Goal: Entertainment & Leisure: Consume media (video, audio)

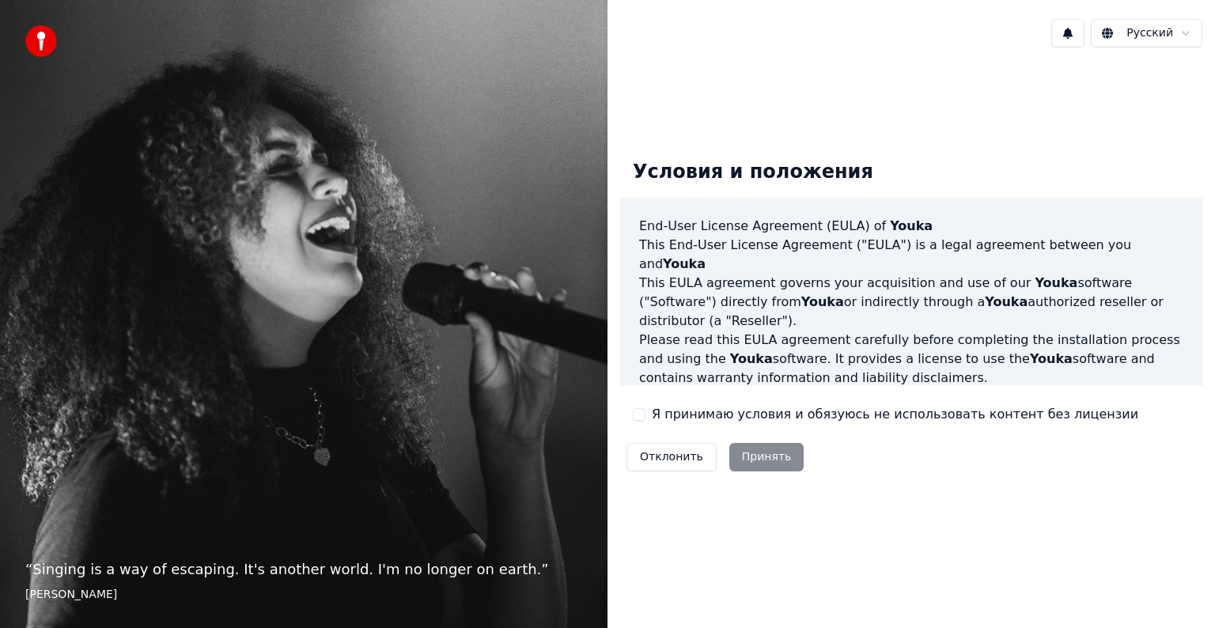
click at [709, 413] on label "Я принимаю условия и обязуюсь не использовать контент без лицензии" at bounding box center [895, 414] width 487 height 19
click at [646, 413] on button "Я принимаю условия и обязуюсь не использовать контент без лицензии" at bounding box center [639, 414] width 13 height 13
click at [744, 460] on button "Принять" at bounding box center [766, 457] width 75 height 28
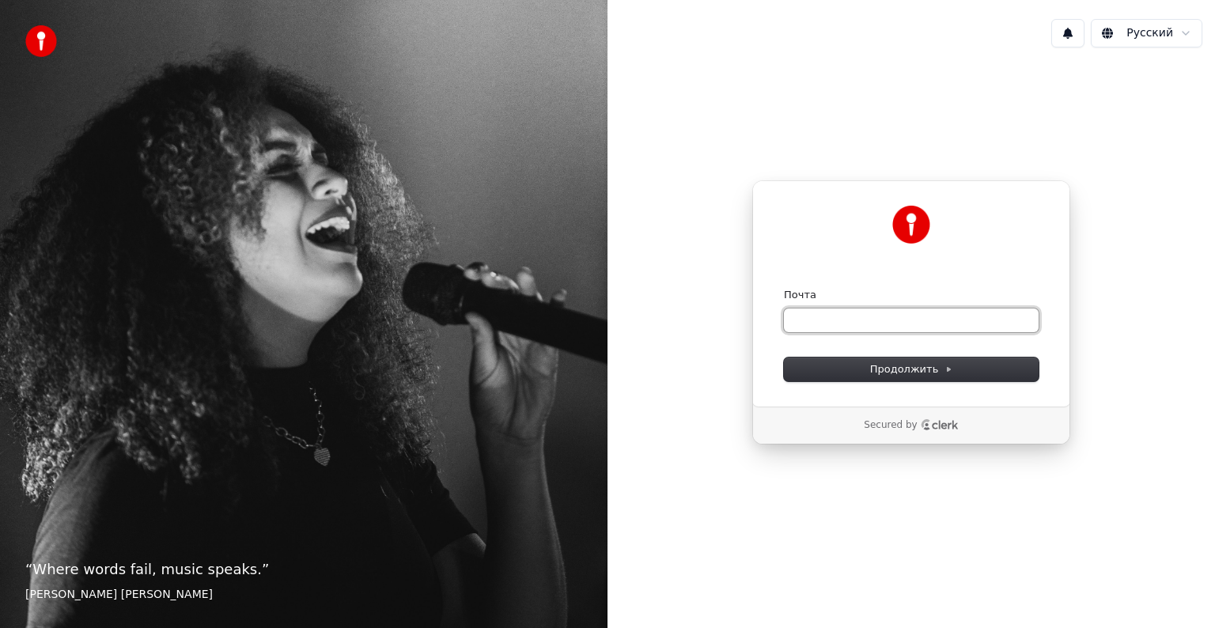
click at [877, 320] on input "Почта" at bounding box center [911, 321] width 255 height 24
click at [784, 288] on button "submit" at bounding box center [784, 288] width 0 height 0
type input "**********"
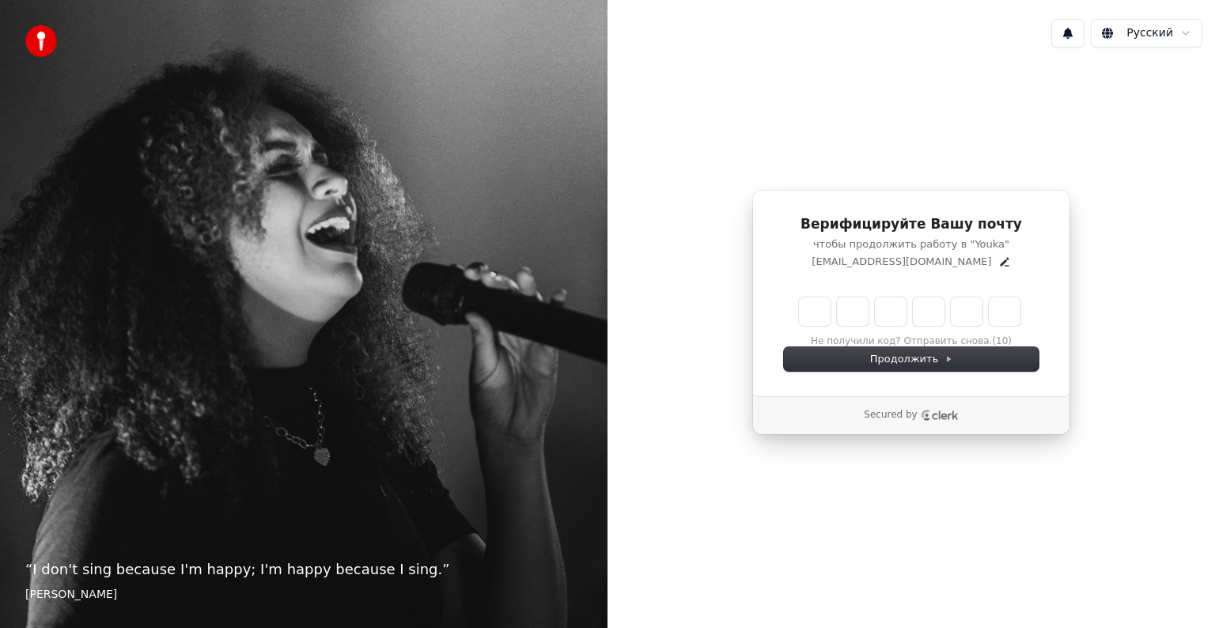
type input "*"
type input "**"
type input "*"
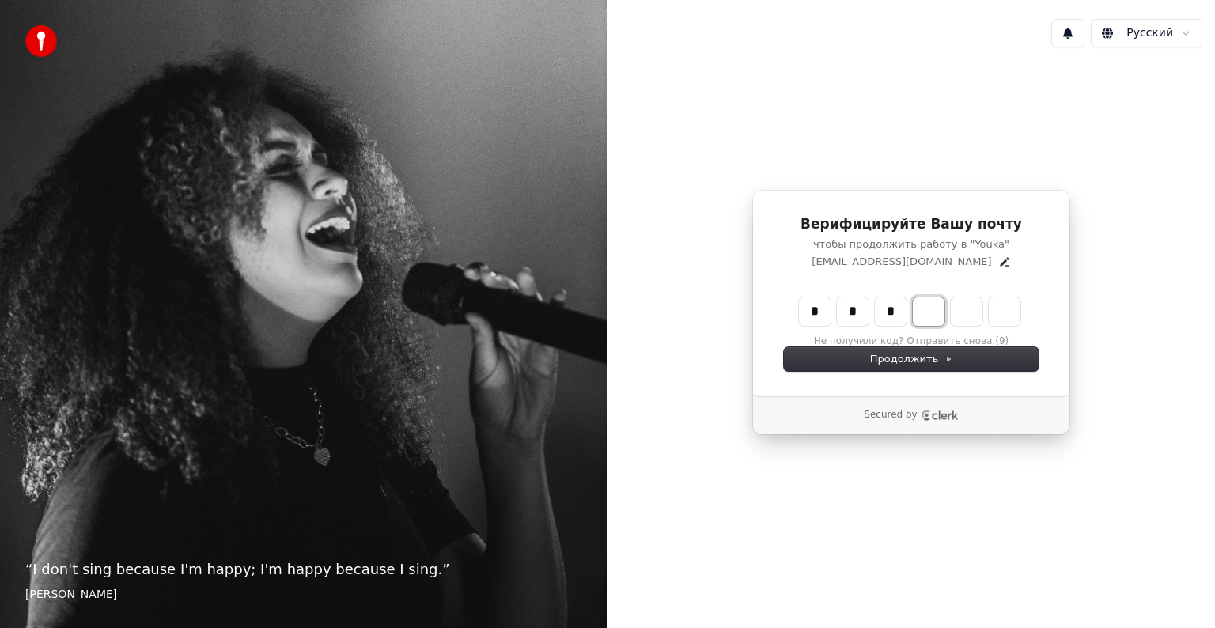
type input "***"
type input "*"
type input "****"
type input "*"
type input "******"
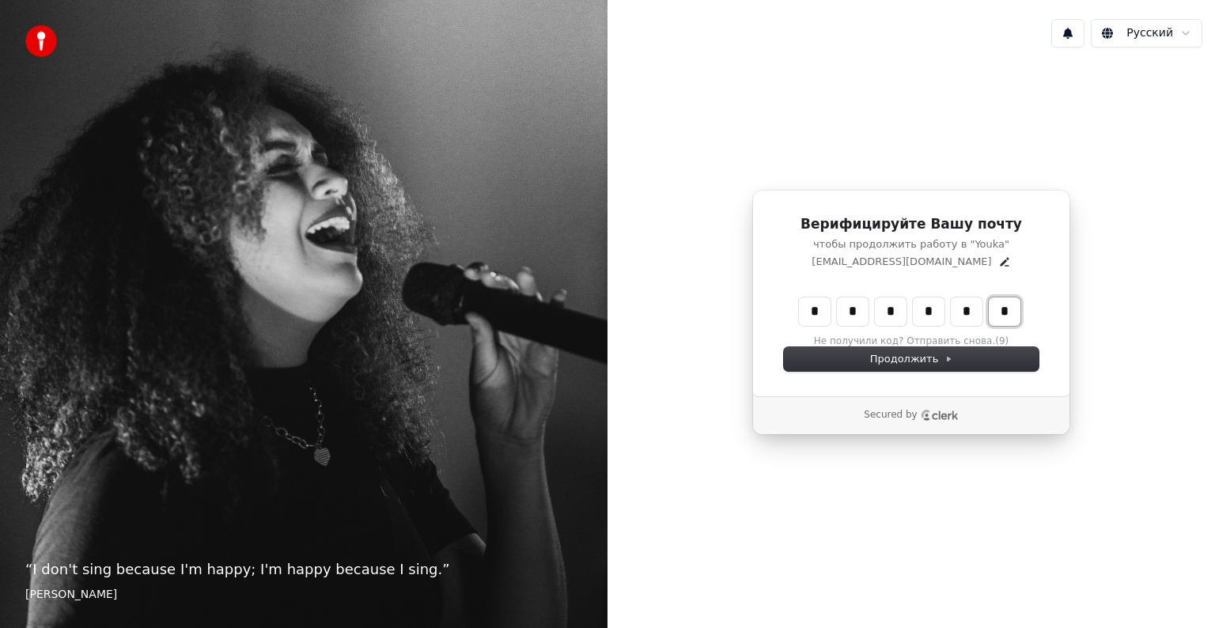
type input "*"
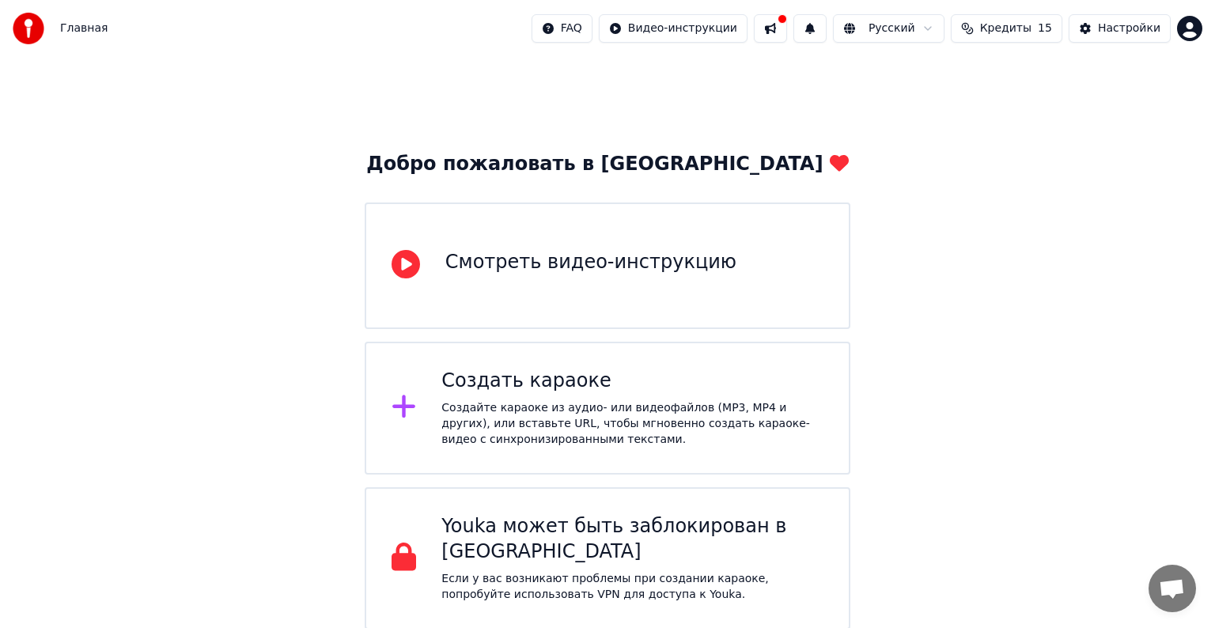
click at [754, 392] on div "Создать караоке" at bounding box center [632, 381] width 382 height 25
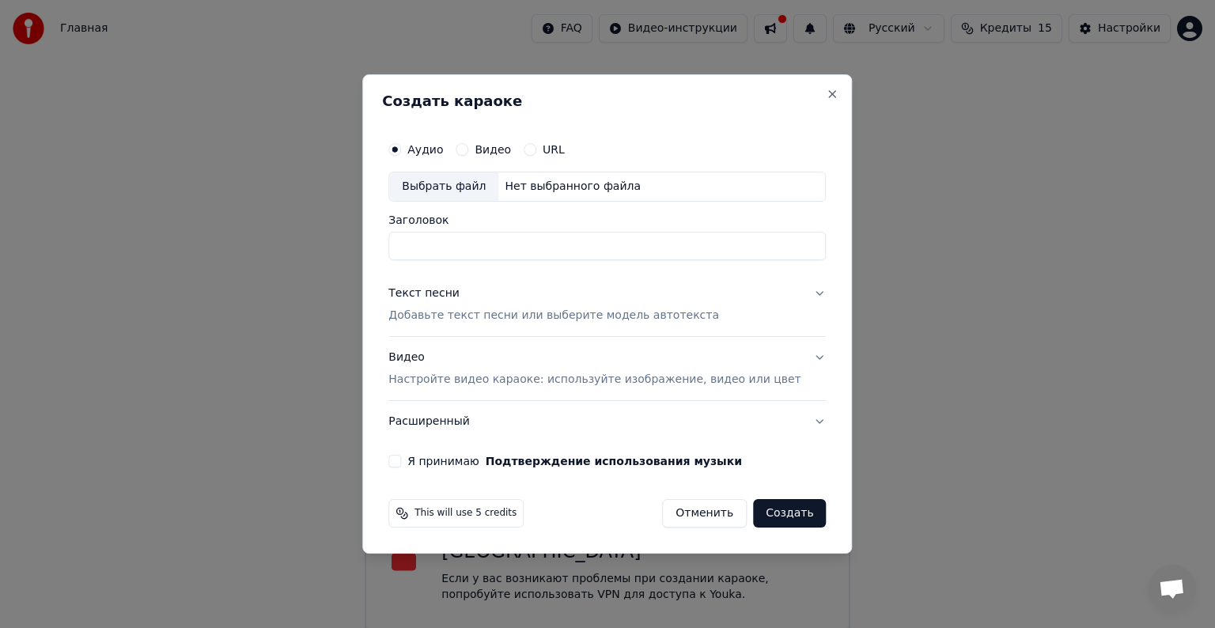
click at [467, 195] on div "Выбрать файл" at bounding box center [443, 186] width 109 height 28
drag, startPoint x: 688, startPoint y: 239, endPoint x: 418, endPoint y: 235, distance: 269.8
click at [418, 235] on input "**********" at bounding box center [607, 246] width 438 height 28
type input "**********"
click at [634, 321] on p "Добавьте текст песни или выберите модель автотекста" at bounding box center [553, 316] width 331 height 16
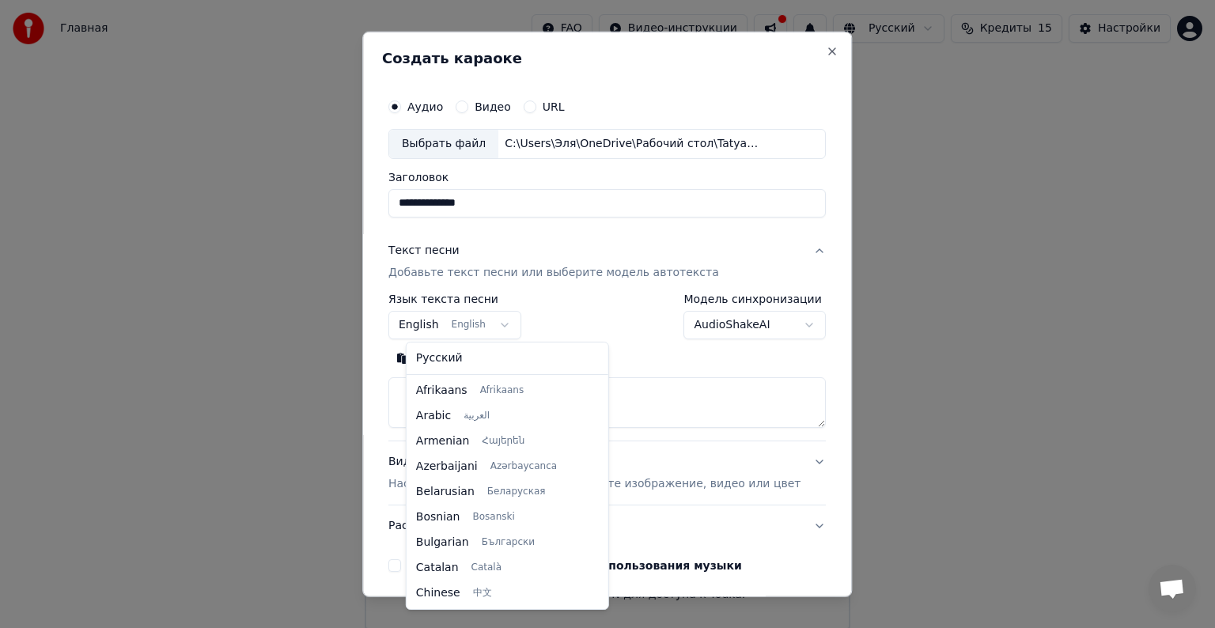
click at [497, 324] on body "**********" at bounding box center [607, 315] width 1215 height 630
click at [504, 316] on body "**********" at bounding box center [607, 315] width 1215 height 630
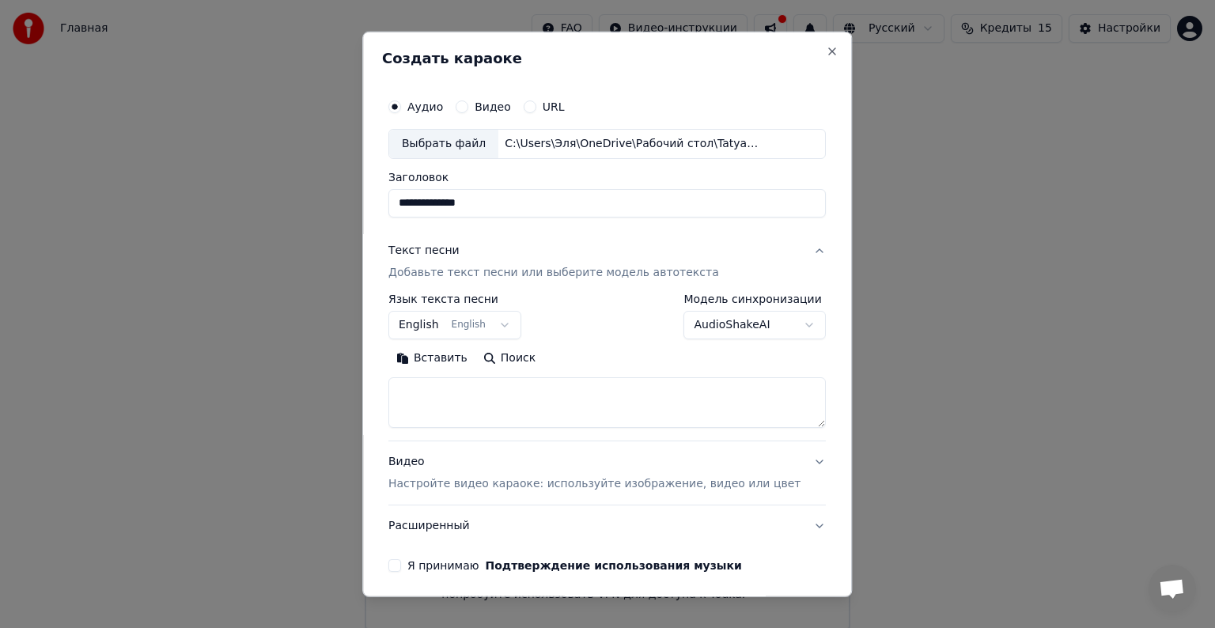
click at [542, 278] on p "Добавьте текст песни или выберите модель автотекста" at bounding box center [553, 273] width 331 height 16
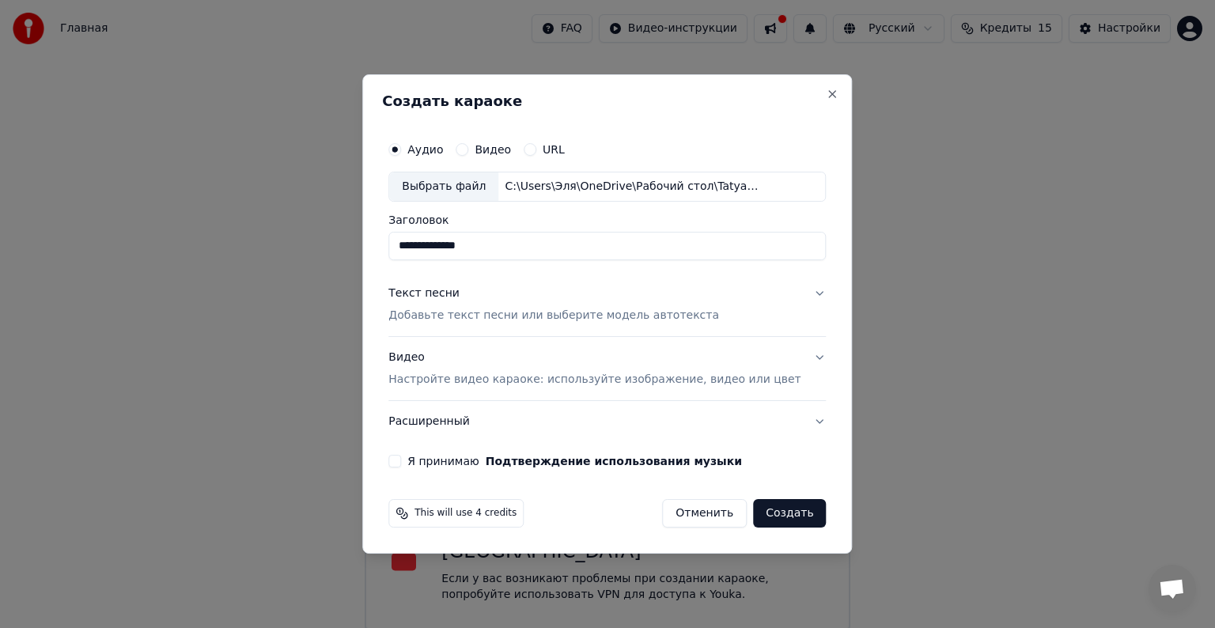
click at [521, 380] on p "Настройте видео караоке: используйте изображение, видео или цвет" at bounding box center [594, 380] width 412 height 16
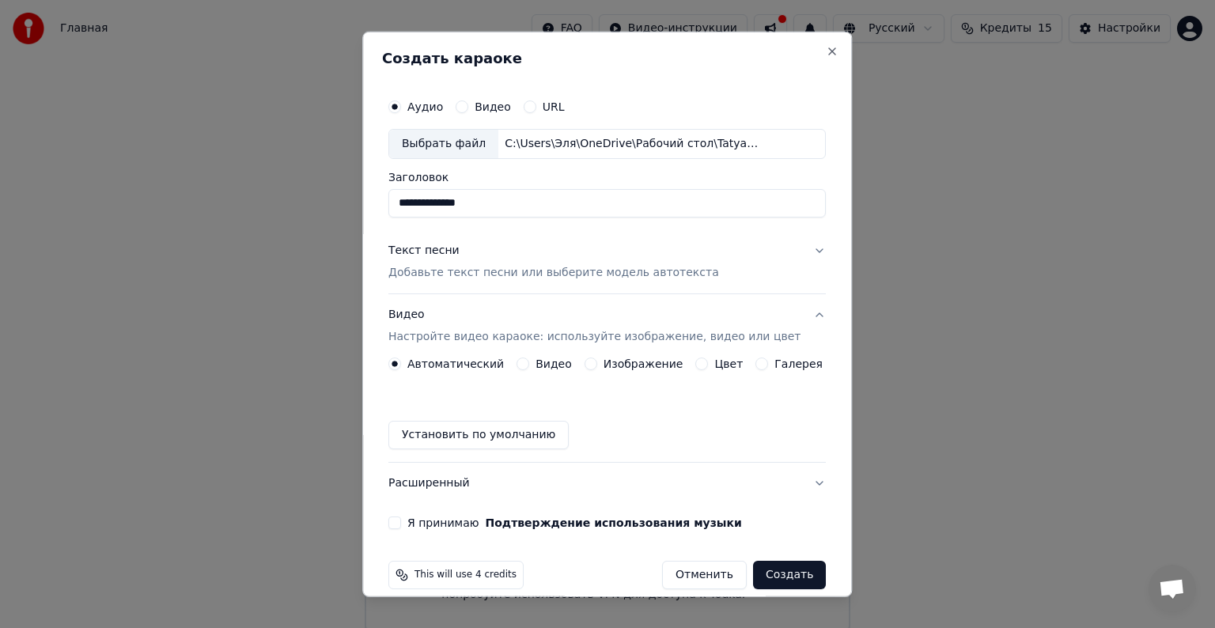
click at [595, 366] on div "Автоматический Видео Изображение Цвет Галерея Установить по умолчанию" at bounding box center [607, 404] width 438 height 92
click at [595, 366] on div "Изображение" at bounding box center [634, 364] width 99 height 13
click at [592, 362] on button "Изображение" at bounding box center [591, 364] width 13 height 13
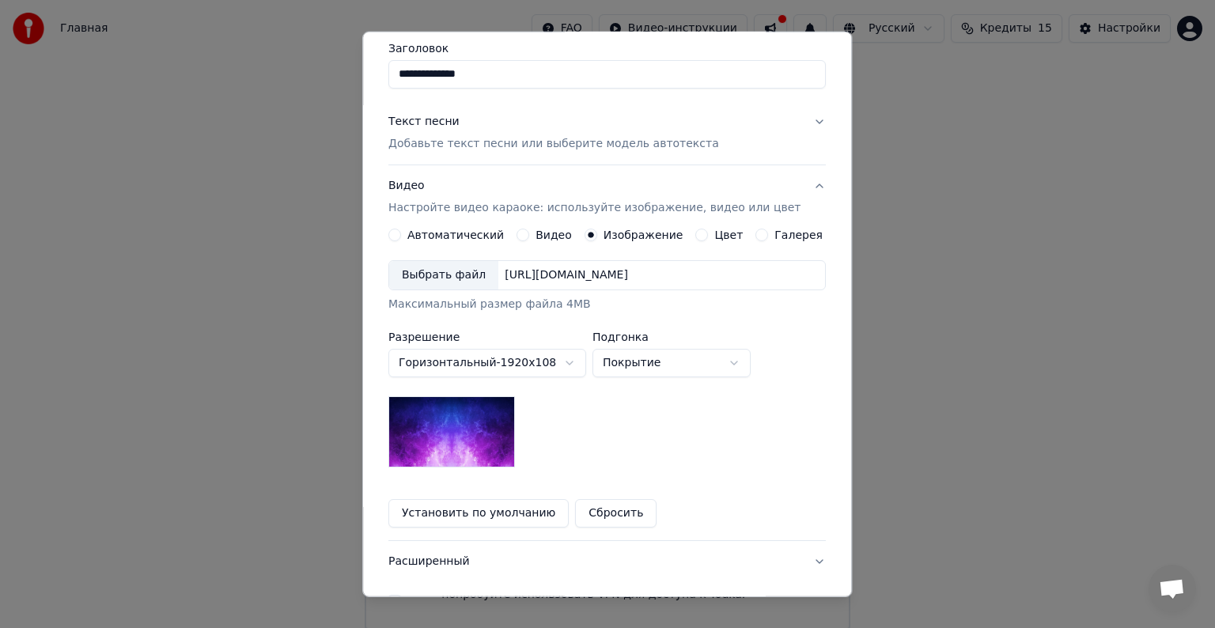
scroll to position [133, 0]
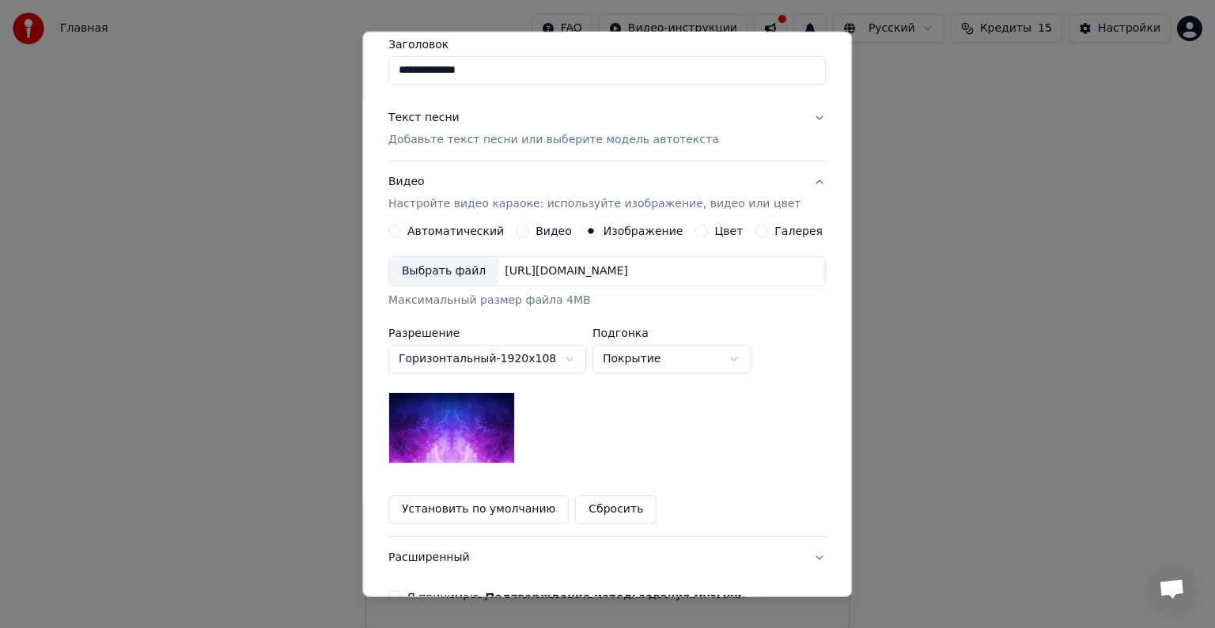
click at [469, 438] on img at bounding box center [451, 427] width 127 height 71
click at [664, 354] on body "**********" at bounding box center [607, 315] width 1215 height 630
click at [652, 364] on body "**********" at bounding box center [607, 315] width 1215 height 630
click at [482, 434] on img at bounding box center [451, 427] width 127 height 71
click at [715, 233] on label "Цвет" at bounding box center [729, 230] width 28 height 11
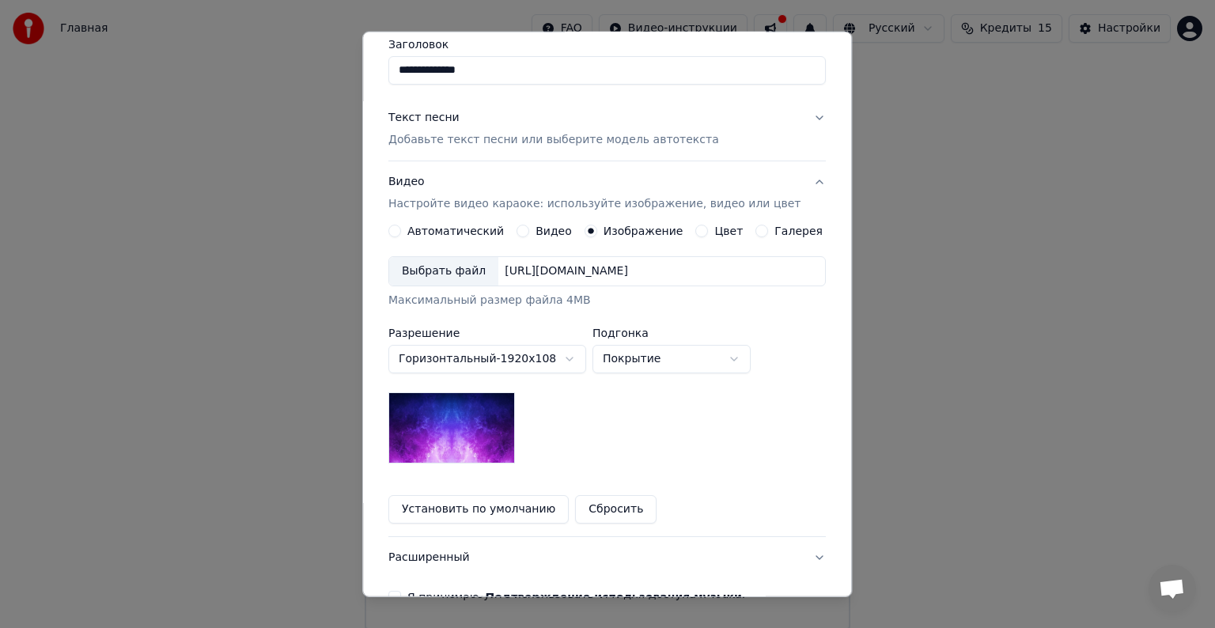
click at [708, 233] on button "Цвет" at bounding box center [702, 231] width 13 height 13
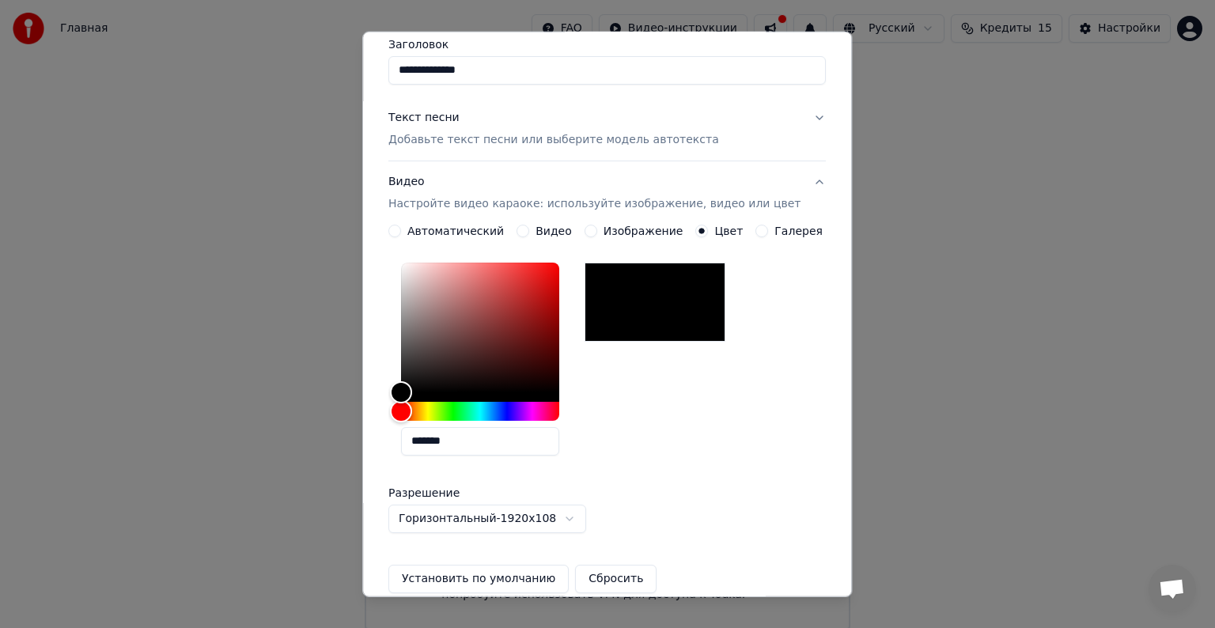
click at [756, 238] on div "**********" at bounding box center [607, 409] width 438 height 369
click at [756, 233] on button "Галерея" at bounding box center [762, 231] width 13 height 13
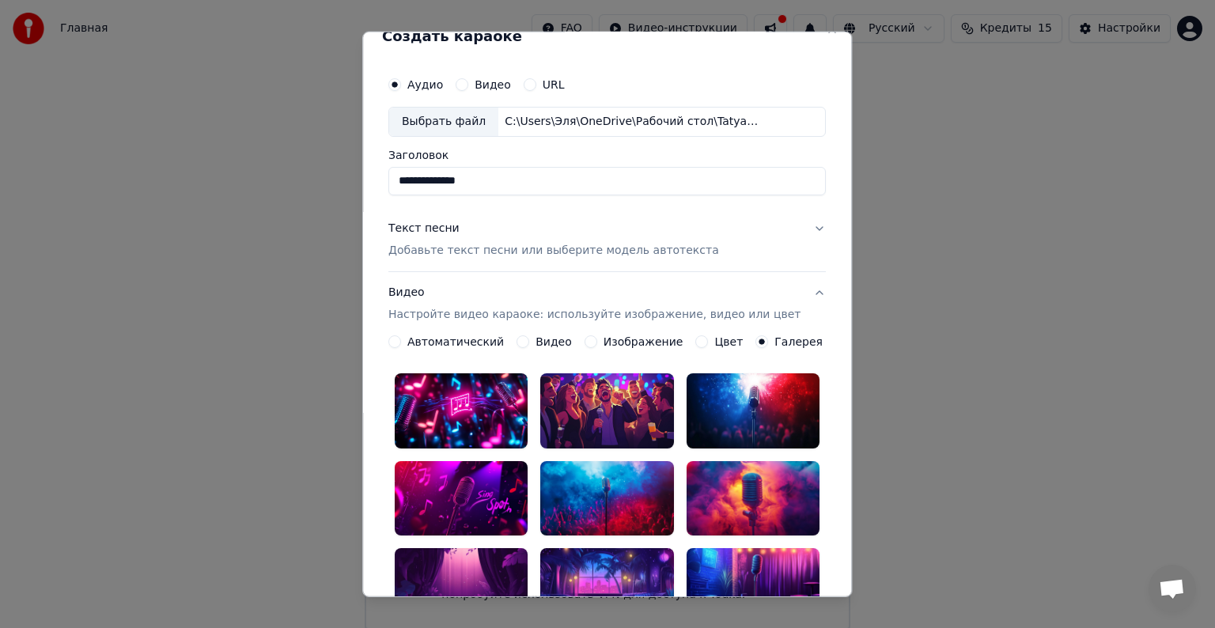
scroll to position [25, 0]
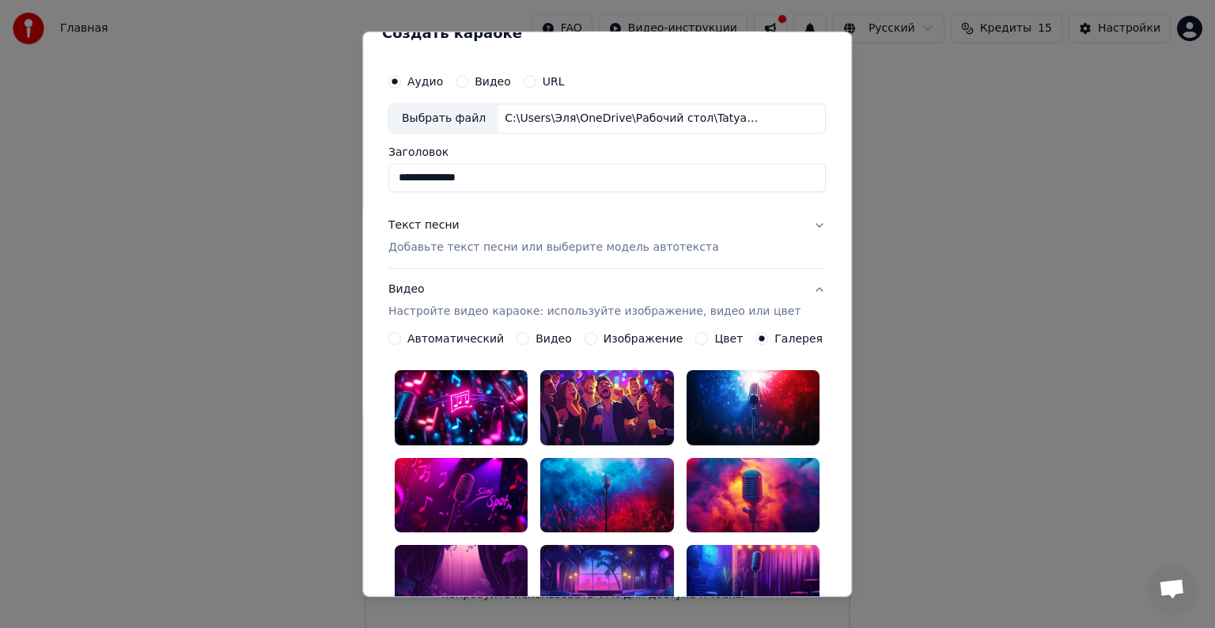
click at [600, 244] on p "Добавьте текст песни или выберите модель автотекста" at bounding box center [553, 248] width 331 height 16
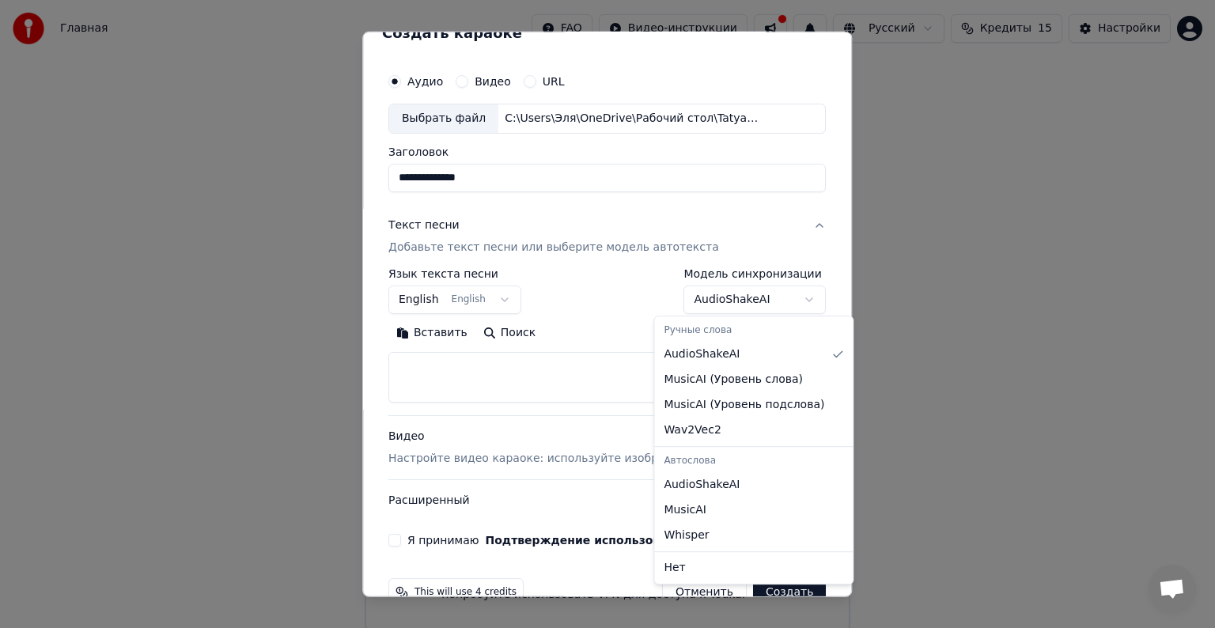
click at [779, 298] on body "**********" at bounding box center [607, 315] width 1215 height 630
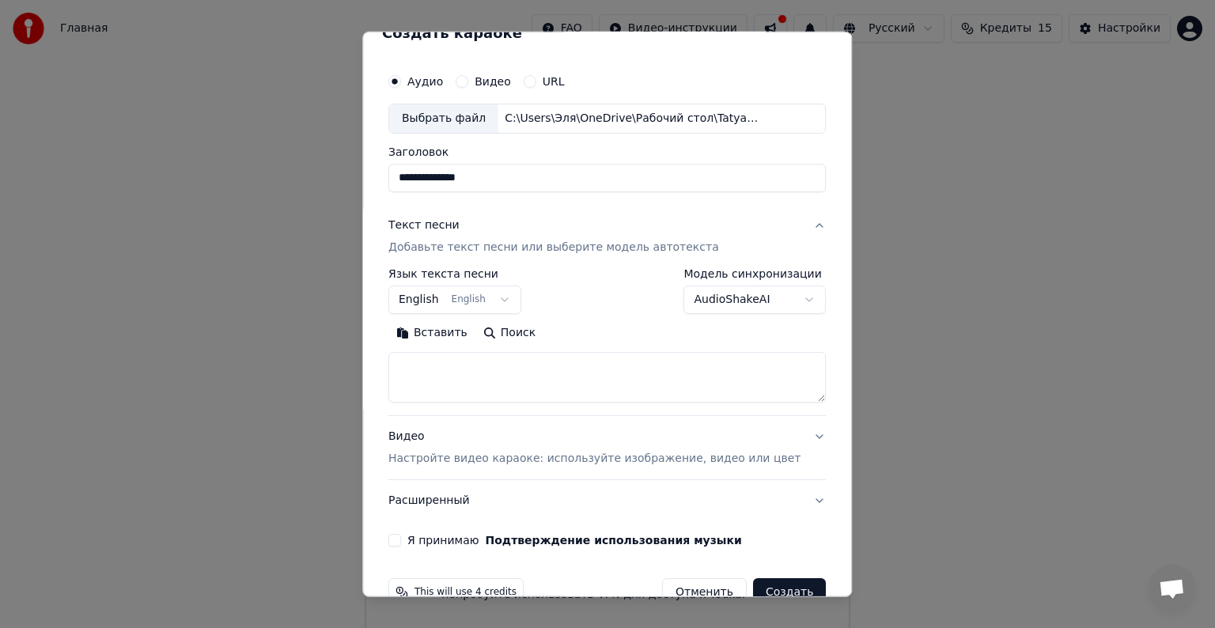
click at [486, 354] on textarea at bounding box center [607, 377] width 438 height 51
paste textarea "**********"
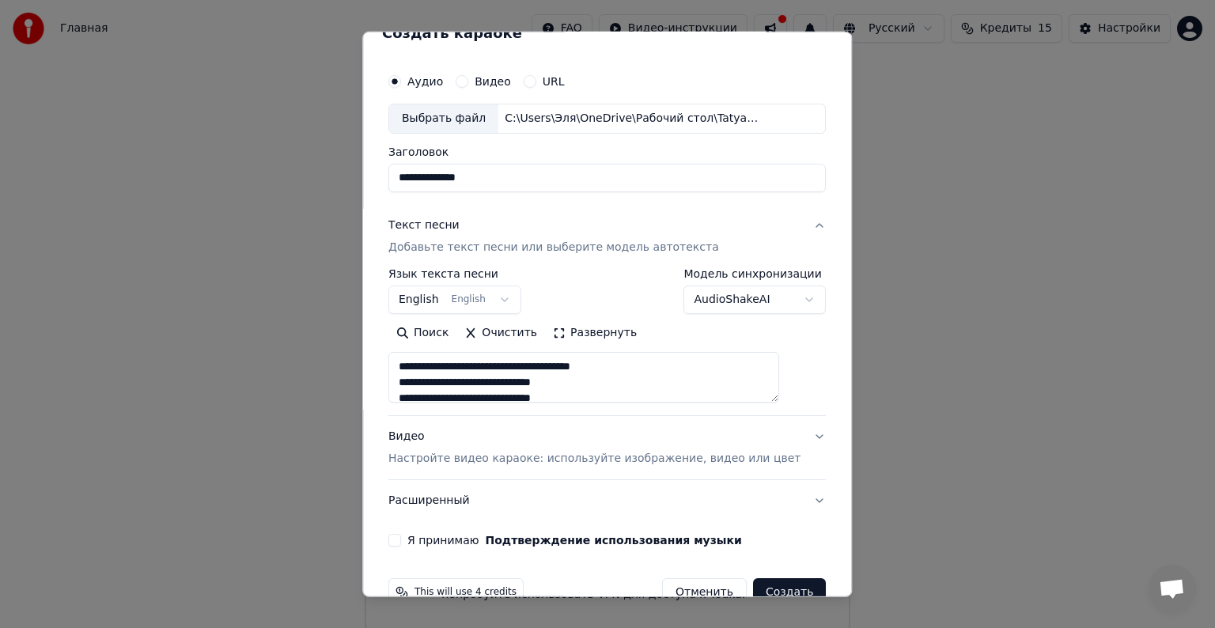
drag, startPoint x: 639, startPoint y: 359, endPoint x: 607, endPoint y: 364, distance: 32.8
click at [607, 364] on textarea "**********" at bounding box center [583, 377] width 391 height 51
drag, startPoint x: 481, startPoint y: 382, endPoint x: 457, endPoint y: 384, distance: 23.8
click at [457, 384] on textarea "**********" at bounding box center [583, 377] width 391 height 51
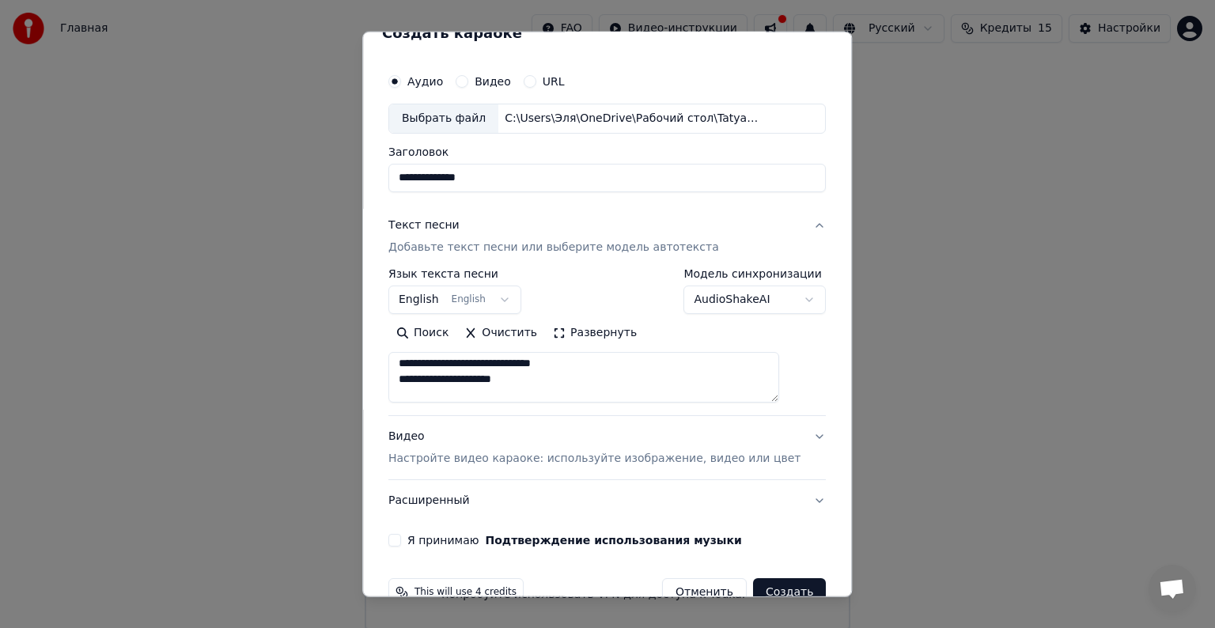
drag, startPoint x: 503, startPoint y: 380, endPoint x: 473, endPoint y: 377, distance: 30.2
click at [473, 377] on textarea "**********" at bounding box center [583, 377] width 391 height 51
drag, startPoint x: 559, startPoint y: 378, endPoint x: 573, endPoint y: 377, distance: 14.3
click at [573, 377] on textarea "**********" at bounding box center [583, 377] width 391 height 51
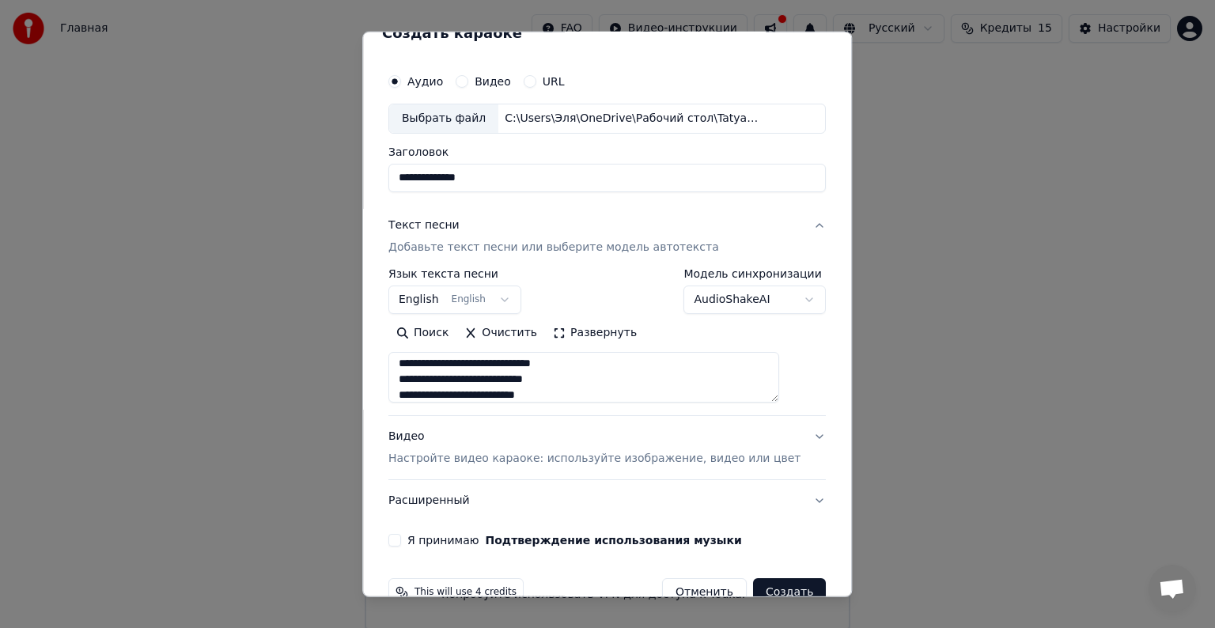
scroll to position [98, 0]
drag, startPoint x: 510, startPoint y: 381, endPoint x: 552, endPoint y: 377, distance: 42.2
click at [552, 377] on textarea "**********" at bounding box center [583, 377] width 391 height 51
drag, startPoint x: 459, startPoint y: 383, endPoint x: 488, endPoint y: 379, distance: 29.5
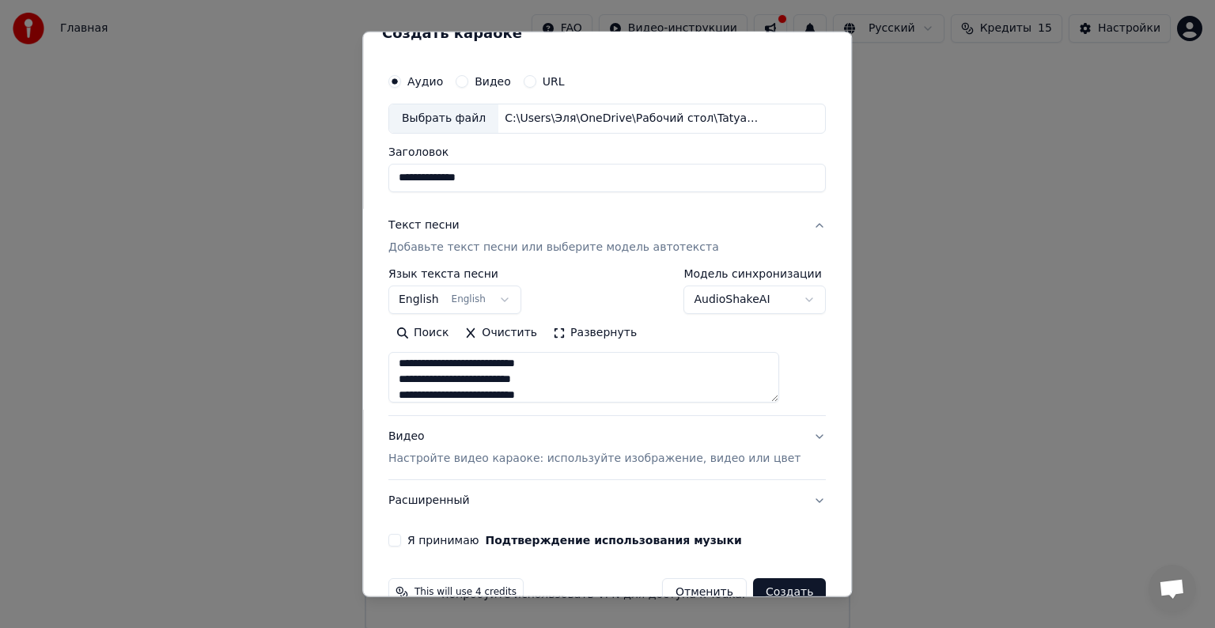
click at [488, 379] on textarea "**********" at bounding box center [583, 377] width 391 height 51
drag, startPoint x: 513, startPoint y: 377, endPoint x: 483, endPoint y: 373, distance: 31.0
click at [483, 373] on textarea "**********" at bounding box center [583, 377] width 391 height 51
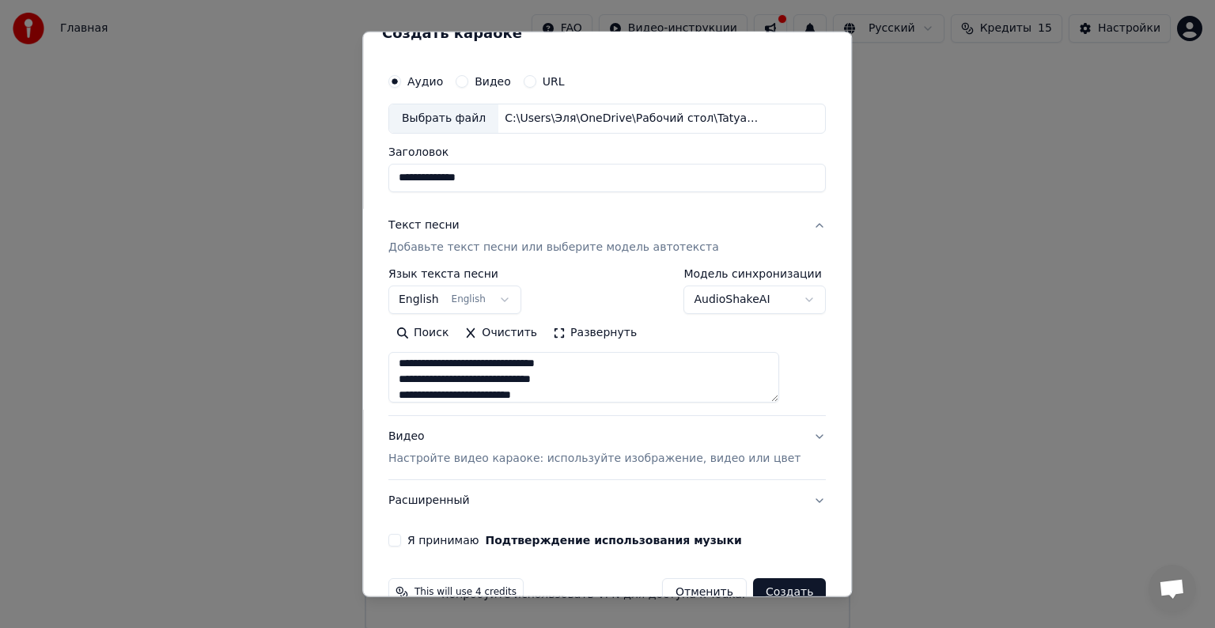
drag, startPoint x: 524, startPoint y: 393, endPoint x: 559, endPoint y: 391, distance: 34.9
click at [559, 391] on textarea "**********" at bounding box center [583, 377] width 391 height 51
click at [566, 380] on textarea "**********" at bounding box center [583, 377] width 391 height 51
drag, startPoint x: 566, startPoint y: 380, endPoint x: 525, endPoint y: 373, distance: 42.5
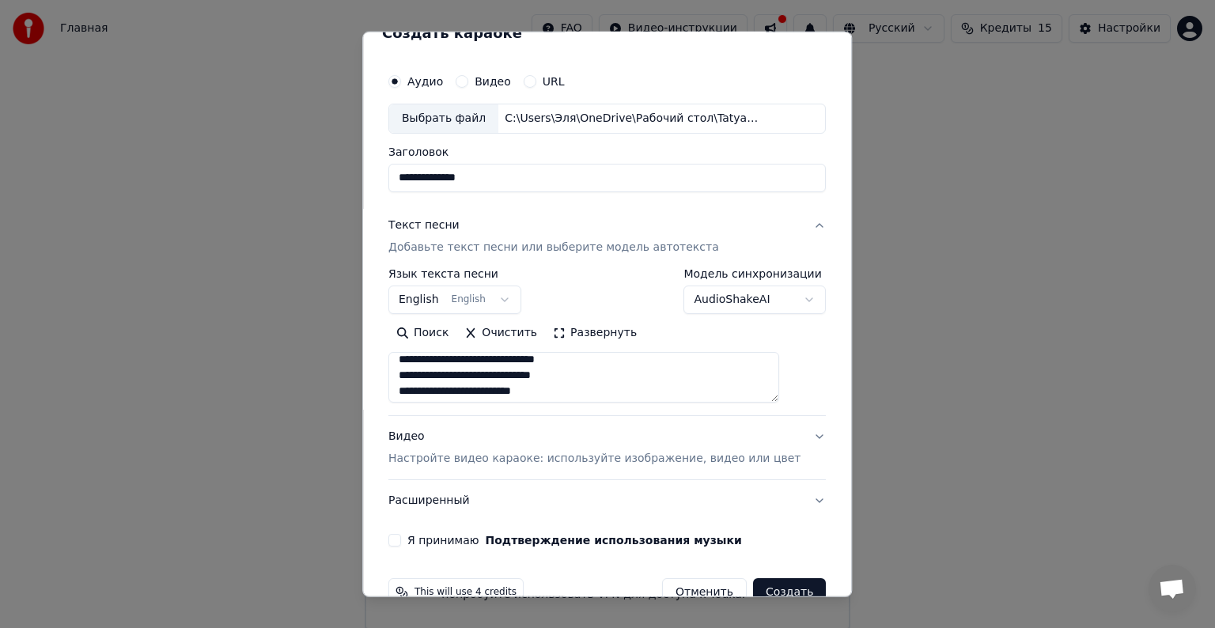
click at [525, 373] on textarea "**********" at bounding box center [583, 377] width 391 height 51
drag, startPoint x: 416, startPoint y: 362, endPoint x: 452, endPoint y: 365, distance: 35.7
click at [452, 365] on textarea "**********" at bounding box center [583, 377] width 391 height 51
type textarea "**********"
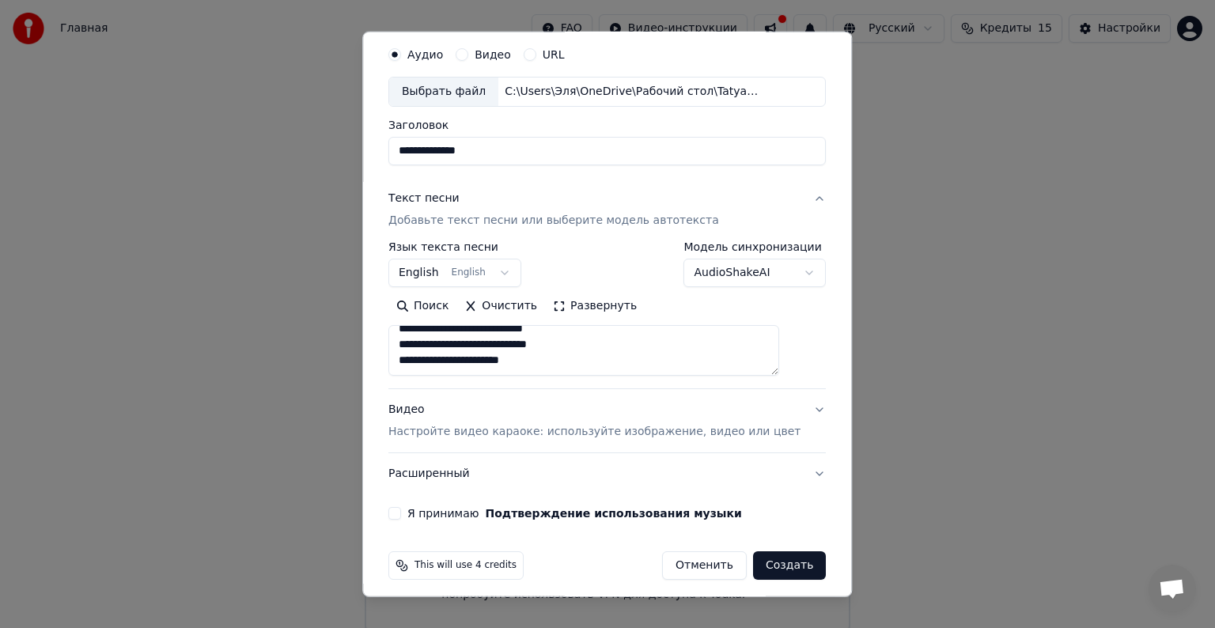
scroll to position [54, 0]
click at [779, 415] on button "Видео Настройте видео караоке: используйте изображение, видео или цвет" at bounding box center [607, 419] width 438 height 63
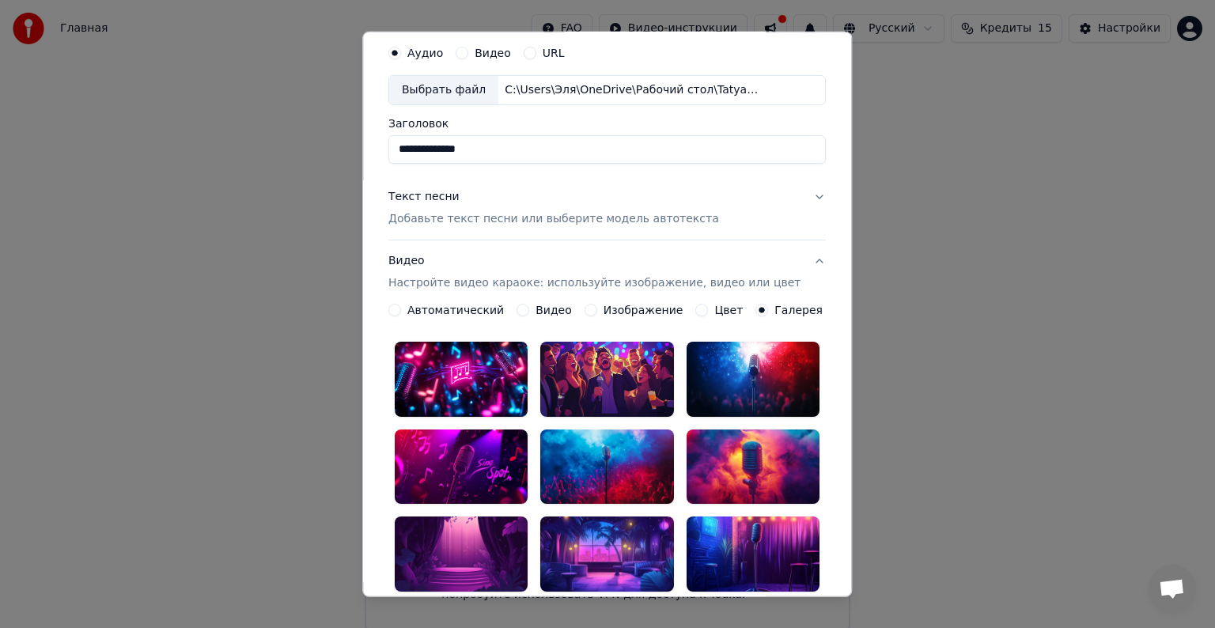
click at [757, 309] on div "Галерея" at bounding box center [789, 310] width 67 height 13
drag, startPoint x: 827, startPoint y: 328, endPoint x: 816, endPoint y: 362, distance: 35.5
click at [816, 362] on div "**********" at bounding box center [607, 315] width 490 height 566
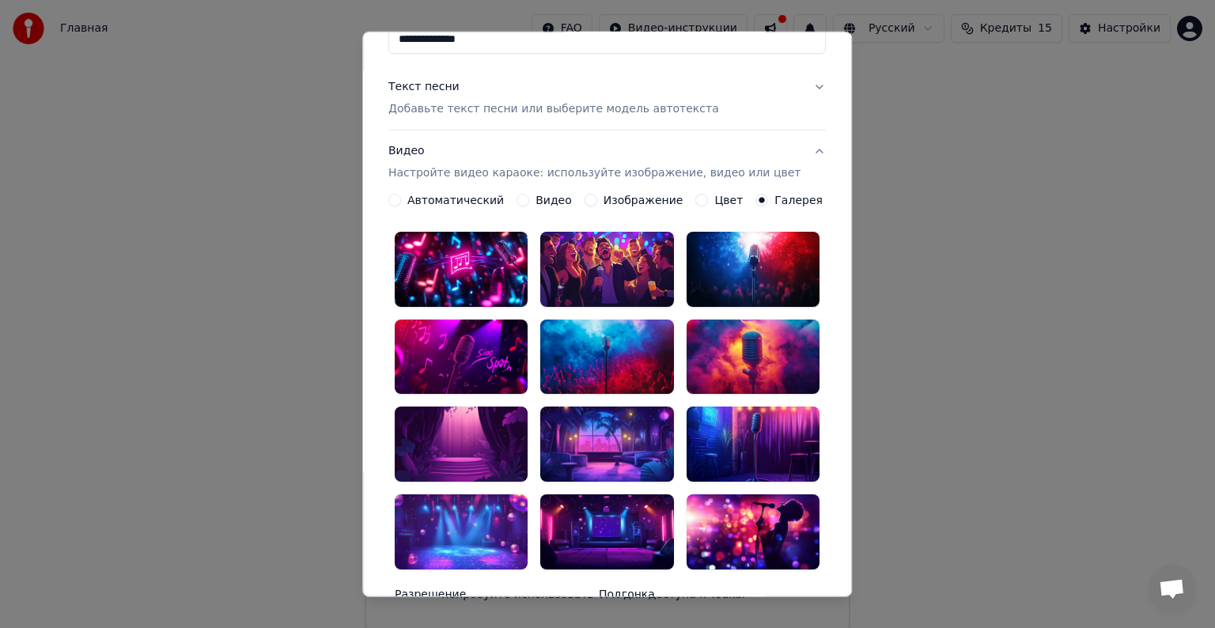
scroll to position [165, 0]
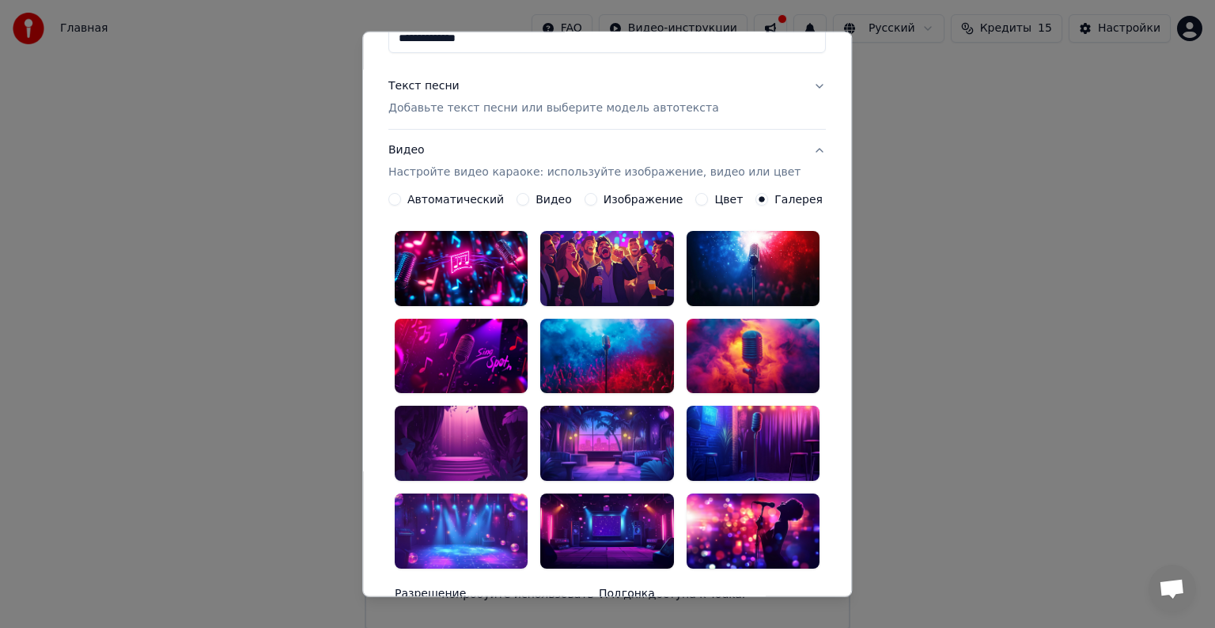
click at [578, 353] on div at bounding box center [607, 355] width 133 height 75
click at [774, 285] on div at bounding box center [753, 268] width 133 height 75
click at [599, 205] on div "**********" at bounding box center [607, 446] width 438 height 507
click at [591, 200] on button "Изображение" at bounding box center [591, 199] width 13 height 13
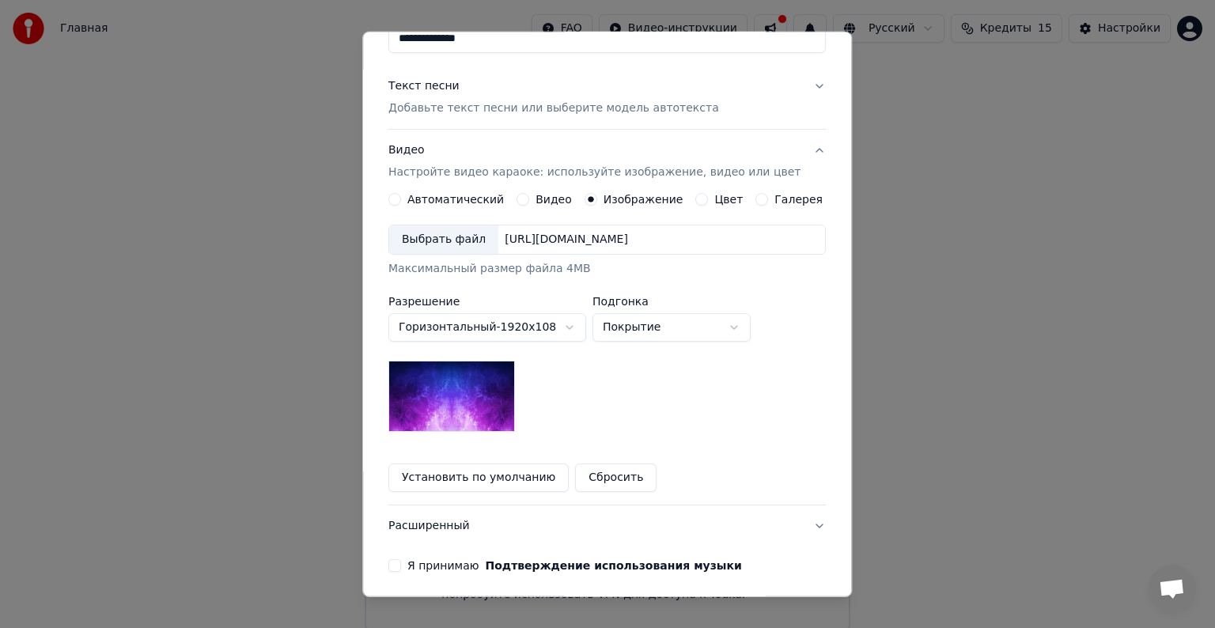
click at [465, 225] on div "Выбрать файл" at bounding box center [443, 239] width 109 height 28
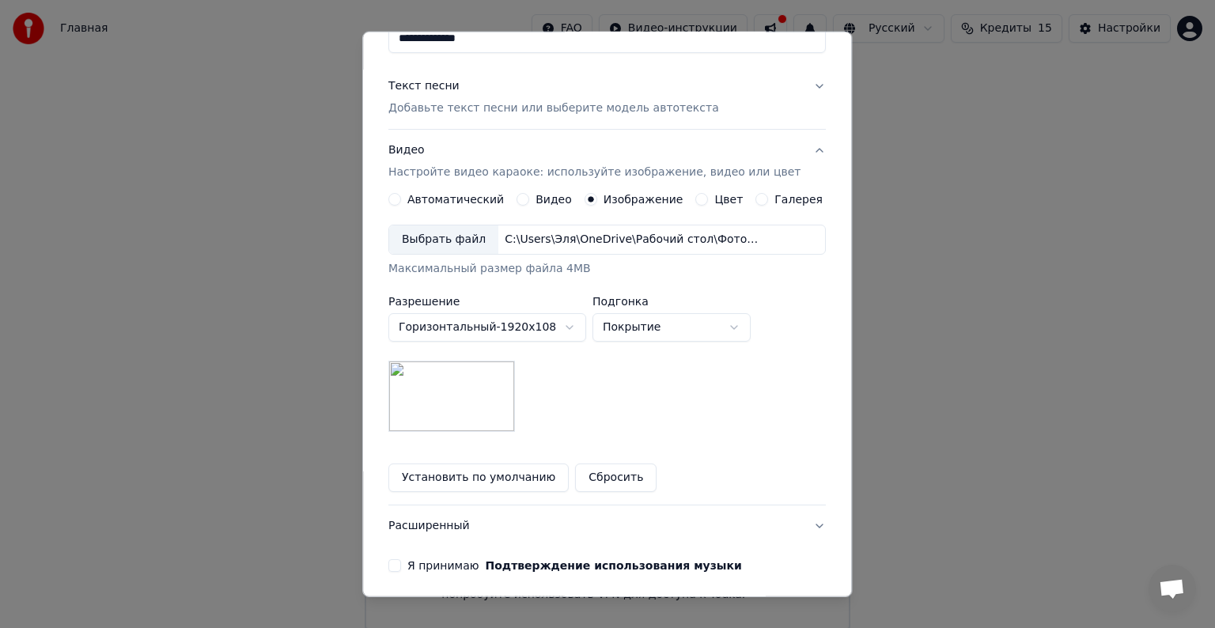
click at [752, 206] on div "**********" at bounding box center [607, 342] width 438 height 299
click at [756, 195] on button "Галерея" at bounding box center [762, 199] width 13 height 13
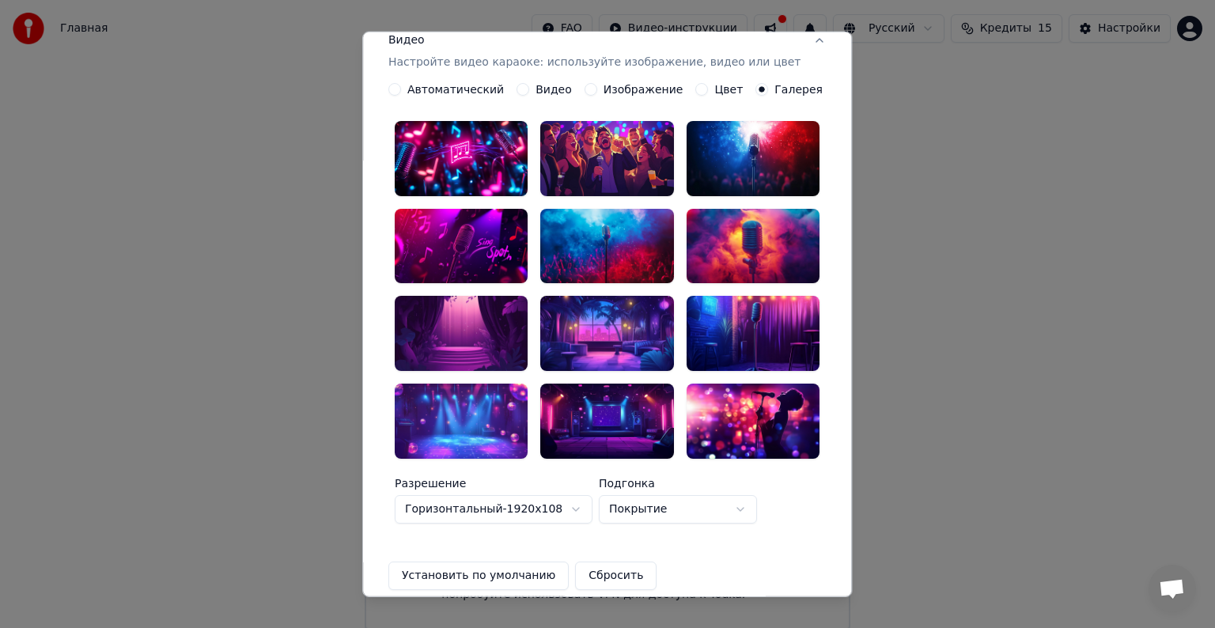
scroll to position [280, 0]
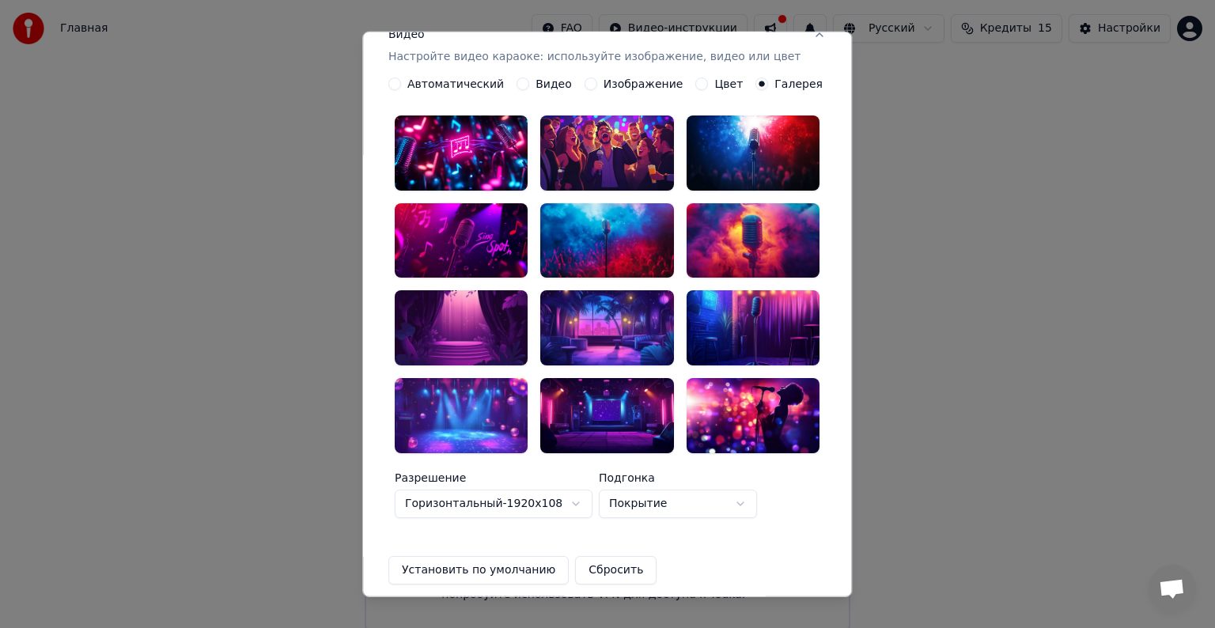
click at [517, 297] on div at bounding box center [461, 327] width 133 height 75
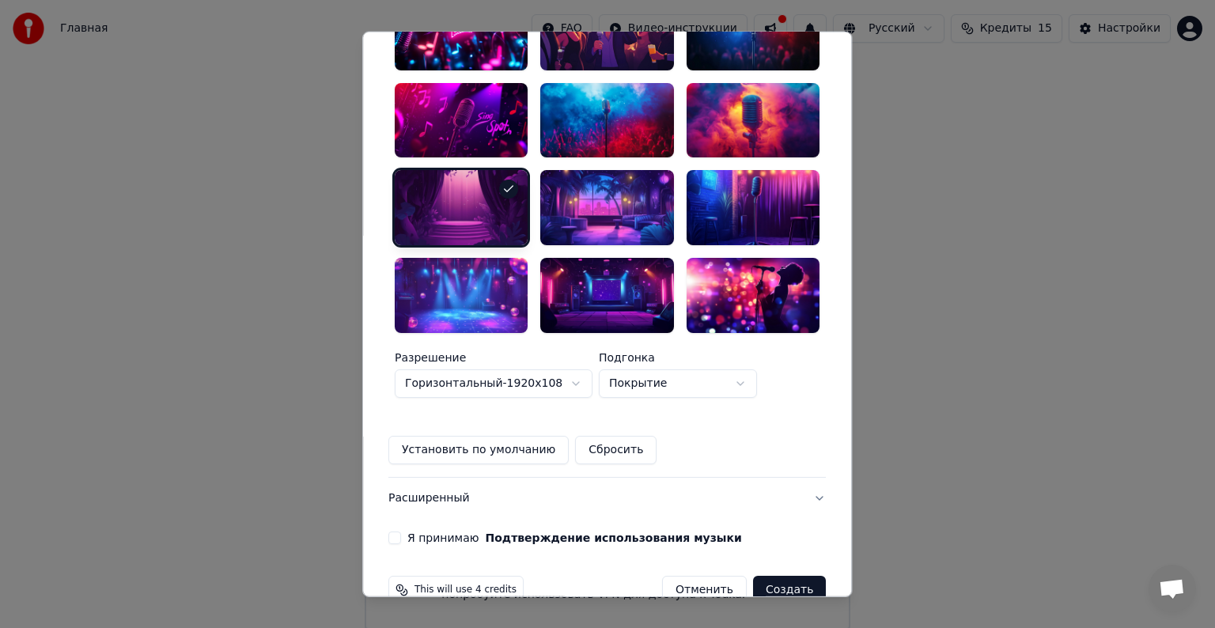
scroll to position [402, 0]
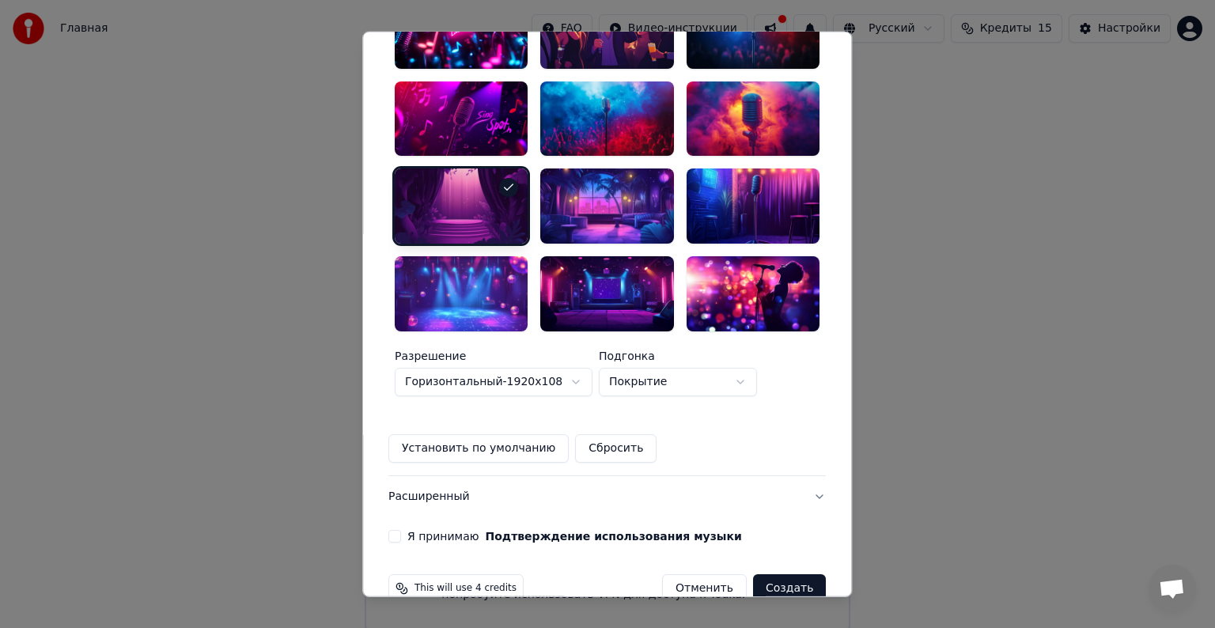
click at [401, 530] on button "Я принимаю Подтверждение использования музыки" at bounding box center [394, 536] width 13 height 13
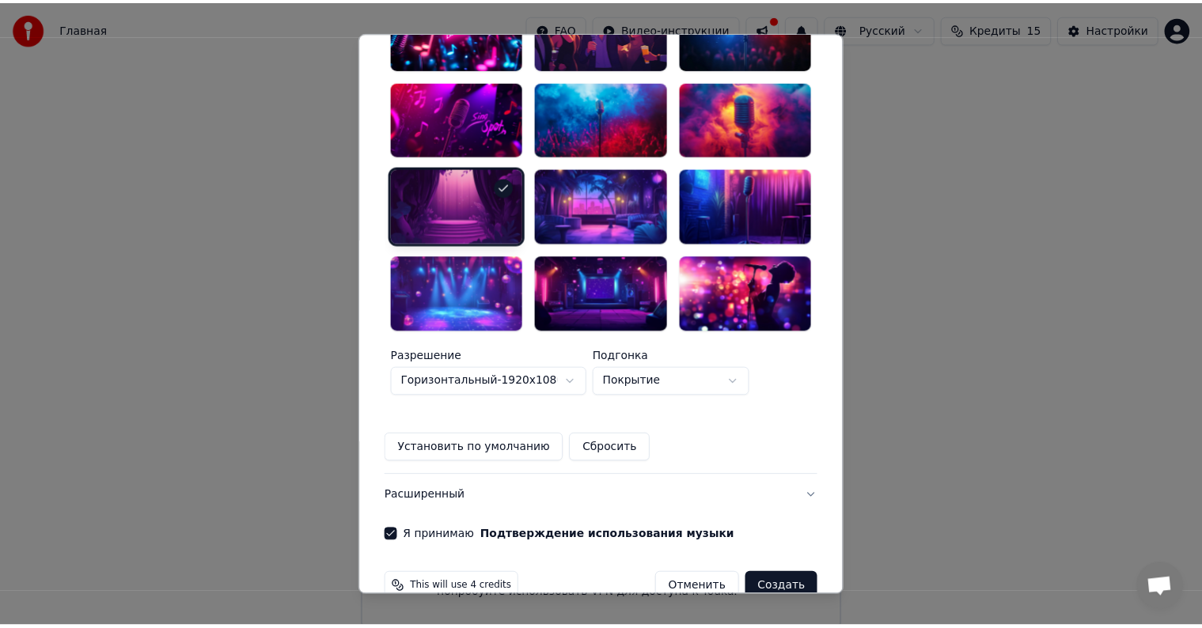
scroll to position [407, 0]
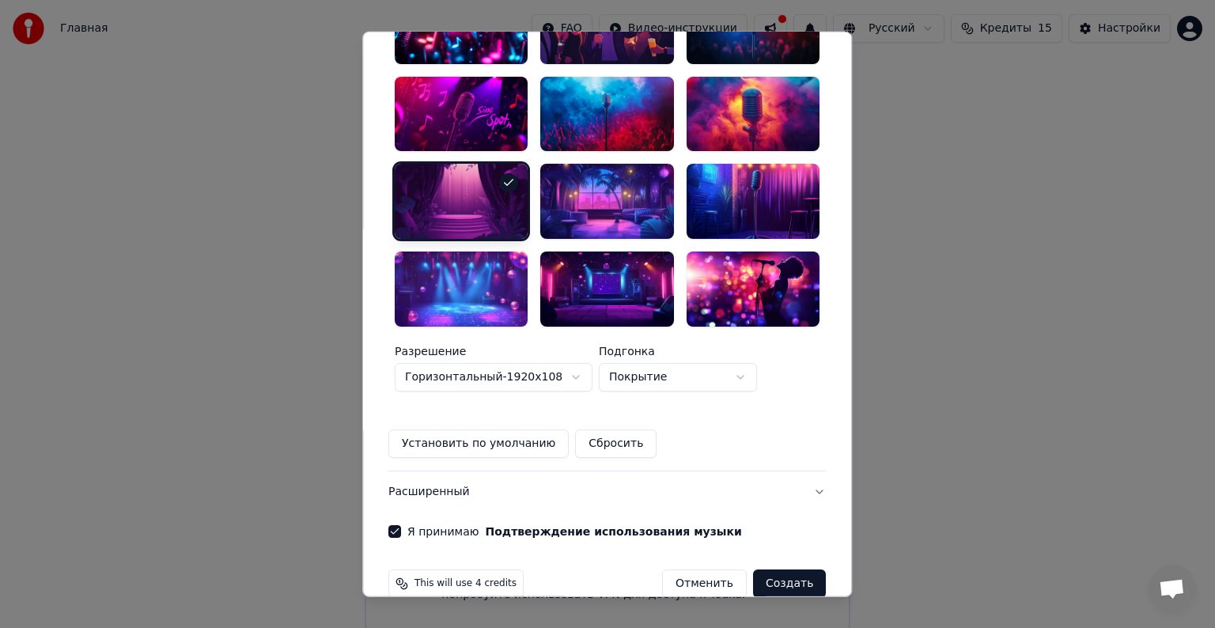
click at [769, 570] on button "Создать" at bounding box center [789, 584] width 73 height 28
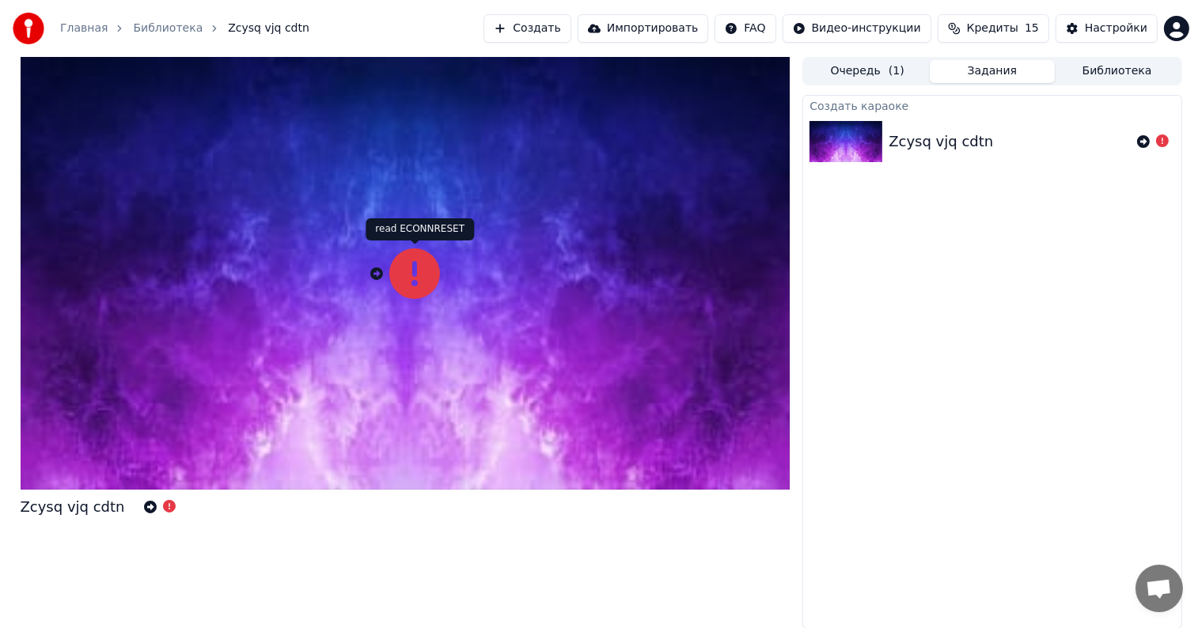
click at [402, 278] on icon at bounding box center [414, 273] width 51 height 51
click at [1142, 145] on icon at bounding box center [1143, 141] width 13 height 13
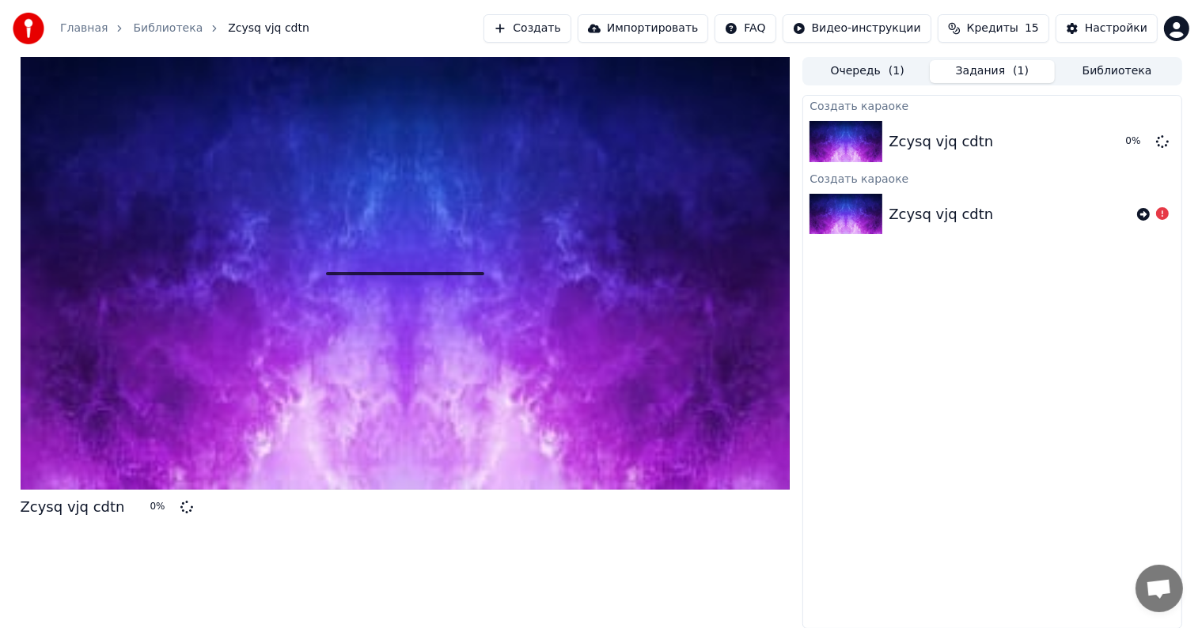
click at [988, 179] on div "Создать караоке" at bounding box center [991, 178] width 377 height 19
click at [979, 76] on button "Задания ( 1 )" at bounding box center [992, 71] width 125 height 23
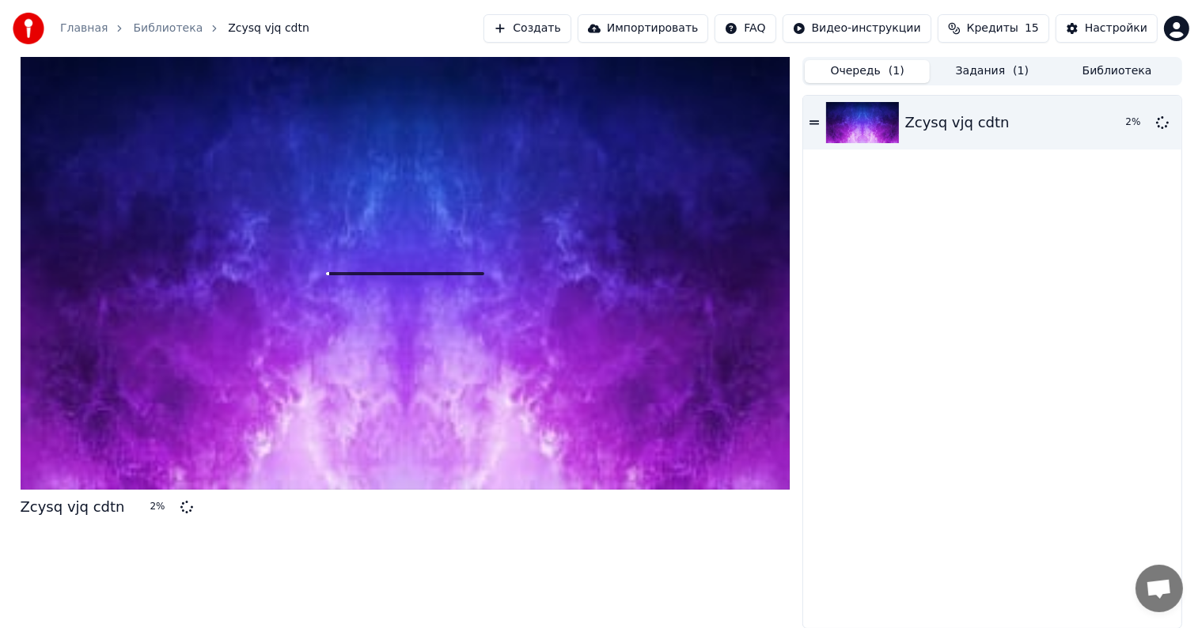
click at [896, 70] on span "( 1 )" at bounding box center [896, 71] width 16 height 16
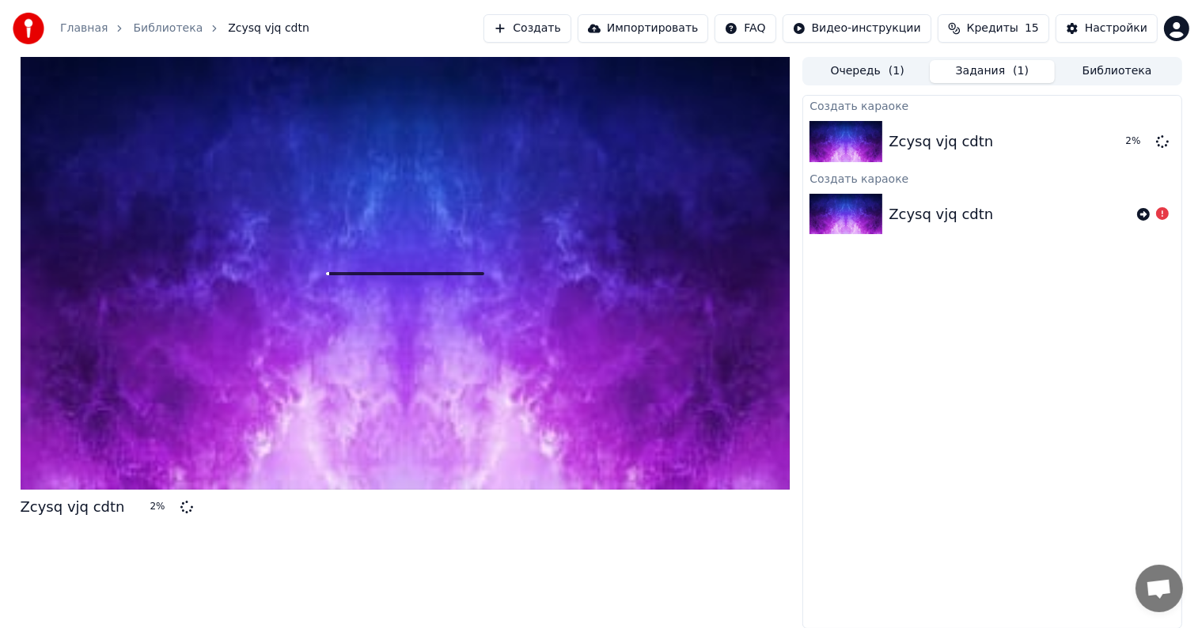
click at [968, 77] on button "Задания ( 1 )" at bounding box center [992, 71] width 125 height 23
click at [570, 28] on button "Создать" at bounding box center [526, 28] width 87 height 28
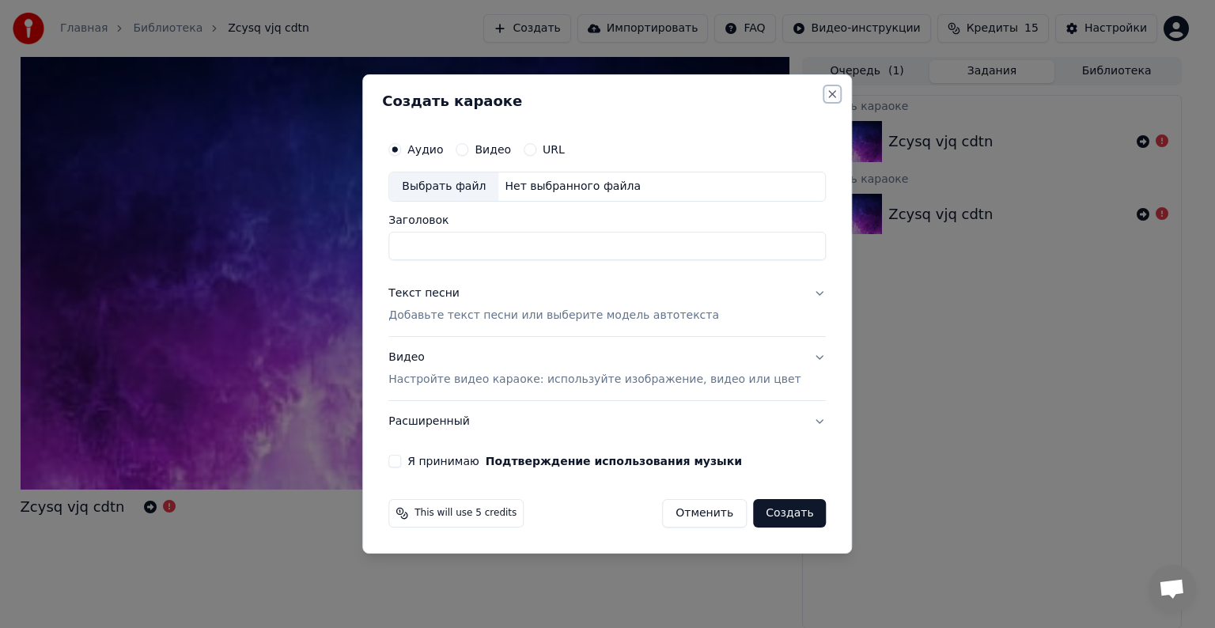
click at [827, 99] on button "Close" at bounding box center [833, 94] width 13 height 13
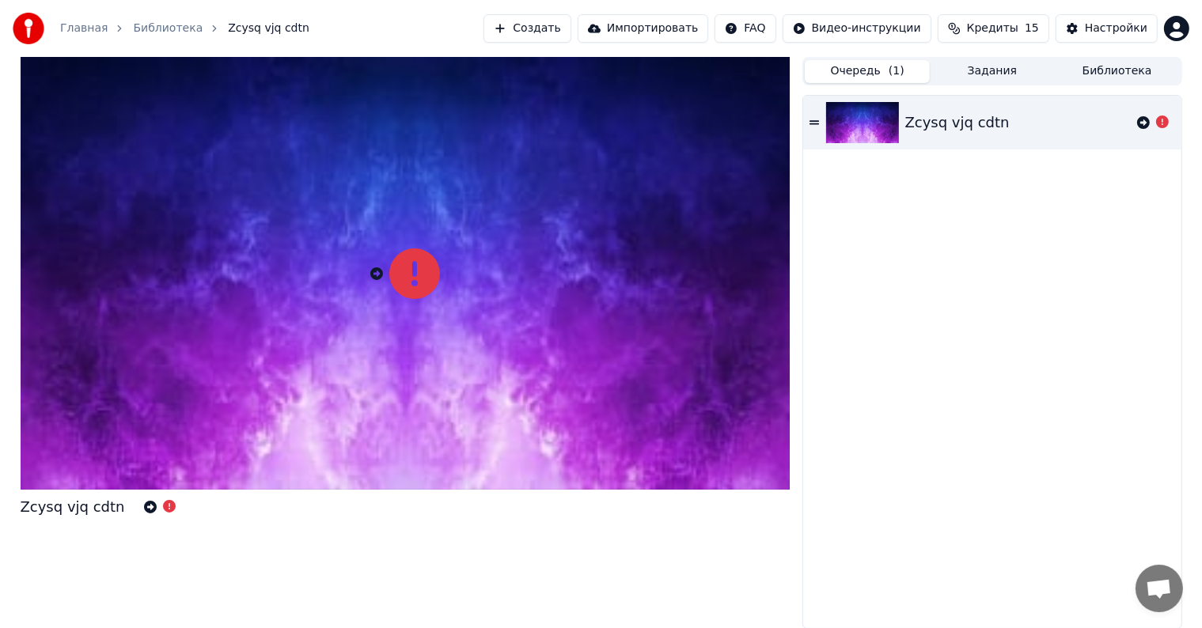
click at [896, 76] on span "( 1 )" at bounding box center [896, 71] width 16 height 16
click at [1123, 17] on button "Настройки" at bounding box center [1106, 28] width 102 height 28
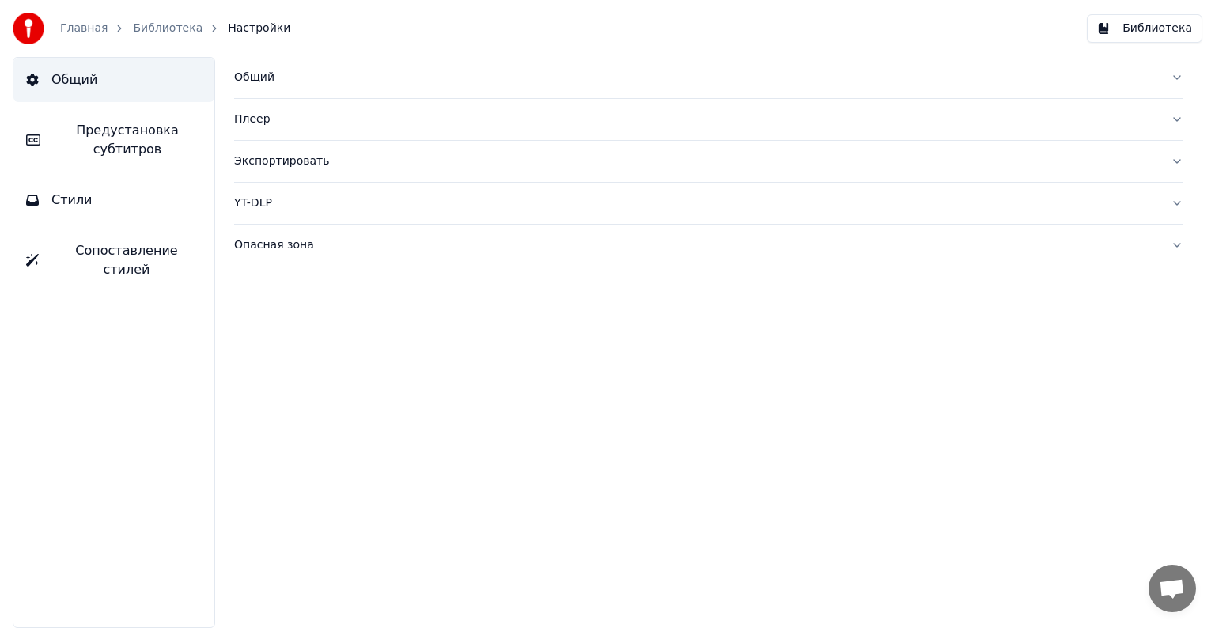
click at [89, 26] on link "Главная" at bounding box center [83, 29] width 47 height 16
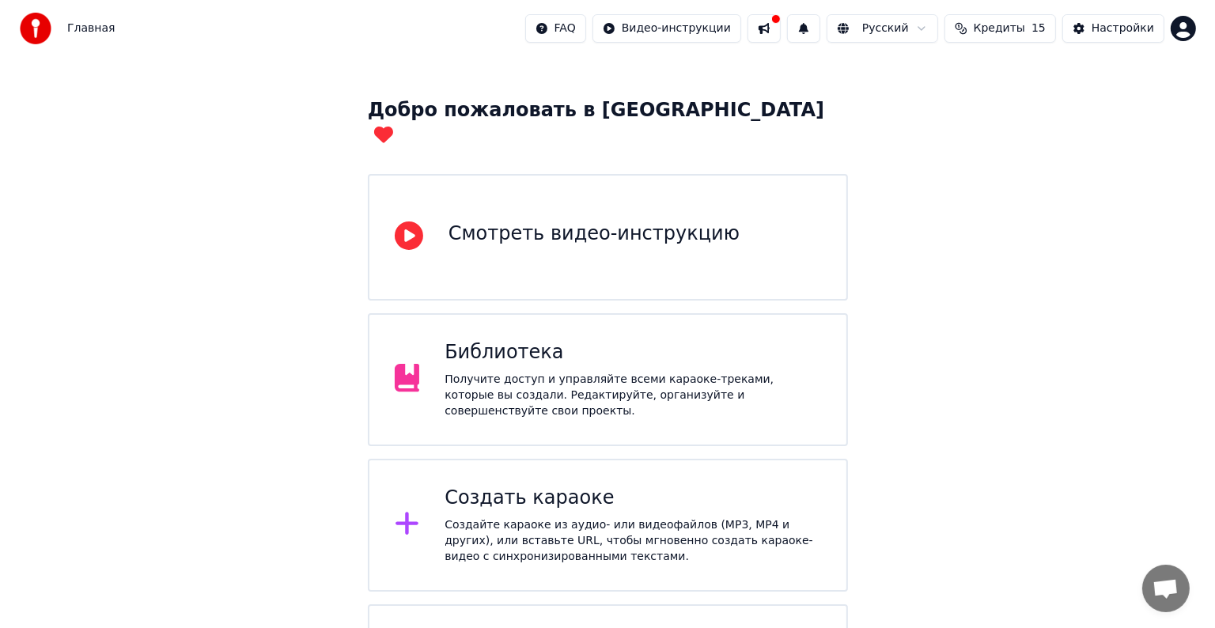
scroll to position [124, 0]
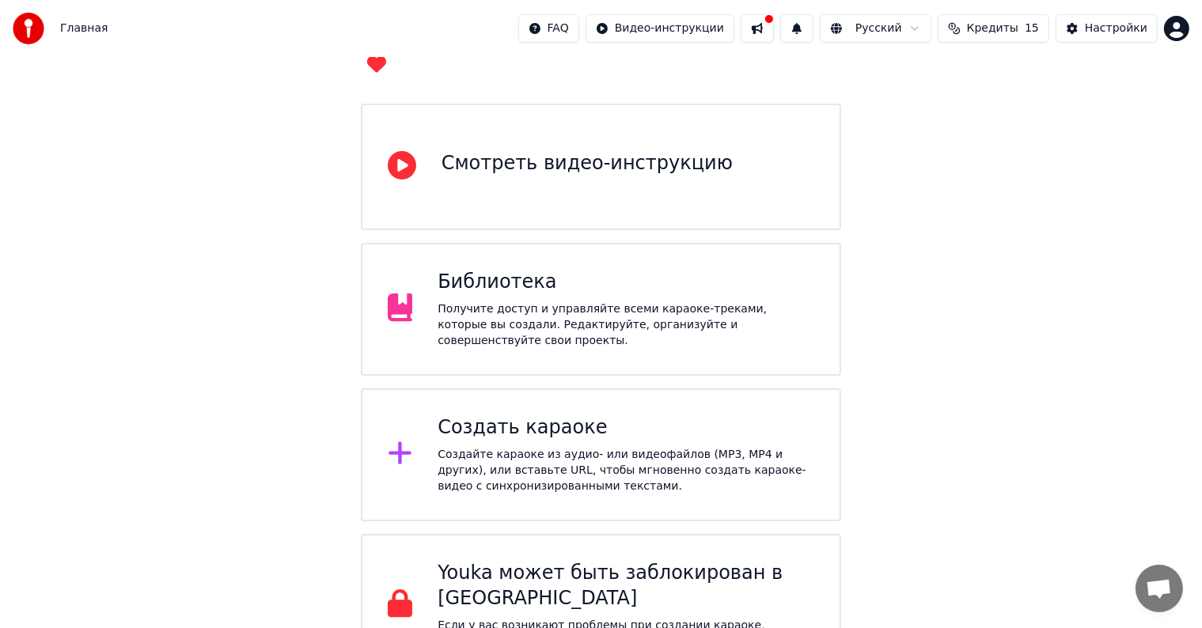
click at [661, 453] on div "Создайте караоке из аудио- или видеофайлов (MP3, MP4 и других), или вставьте UR…" at bounding box center [626, 470] width 377 height 47
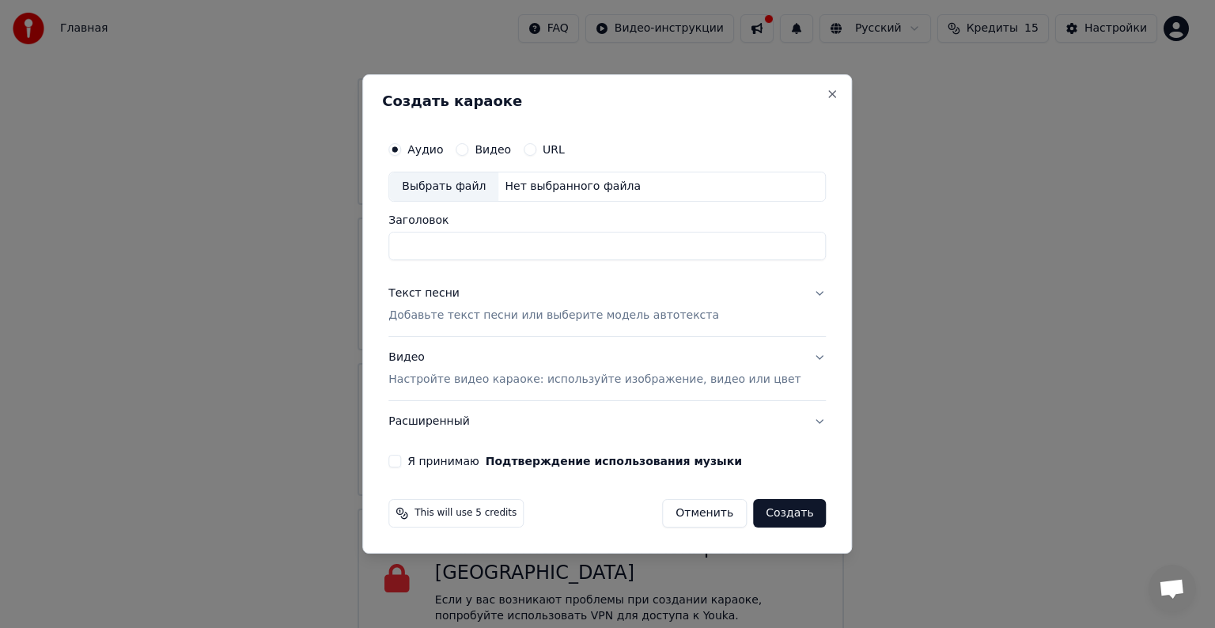
click at [481, 235] on input "Заголовок" at bounding box center [607, 246] width 438 height 28
click at [468, 236] on input "Заголовок" at bounding box center [607, 246] width 438 height 28
click at [469, 172] on div "Выбрать файл Нет выбранного файла" at bounding box center [607, 187] width 438 height 30
click at [669, 242] on input "**********" at bounding box center [607, 246] width 438 height 28
type input "*"
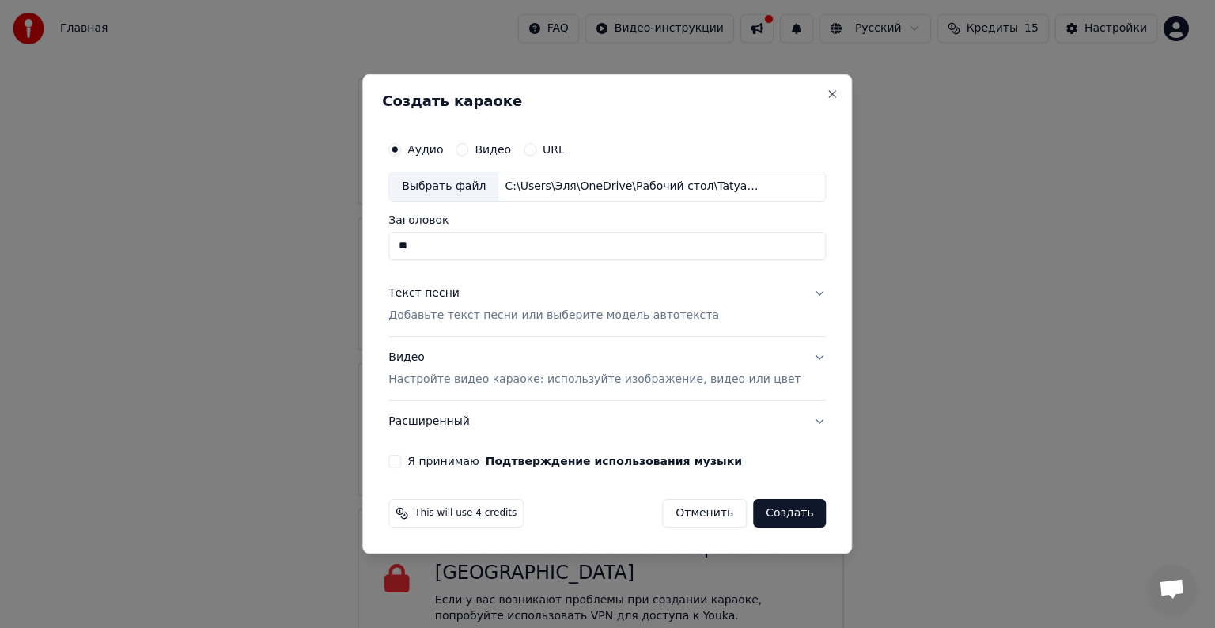
type input "*"
type input "**********"
click at [455, 292] on div "Текст песни" at bounding box center [423, 294] width 71 height 16
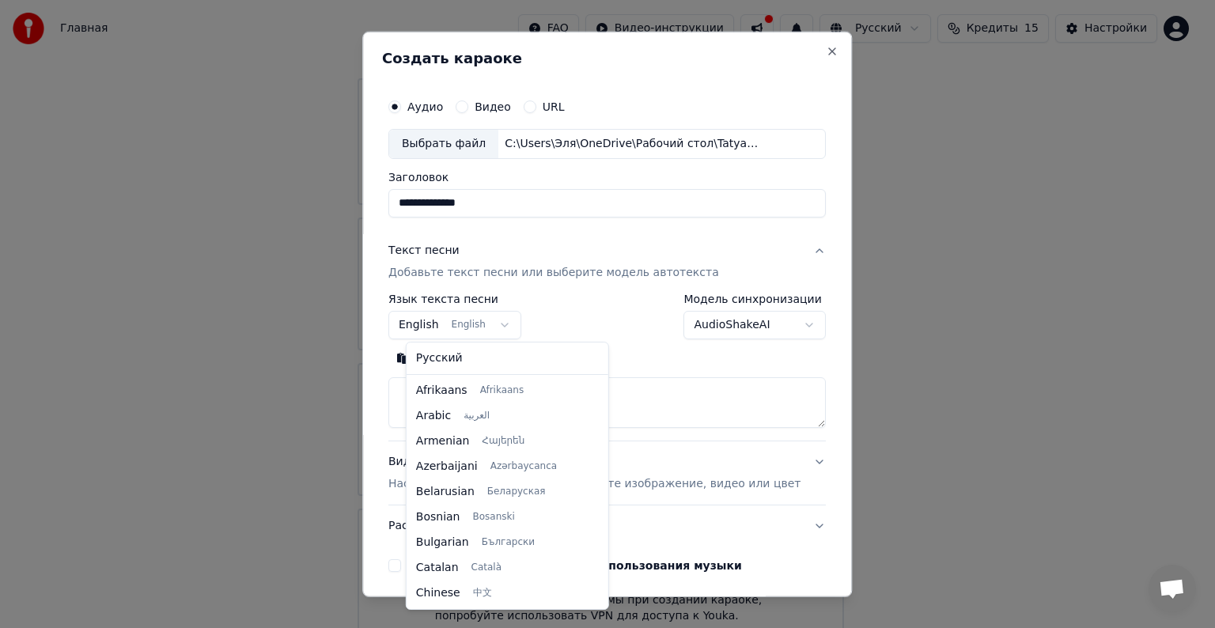
click at [509, 318] on body "Главная FAQ Видео-инструкции Русский Кредиты 15 Настройки Добро пожаловать в Yo…" at bounding box center [601, 263] width 1202 height 775
select select "**"
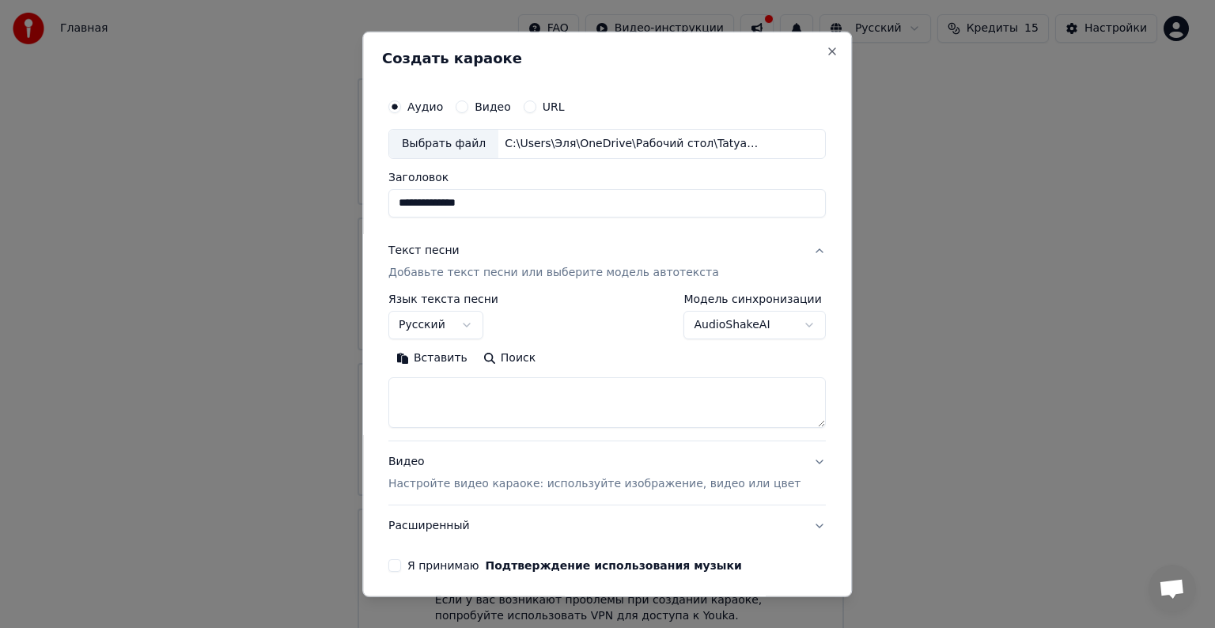
click at [785, 324] on body "Главная FAQ Видео-инструкции Русский Кредиты 15 Настройки Добро пожаловать в Yo…" at bounding box center [601, 263] width 1202 height 775
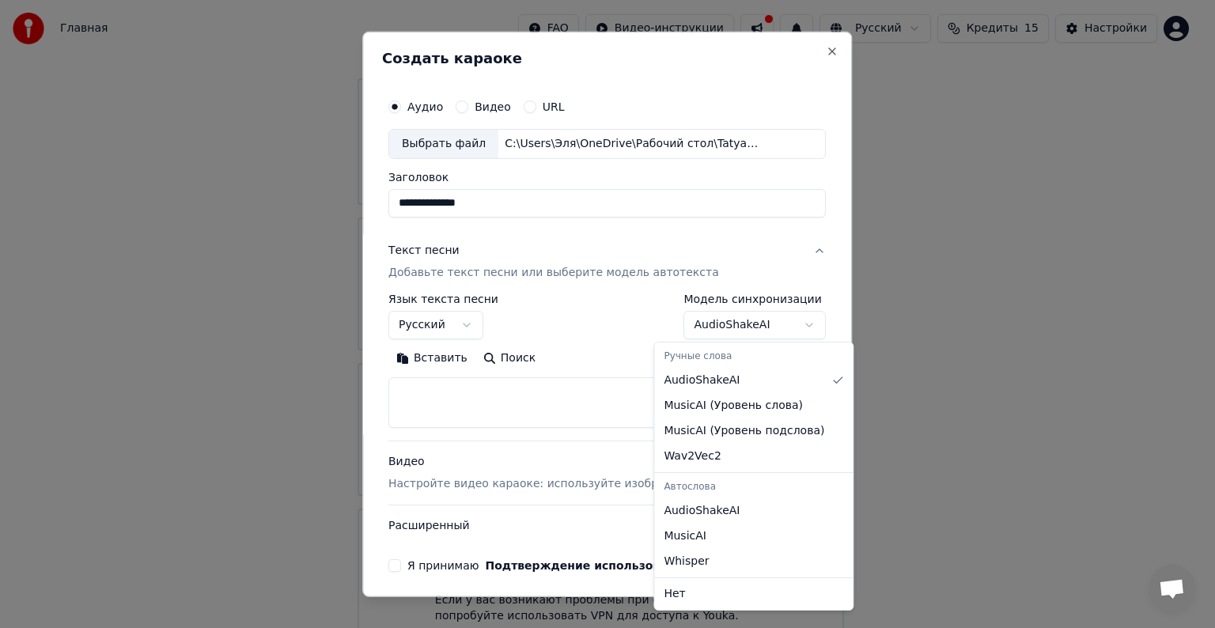
click at [785, 324] on body "Главная FAQ Видео-инструкции Русский Кредиты 15 Настройки Добро пожаловать в Yo…" at bounding box center [601, 263] width 1202 height 775
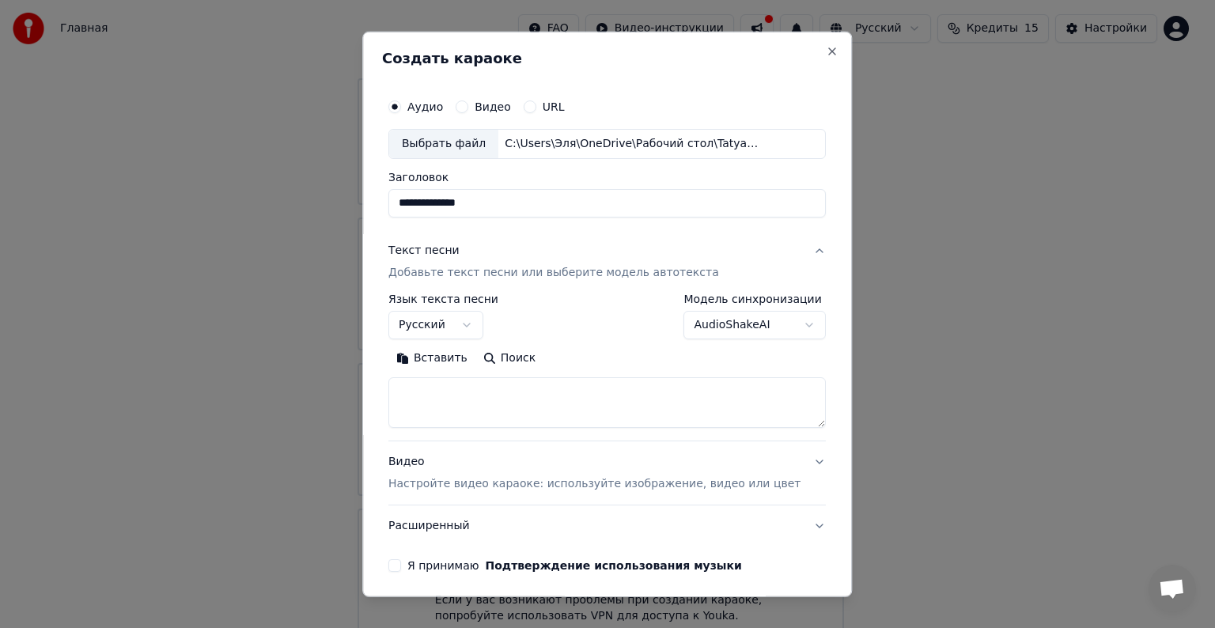
click at [726, 481] on p "Настройте видео караоке: используйте изображение, видео или цвет" at bounding box center [594, 484] width 412 height 16
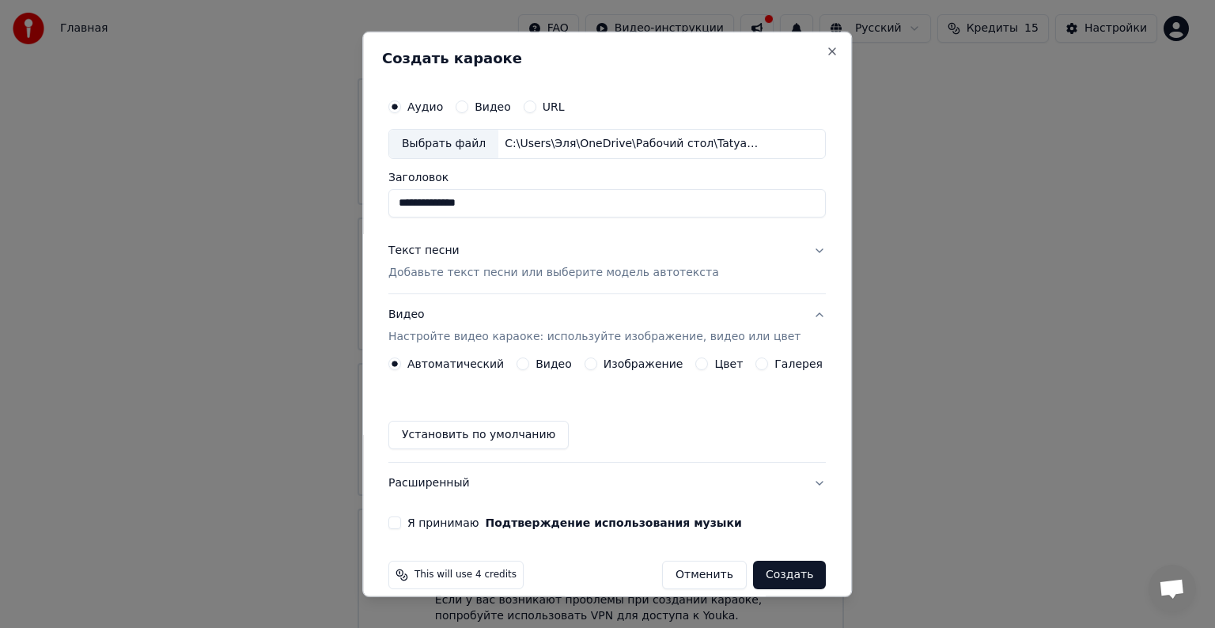
click at [715, 362] on label "Цвет" at bounding box center [729, 363] width 28 height 11
click at [707, 362] on button "Цвет" at bounding box center [702, 364] width 13 height 13
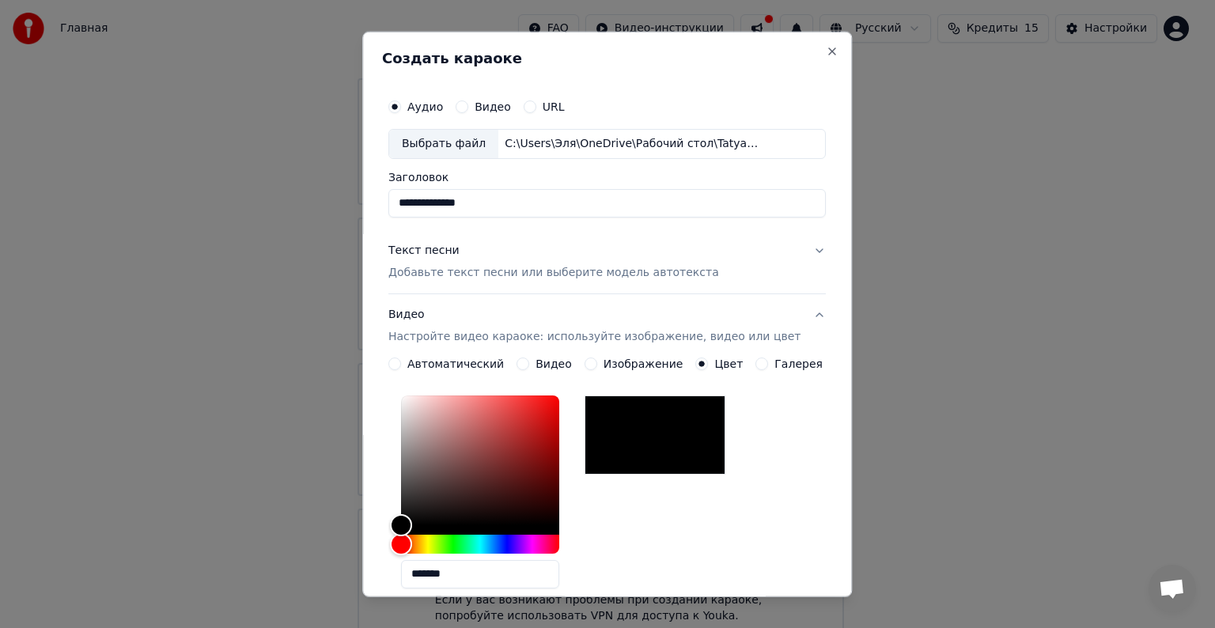
click at [775, 367] on label "Галерея" at bounding box center [799, 363] width 48 height 11
click at [767, 367] on button "Галерея" at bounding box center [762, 364] width 13 height 13
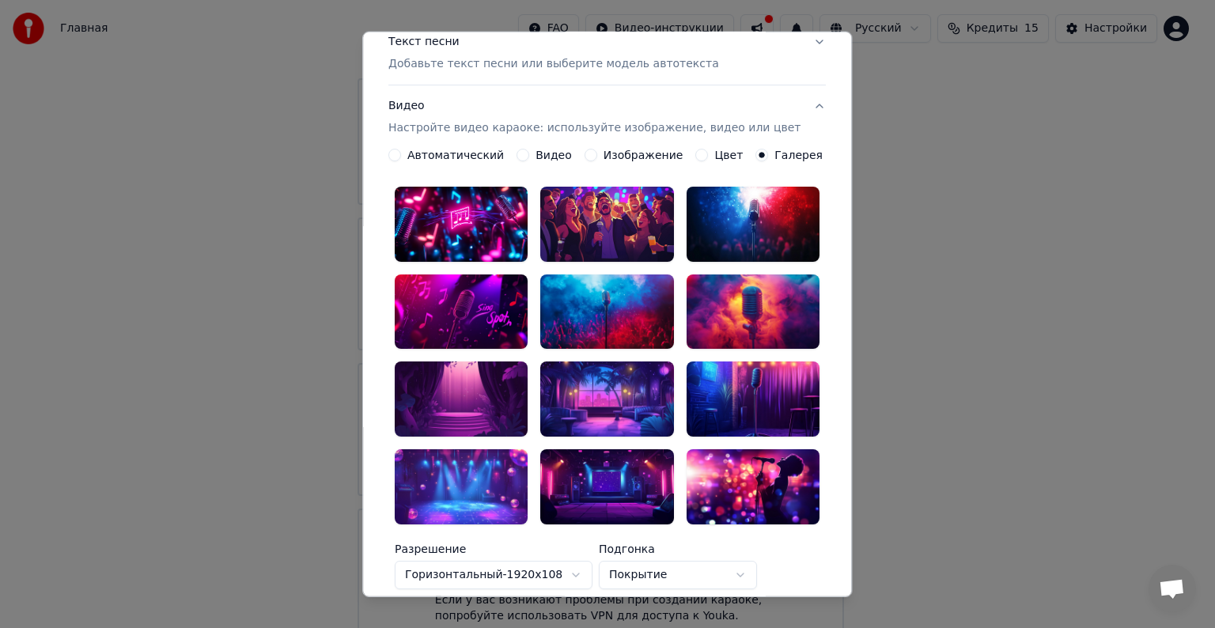
scroll to position [210, 0]
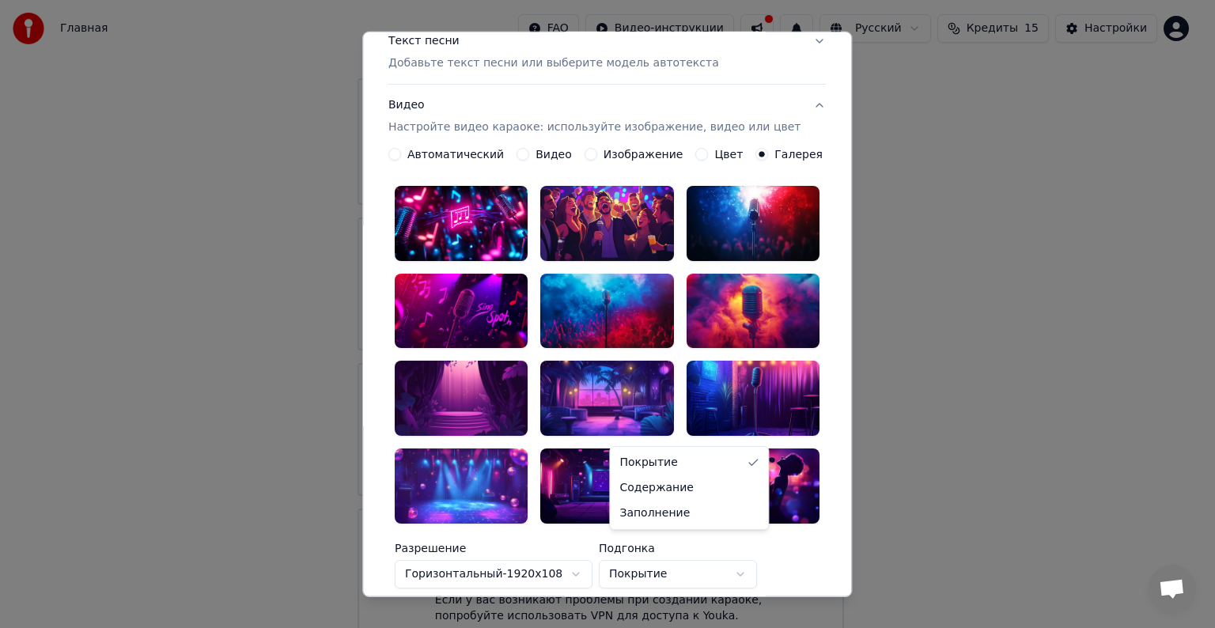
click at [709, 542] on body "Главная FAQ Видео-инструкции Русский Кредиты 15 Настройки Добро пожаловать в Yo…" at bounding box center [601, 263] width 1202 height 775
click at [685, 550] on body "Главная FAQ Видео-инструкции Русский Кредиты 15 Настройки Добро пожаловать в Yo…" at bounding box center [601, 263] width 1202 height 775
select select "****"
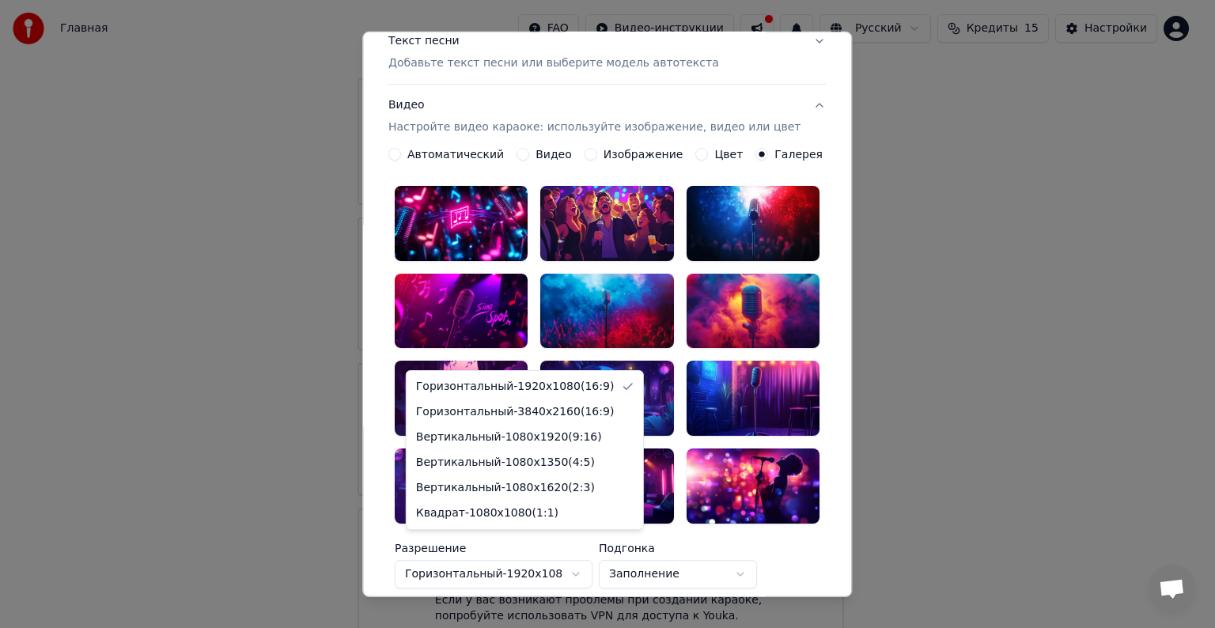
click at [579, 544] on body "Главная FAQ Видео-инструкции Русский Кредиты 15 Настройки Добро пожаловать в Yo…" at bounding box center [601, 263] width 1202 height 775
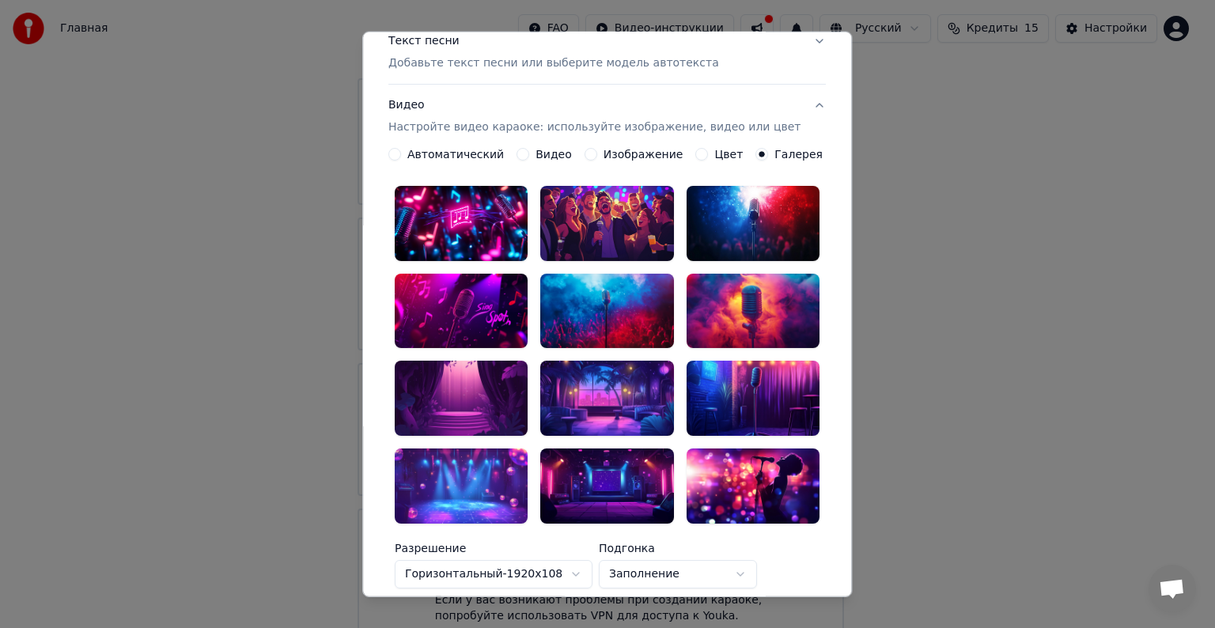
click at [668, 514] on body "Главная FAQ Видео-инструкции Русский Кредиты 15 Настройки Добро пожаловать в Yo…" at bounding box center [601, 263] width 1202 height 775
click at [453, 150] on label "Автоматический" at bounding box center [455, 154] width 97 height 11
click at [401, 150] on button "Автоматический" at bounding box center [394, 154] width 13 height 13
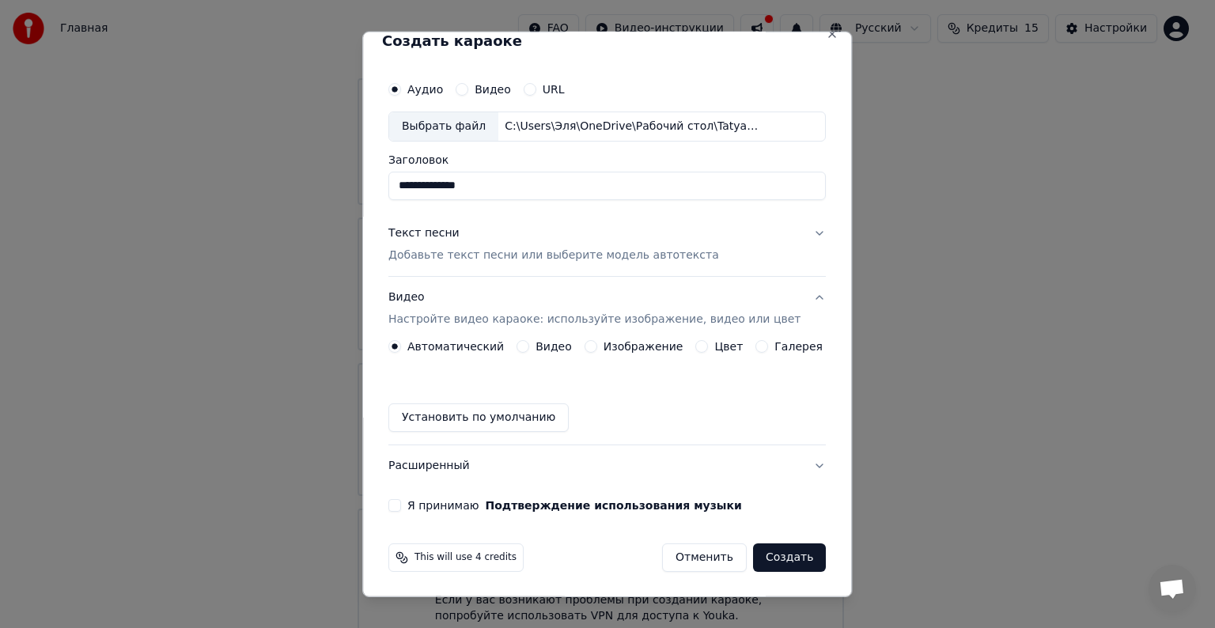
click at [612, 342] on label "Изображение" at bounding box center [644, 346] width 80 height 11
click at [597, 342] on button "Изображение" at bounding box center [591, 346] width 13 height 13
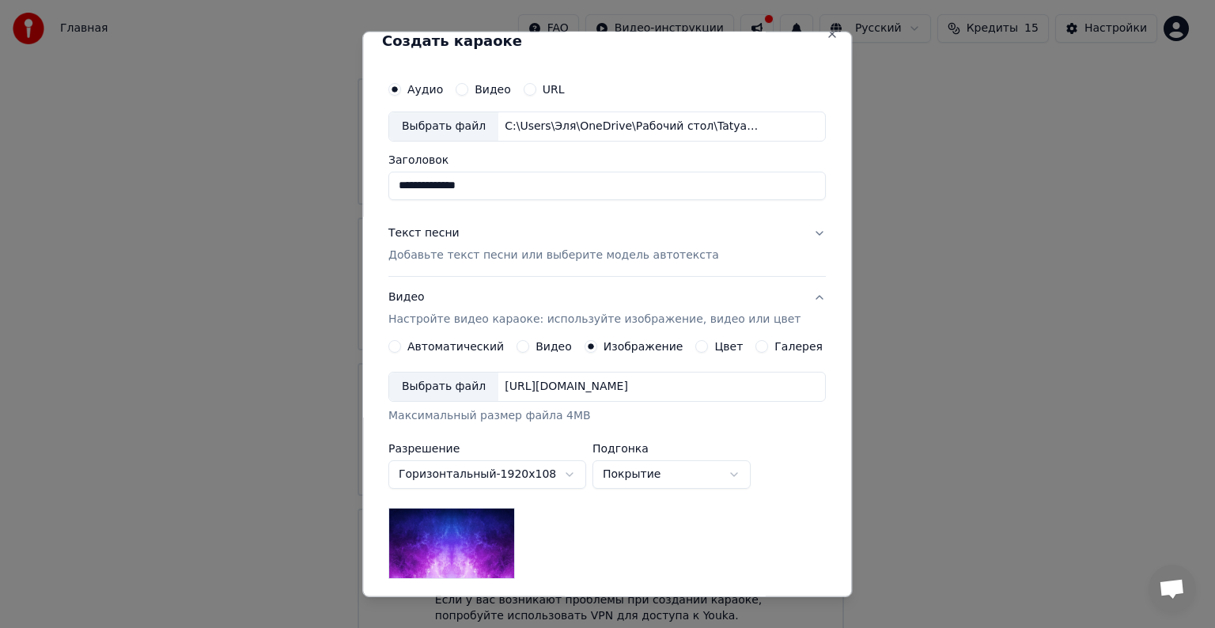
click at [481, 376] on div "Выбрать файл" at bounding box center [443, 387] width 109 height 28
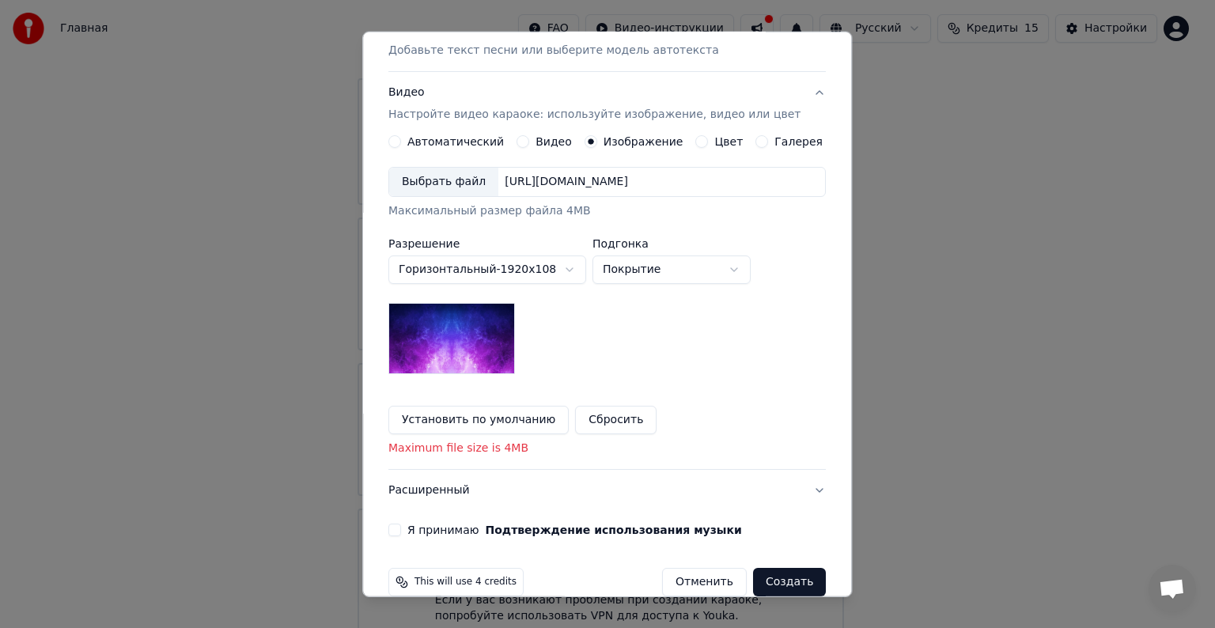
scroll to position [247, 0]
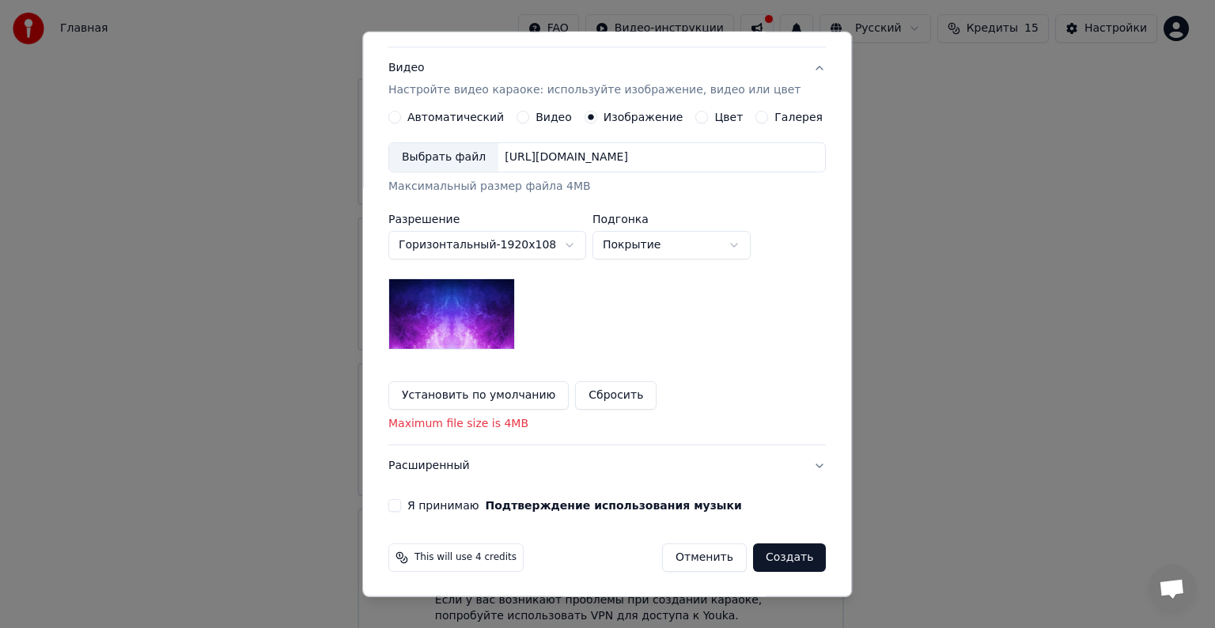
click at [593, 387] on button "Сбросить" at bounding box center [616, 395] width 81 height 28
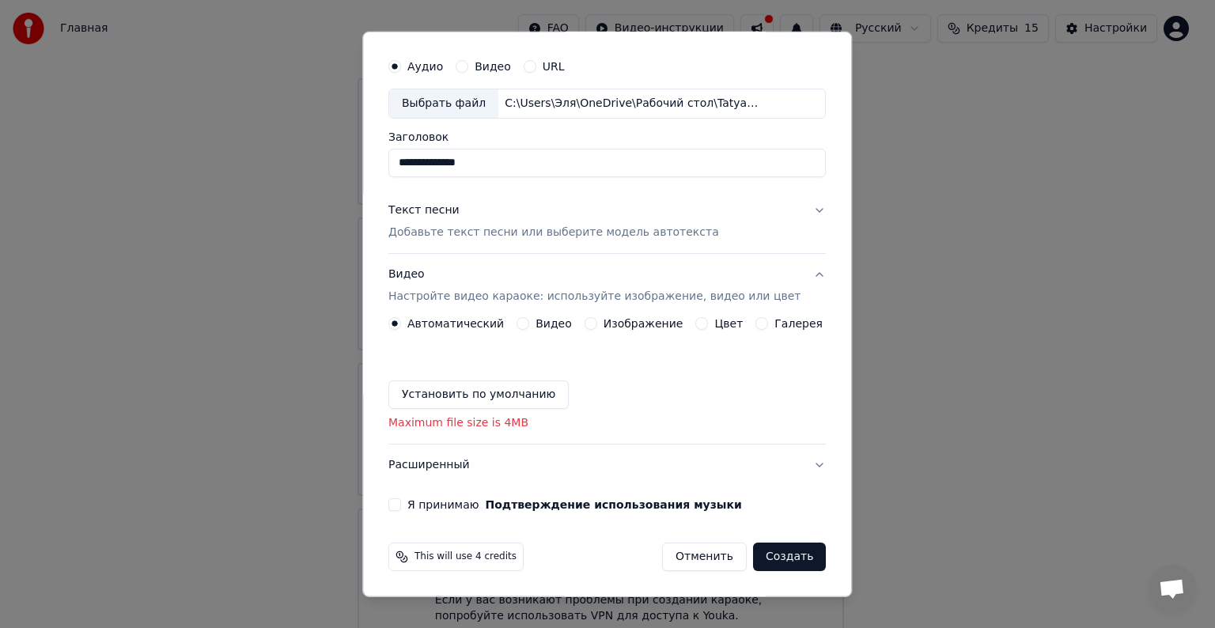
scroll to position [40, 0]
click at [617, 326] on label "Изображение" at bounding box center [644, 324] width 80 height 11
click at [597, 326] on button "Изображение" at bounding box center [591, 324] width 13 height 13
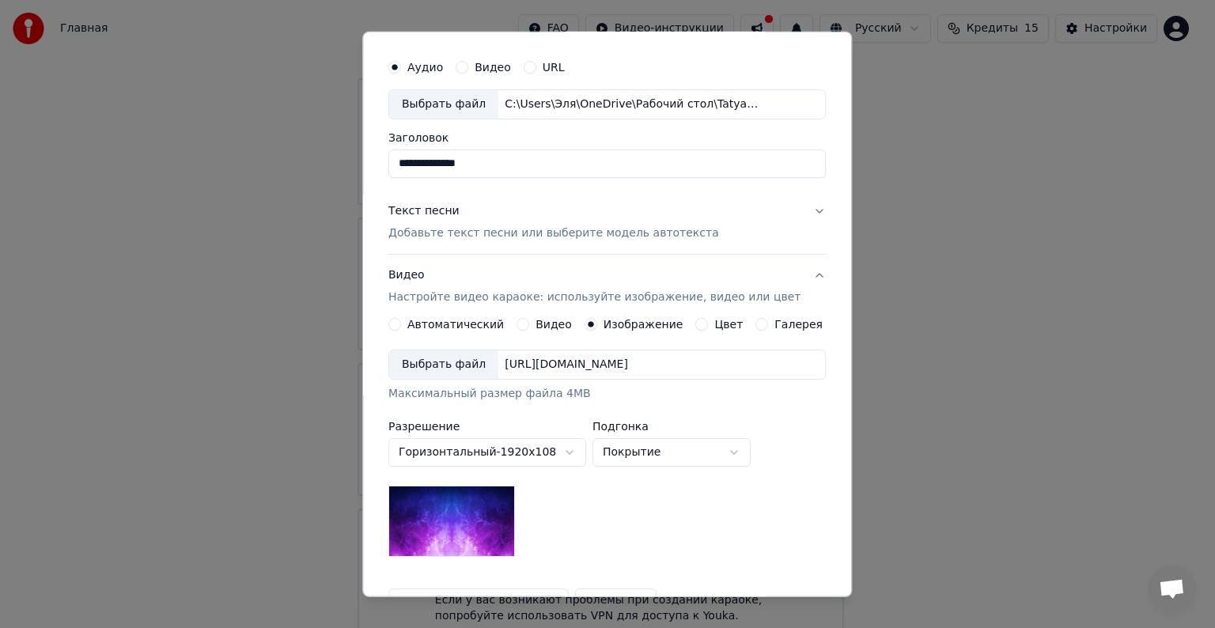
click at [452, 366] on div "Выбрать файл" at bounding box center [443, 364] width 109 height 28
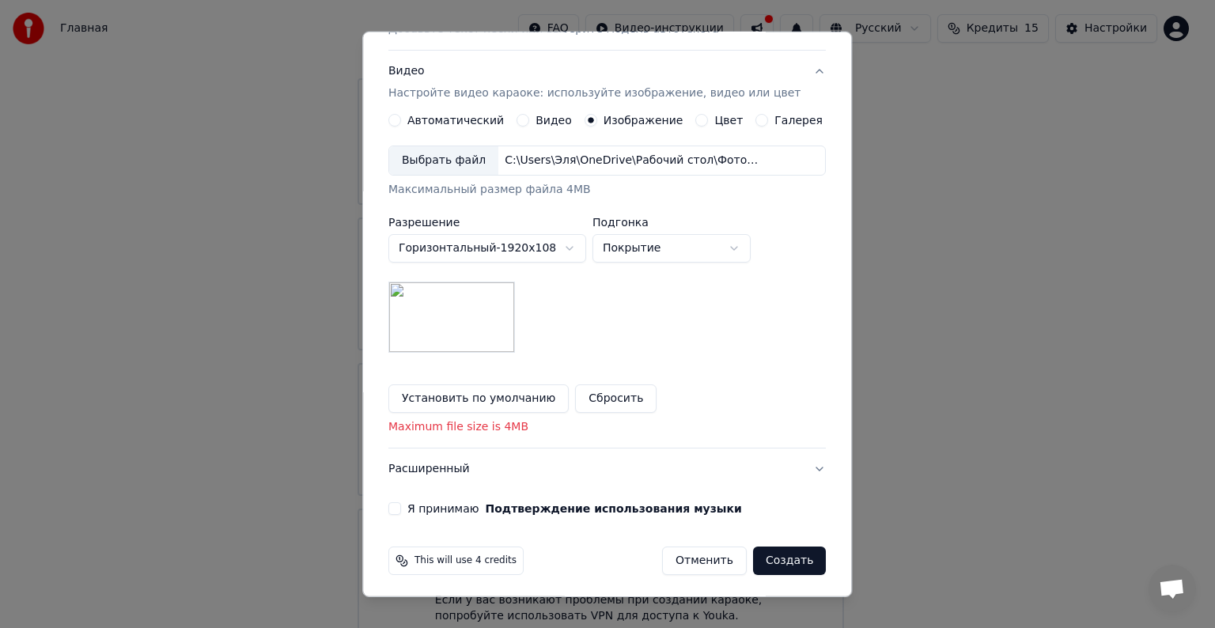
scroll to position [247, 0]
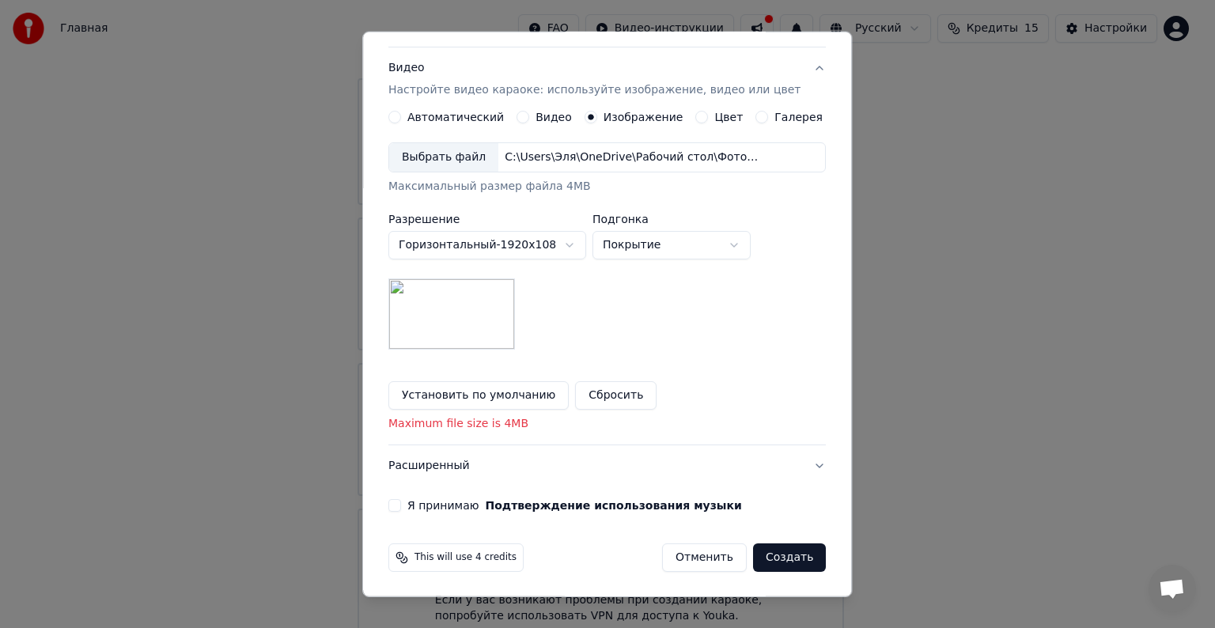
click at [434, 425] on p "Maximum file size is 4MB" at bounding box center [607, 424] width 438 height 16
click at [444, 507] on label "Я принимаю Подтверждение использования музыки" at bounding box center [574, 505] width 335 height 11
click at [401, 507] on button "Я принимаю Подтверждение использования музыки" at bounding box center [394, 505] width 13 height 13
click at [753, 547] on button "Создать" at bounding box center [789, 558] width 73 height 28
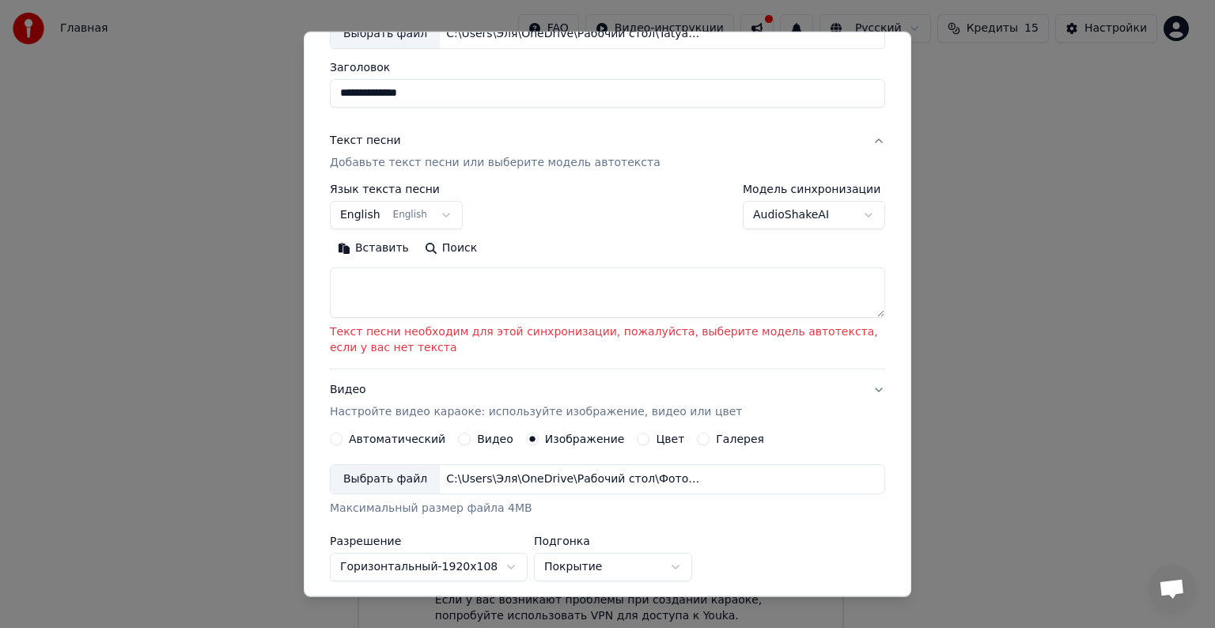
scroll to position [98, 0]
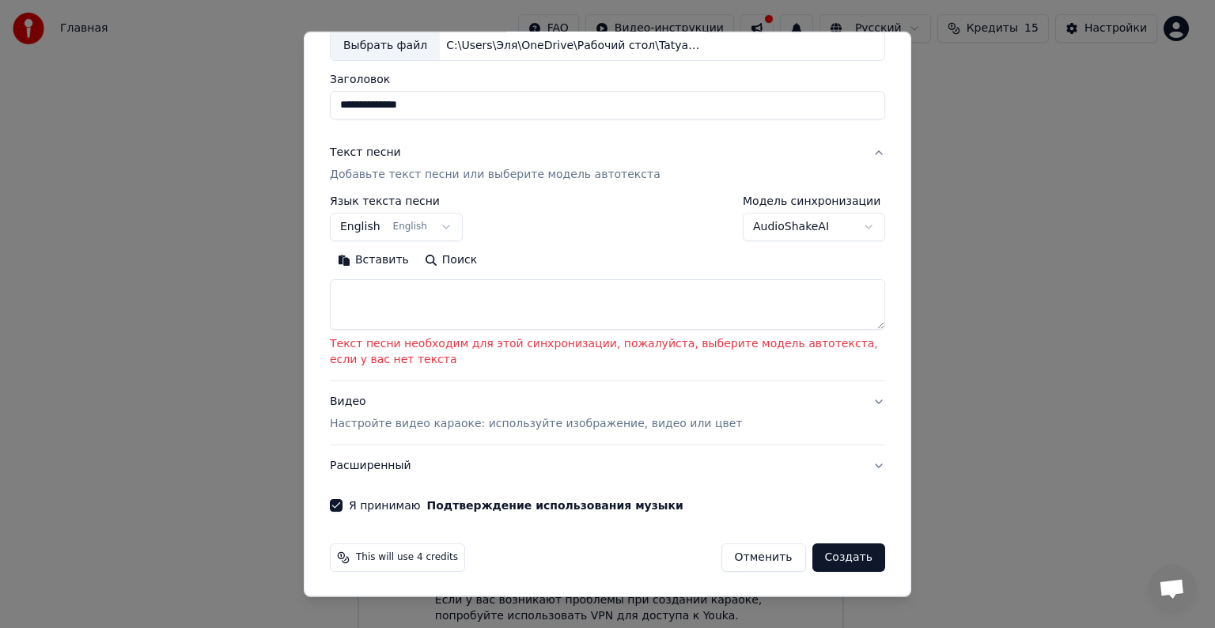
click at [766, 350] on p "Текст песни необходим для этой синхронизации, пожалуйста, выберите модель автот…" at bounding box center [607, 352] width 555 height 32
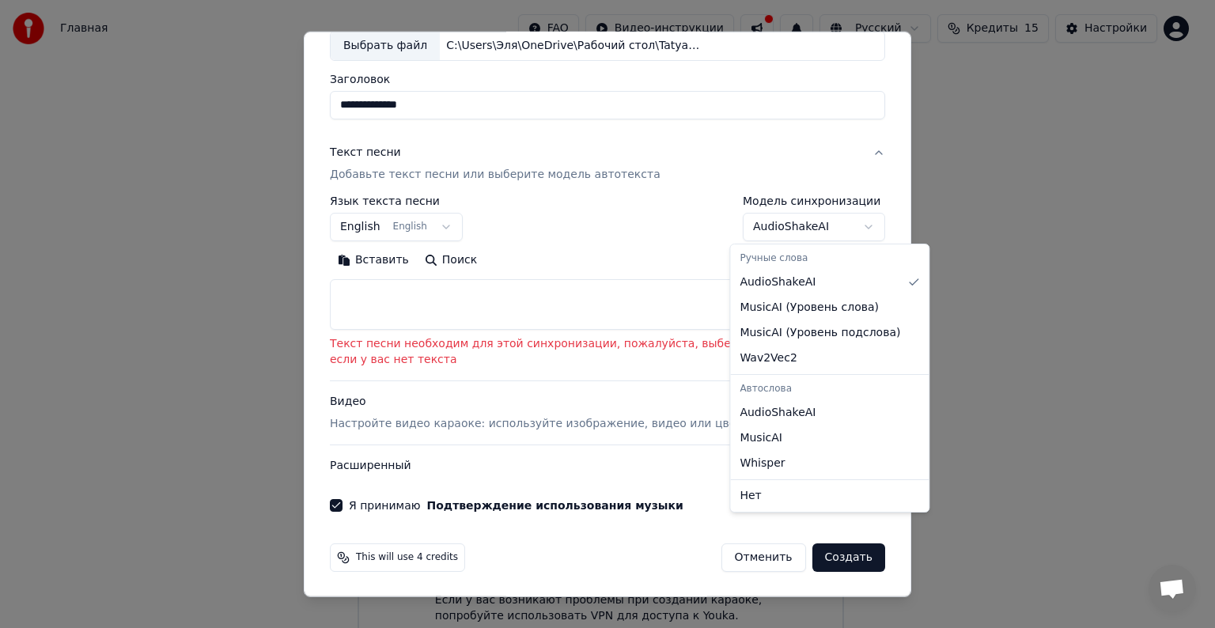
click at [820, 232] on body "Главная FAQ Видео-инструкции Русский Кредиты 15 Настройки Добро пожаловать в Yo…" at bounding box center [601, 263] width 1202 height 775
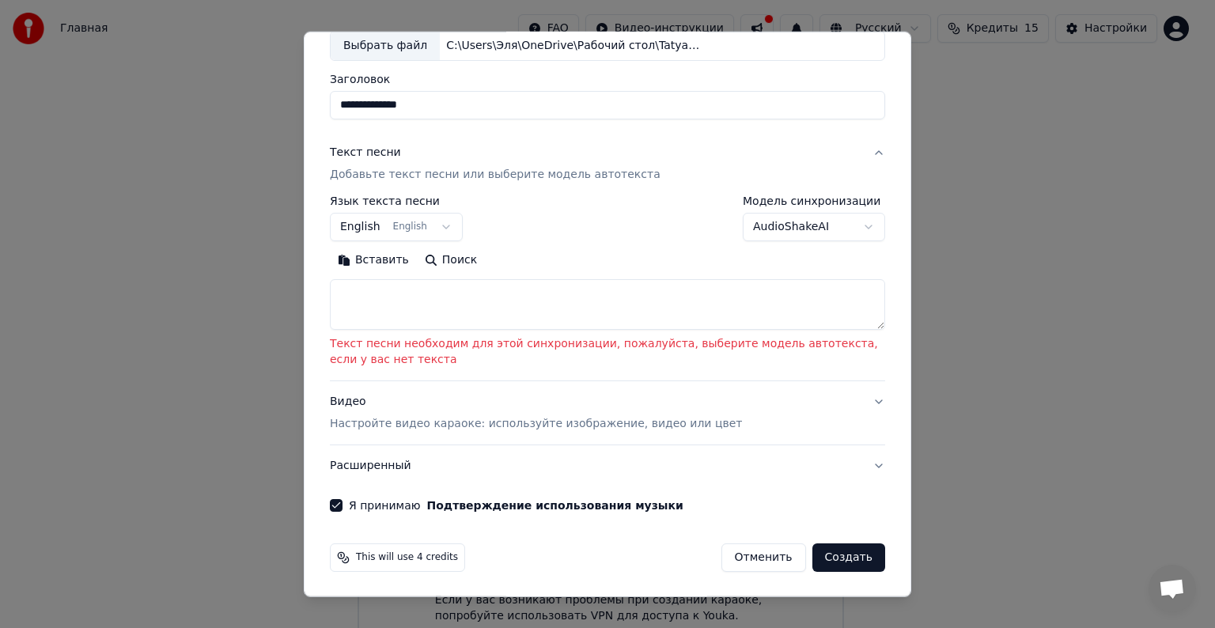
click at [427, 225] on body "Главная FAQ Видео-инструкции Русский Кредиты 15 Настройки Добро пожаловать в Yo…" at bounding box center [601, 263] width 1202 height 775
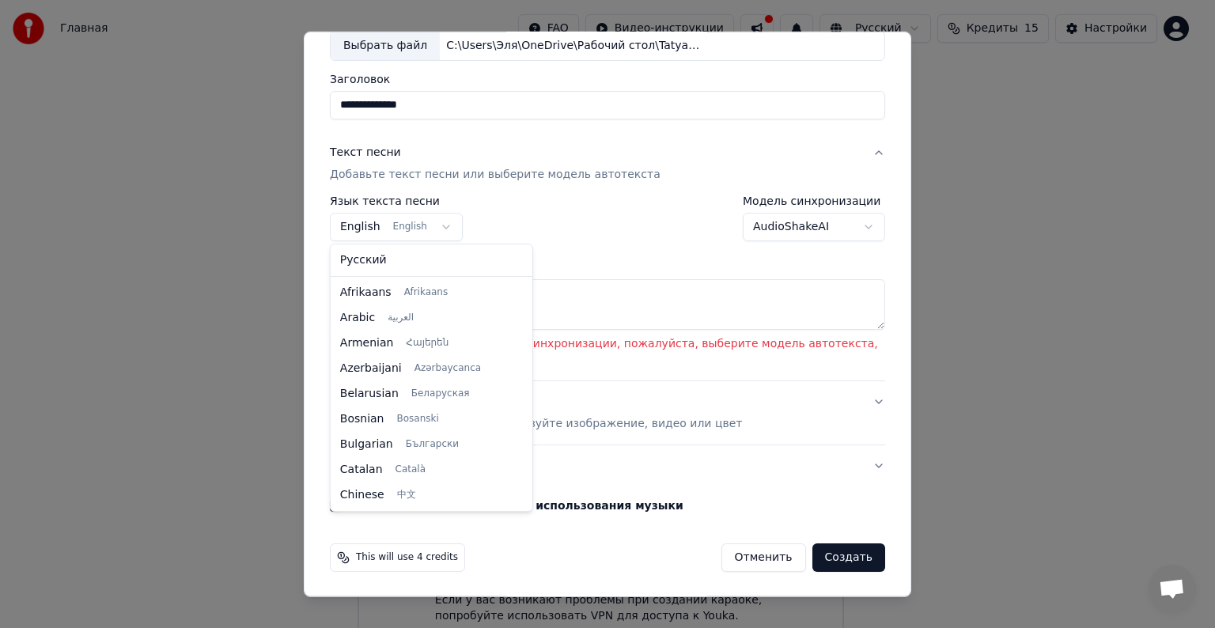
click at [429, 225] on body "Главная FAQ Видео-инструкции Русский Кредиты 15 Настройки Добро пожаловать в Yo…" at bounding box center [601, 263] width 1202 height 775
select select "**"
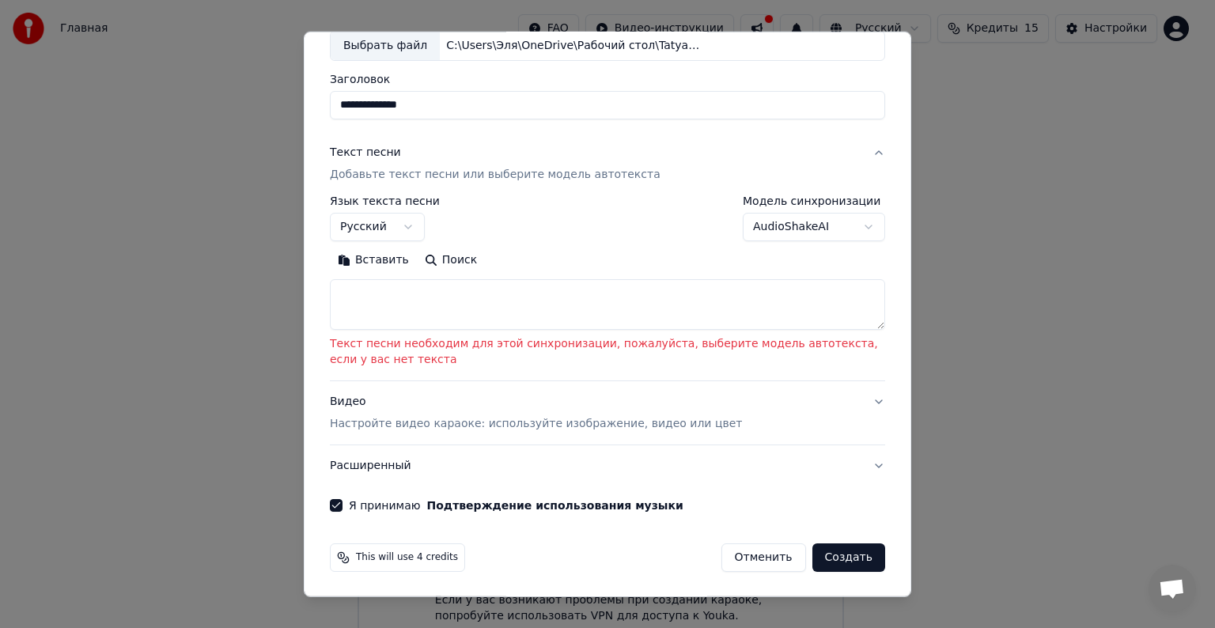
click at [434, 267] on button "Поиск" at bounding box center [451, 260] width 68 height 25
type textarea "**********"
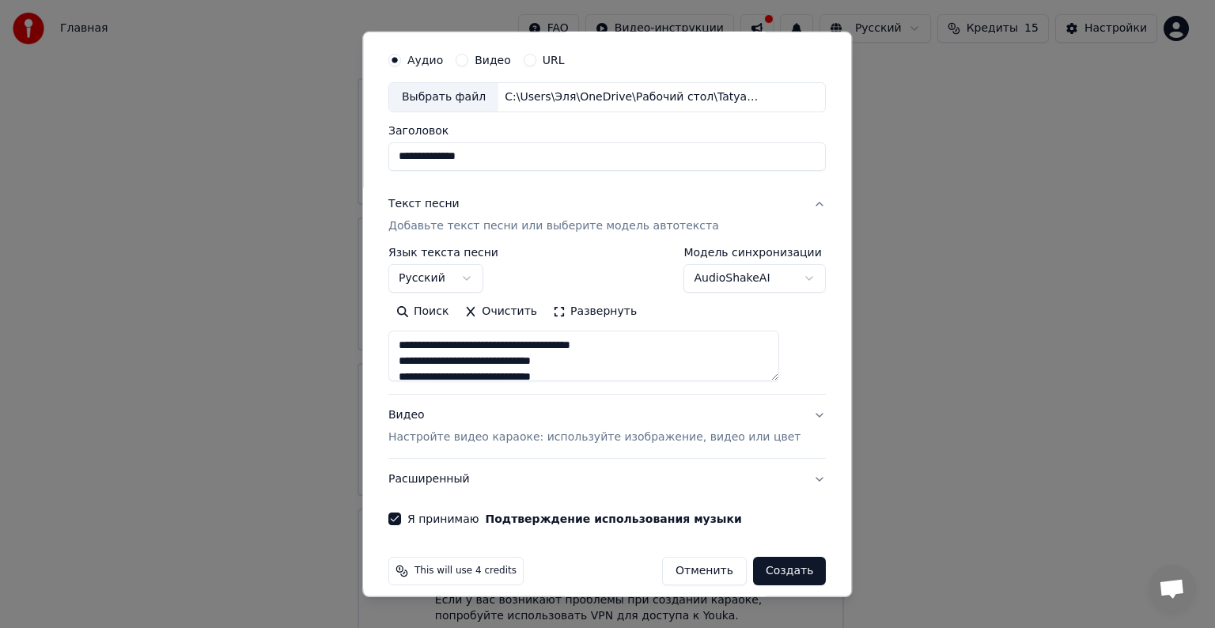
scroll to position [60, 0]
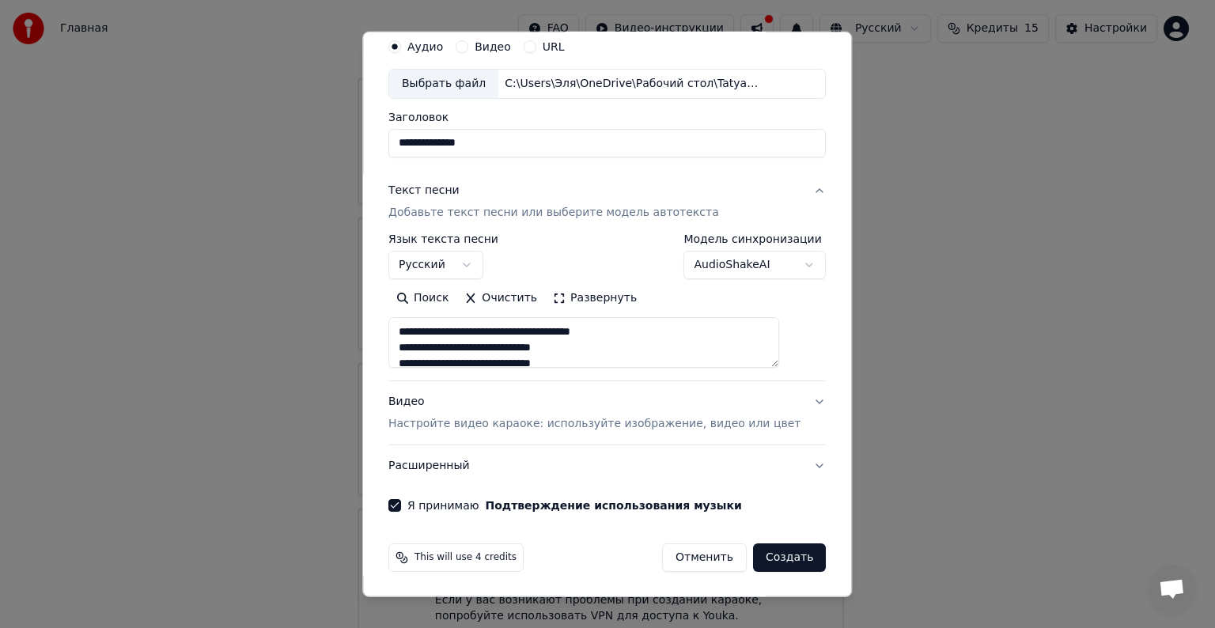
click at [643, 418] on p "Настройте видео караоке: используйте изображение, видео или цвет" at bounding box center [594, 424] width 412 height 16
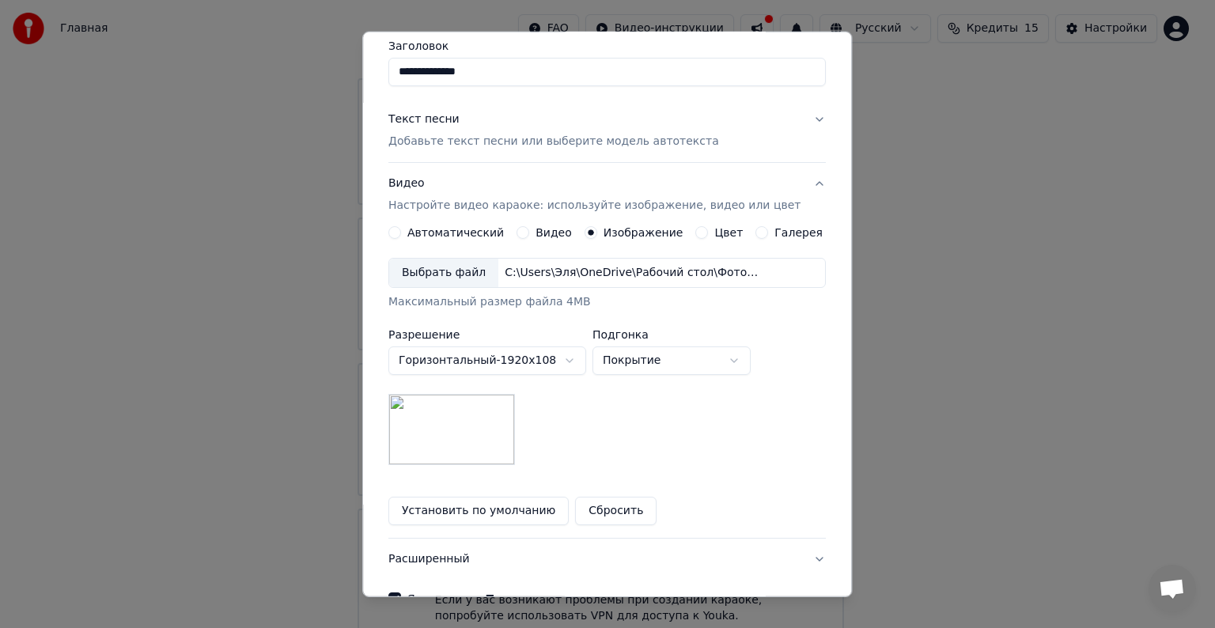
scroll to position [171, 0]
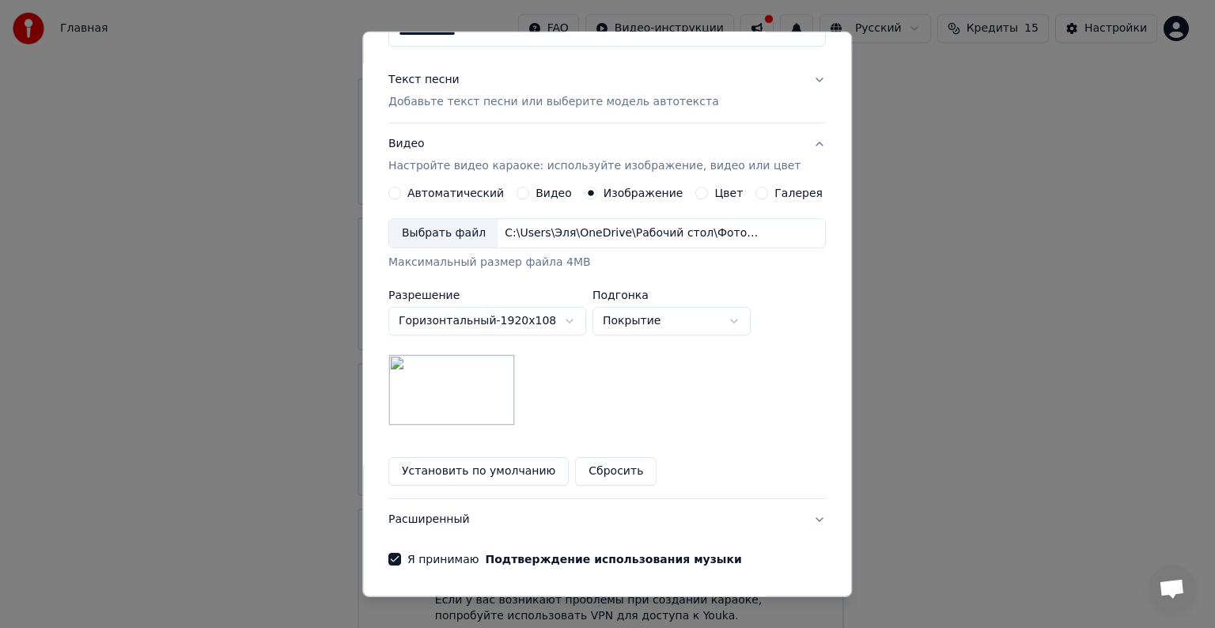
click at [451, 460] on button "Установить по умолчанию" at bounding box center [478, 471] width 180 height 28
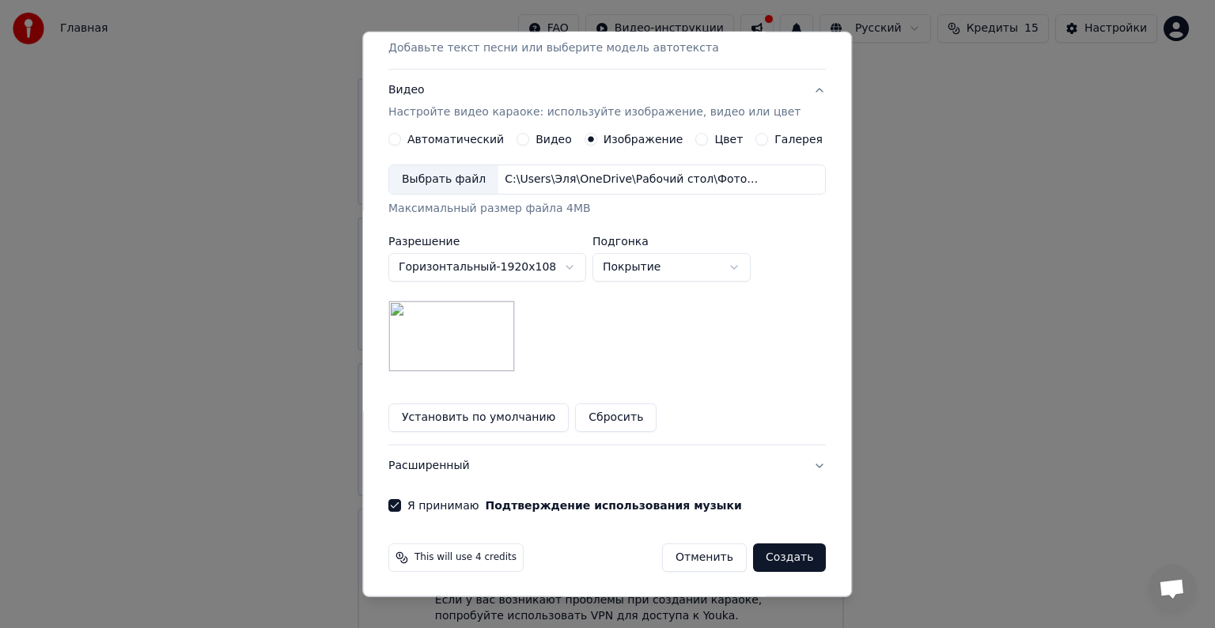
click at [760, 564] on button "Создать" at bounding box center [789, 558] width 73 height 28
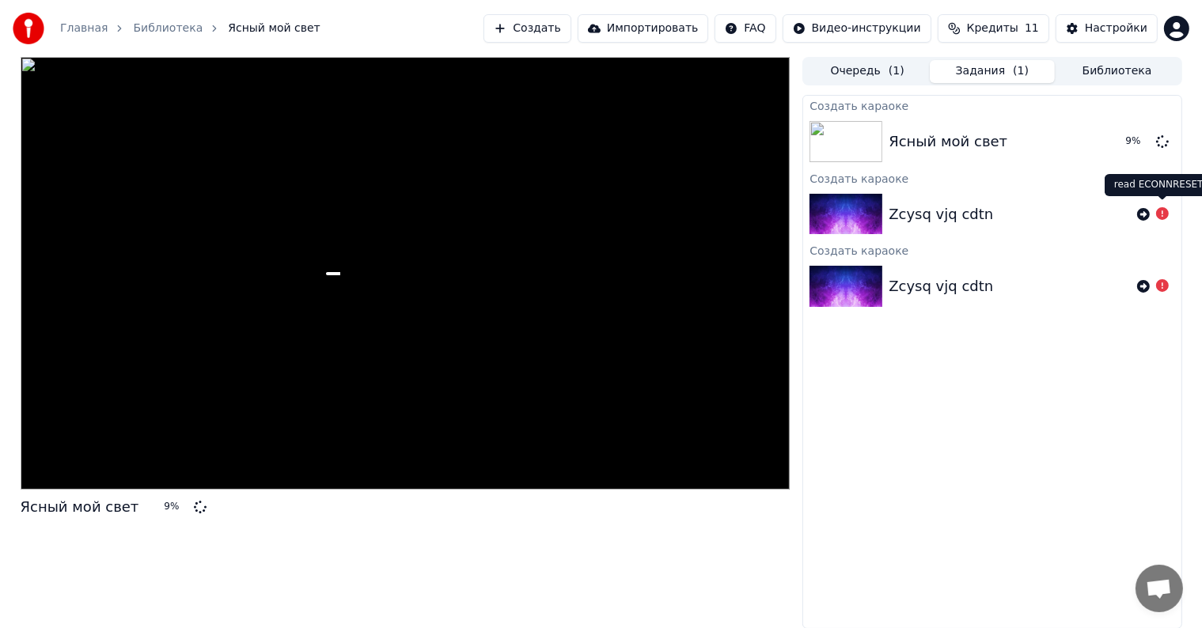
click at [1159, 212] on icon at bounding box center [1162, 213] width 13 height 13
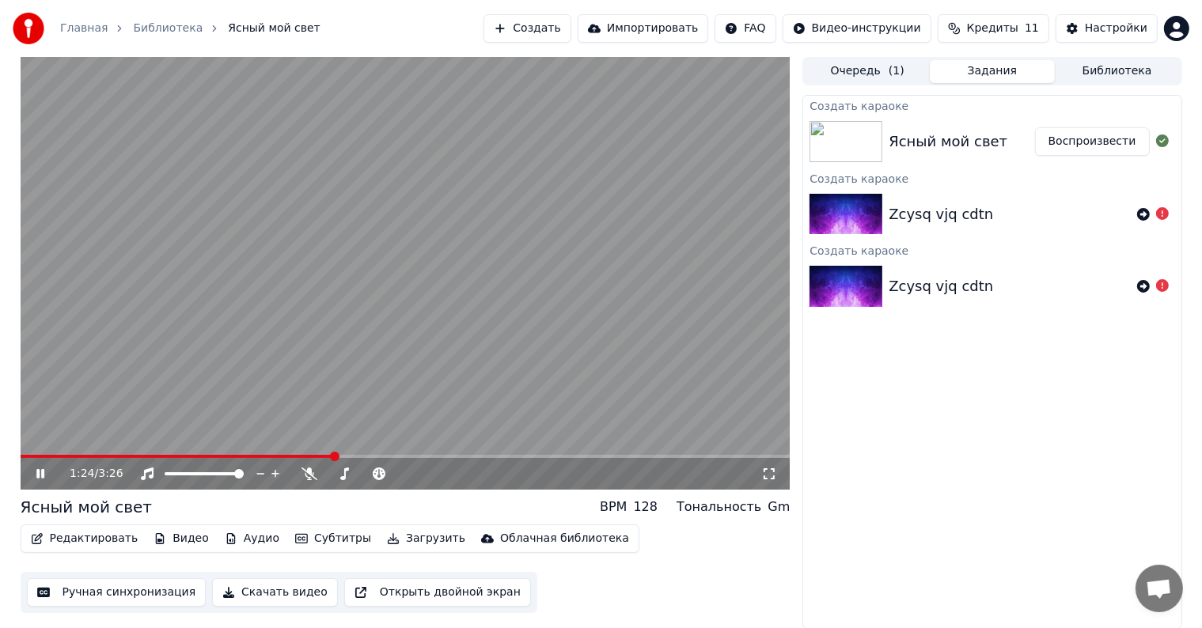
click at [45, 472] on icon at bounding box center [51, 474] width 37 height 13
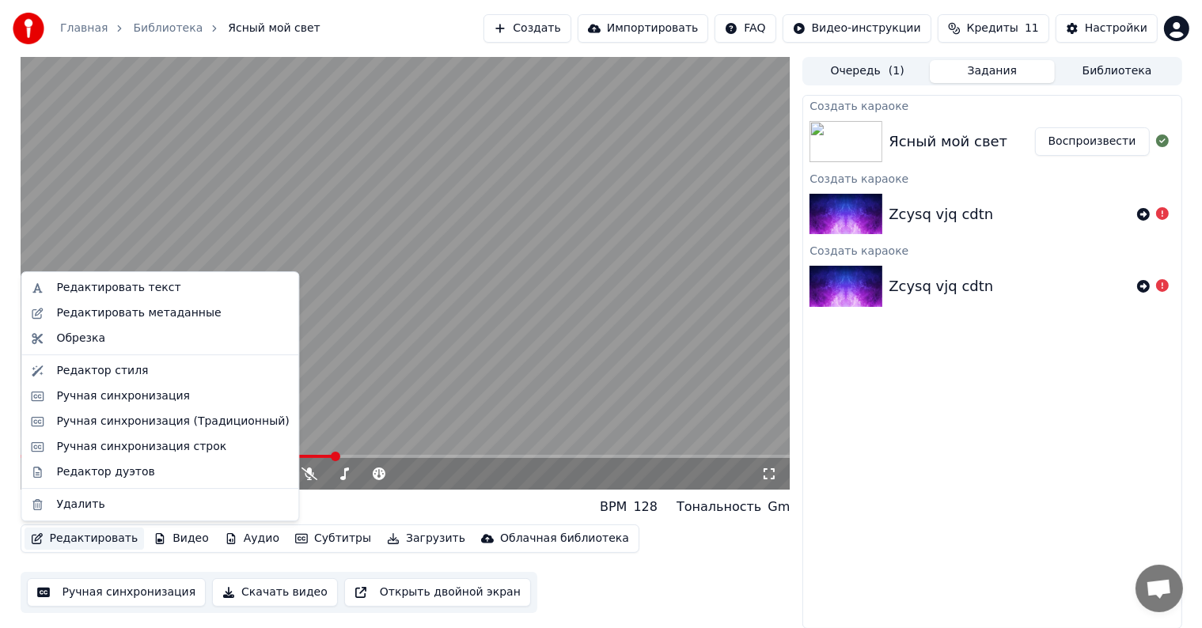
click at [73, 538] on button "Редактировать" at bounding box center [85, 539] width 120 height 22
click at [158, 295] on div "Редактировать текст" at bounding box center [118, 288] width 124 height 16
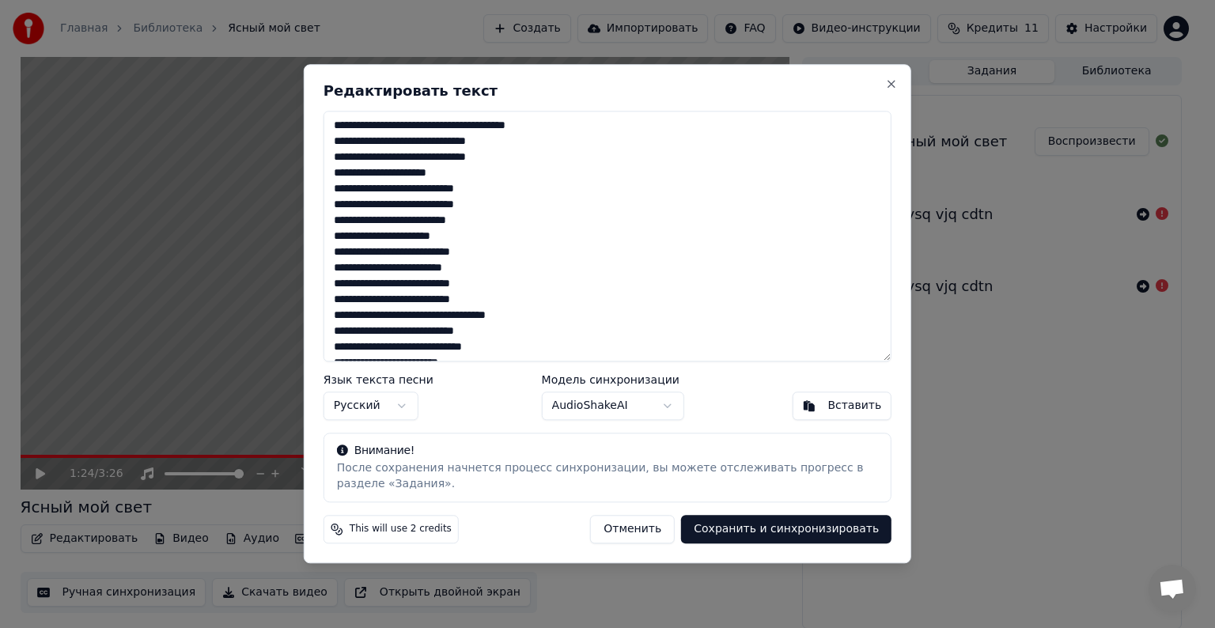
drag, startPoint x: 523, startPoint y: 128, endPoint x: 558, endPoint y: 124, distance: 35.0
click at [558, 124] on textarea at bounding box center [608, 236] width 568 height 251
drag, startPoint x: 373, startPoint y: 141, endPoint x: 401, endPoint y: 146, distance: 28.9
click at [401, 146] on textarea at bounding box center [608, 236] width 568 height 251
drag, startPoint x: 392, startPoint y: 175, endPoint x: 423, endPoint y: 175, distance: 31.6
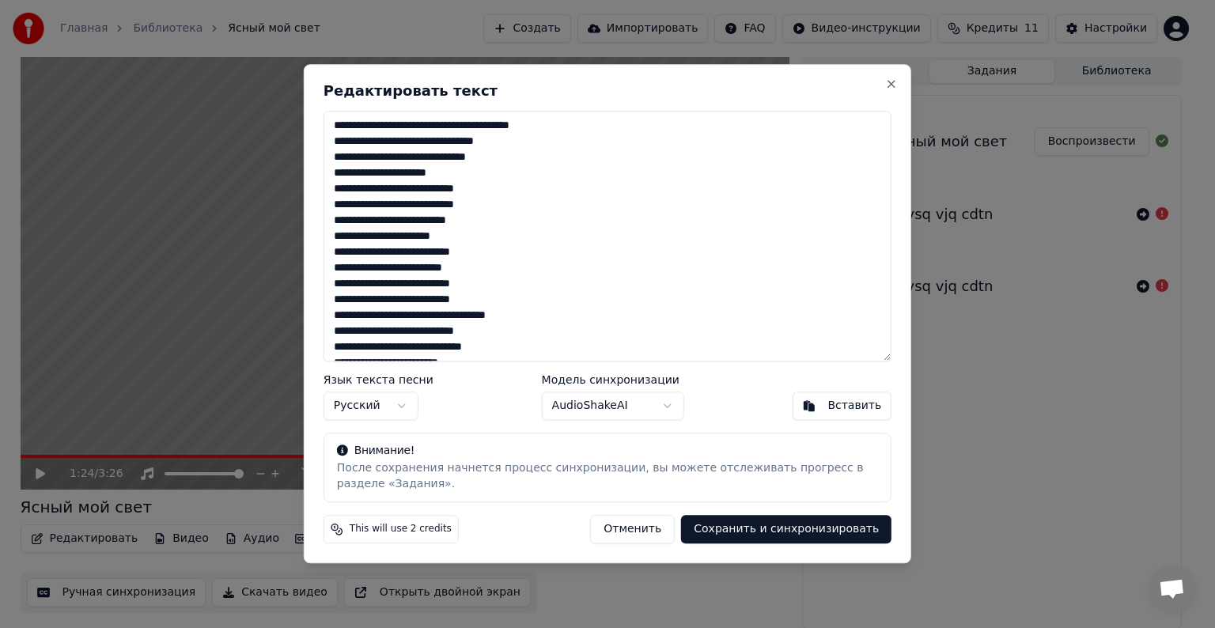
click at [423, 175] on textarea at bounding box center [608, 236] width 568 height 251
drag, startPoint x: 474, startPoint y: 190, endPoint x: 491, endPoint y: 187, distance: 16.9
click at [491, 187] on textarea at bounding box center [608, 236] width 568 height 251
drag, startPoint x: 427, startPoint y: 221, endPoint x: 471, endPoint y: 222, distance: 43.5
click at [471, 222] on textarea at bounding box center [608, 236] width 568 height 251
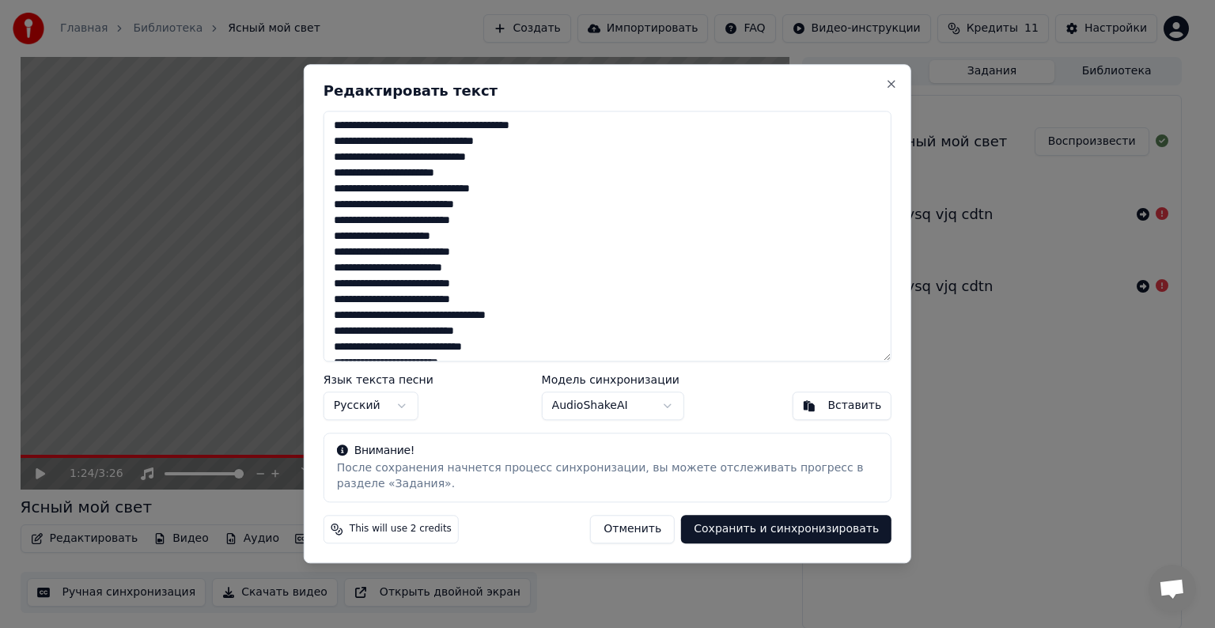
drag, startPoint x: 378, startPoint y: 269, endPoint x: 407, endPoint y: 269, distance: 28.5
click at [407, 269] on textarea at bounding box center [608, 236] width 568 height 251
drag, startPoint x: 400, startPoint y: 332, endPoint x: 431, endPoint y: 328, distance: 31.9
click at [431, 328] on textarea at bounding box center [608, 236] width 568 height 251
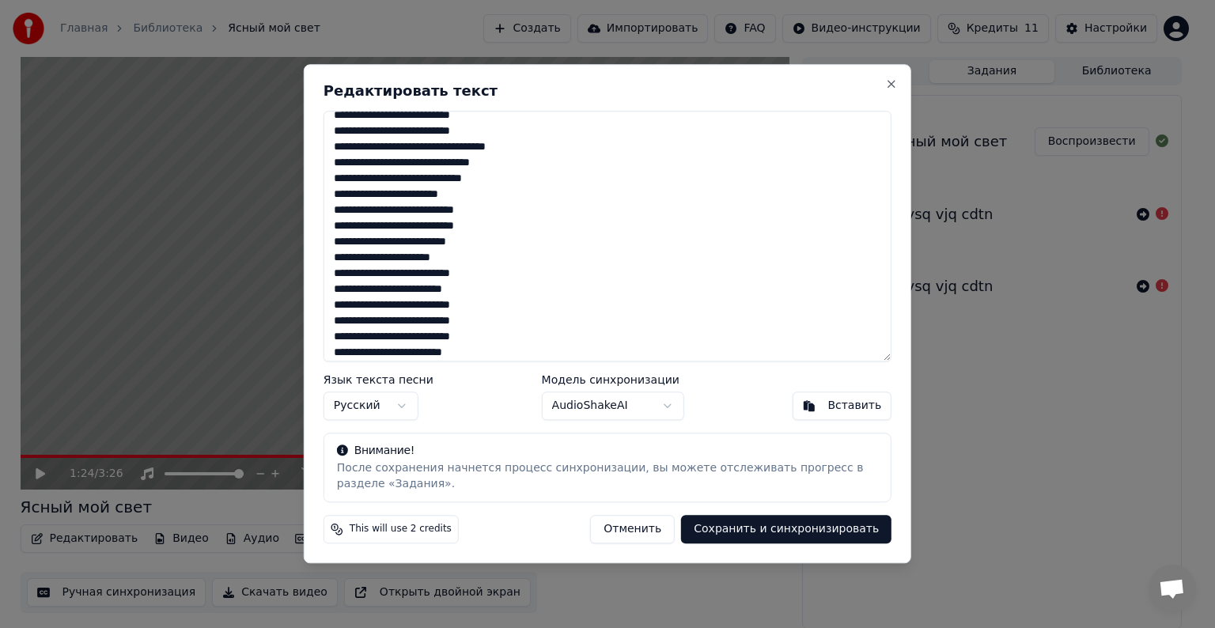
drag, startPoint x: 441, startPoint y: 176, endPoint x: 485, endPoint y: 176, distance: 44.3
click at [485, 176] on textarea at bounding box center [608, 236] width 568 height 251
drag, startPoint x: 335, startPoint y: 240, endPoint x: 369, endPoint y: 242, distance: 34.1
click at [369, 242] on textarea at bounding box center [608, 236] width 568 height 251
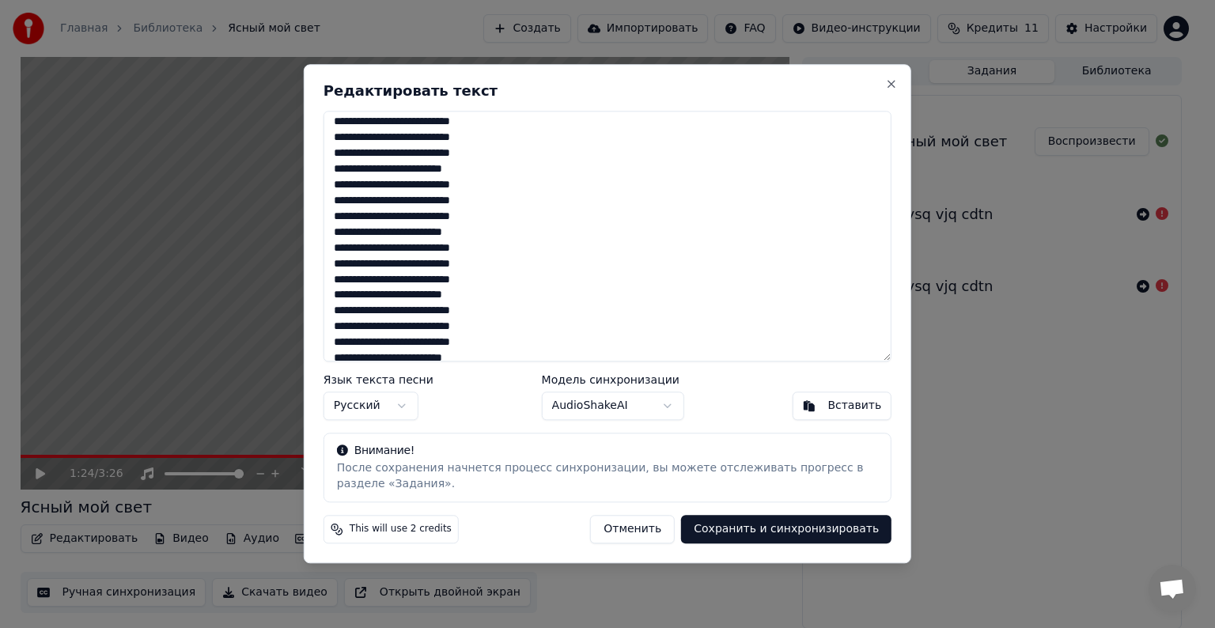
scroll to position [358, 0]
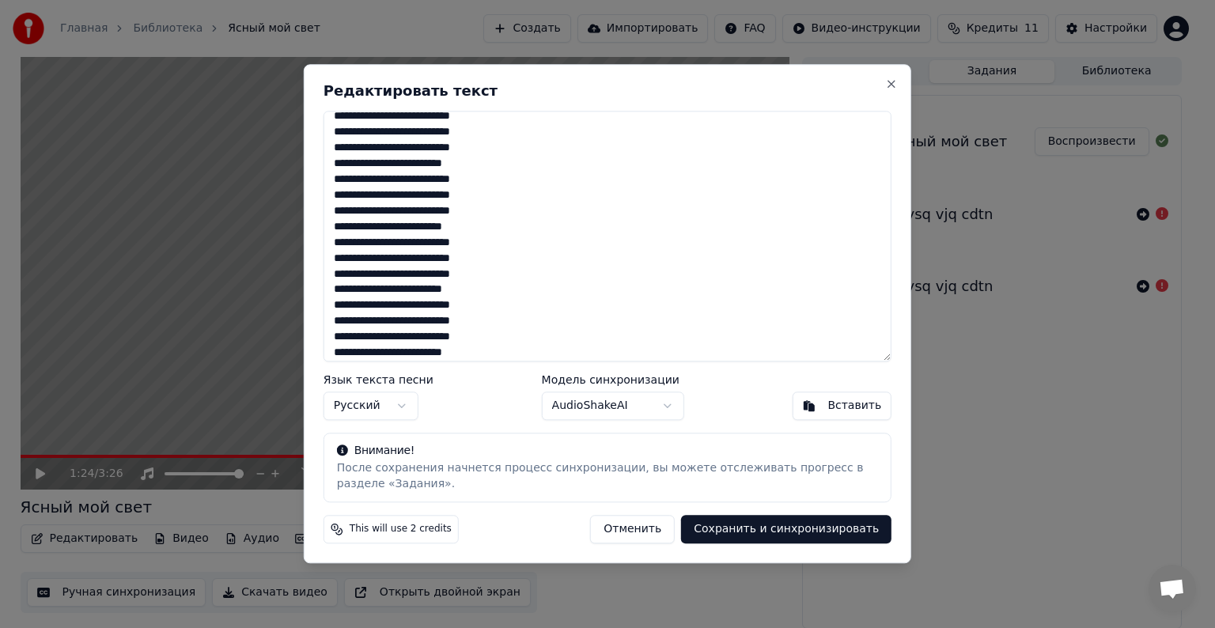
type textarea "**********"
click at [737, 531] on button "Сохранить и синхронизировать" at bounding box center [786, 530] width 210 height 28
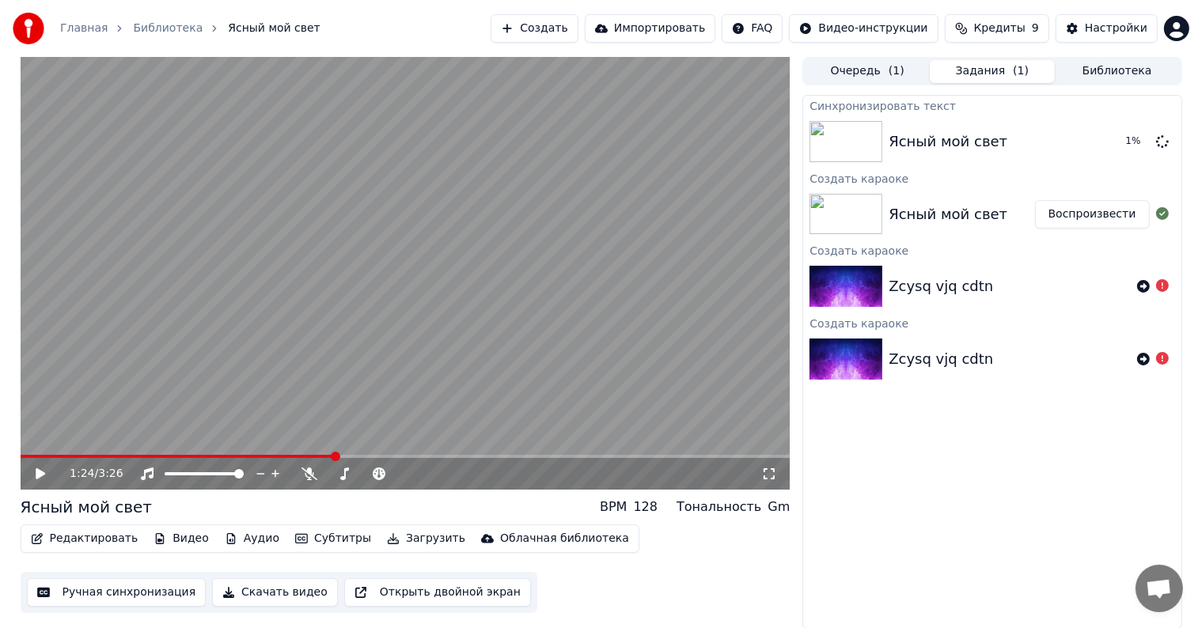
drag, startPoint x: 33, startPoint y: 453, endPoint x: 44, endPoint y: 453, distance: 11.1
click at [44, 453] on video at bounding box center [406, 273] width 770 height 433
click at [44, 456] on span at bounding box center [34, 456] width 26 height 3
click at [38, 475] on icon at bounding box center [40, 473] width 9 height 11
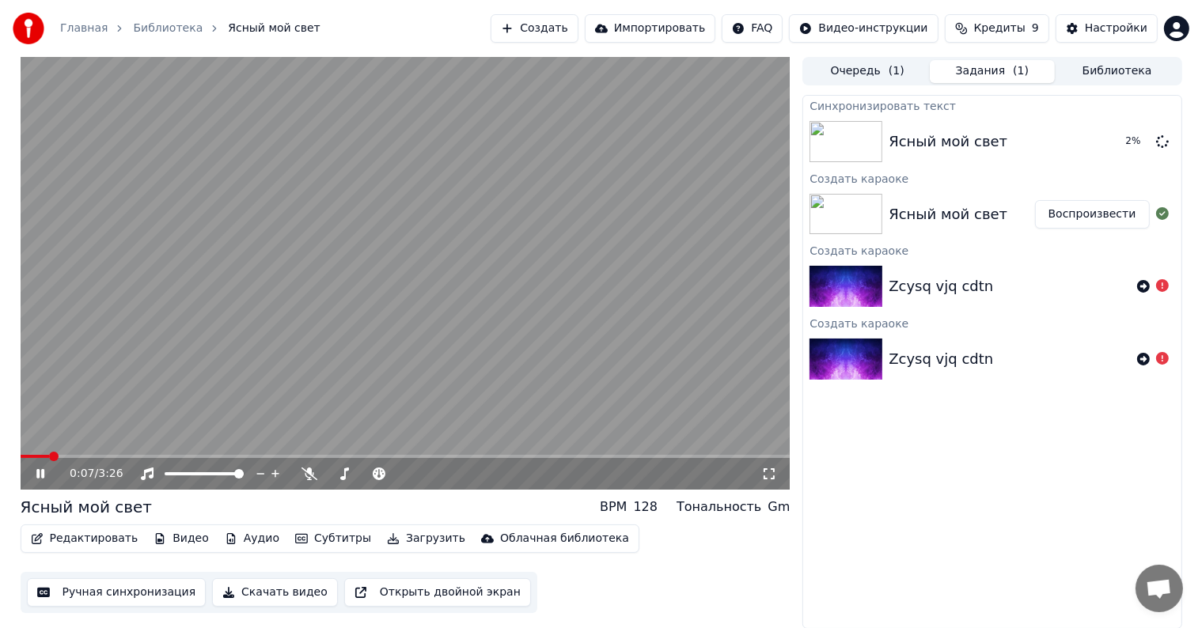
click at [67, 457] on span at bounding box center [406, 456] width 770 height 3
click at [111, 456] on span at bounding box center [406, 456] width 770 height 3
click at [93, 456] on span at bounding box center [58, 456] width 74 height 3
click at [70, 459] on div "0:21 / 3:26" at bounding box center [406, 474] width 770 height 32
click at [386, 297] on video at bounding box center [406, 273] width 770 height 433
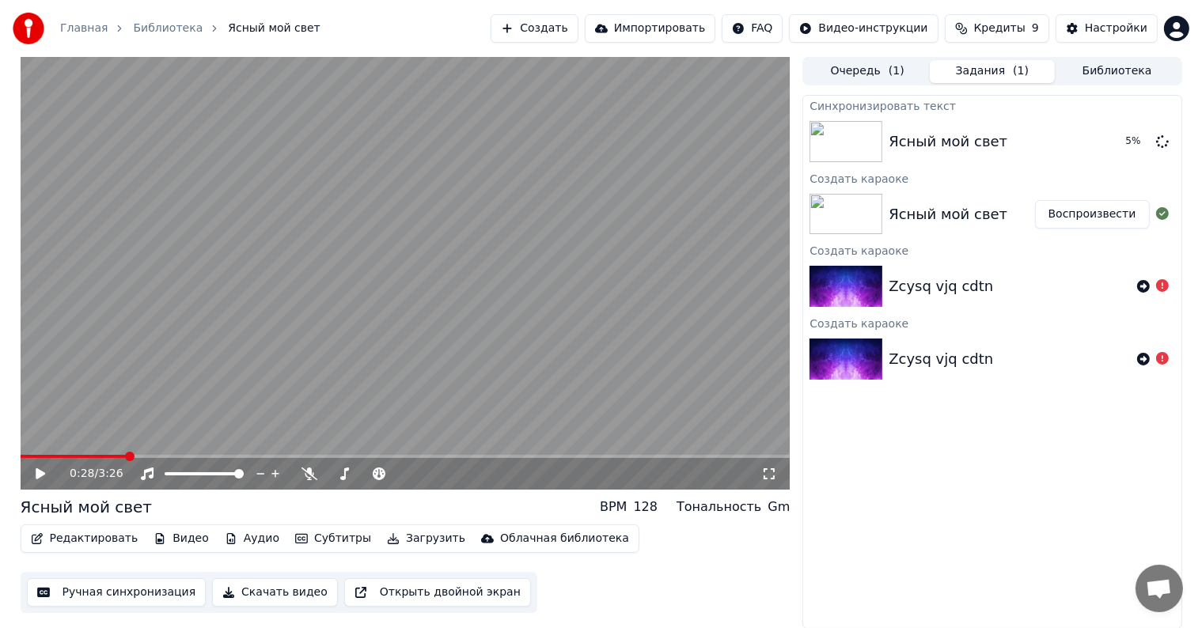
click at [90, 539] on button "Редактировать" at bounding box center [85, 539] width 120 height 22
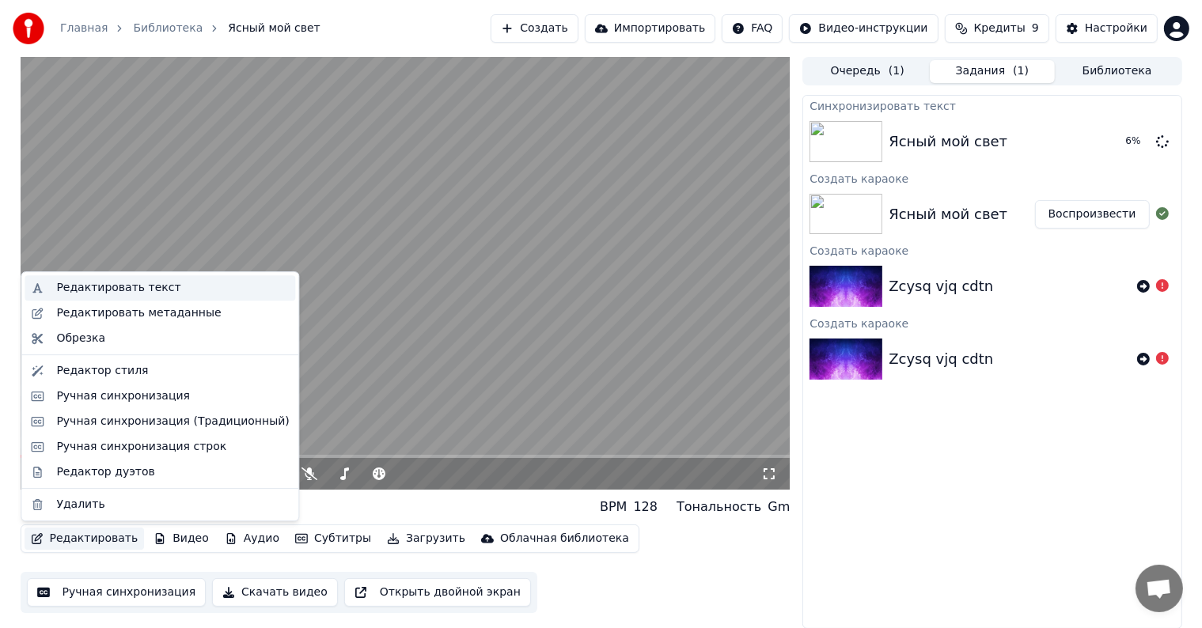
click at [137, 288] on div "Редактировать текст" at bounding box center [118, 288] width 124 height 16
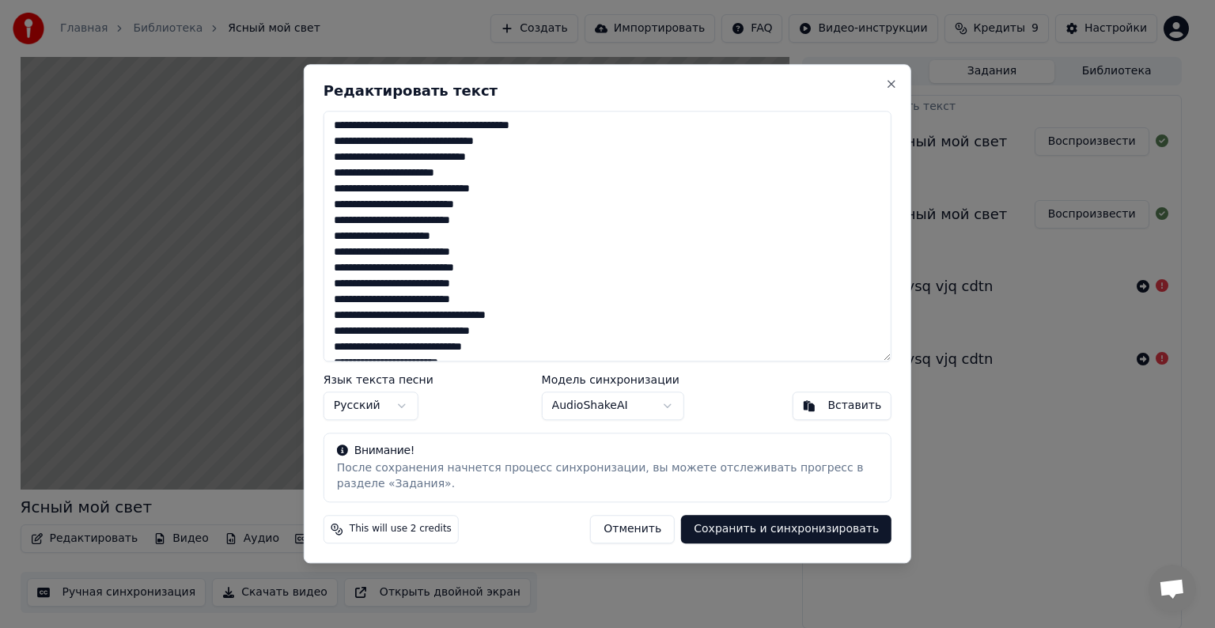
click at [744, 523] on button "Сохранить и синхронизировать" at bounding box center [786, 530] width 210 height 28
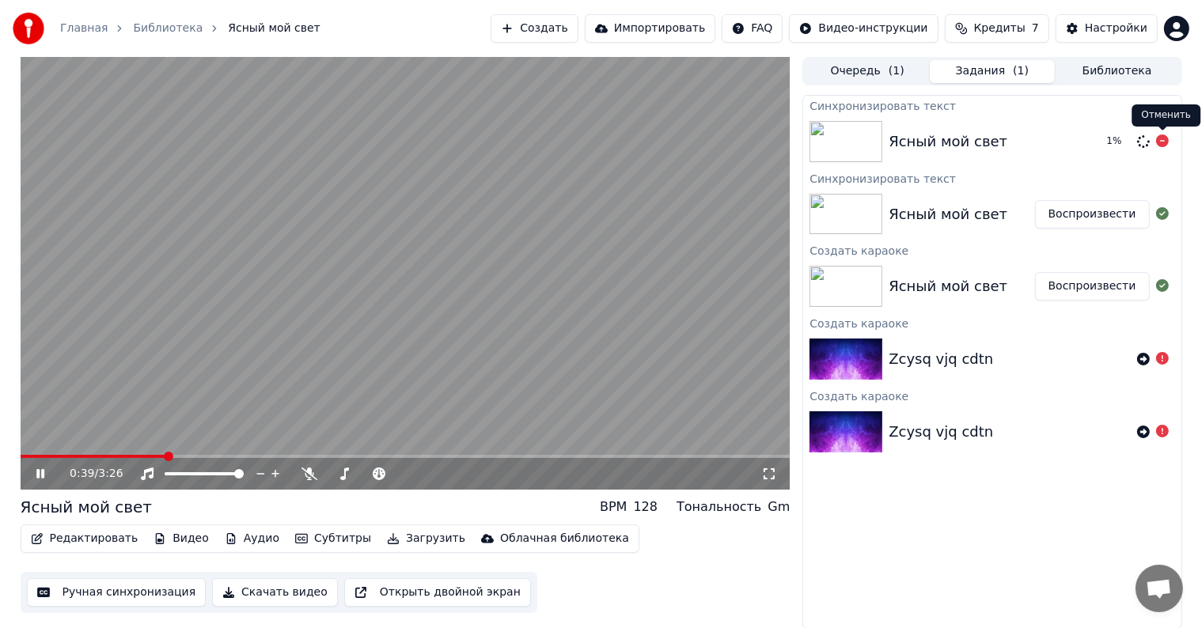
click at [1161, 144] on icon at bounding box center [1162, 140] width 13 height 13
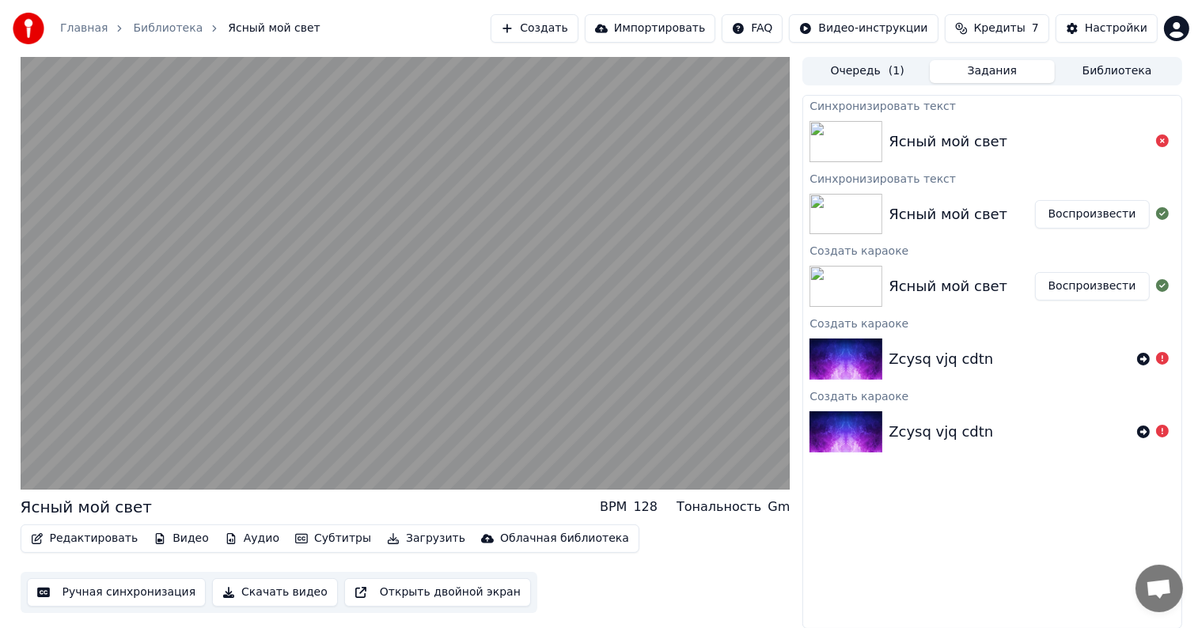
click at [1126, 215] on button "Воспроизвести" at bounding box center [1092, 214] width 115 height 28
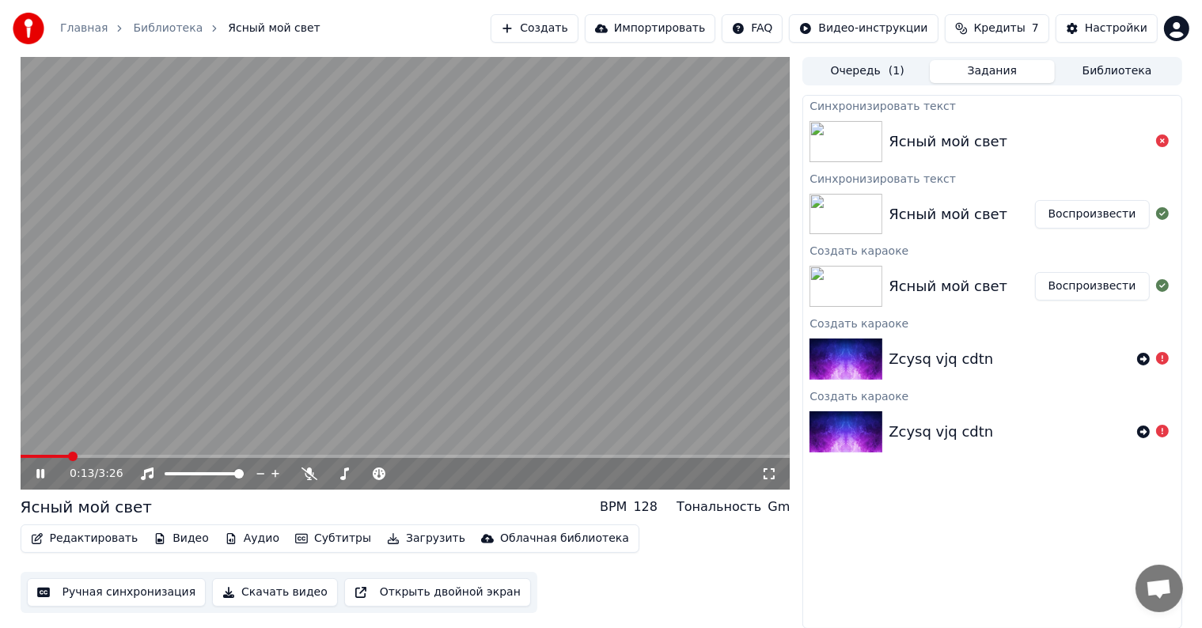
click at [67, 455] on span at bounding box center [406, 456] width 770 height 3
click at [378, 320] on video at bounding box center [406, 273] width 770 height 433
click at [278, 597] on button "Скачать видео" at bounding box center [275, 592] width 126 height 28
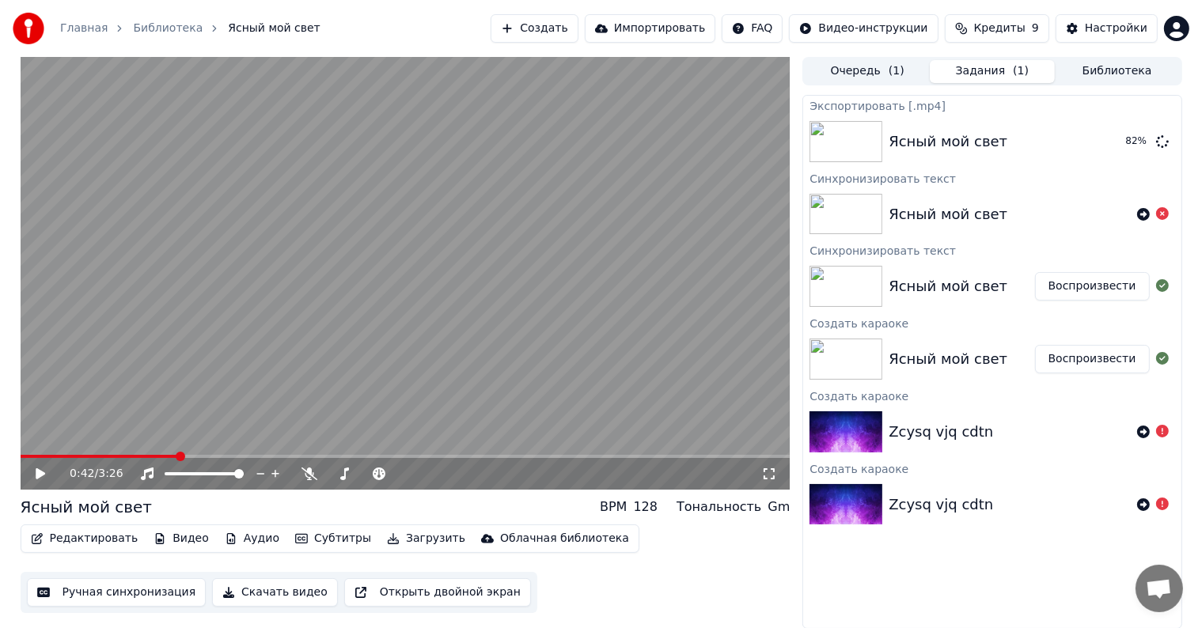
click at [44, 474] on icon at bounding box center [51, 474] width 37 height 13
click at [392, 267] on video at bounding box center [406, 273] width 770 height 433
click at [1096, 144] on button "Показать" at bounding box center [1108, 141] width 81 height 28
click at [1117, 146] on button "Показать" at bounding box center [1108, 141] width 81 height 28
click at [578, 16] on button "Создать" at bounding box center [534, 28] width 87 height 28
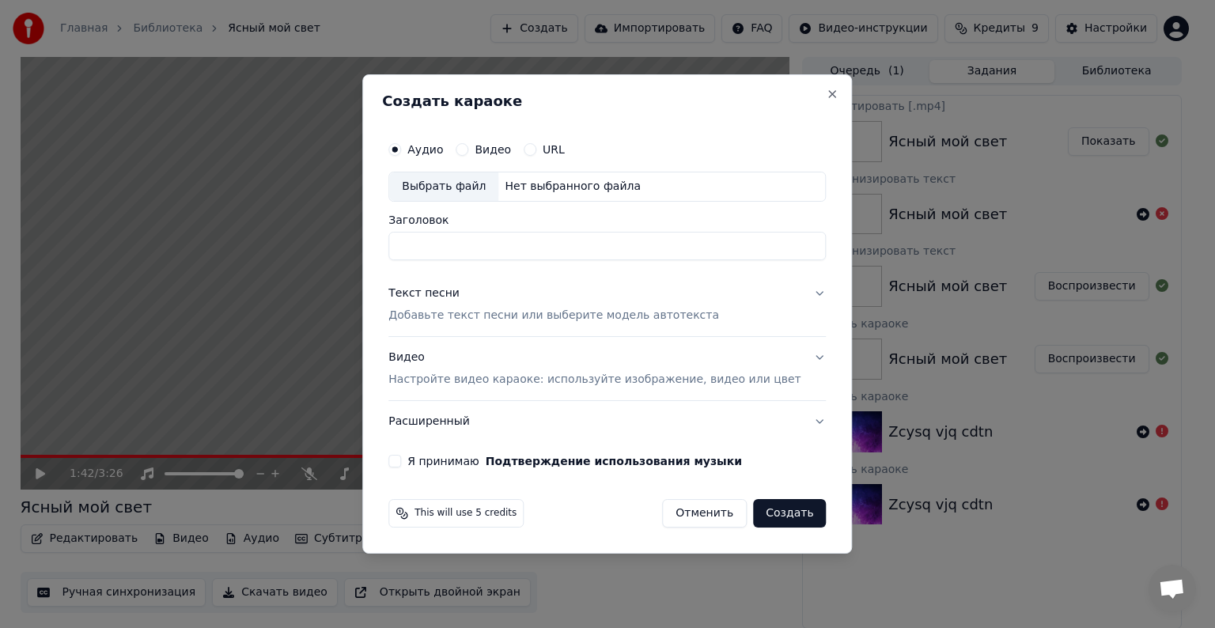
click at [481, 178] on div "Выбрать файл" at bounding box center [443, 186] width 109 height 28
drag, startPoint x: 602, startPoint y: 245, endPoint x: 399, endPoint y: 248, distance: 203.3
click at [399, 248] on div "**********" at bounding box center [607, 313] width 490 height 479
type input "**********"
click at [446, 316] on p "Добавьте текст песни или выберите модель автотекста" at bounding box center [553, 316] width 331 height 16
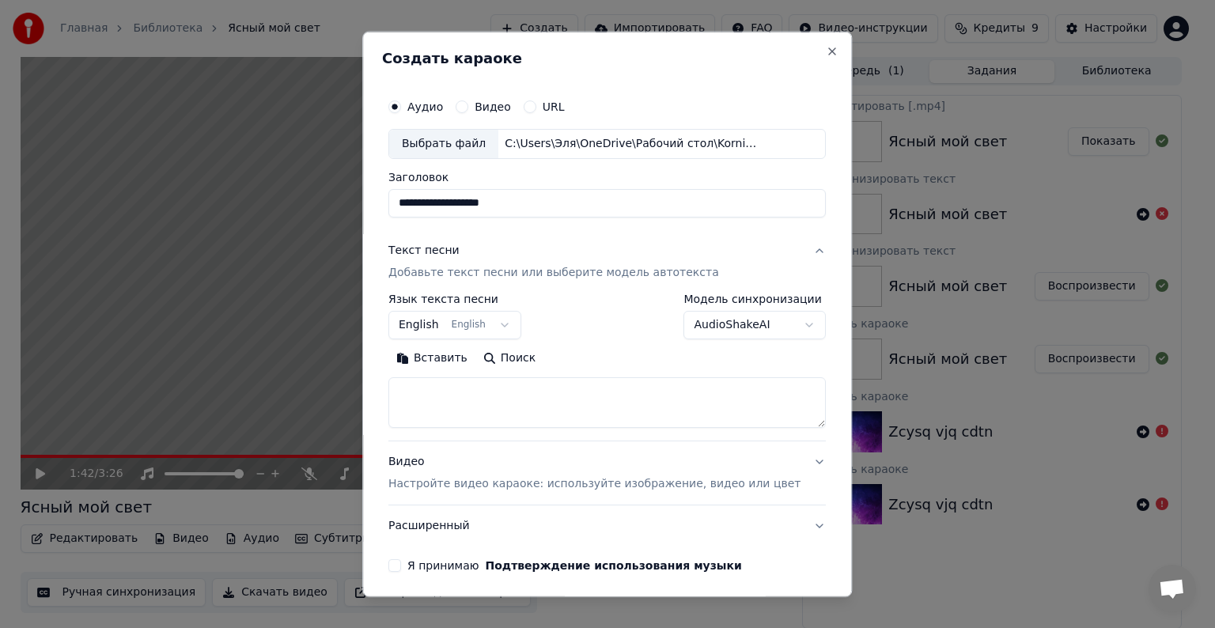
click at [506, 354] on button "Поиск" at bounding box center [509, 358] width 68 height 25
click at [499, 323] on body "Главная Библиотека Ясный мой свет Создать Импортировать FAQ Видео-инструкции Кр…" at bounding box center [601, 314] width 1202 height 628
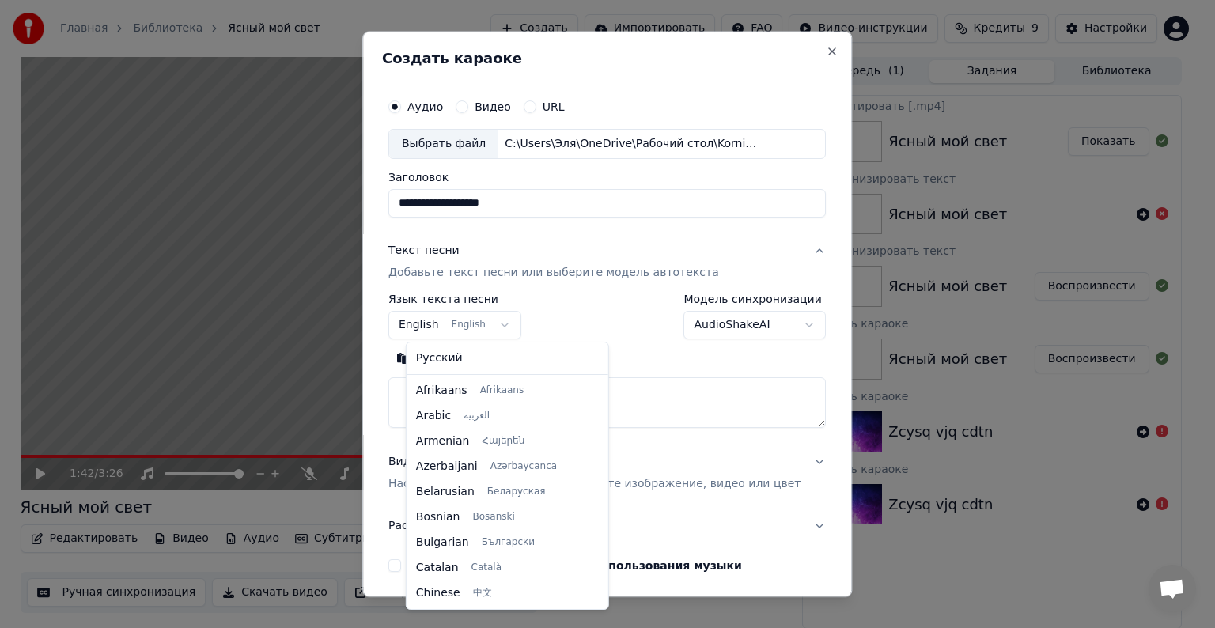
scroll to position [127, 0]
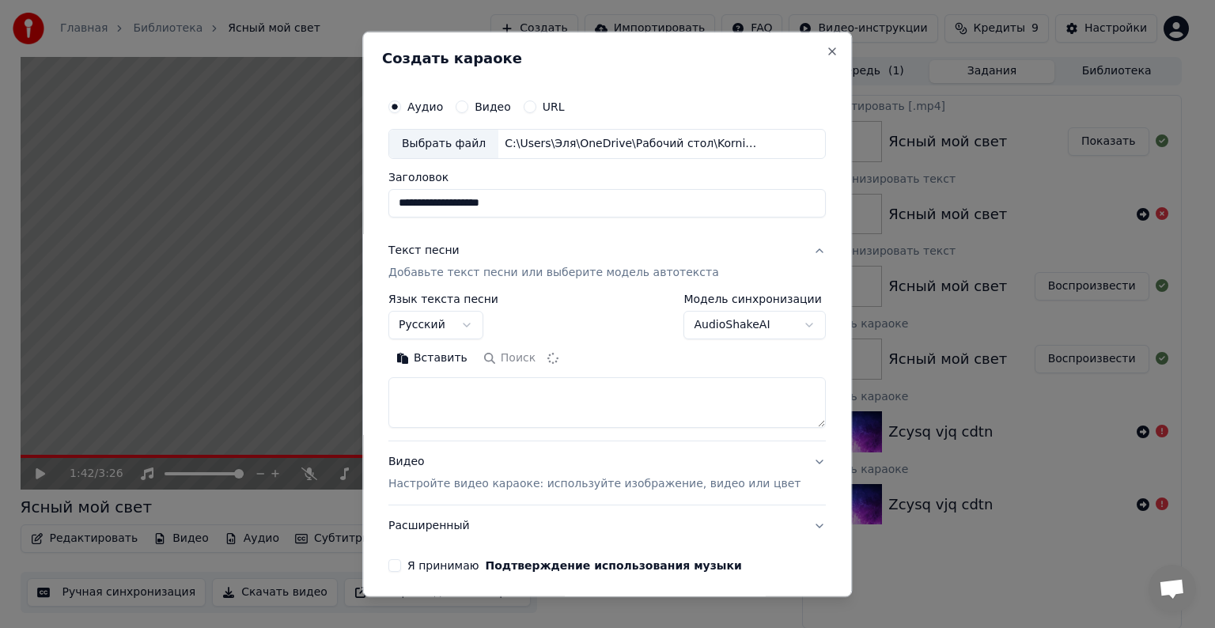
select select "**"
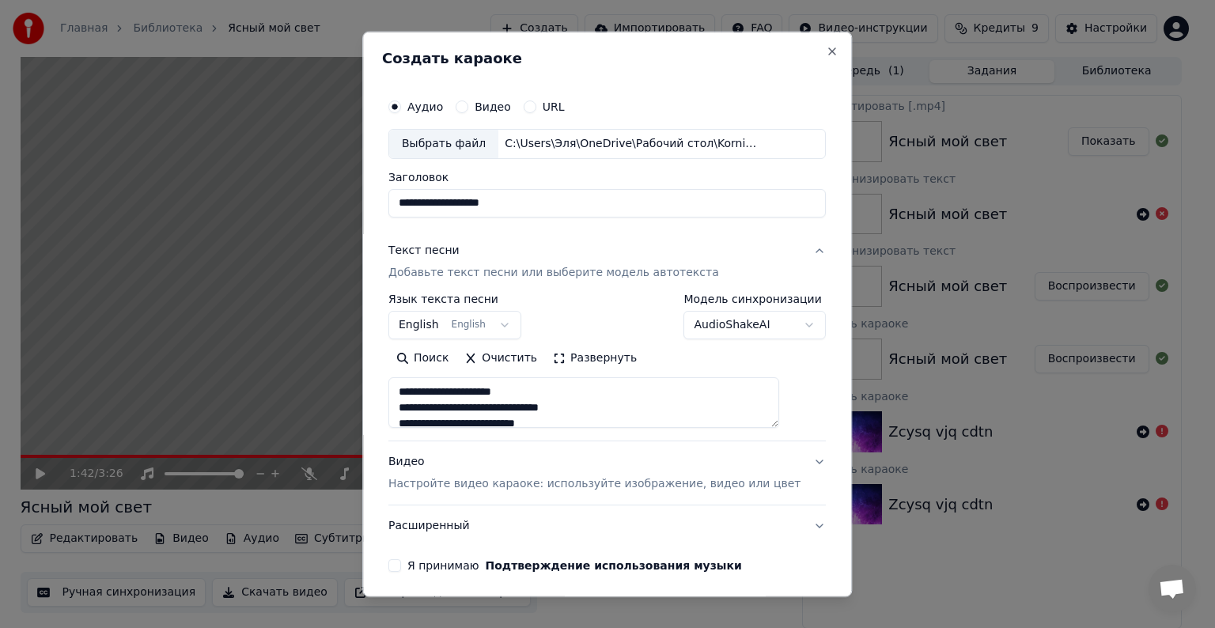
drag, startPoint x: 522, startPoint y: 392, endPoint x: 474, endPoint y: 396, distance: 48.4
click at [474, 396] on textarea "**********" at bounding box center [583, 402] width 391 height 51
drag, startPoint x: 617, startPoint y: 405, endPoint x: 543, endPoint y: 401, distance: 74.5
click at [543, 401] on textarea "**********" at bounding box center [583, 402] width 391 height 51
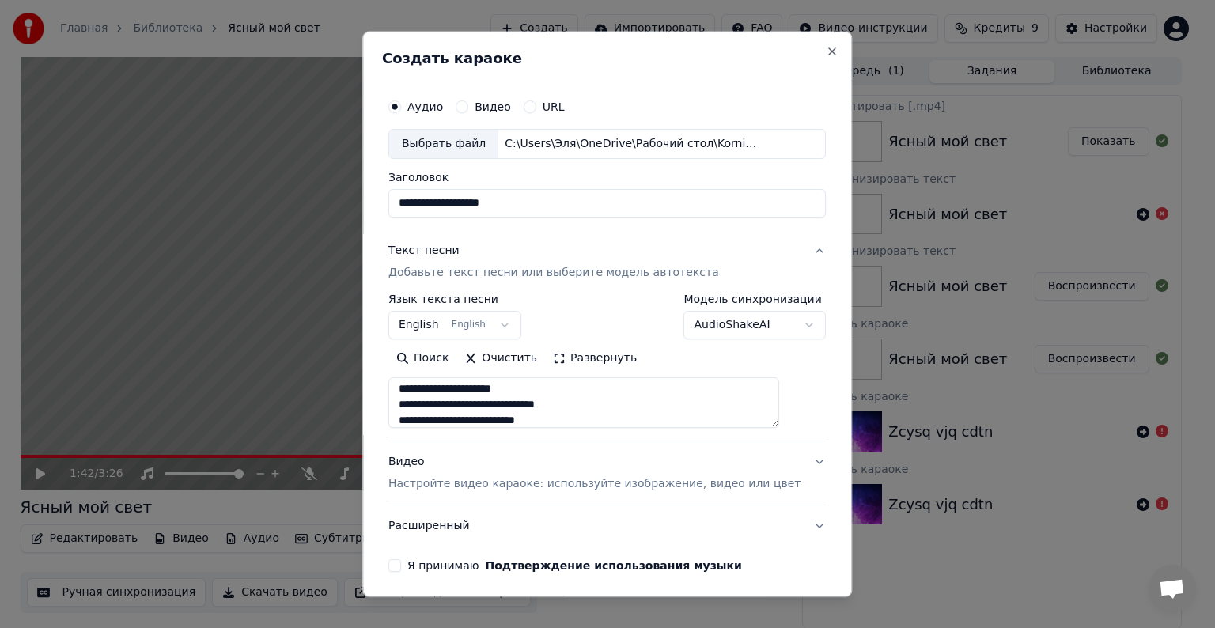
click at [522, 418] on textarea "**********" at bounding box center [583, 402] width 391 height 51
drag, startPoint x: 525, startPoint y: 418, endPoint x: 523, endPoint y: 358, distance: 60.1
click at [523, 358] on div "Поиск Очистить Развернуть" at bounding box center [607, 387] width 438 height 82
drag, startPoint x: 527, startPoint y: 389, endPoint x: 462, endPoint y: 369, distance: 67.8
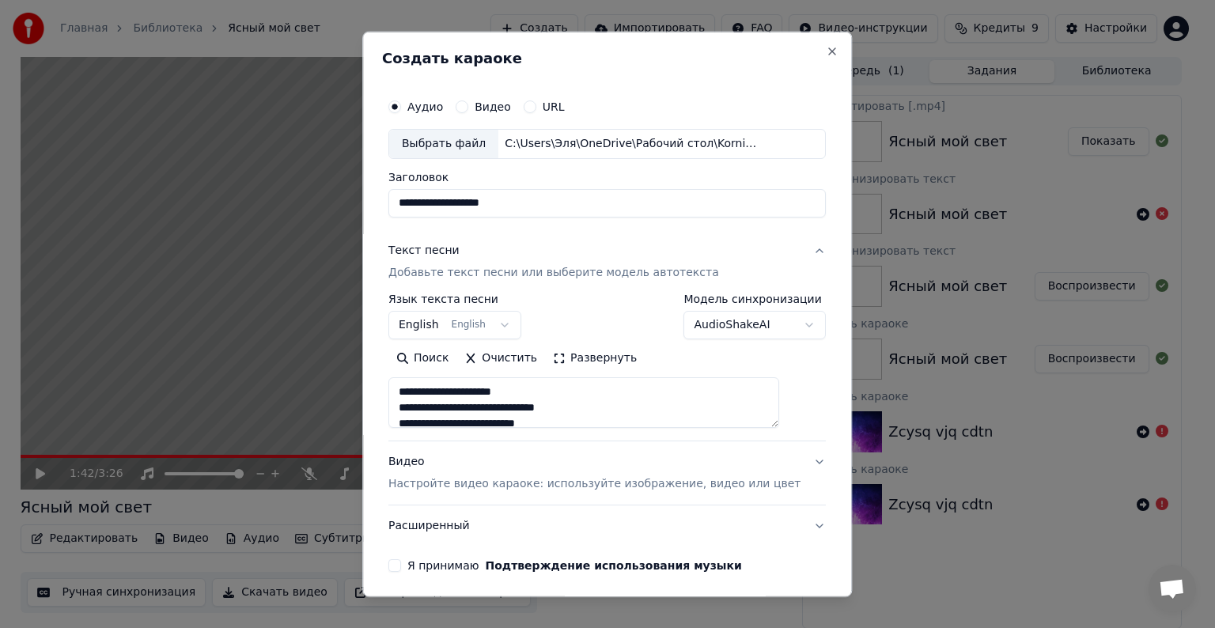
click at [462, 369] on div "Поиск Очистить Развернуть" at bounding box center [607, 387] width 438 height 82
click at [527, 416] on textarea "**********" at bounding box center [583, 402] width 391 height 51
drag, startPoint x: 517, startPoint y: 404, endPoint x: 503, endPoint y: 402, distance: 14.4
click at [503, 402] on textarea "**********" at bounding box center [583, 402] width 391 height 51
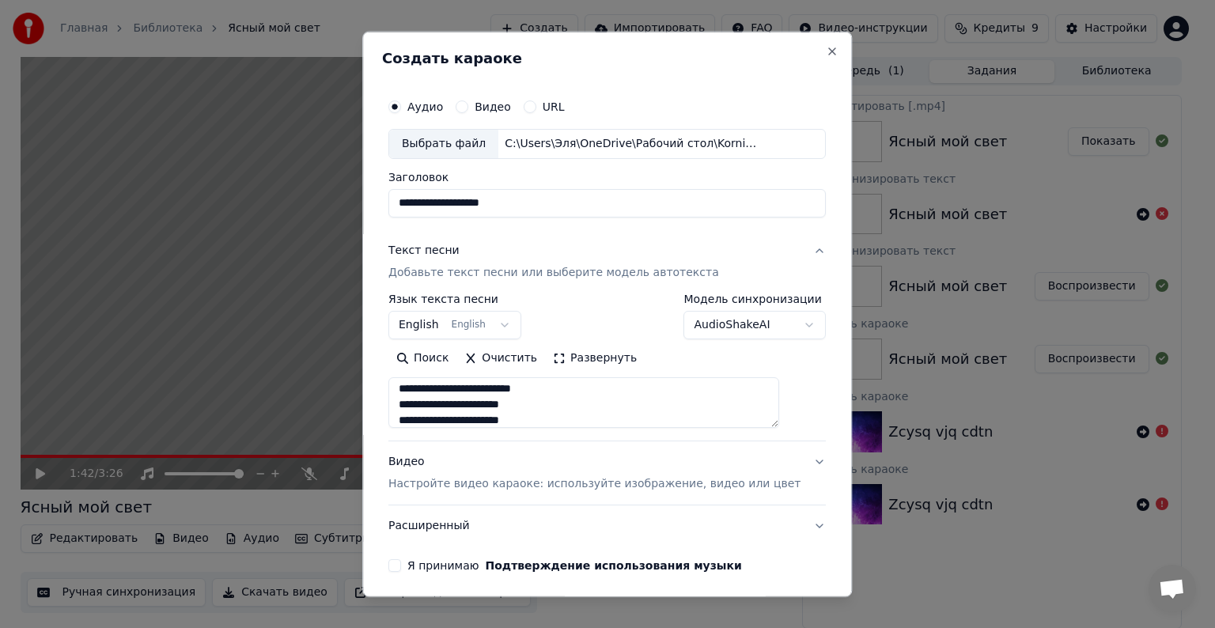
scroll to position [114, 0]
drag, startPoint x: 517, startPoint y: 400, endPoint x: 477, endPoint y: 403, distance: 40.5
click at [477, 403] on textarea "**********" at bounding box center [583, 402] width 391 height 51
drag, startPoint x: 551, startPoint y: 403, endPoint x: 519, endPoint y: 403, distance: 32.4
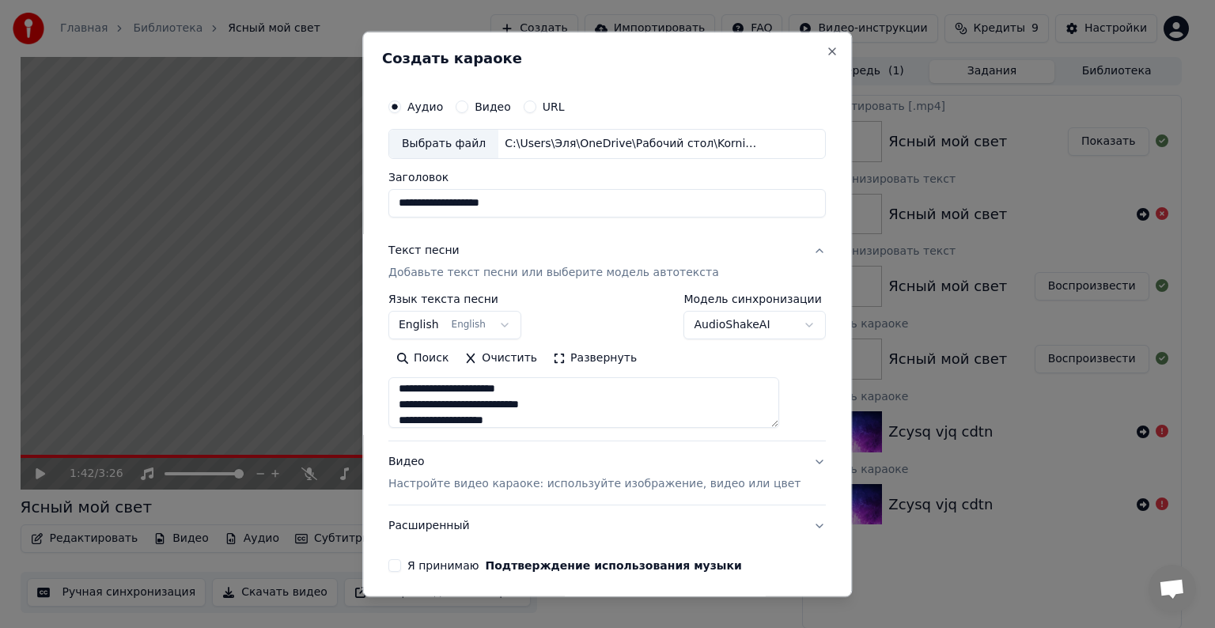
click at [519, 403] on textarea "**********" at bounding box center [583, 402] width 391 height 51
drag, startPoint x: 505, startPoint y: 421, endPoint x: 471, endPoint y: 385, distance: 49.8
click at [471, 385] on textarea "**********" at bounding box center [583, 402] width 391 height 51
click at [562, 407] on textarea "**********" at bounding box center [583, 402] width 391 height 51
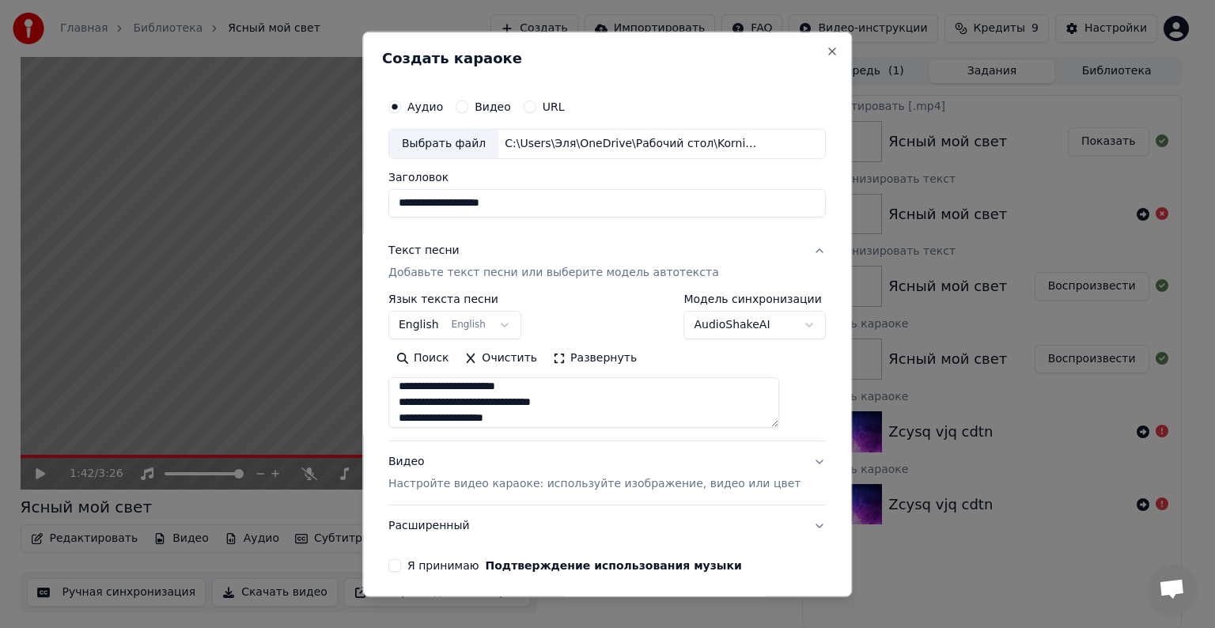
scroll to position [146, 0]
drag, startPoint x: 503, startPoint y: 402, endPoint x: 445, endPoint y: 404, distance: 58.6
click at [445, 404] on textarea "**********" at bounding box center [583, 402] width 391 height 51
click at [532, 405] on textarea "**********" at bounding box center [583, 402] width 391 height 51
drag, startPoint x: 538, startPoint y: 405, endPoint x: 508, endPoint y: 405, distance: 30.1
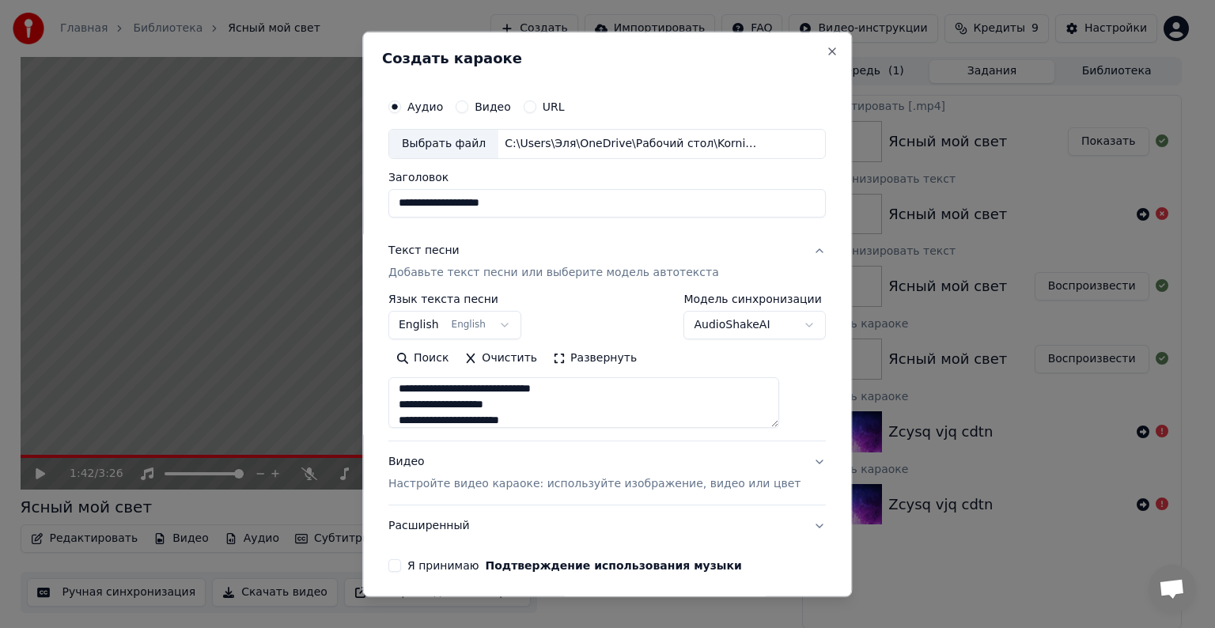
click at [508, 405] on textarea "**********" at bounding box center [583, 402] width 391 height 51
drag, startPoint x: 513, startPoint y: 401, endPoint x: 475, endPoint y: 400, distance: 38.0
click at [475, 400] on textarea "**********" at bounding box center [583, 402] width 391 height 51
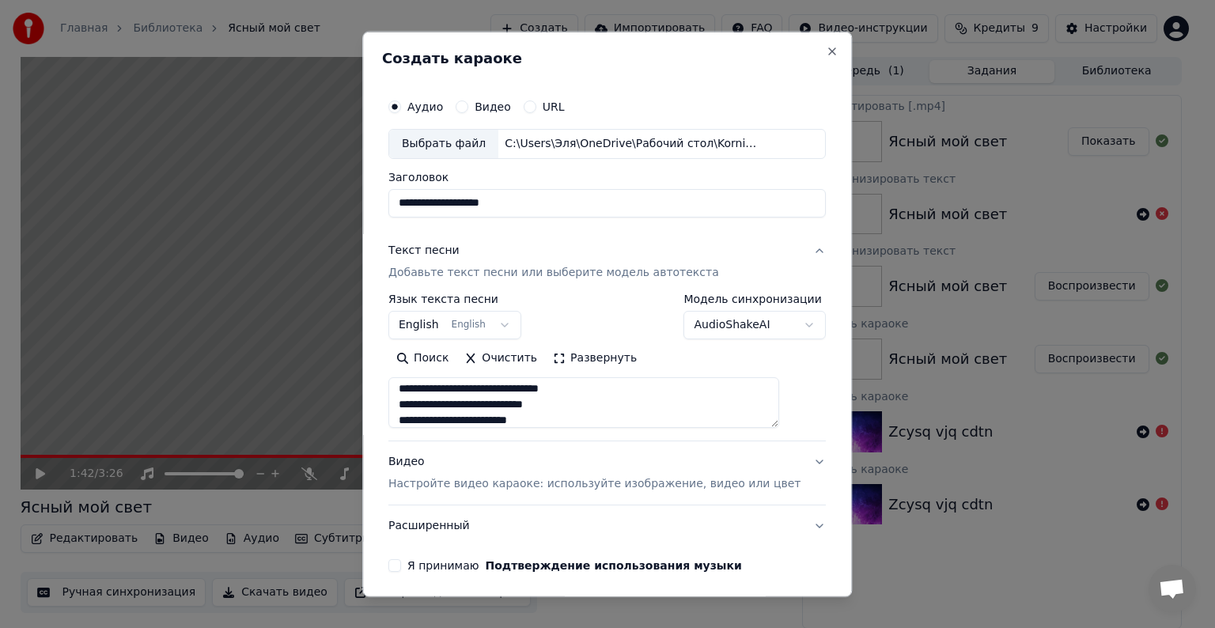
drag, startPoint x: 447, startPoint y: 405, endPoint x: 417, endPoint y: 405, distance: 30.1
click at [417, 405] on textarea "**********" at bounding box center [583, 402] width 391 height 51
type textarea "**********"
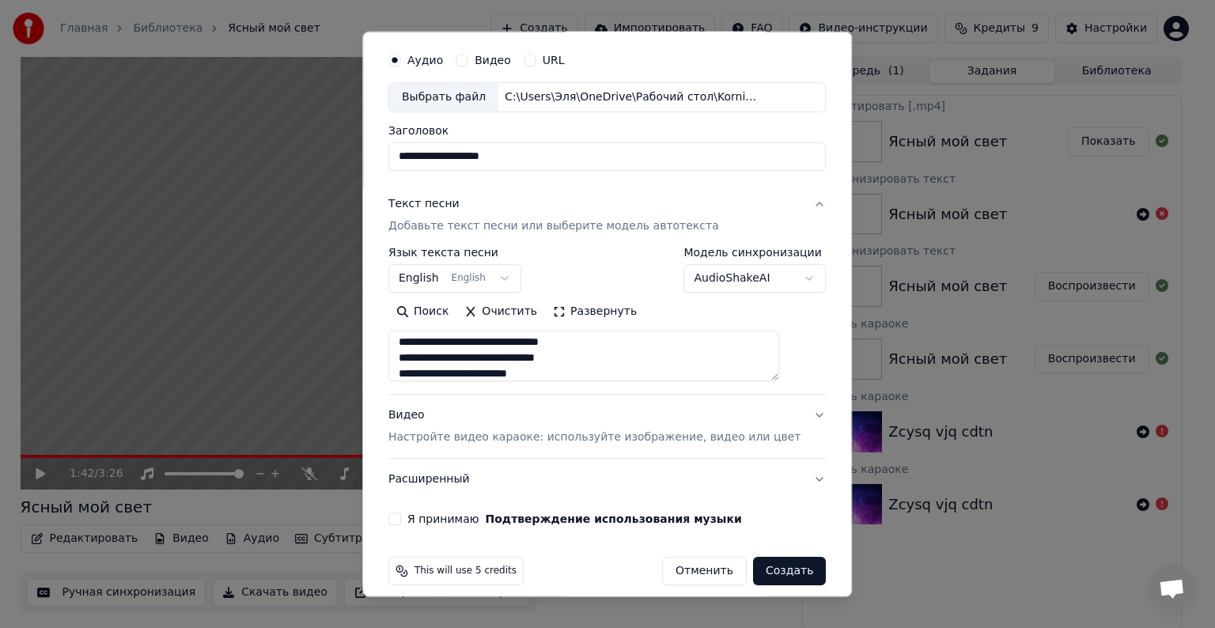
scroll to position [50, 0]
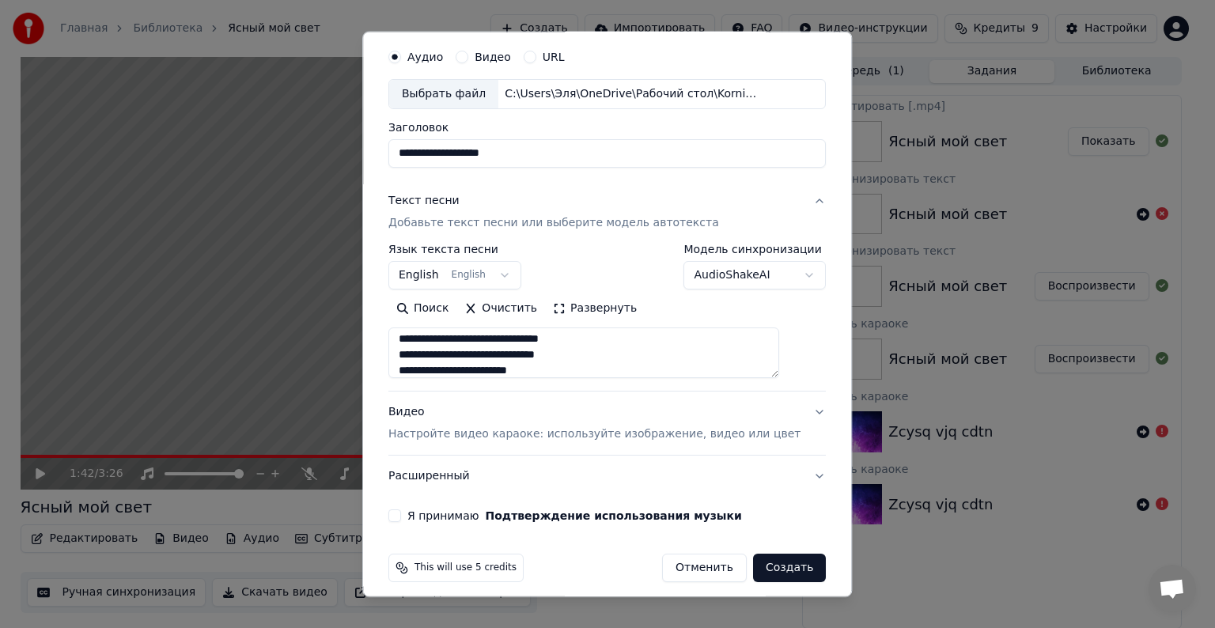
click at [699, 434] on p "Настройте видео караоке: используйте изображение, видео или цвет" at bounding box center [594, 434] width 412 height 16
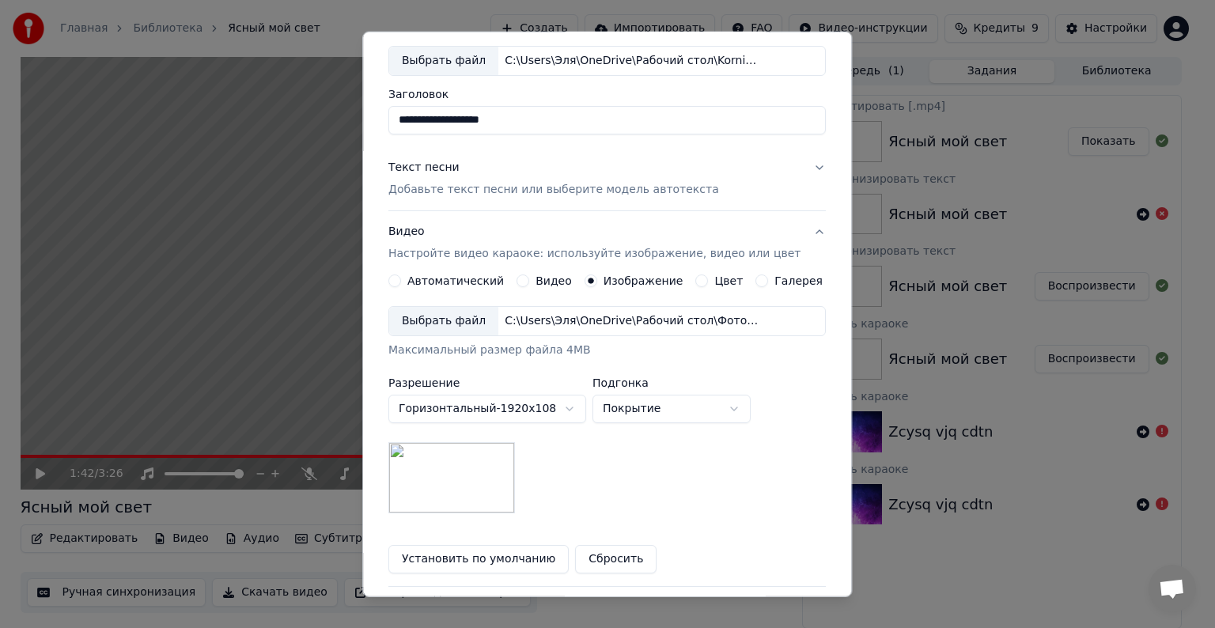
scroll to position [89, 0]
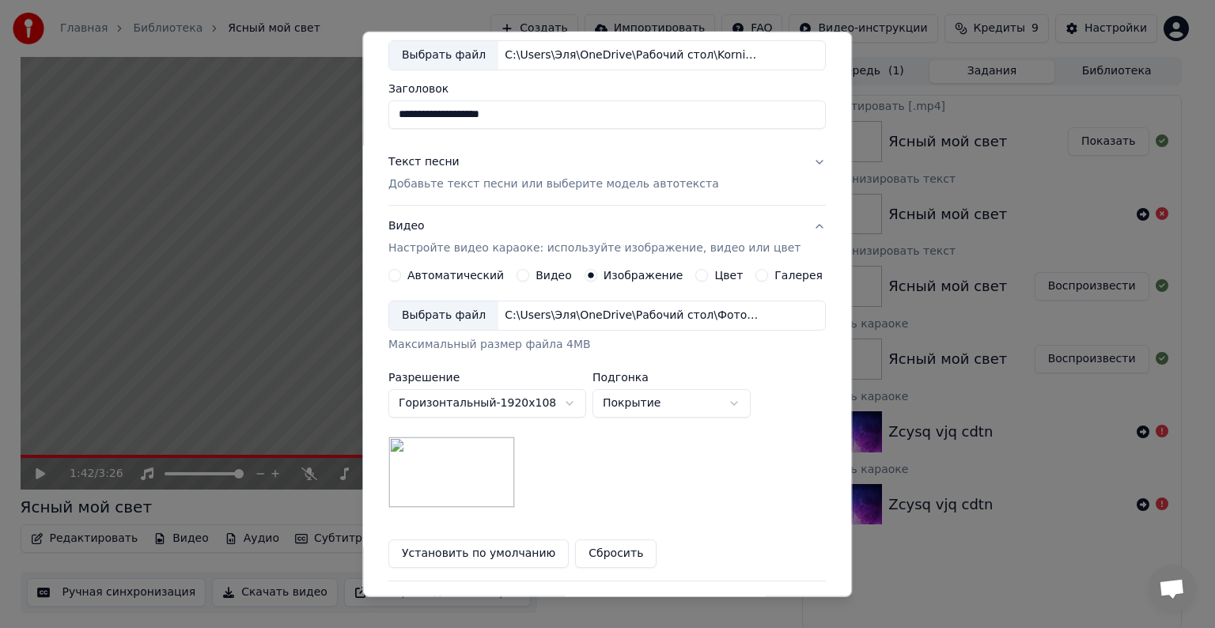
click at [449, 314] on div "Выбрать файл" at bounding box center [443, 315] width 109 height 28
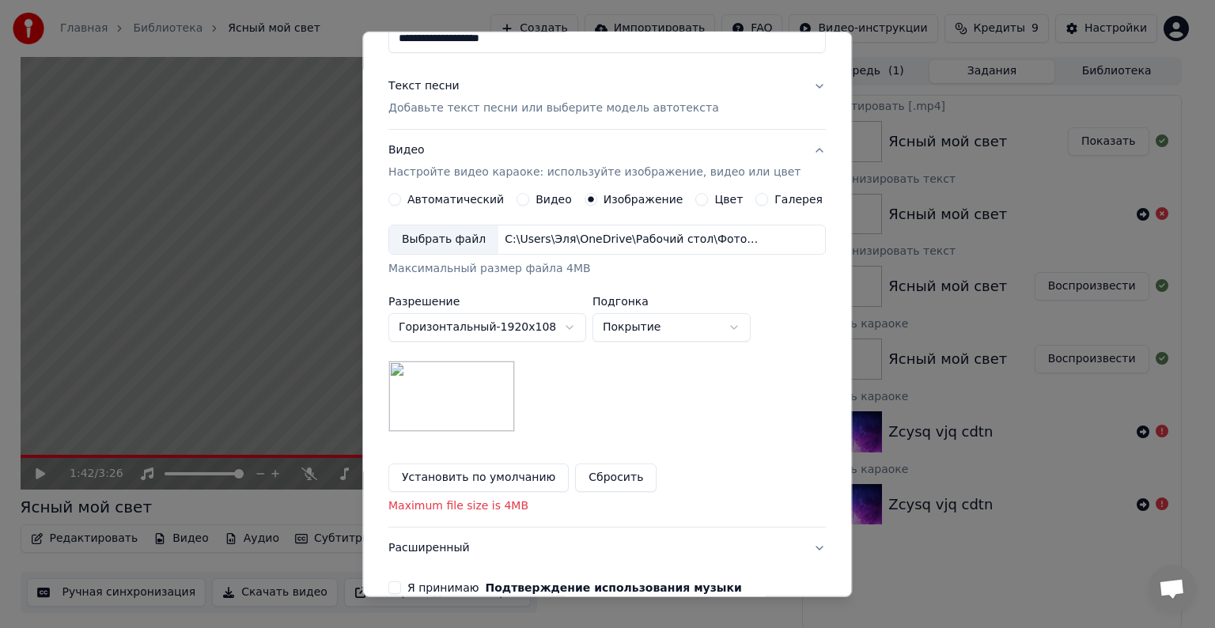
scroll to position [218, 0]
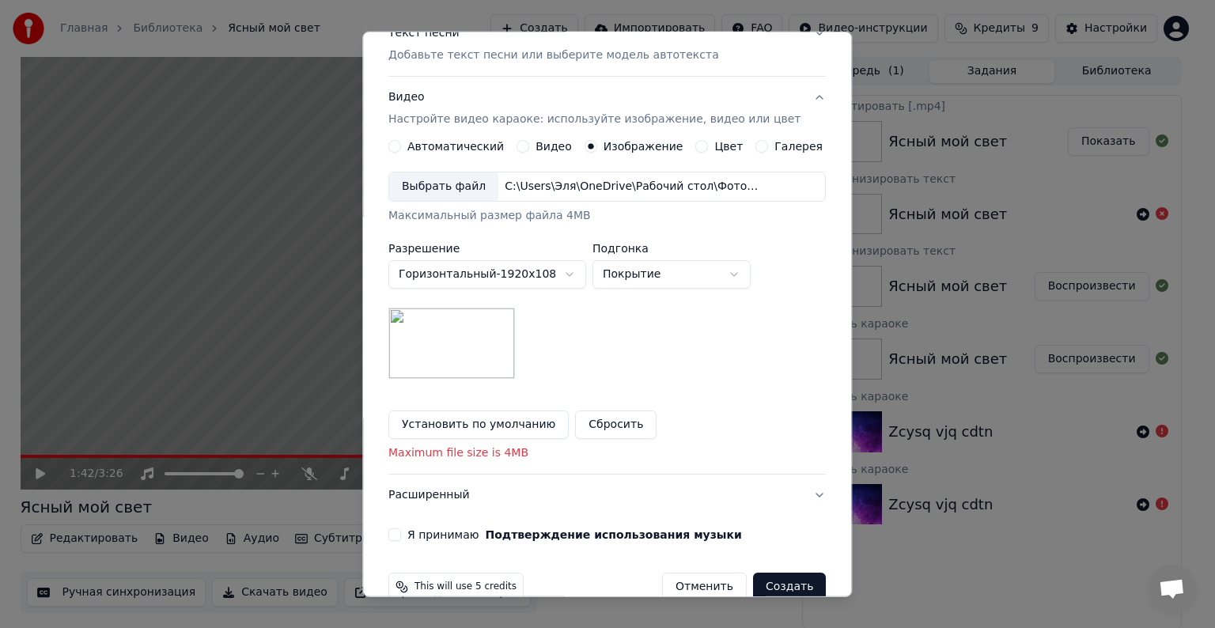
click at [465, 450] on p "Maximum file size is 4MB" at bounding box center [607, 453] width 438 height 16
click at [478, 364] on img at bounding box center [451, 343] width 127 height 71
click at [609, 415] on button "Сбросить" at bounding box center [616, 425] width 81 height 28
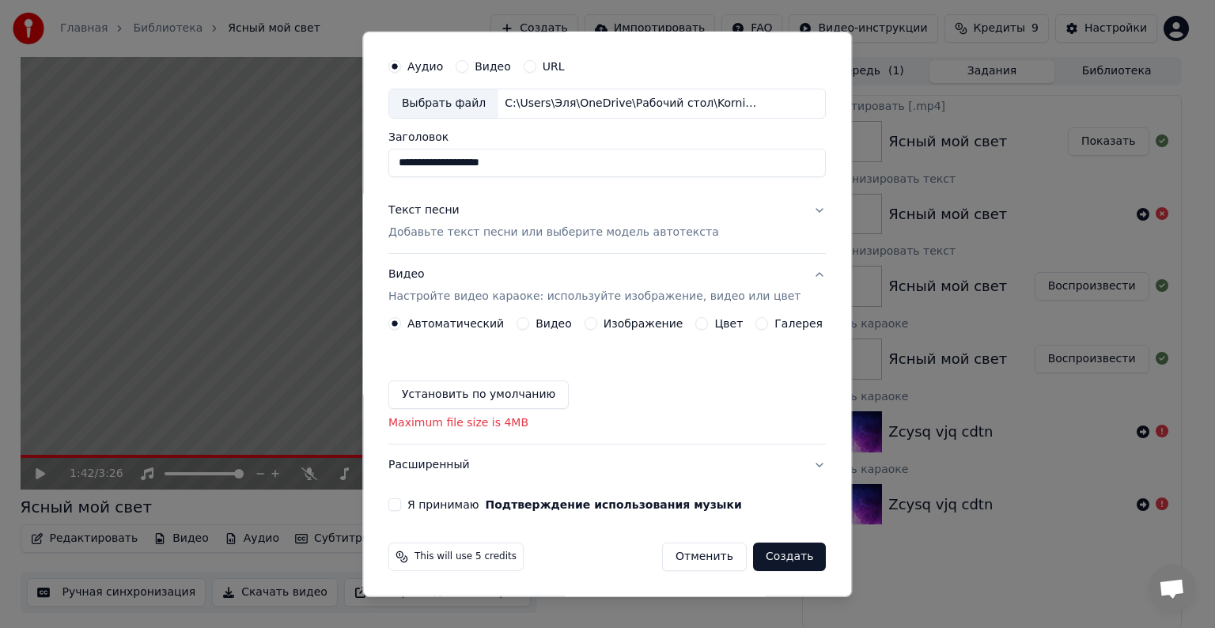
scroll to position [40, 0]
click at [449, 294] on p "Настройте видео караоке: используйте изображение, видео или цвет" at bounding box center [594, 298] width 412 height 16
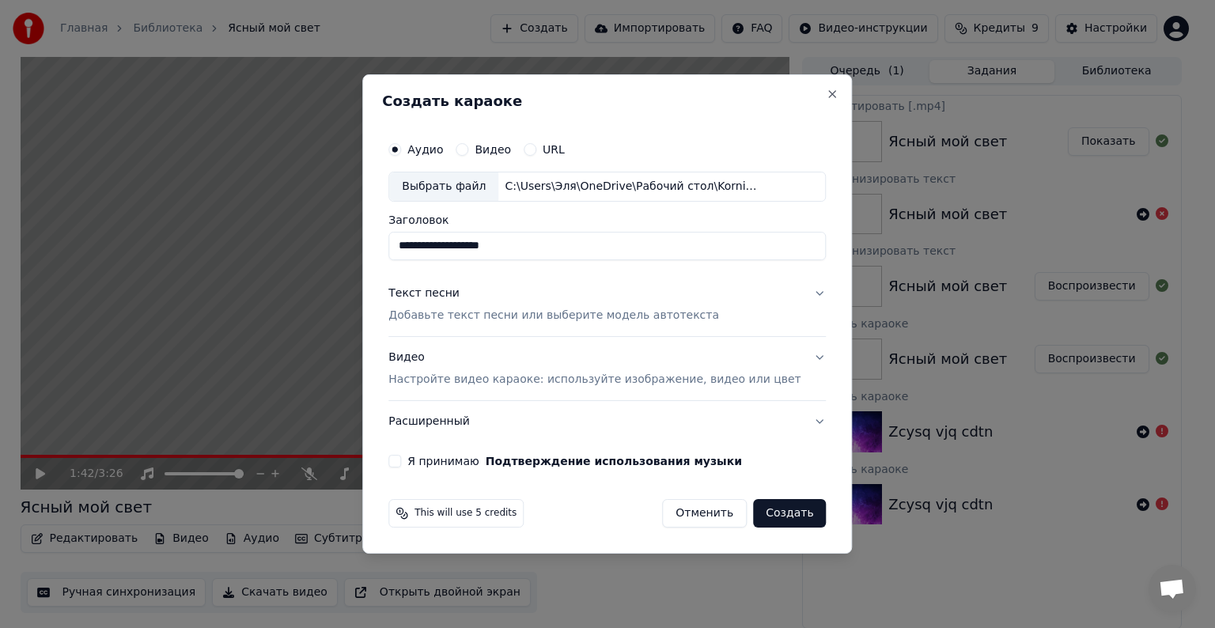
click at [471, 317] on p "Добавьте текст песни или выберите модель автотекста" at bounding box center [553, 316] width 331 height 16
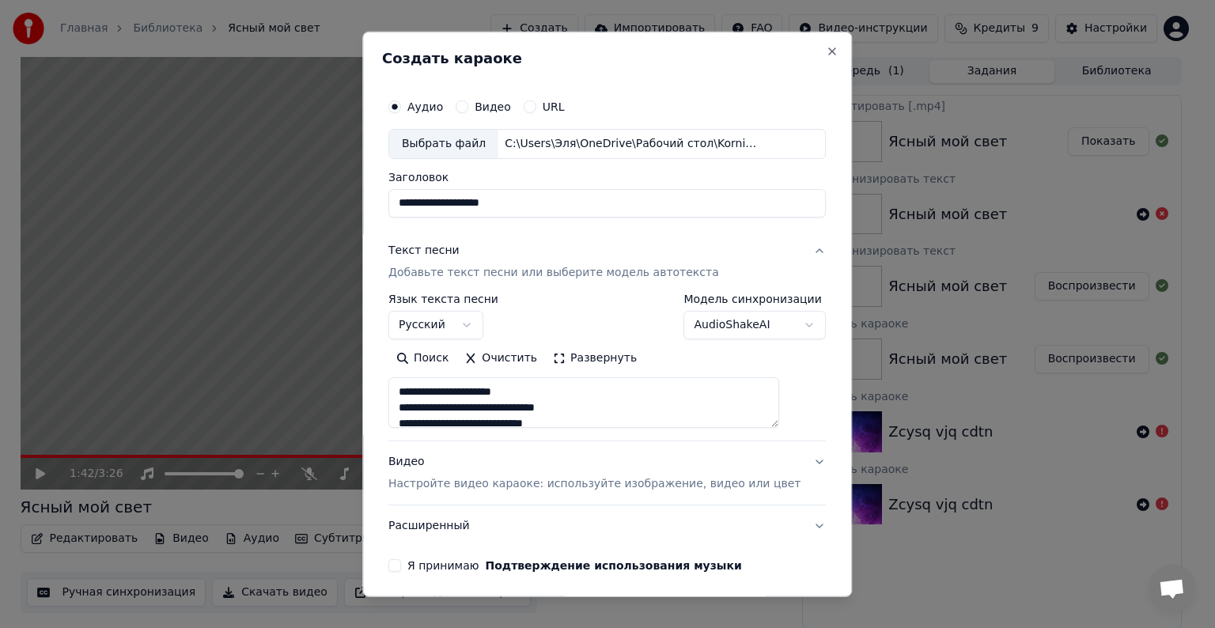
click at [507, 272] on p "Добавьте текст песни или выберите модель автотекста" at bounding box center [553, 273] width 331 height 16
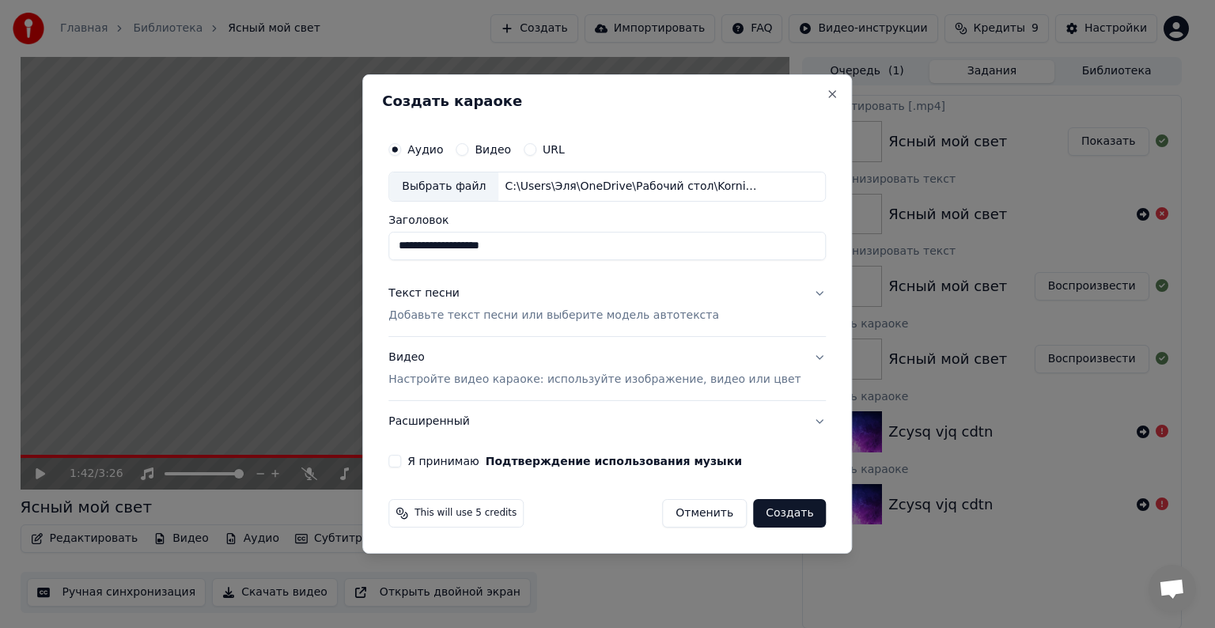
click at [487, 377] on p "Настройте видео караоке: используйте изображение, видео или цвет" at bounding box center [594, 380] width 412 height 16
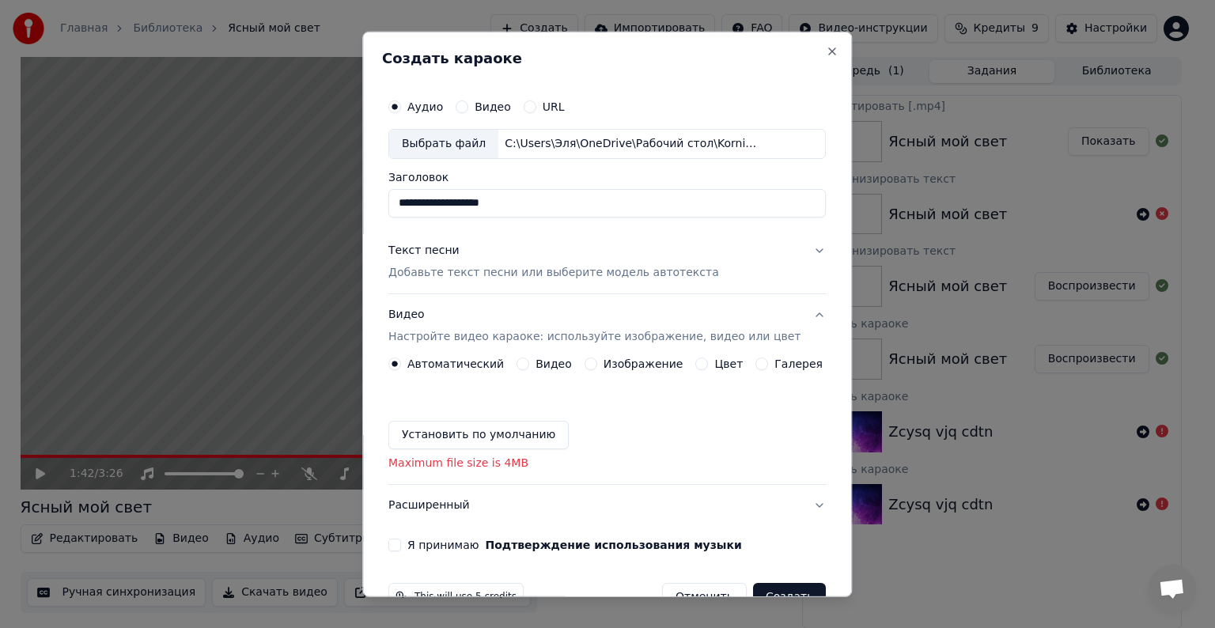
click at [756, 364] on button "Галерея" at bounding box center [762, 364] width 13 height 13
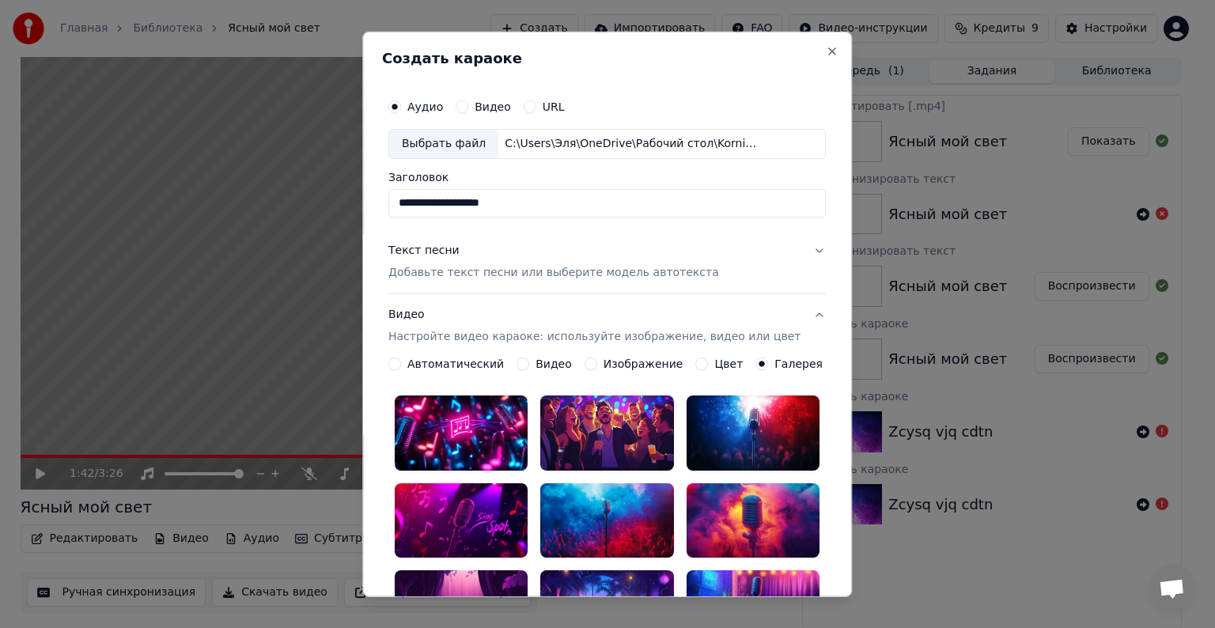
click at [604, 364] on label "Изображение" at bounding box center [644, 363] width 80 height 11
click at [597, 364] on button "Изображение" at bounding box center [591, 364] width 13 height 13
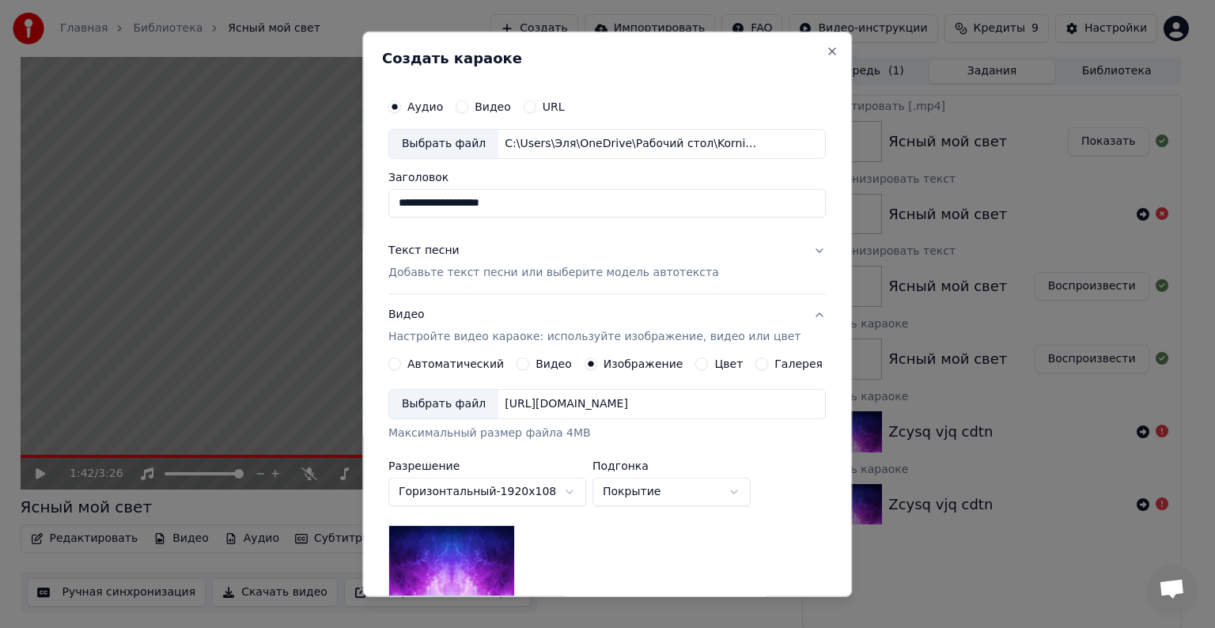
click at [462, 399] on div "Выбрать файл" at bounding box center [443, 404] width 109 height 28
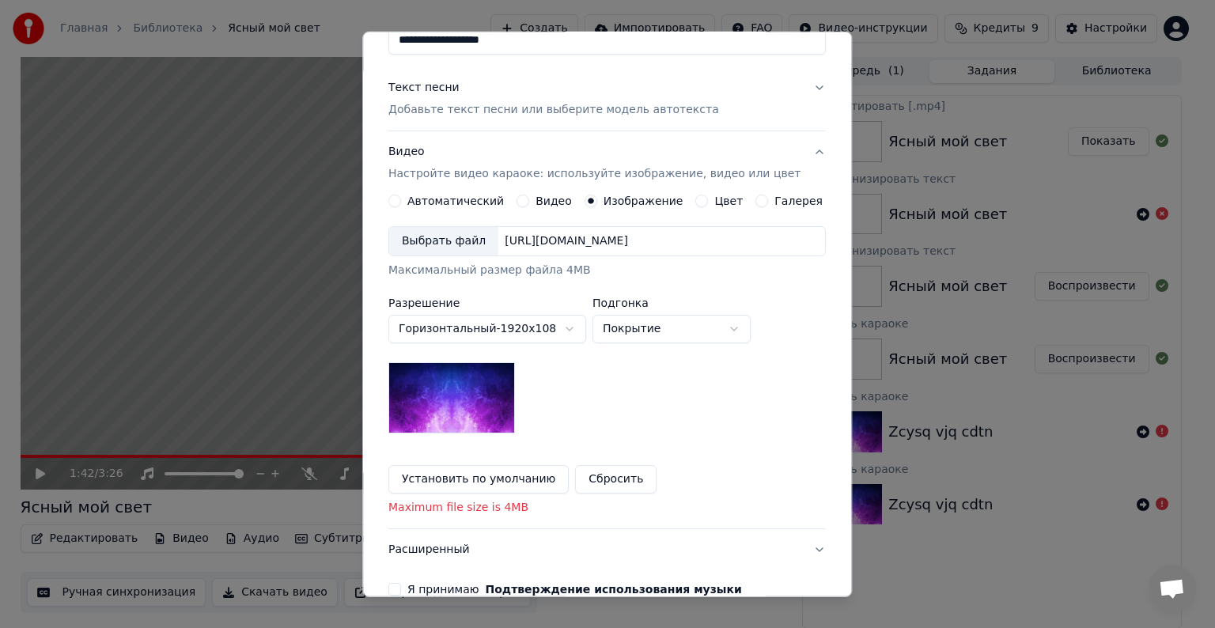
scroll to position [168, 0]
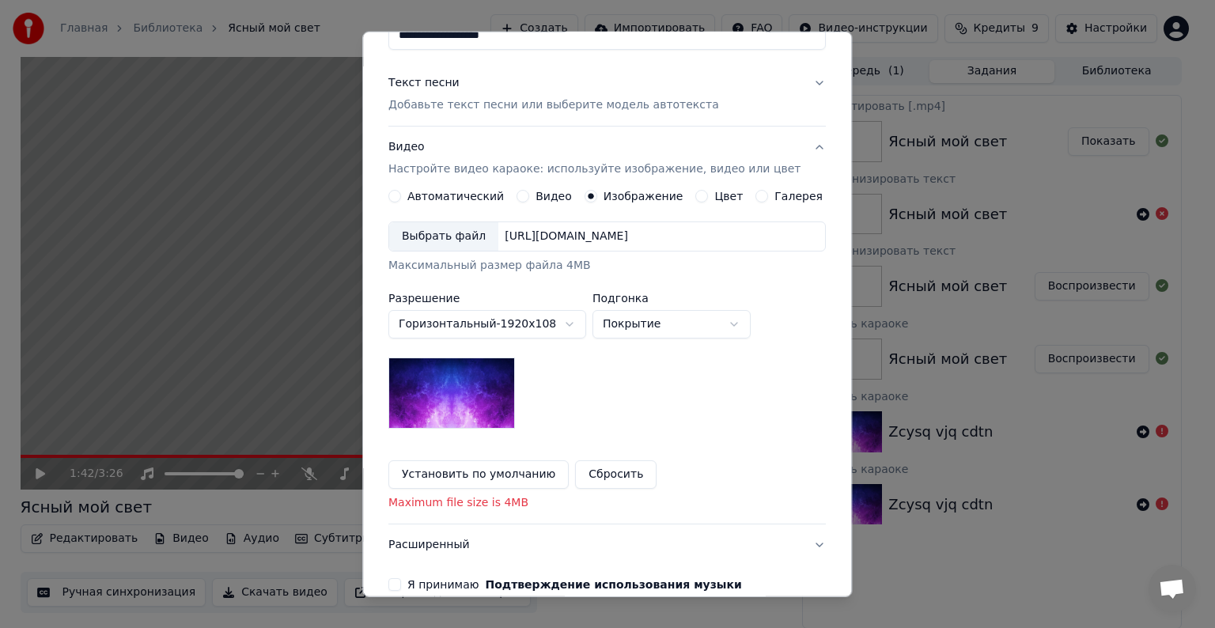
click at [474, 378] on img at bounding box center [451, 393] width 127 height 71
click at [487, 502] on p "Maximum file size is 4MB" at bounding box center [607, 503] width 438 height 16
click at [538, 321] on body "Главная Библиотека Ясный мой свет Создать Импортировать FAQ Видео-инструкции Кр…" at bounding box center [601, 314] width 1202 height 628
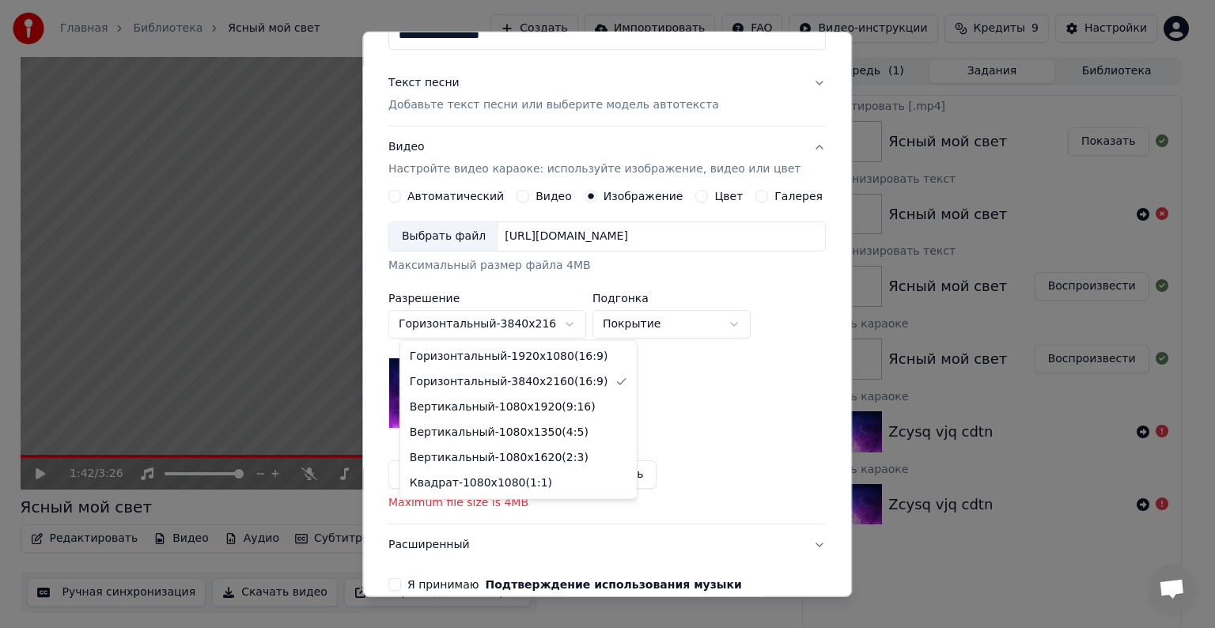
click at [561, 323] on body "Главная Библиотека Ясный мой свет Создать Импортировать FAQ Видео-инструкции Кр…" at bounding box center [601, 314] width 1202 height 628
select select "*********"
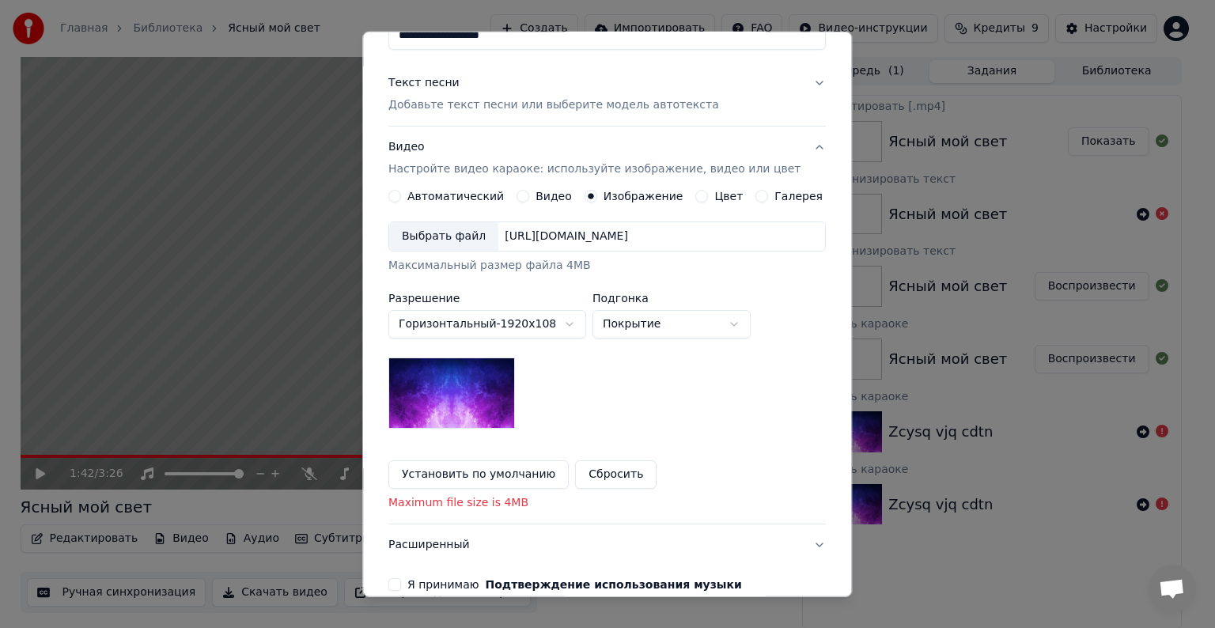
click at [453, 238] on div "Выбрать файл" at bounding box center [443, 236] width 109 height 28
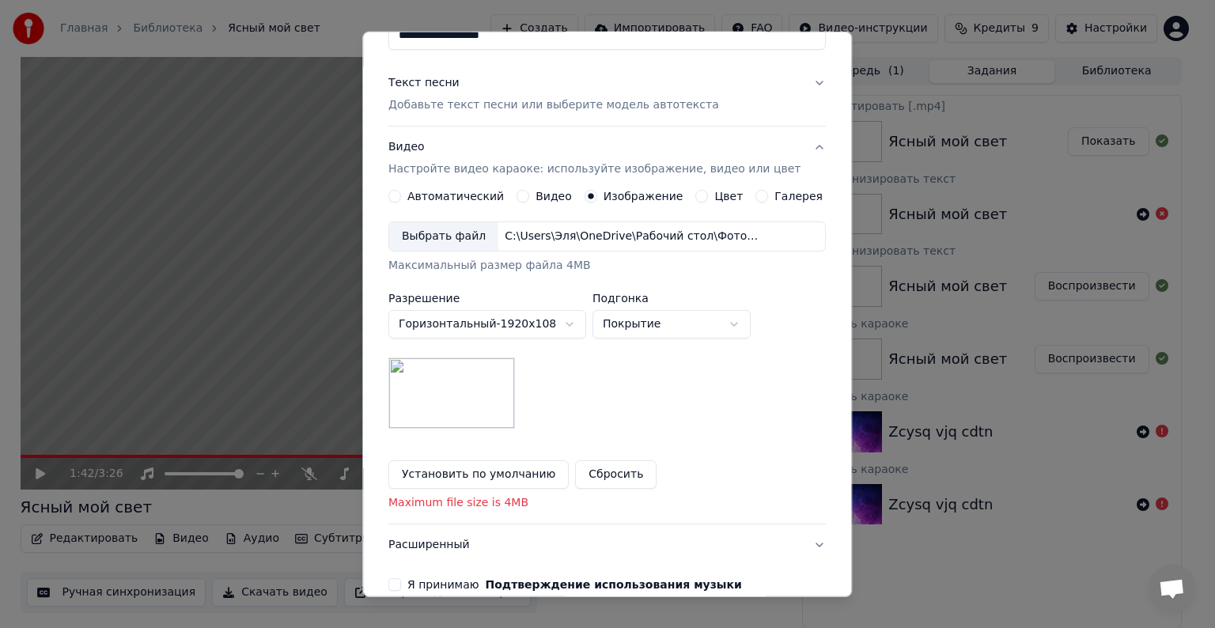
click at [468, 233] on div "Выбрать файл" at bounding box center [443, 236] width 109 height 28
click at [453, 232] on div "Выбрать файл" at bounding box center [443, 236] width 109 height 28
click at [474, 233] on div "Выбрать файл" at bounding box center [443, 236] width 109 height 28
click at [440, 238] on div "Выбрать файл" at bounding box center [443, 236] width 109 height 28
click at [459, 236] on div "Выбрать файл" at bounding box center [443, 236] width 109 height 28
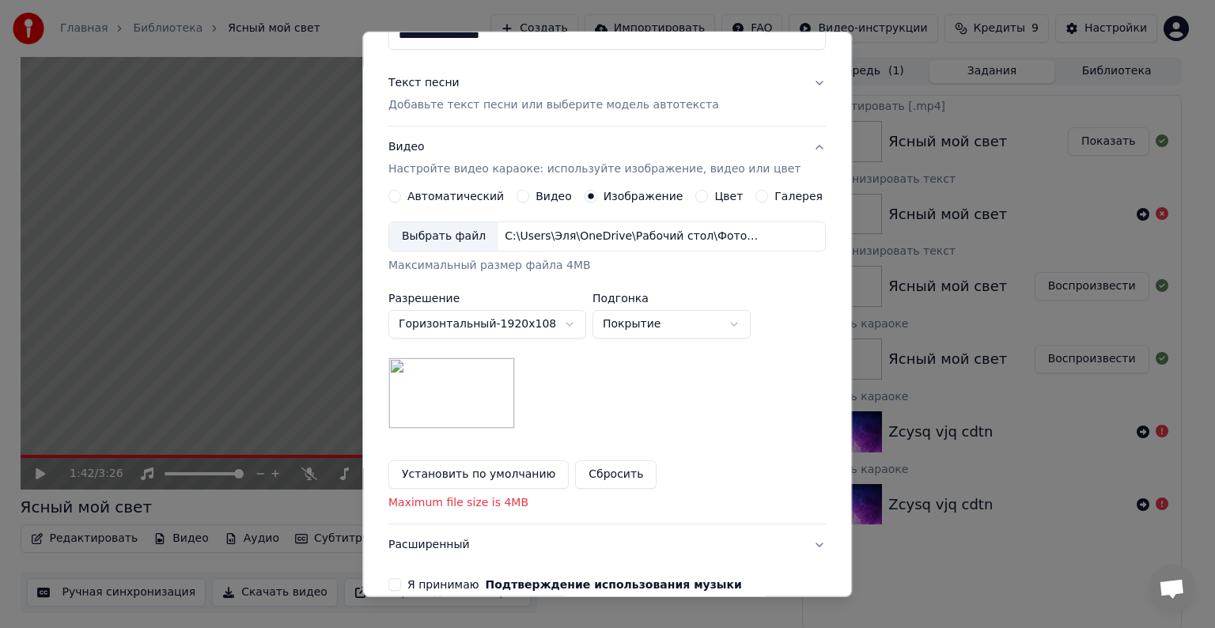
click at [441, 244] on div "Выбрать файл" at bounding box center [443, 236] width 109 height 28
click at [460, 241] on div "Выбрать файл" at bounding box center [443, 236] width 109 height 28
click at [453, 224] on div "Выбрать файл" at bounding box center [443, 236] width 109 height 28
click at [484, 236] on div "Выбрать файл" at bounding box center [443, 236] width 109 height 28
click at [474, 233] on div "Выбрать файл" at bounding box center [443, 236] width 109 height 28
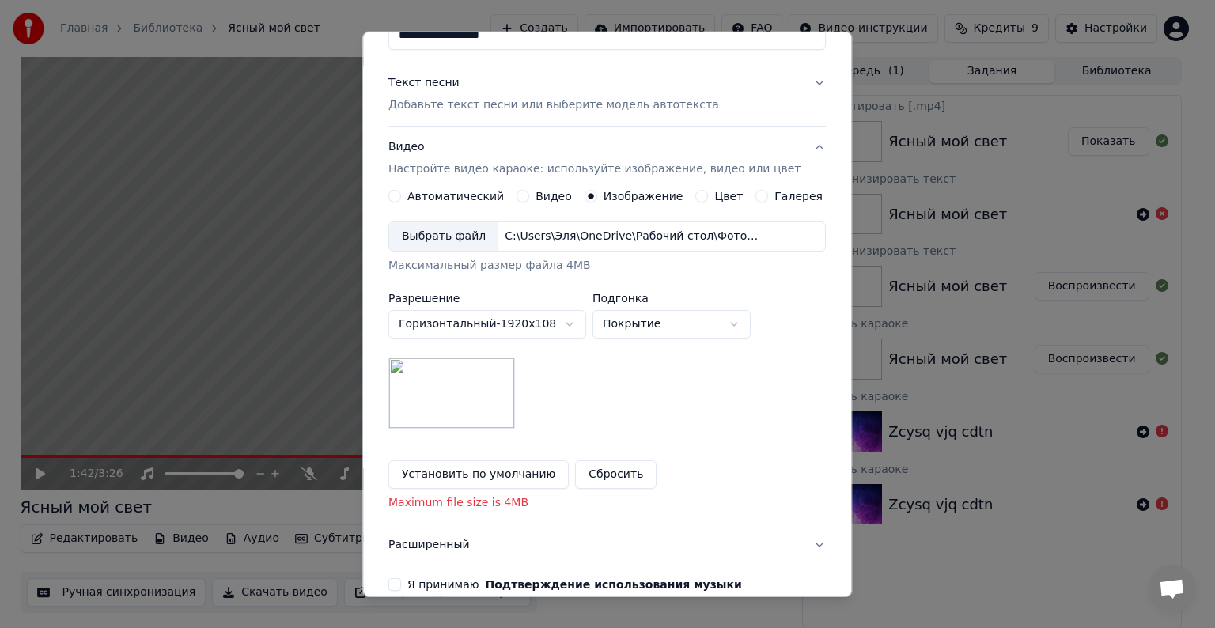
click at [470, 243] on div "Выбрать файл" at bounding box center [443, 236] width 109 height 28
click at [456, 235] on div "Выбрать файл" at bounding box center [443, 236] width 109 height 28
click at [462, 235] on div "Выбрать файл" at bounding box center [443, 236] width 109 height 28
click at [468, 222] on div "Выбрать файл" at bounding box center [443, 236] width 109 height 28
click at [454, 239] on div "Выбрать файл" at bounding box center [443, 236] width 109 height 28
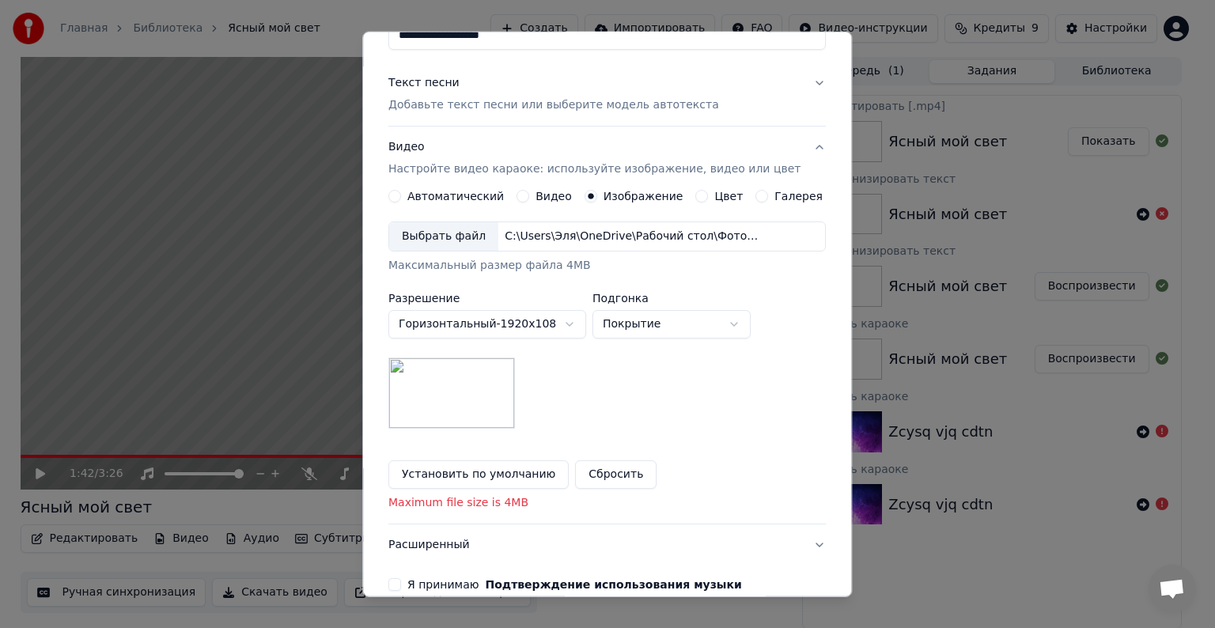
click at [459, 235] on div "Выбрать файл" at bounding box center [443, 236] width 109 height 28
click at [435, 226] on div "Выбрать файл" at bounding box center [443, 236] width 109 height 28
click at [421, 222] on div "Выбрать файл" at bounding box center [443, 236] width 109 height 28
click at [447, 222] on div "Выбрать файл" at bounding box center [443, 236] width 109 height 28
click at [457, 241] on div "Выбрать файл" at bounding box center [443, 236] width 109 height 28
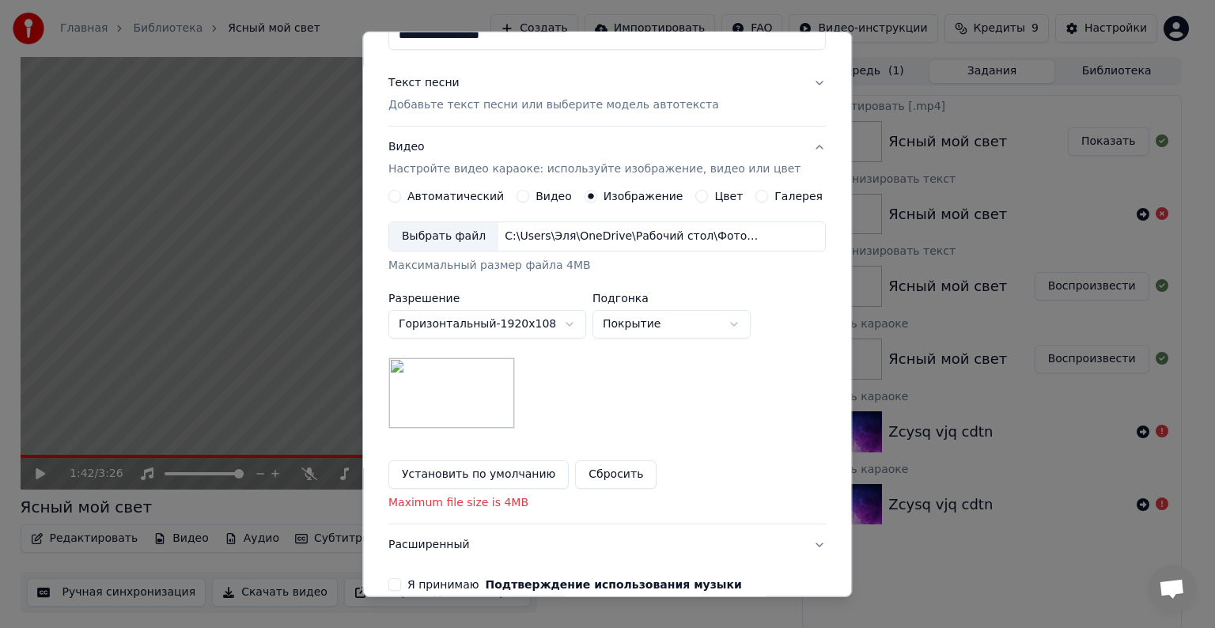
click at [471, 222] on div "Выбрать файл" at bounding box center [443, 236] width 109 height 28
click at [453, 244] on div "Выбрать файл" at bounding box center [443, 236] width 109 height 28
click at [475, 368] on img at bounding box center [451, 393] width 127 height 71
click at [485, 479] on button "Установить по умолчанию" at bounding box center [478, 474] width 180 height 28
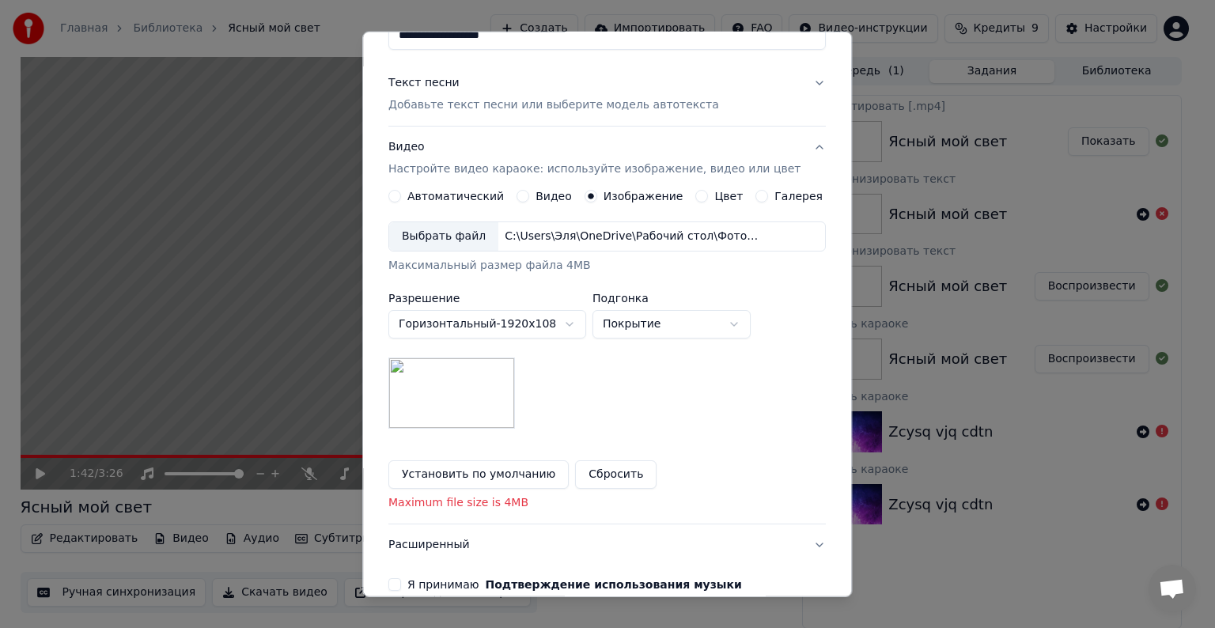
scroll to position [247, 0]
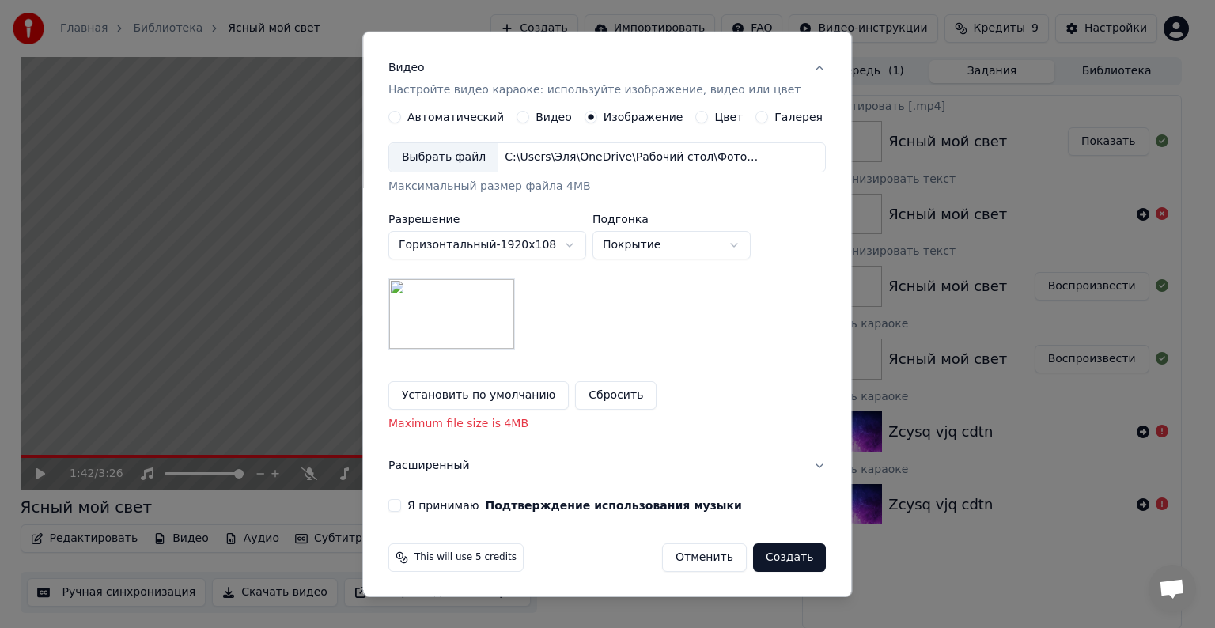
click at [401, 502] on button "Я принимаю Подтверждение использования музыки" at bounding box center [394, 505] width 13 height 13
click at [740, 465] on button "Расширенный" at bounding box center [607, 465] width 438 height 41
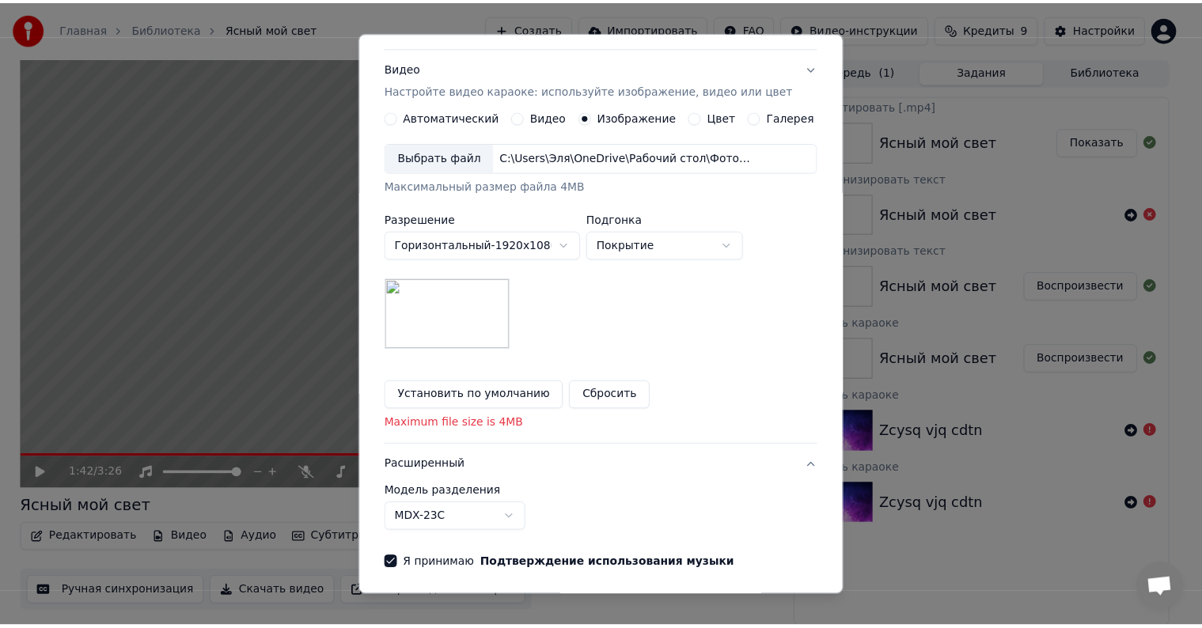
scroll to position [0, 0]
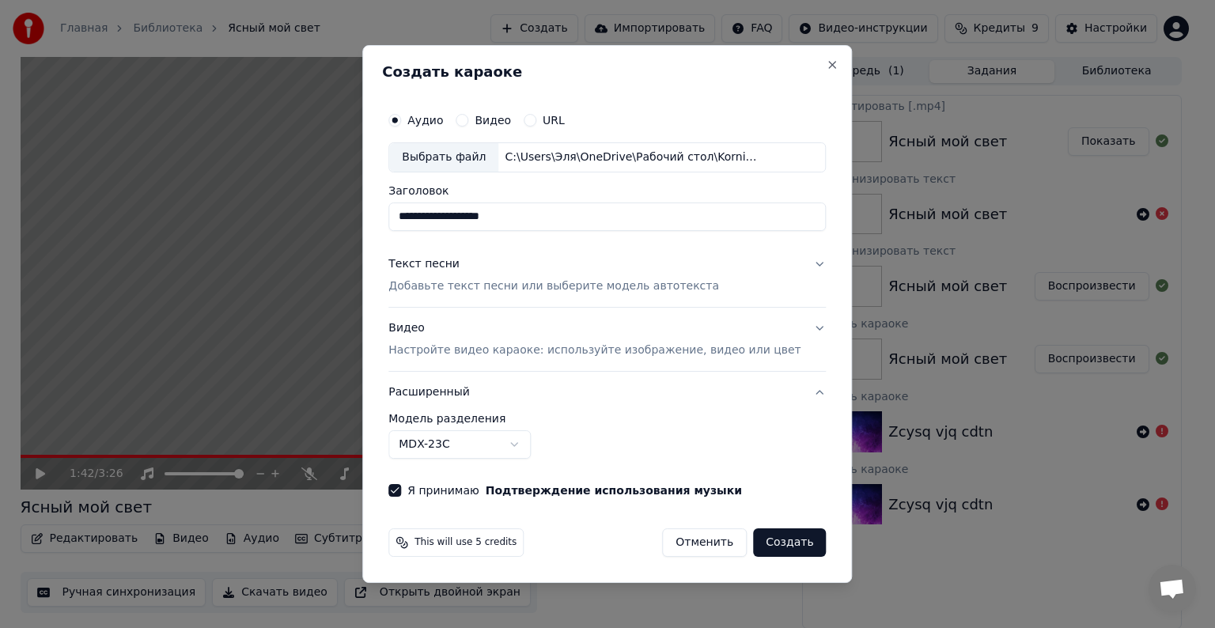
click at [660, 385] on button "Расширенный" at bounding box center [607, 392] width 438 height 41
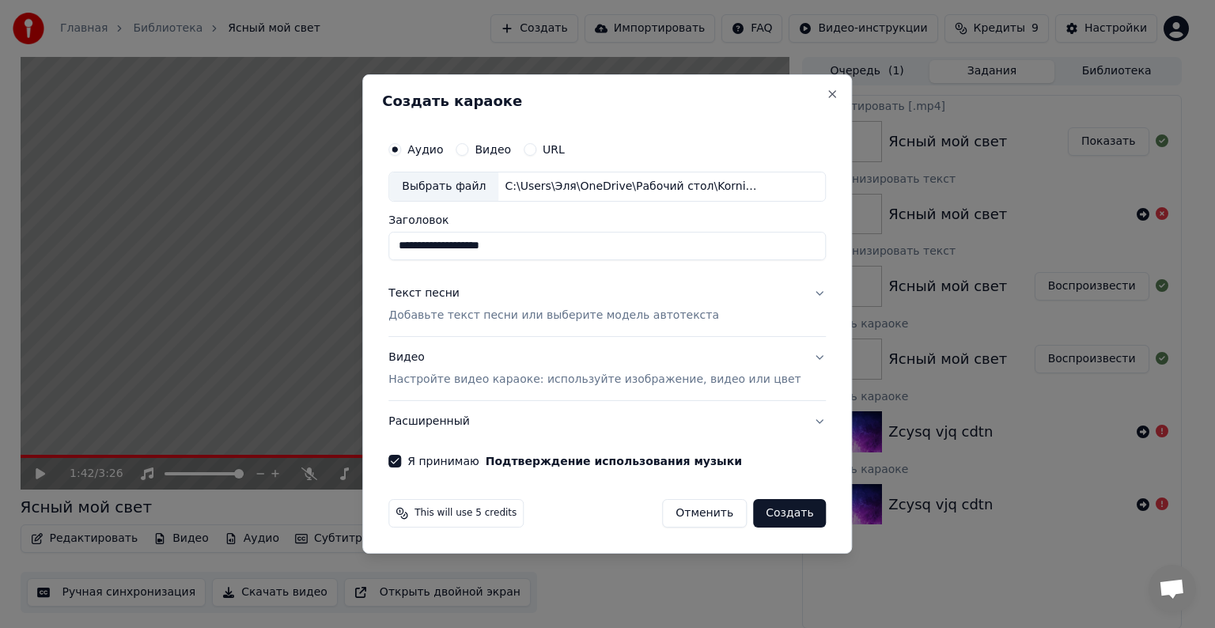
click at [763, 510] on button "Создать" at bounding box center [789, 513] width 73 height 28
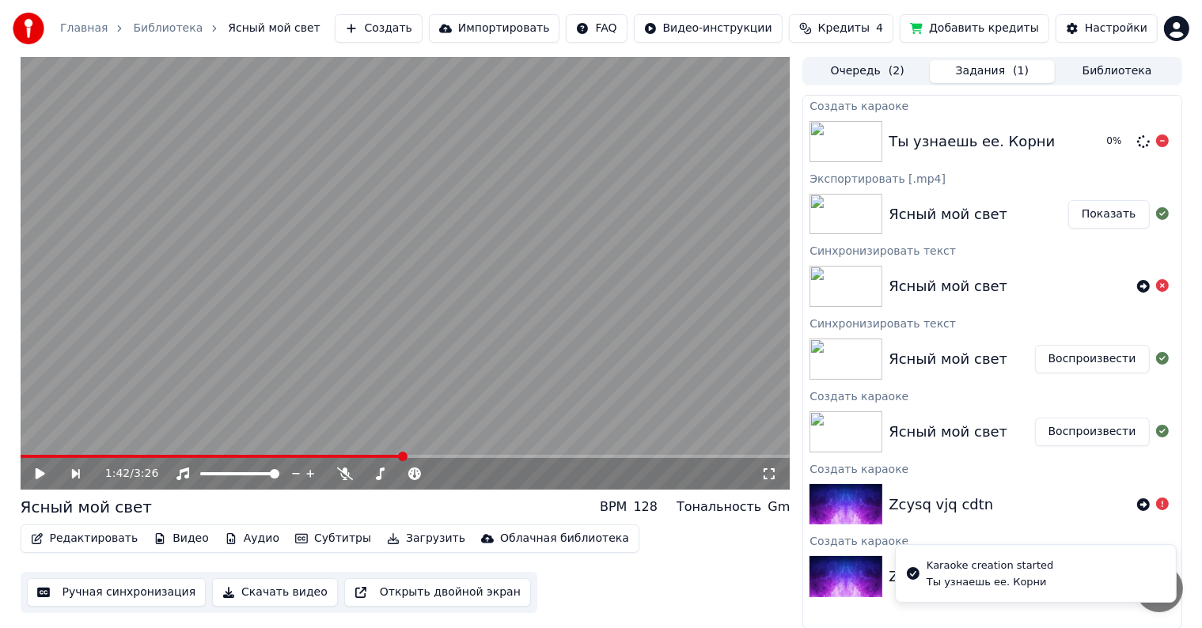
click at [923, 142] on div "Ты узнаешь ее. Корни" at bounding box center [971, 142] width 166 height 22
click at [847, 138] on img at bounding box center [845, 141] width 73 height 41
click at [851, 123] on img at bounding box center [845, 141] width 73 height 41
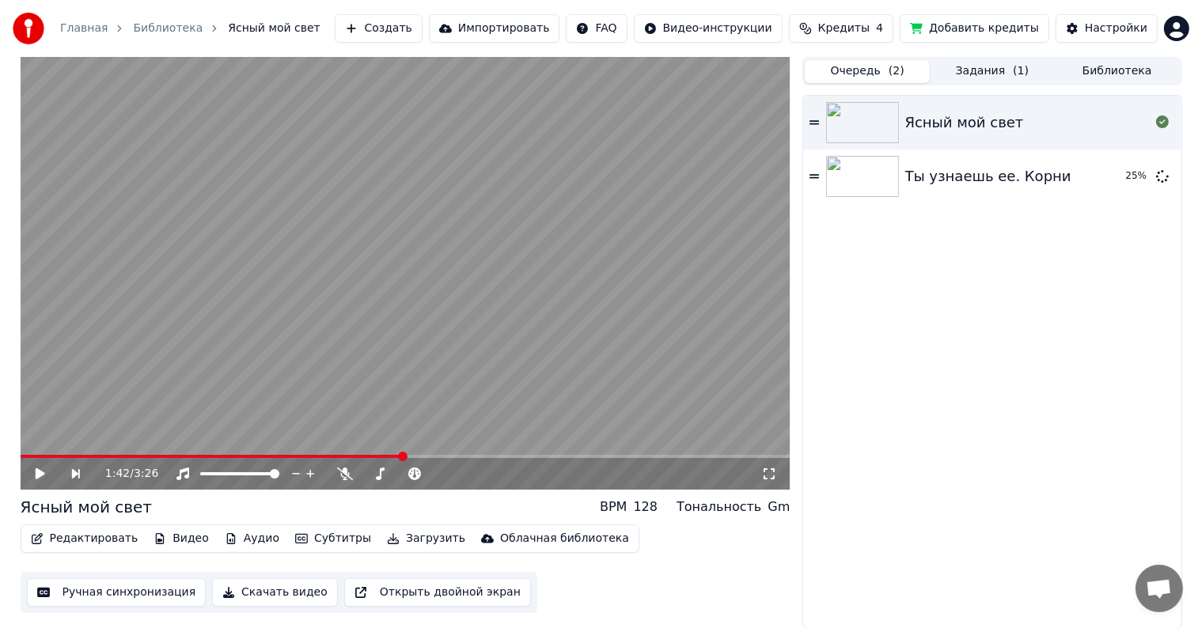
click at [880, 63] on button "Очередь ( 2 )" at bounding box center [867, 71] width 125 height 23
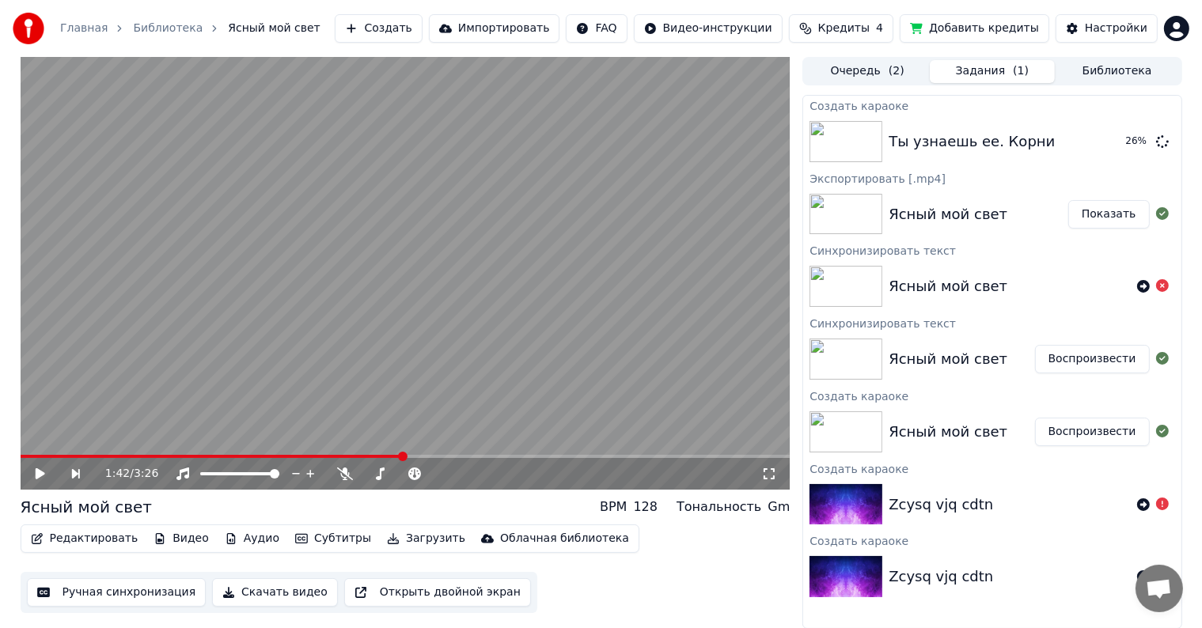
click at [1004, 65] on button "Задания ( 1 )" at bounding box center [992, 71] width 125 height 23
click at [1014, 158] on div "Ты узнаешь ее. Корни Воспроизвести" at bounding box center [991, 142] width 377 height 54
click at [1076, 139] on button "Воспроизвести" at bounding box center [1092, 141] width 115 height 28
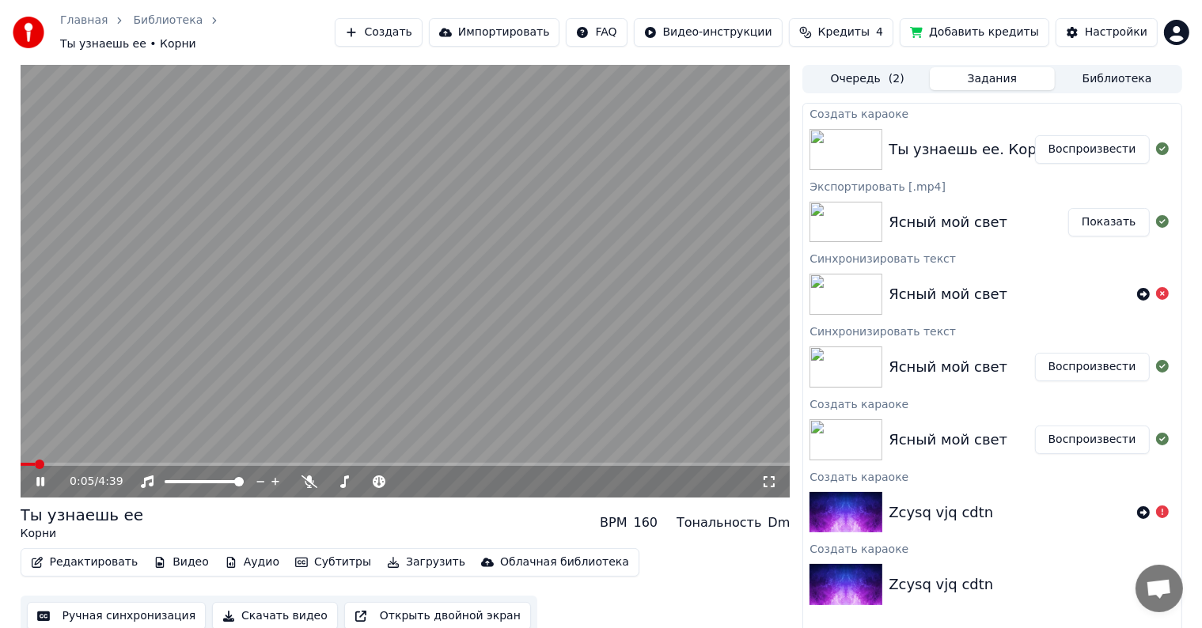
click at [479, 210] on video at bounding box center [406, 281] width 770 height 433
click at [248, 609] on button "Скачать видео" at bounding box center [275, 616] width 126 height 28
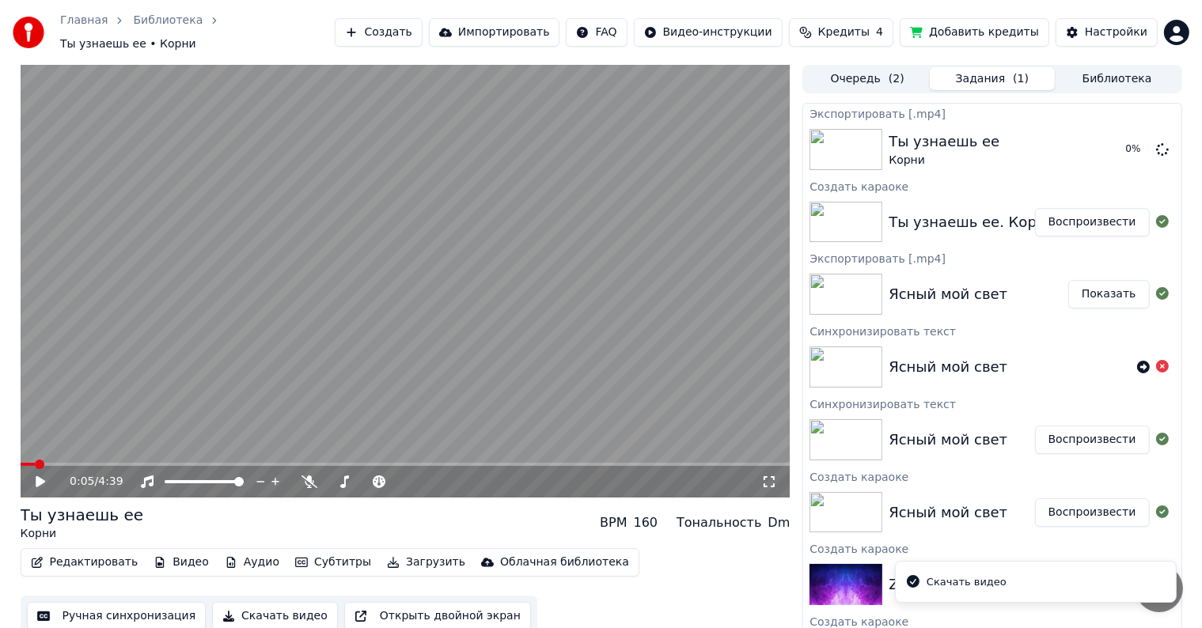
click at [39, 476] on icon at bounding box center [40, 481] width 9 height 11
click at [25, 460] on span at bounding box center [29, 464] width 9 height 9
click at [21, 460] on span at bounding box center [25, 464] width 9 height 9
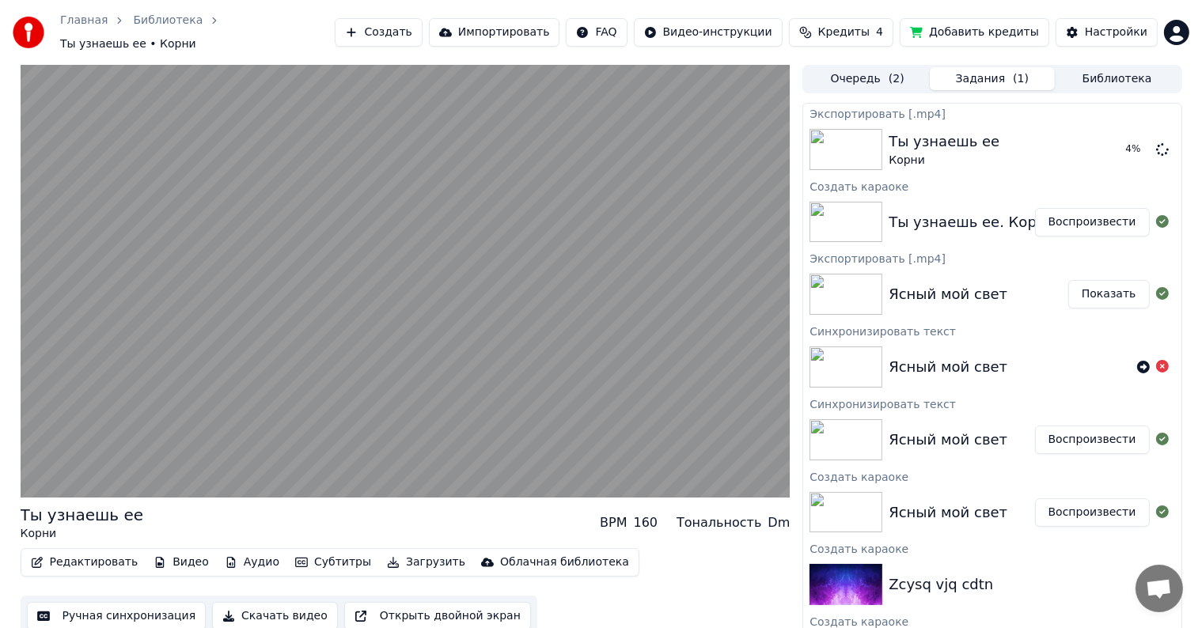
click at [70, 559] on button "Редактировать" at bounding box center [85, 562] width 120 height 22
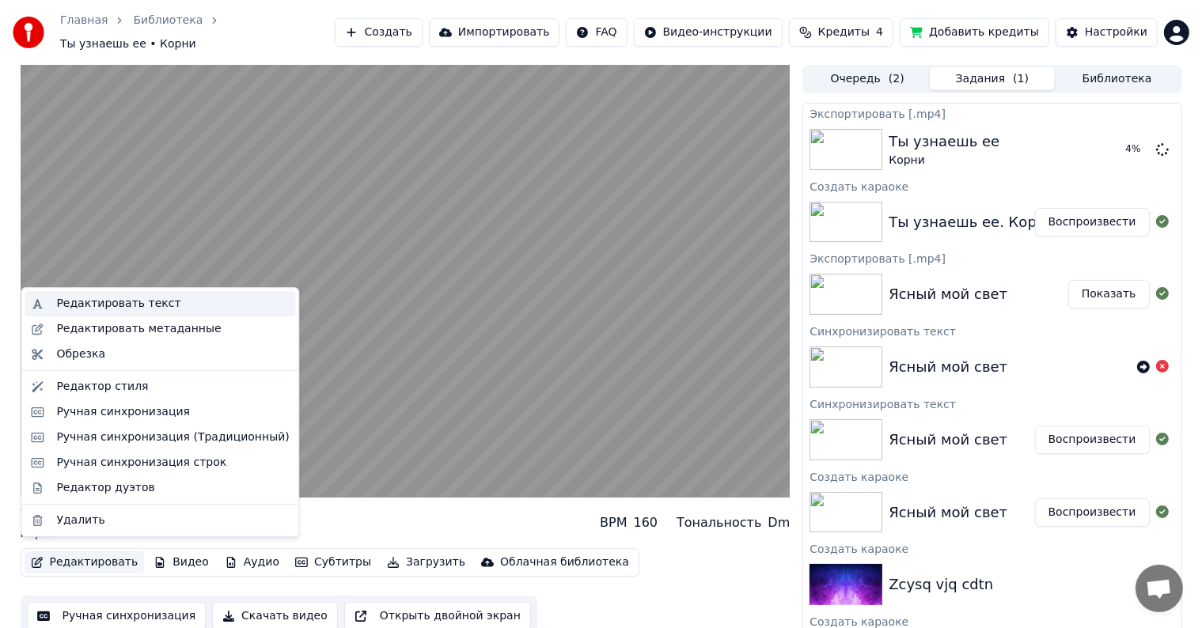
click at [149, 300] on div "Редактировать текст" at bounding box center [118, 304] width 124 height 16
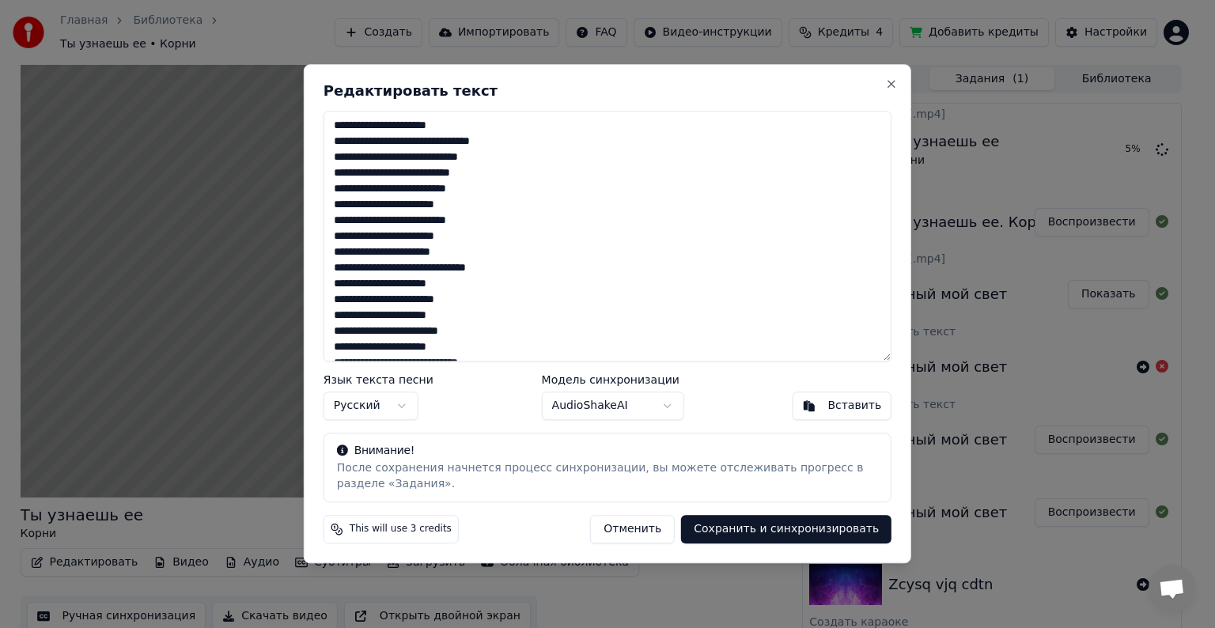
click at [655, 529] on button "Отменить" at bounding box center [632, 530] width 85 height 28
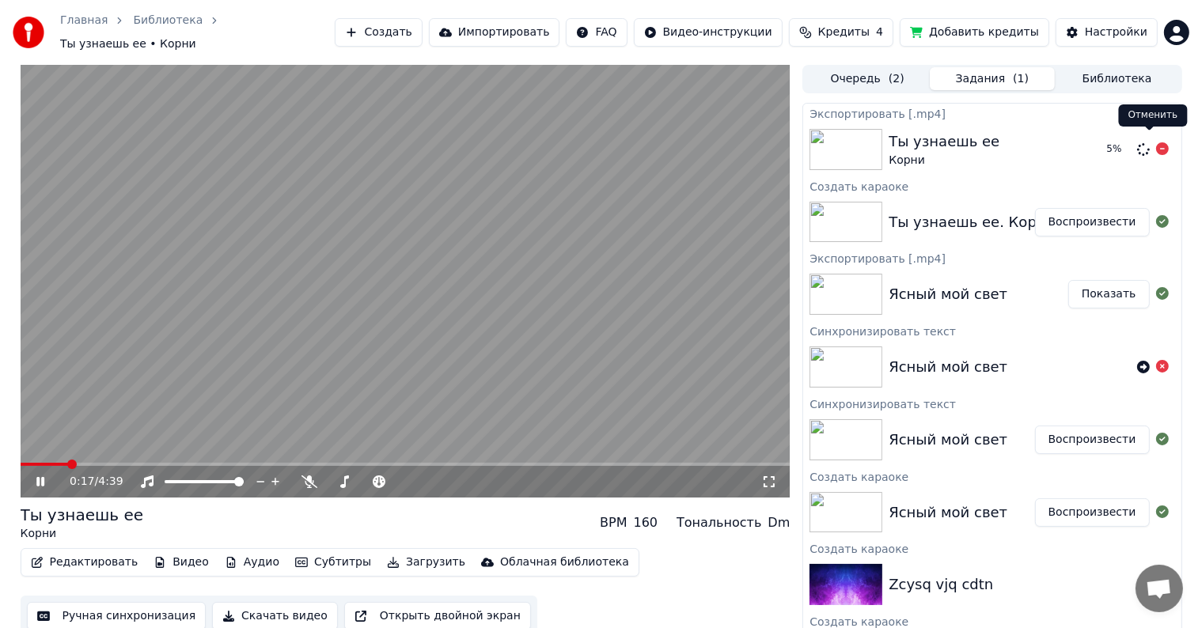
click at [1156, 142] on icon at bounding box center [1162, 148] width 13 height 13
click at [35, 477] on icon at bounding box center [51, 481] width 37 height 13
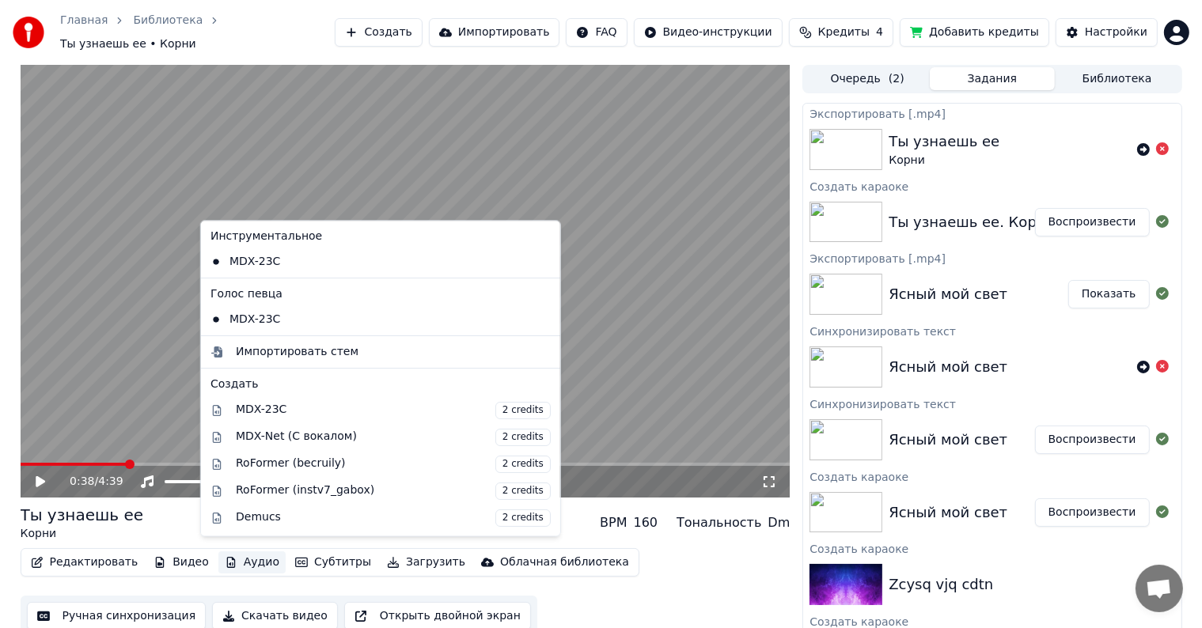
click at [225, 551] on button "Аудио" at bounding box center [251, 562] width 67 height 22
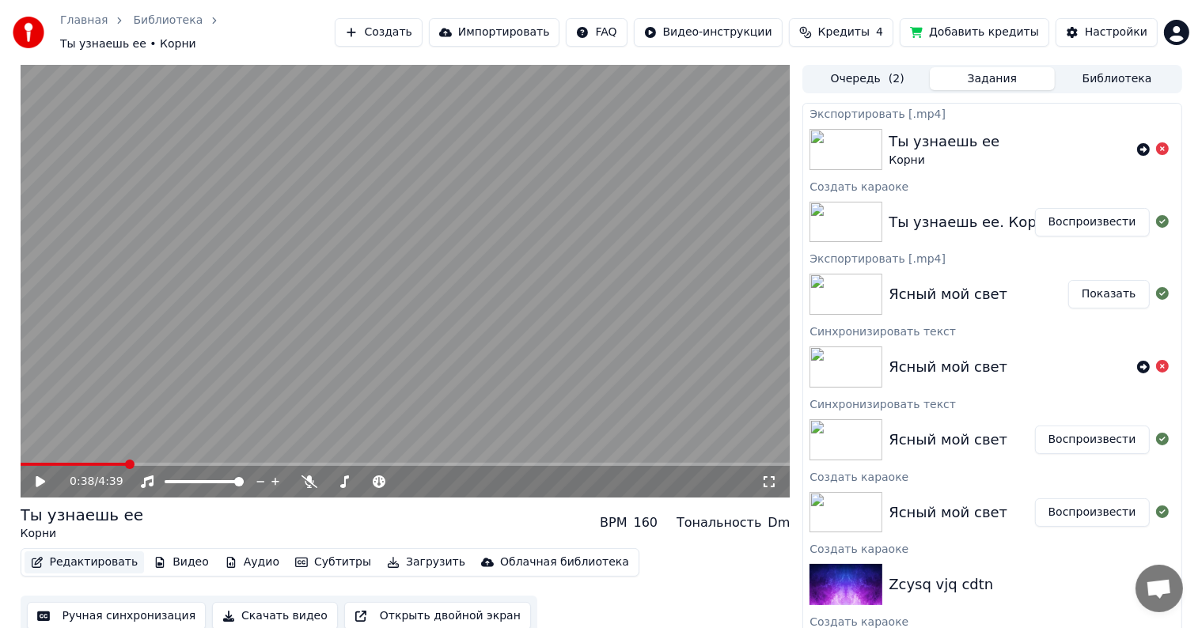
click at [92, 551] on button "Редактировать" at bounding box center [85, 562] width 120 height 22
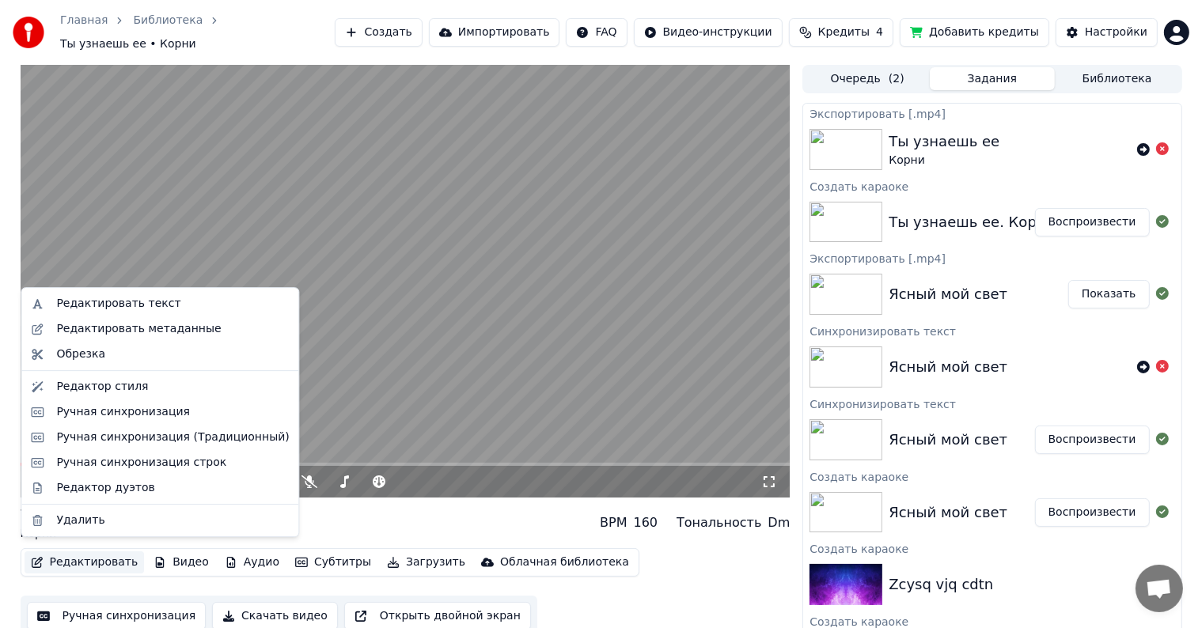
click at [92, 551] on button "Редактировать" at bounding box center [85, 562] width 120 height 22
click at [152, 411] on div "Ручная синхронизация" at bounding box center [123, 412] width 134 height 16
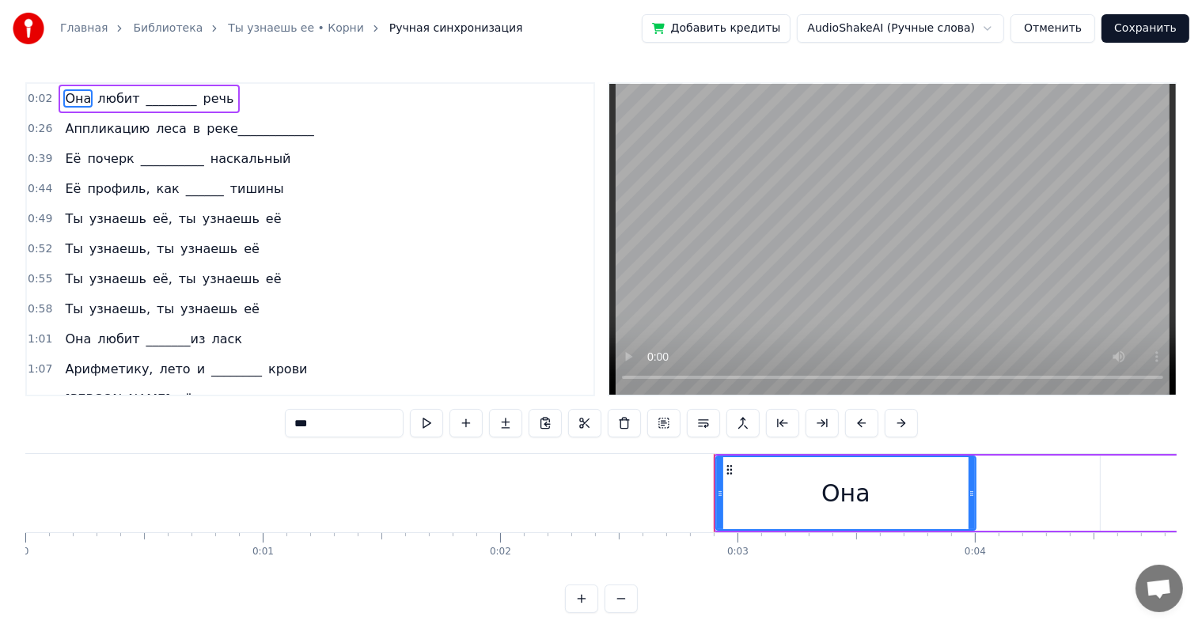
drag, startPoint x: 715, startPoint y: 495, endPoint x: 753, endPoint y: 496, distance: 38.0
click at [753, 496] on div "Она" at bounding box center [845, 493] width 261 height 75
drag, startPoint x: 752, startPoint y: 491, endPoint x: 718, endPoint y: 494, distance: 34.1
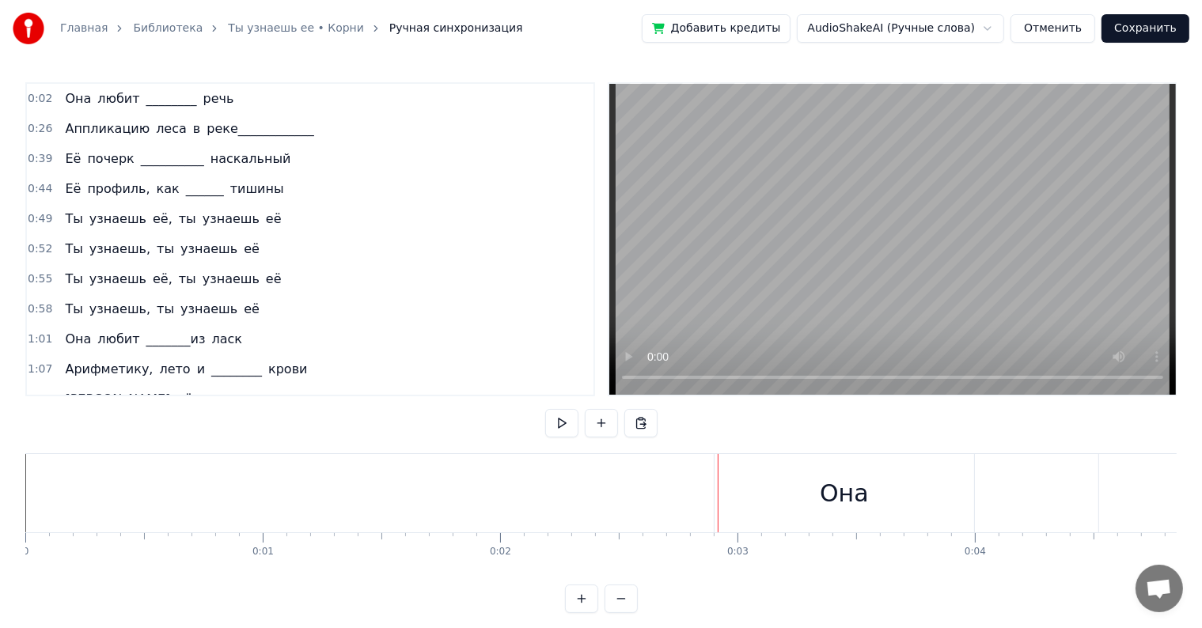
click at [739, 494] on div "Она" at bounding box center [844, 493] width 260 height 78
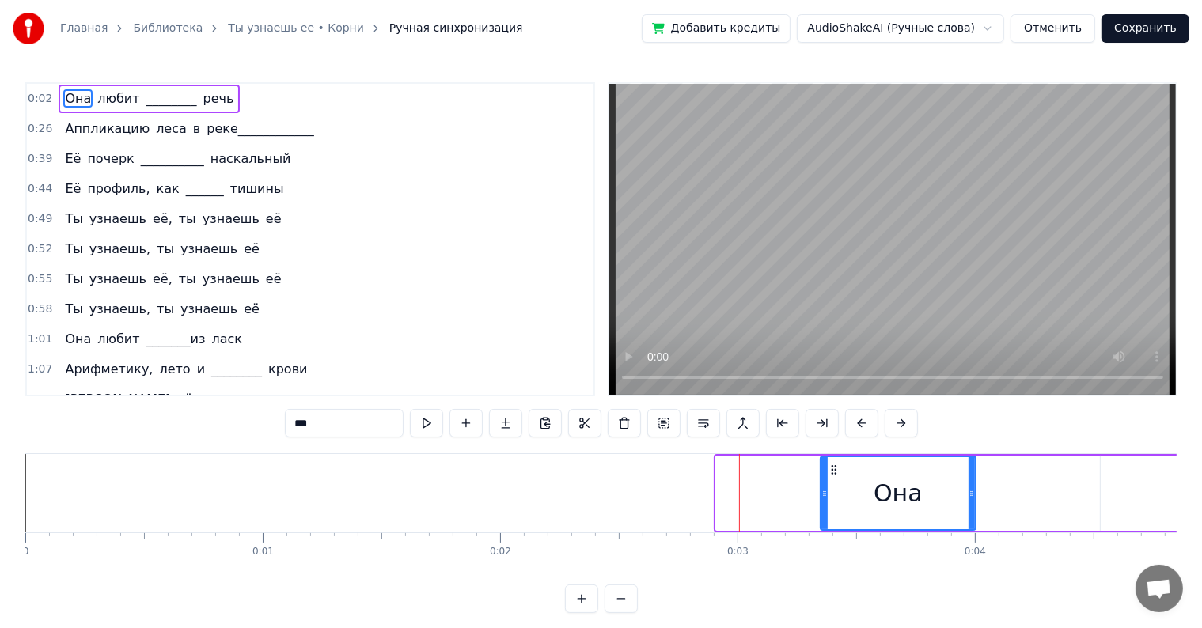
drag, startPoint x: 719, startPoint y: 491, endPoint x: 824, endPoint y: 484, distance: 104.6
click at [824, 484] on div at bounding box center [824, 493] width 6 height 72
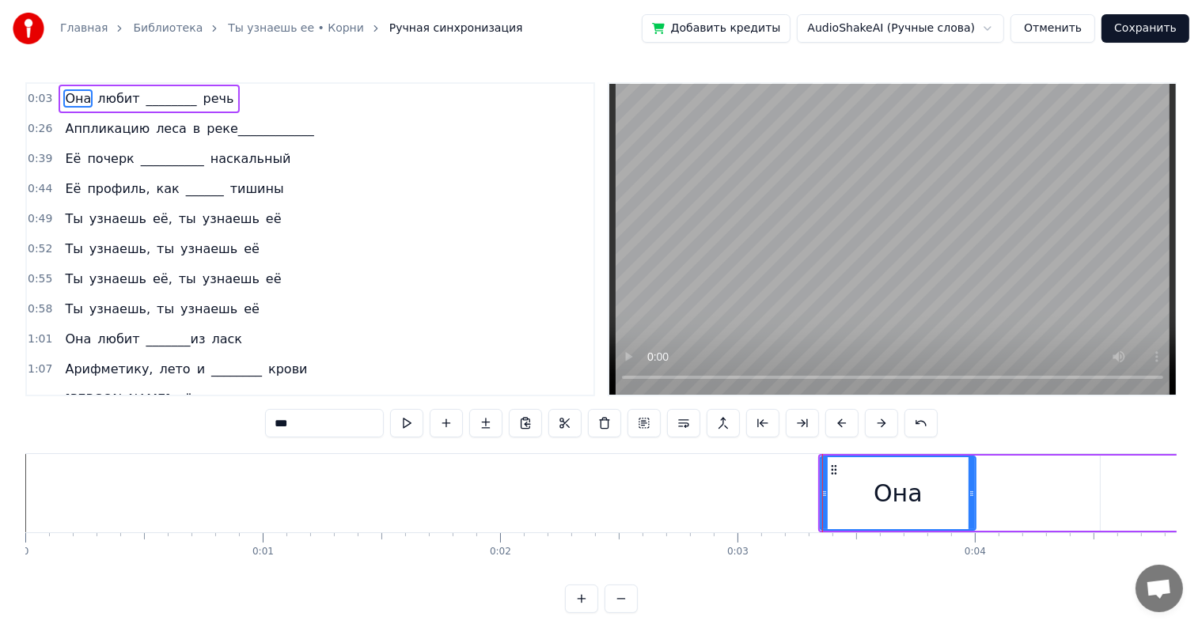
click at [1076, 28] on button "Отменить" at bounding box center [1052, 28] width 85 height 28
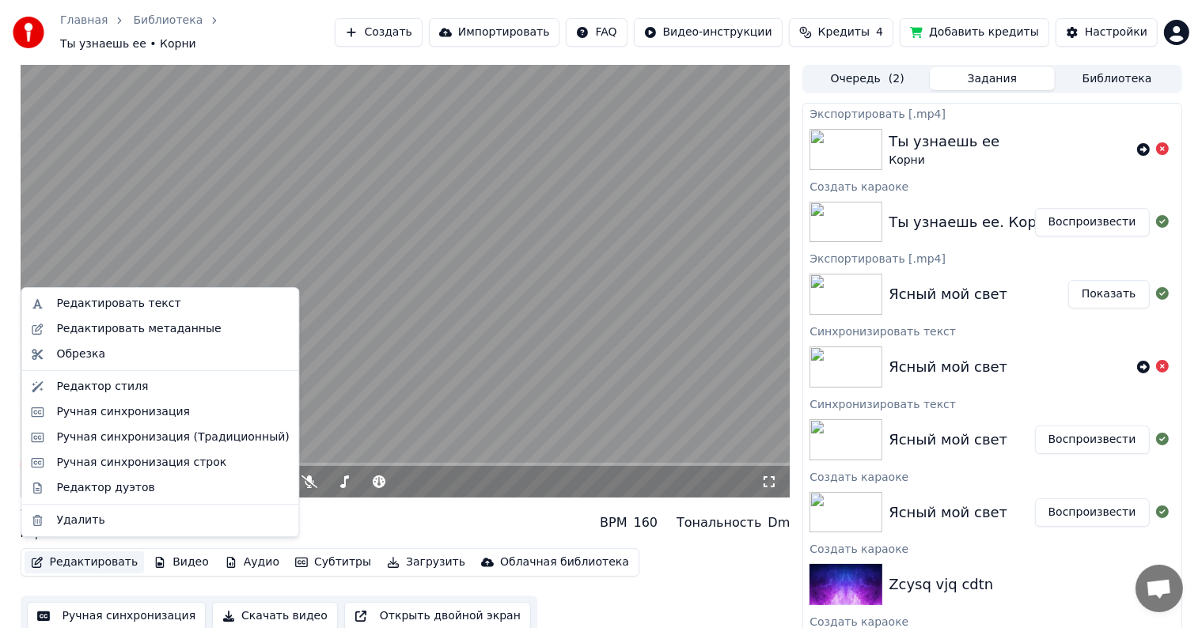
click at [101, 557] on button "Редактировать" at bounding box center [85, 562] width 120 height 22
click at [412, 320] on video at bounding box center [406, 281] width 770 height 433
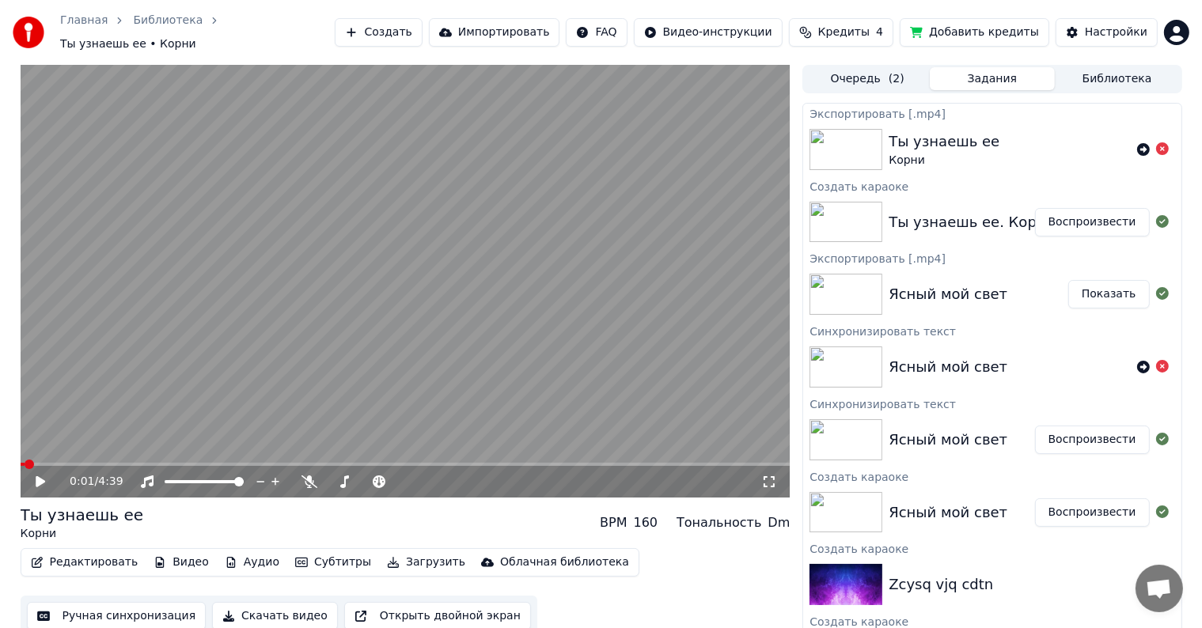
scroll to position [1, 0]
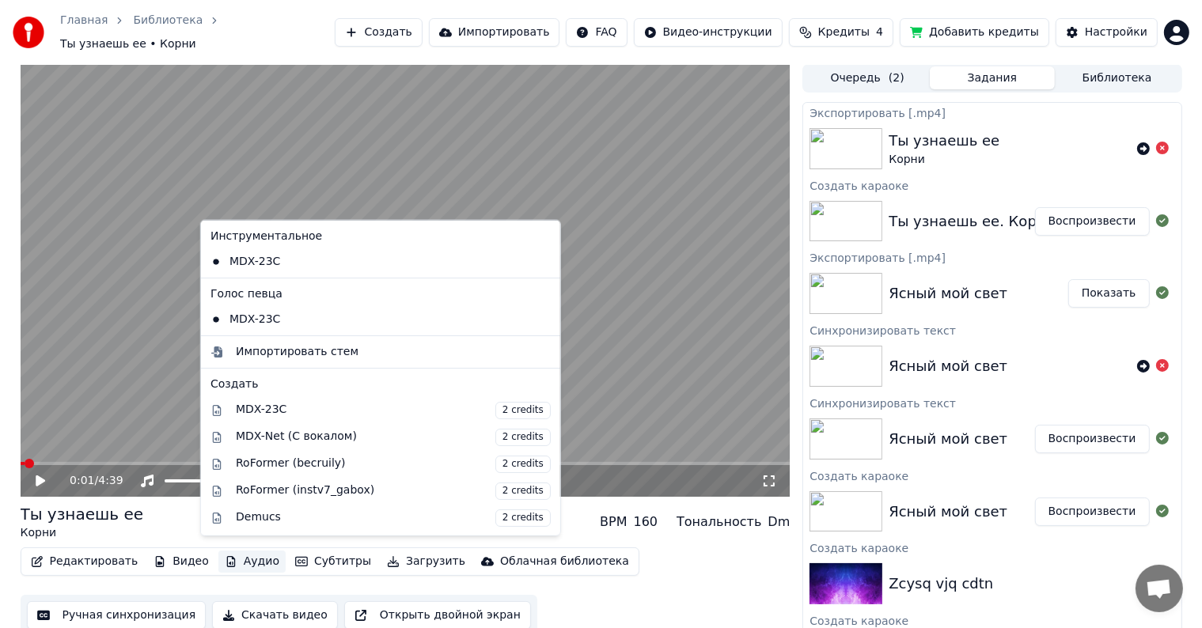
click at [234, 551] on button "Аудио" at bounding box center [251, 562] width 67 height 22
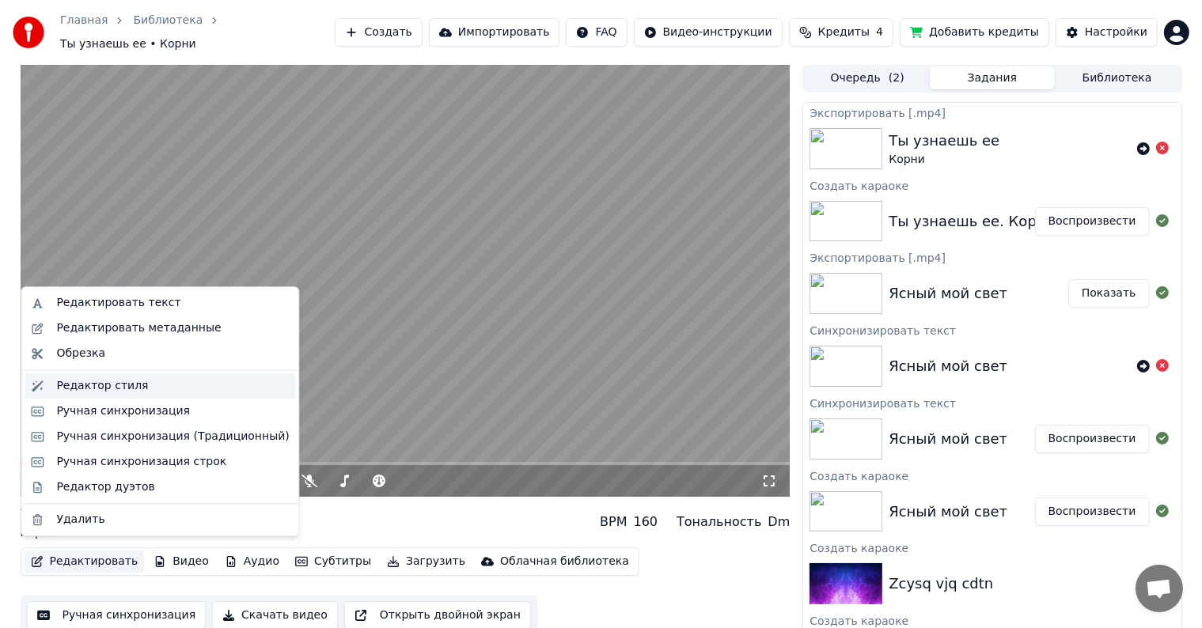
click at [108, 382] on div "Редактор стиля" at bounding box center [102, 386] width 92 height 16
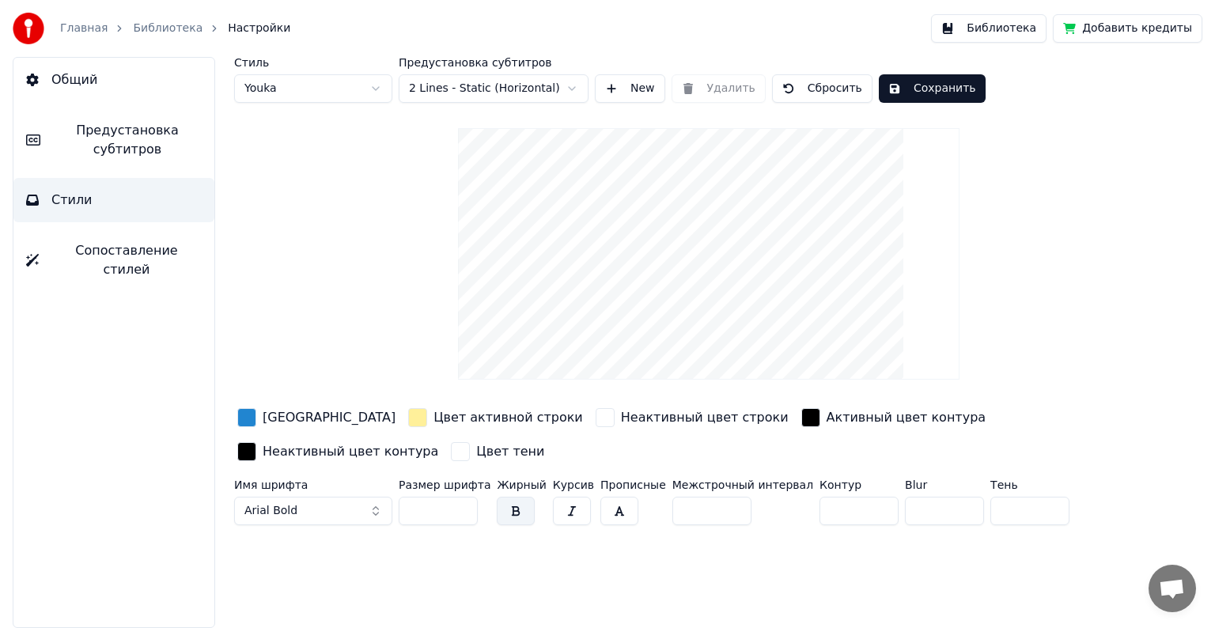
click at [93, 33] on link "Главная" at bounding box center [83, 29] width 47 height 16
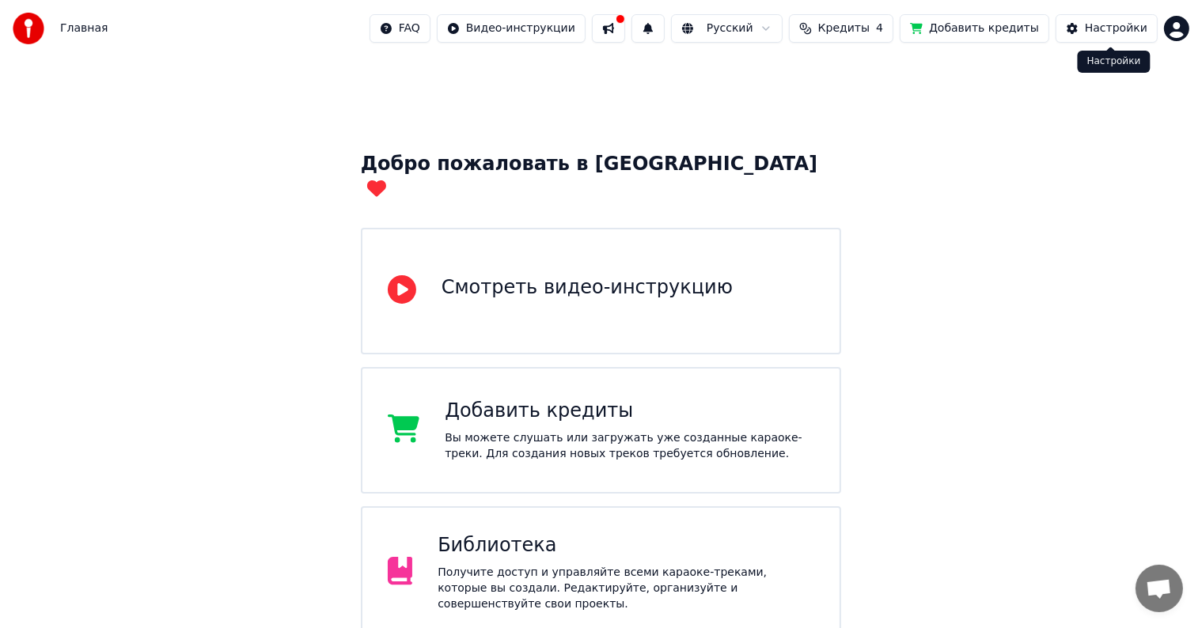
click at [1126, 32] on div "Настройки" at bounding box center [1116, 29] width 63 height 16
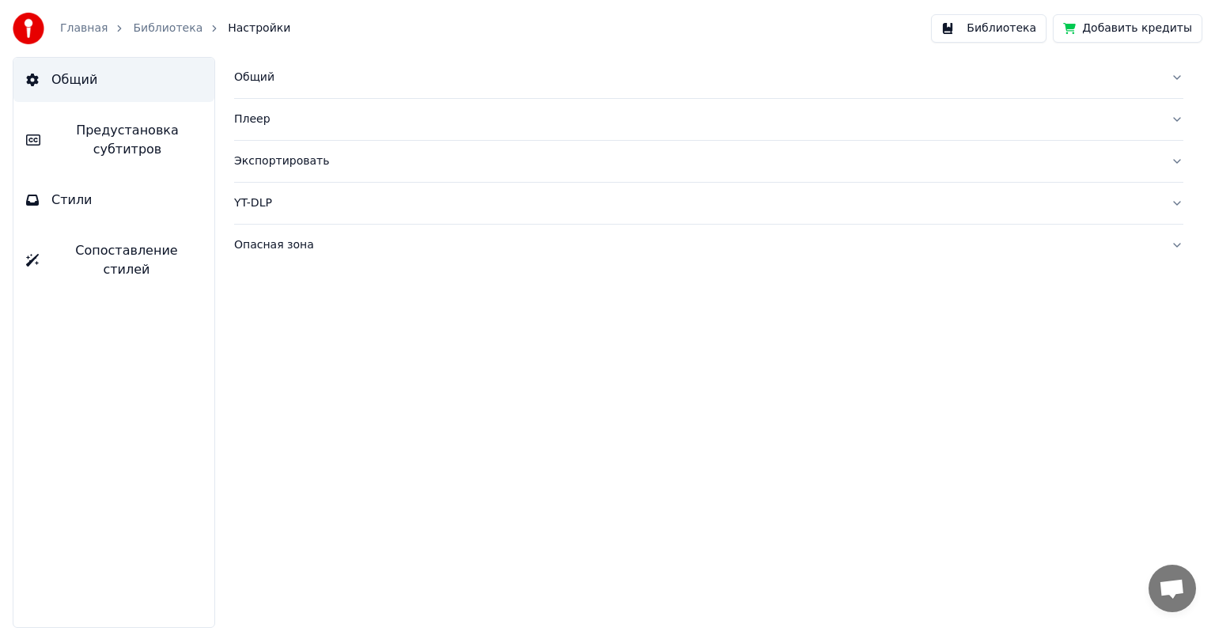
click at [1026, 28] on button "Библиотека" at bounding box center [989, 28] width 116 height 28
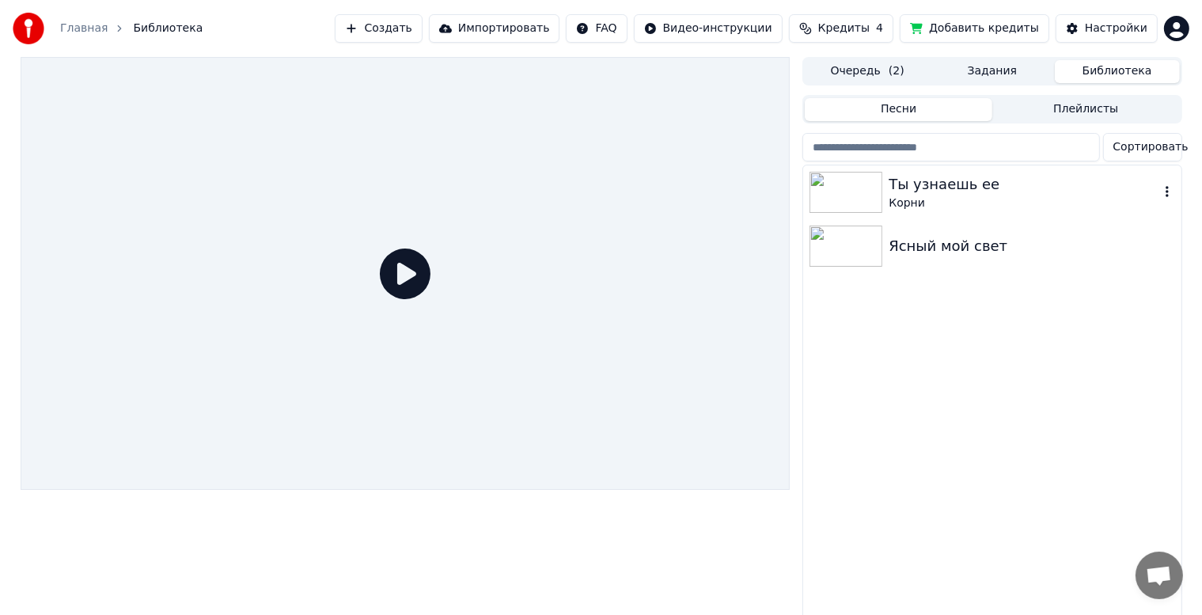
click at [921, 185] on div "Ты узнаешь ее" at bounding box center [1023, 184] width 270 height 22
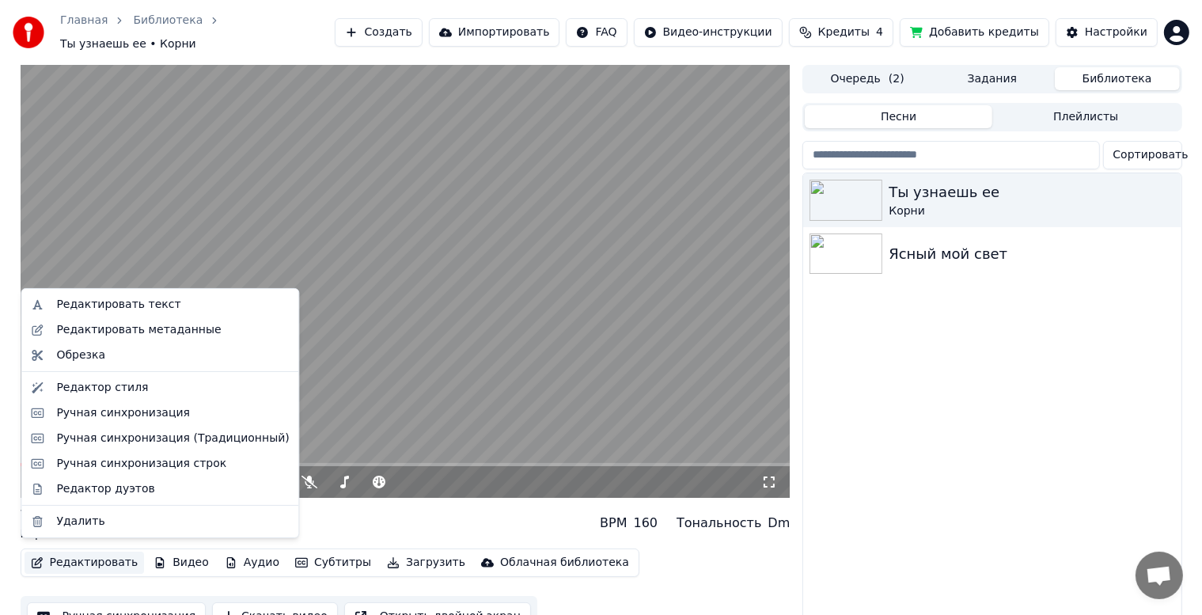
click at [99, 553] on button "Редактировать" at bounding box center [85, 562] width 120 height 22
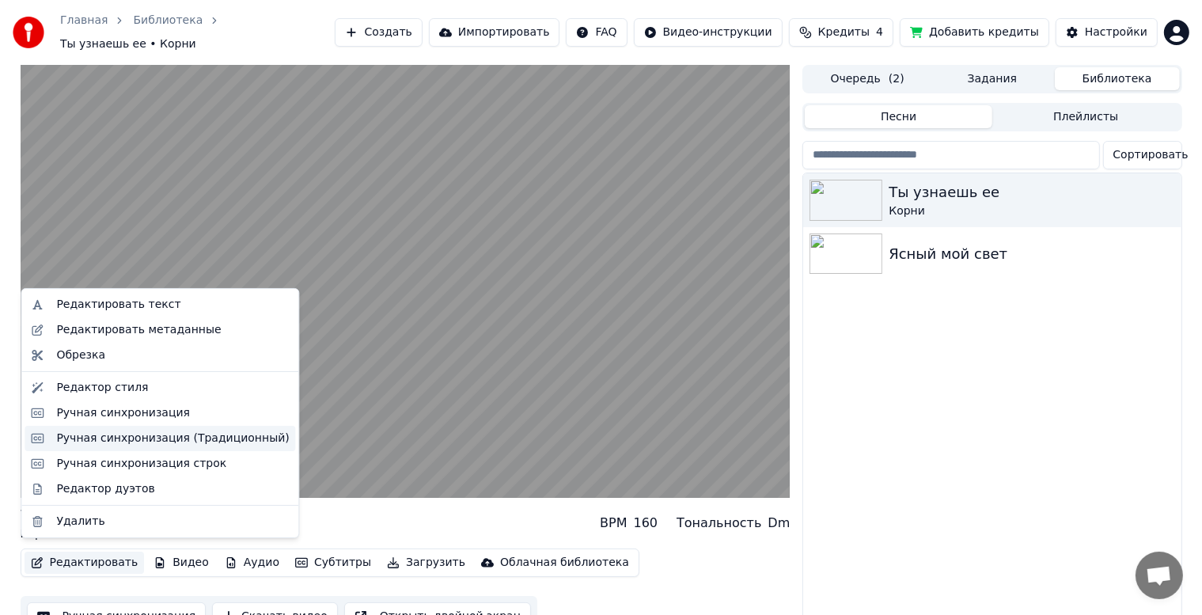
click at [125, 437] on div "Ручная синхронизация (Традиционный)" at bounding box center [172, 438] width 233 height 16
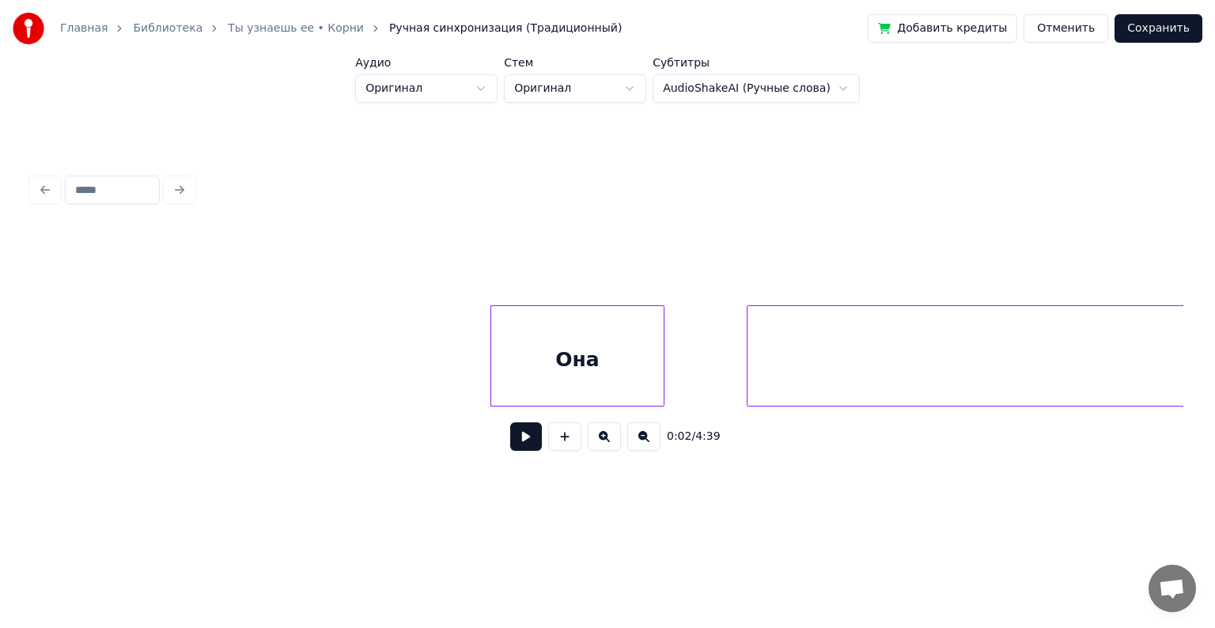
click at [749, 89] on html "Главная Библиотека Ты узнаешь ее • Корни Ручная синхронизация (Традиционный) До…" at bounding box center [607, 265] width 1215 height 530
click at [604, 100] on html "Главная Библиотека Ты узнаешь ее • Корни Ручная синхронизация (Традиционный) До…" at bounding box center [607, 265] width 1215 height 530
click at [604, 95] on html "Главная Библиотека Ты узнаешь ее • Корни Ручная синхронизация (Традиционный) До…" at bounding box center [607, 265] width 1215 height 530
click at [459, 91] on html "Главная Библиотека Ты узнаешь ее • Корни Ручная синхронизация (Традиционный) До…" at bounding box center [607, 265] width 1215 height 530
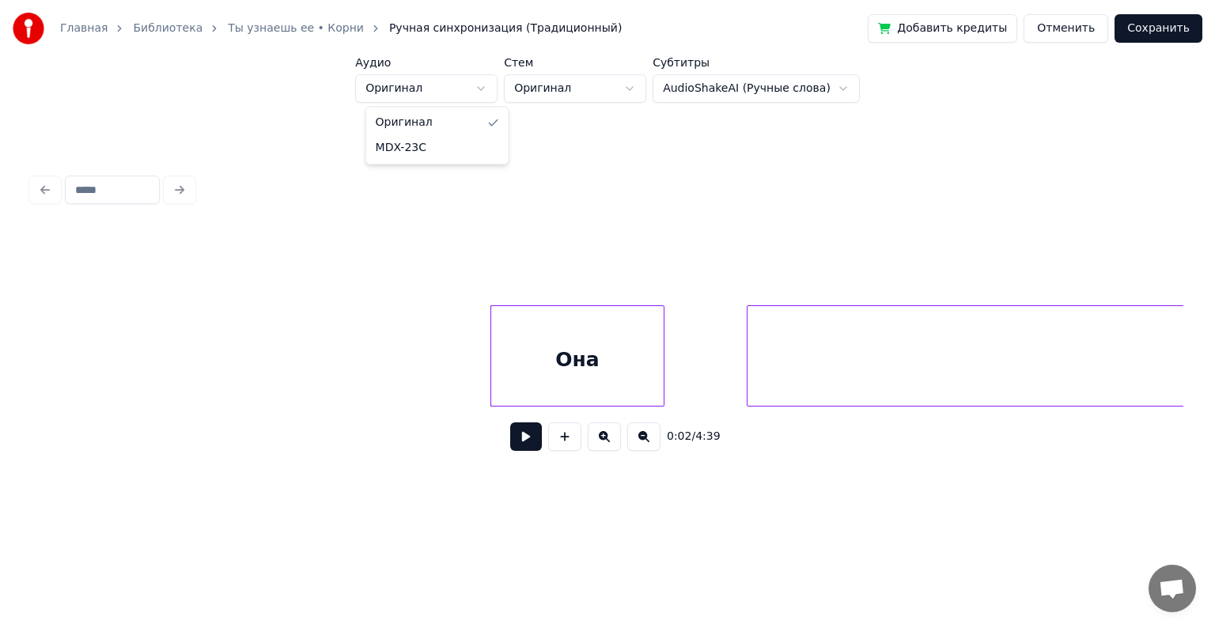
click at [611, 241] on html "Главная Библиотека Ты узнаешь ее • Корни Ручная синхронизация (Традиционный) До…" at bounding box center [607, 265] width 1215 height 530
click at [502, 355] on div "Она" at bounding box center [578, 355] width 174 height 101
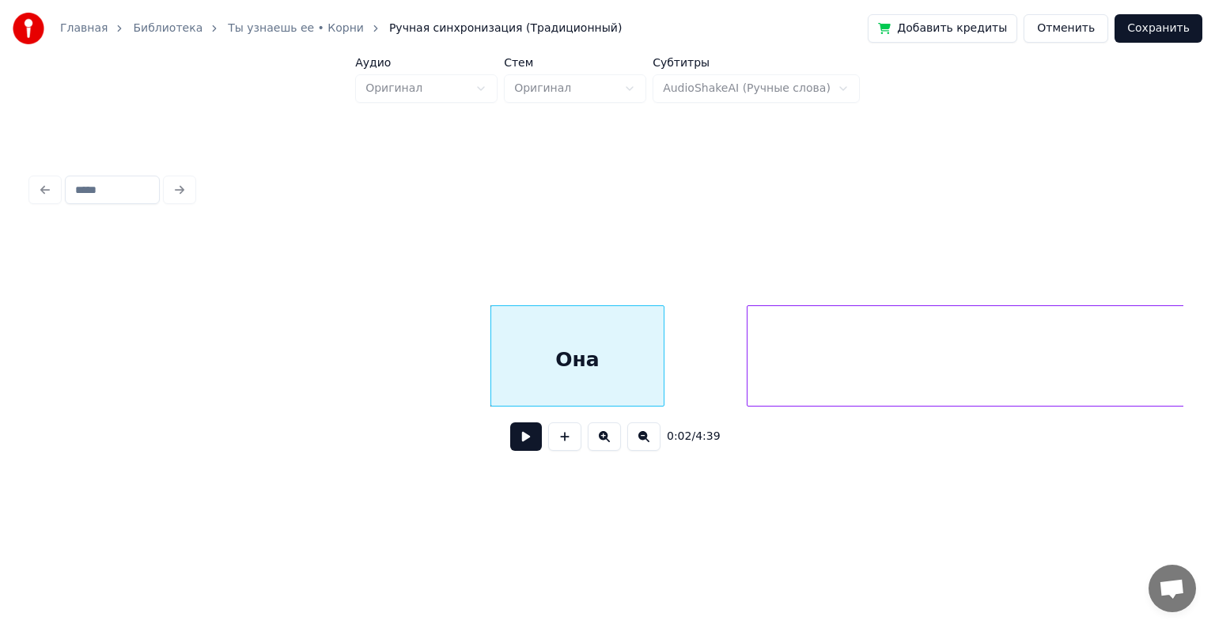
drag, startPoint x: 458, startPoint y: 354, endPoint x: 430, endPoint y: 354, distance: 27.7
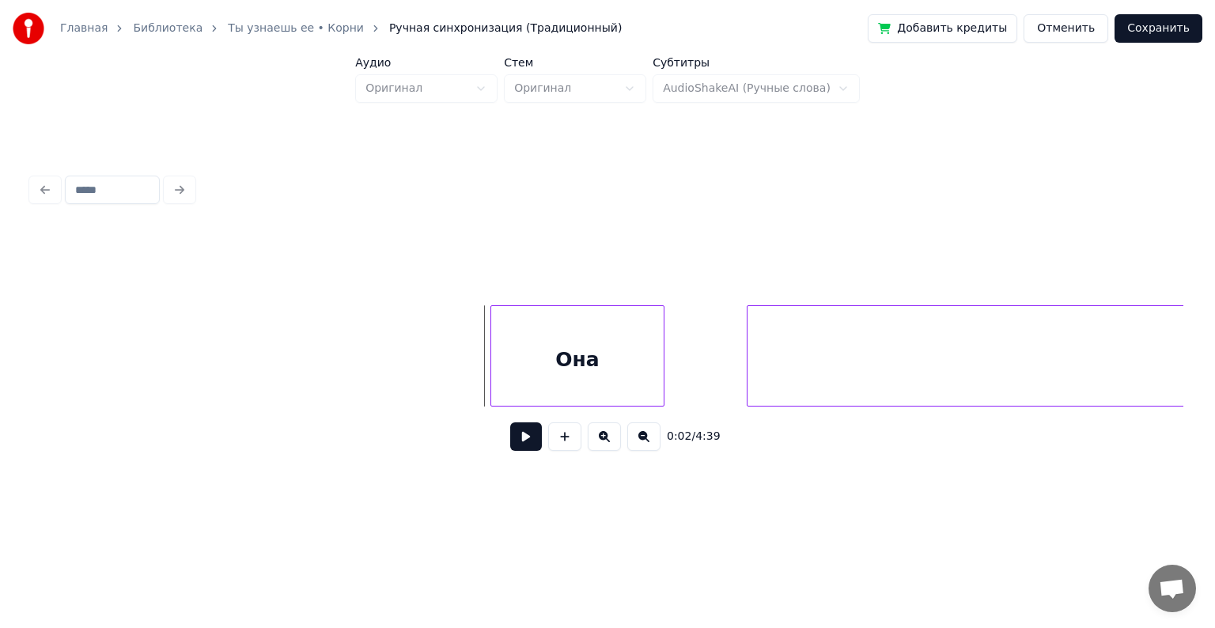
drag, startPoint x: 475, startPoint y: 354, endPoint x: 442, endPoint y: 356, distance: 33.3
click at [1079, 31] on button "Отменить" at bounding box center [1066, 28] width 85 height 28
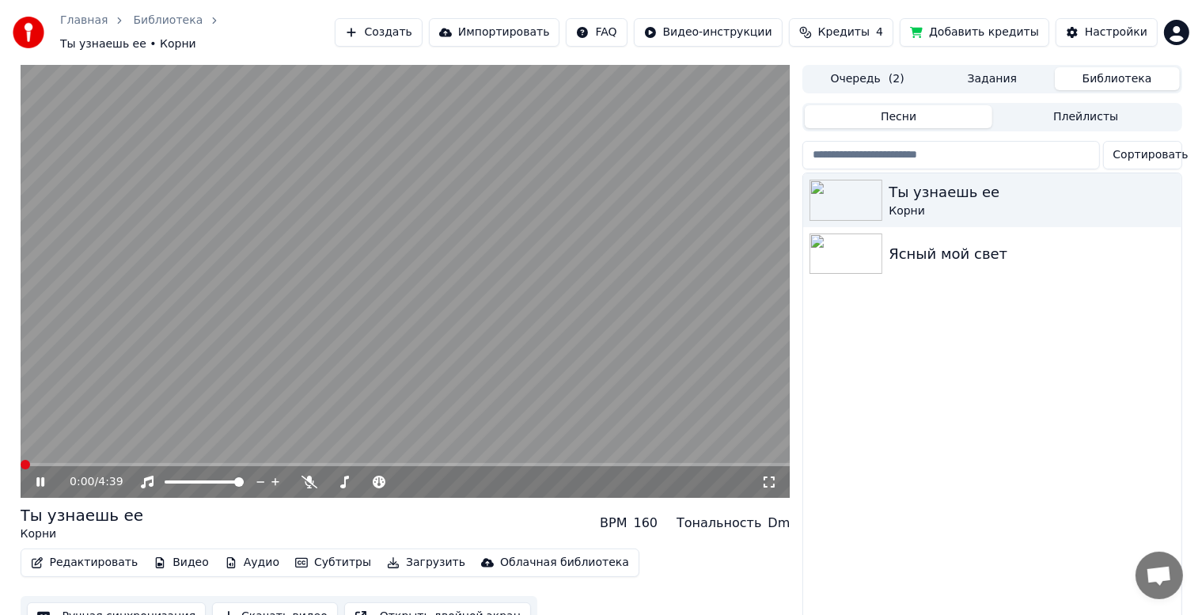
click at [70, 463] on span at bounding box center [406, 464] width 770 height 3
click at [96, 460] on span at bounding box center [97, 464] width 9 height 9
click at [95, 463] on span at bounding box center [61, 464] width 81 height 3
click at [95, 463] on span at bounding box center [58, 464] width 74 height 3
click at [91, 454] on video at bounding box center [406, 281] width 770 height 433
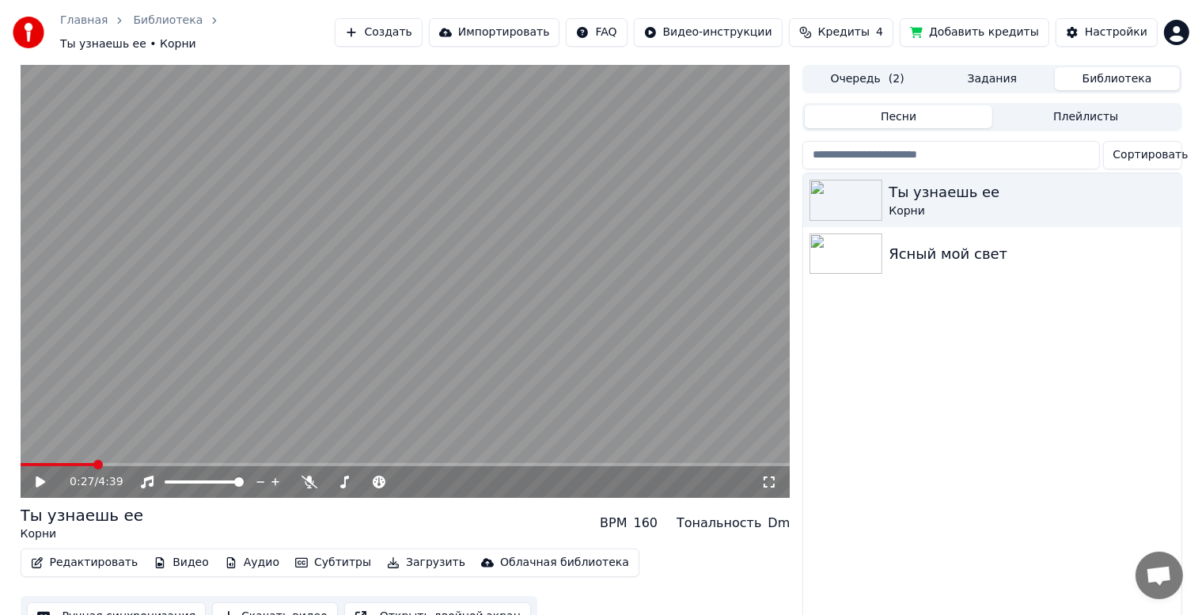
click at [95, 460] on span at bounding box center [97, 464] width 9 height 9
click at [89, 463] on span at bounding box center [55, 464] width 69 height 3
click at [41, 476] on icon at bounding box center [40, 481] width 9 height 11
click at [45, 554] on button "Редактировать" at bounding box center [85, 562] width 120 height 22
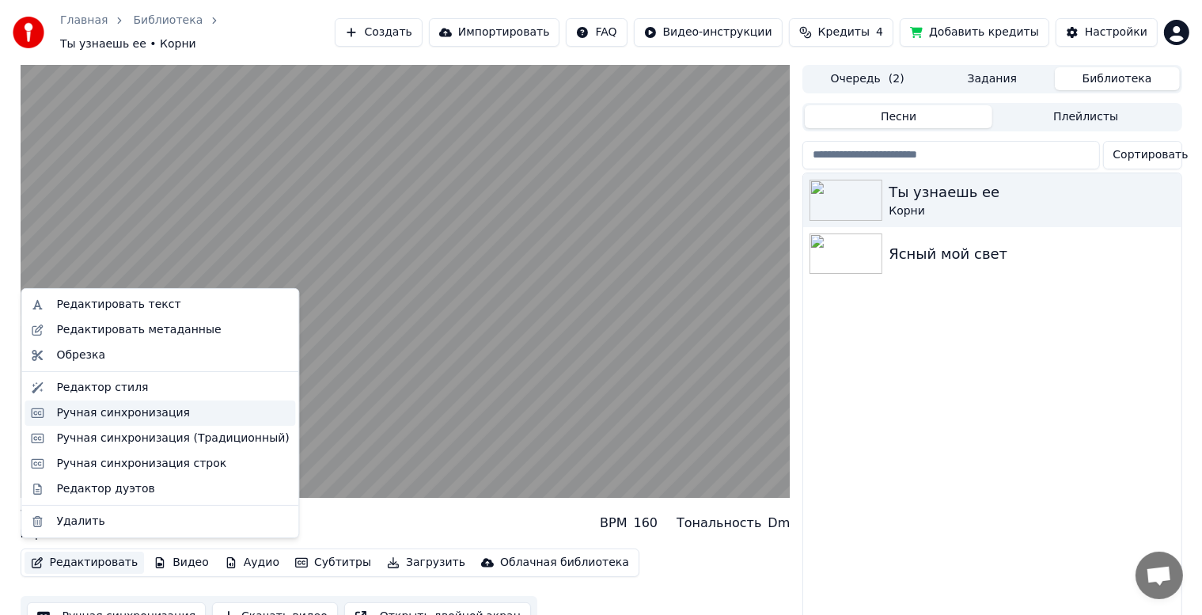
click at [120, 414] on div "Ручная синхронизация" at bounding box center [123, 413] width 134 height 16
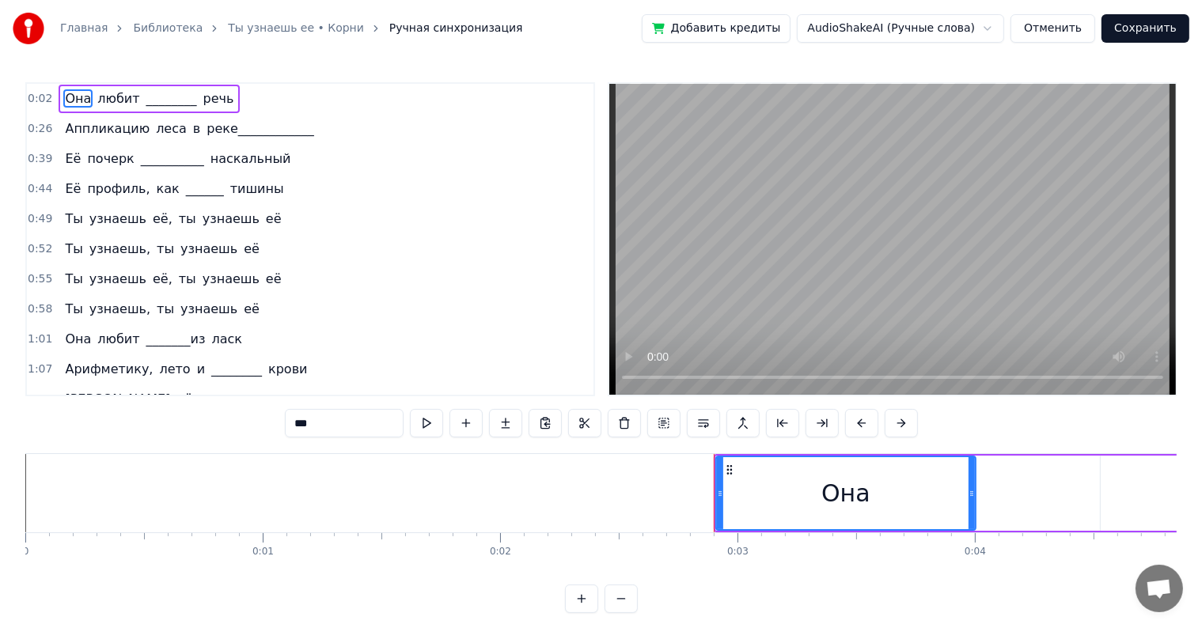
drag, startPoint x: 81, startPoint y: 101, endPoint x: 174, endPoint y: 100, distance: 93.4
click at [174, 100] on div "Она любит ________ речь" at bounding box center [149, 99] width 181 height 28
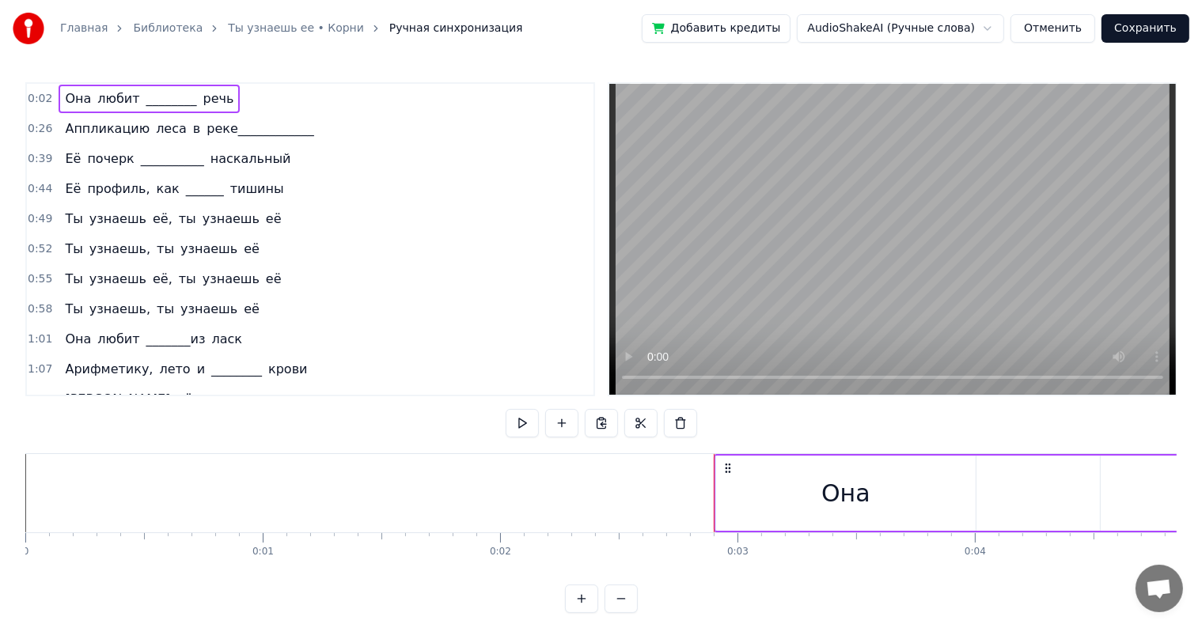
click at [79, 98] on span "Она" at bounding box center [77, 98] width 29 height 18
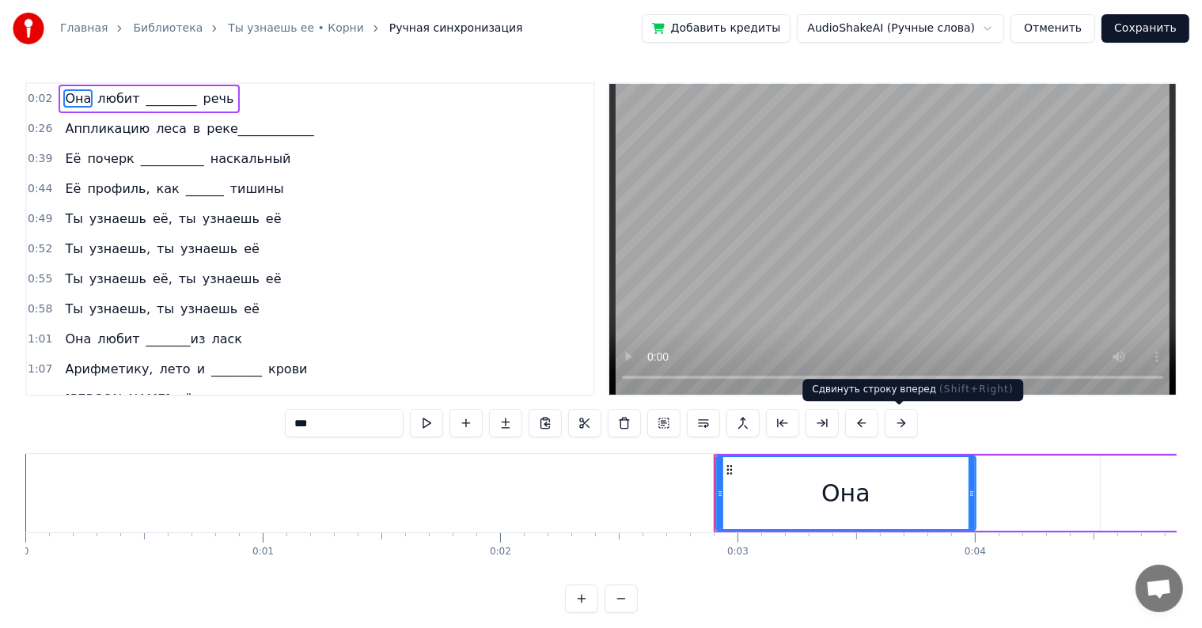
click at [899, 421] on button at bounding box center [901, 423] width 33 height 28
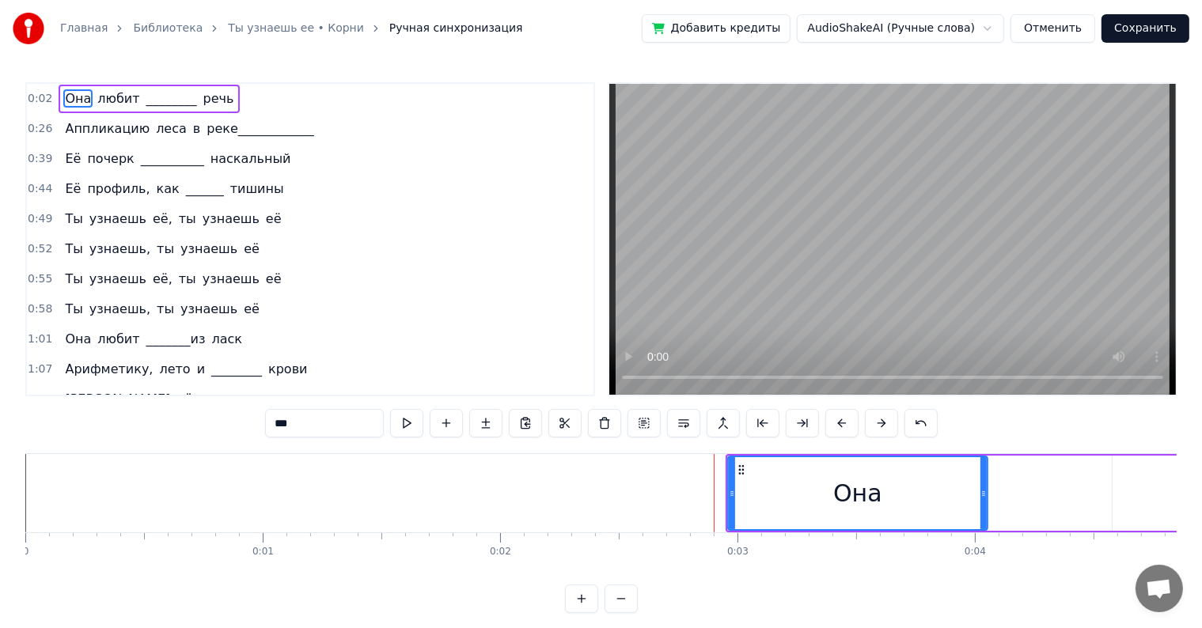
click at [899, 421] on div "***" at bounding box center [601, 423] width 672 height 28
click at [882, 421] on button at bounding box center [881, 423] width 33 height 28
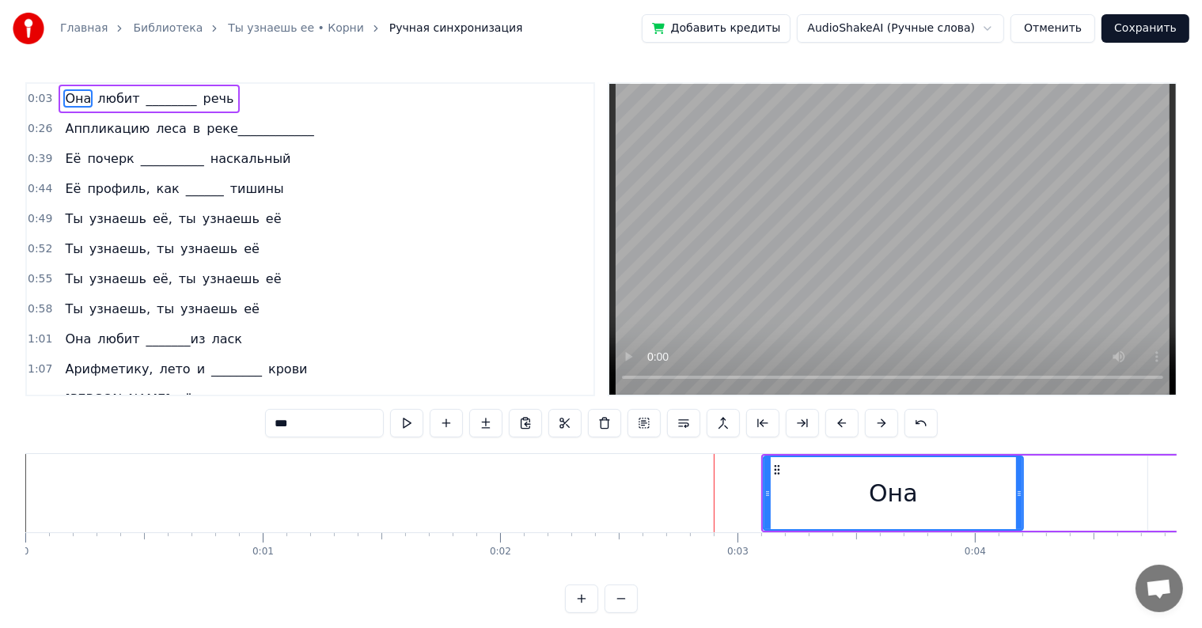
click at [882, 421] on button at bounding box center [881, 423] width 33 height 28
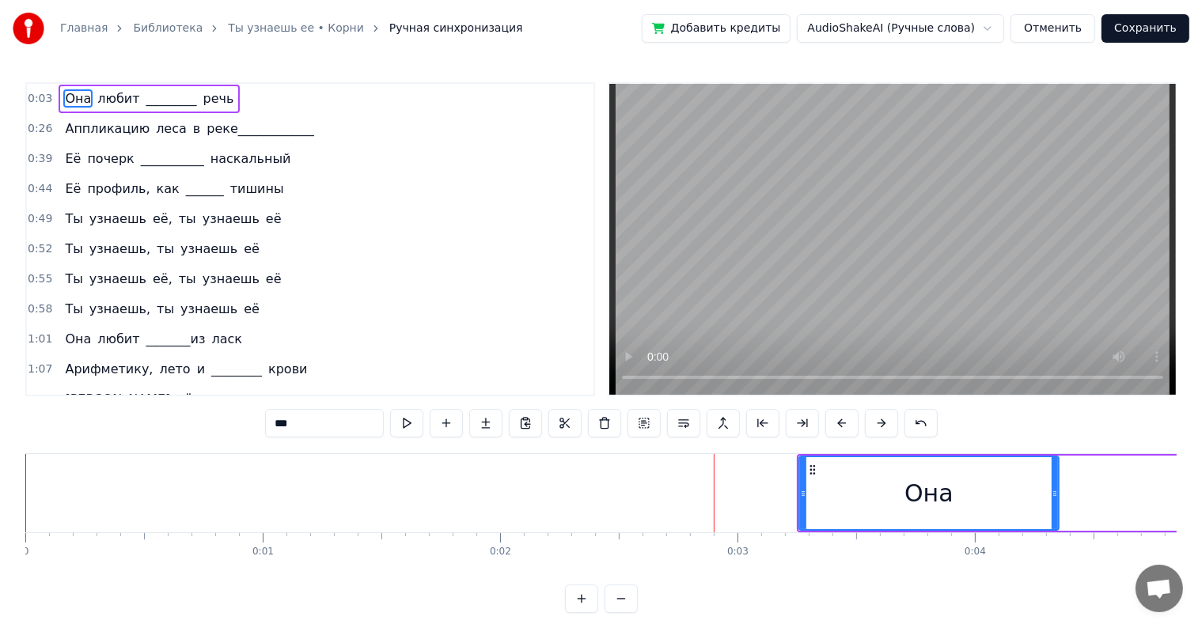
click at [882, 421] on button at bounding box center [881, 423] width 33 height 28
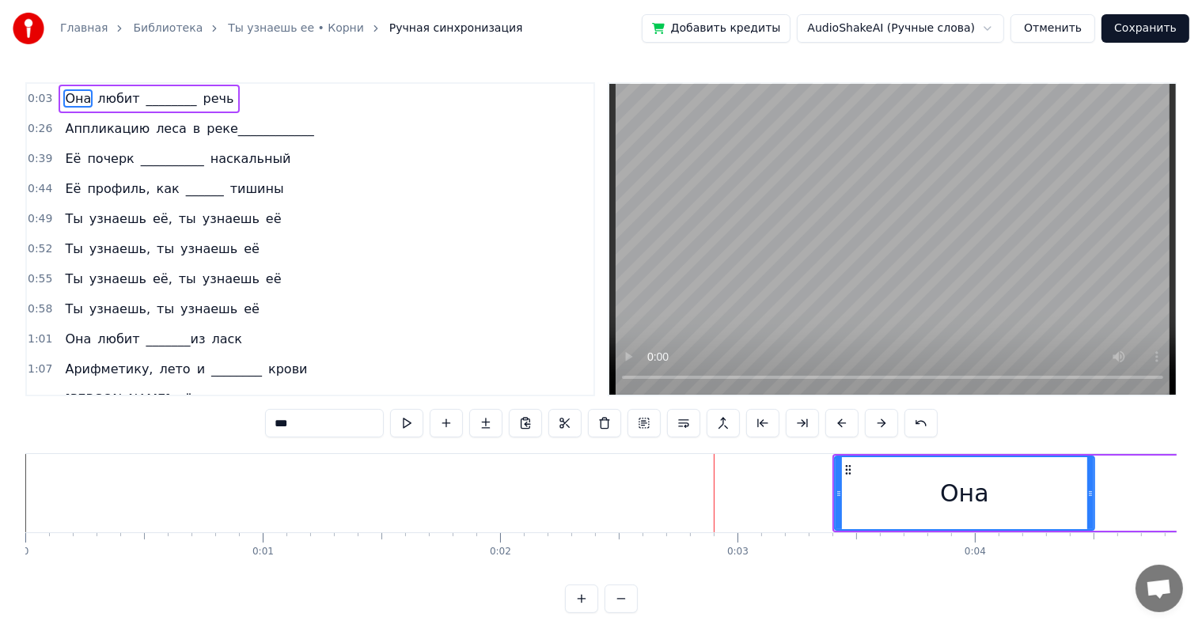
click at [882, 421] on button at bounding box center [881, 423] width 33 height 28
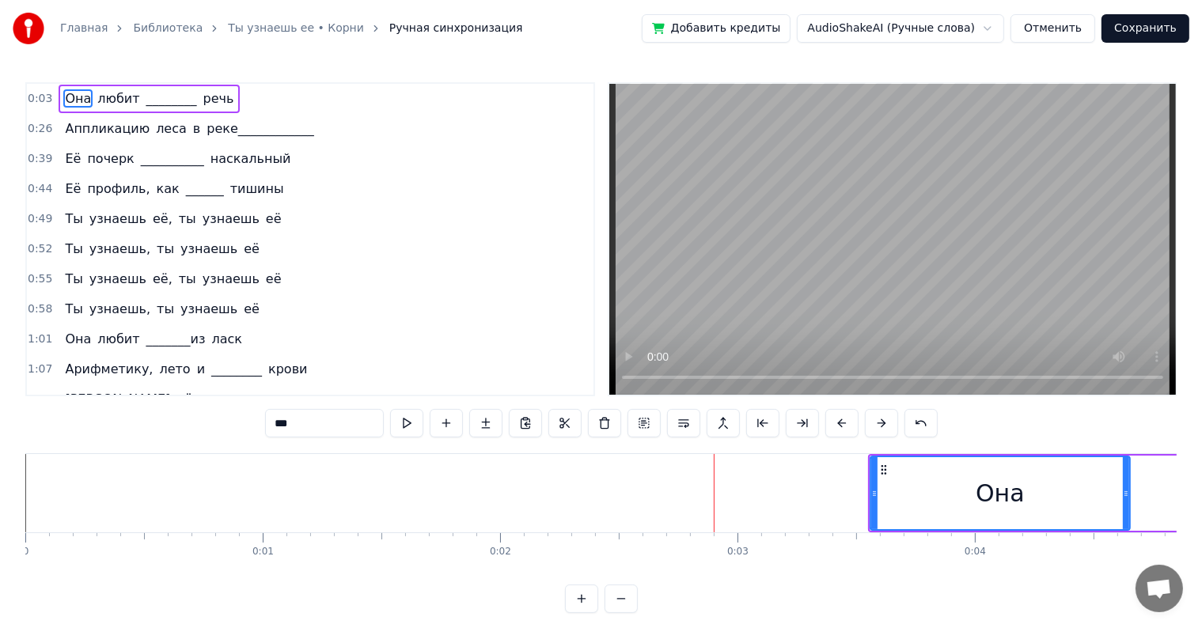
click at [882, 421] on button at bounding box center [881, 423] width 33 height 28
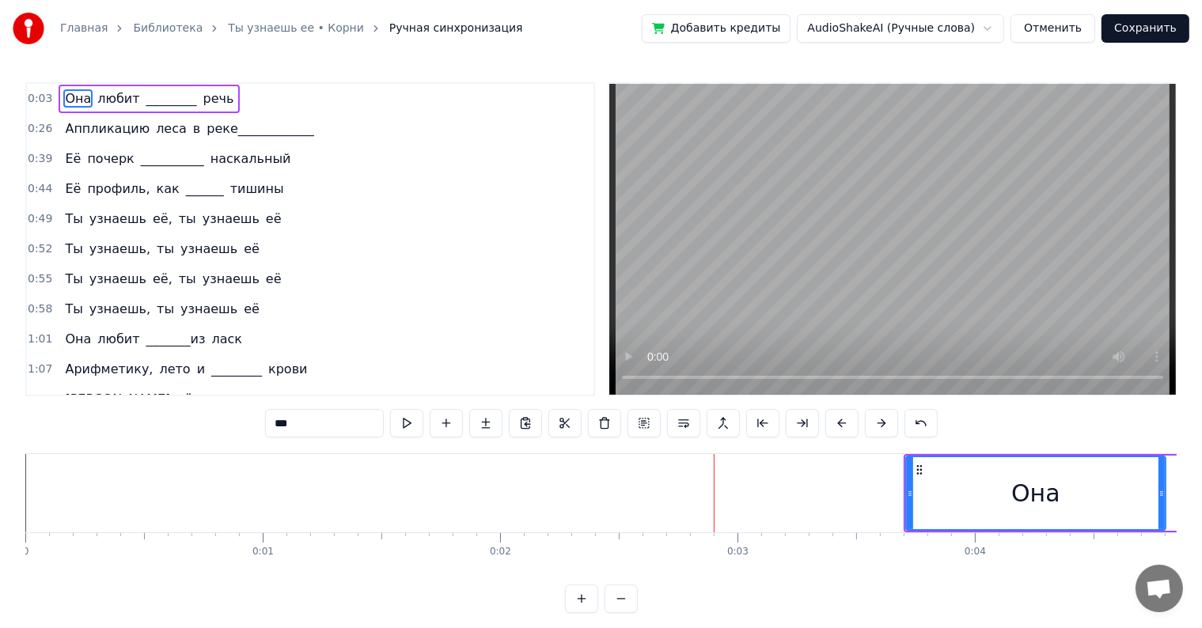
click at [882, 421] on button at bounding box center [881, 423] width 33 height 28
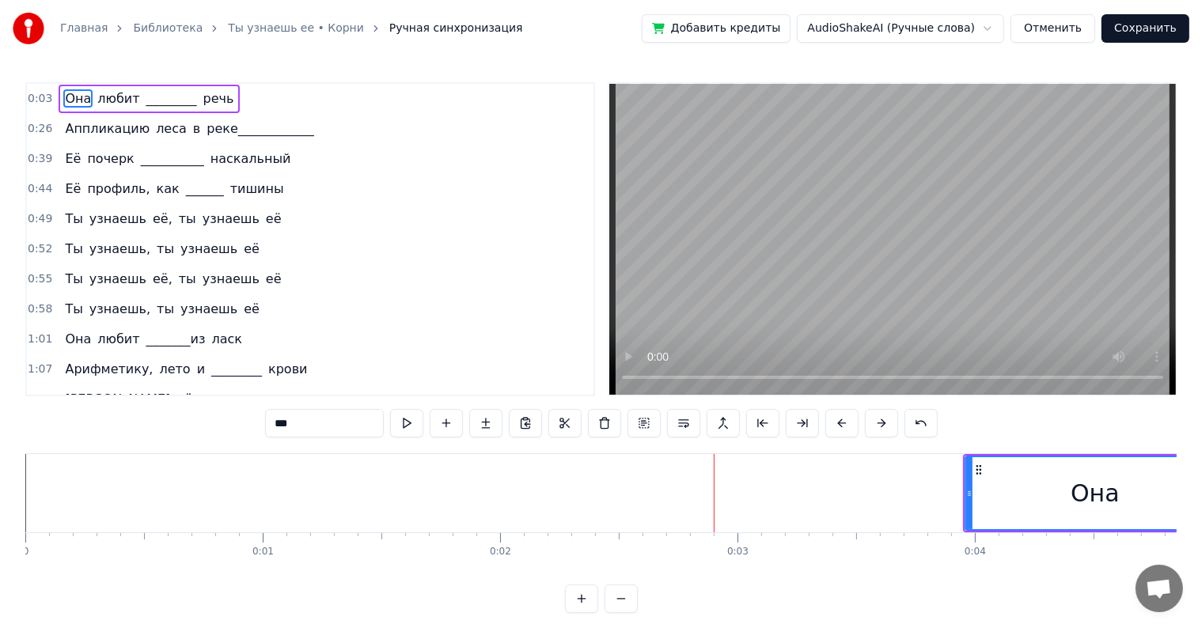
click at [882, 421] on button at bounding box center [881, 423] width 33 height 28
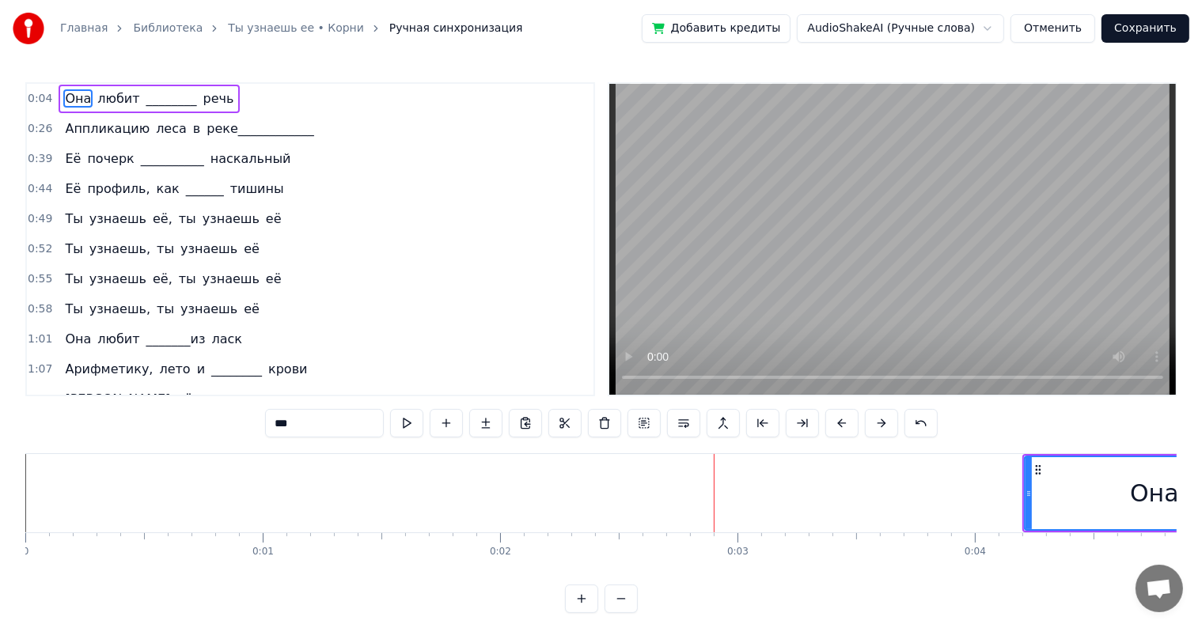
click at [882, 421] on button at bounding box center [881, 423] width 33 height 28
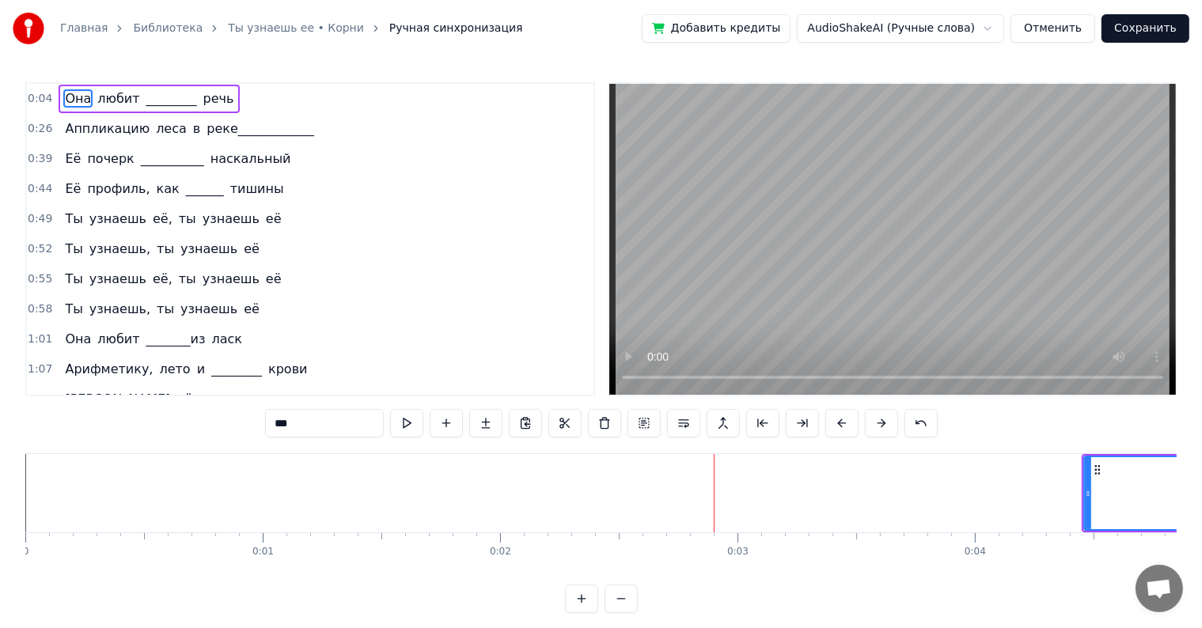
click at [882, 421] on button at bounding box center [881, 423] width 33 height 28
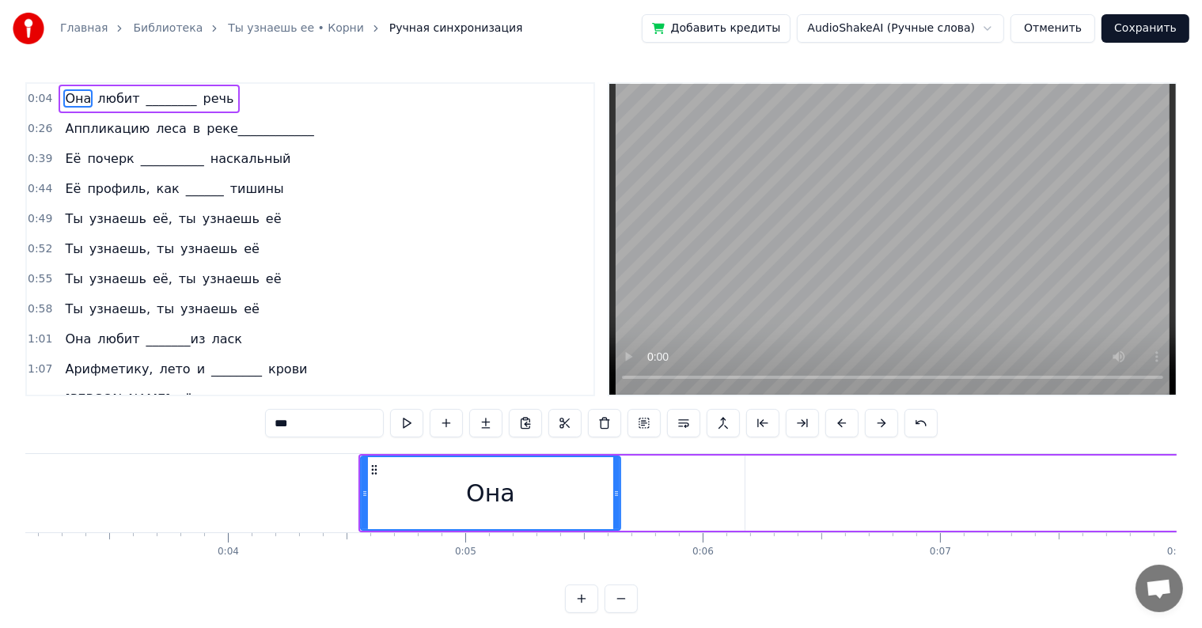
scroll to position [0, 748]
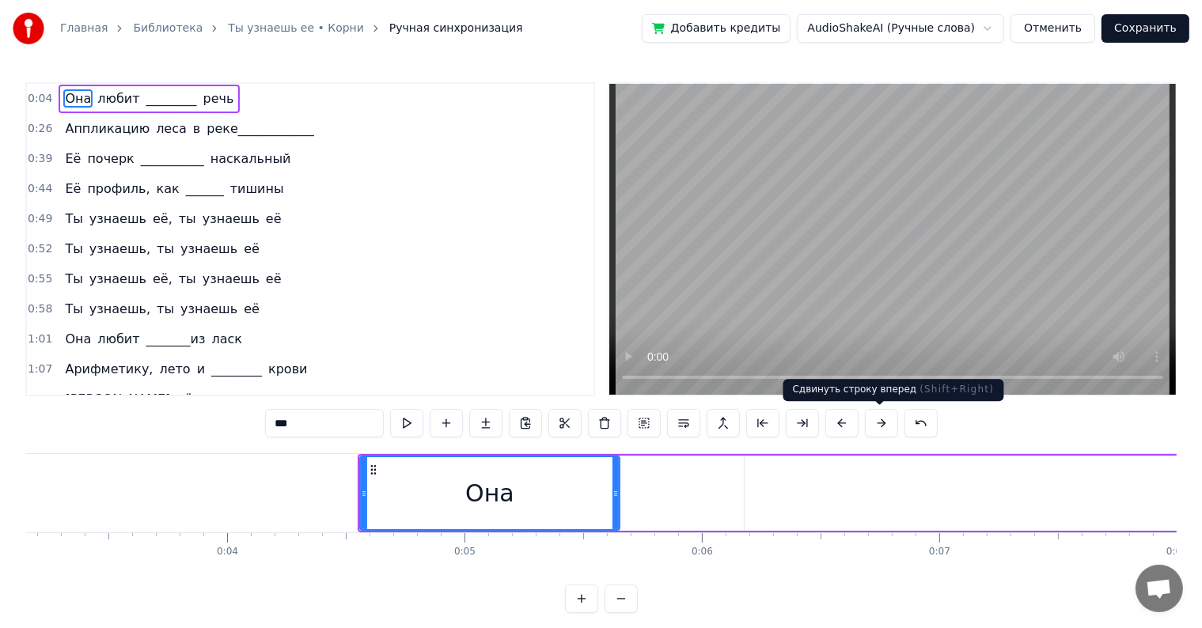
click at [881, 427] on button at bounding box center [881, 423] width 33 height 28
click at [893, 428] on button at bounding box center [881, 423] width 33 height 28
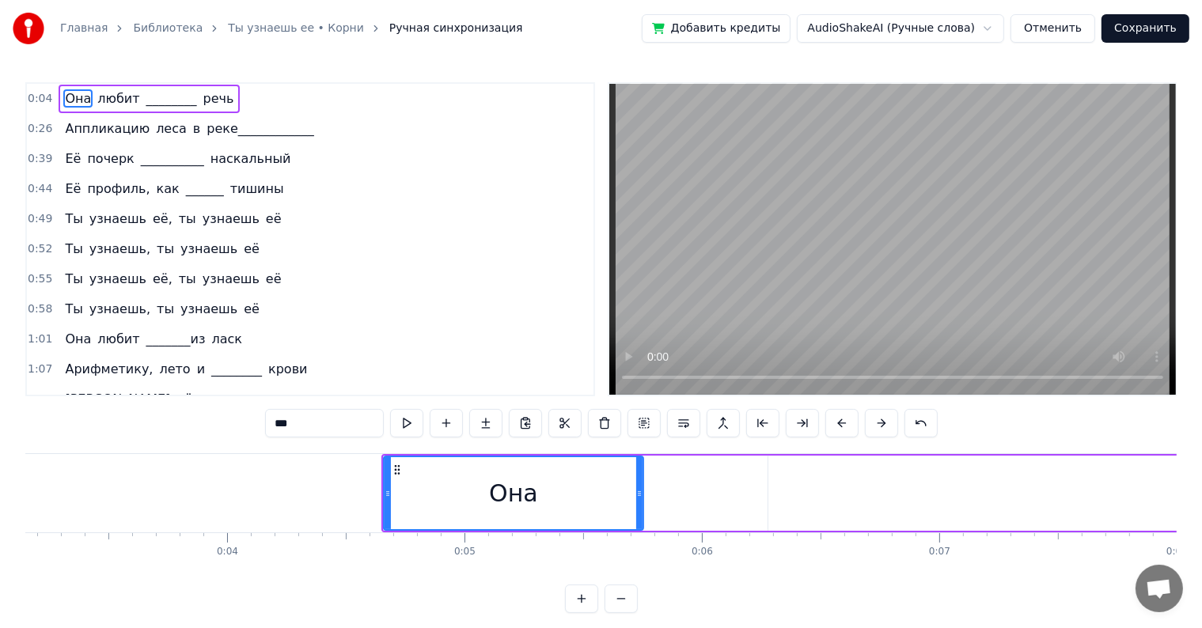
click at [873, 421] on button at bounding box center [881, 423] width 33 height 28
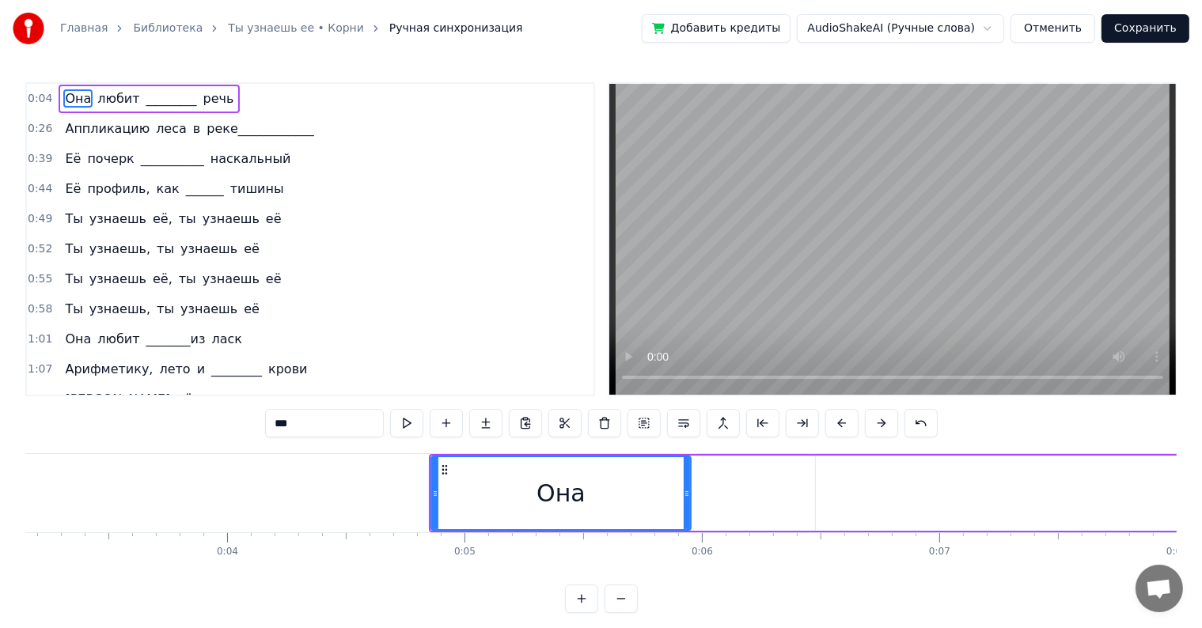
click at [873, 421] on button at bounding box center [881, 423] width 33 height 28
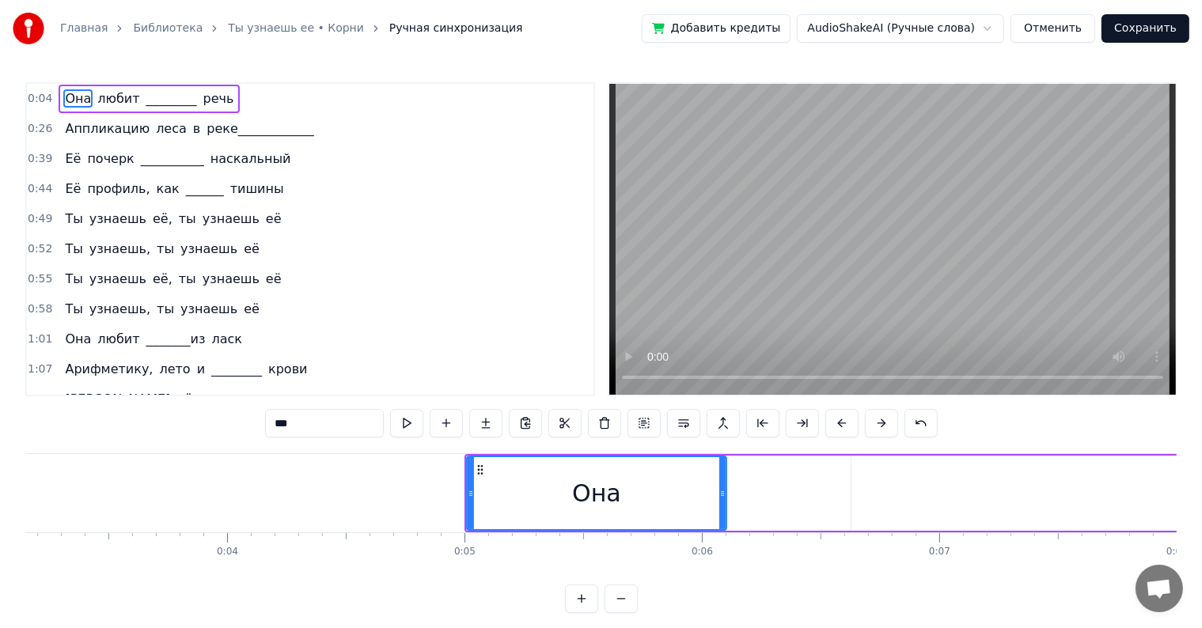
click at [873, 421] on button at bounding box center [881, 423] width 33 height 28
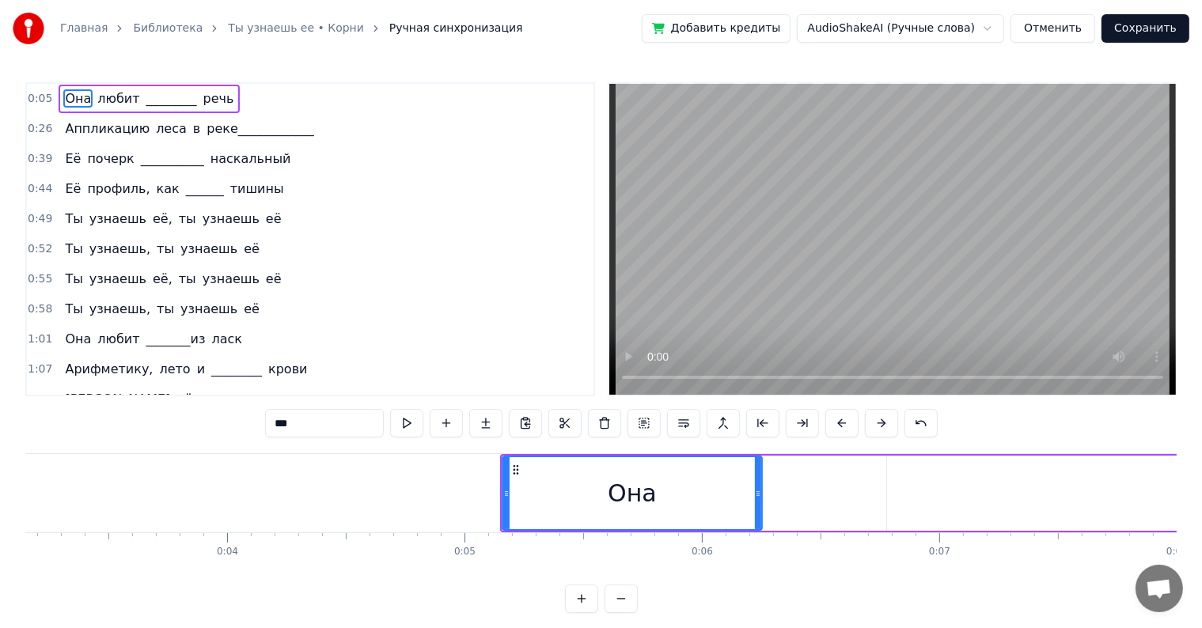
click at [873, 421] on button at bounding box center [881, 423] width 33 height 28
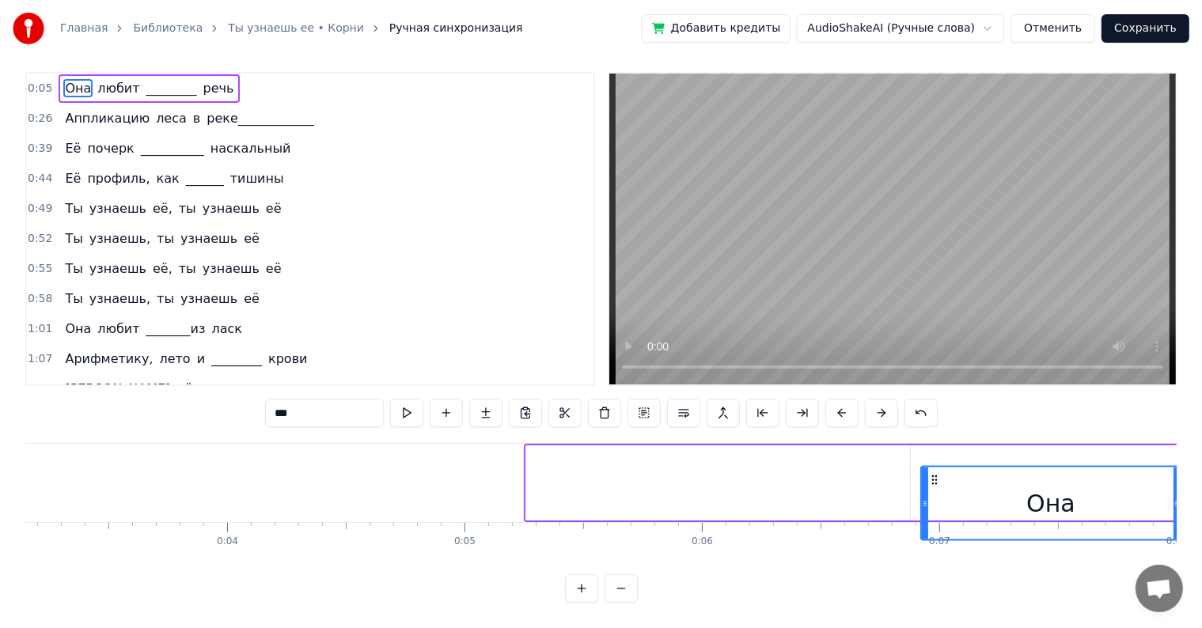
scroll to position [24, 0]
drag, startPoint x: 537, startPoint y: 471, endPoint x: 932, endPoint y: 516, distance: 397.4
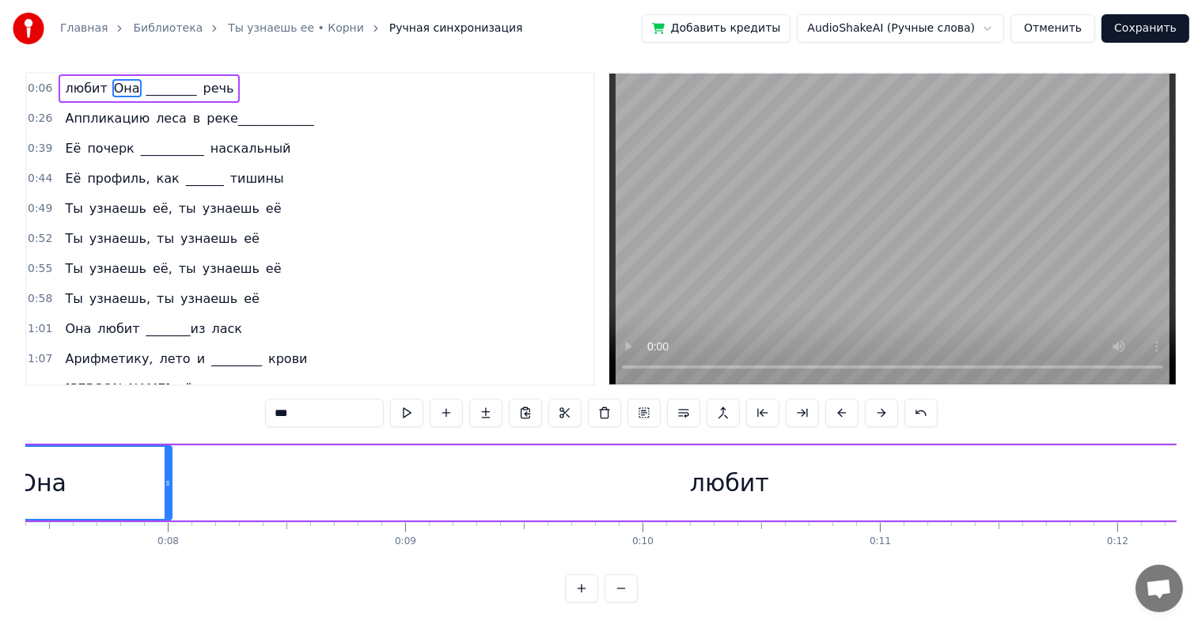
scroll to position [0, 1645]
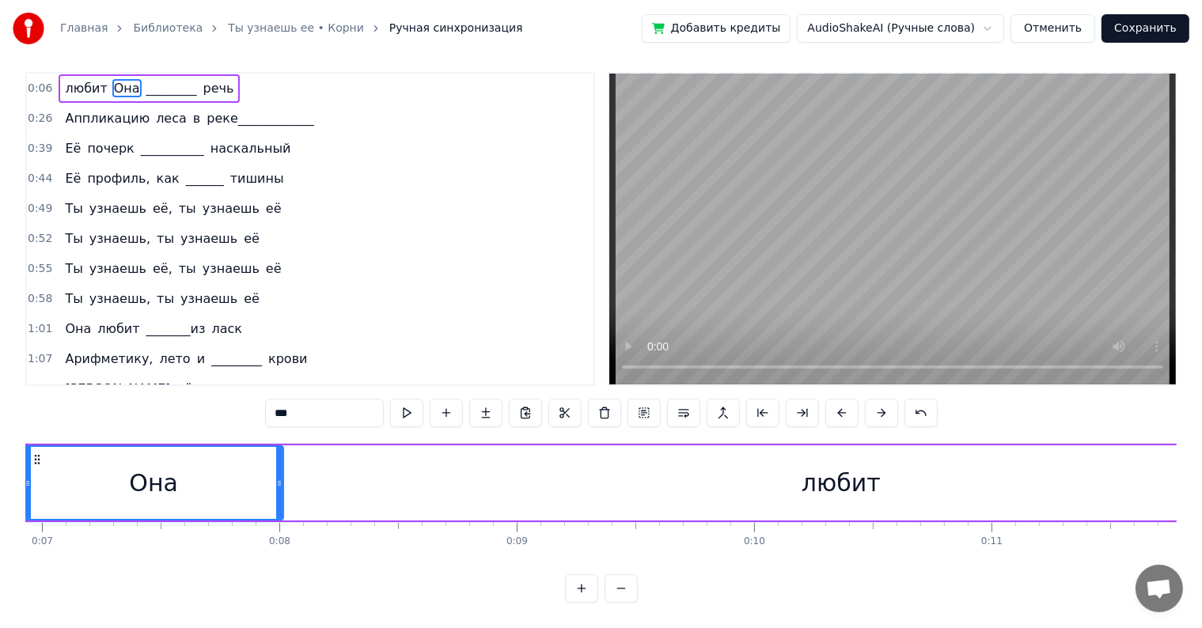
click at [28, 477] on icon at bounding box center [28, 483] width 6 height 13
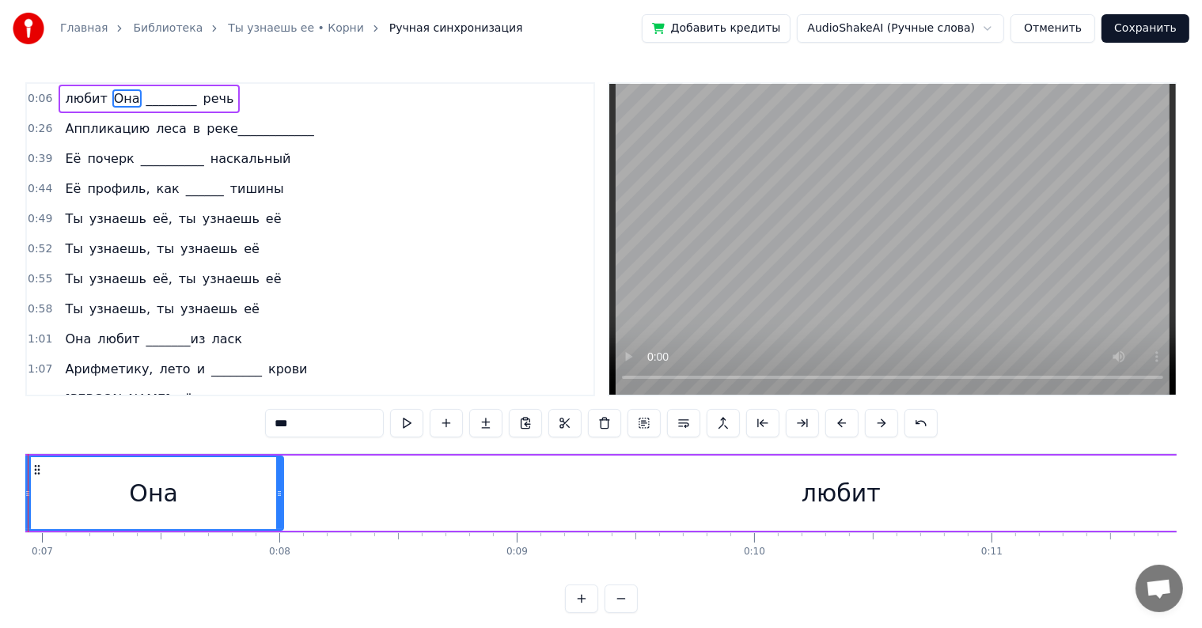
scroll to position [0, 1567]
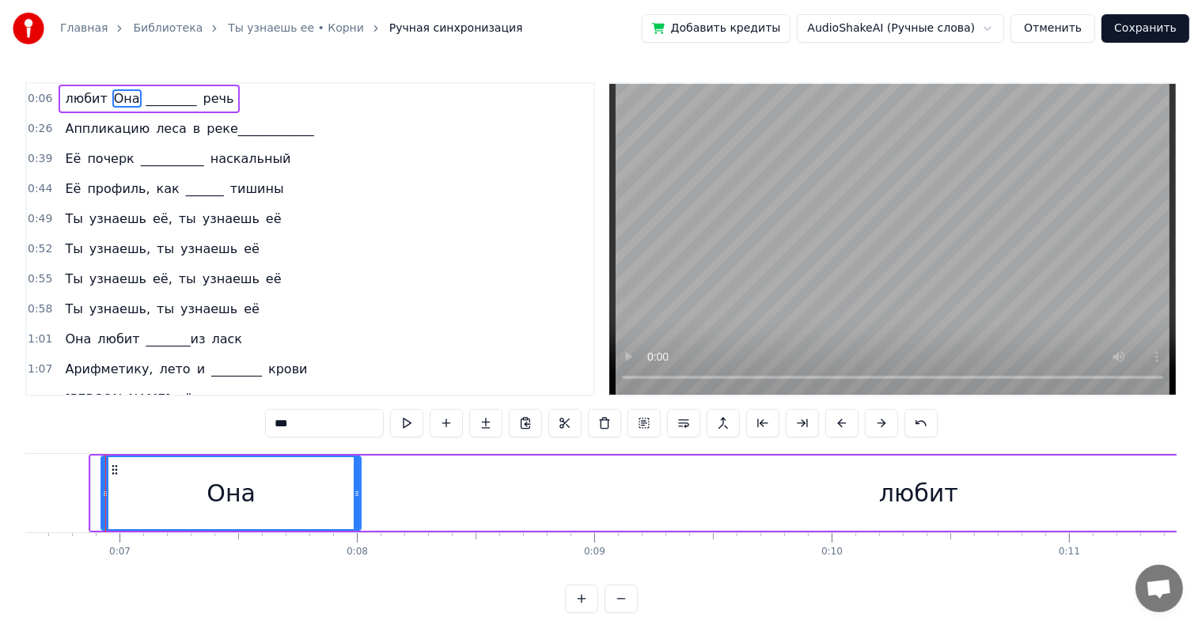
click at [304, 385] on div "1:13 И её изумрудные _______" at bounding box center [310, 400] width 566 height 30
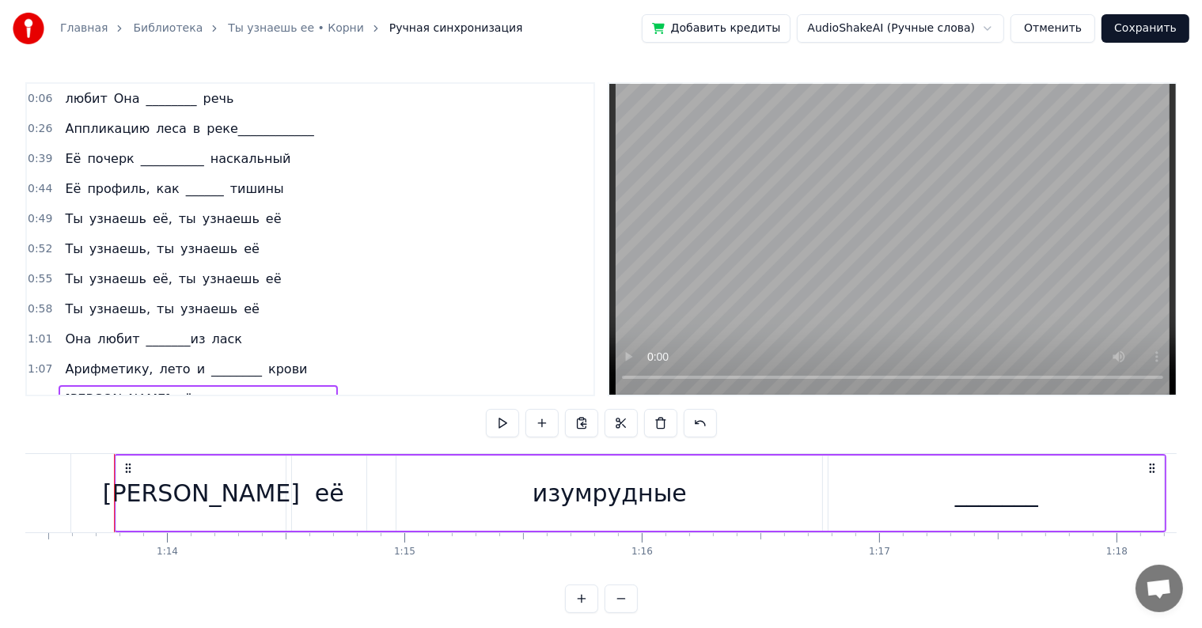
scroll to position [0, 17431]
click at [196, 566] on div "любит Она ________ речь Аппликацию леса в реке____________ Её почерк __________…" at bounding box center [600, 512] width 1151 height 119
click at [117, 100] on span "Она" at bounding box center [126, 98] width 29 height 18
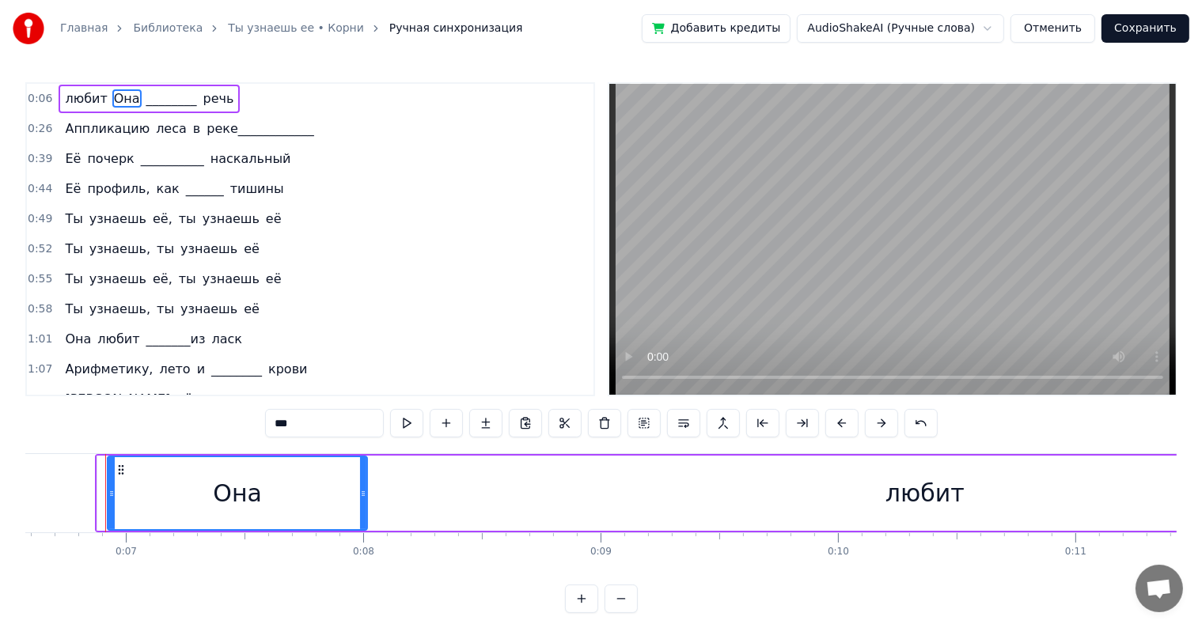
click at [89, 98] on span "любит" at bounding box center [85, 98] width 45 height 18
type input "*****"
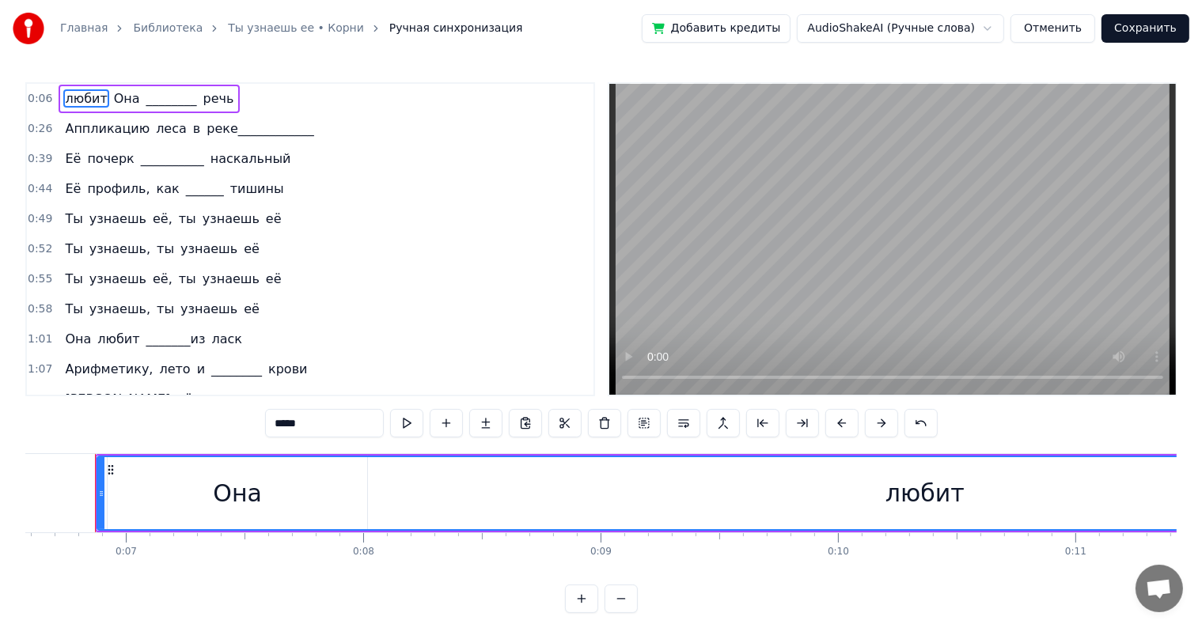
scroll to position [0, 1551]
click at [348, 483] on div "любит" at bounding box center [935, 493] width 1654 height 72
click at [282, 491] on div "любит" at bounding box center [935, 493] width 1654 height 72
drag, startPoint x: 70, startPoint y: 97, endPoint x: 127, endPoint y: 102, distance: 57.2
click at [127, 102] on div "любит Она ________ речь" at bounding box center [149, 99] width 181 height 28
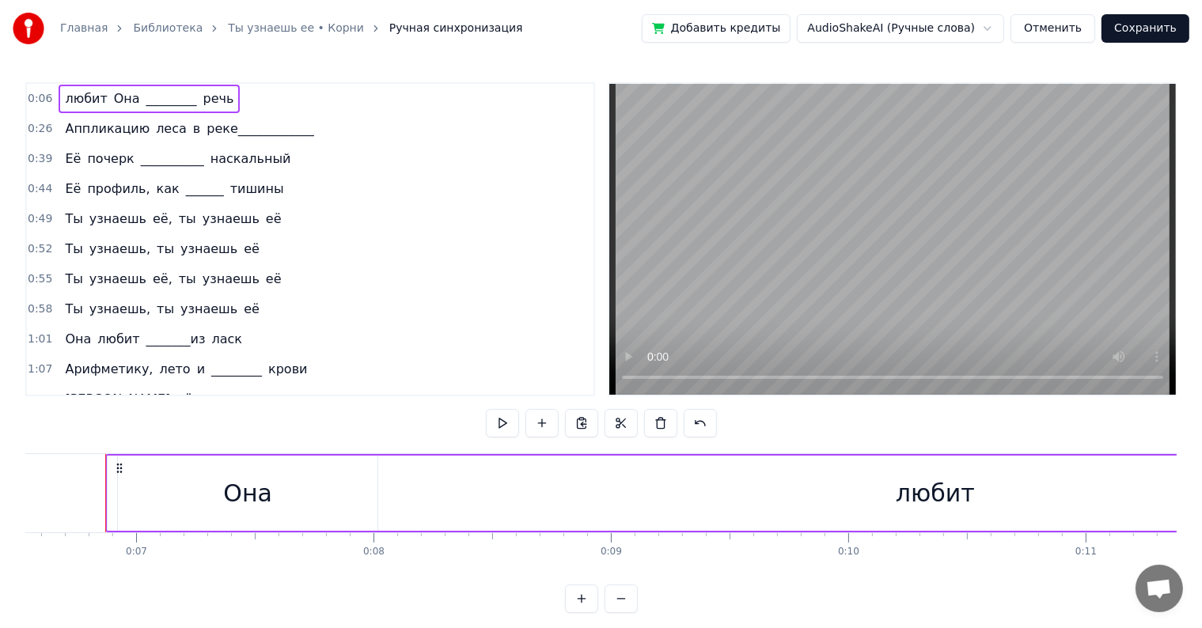
drag, startPoint x: 117, startPoint y: 99, endPoint x: 73, endPoint y: 99, distance: 44.3
click at [73, 99] on div "любит Она ________ речь" at bounding box center [149, 99] width 181 height 28
click at [271, 508] on div "Она" at bounding box center [248, 493] width 260 height 75
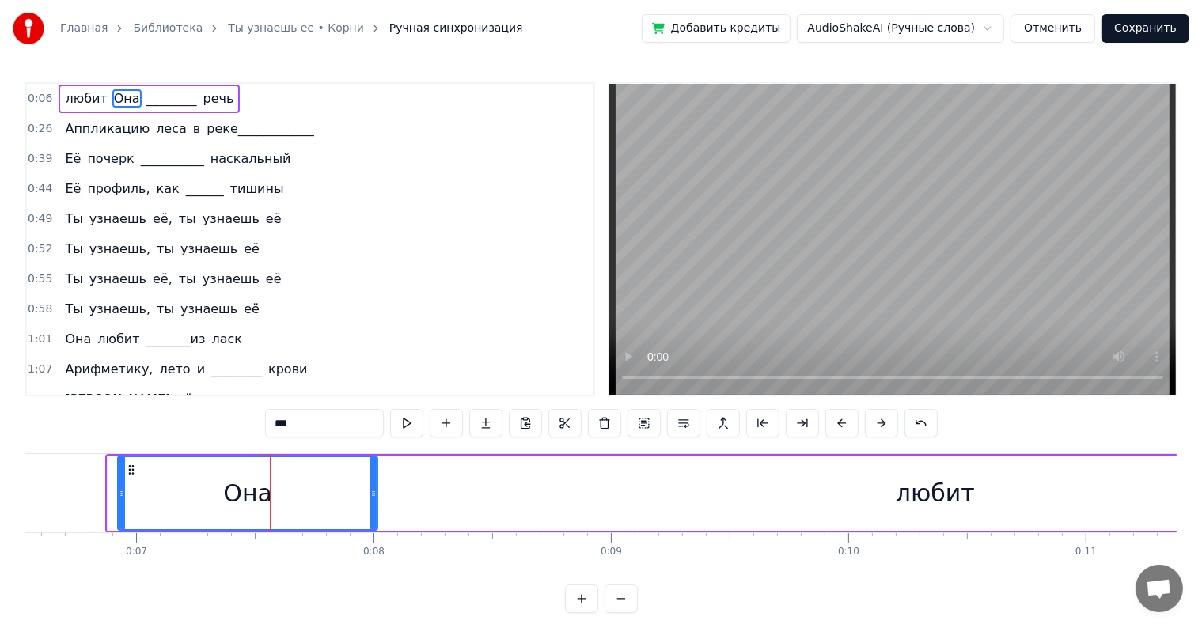
click at [120, 459] on div at bounding box center [122, 493] width 6 height 72
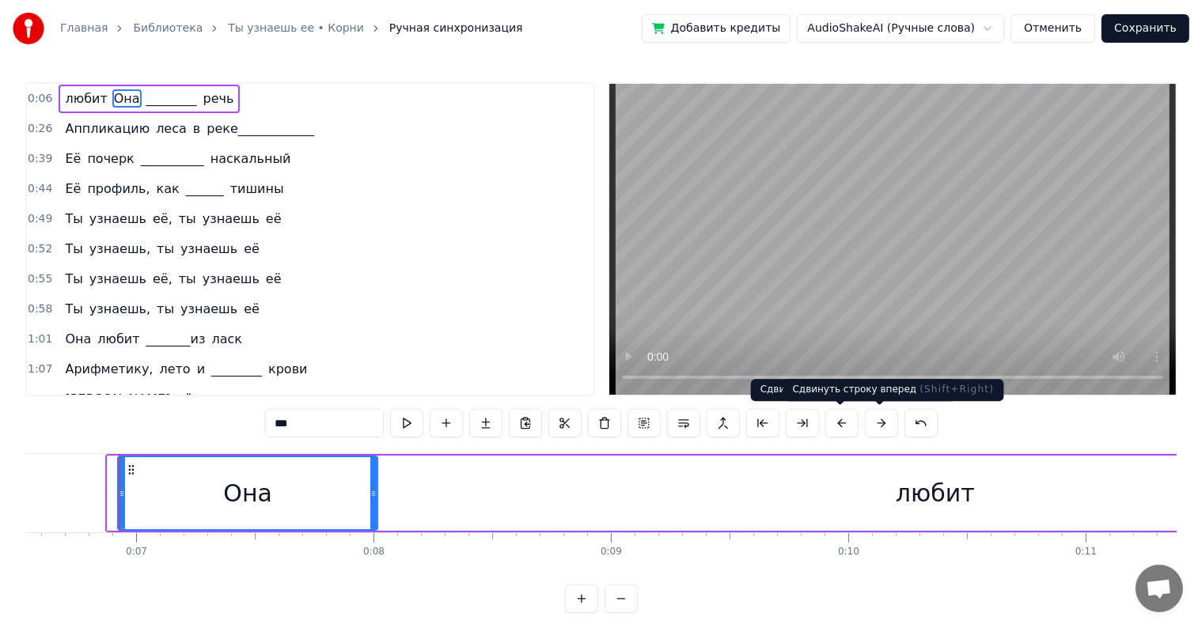
click at [869, 426] on button at bounding box center [881, 423] width 33 height 28
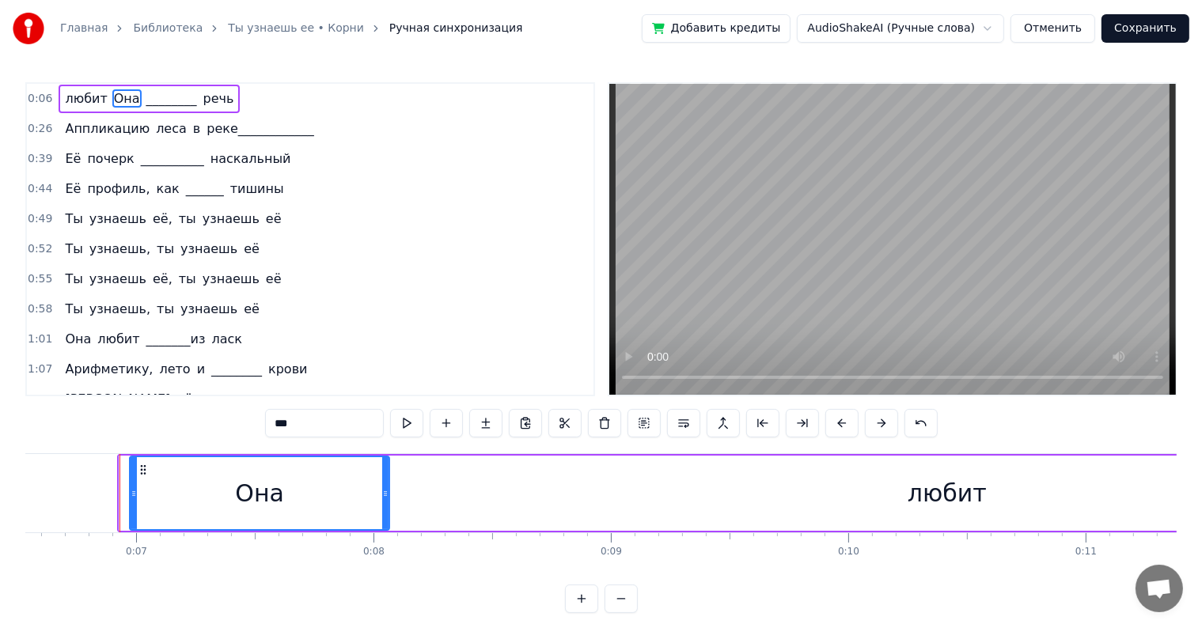
click at [869, 426] on button at bounding box center [881, 423] width 33 height 28
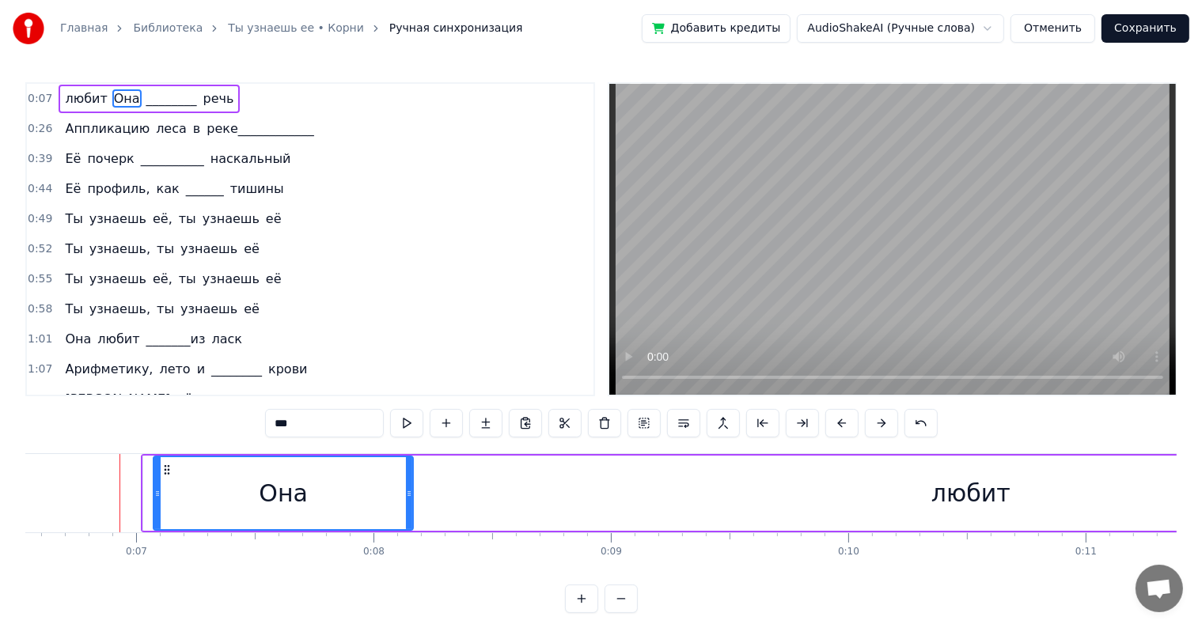
click at [869, 426] on button at bounding box center [881, 423] width 33 height 28
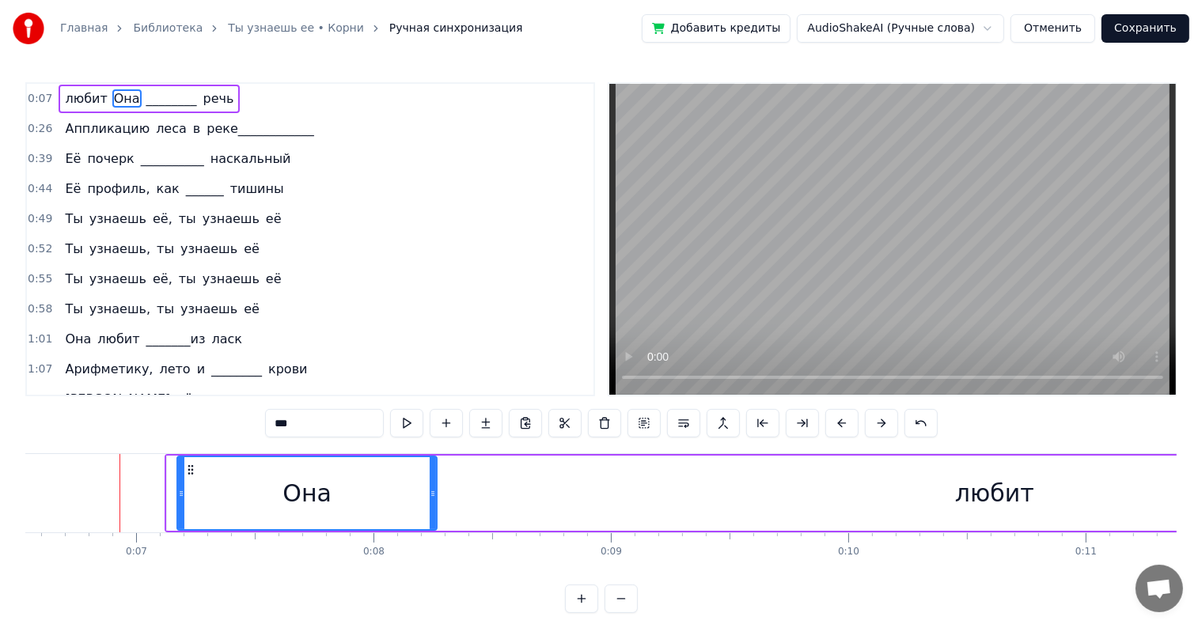
click at [869, 426] on button at bounding box center [881, 423] width 33 height 28
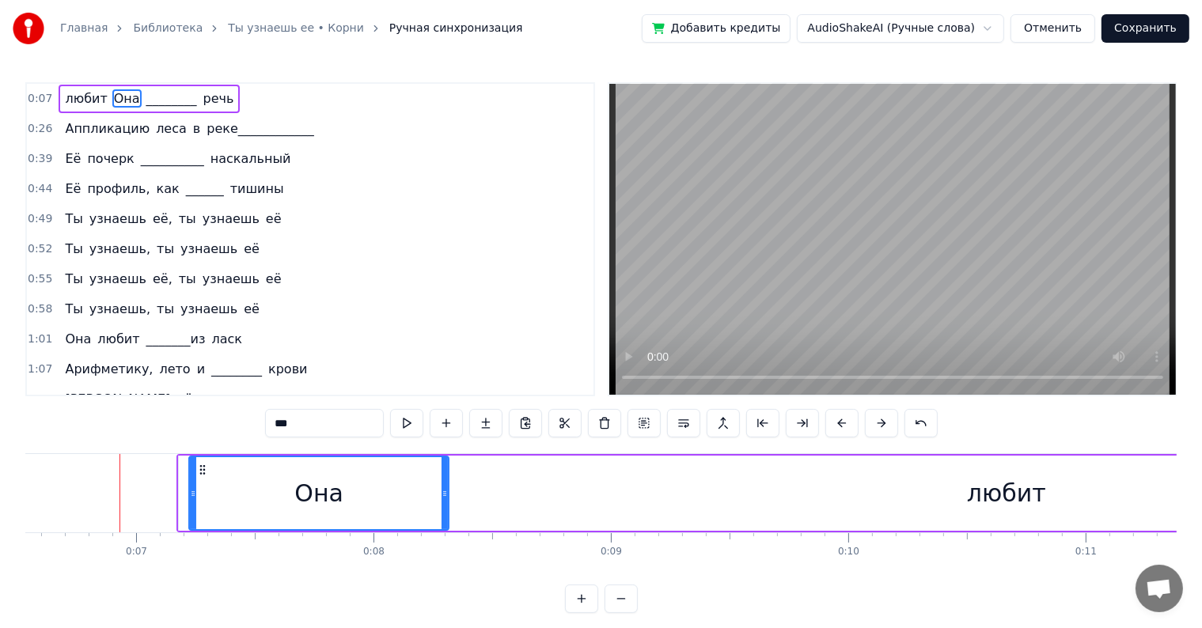
click at [869, 426] on button at bounding box center [881, 423] width 33 height 28
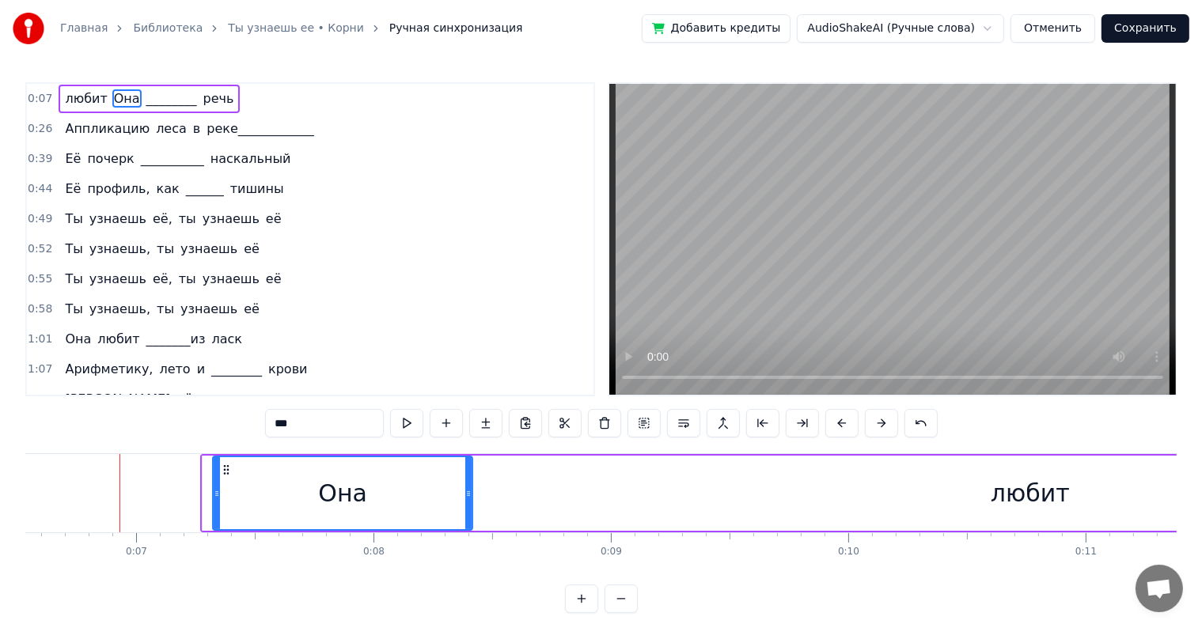
drag, startPoint x: 203, startPoint y: 490, endPoint x: 248, endPoint y: 491, distance: 45.9
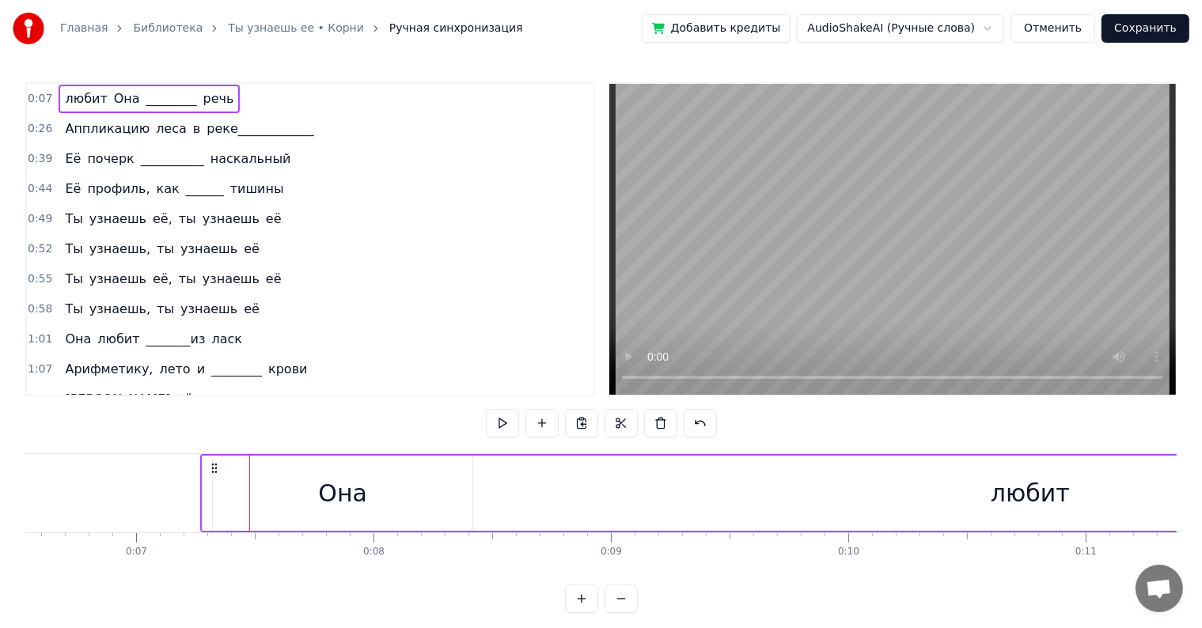
drag, startPoint x: 206, startPoint y: 483, endPoint x: 256, endPoint y: 483, distance: 49.9
click at [229, 462] on div "Она" at bounding box center [343, 493] width 260 height 75
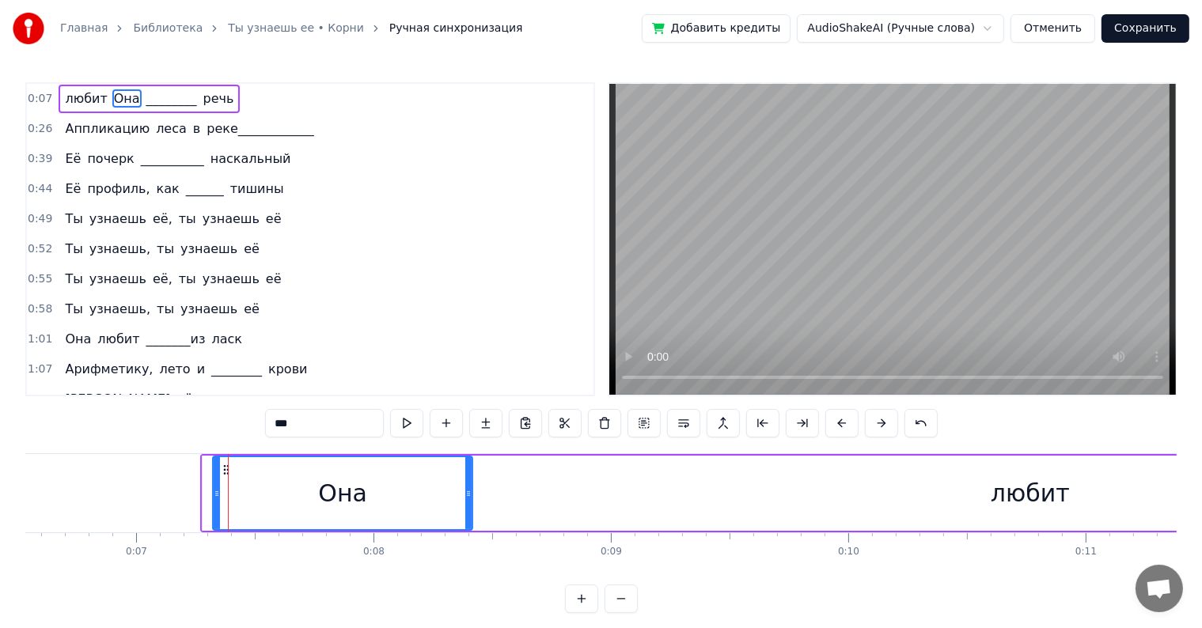
drag, startPoint x: 326, startPoint y: 480, endPoint x: 409, endPoint y: 505, distance: 86.6
click at [409, 505] on div "Она" at bounding box center [343, 493] width 258 height 72
click at [404, 430] on button at bounding box center [406, 423] width 33 height 28
click at [405, 427] on button at bounding box center [406, 423] width 33 height 28
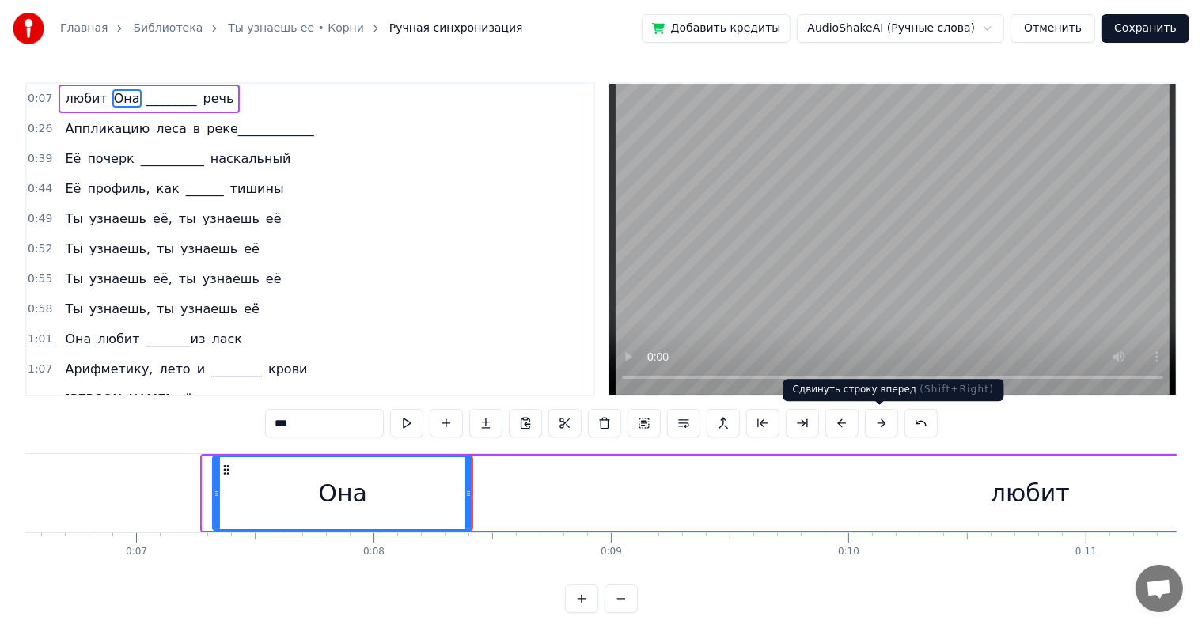
click at [873, 426] on button at bounding box center [881, 423] width 33 height 28
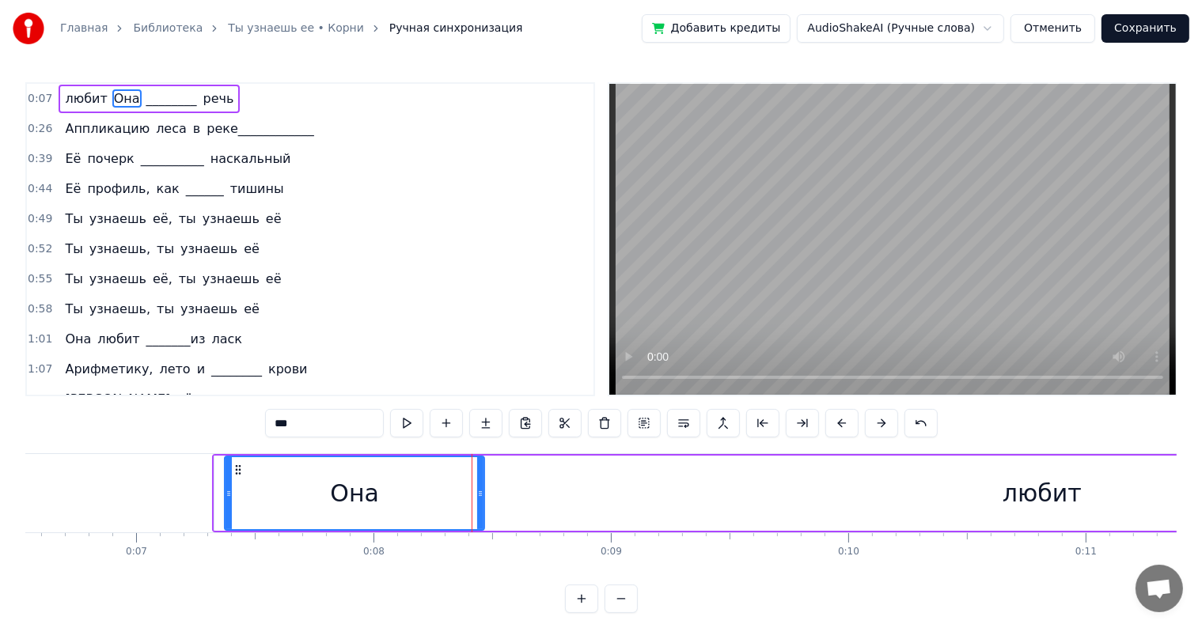
click at [873, 426] on button at bounding box center [881, 423] width 33 height 28
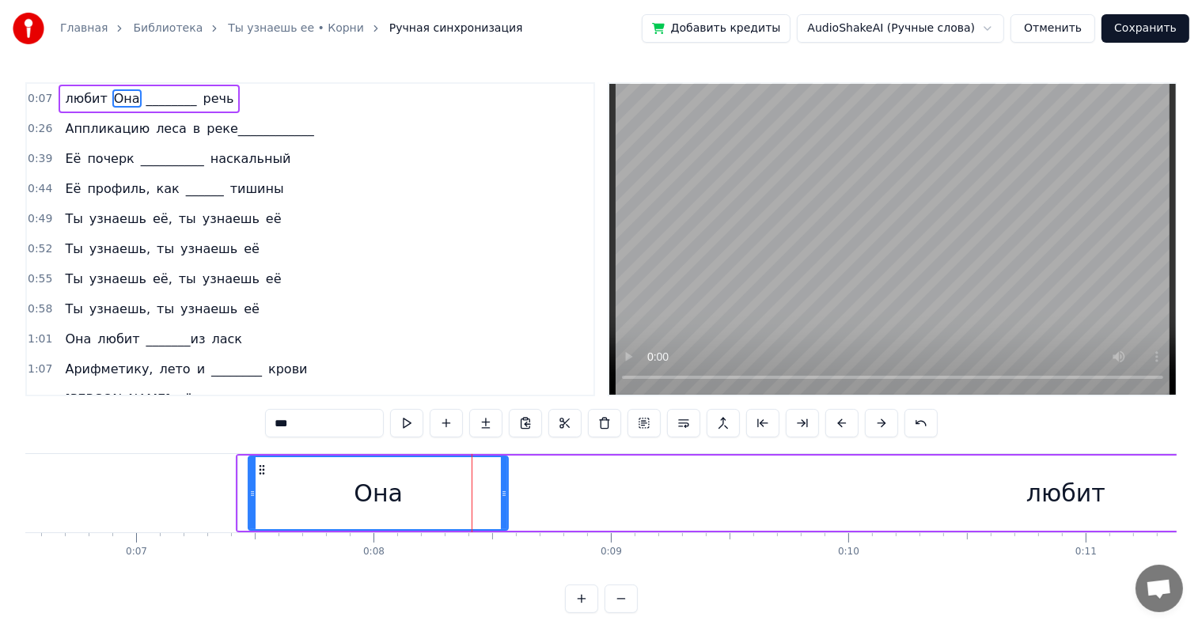
click at [873, 426] on button at bounding box center [881, 423] width 33 height 28
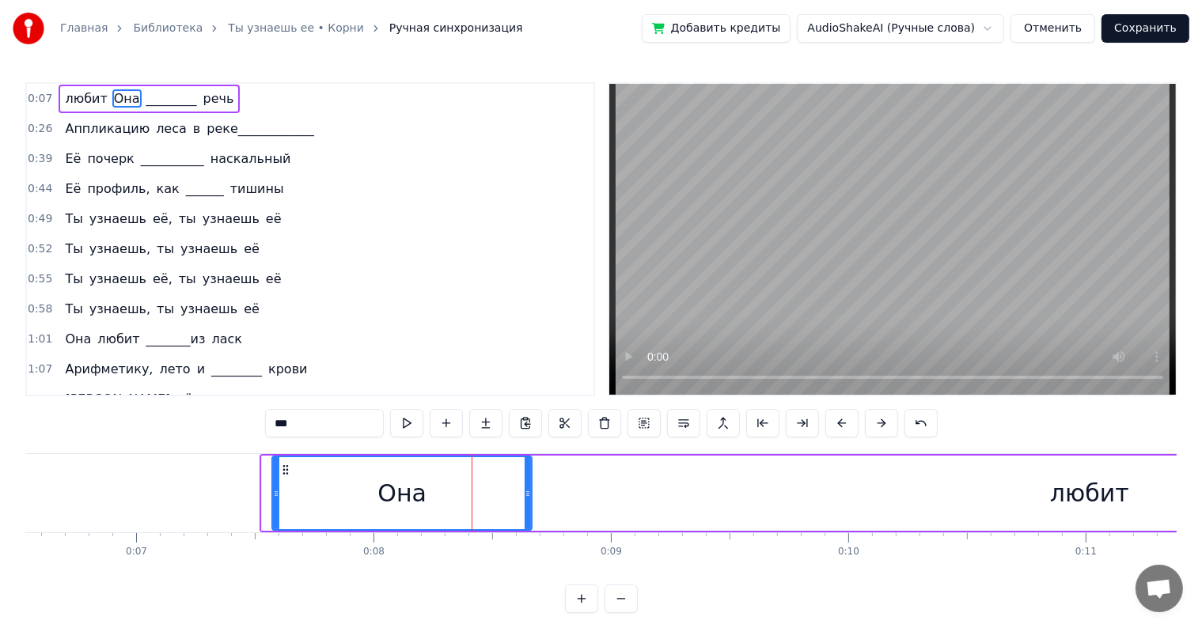
click at [873, 426] on button at bounding box center [881, 423] width 33 height 28
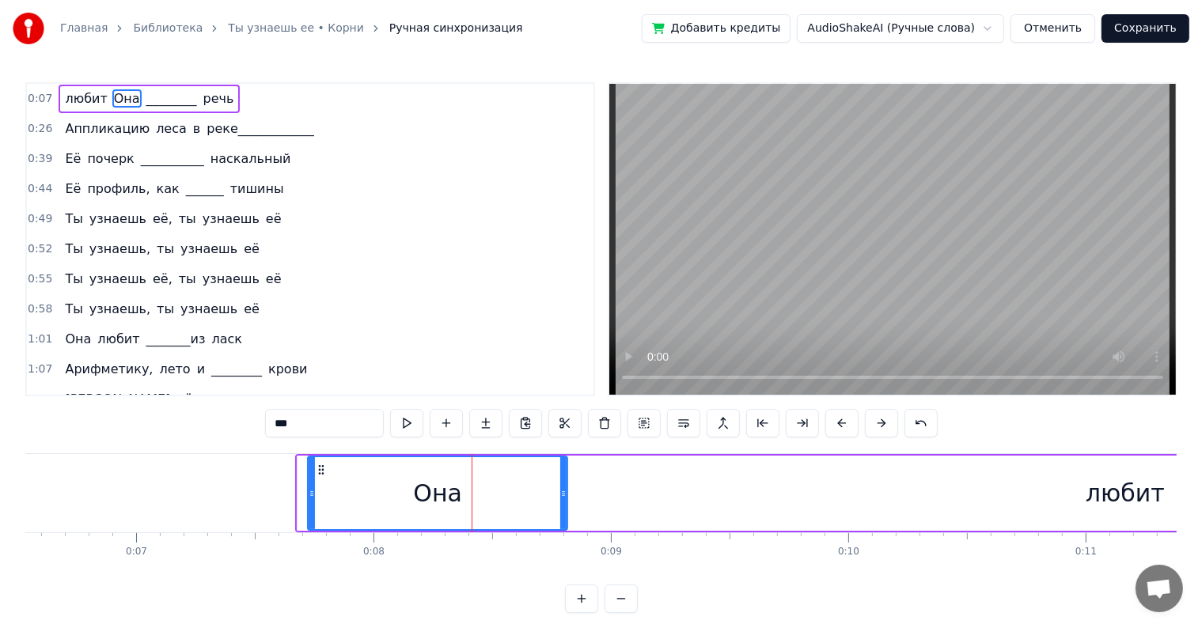
click at [873, 426] on button at bounding box center [881, 423] width 33 height 28
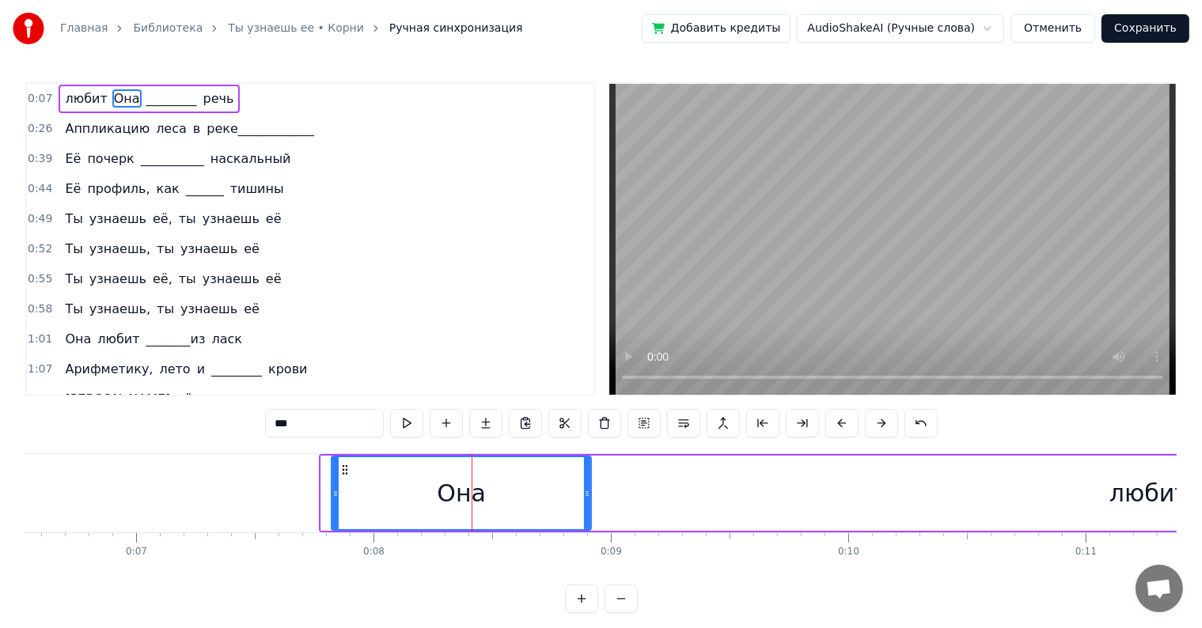
click at [873, 426] on button at bounding box center [881, 423] width 33 height 28
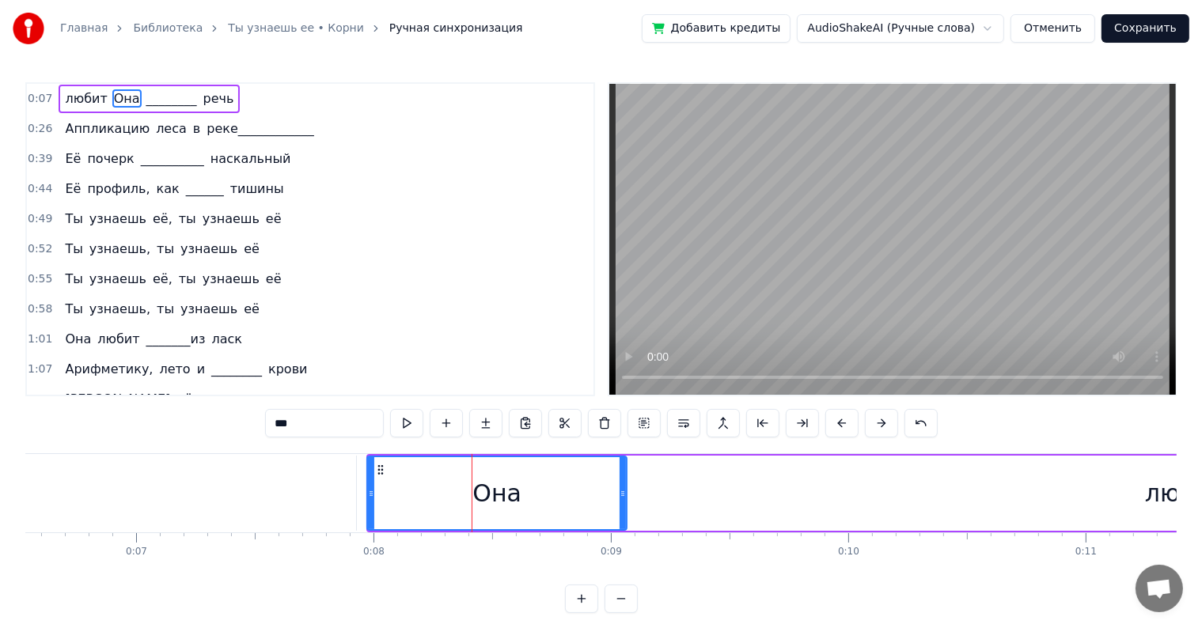
click at [873, 426] on button at bounding box center [881, 423] width 33 height 28
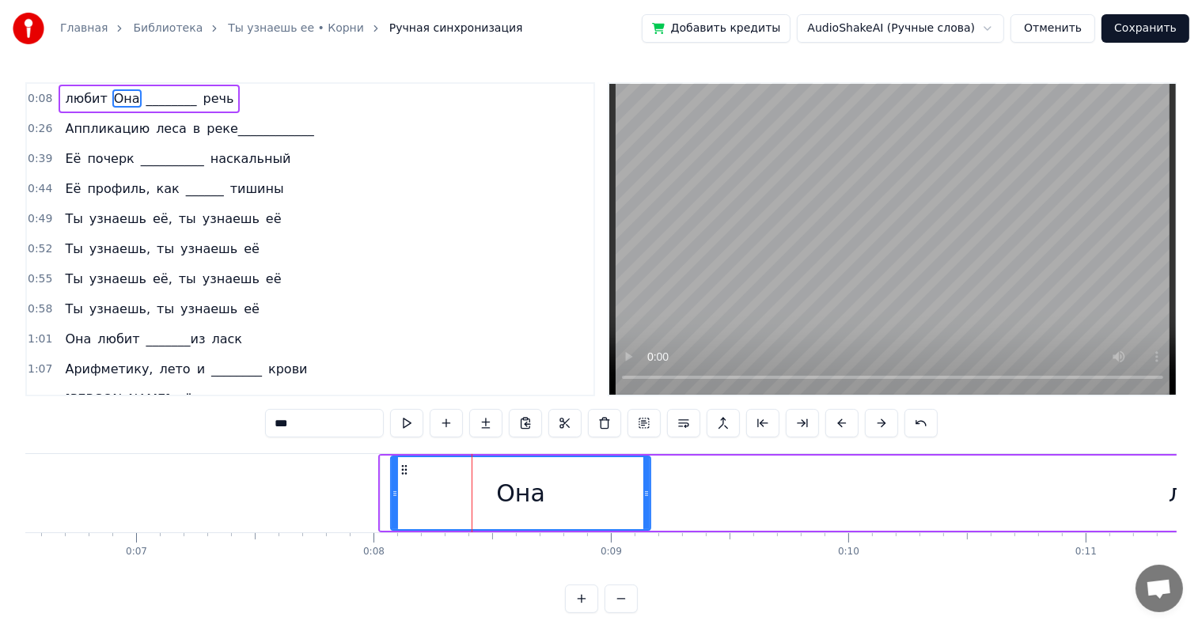
click at [873, 426] on button at bounding box center [881, 423] width 33 height 28
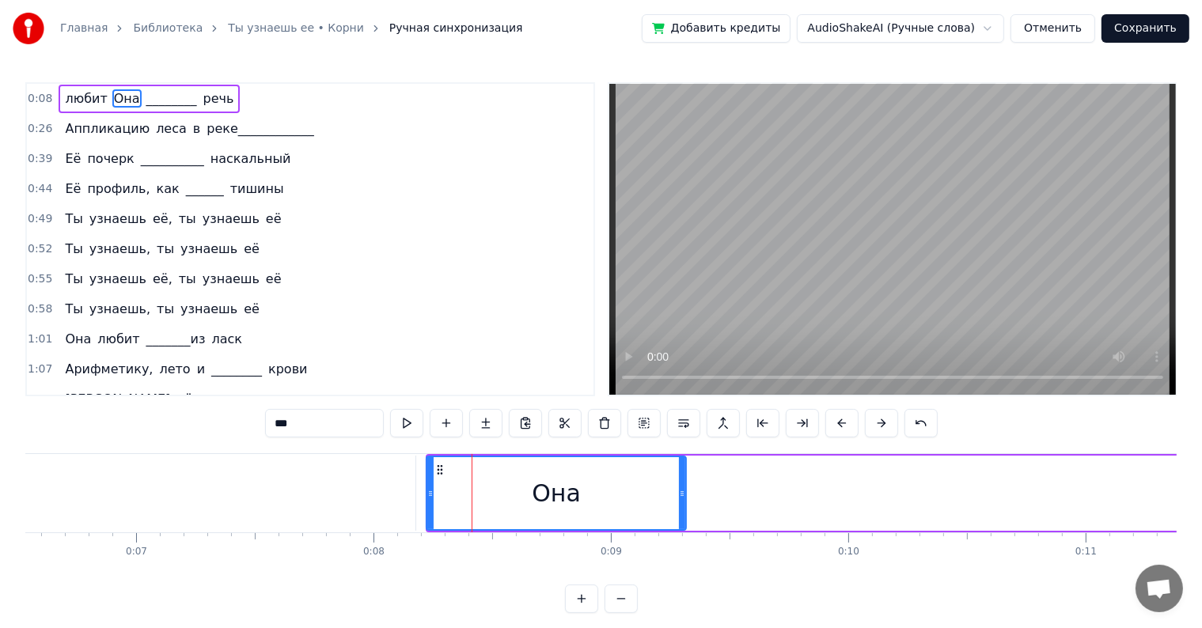
click at [873, 426] on button at bounding box center [881, 423] width 33 height 28
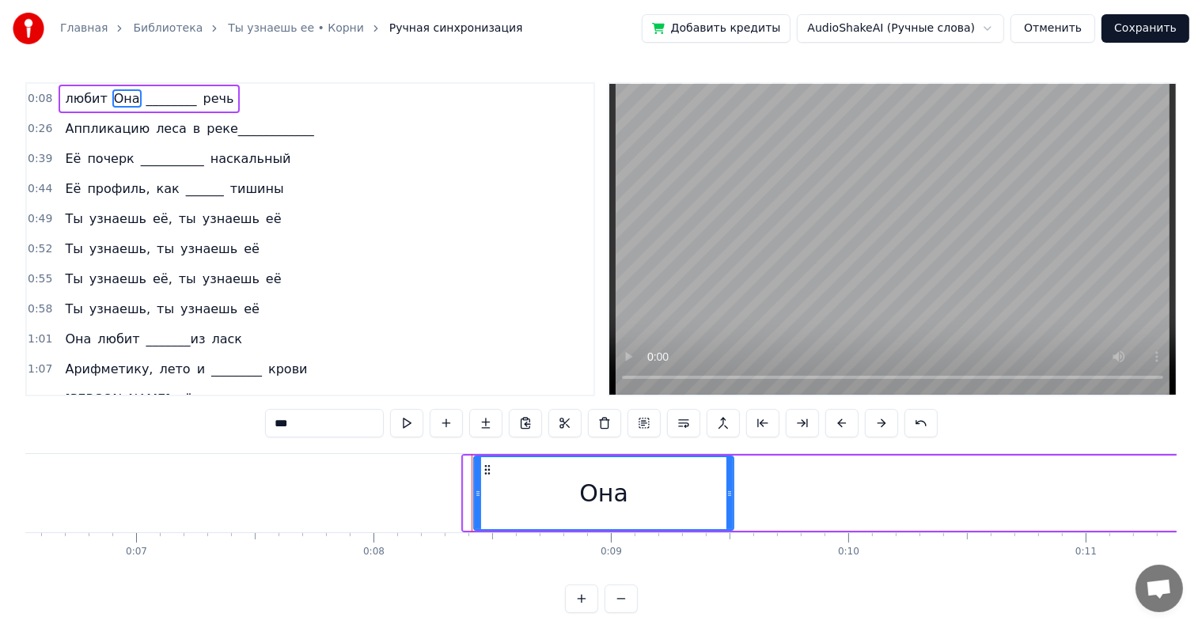
click at [873, 426] on button at bounding box center [881, 423] width 33 height 28
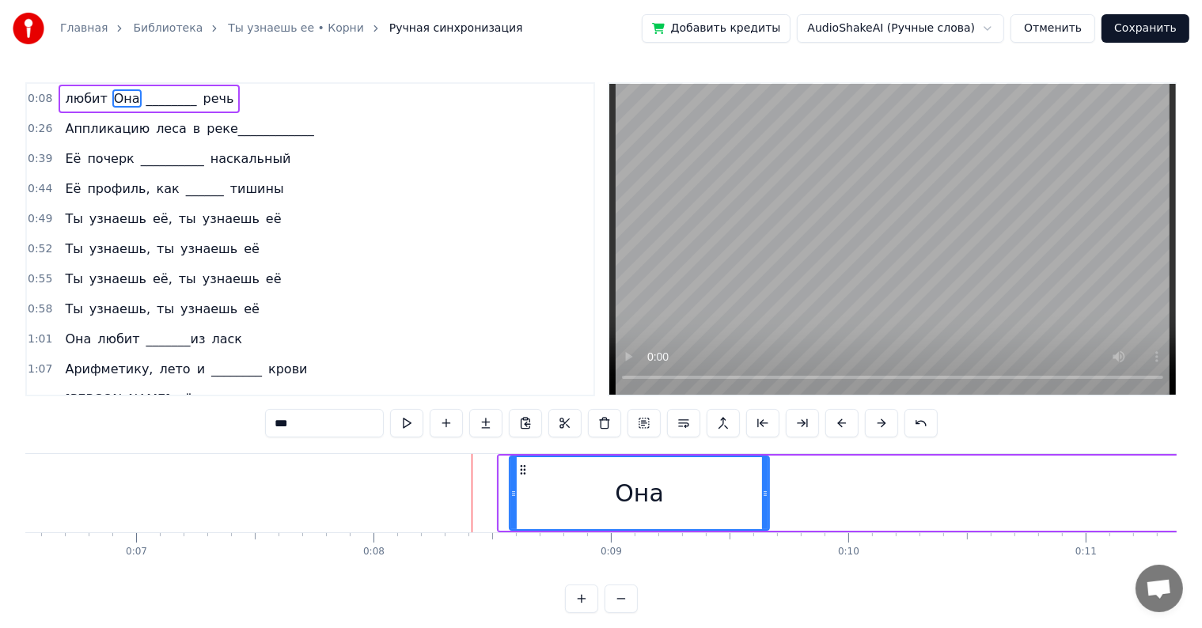
click at [873, 426] on button at bounding box center [881, 423] width 33 height 28
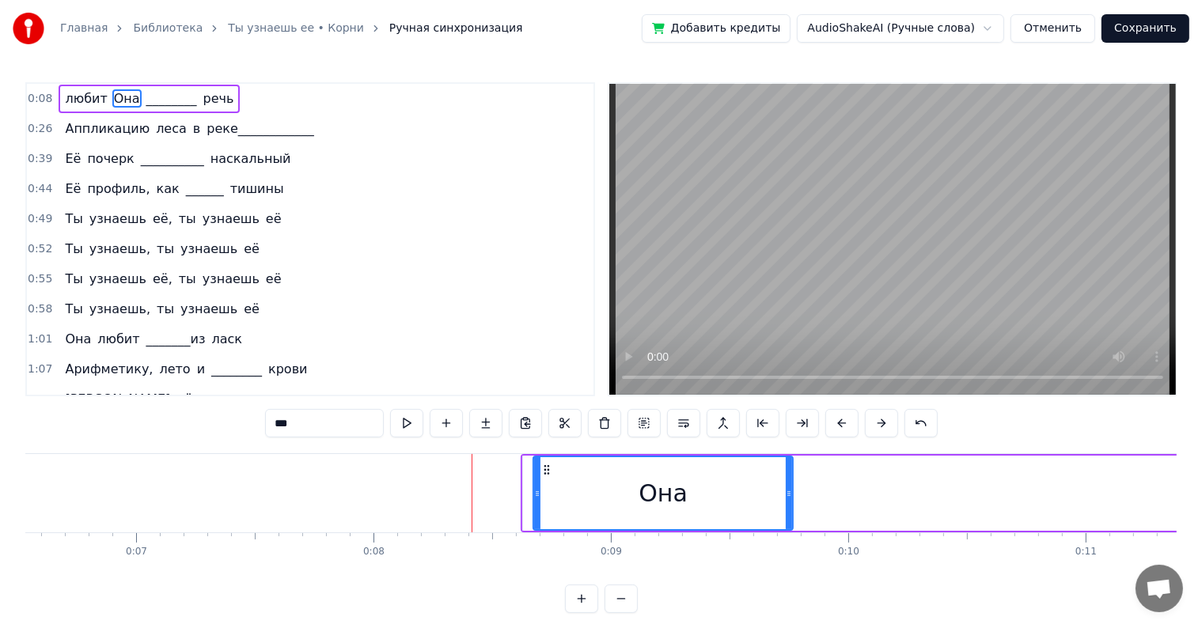
click at [873, 426] on button at bounding box center [881, 423] width 33 height 28
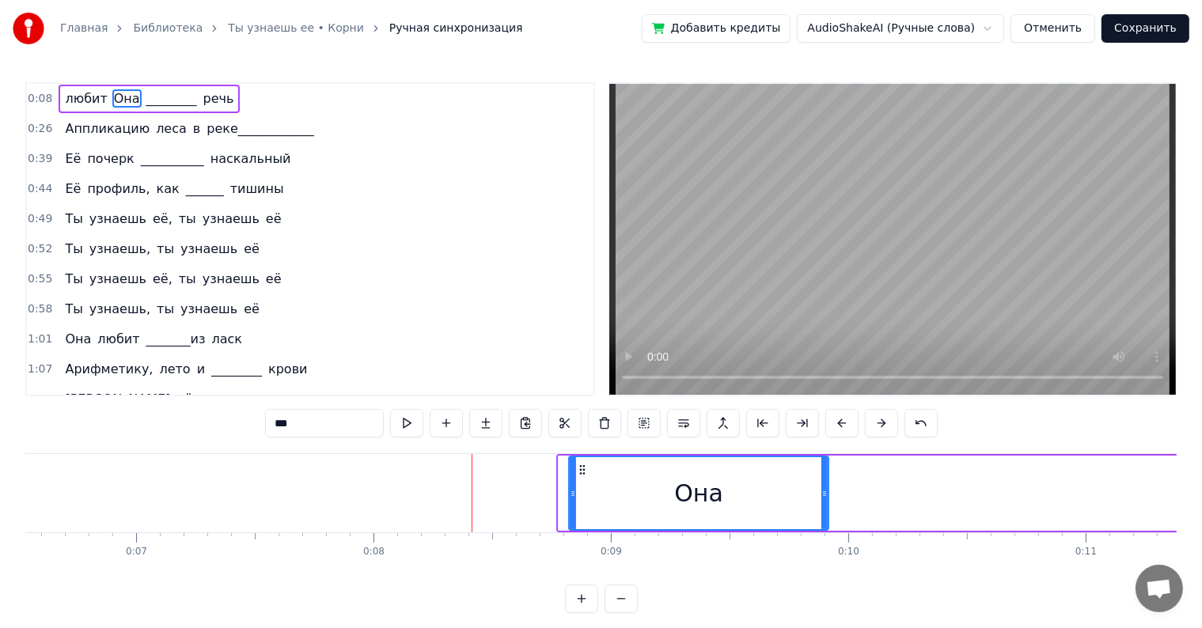
click at [873, 426] on button at bounding box center [881, 423] width 33 height 28
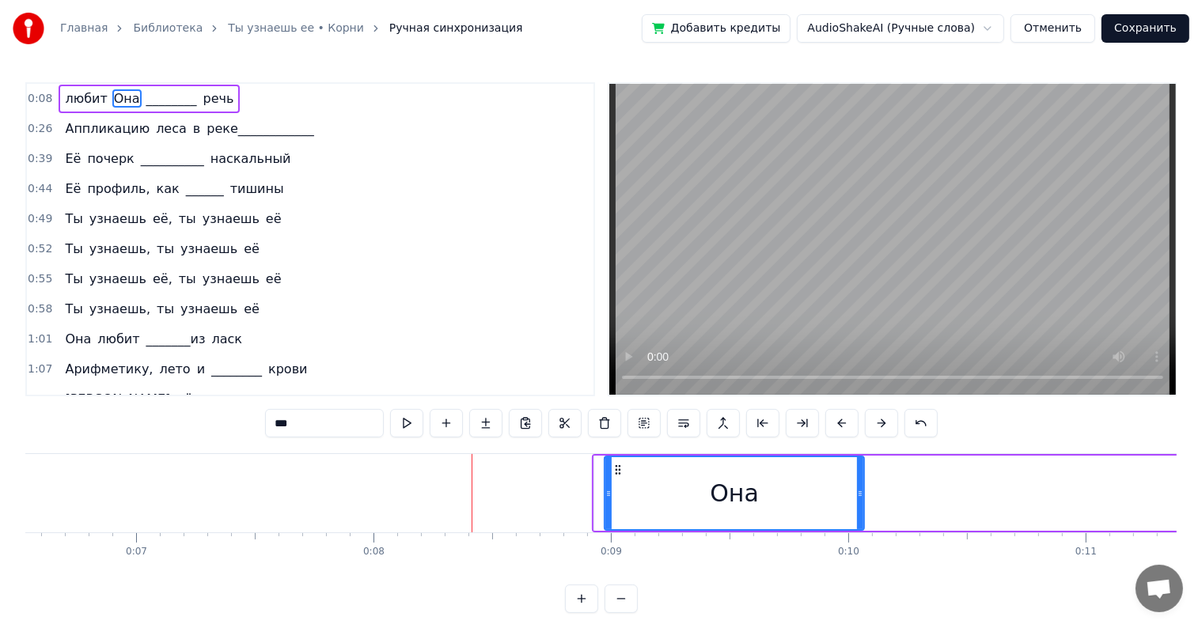
click at [873, 426] on button at bounding box center [881, 423] width 33 height 28
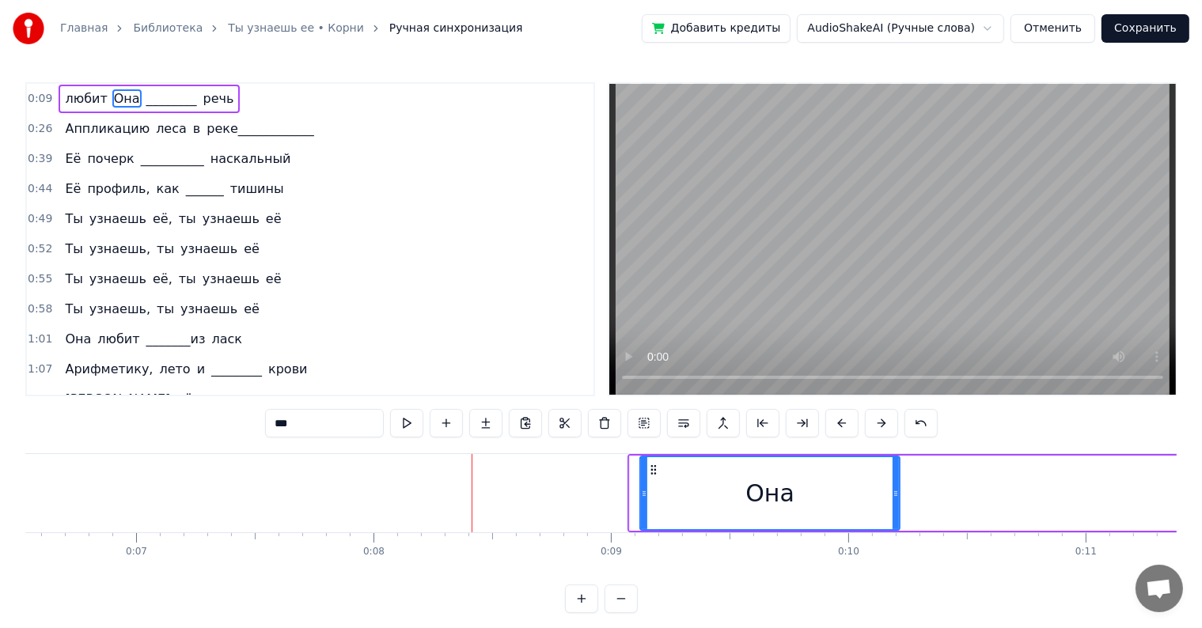
click at [873, 426] on button at bounding box center [881, 423] width 33 height 28
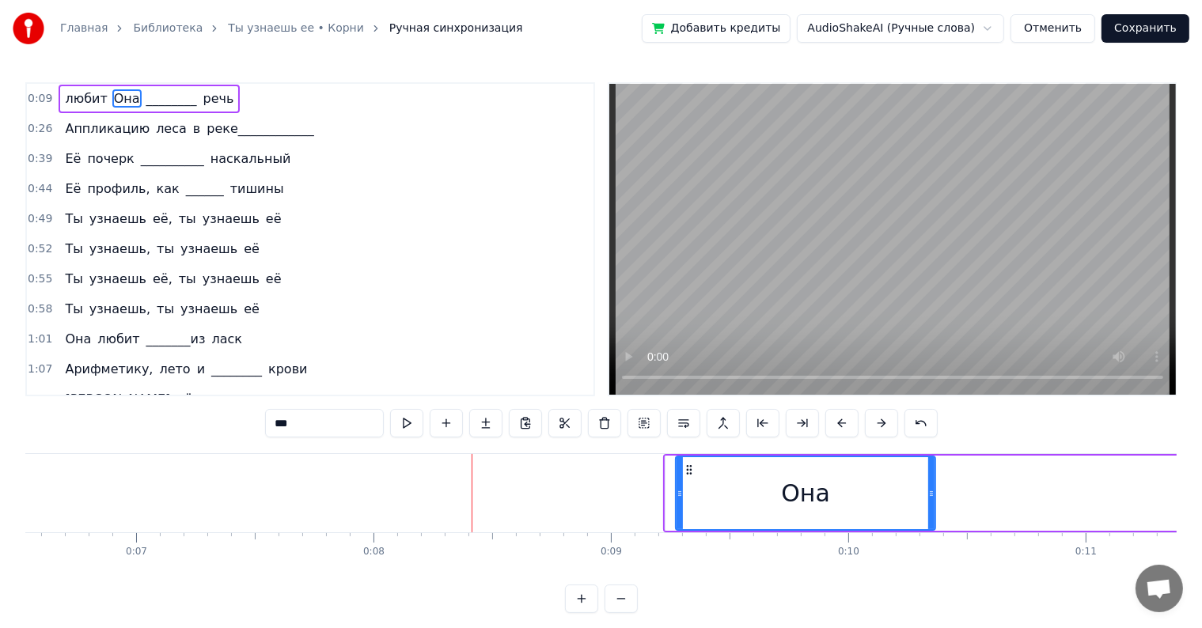
click at [873, 426] on button at bounding box center [881, 423] width 33 height 28
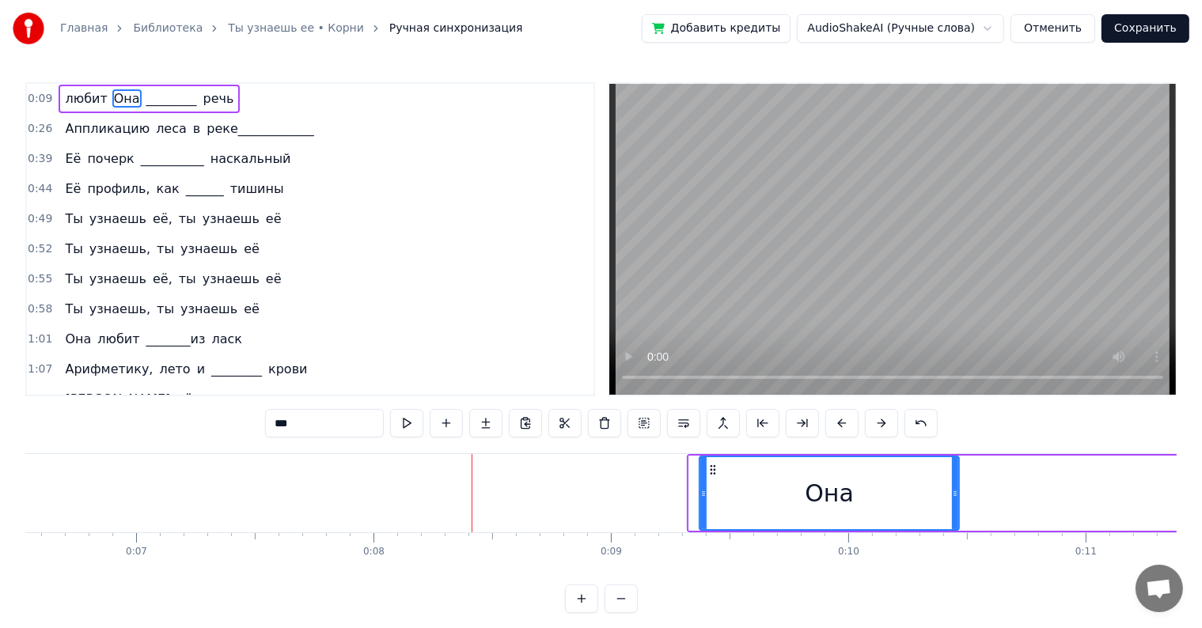
click at [873, 426] on button at bounding box center [881, 423] width 33 height 28
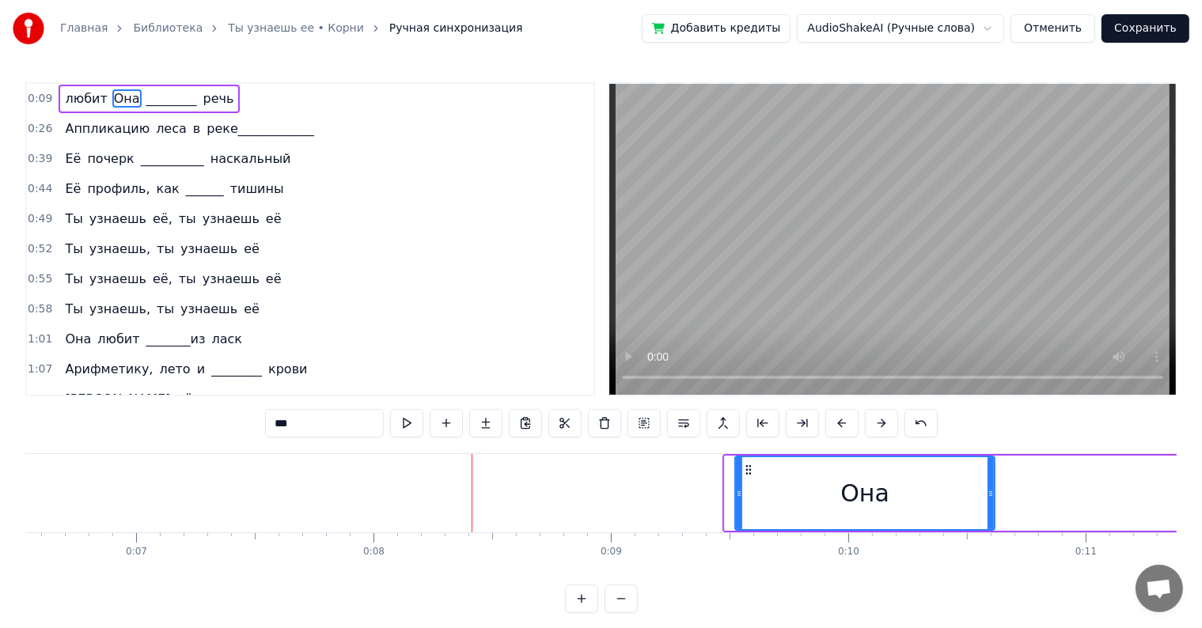
click at [873, 426] on button at bounding box center [881, 423] width 33 height 28
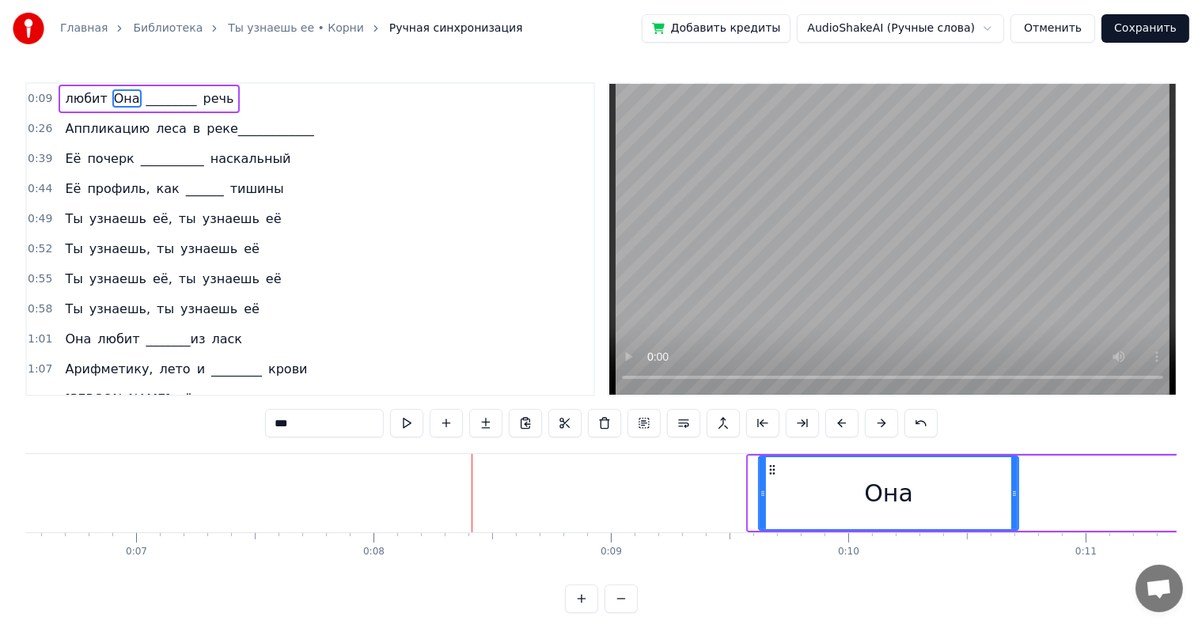
click at [873, 426] on button at bounding box center [881, 423] width 33 height 28
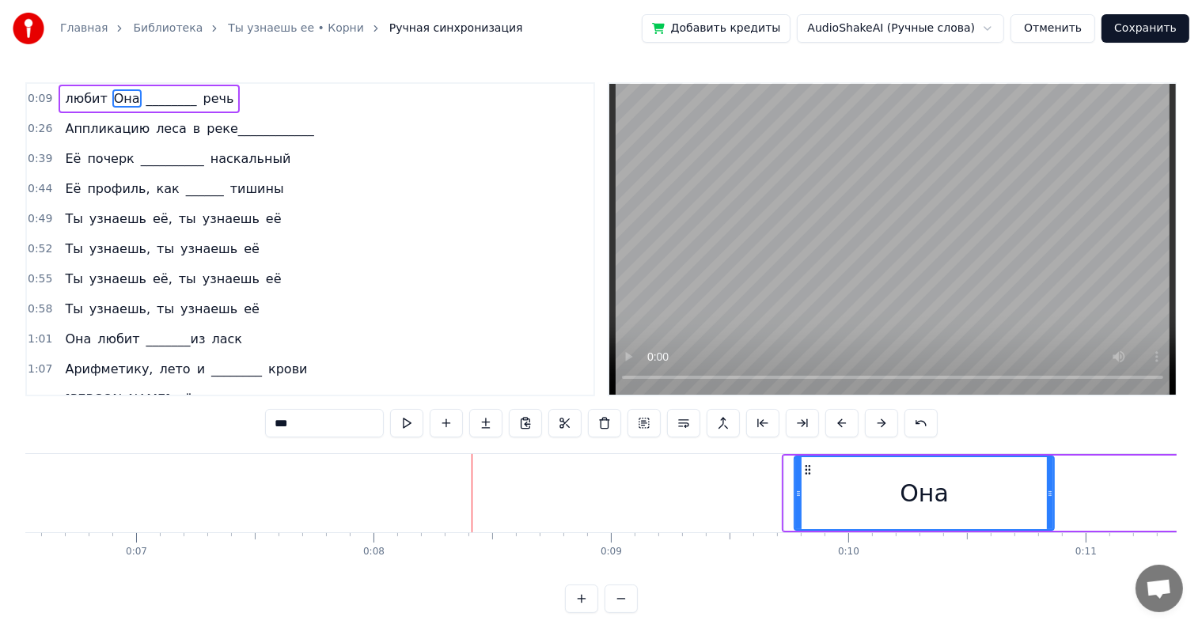
click at [873, 426] on button at bounding box center [881, 423] width 33 height 28
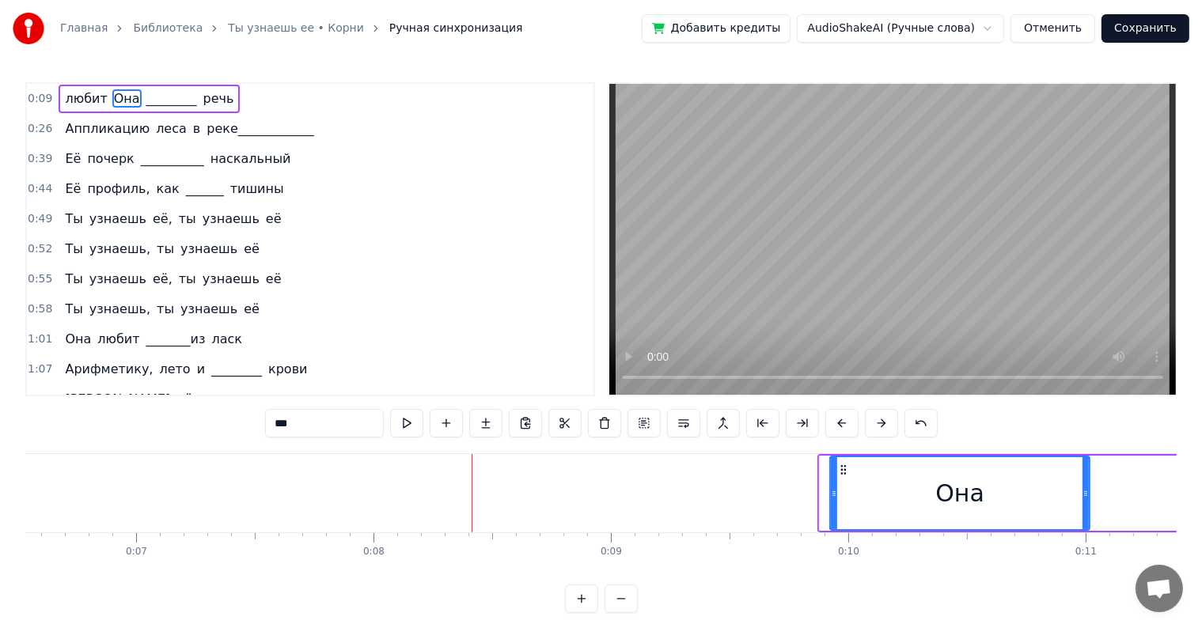
click at [873, 426] on button at bounding box center [881, 423] width 33 height 28
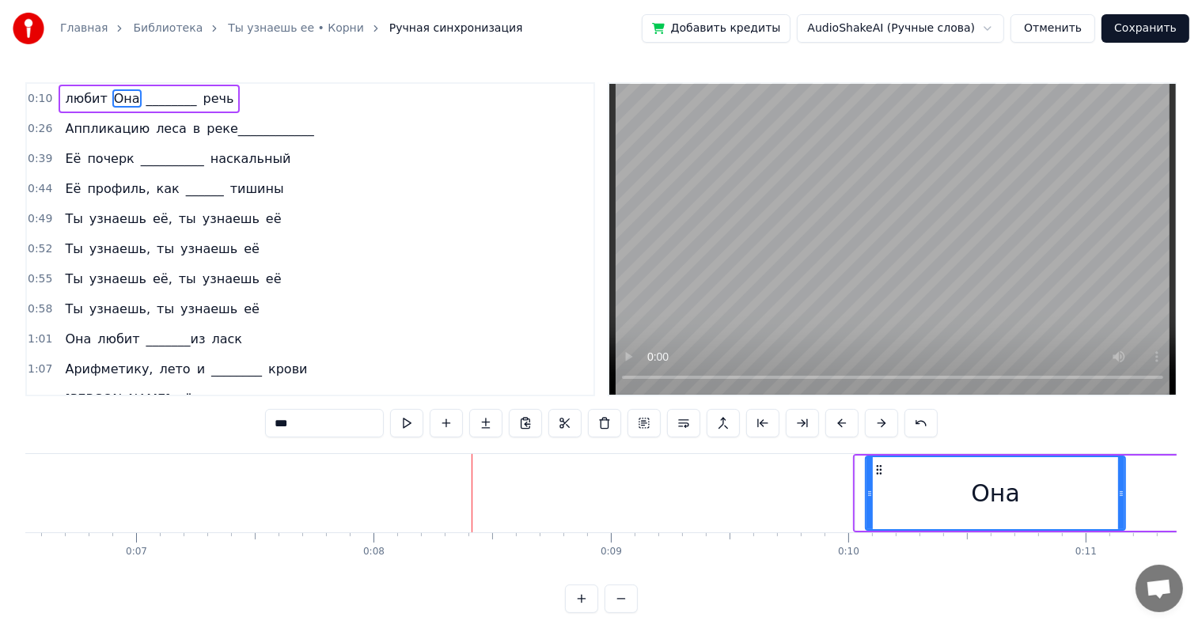
click at [873, 426] on button at bounding box center [881, 423] width 33 height 28
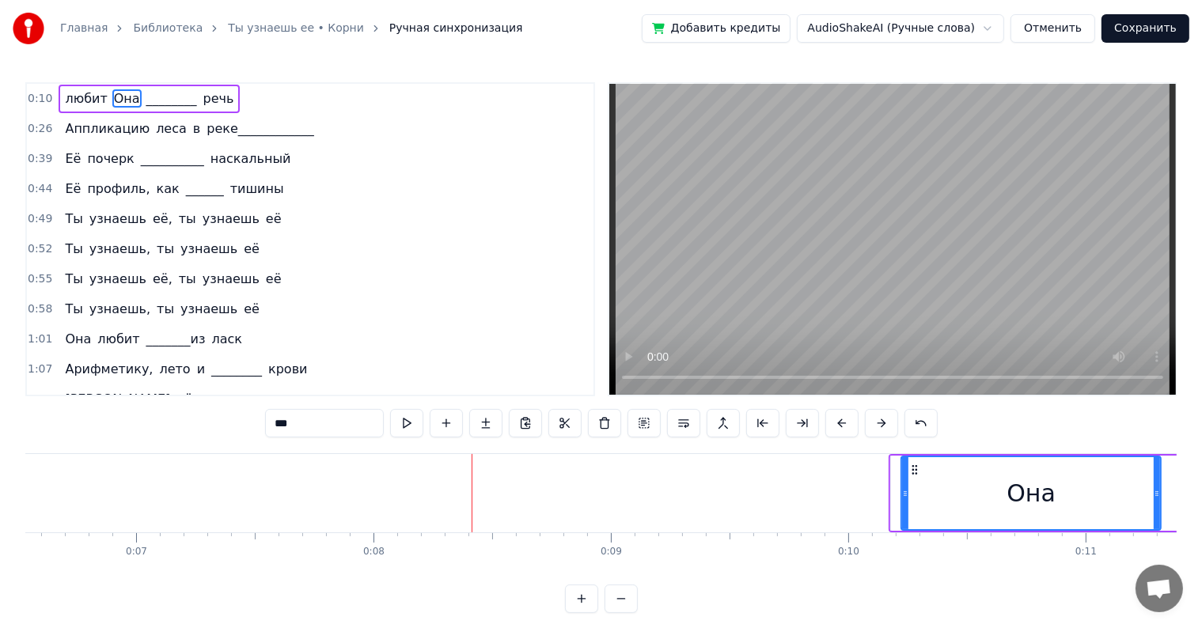
click at [873, 426] on button at bounding box center [881, 423] width 33 height 28
click at [1041, 515] on div "Она" at bounding box center [1043, 493] width 258 height 72
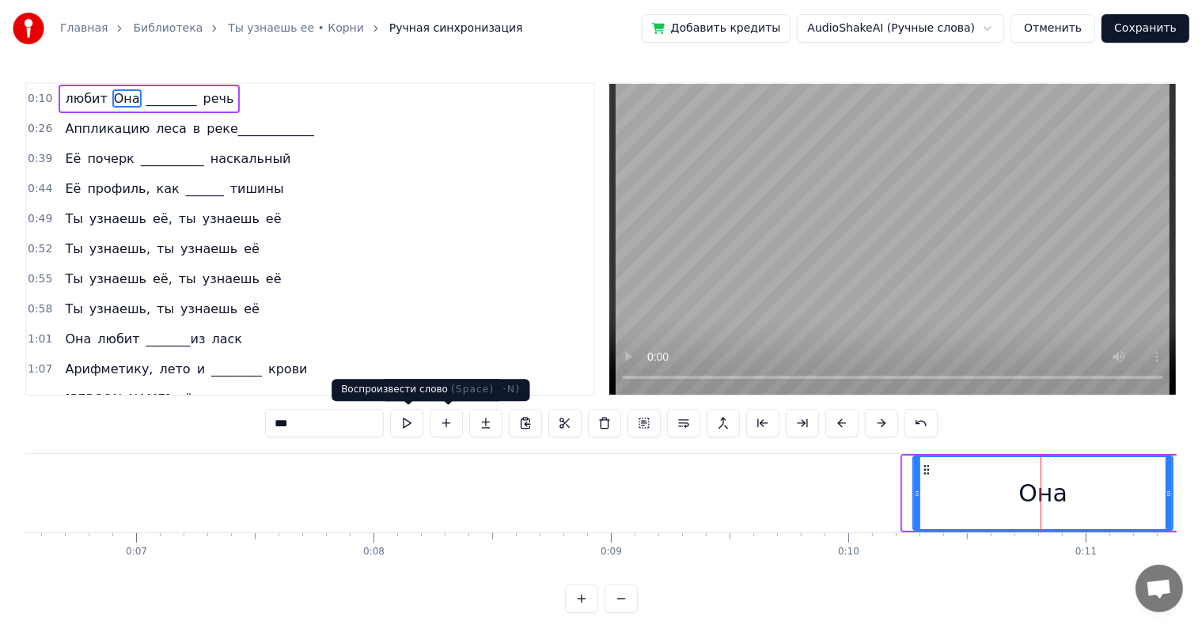
click at [418, 421] on button at bounding box center [406, 423] width 33 height 28
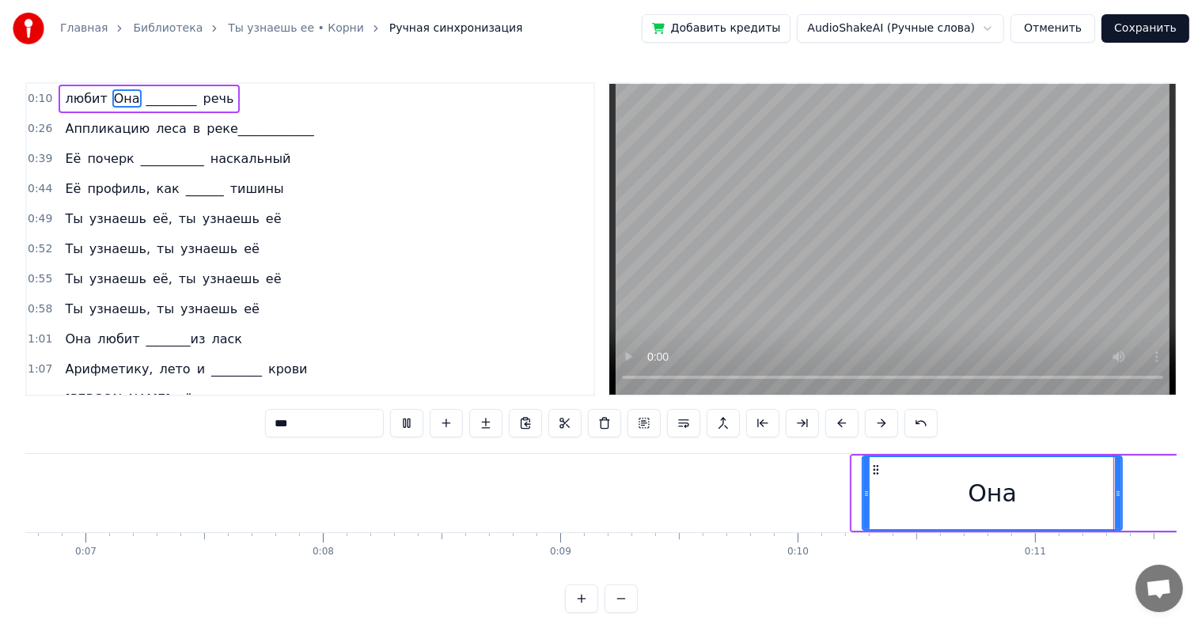
click at [919, 501] on div "Она" at bounding box center [992, 493] width 258 height 72
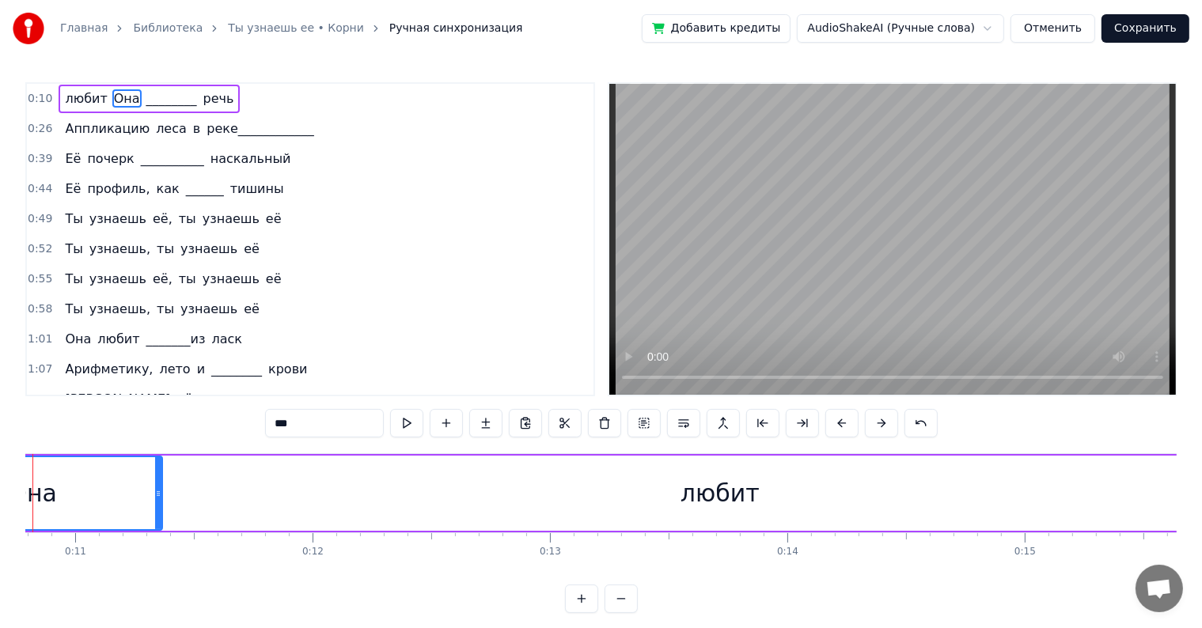
scroll to position [0, 2617]
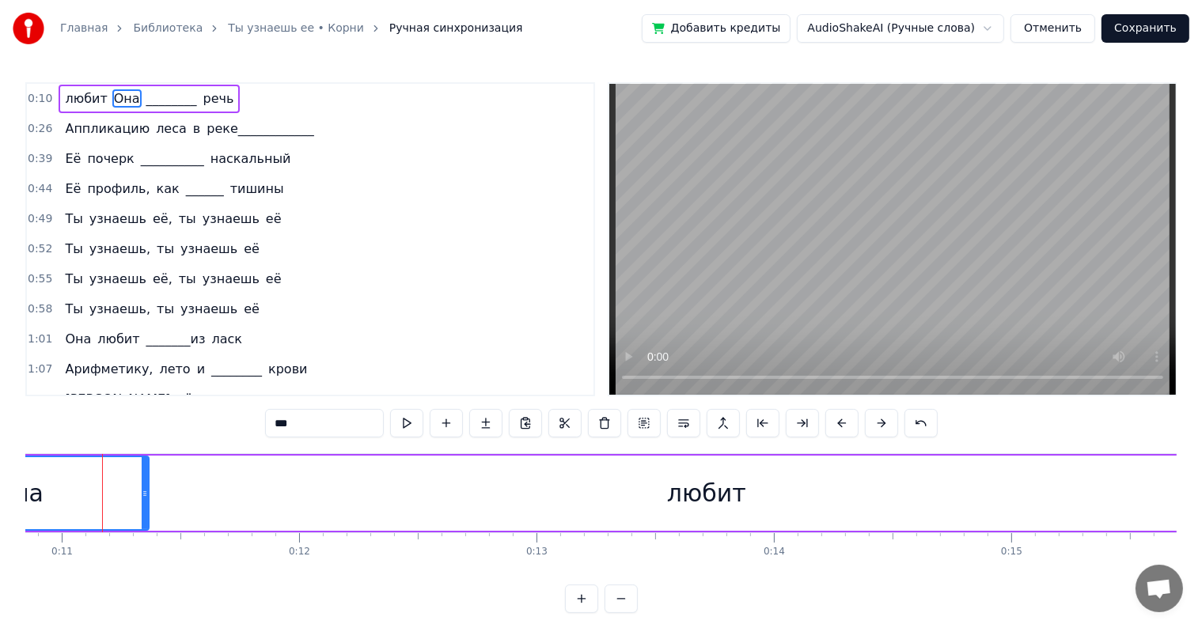
scroll to position [0, 2572]
click at [130, 483] on div "Она" at bounding box center [21, 493] width 258 height 72
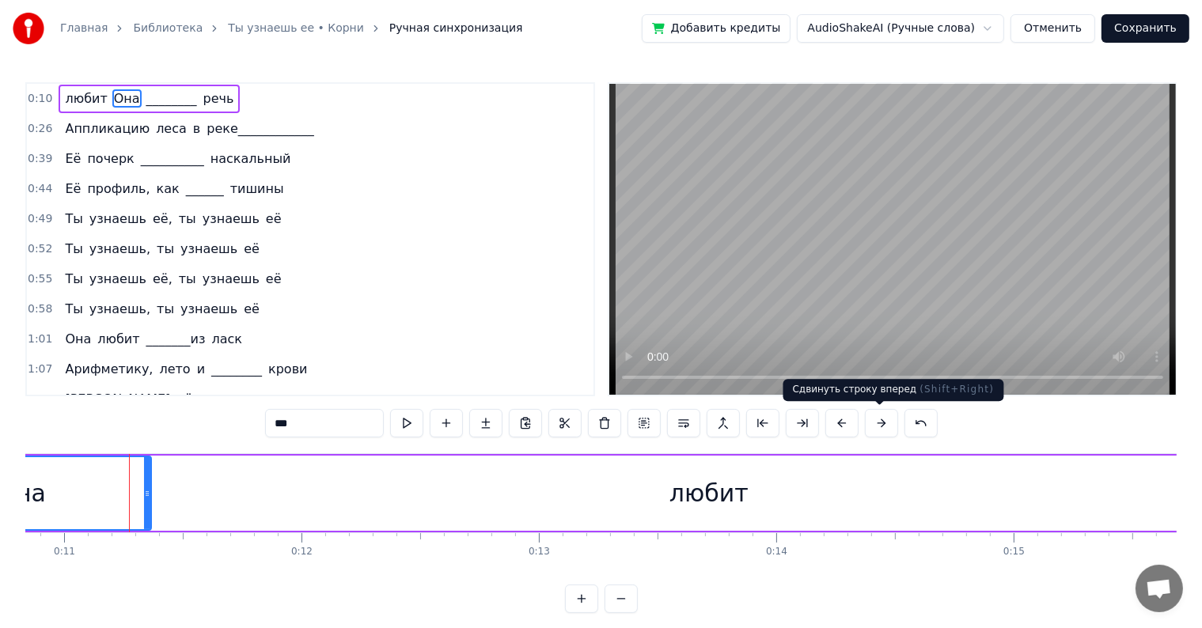
click at [880, 427] on button at bounding box center [881, 423] width 33 height 28
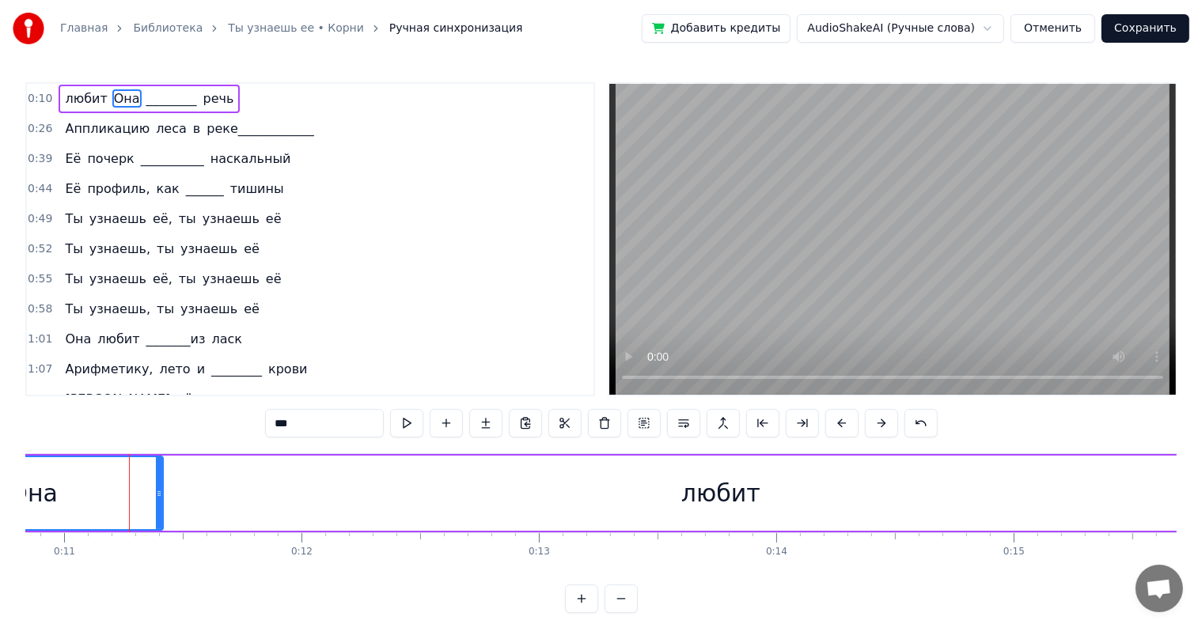
click at [880, 427] on button at bounding box center [881, 423] width 33 height 28
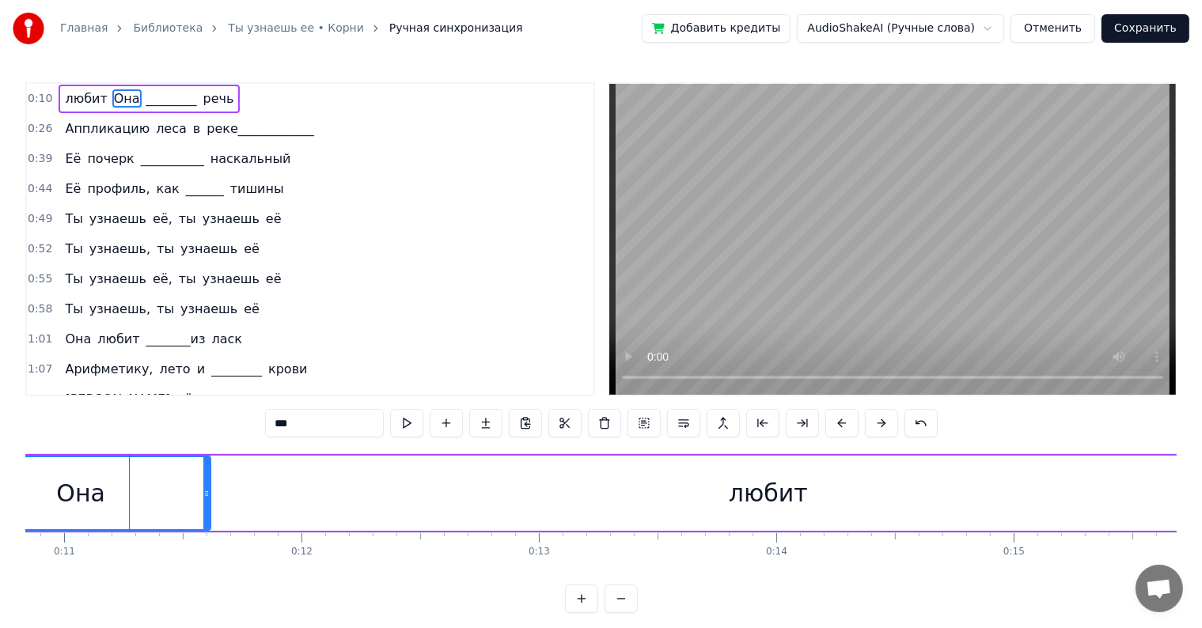
click at [880, 427] on button at bounding box center [881, 423] width 33 height 28
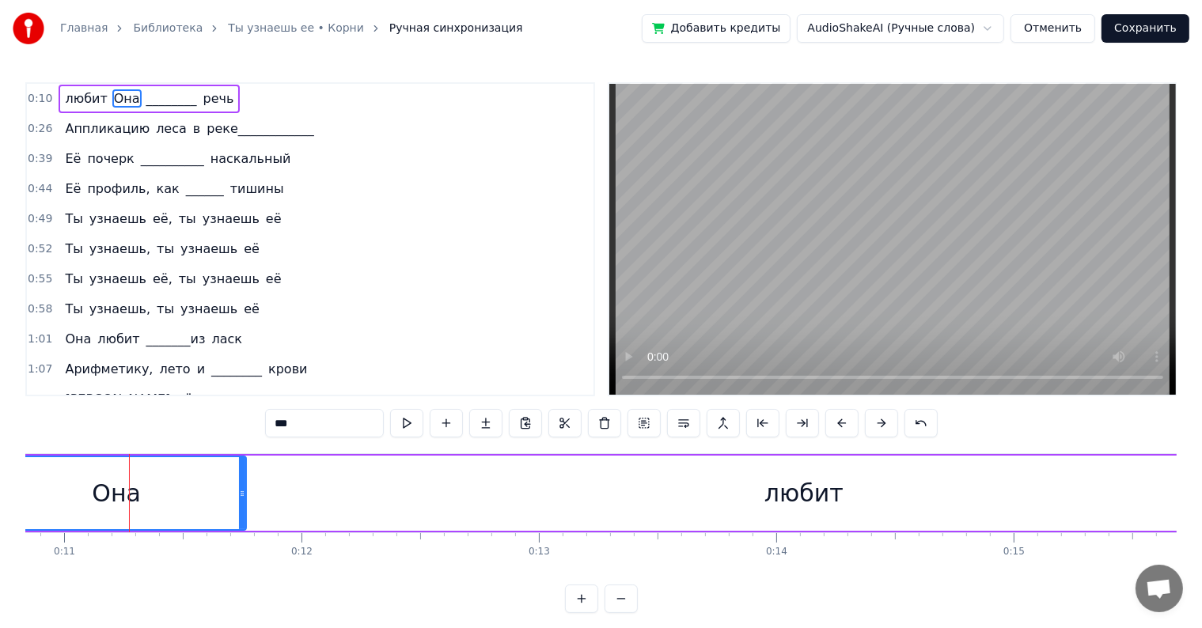
click at [880, 427] on button at bounding box center [881, 423] width 33 height 28
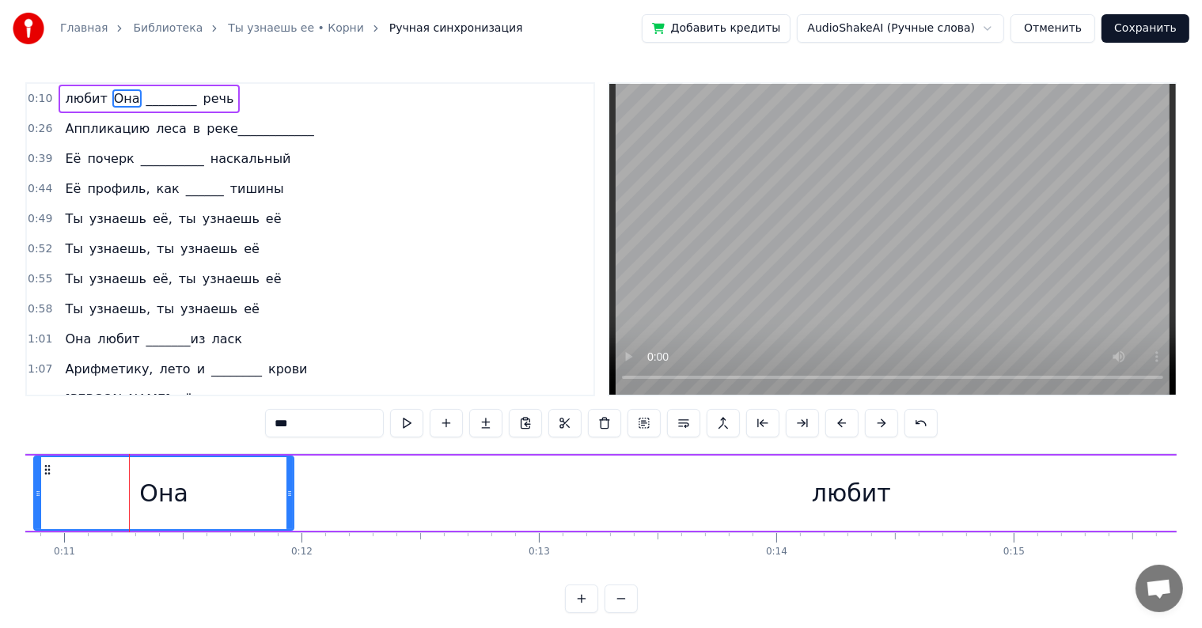
click at [880, 427] on button at bounding box center [881, 423] width 33 height 28
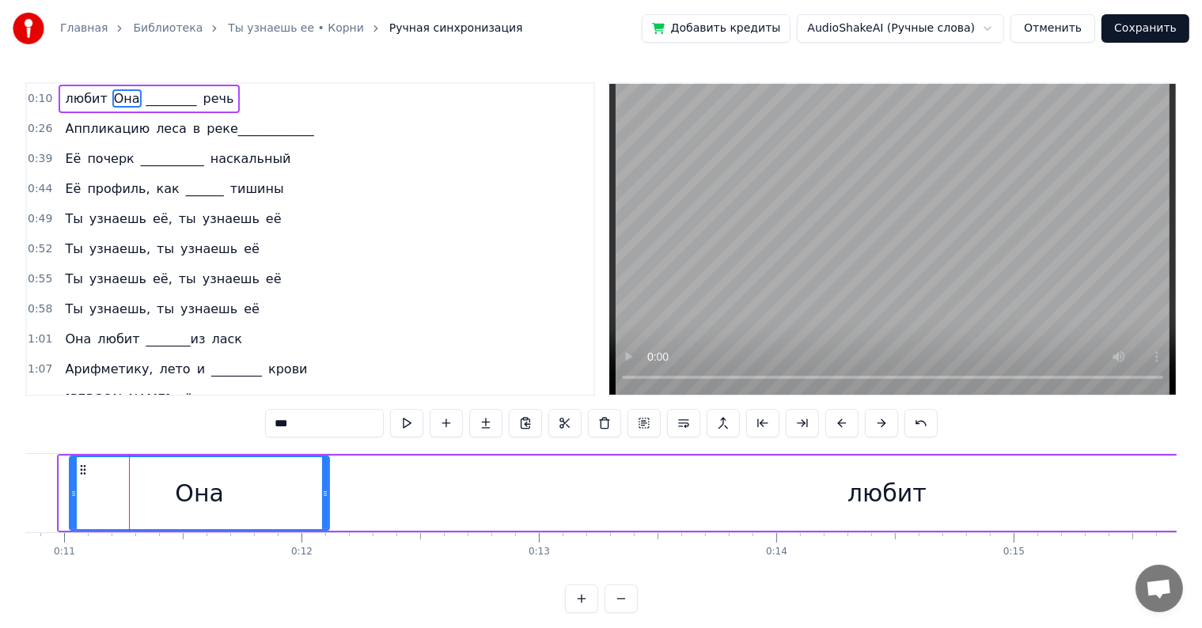
click at [880, 427] on button at bounding box center [881, 423] width 33 height 28
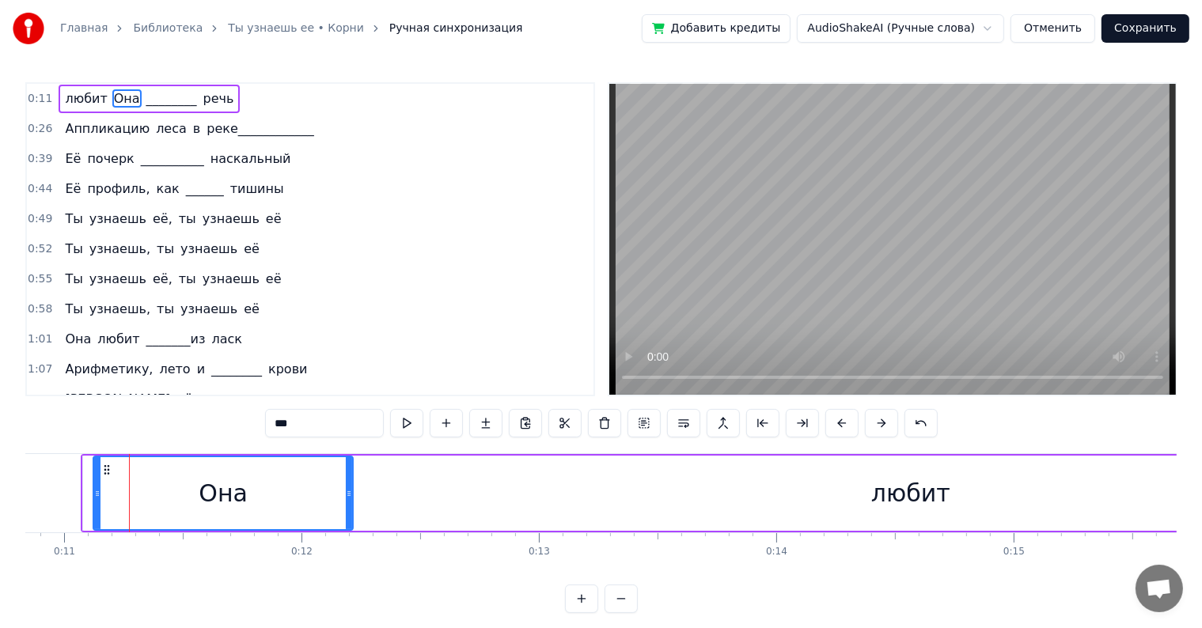
click at [880, 427] on button at bounding box center [881, 423] width 33 height 28
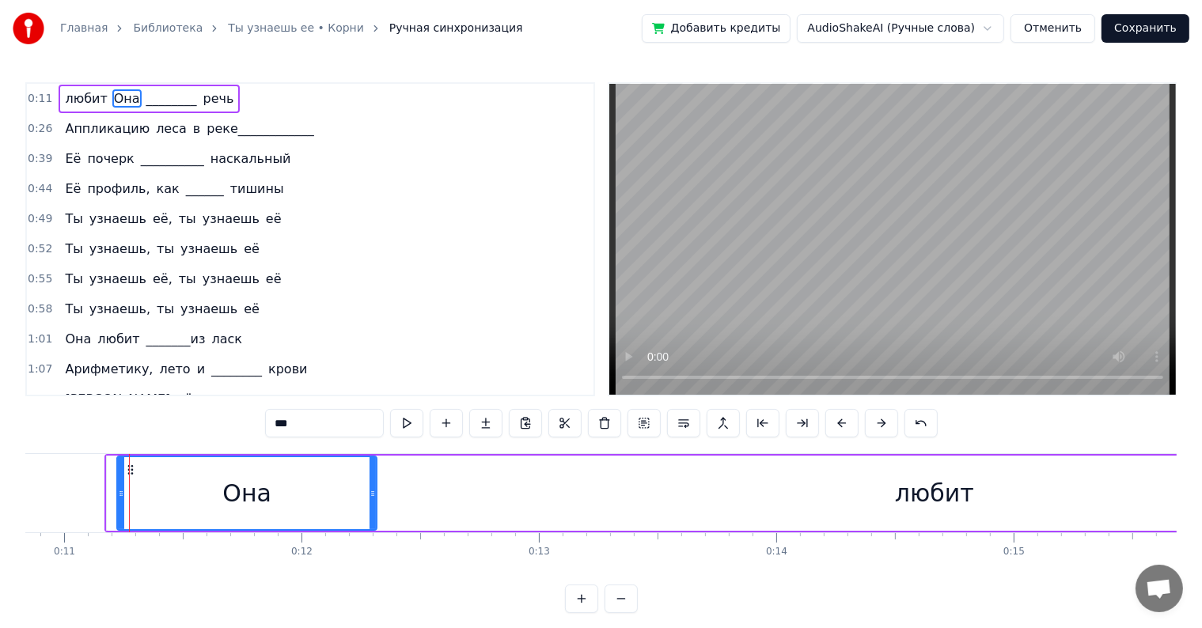
click at [880, 427] on button at bounding box center [881, 423] width 33 height 28
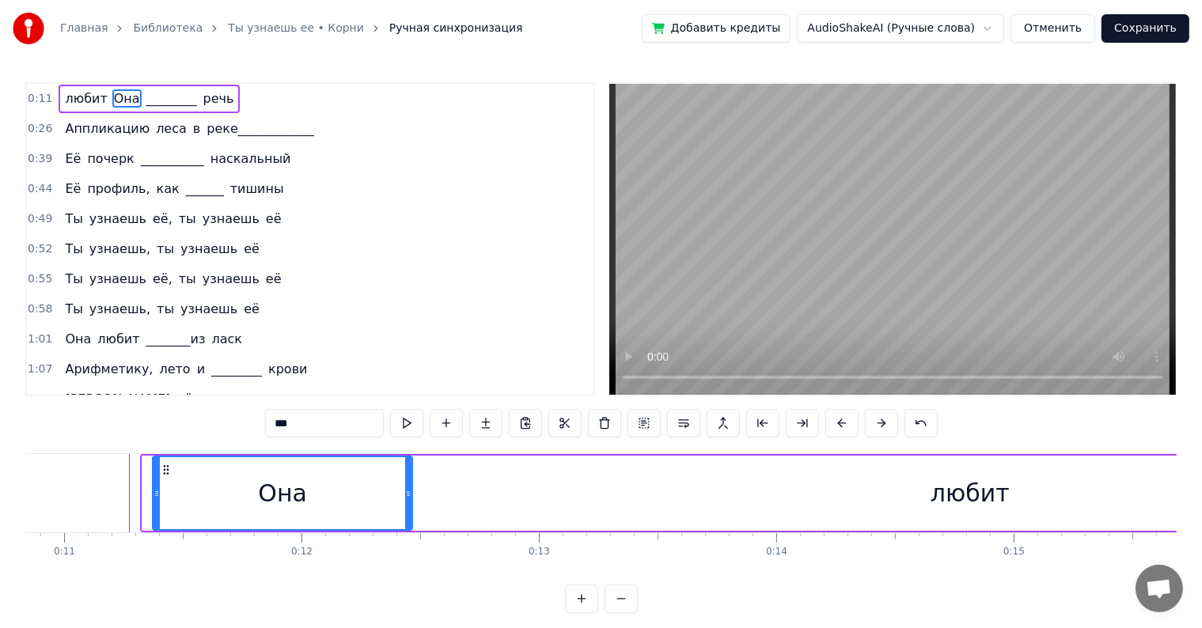
click at [880, 427] on button at bounding box center [881, 423] width 33 height 28
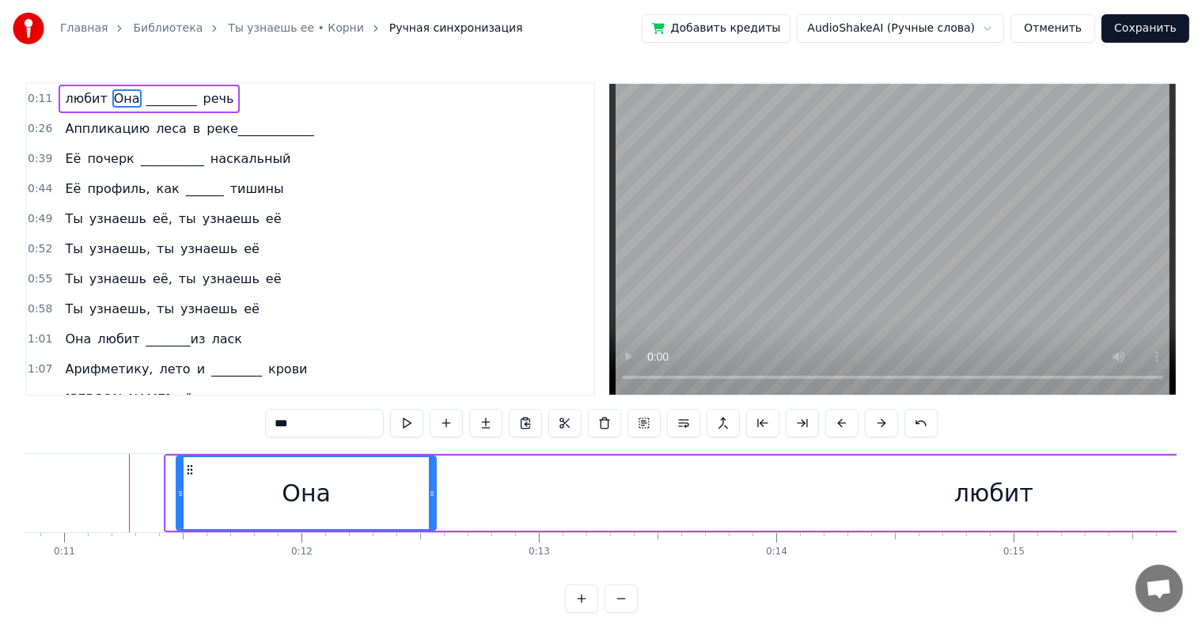
click at [880, 427] on button at bounding box center [881, 423] width 33 height 28
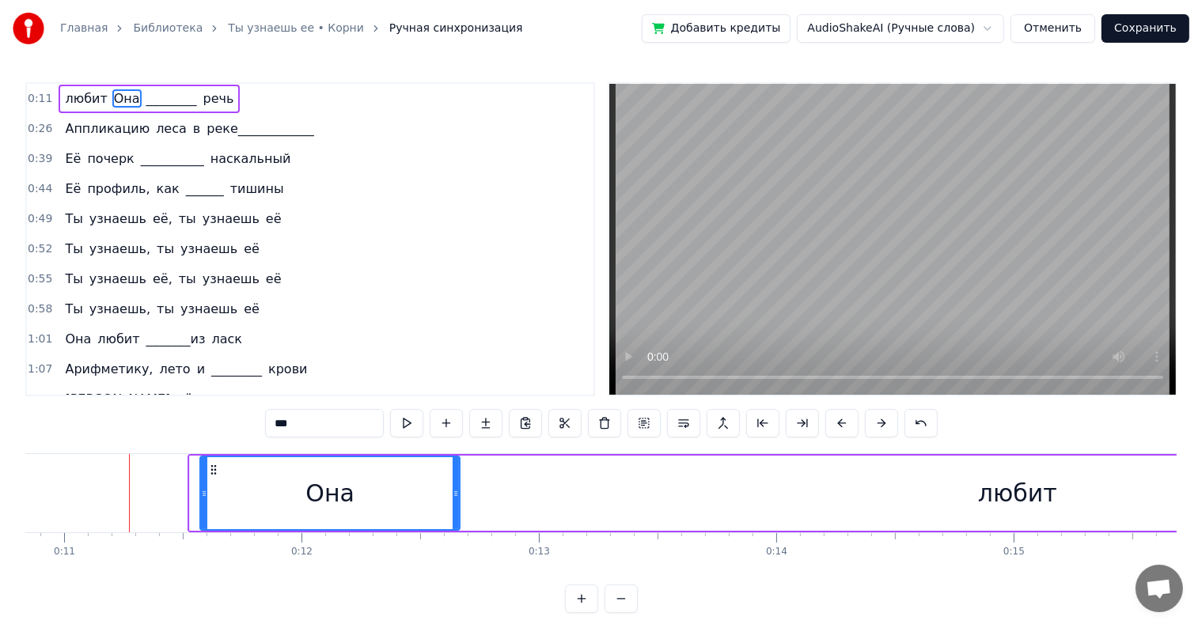
click at [880, 427] on button at bounding box center [881, 423] width 33 height 28
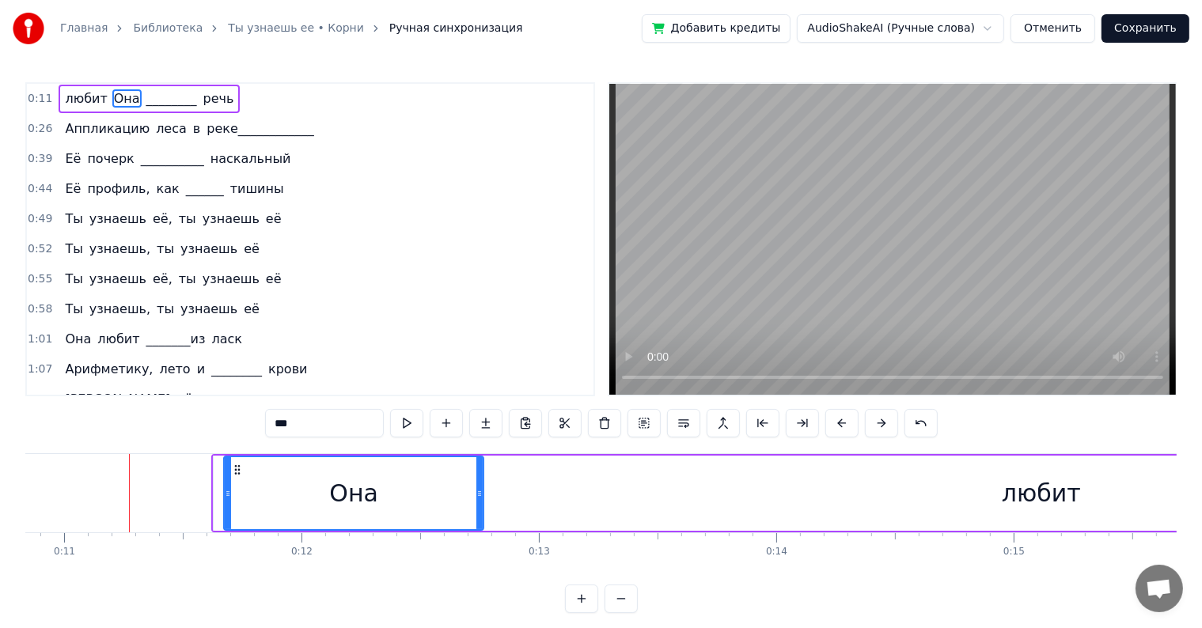
click at [880, 427] on button at bounding box center [881, 423] width 33 height 28
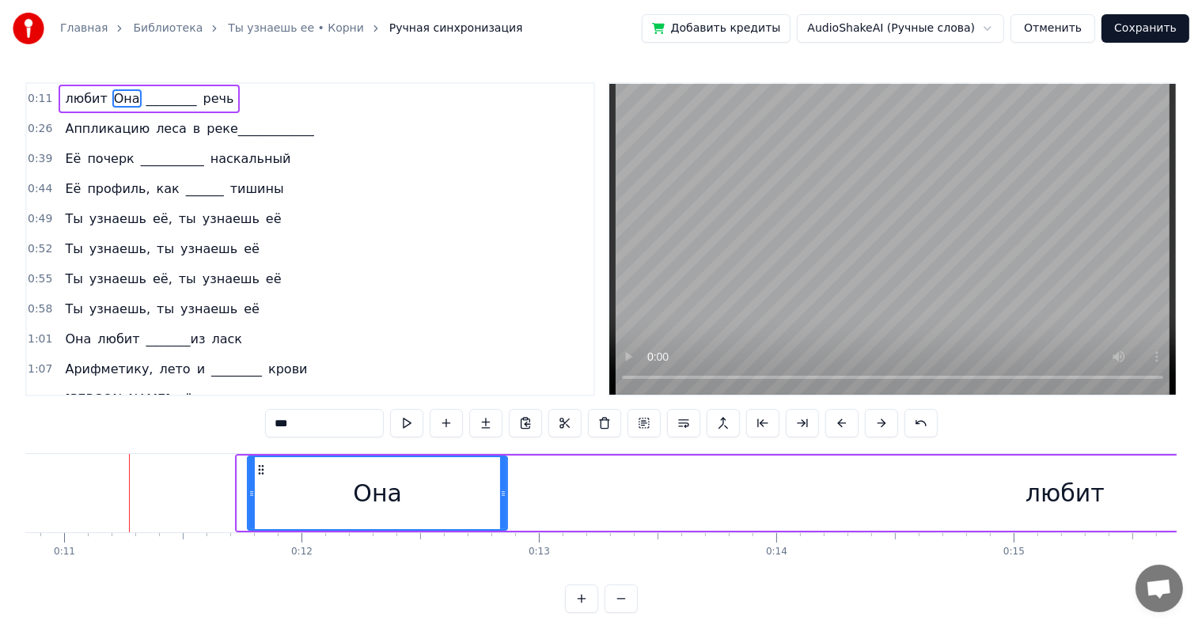
click at [880, 427] on button at bounding box center [881, 423] width 33 height 28
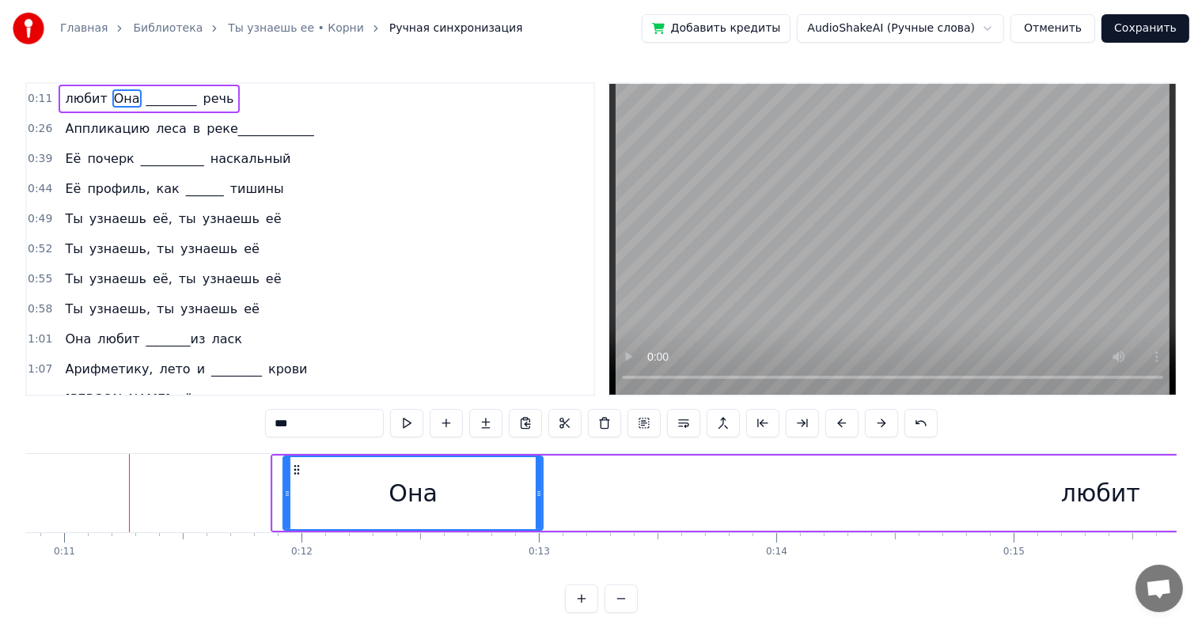
click at [880, 427] on button at bounding box center [881, 423] width 33 height 28
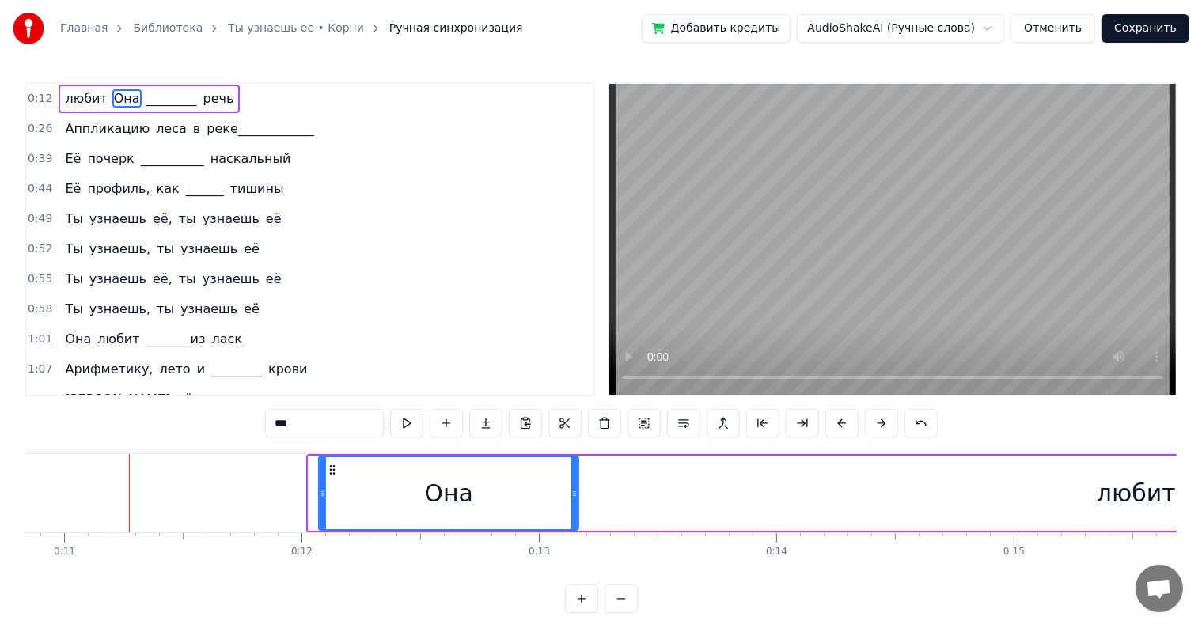
click at [880, 427] on button at bounding box center [881, 423] width 33 height 28
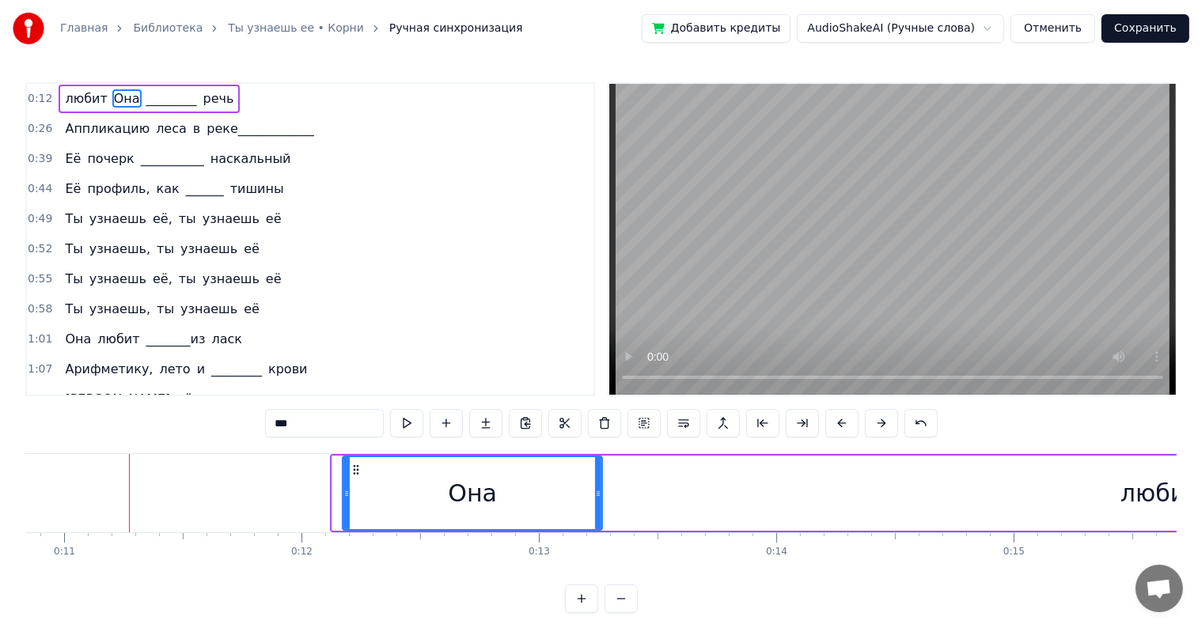
click at [880, 427] on button at bounding box center [881, 423] width 33 height 28
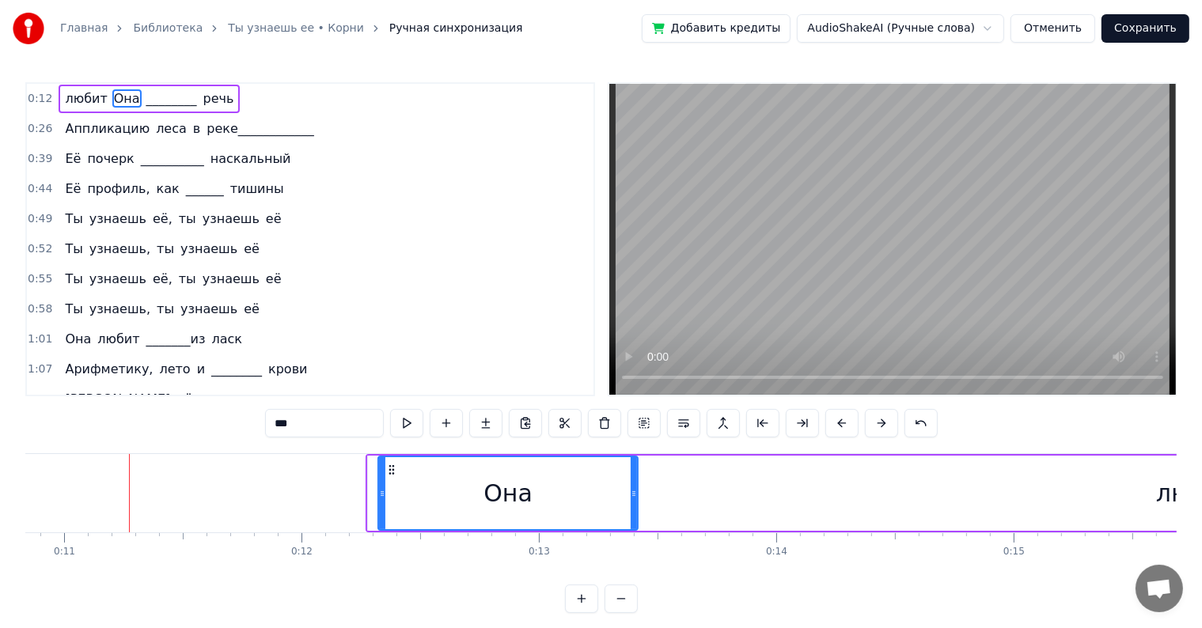
click at [880, 427] on button at bounding box center [881, 423] width 33 height 28
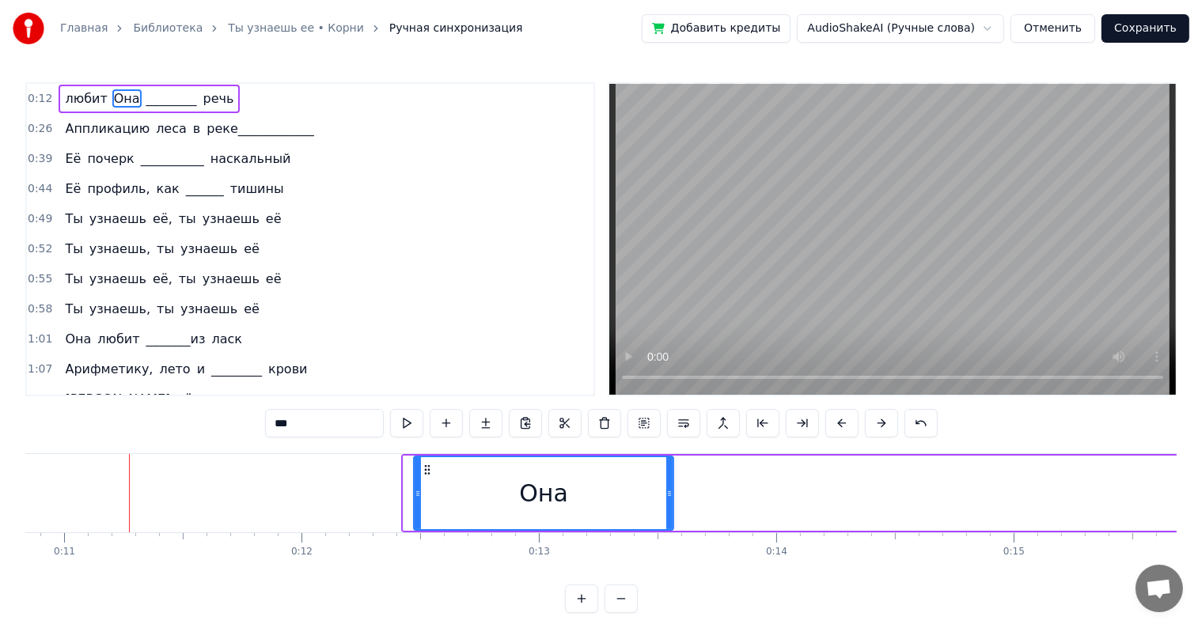
click at [880, 427] on button at bounding box center [881, 423] width 33 height 28
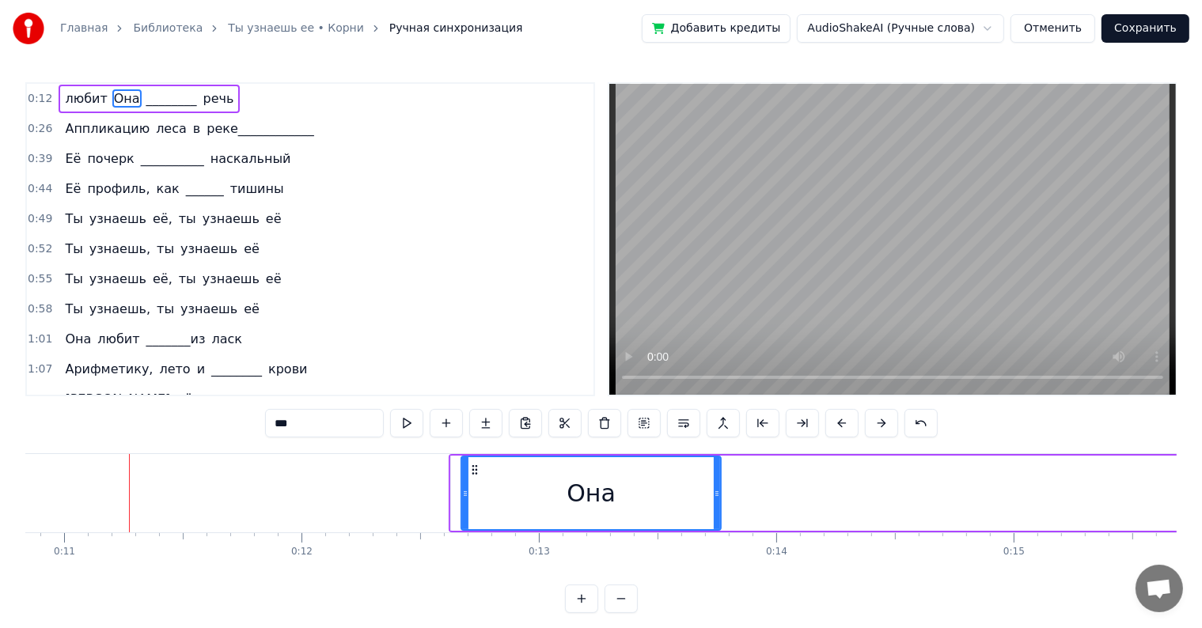
click at [880, 427] on button at bounding box center [881, 423] width 33 height 28
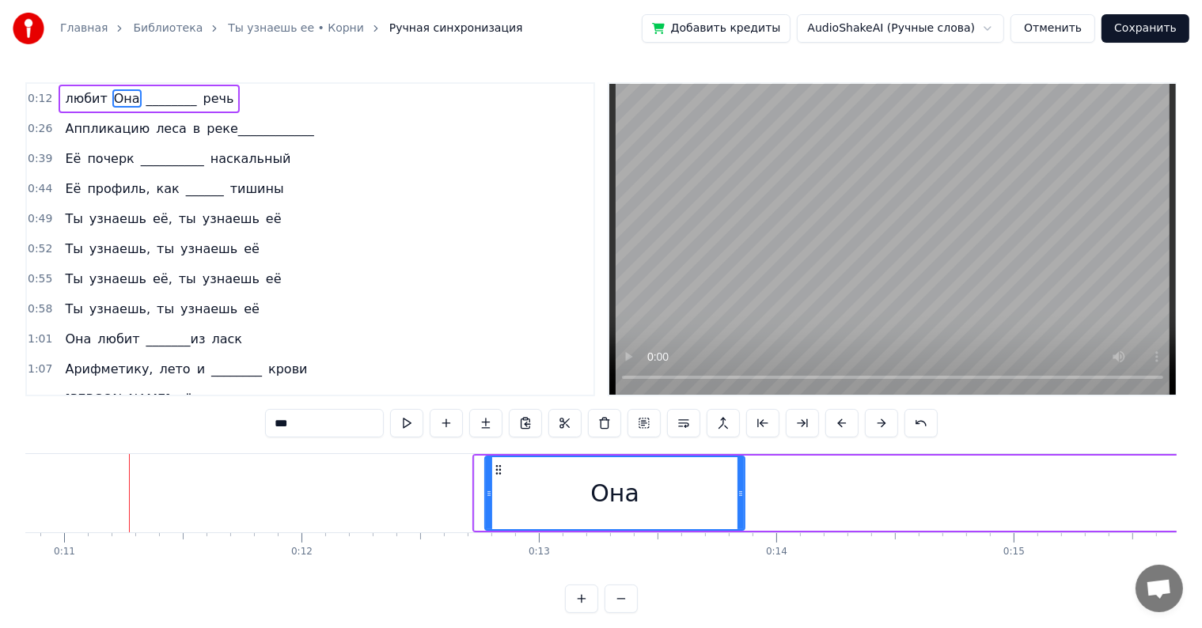
click at [880, 427] on button at bounding box center [881, 423] width 33 height 28
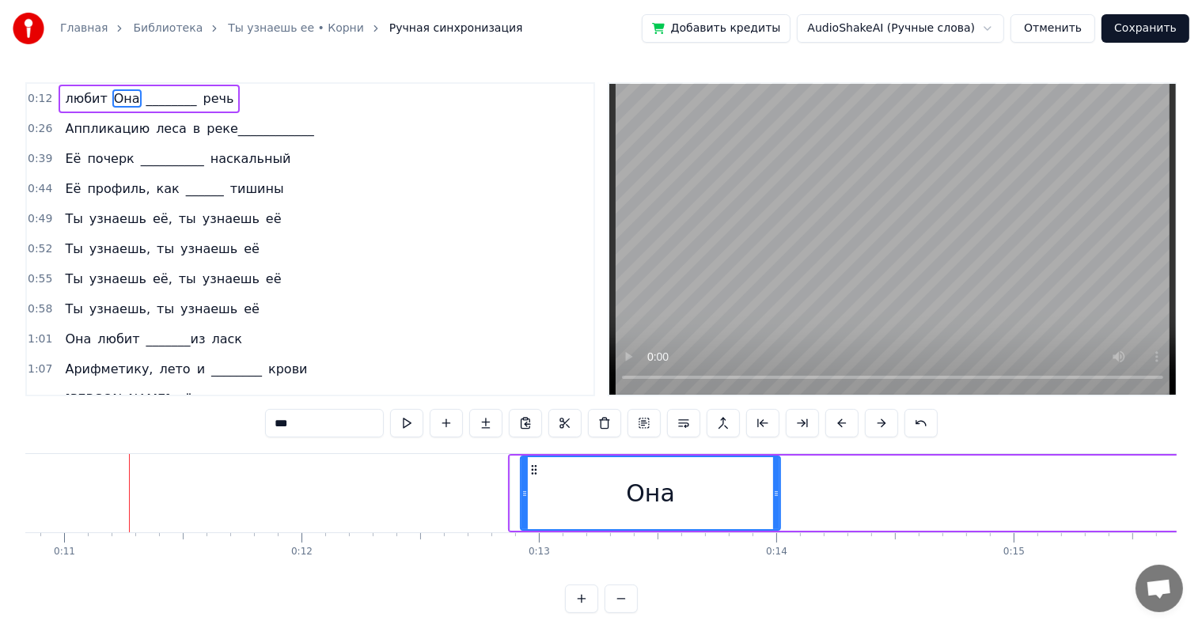
click at [880, 427] on button at bounding box center [881, 423] width 33 height 28
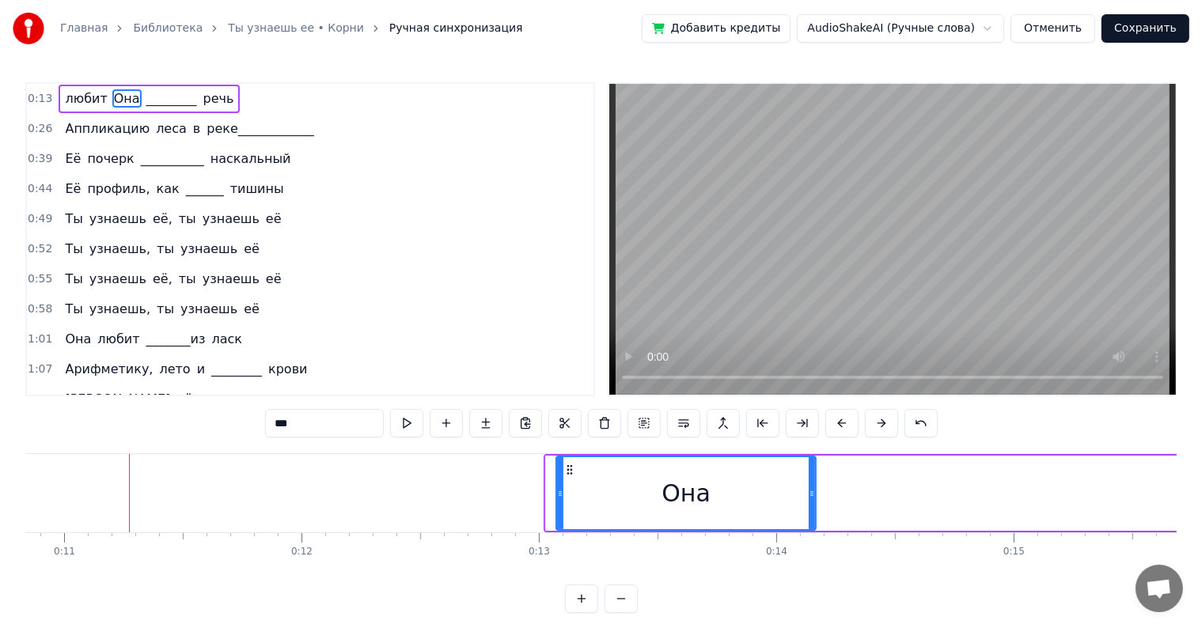
click at [880, 427] on button at bounding box center [881, 423] width 33 height 28
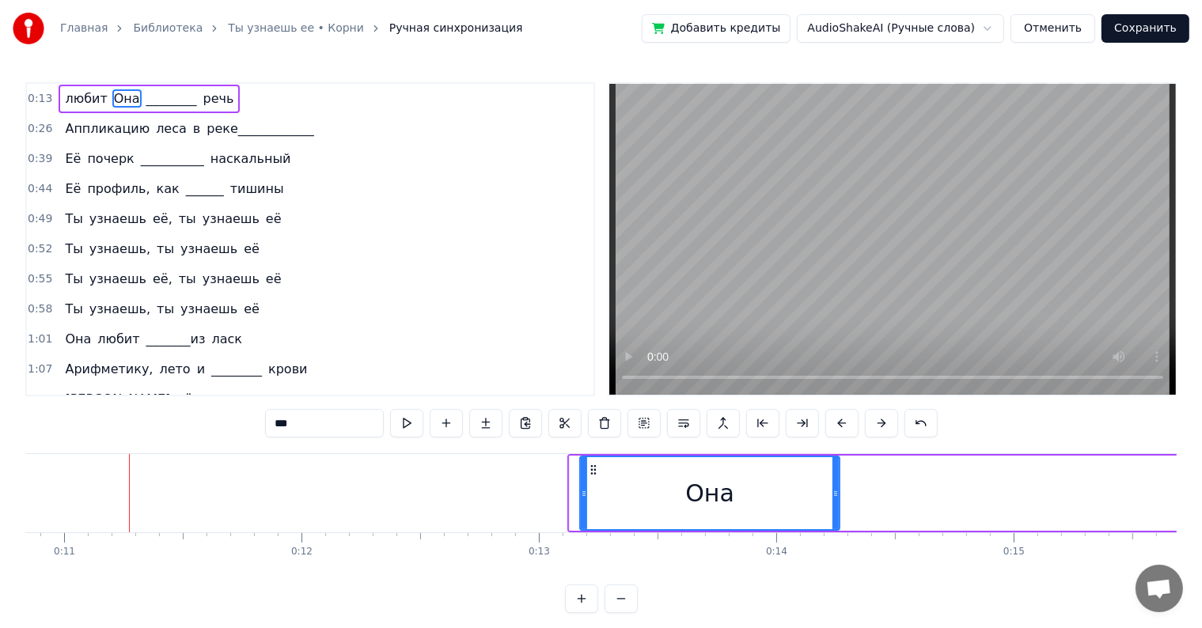
click at [880, 427] on button at bounding box center [881, 423] width 33 height 28
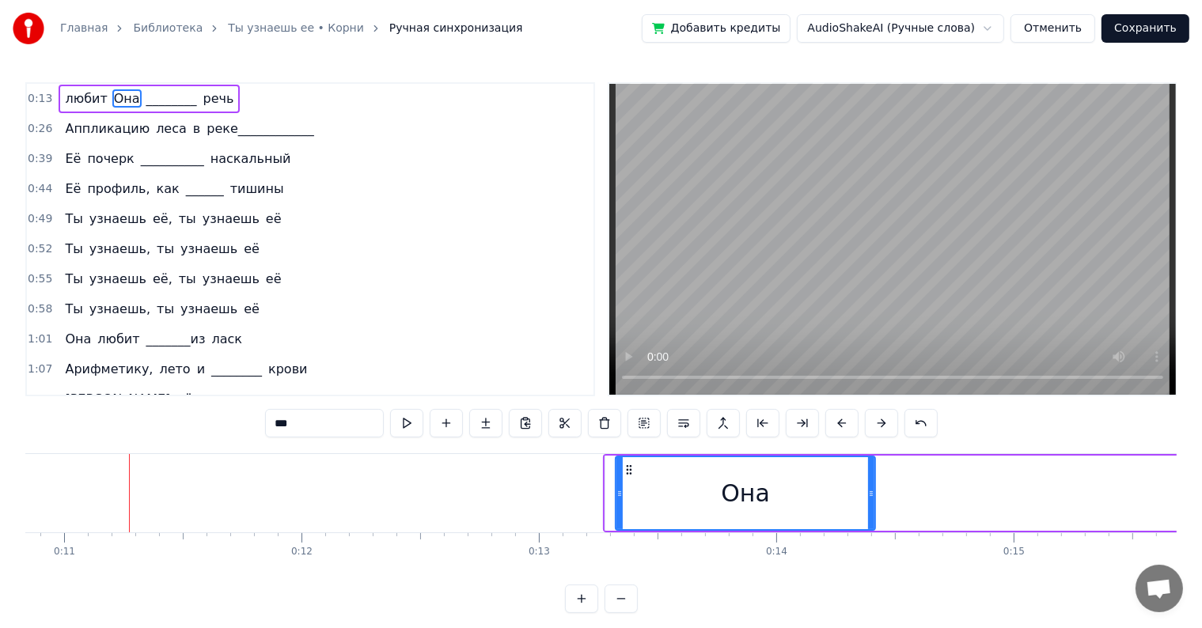
click at [880, 427] on button at bounding box center [881, 423] width 33 height 28
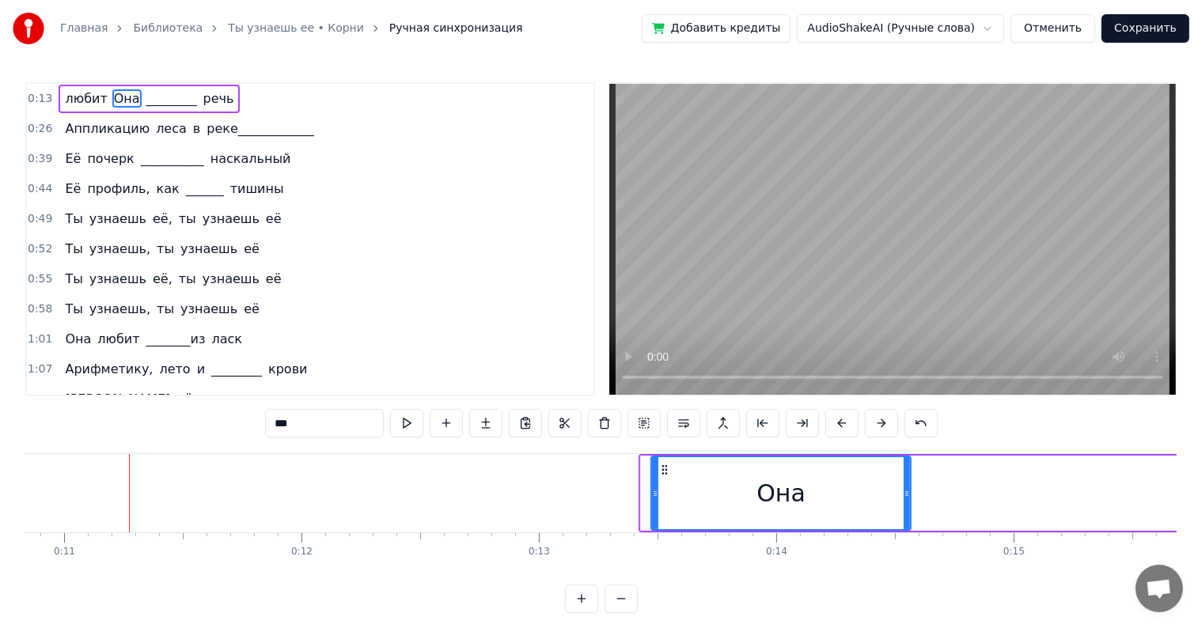
click at [880, 427] on button at bounding box center [881, 423] width 33 height 28
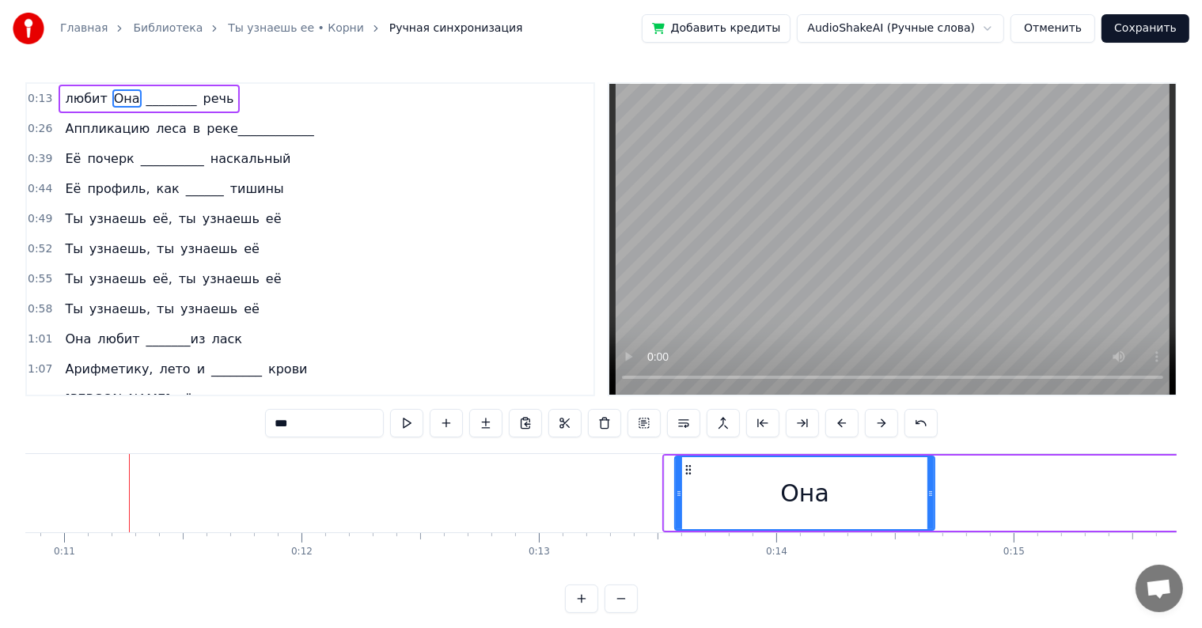
click at [880, 427] on button at bounding box center [881, 423] width 33 height 28
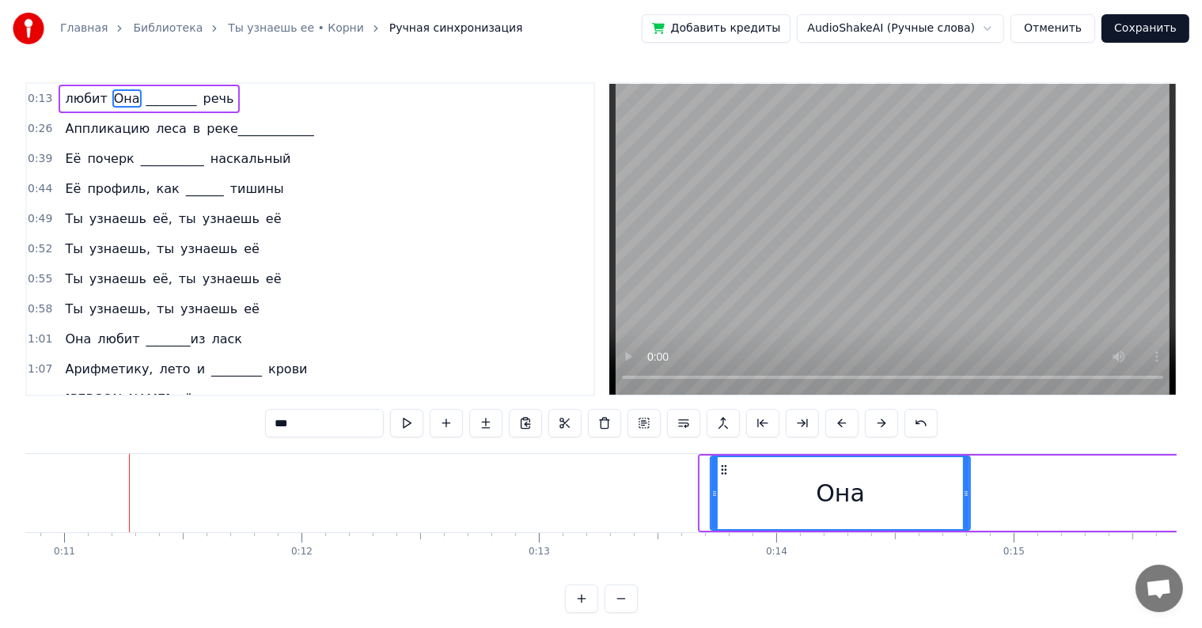
click at [880, 427] on button at bounding box center [881, 423] width 33 height 28
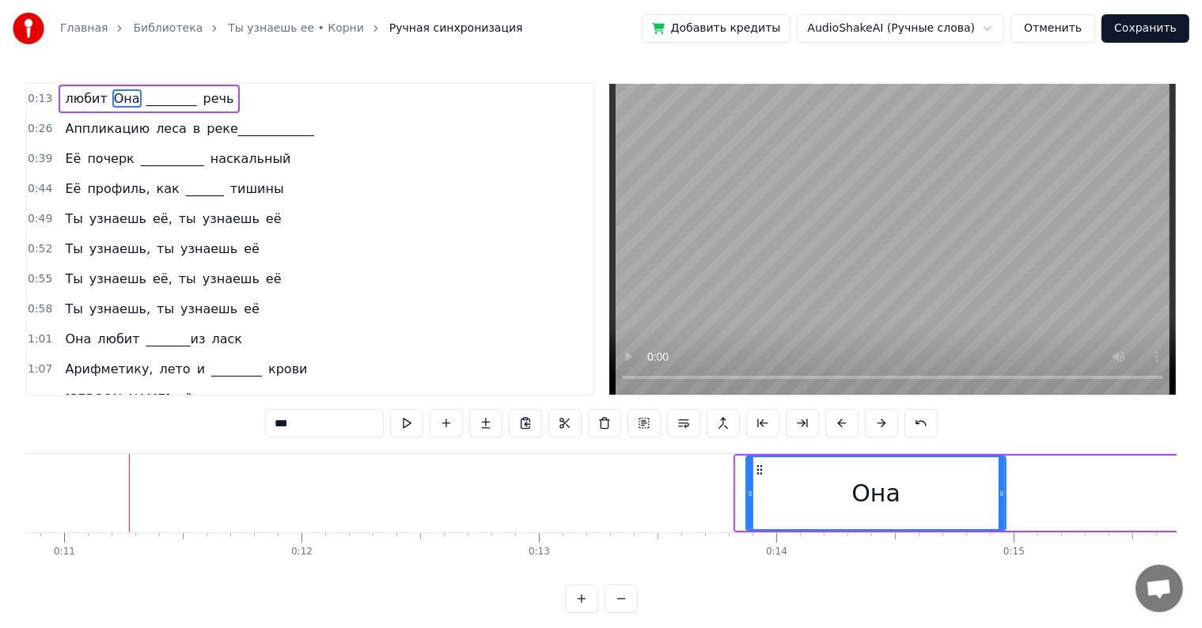
click at [880, 427] on button at bounding box center [881, 423] width 33 height 28
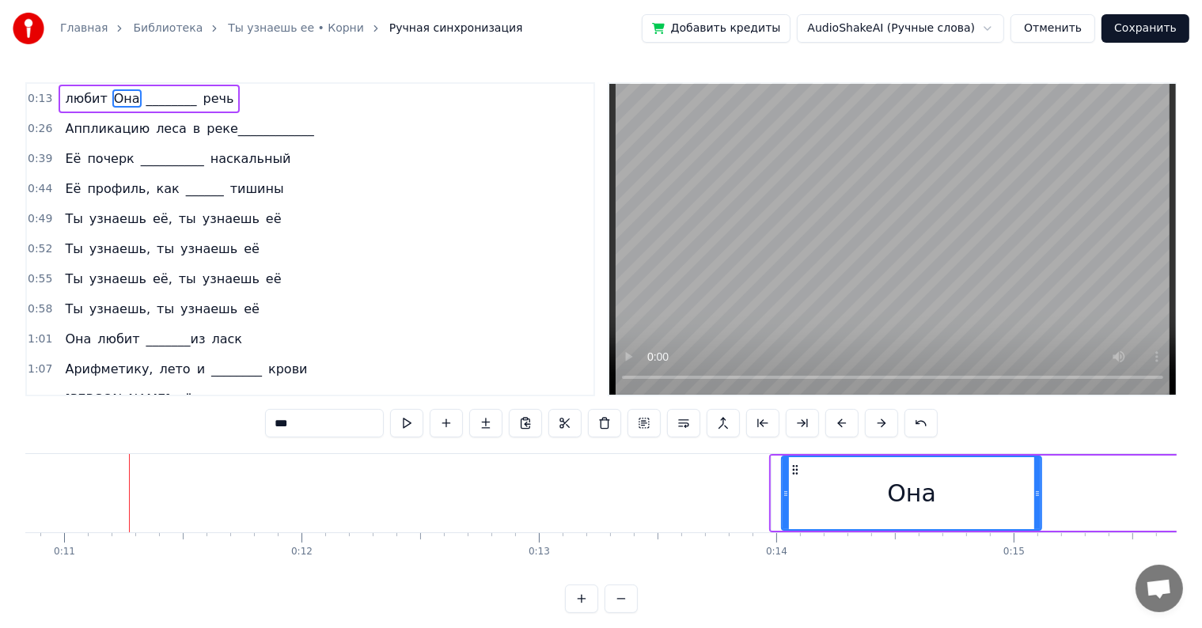
click at [880, 427] on button at bounding box center [881, 423] width 33 height 28
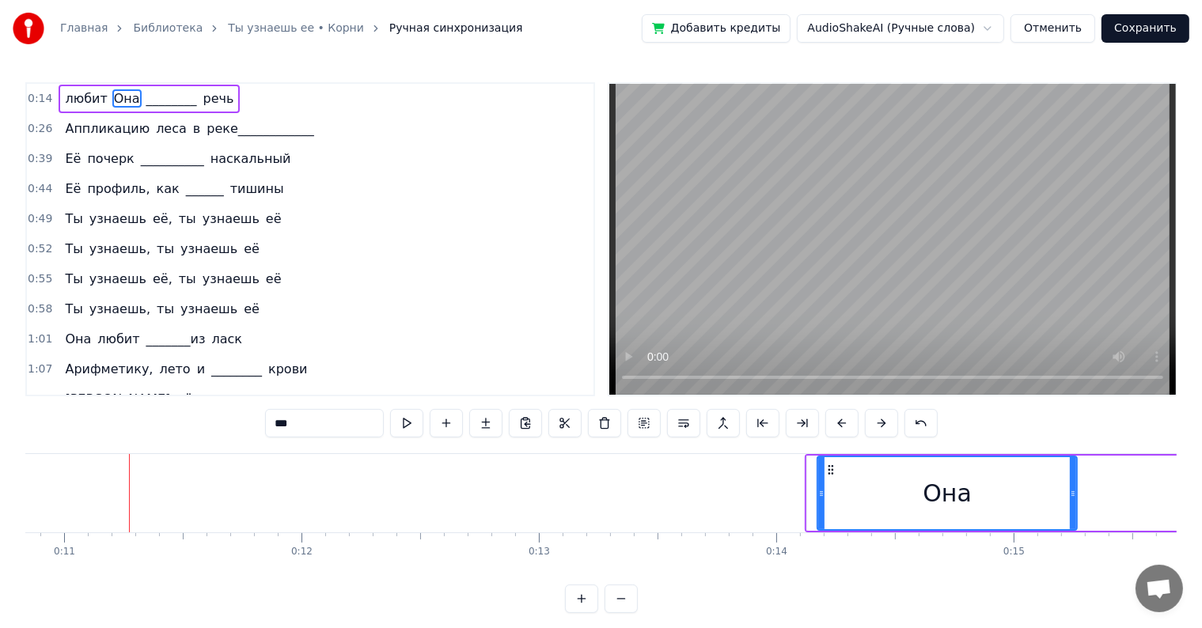
click at [880, 427] on button at bounding box center [881, 423] width 33 height 28
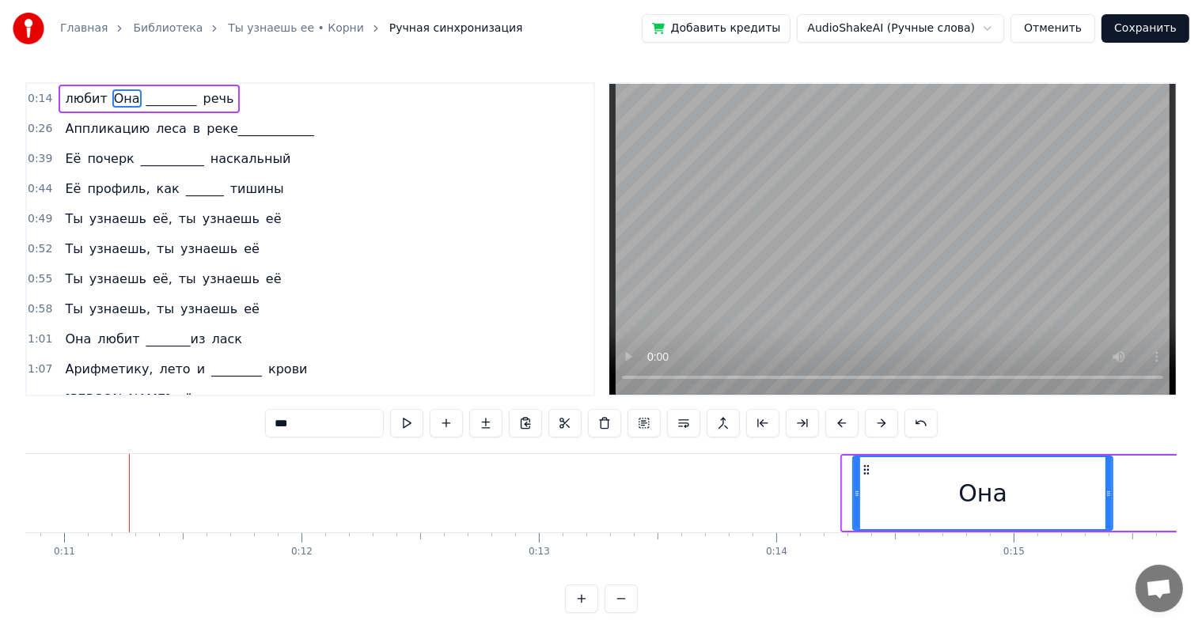
click at [880, 427] on button at bounding box center [881, 423] width 33 height 28
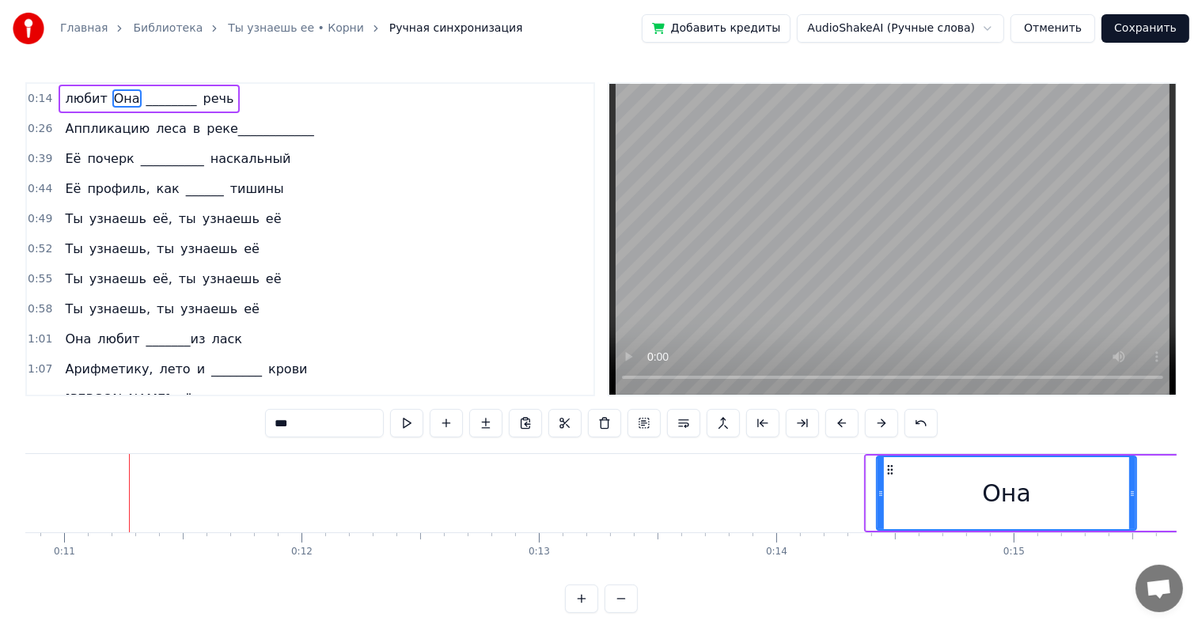
click at [880, 427] on button at bounding box center [881, 423] width 33 height 28
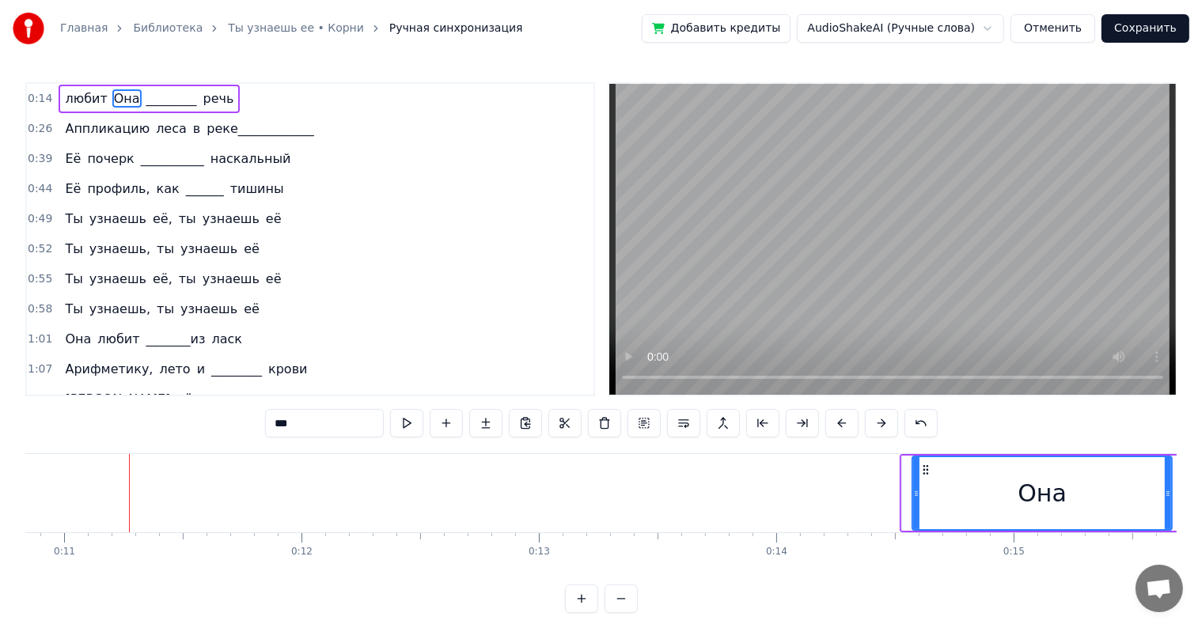
click at [880, 427] on button at bounding box center [881, 423] width 33 height 28
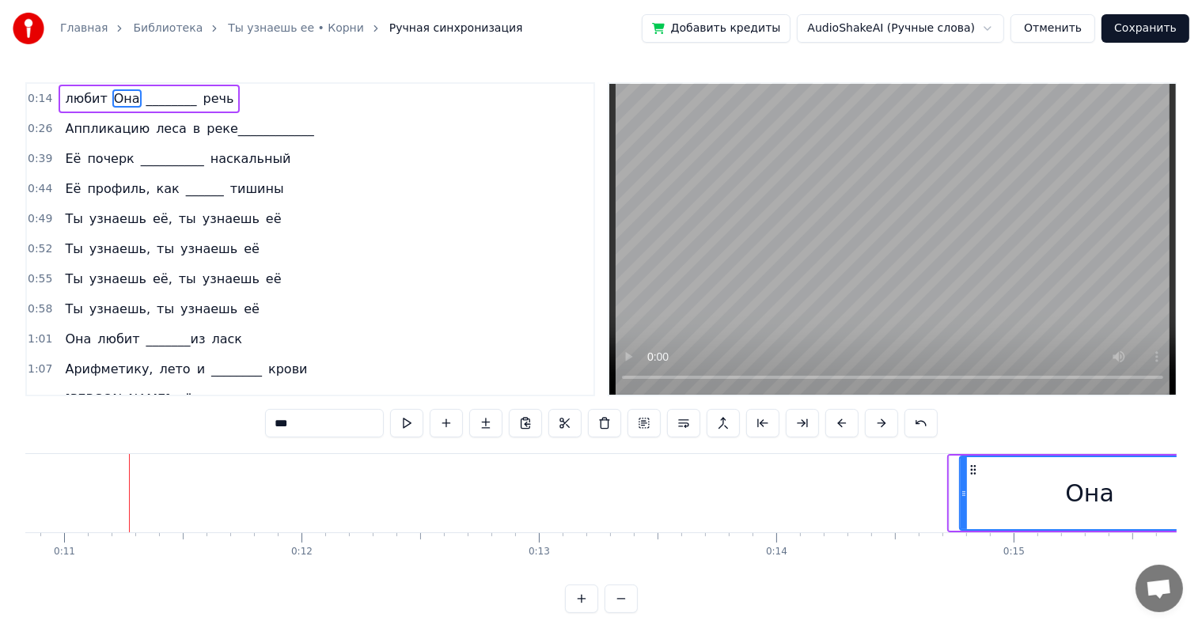
click at [880, 427] on button at bounding box center [881, 423] width 33 height 28
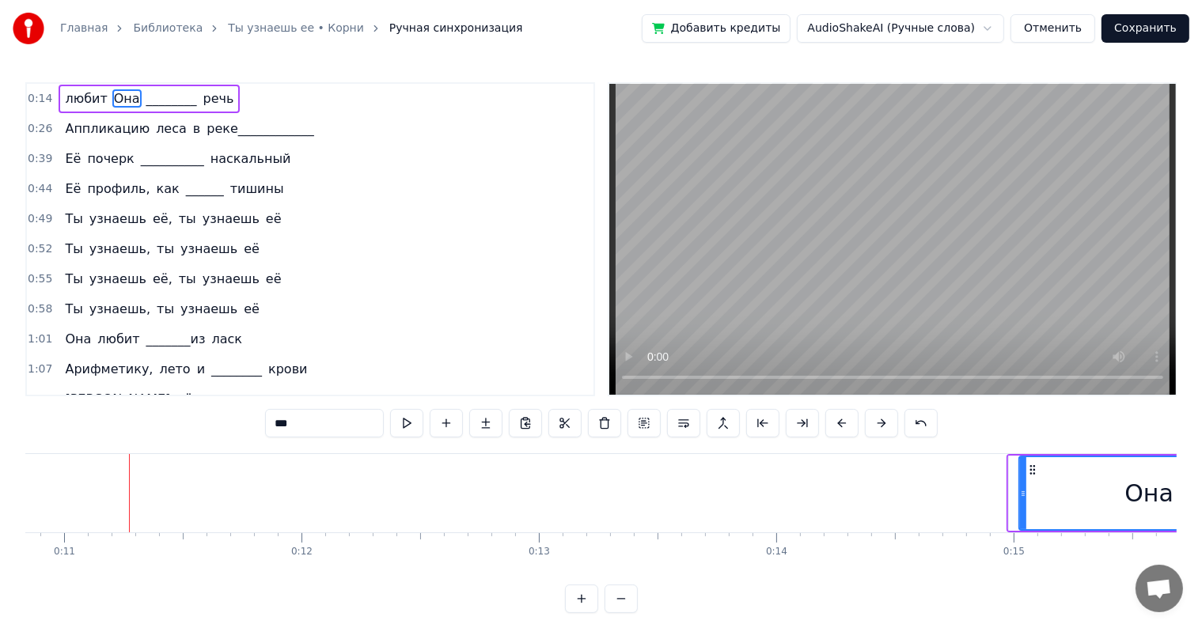
click at [880, 427] on button at bounding box center [881, 423] width 33 height 28
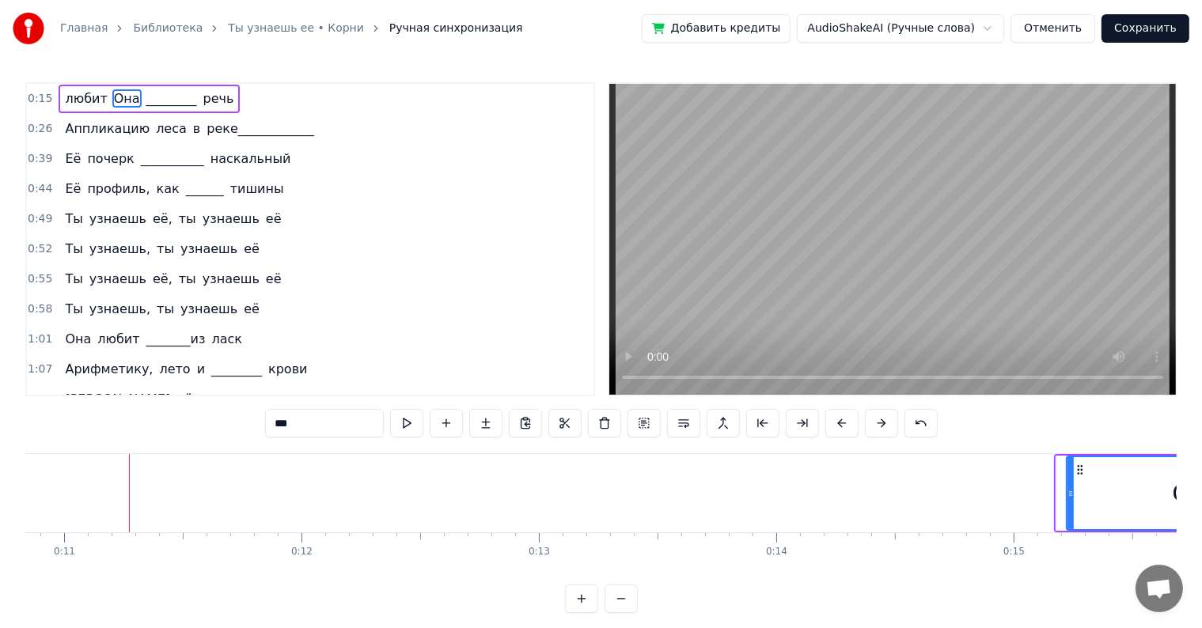
click at [880, 427] on button at bounding box center [881, 423] width 33 height 28
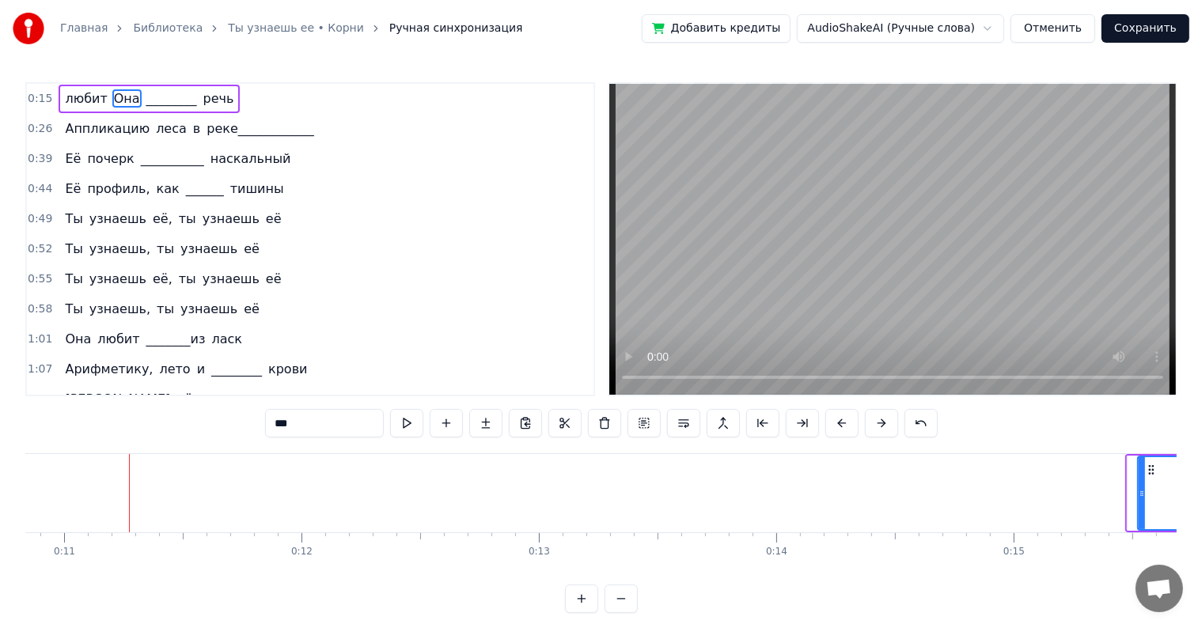
click at [880, 427] on button at bounding box center [881, 423] width 33 height 28
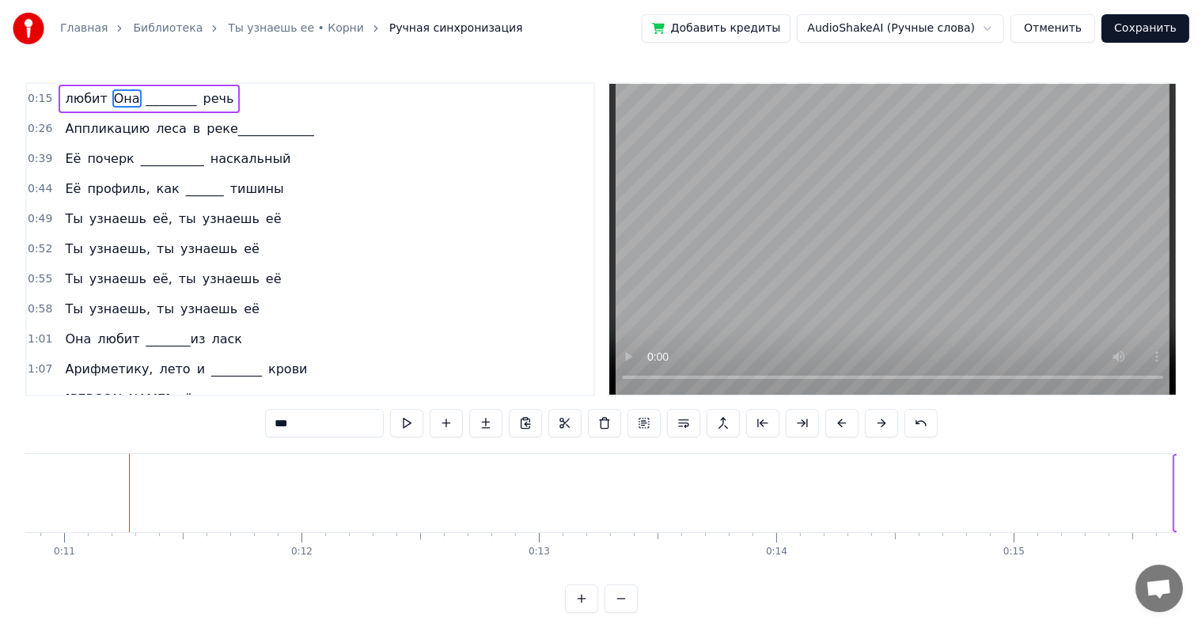
click at [880, 427] on button at bounding box center [881, 423] width 33 height 28
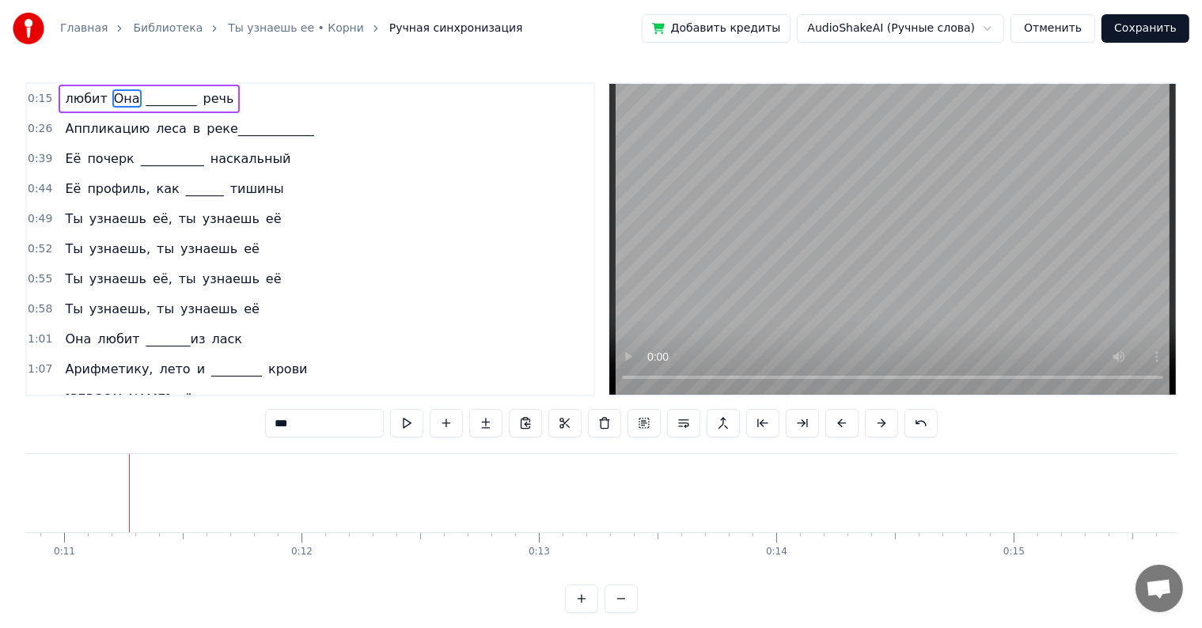
click at [880, 427] on button at bounding box center [881, 423] width 33 height 28
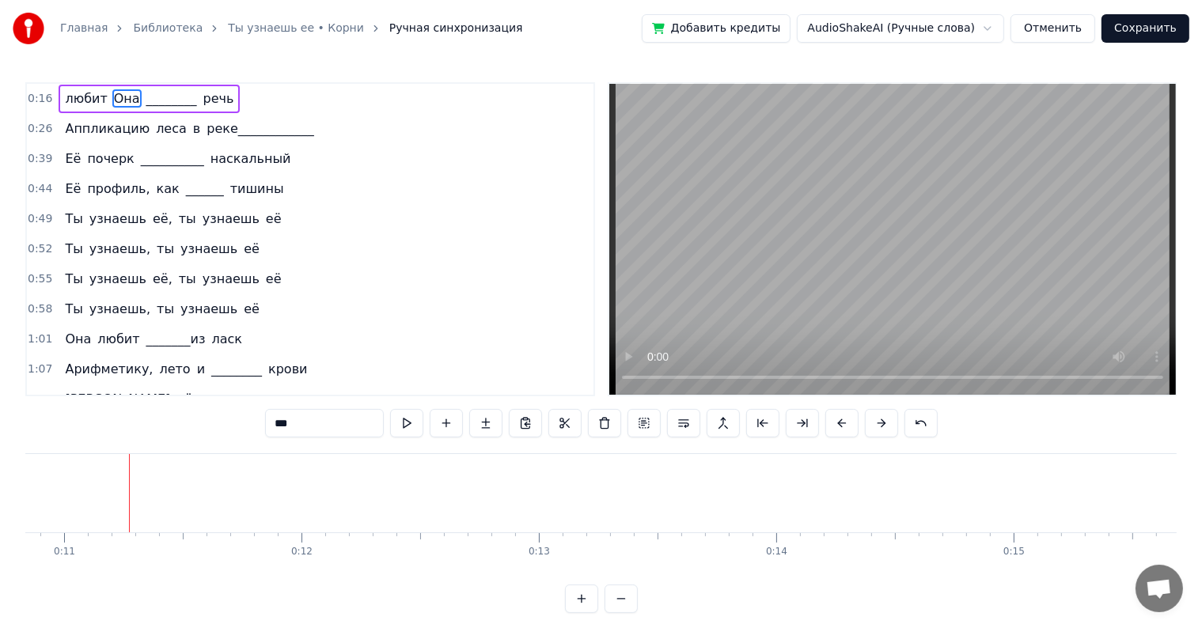
click at [880, 427] on button at bounding box center [881, 423] width 33 height 28
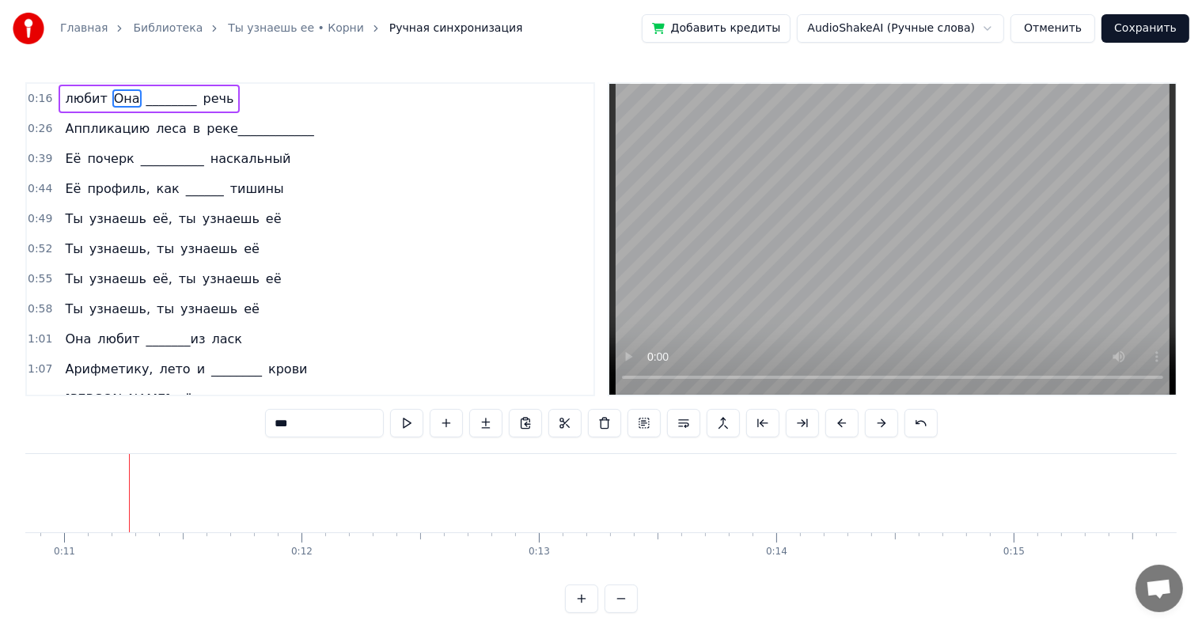
click at [880, 427] on button at bounding box center [881, 423] width 33 height 28
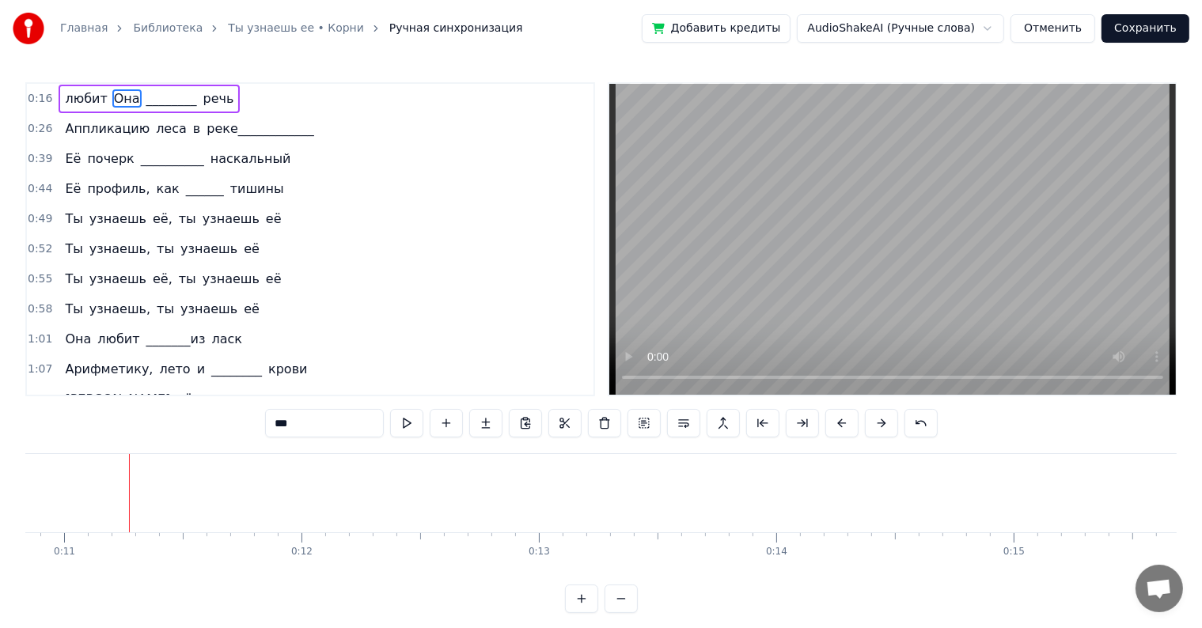
click at [880, 427] on button at bounding box center [881, 423] width 33 height 28
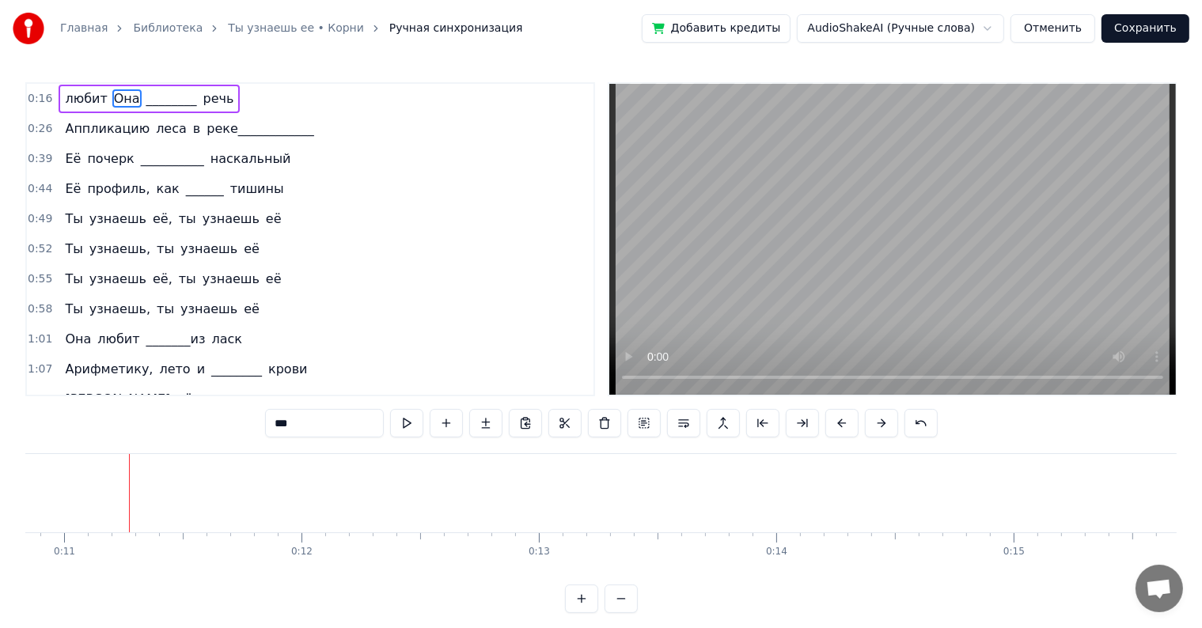
click at [880, 427] on button at bounding box center [881, 423] width 33 height 28
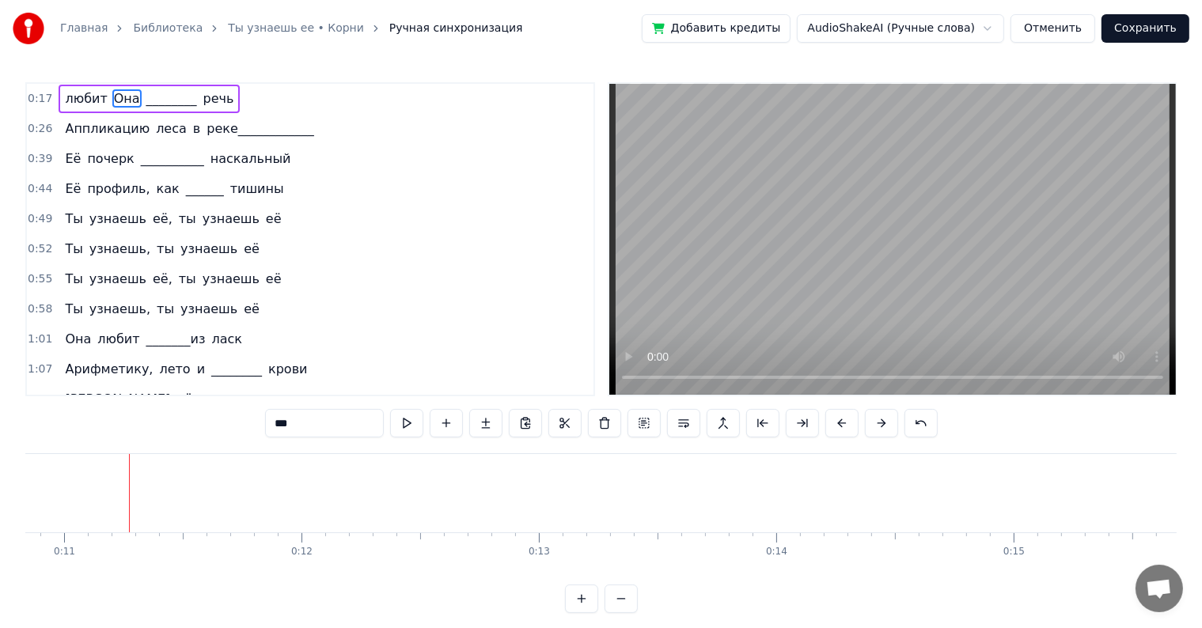
click at [880, 427] on button at bounding box center [881, 423] width 33 height 28
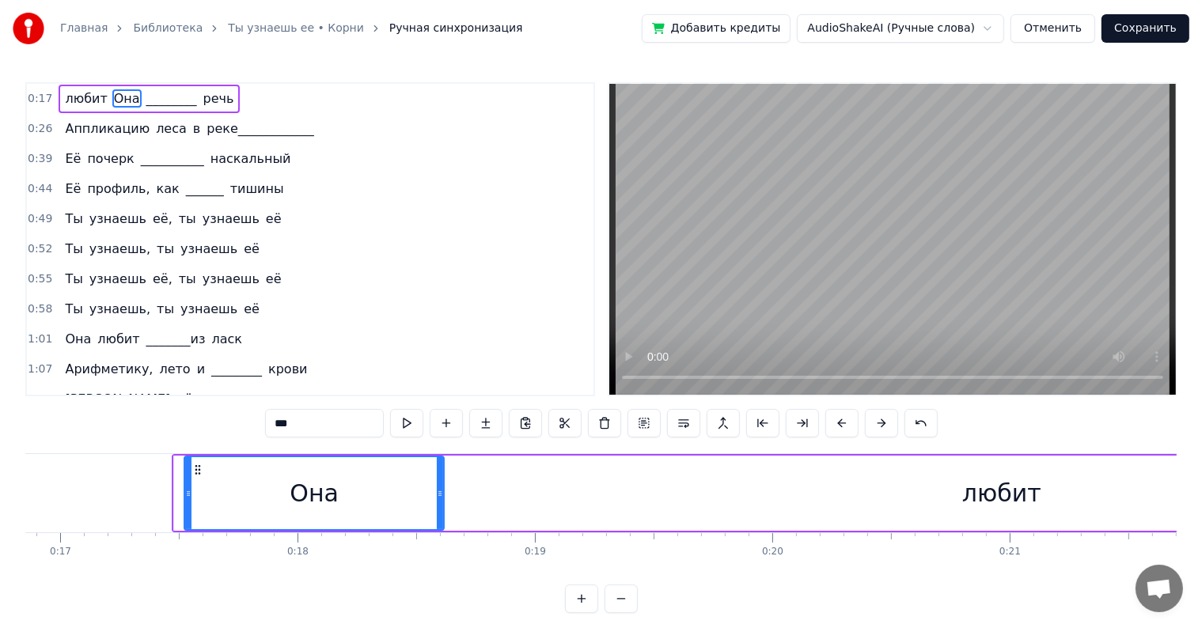
scroll to position [0, 4075]
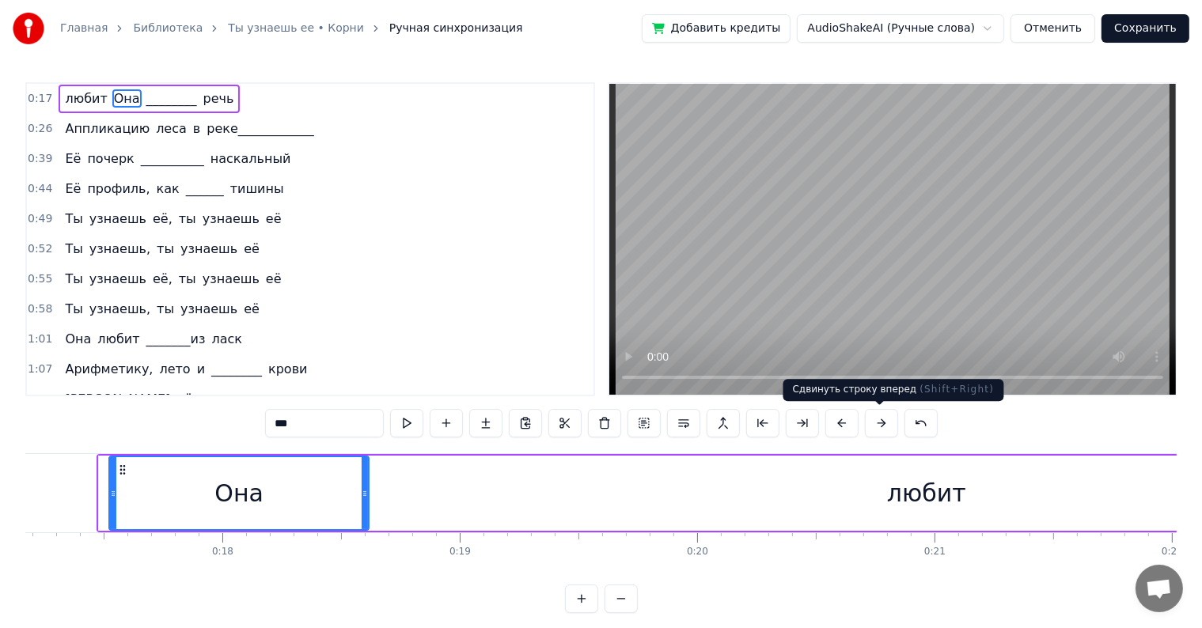
click at [883, 423] on button at bounding box center [881, 423] width 33 height 28
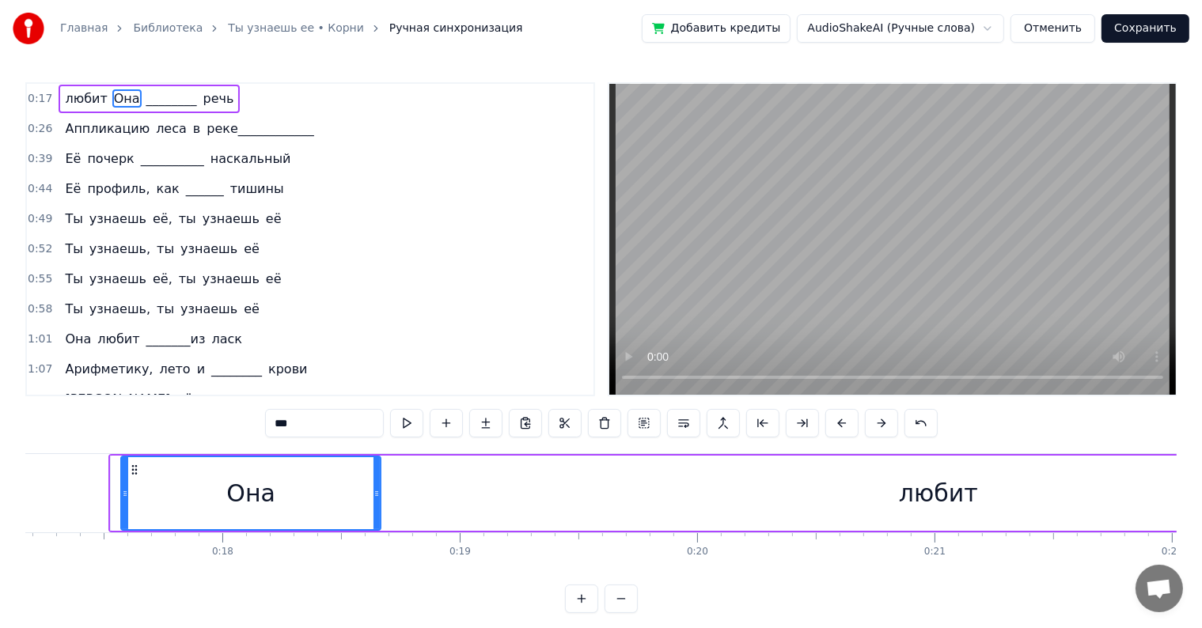
click at [883, 423] on button at bounding box center [881, 423] width 33 height 28
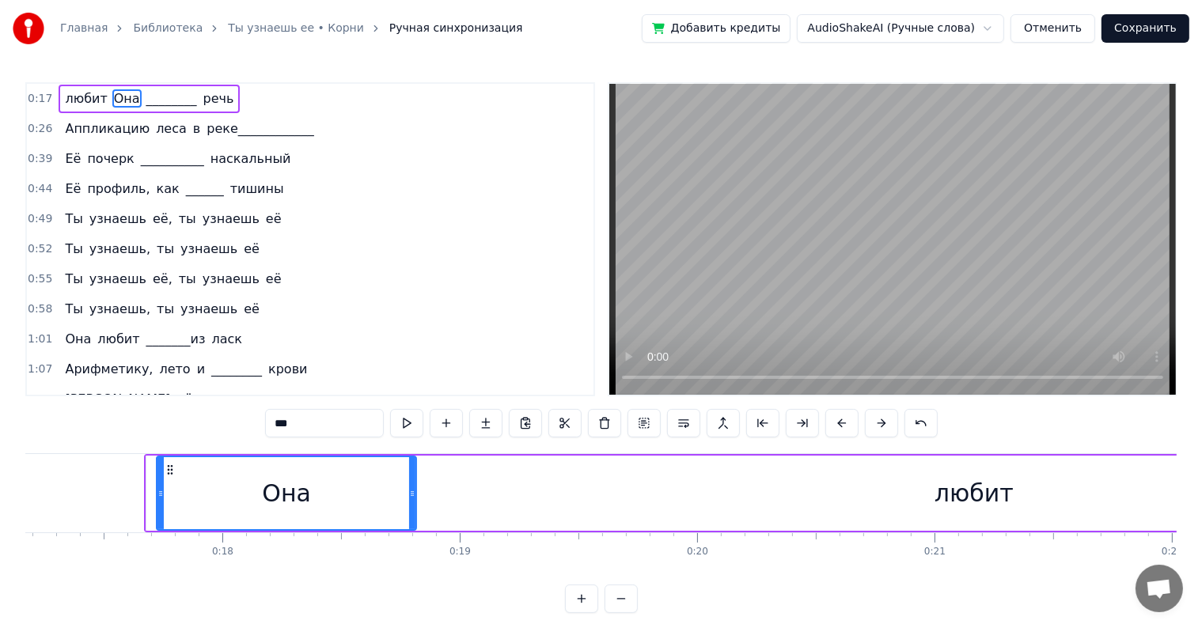
click at [883, 423] on button at bounding box center [881, 423] width 33 height 28
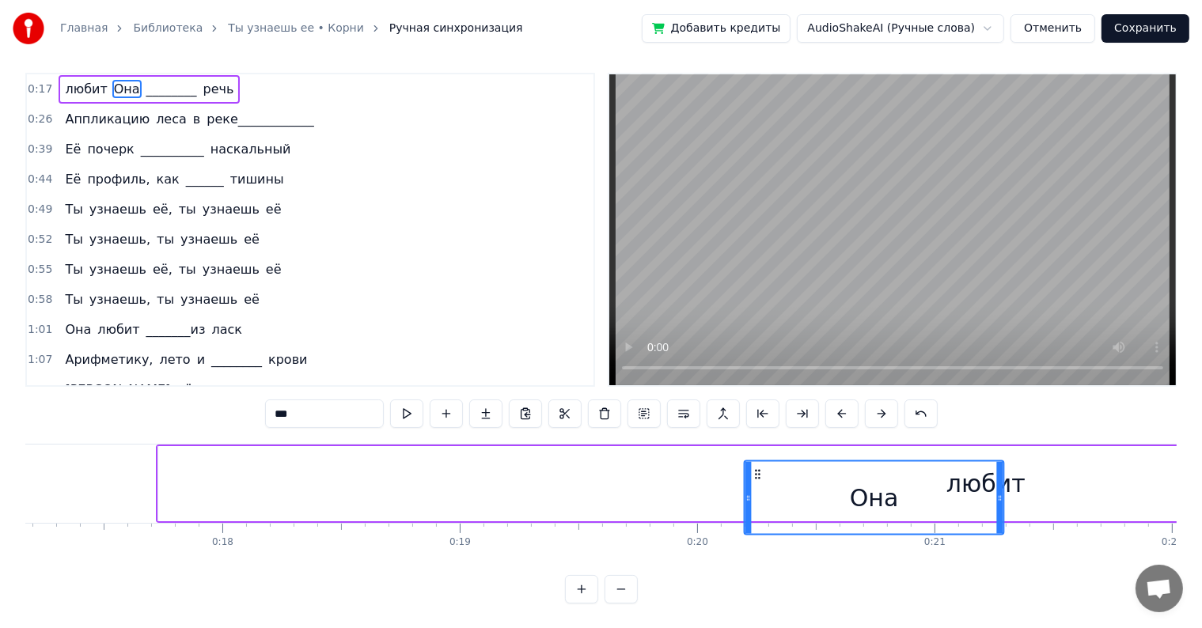
scroll to position [24, 0]
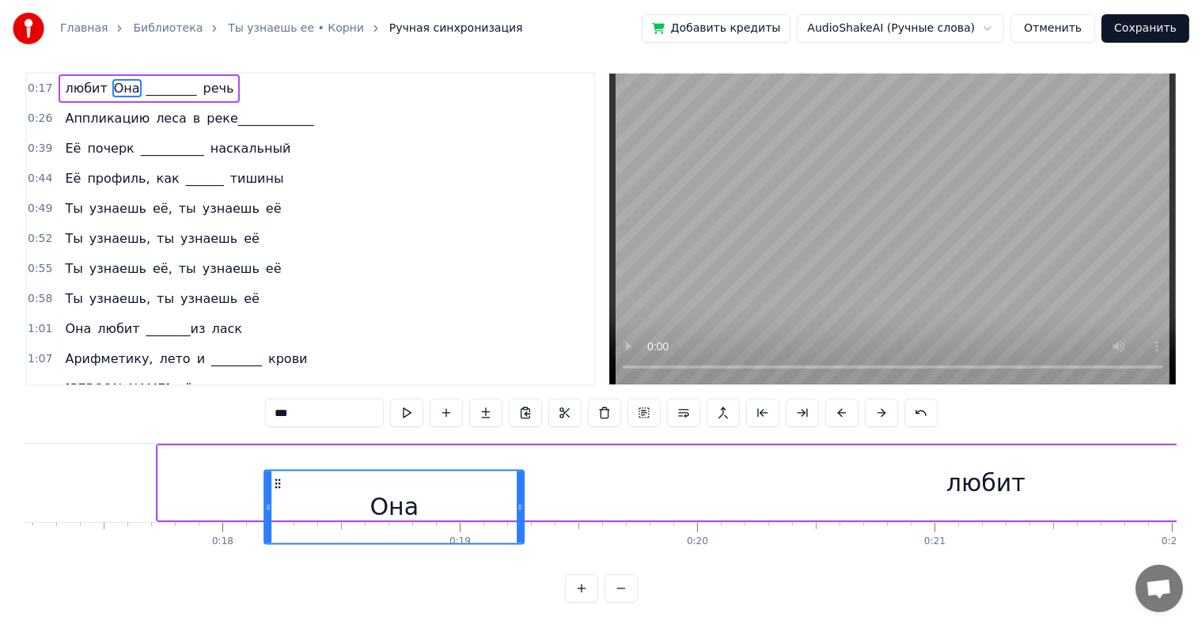
drag, startPoint x: 180, startPoint y: 466, endPoint x: 272, endPoint y: 460, distance: 91.9
click at [272, 471] on div "Она" at bounding box center [394, 507] width 258 height 72
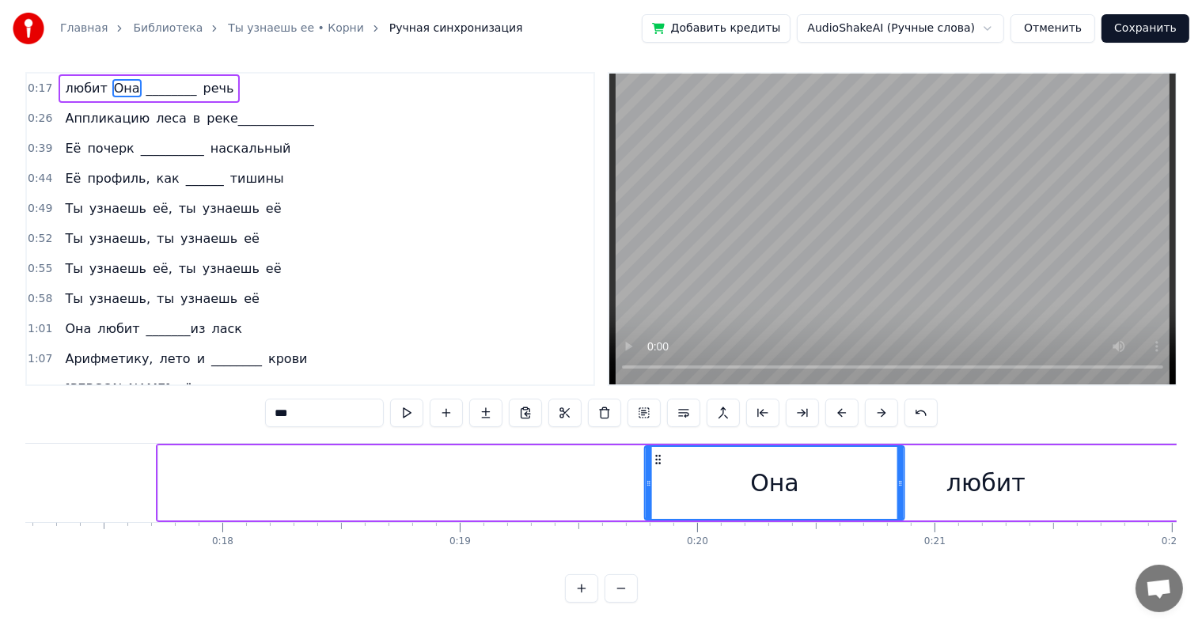
drag, startPoint x: 275, startPoint y: 442, endPoint x: 699, endPoint y: 494, distance: 428.0
click at [699, 494] on div "Она" at bounding box center [775, 483] width 258 height 72
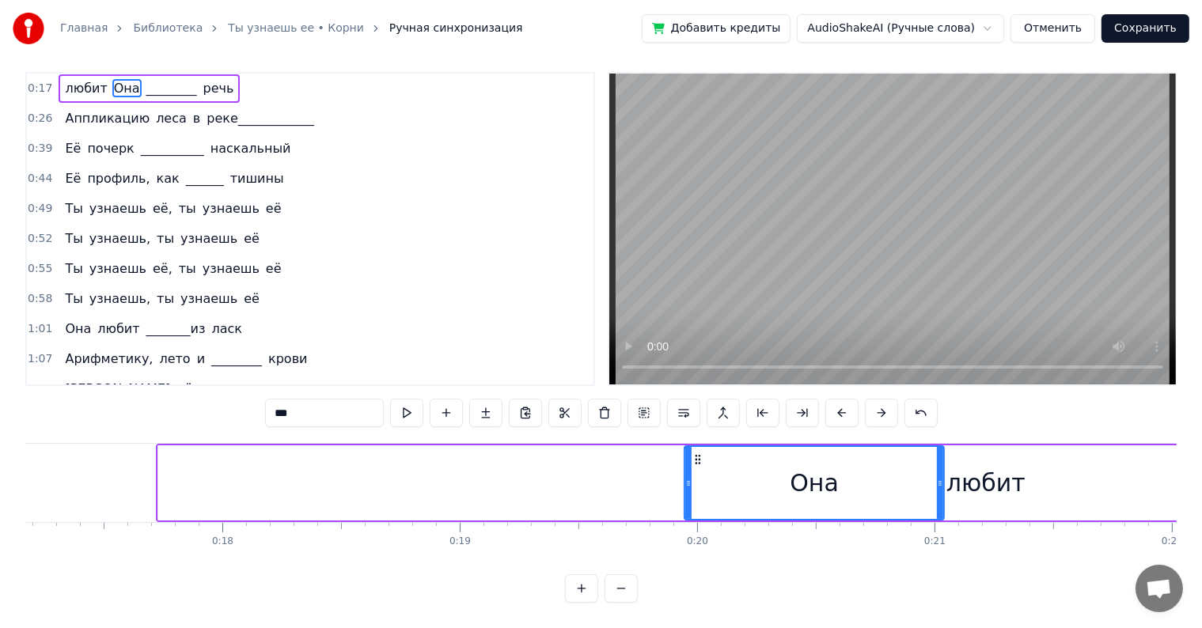
click at [995, 465] on div "любит" at bounding box center [985, 483] width 79 height 36
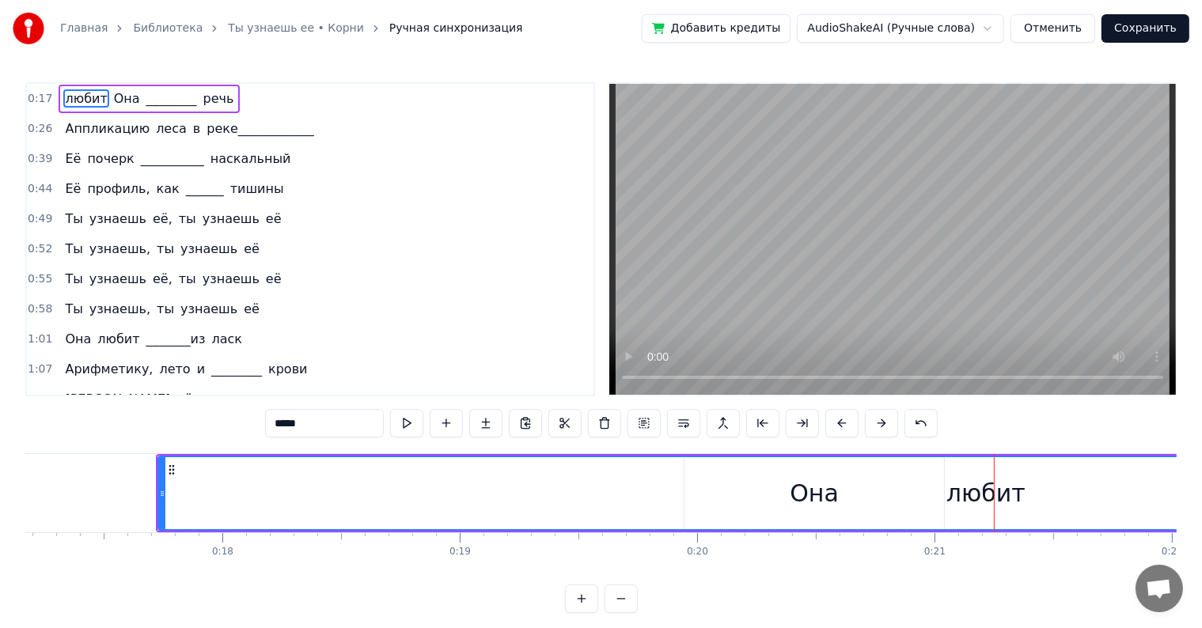
click at [921, 491] on div "любит" at bounding box center [986, 493] width 1654 height 72
click at [851, 487] on div "любит" at bounding box center [986, 493] width 1654 height 72
click at [813, 494] on div "любит" at bounding box center [986, 493] width 1654 height 72
click at [775, 484] on div "любит" at bounding box center [986, 493] width 1654 height 72
click at [781, 446] on div "0:17 любит Она ________ речь 0:26 Аппликацию леса в реке____________ 0:39 Её по…" at bounding box center [600, 347] width 1151 height 531
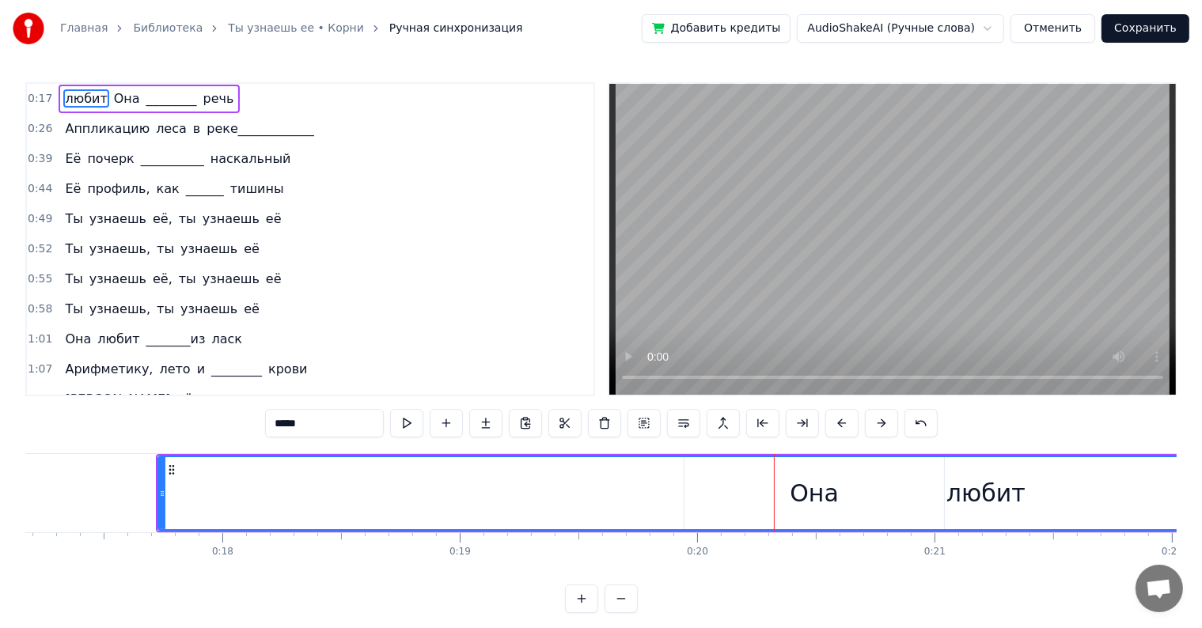
click at [801, 460] on div "любит" at bounding box center [986, 493] width 1654 height 72
click at [928, 521] on div "любит" at bounding box center [986, 493] width 1654 height 72
click at [872, 530] on div "любит" at bounding box center [985, 493] width 1657 height 75
click at [783, 479] on div "любит" at bounding box center [986, 493] width 1654 height 72
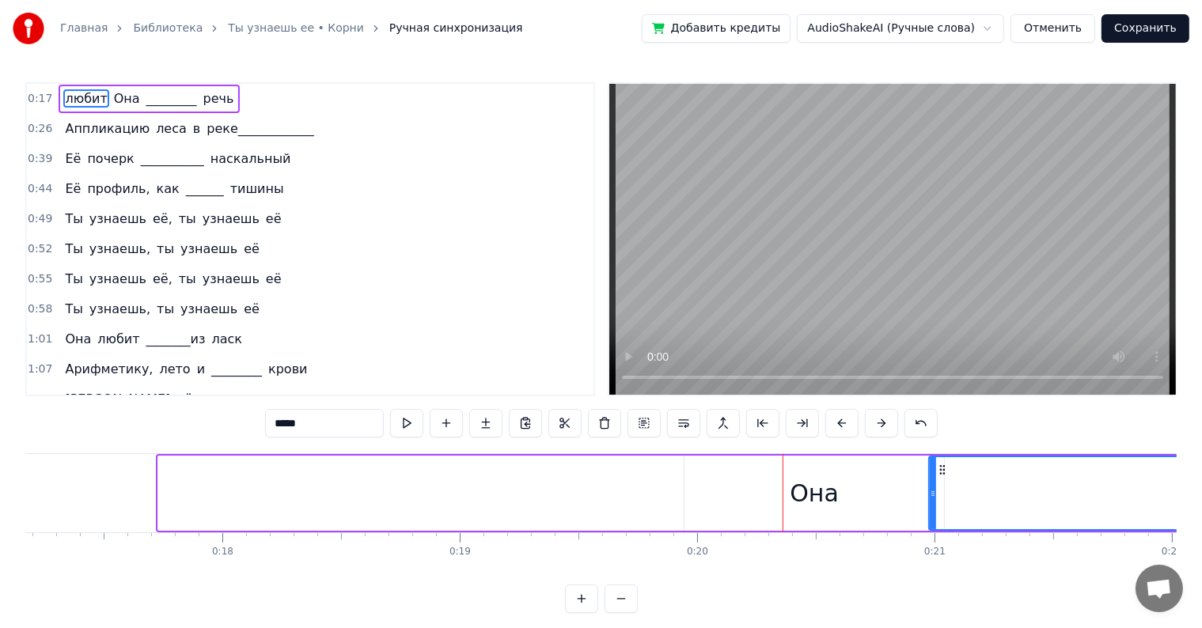
drag, startPoint x: 160, startPoint y: 492, endPoint x: 930, endPoint y: 503, distance: 770.7
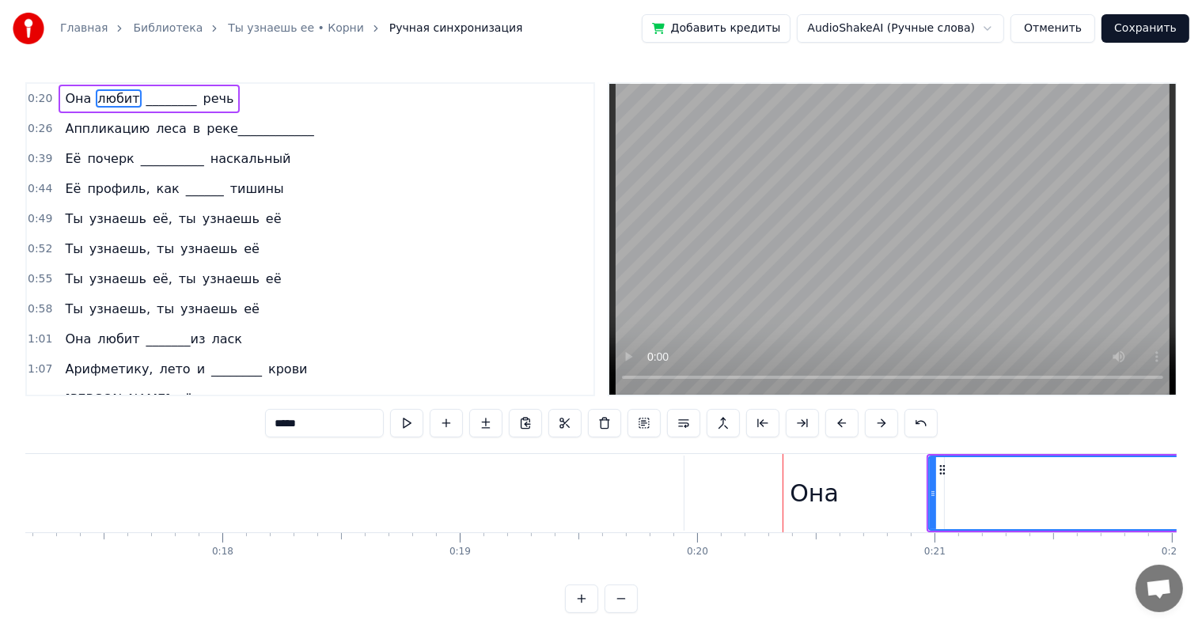
click at [924, 500] on div "Она" at bounding box center [814, 493] width 260 height 75
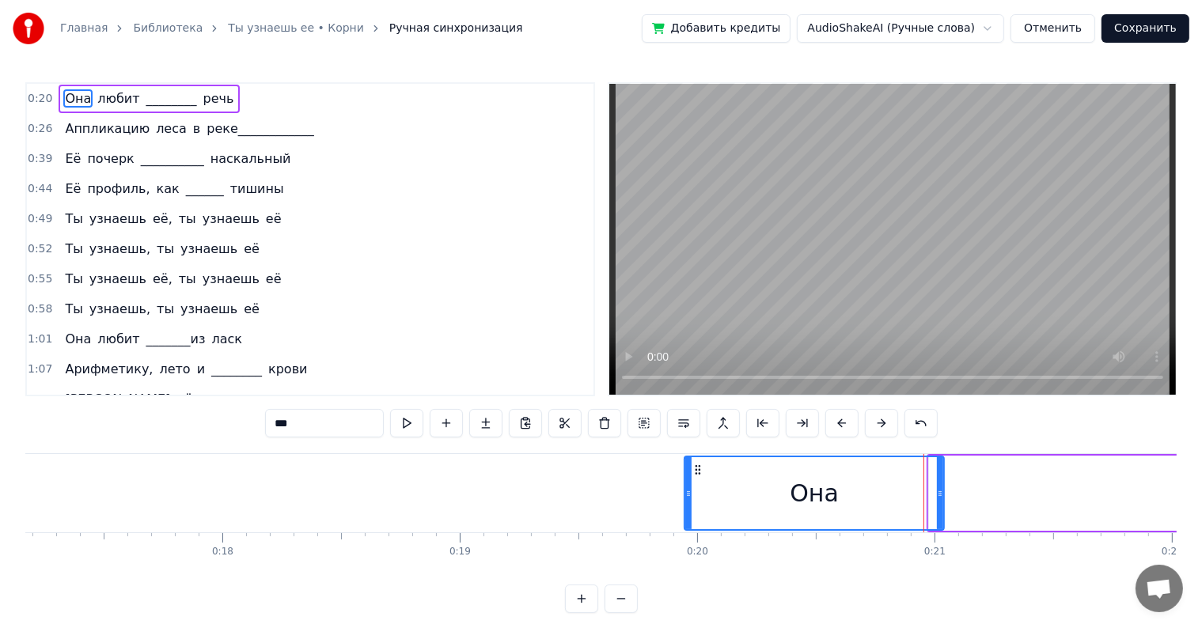
click at [938, 497] on icon at bounding box center [940, 493] width 6 height 13
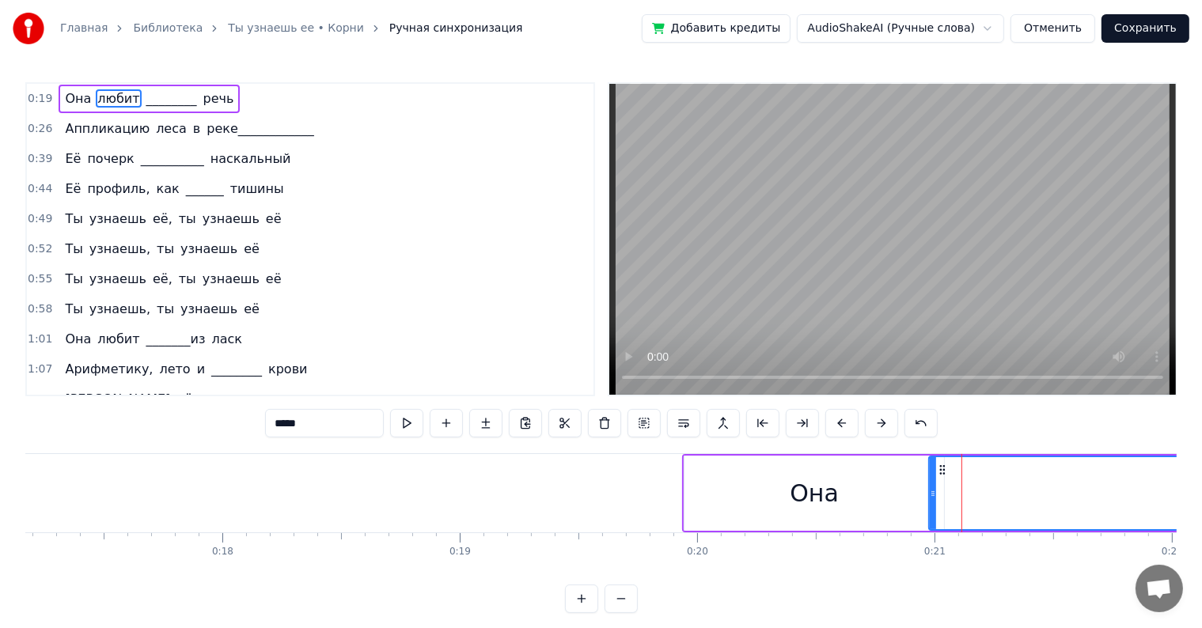
drag, startPoint x: 930, startPoint y: 494, endPoint x: 943, endPoint y: 494, distance: 12.7
click at [943, 494] on icon at bounding box center [945, 493] width 6 height 13
click at [731, 480] on div "Она" at bounding box center [814, 493] width 260 height 75
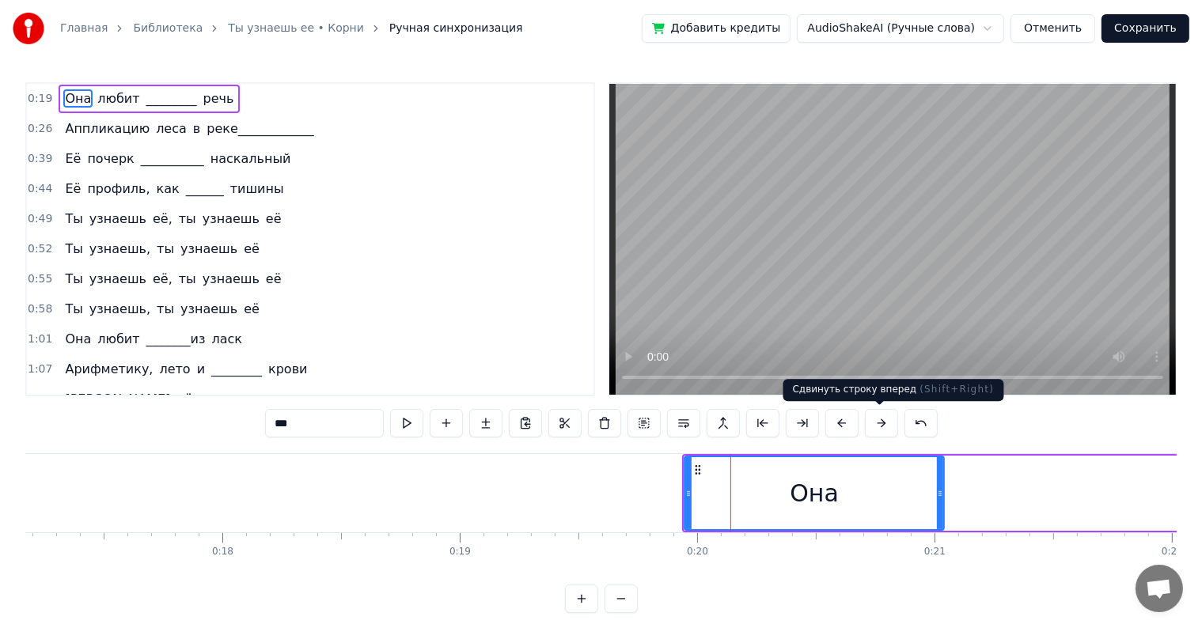
click at [885, 421] on button at bounding box center [881, 423] width 33 height 28
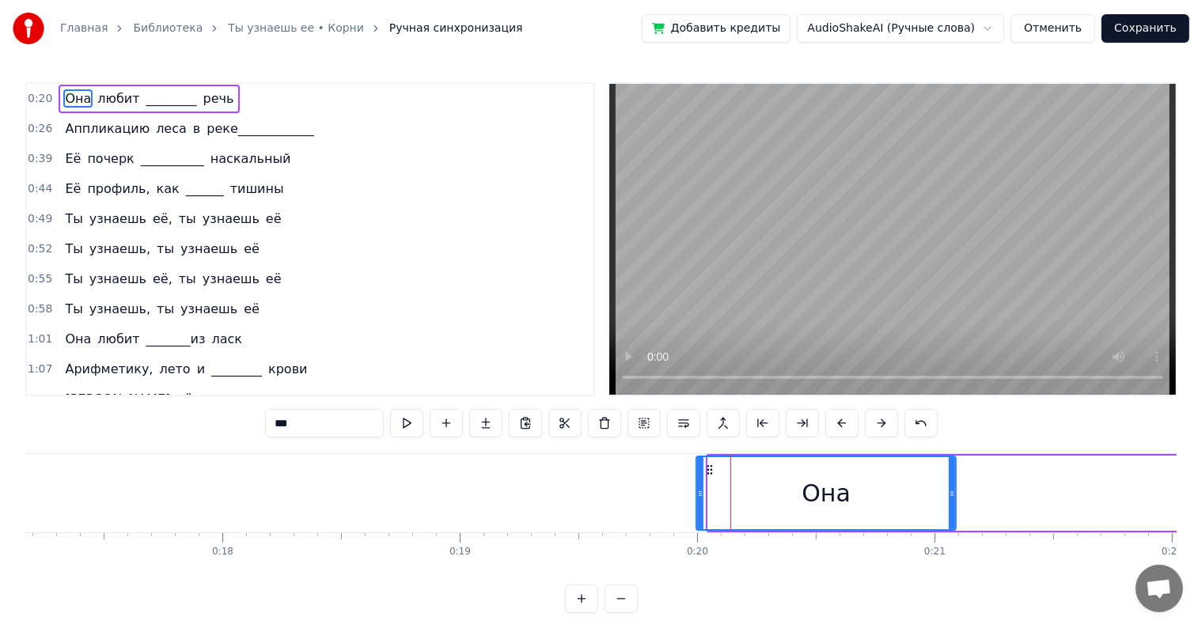
click at [885, 421] on button at bounding box center [881, 423] width 33 height 28
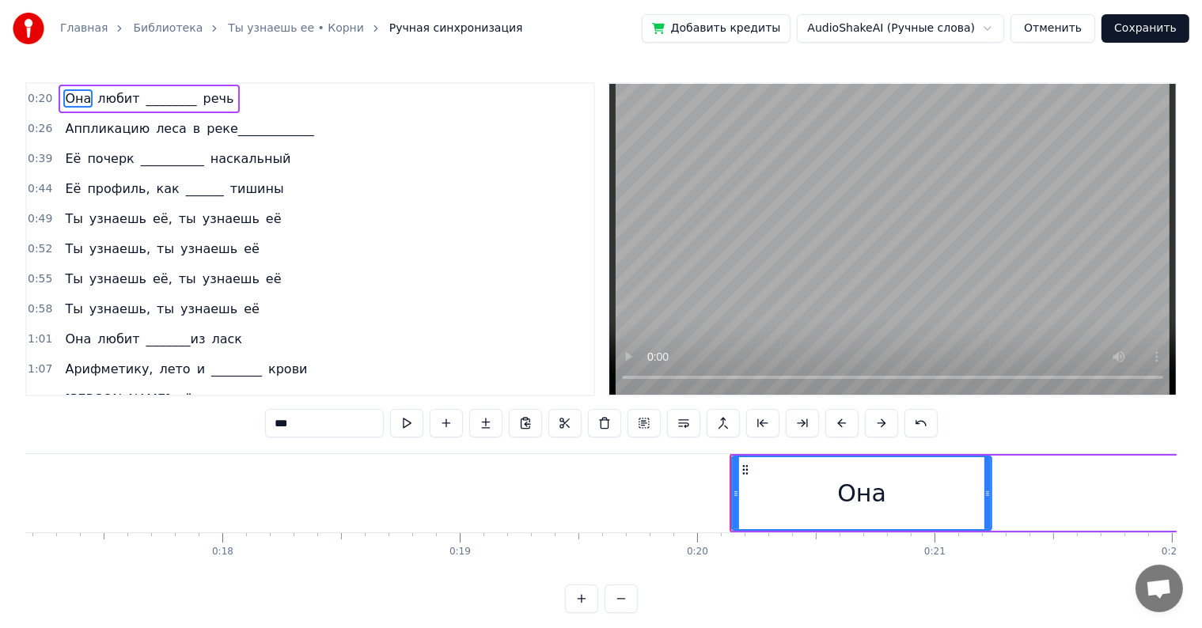
click at [885, 421] on button at bounding box center [881, 423] width 33 height 28
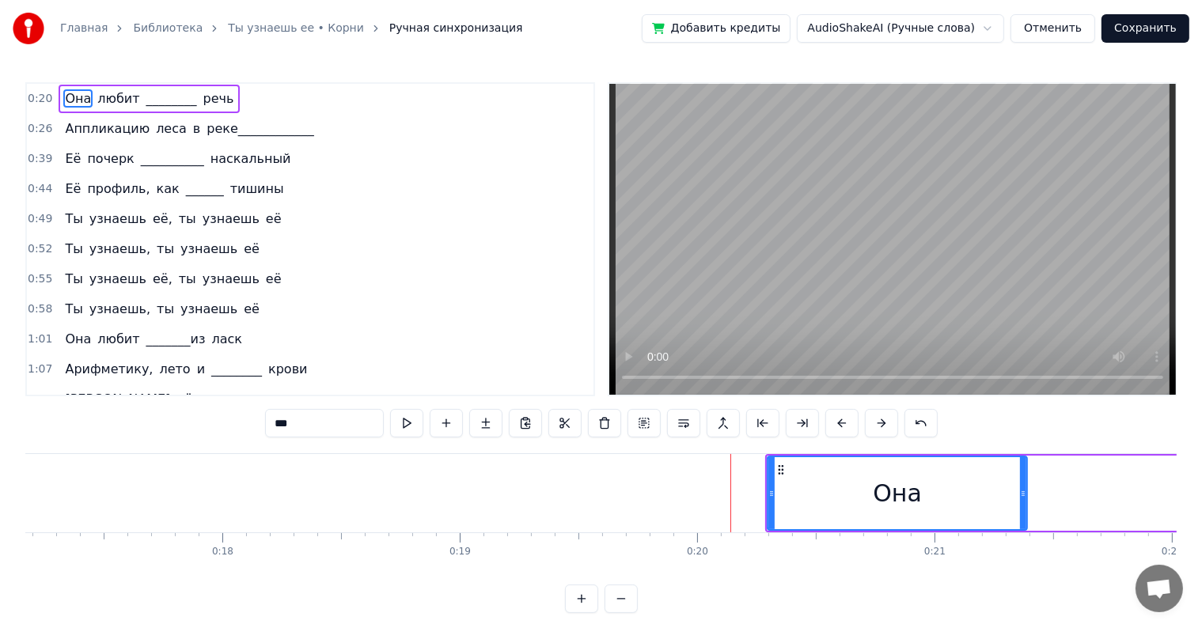
click at [885, 421] on button at bounding box center [881, 423] width 33 height 28
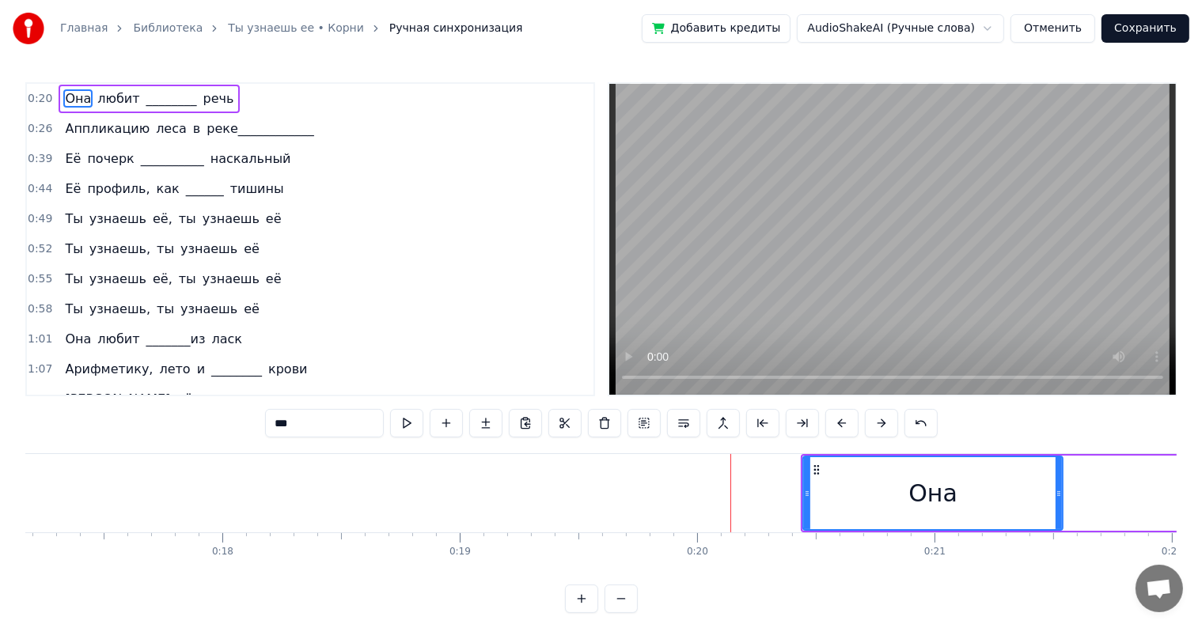
click at [885, 421] on button at bounding box center [881, 423] width 33 height 28
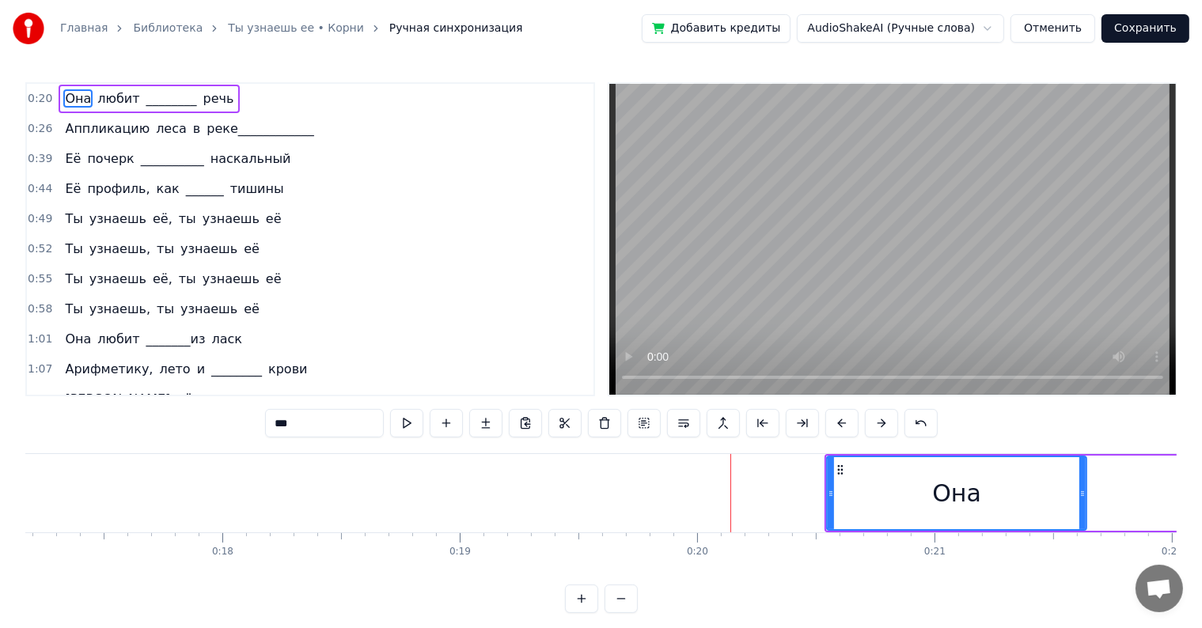
click at [885, 421] on button at bounding box center [881, 423] width 33 height 28
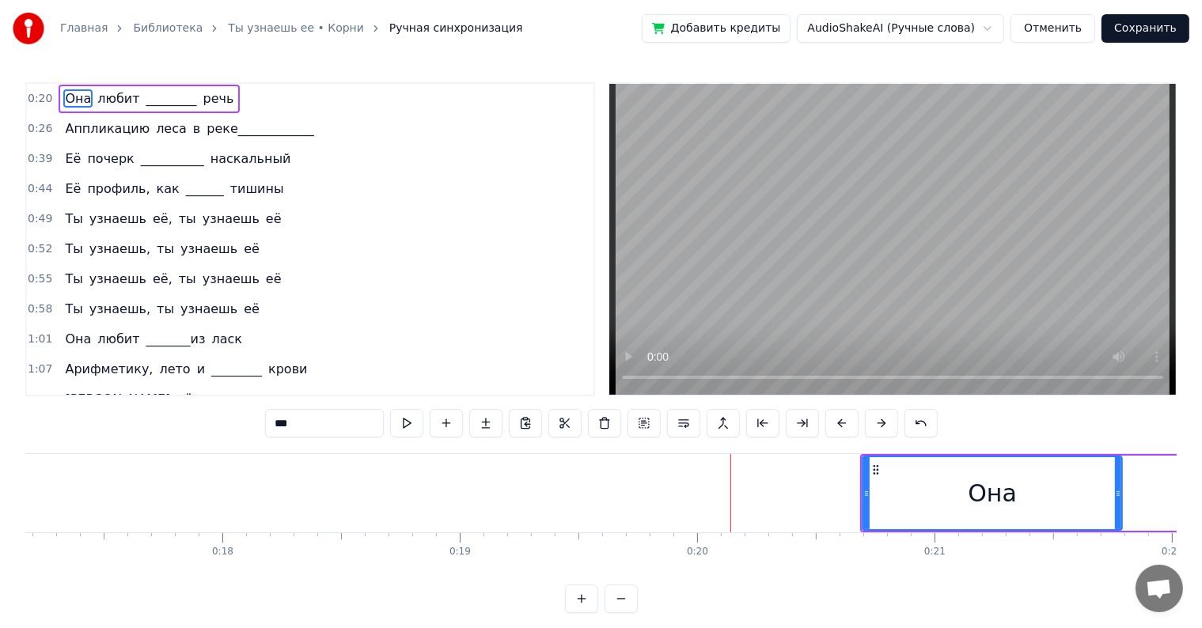
click at [885, 421] on button at bounding box center [881, 423] width 33 height 28
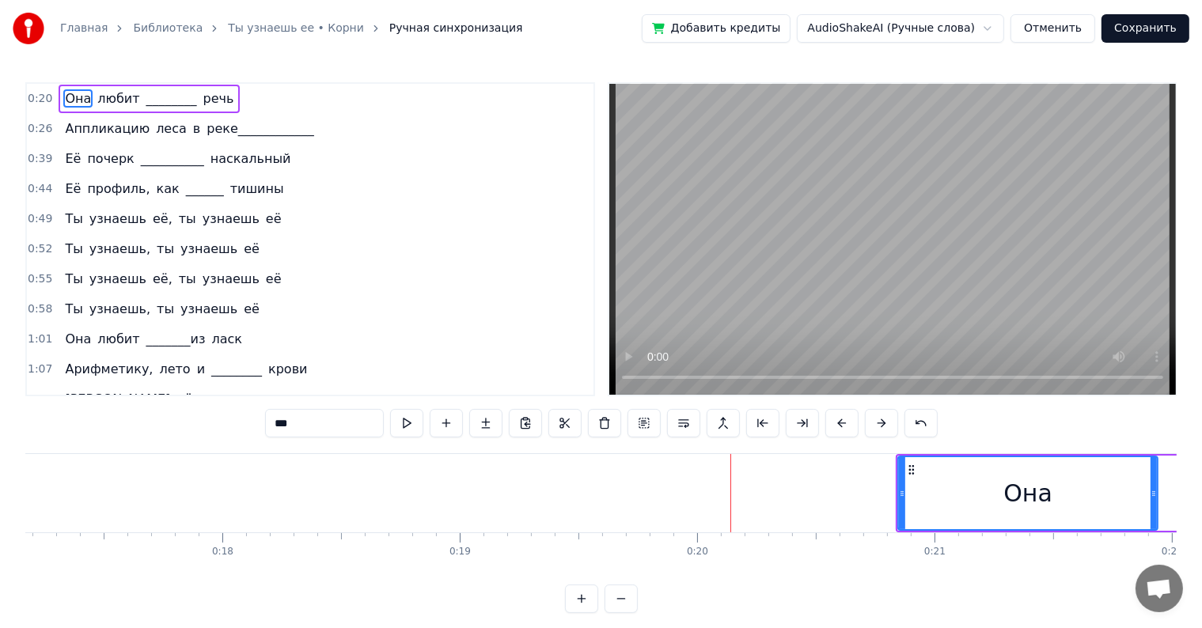
click at [885, 421] on button at bounding box center [881, 423] width 33 height 28
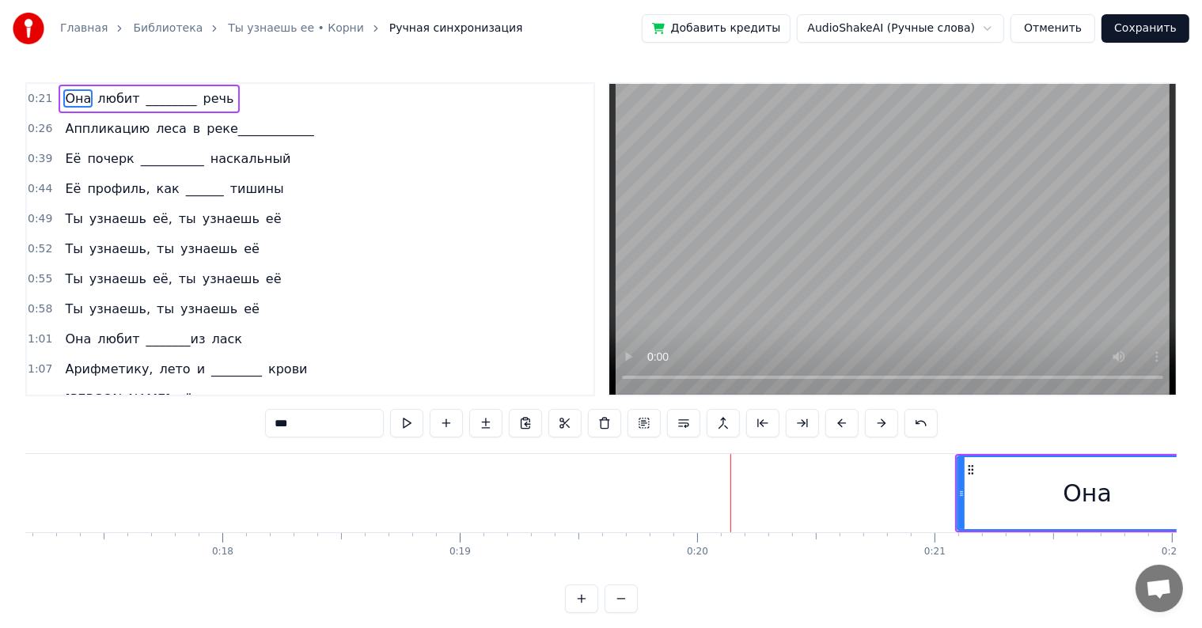
click at [885, 421] on button at bounding box center [881, 423] width 33 height 28
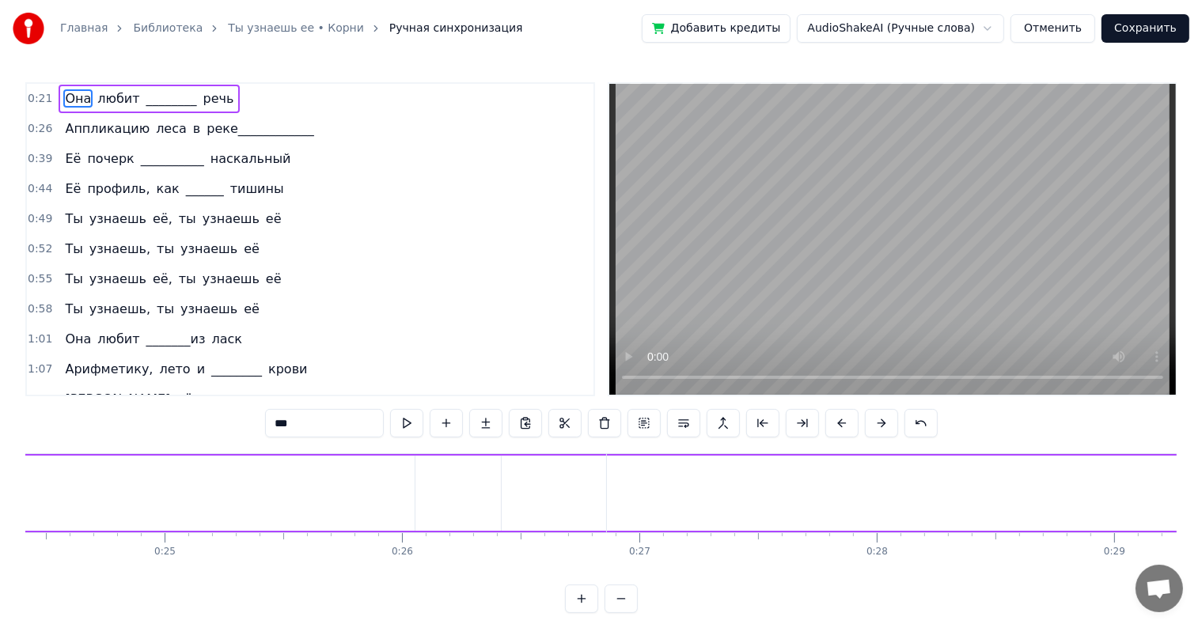
scroll to position [0, 5720]
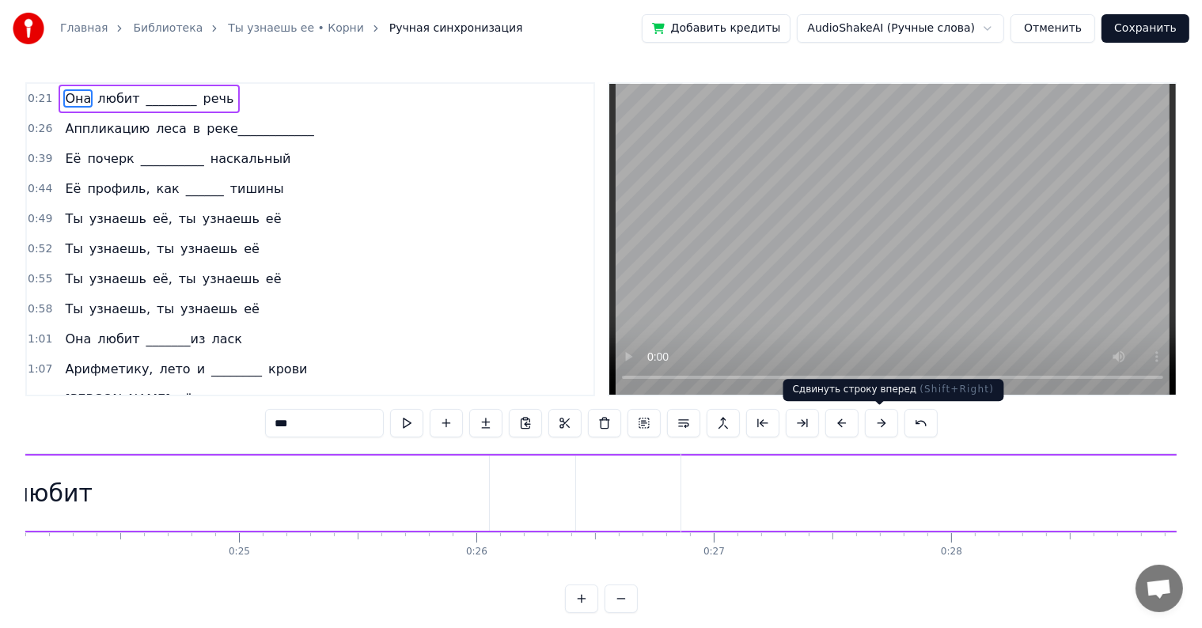
click at [889, 417] on button at bounding box center [881, 423] width 33 height 28
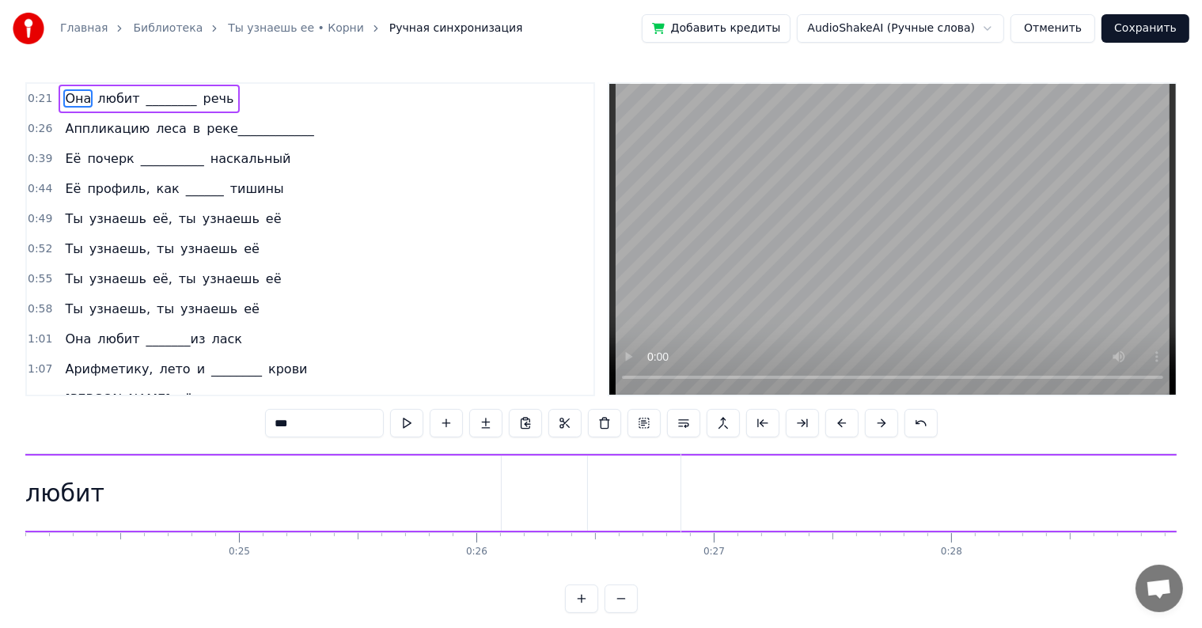
click at [889, 417] on button at bounding box center [881, 423] width 33 height 28
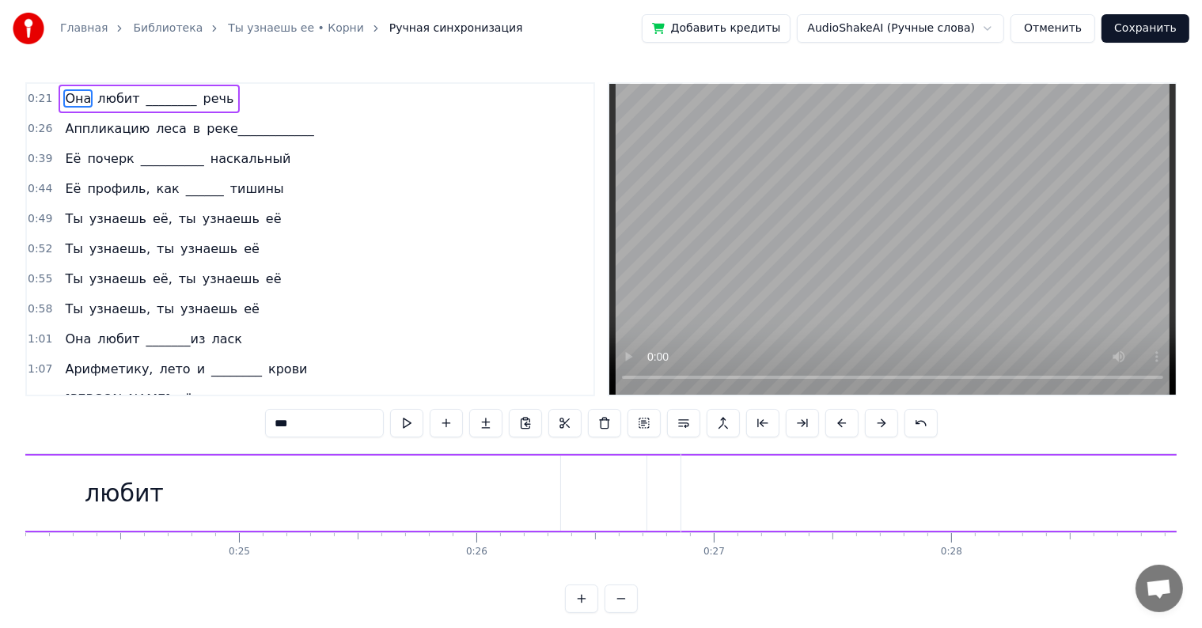
click at [889, 417] on button at bounding box center [881, 423] width 33 height 28
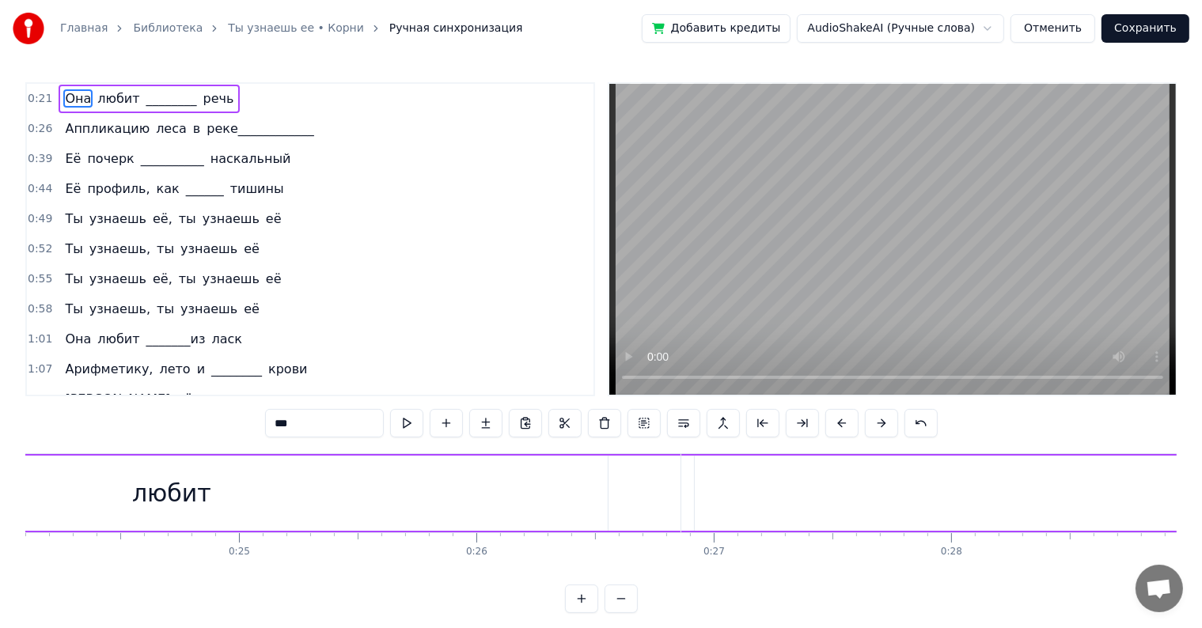
click at [889, 417] on button at bounding box center [881, 423] width 33 height 28
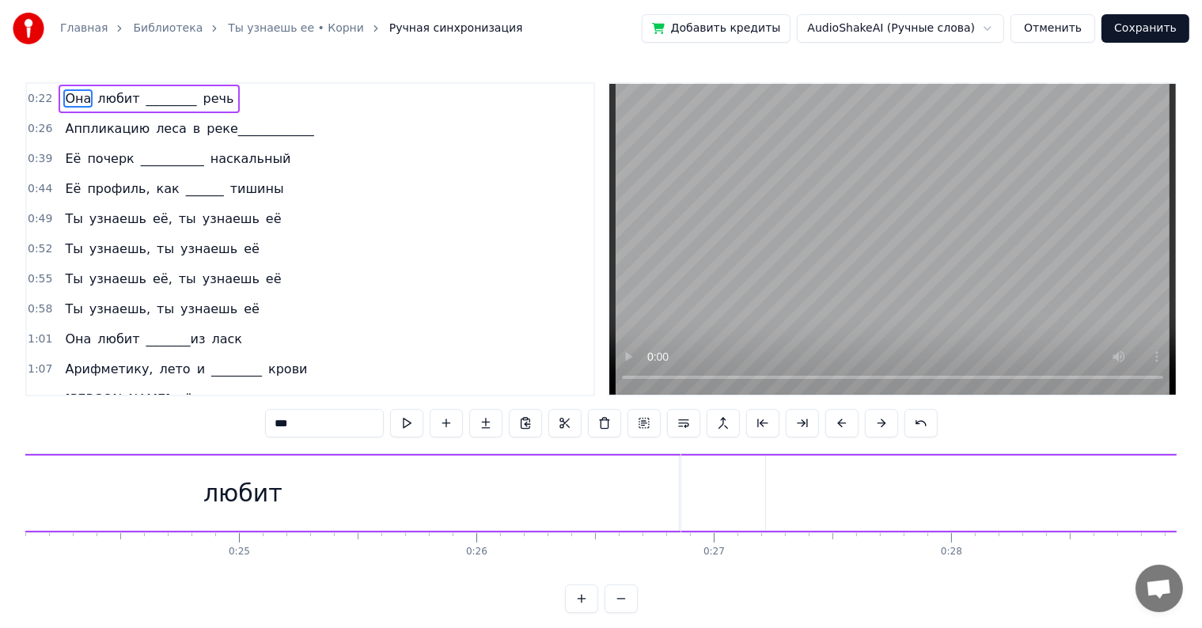
click at [889, 417] on button at bounding box center [881, 423] width 33 height 28
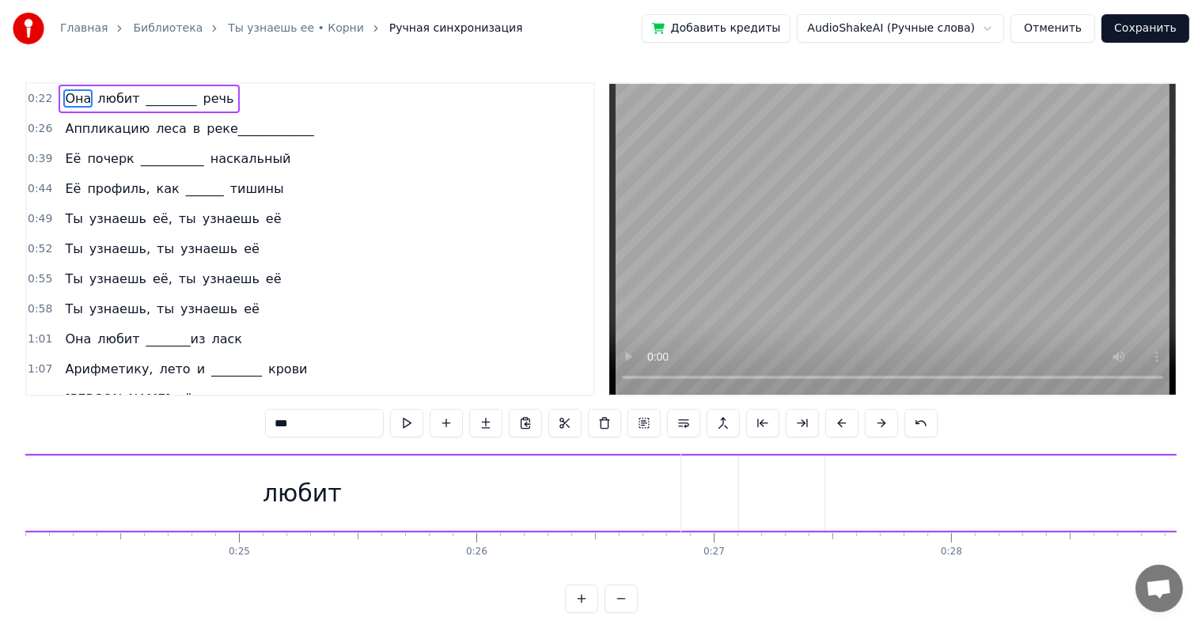
click at [889, 417] on button at bounding box center [881, 423] width 33 height 28
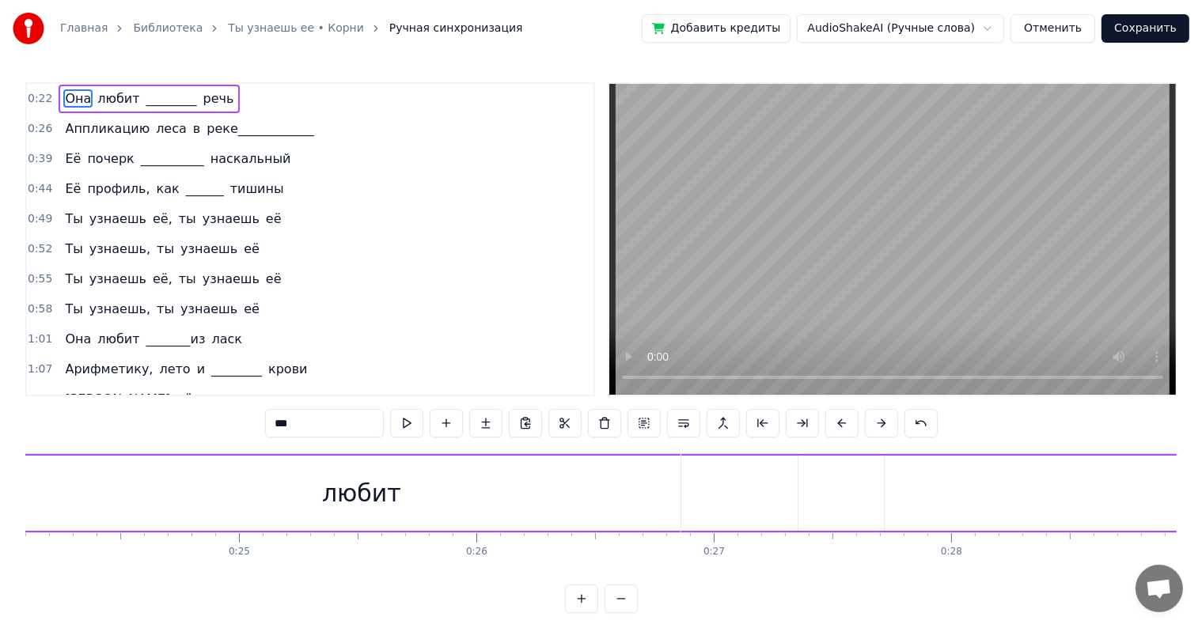
click at [889, 417] on button at bounding box center [881, 423] width 33 height 28
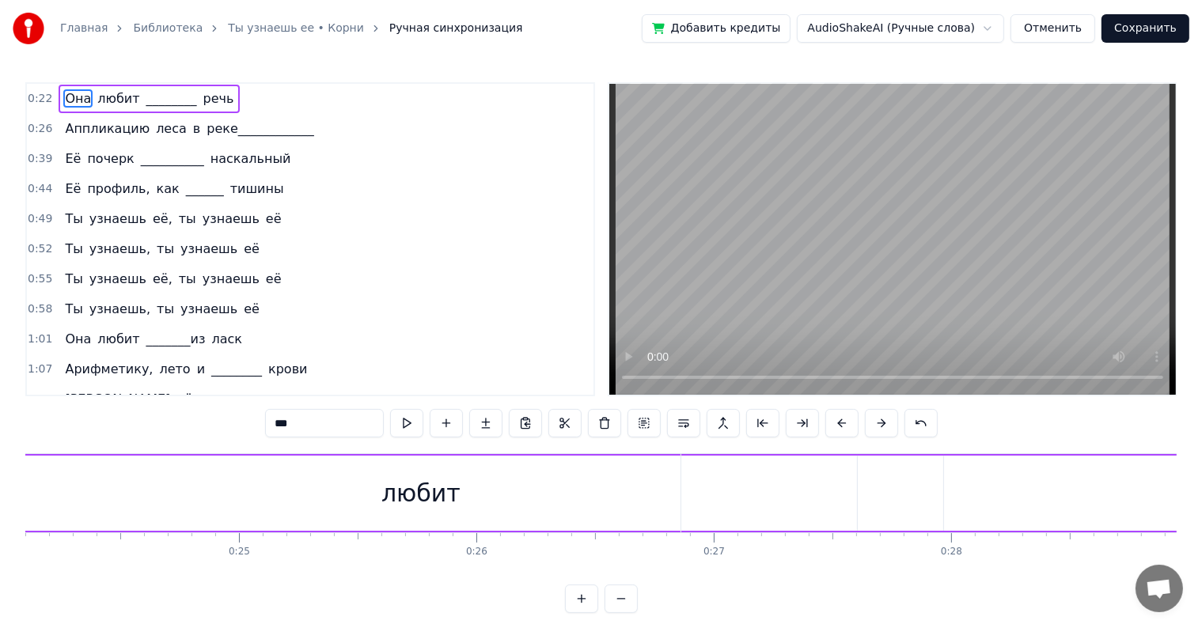
click at [889, 417] on button at bounding box center [881, 423] width 33 height 28
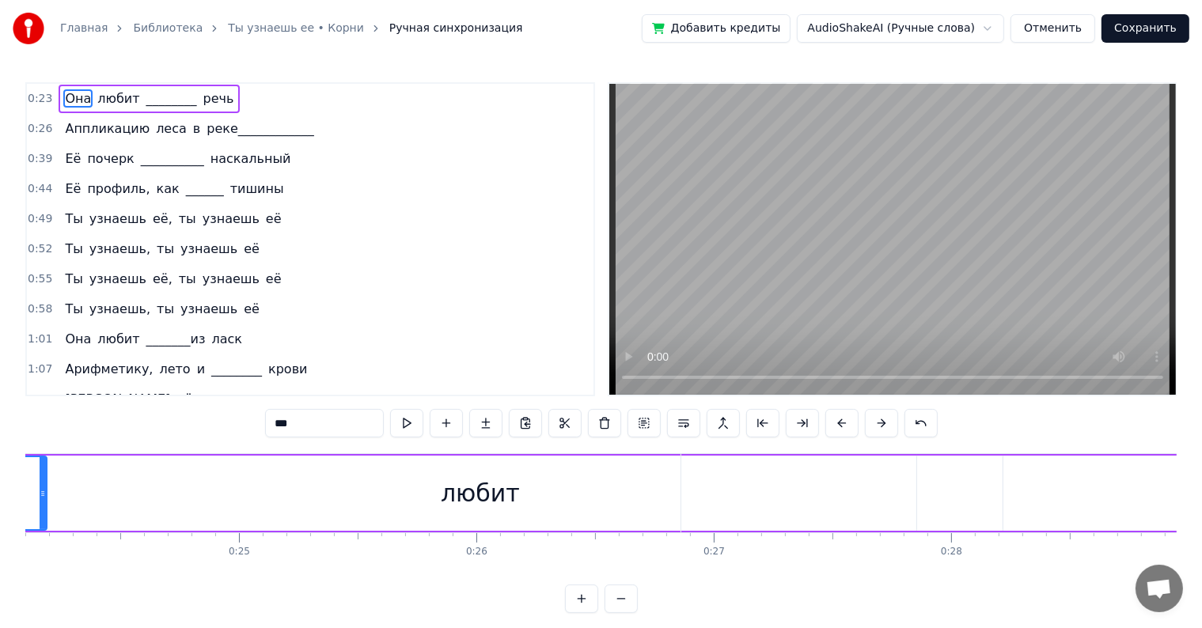
click at [889, 417] on button at bounding box center [881, 423] width 33 height 28
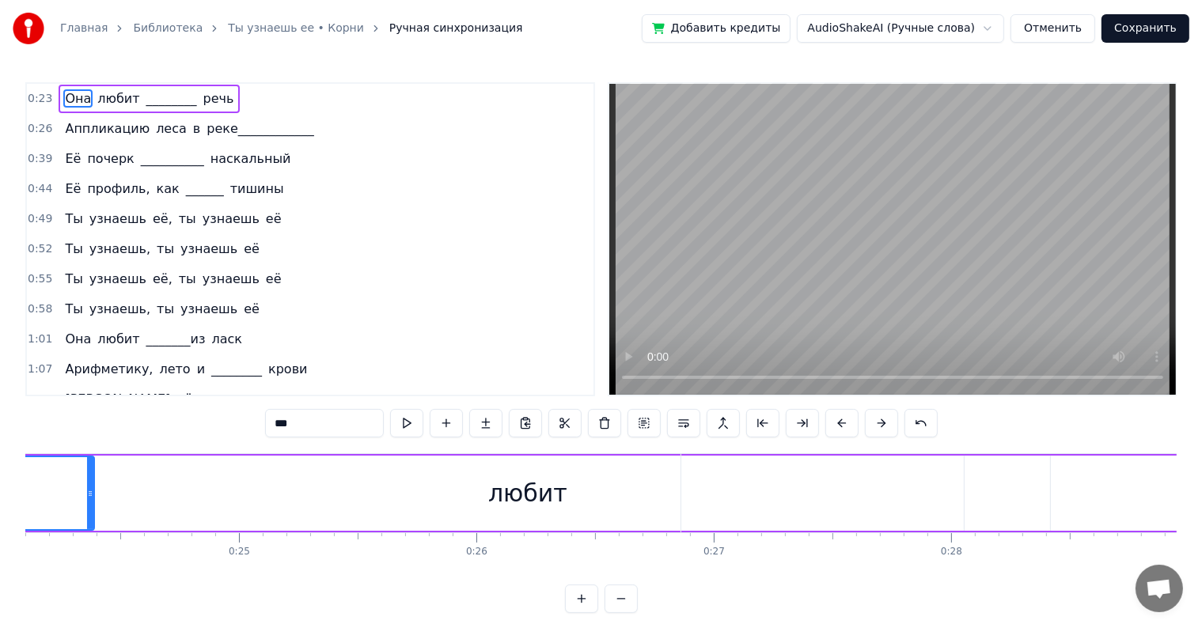
click at [889, 417] on button at bounding box center [881, 423] width 33 height 28
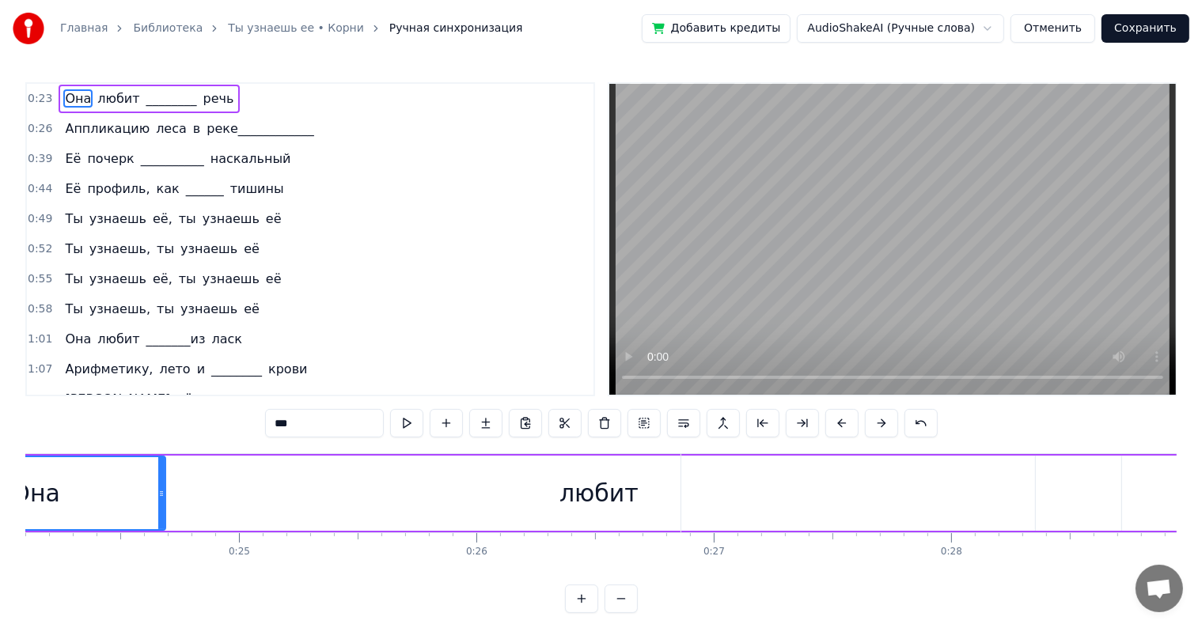
click at [889, 417] on button at bounding box center [881, 423] width 33 height 28
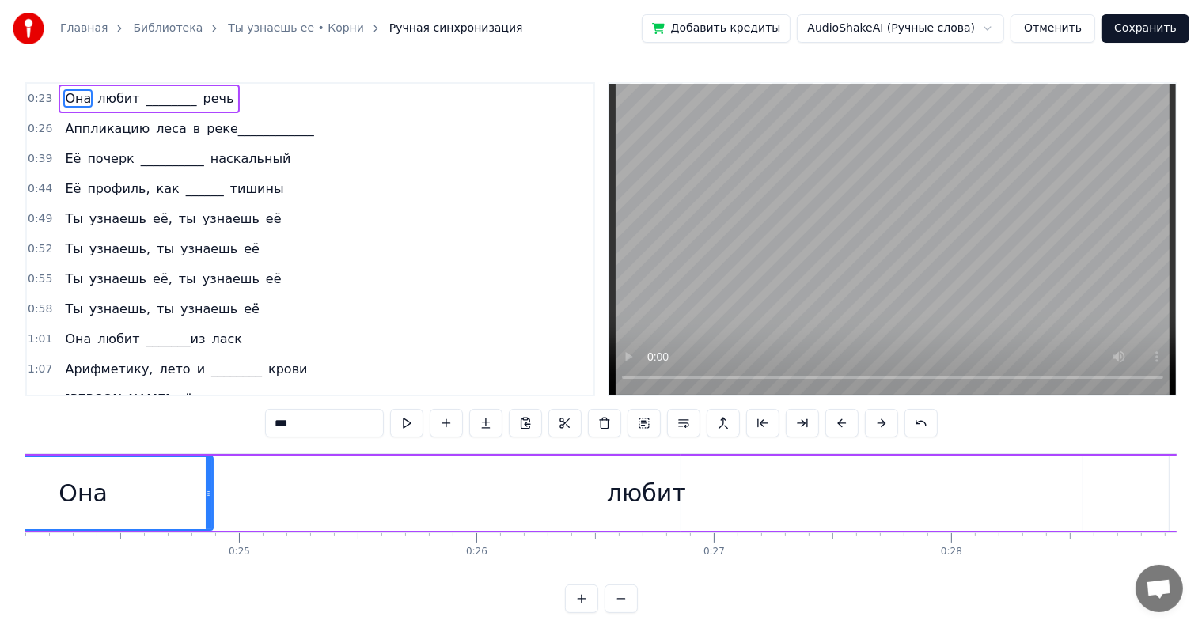
click at [889, 417] on button at bounding box center [881, 423] width 33 height 28
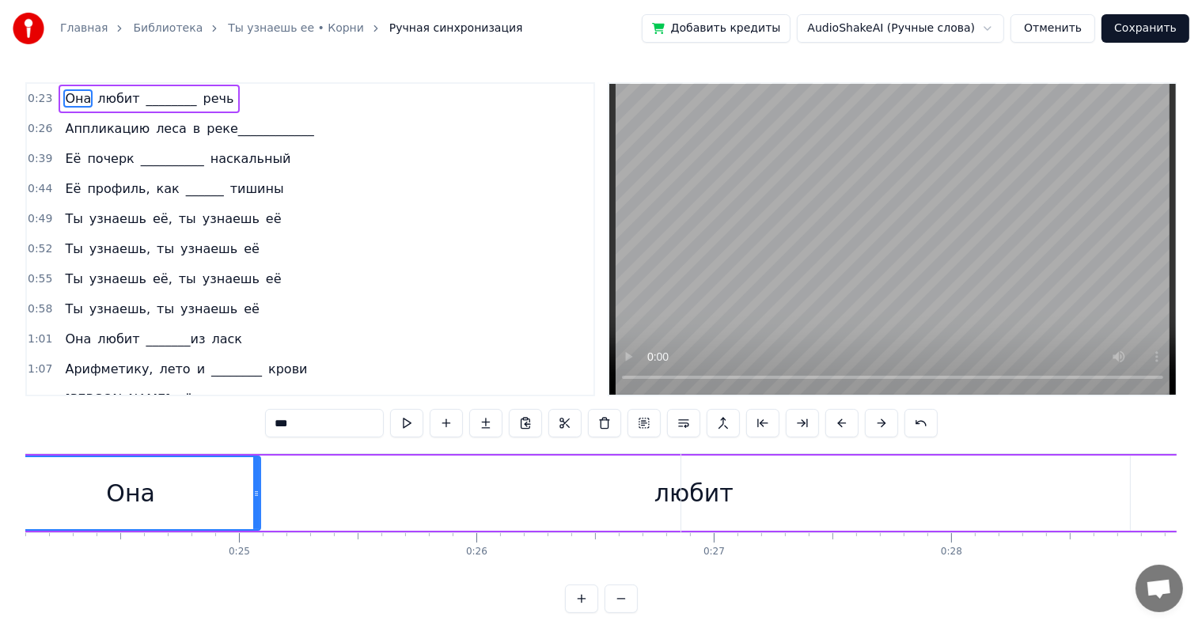
click at [889, 417] on button at bounding box center [881, 423] width 33 height 28
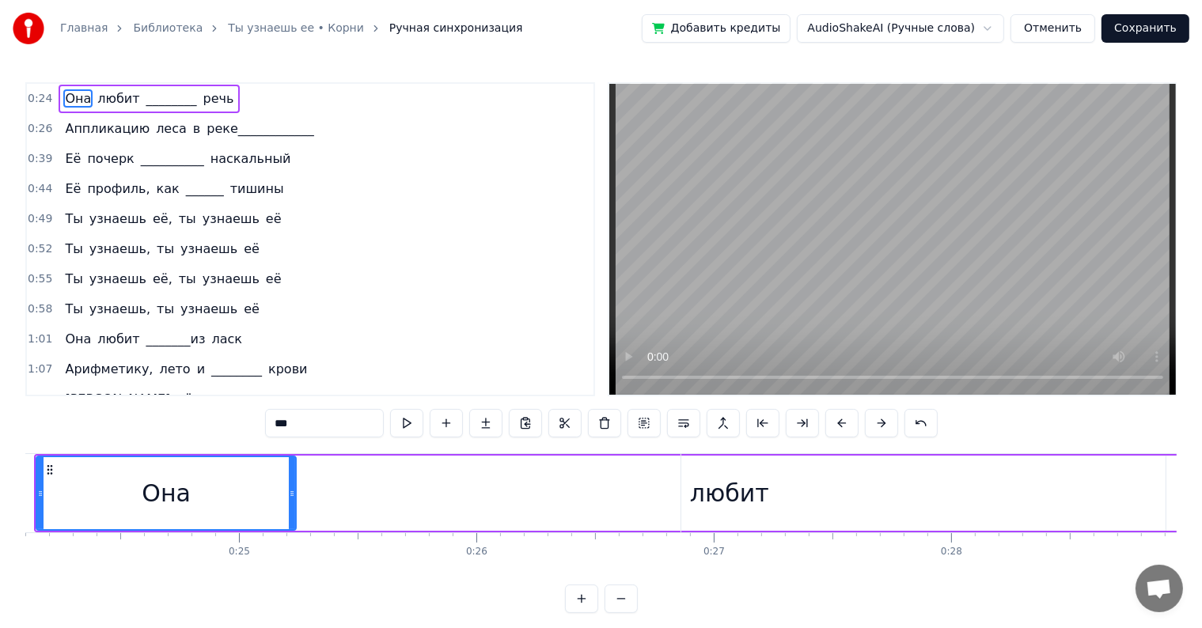
click at [889, 417] on button at bounding box center [881, 423] width 33 height 28
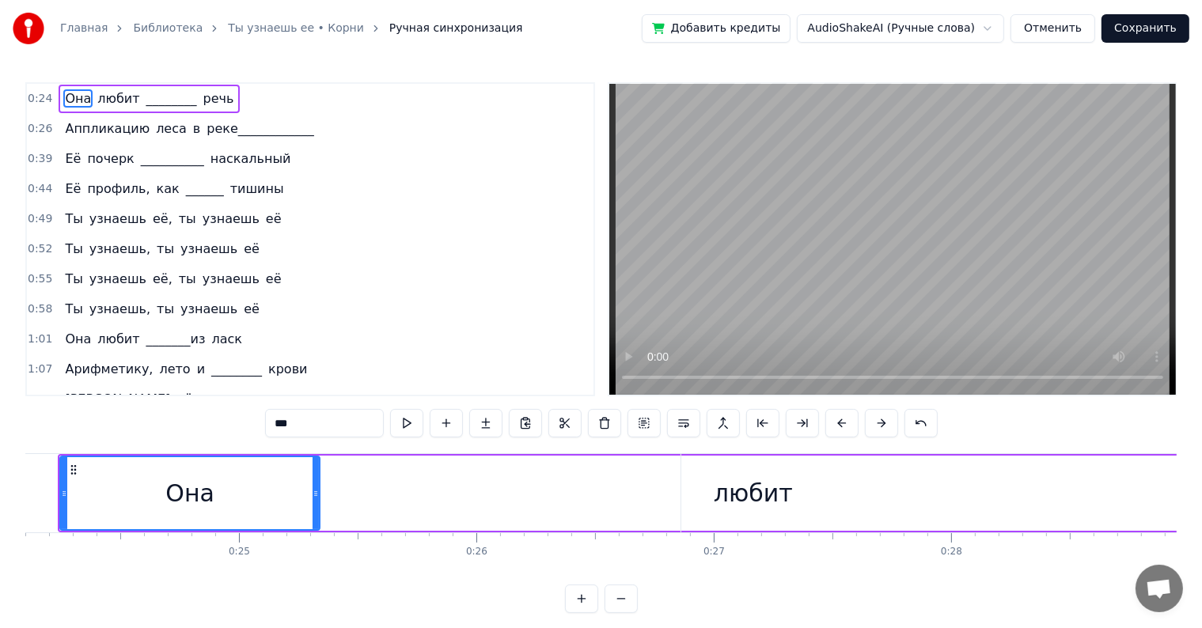
click at [889, 417] on button at bounding box center [881, 423] width 33 height 28
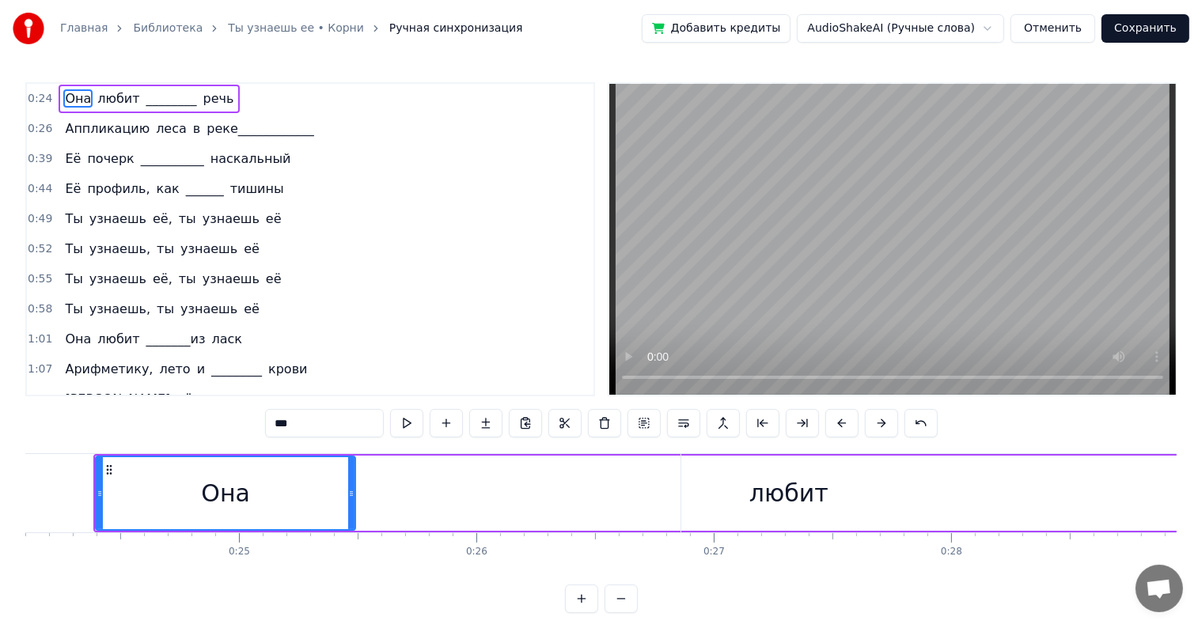
click at [889, 417] on button at bounding box center [881, 423] width 33 height 28
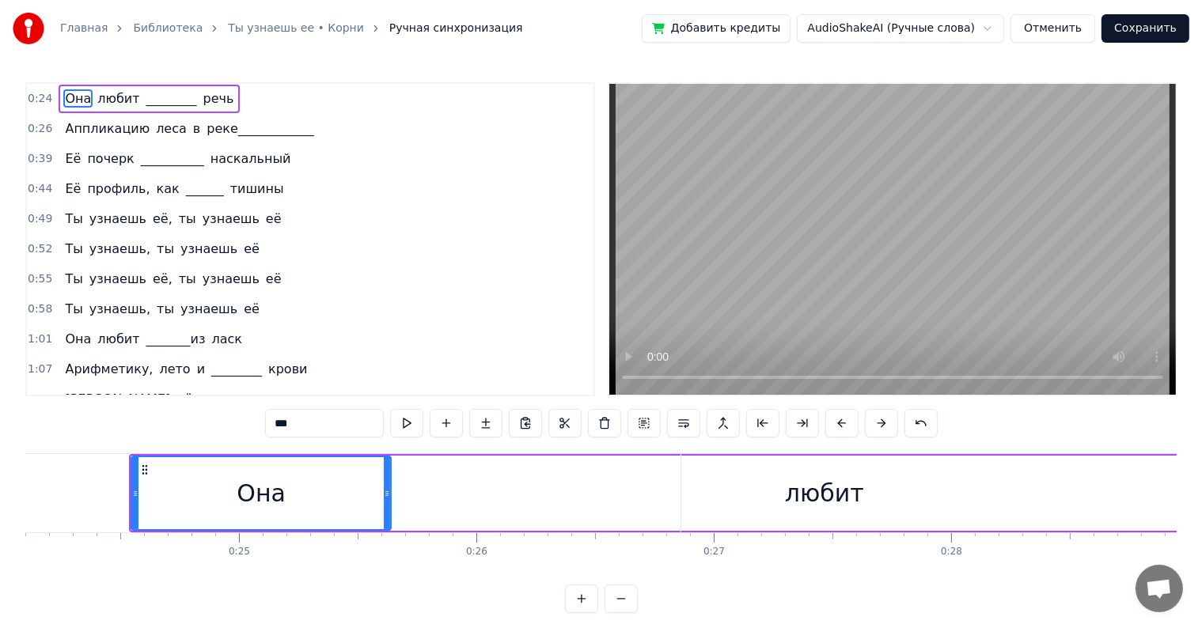
click at [889, 417] on button at bounding box center [881, 423] width 33 height 28
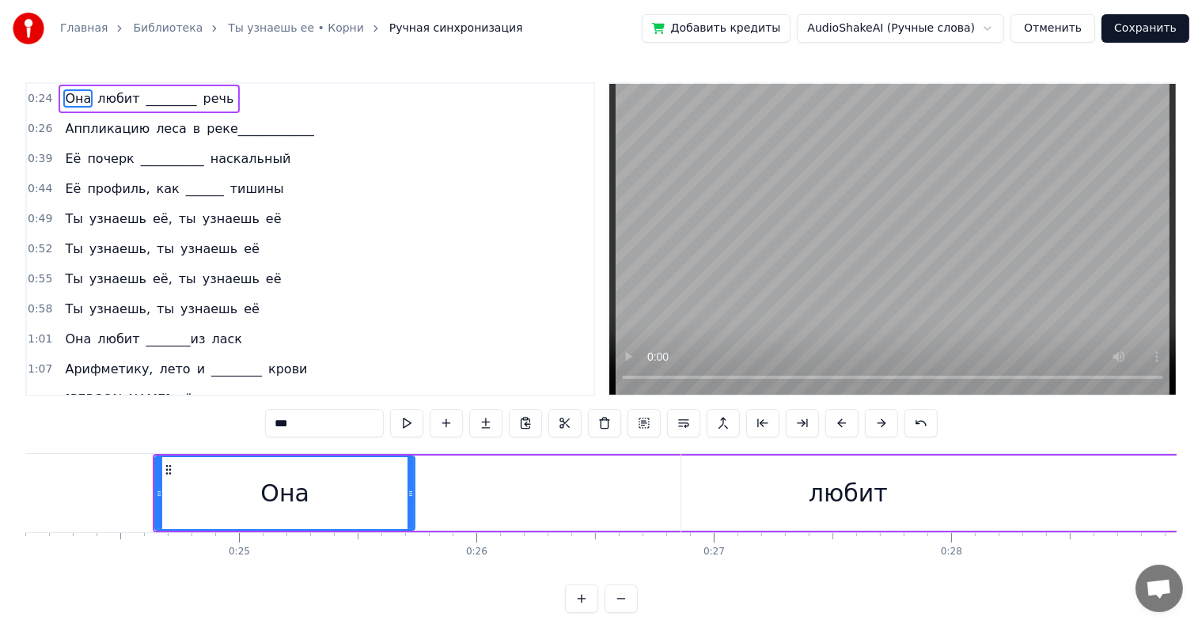
click at [889, 417] on button at bounding box center [881, 423] width 33 height 28
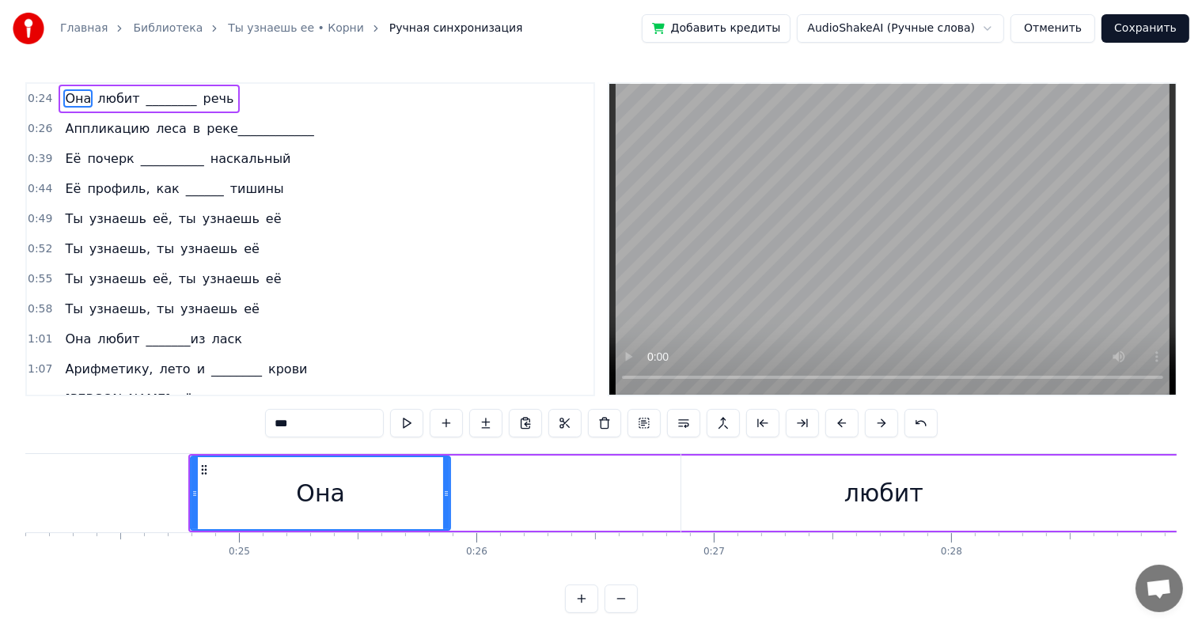
click at [889, 417] on button at bounding box center [881, 423] width 33 height 28
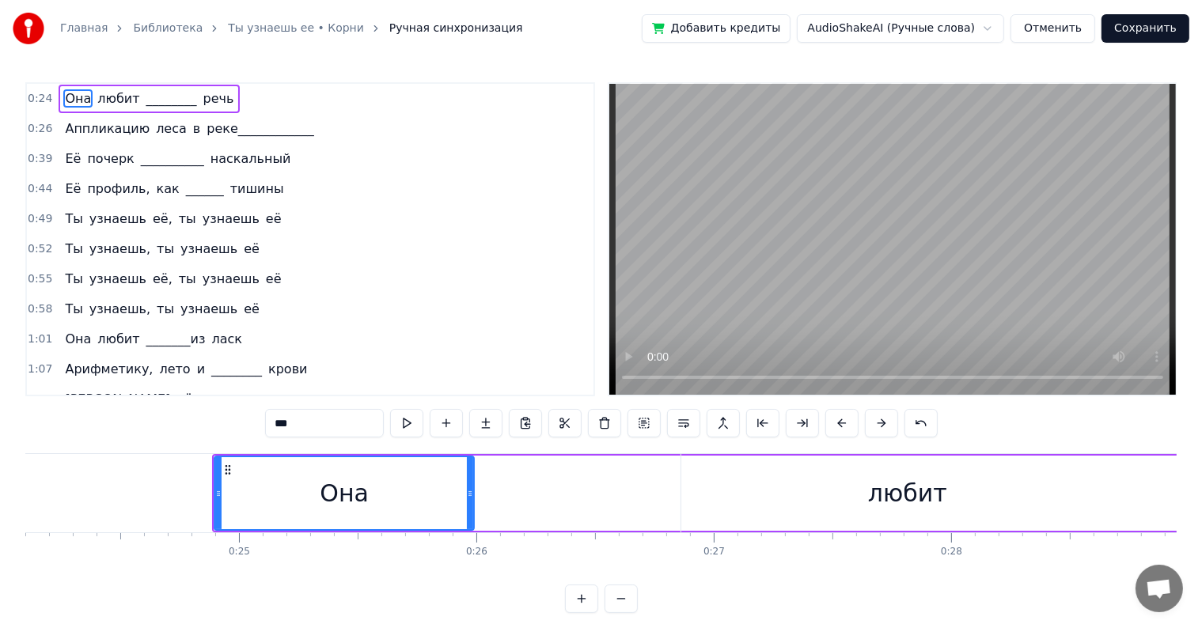
click at [889, 417] on button at bounding box center [881, 423] width 33 height 28
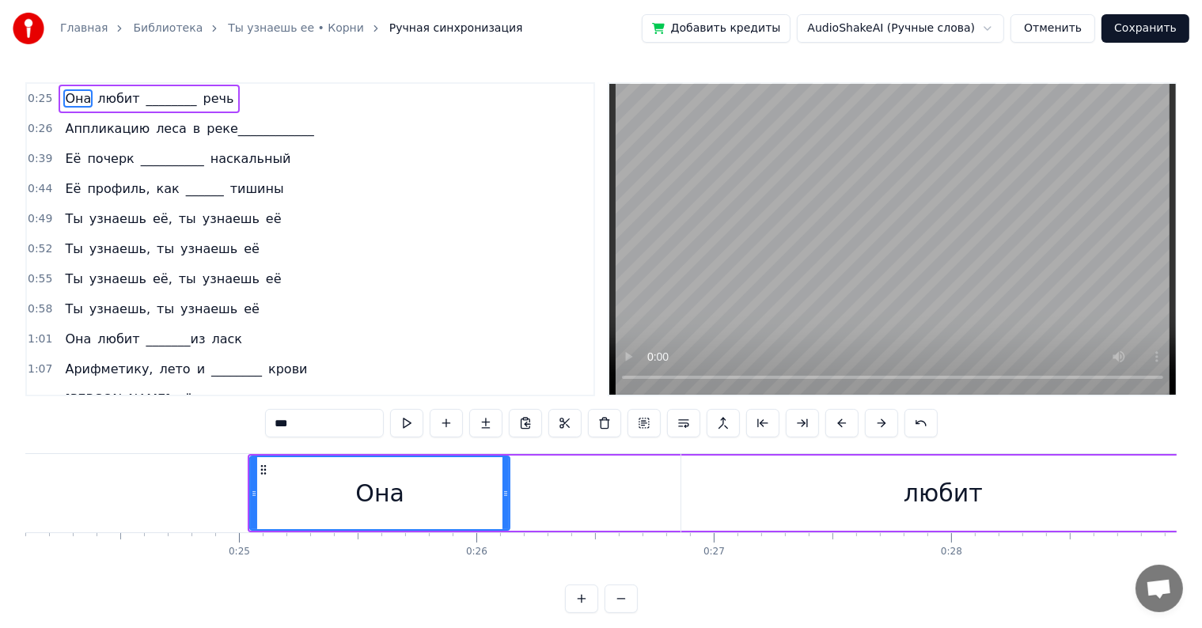
click at [889, 417] on button at bounding box center [881, 423] width 33 height 28
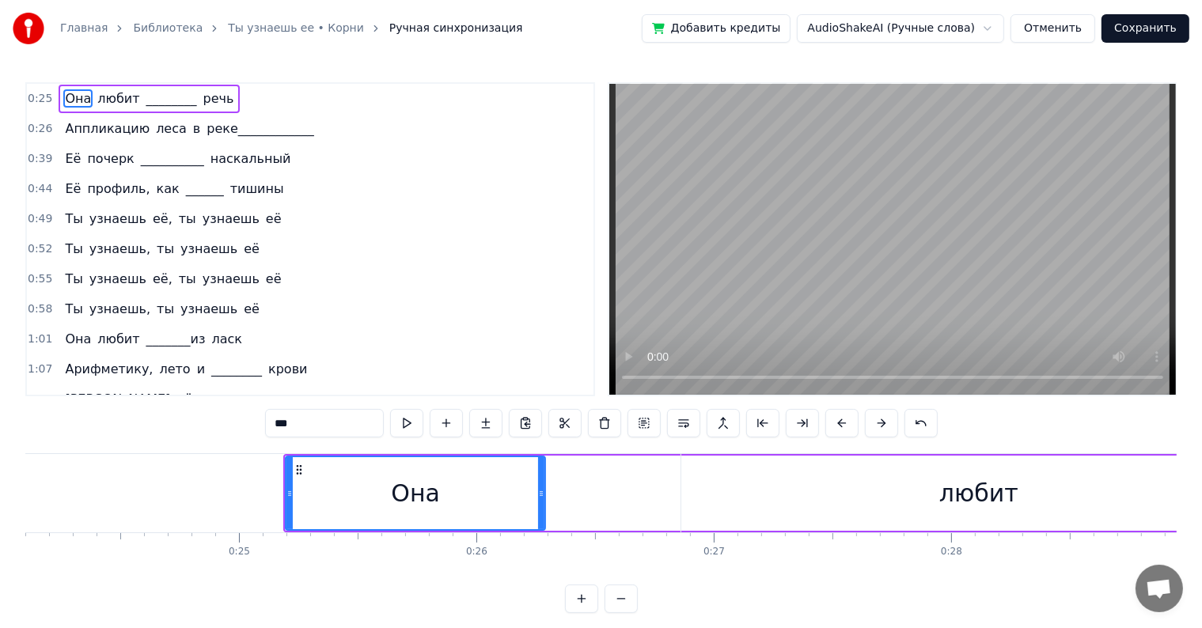
click at [889, 417] on button at bounding box center [881, 423] width 33 height 28
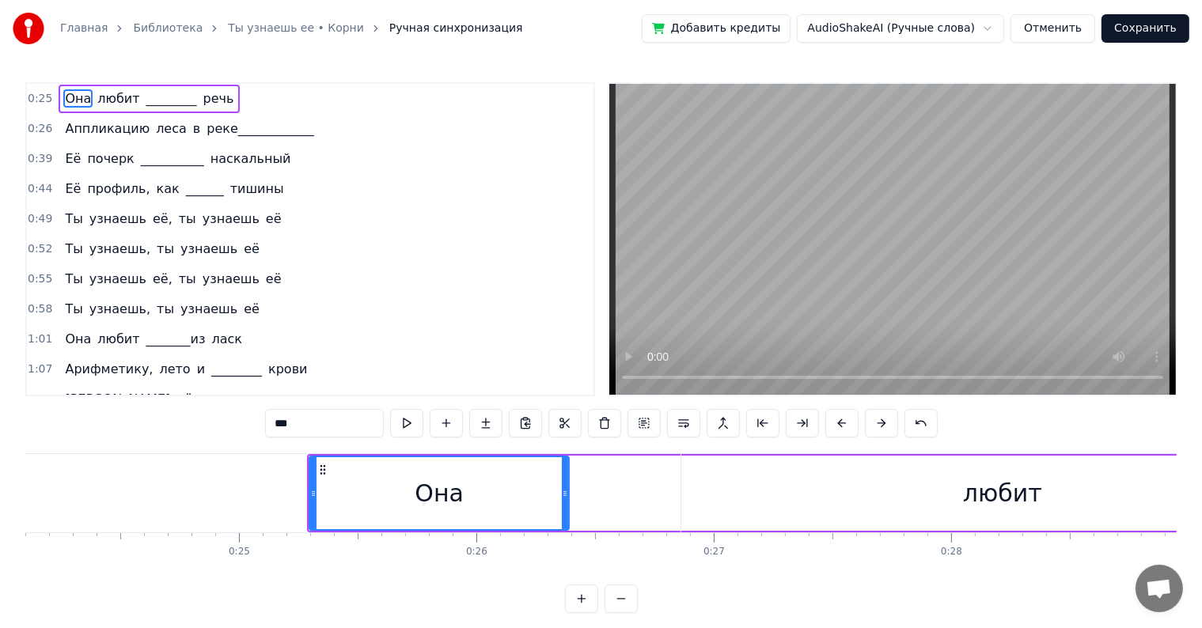
click at [889, 417] on button at bounding box center [881, 423] width 33 height 28
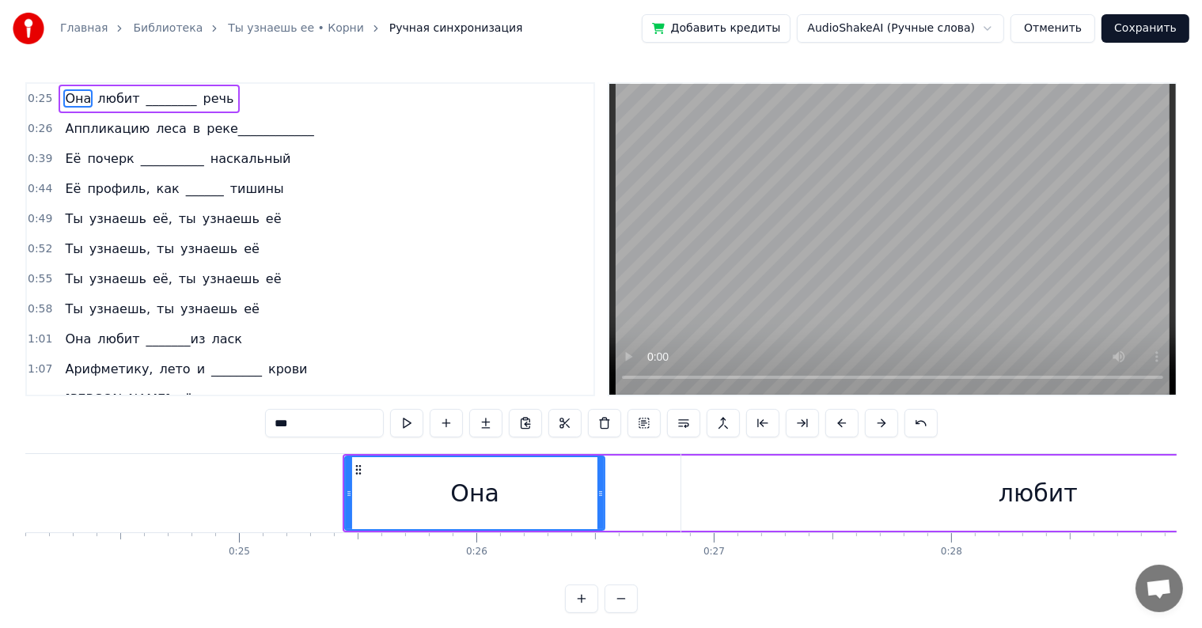
click at [889, 417] on button at bounding box center [881, 423] width 33 height 28
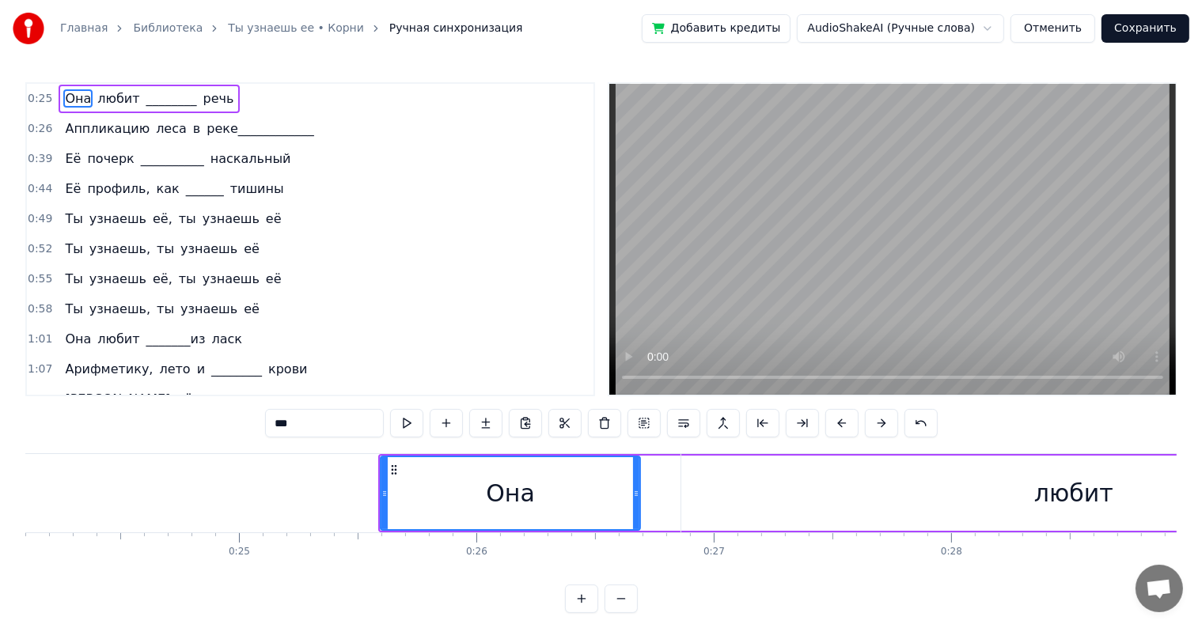
click at [889, 417] on button at bounding box center [881, 423] width 33 height 28
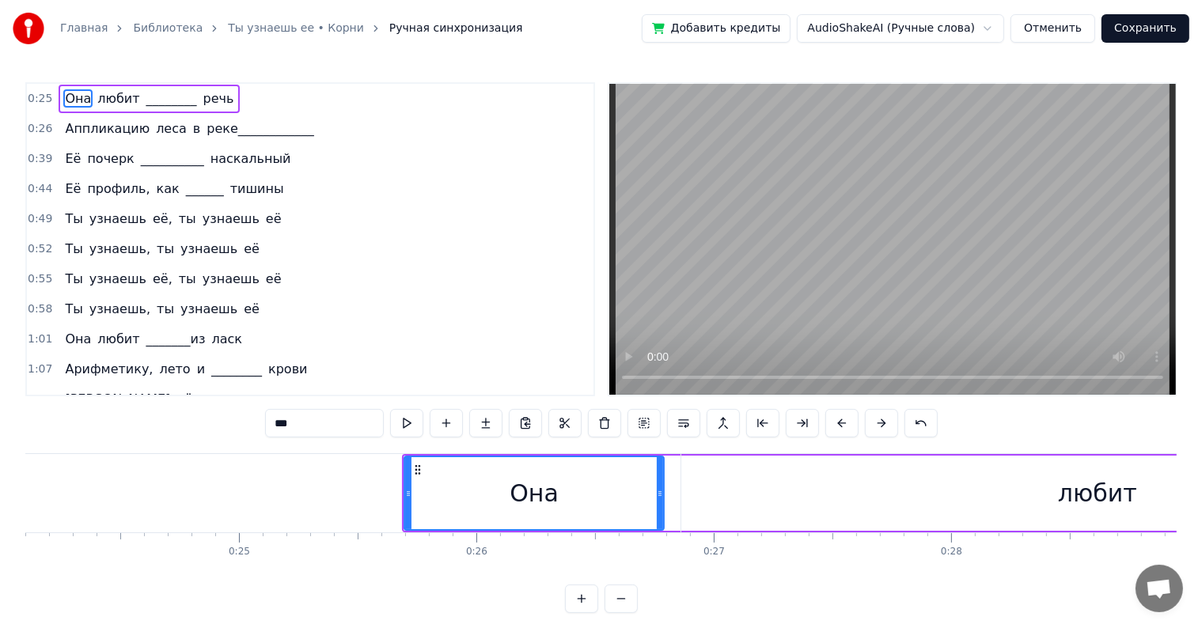
click at [889, 417] on button at bounding box center [881, 423] width 33 height 28
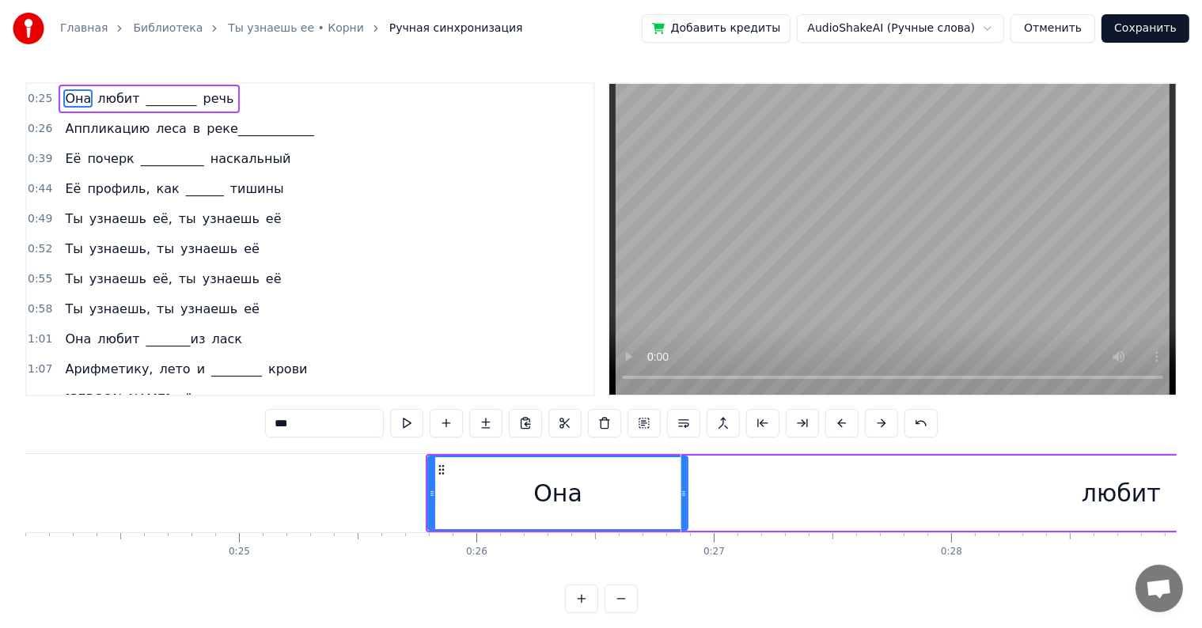
click at [889, 417] on button at bounding box center [881, 423] width 33 height 28
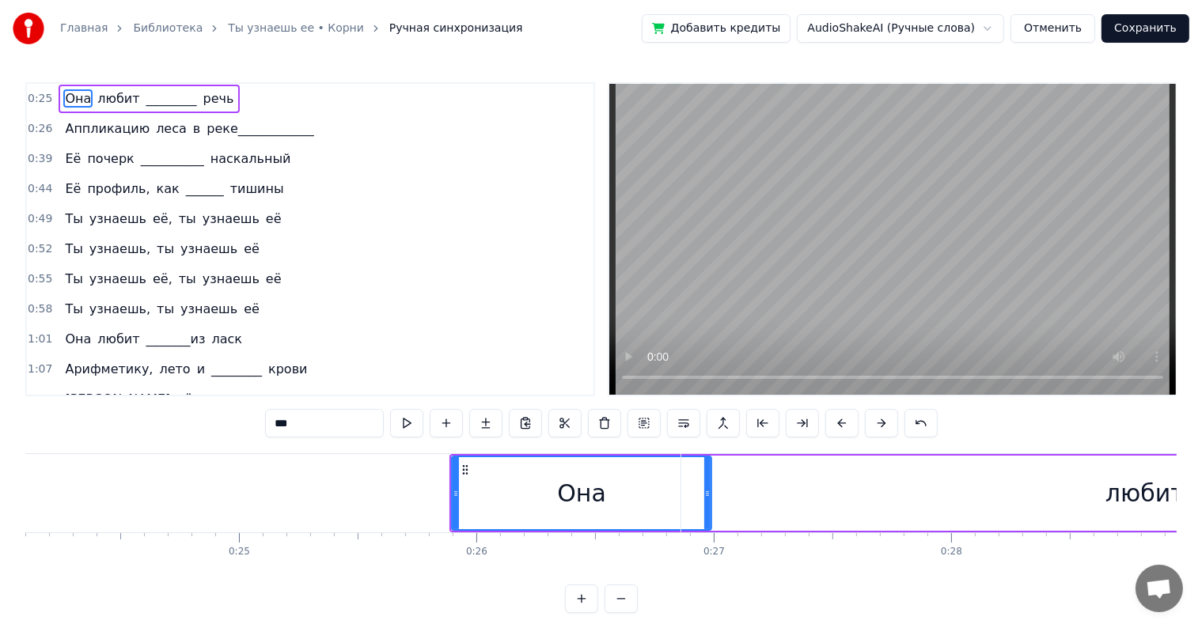
click at [889, 417] on button at bounding box center [881, 423] width 33 height 28
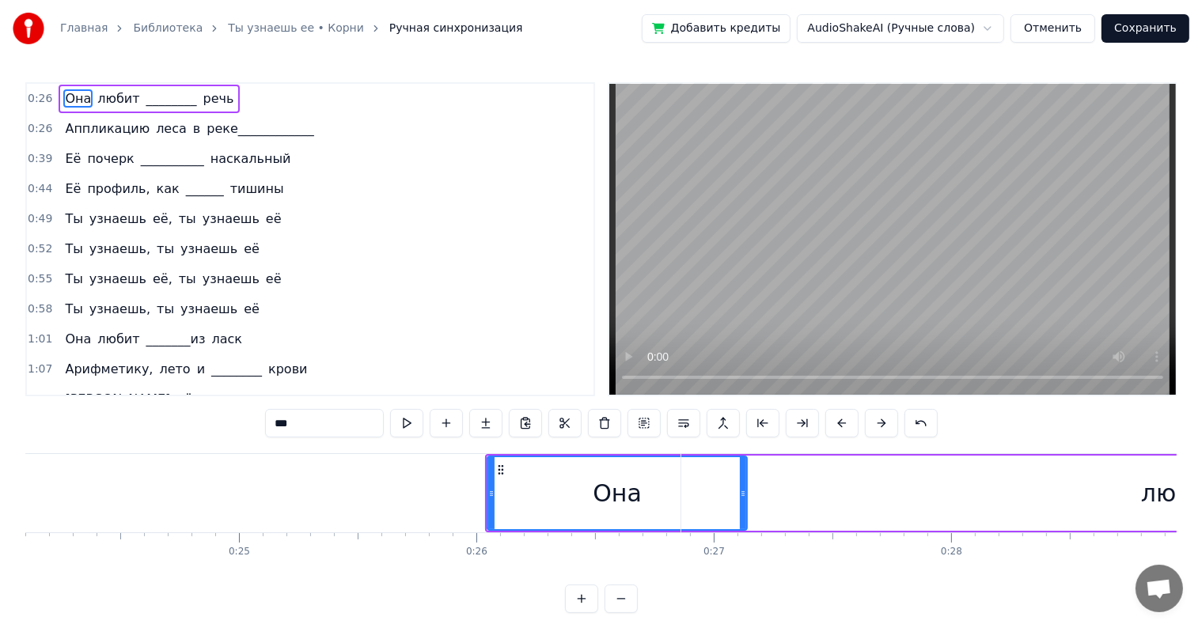
click at [889, 417] on button at bounding box center [881, 423] width 33 height 28
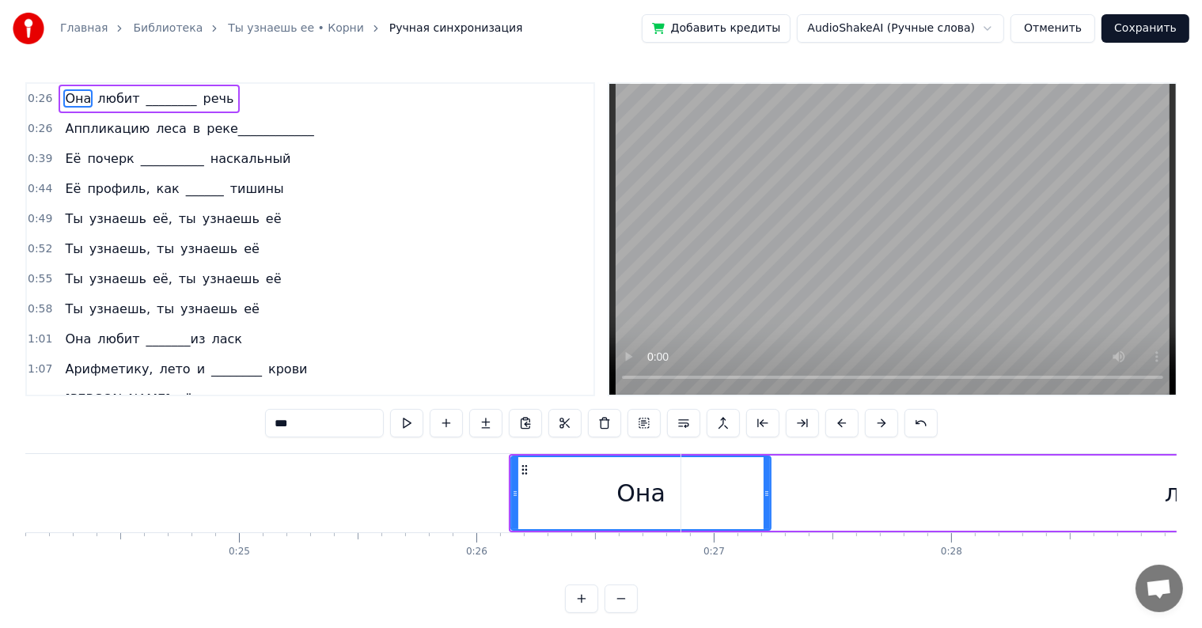
click at [889, 417] on button at bounding box center [881, 423] width 33 height 28
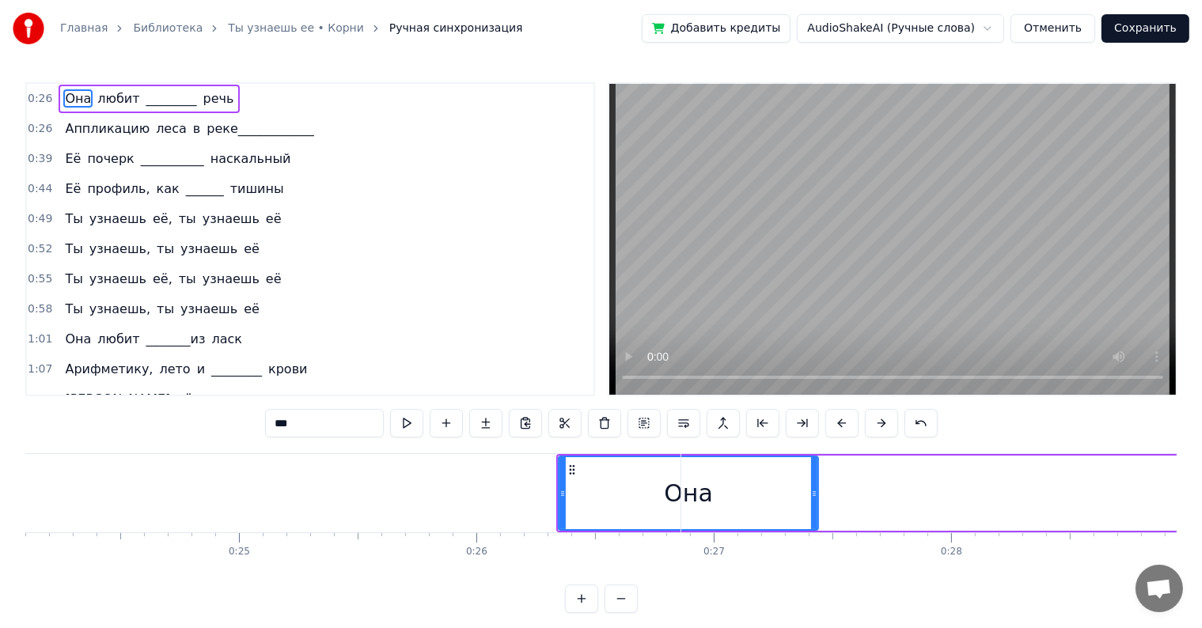
click at [889, 417] on button at bounding box center [881, 423] width 33 height 28
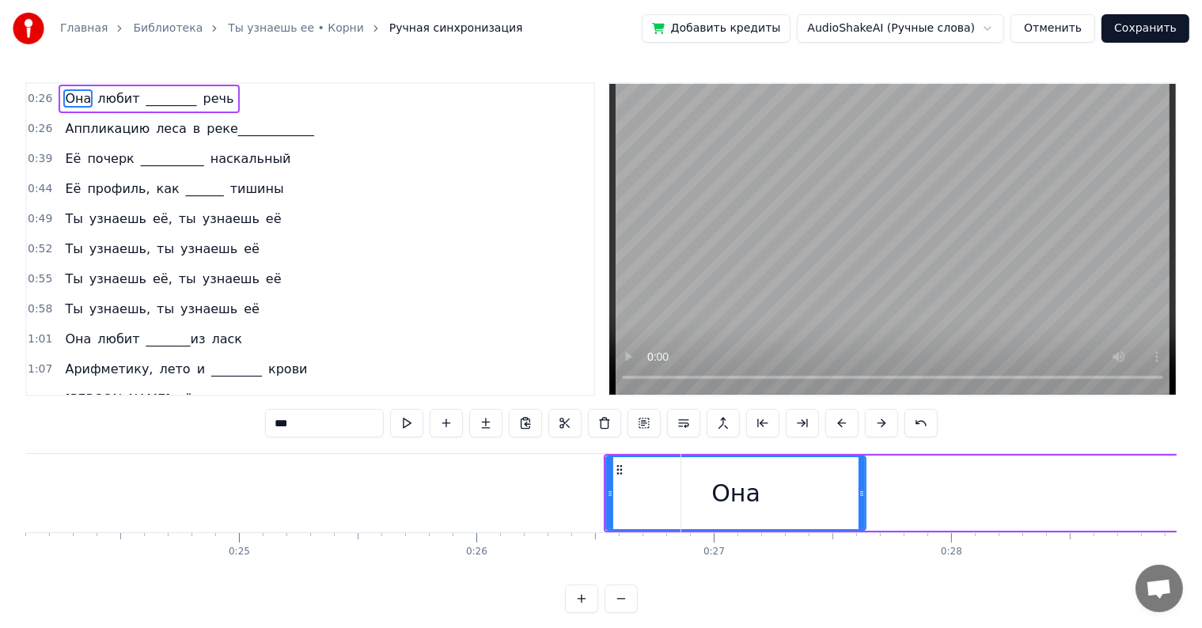
click at [889, 417] on button at bounding box center [881, 423] width 33 height 28
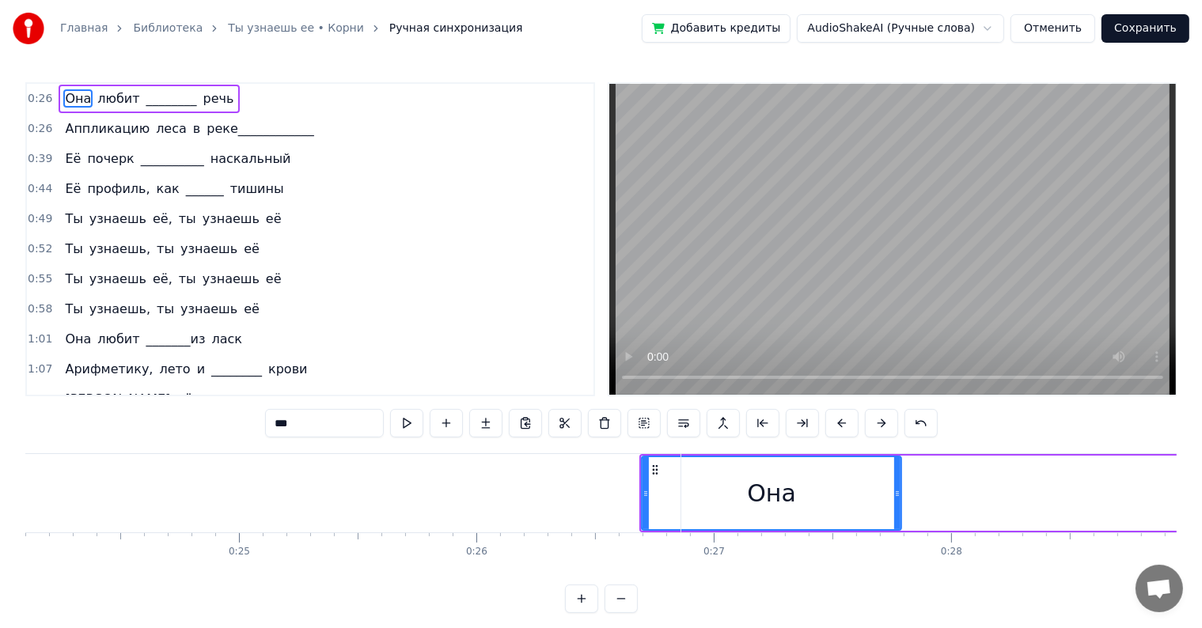
click at [889, 417] on button at bounding box center [881, 423] width 33 height 28
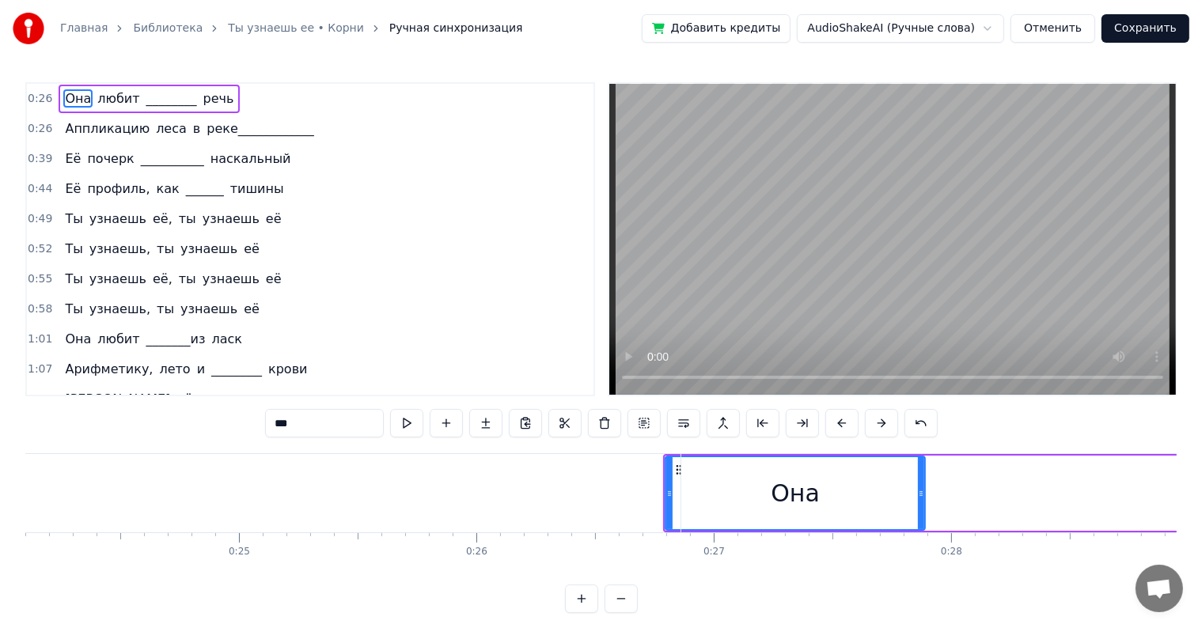
click at [889, 417] on button at bounding box center [881, 423] width 33 height 28
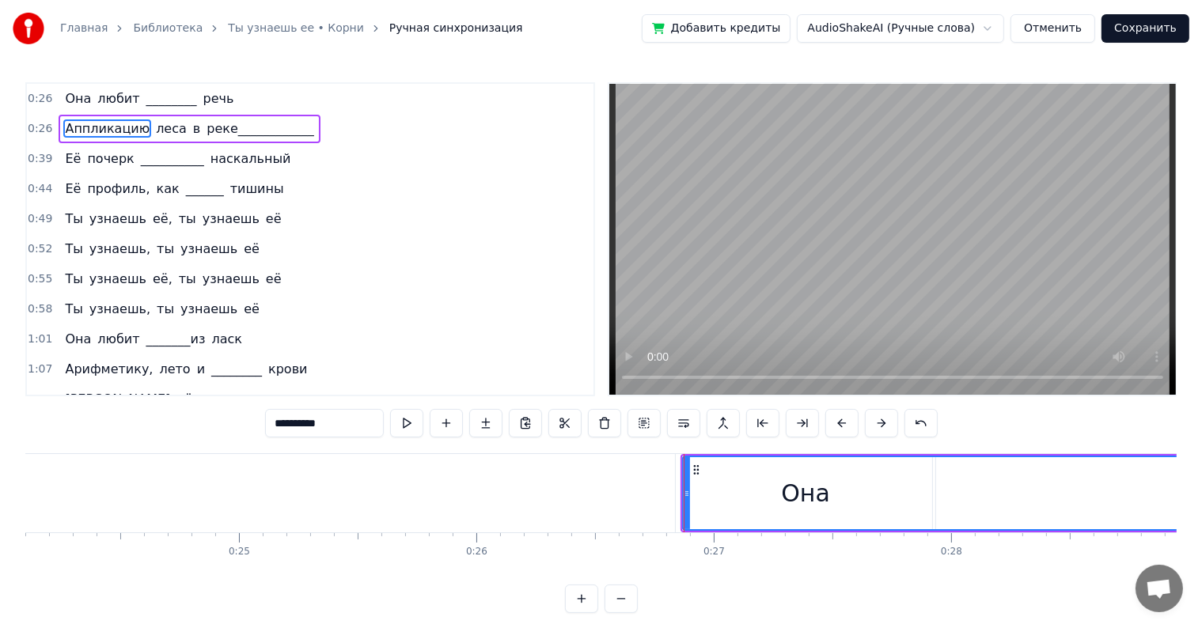
click at [677, 487] on div "Она" at bounding box center [806, 493] width 260 height 78
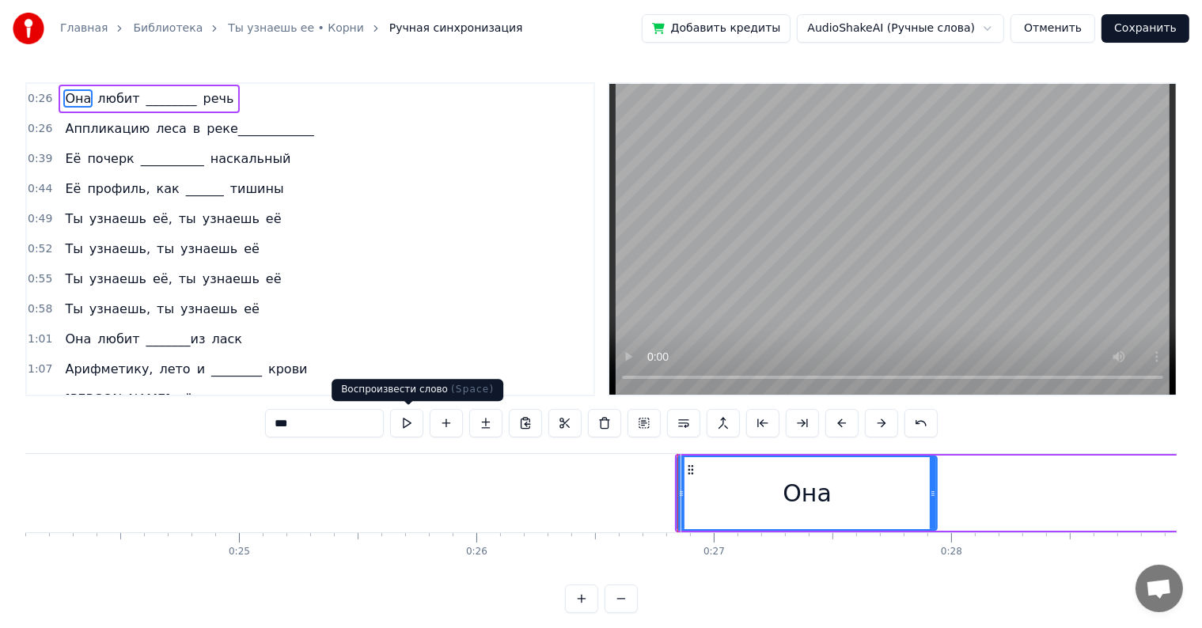
click at [399, 421] on button at bounding box center [406, 423] width 33 height 28
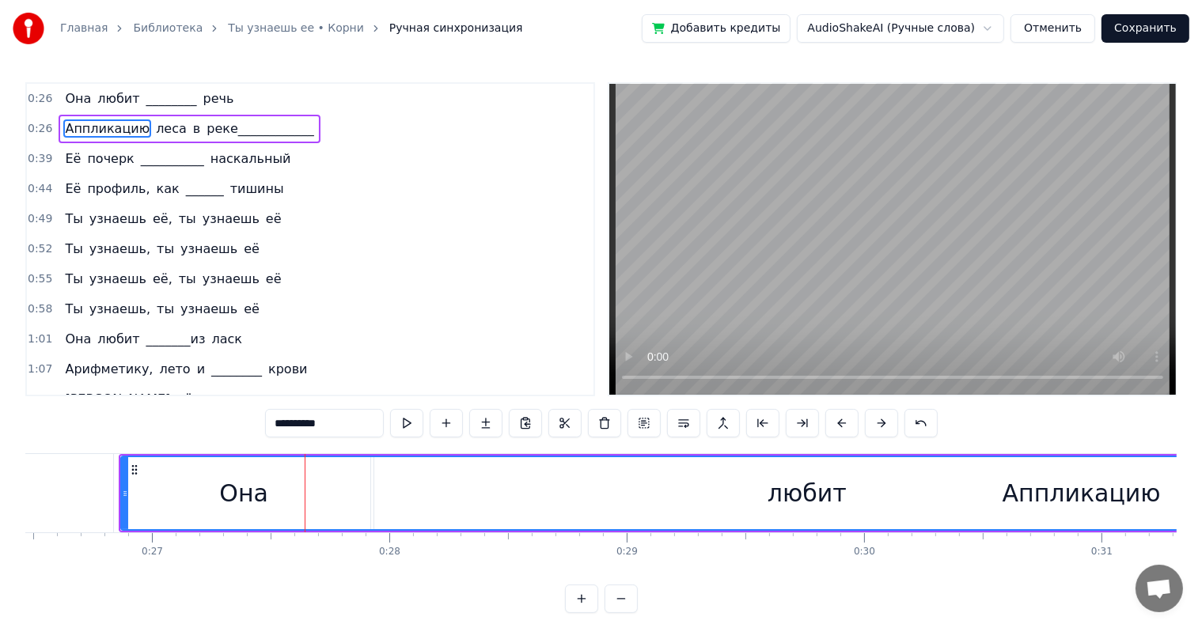
scroll to position [0, 6318]
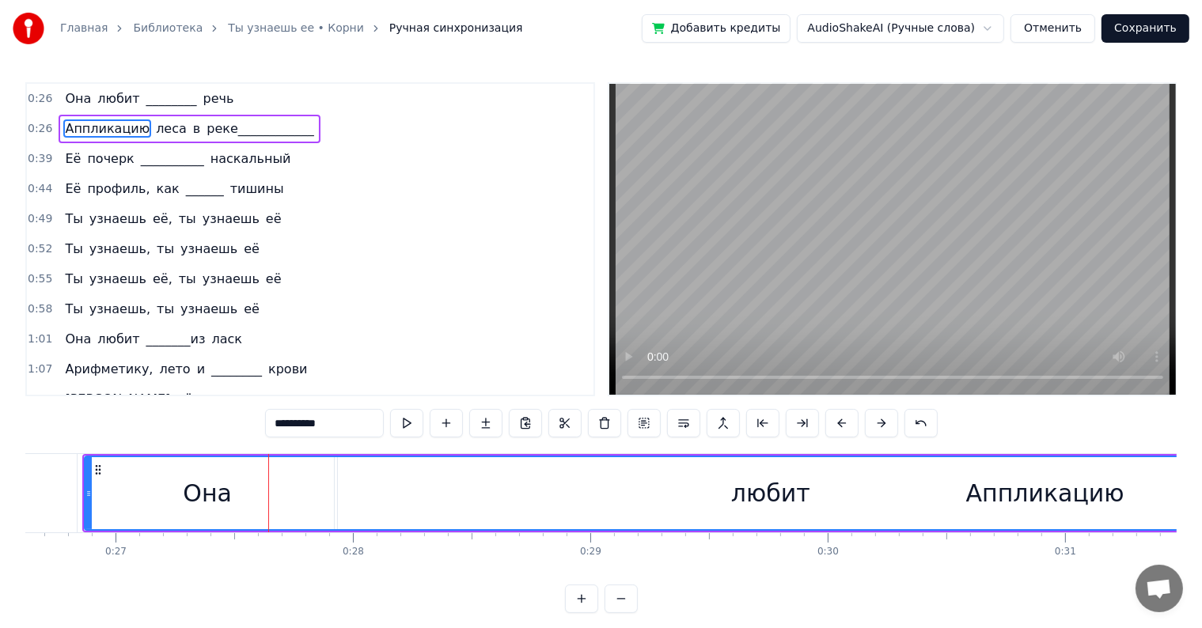
click at [704, 502] on div "Аппликацию" at bounding box center [1044, 493] width 1919 height 72
click at [752, 491] on div "Аппликацию" at bounding box center [1044, 493] width 1919 height 72
click at [479, 457] on div "Аппликацию" at bounding box center [1044, 493] width 1919 height 72
click at [434, 457] on div "Аппликацию" at bounding box center [1044, 493] width 1919 height 72
click at [742, 498] on div "Аппликацию" at bounding box center [1044, 493] width 1919 height 72
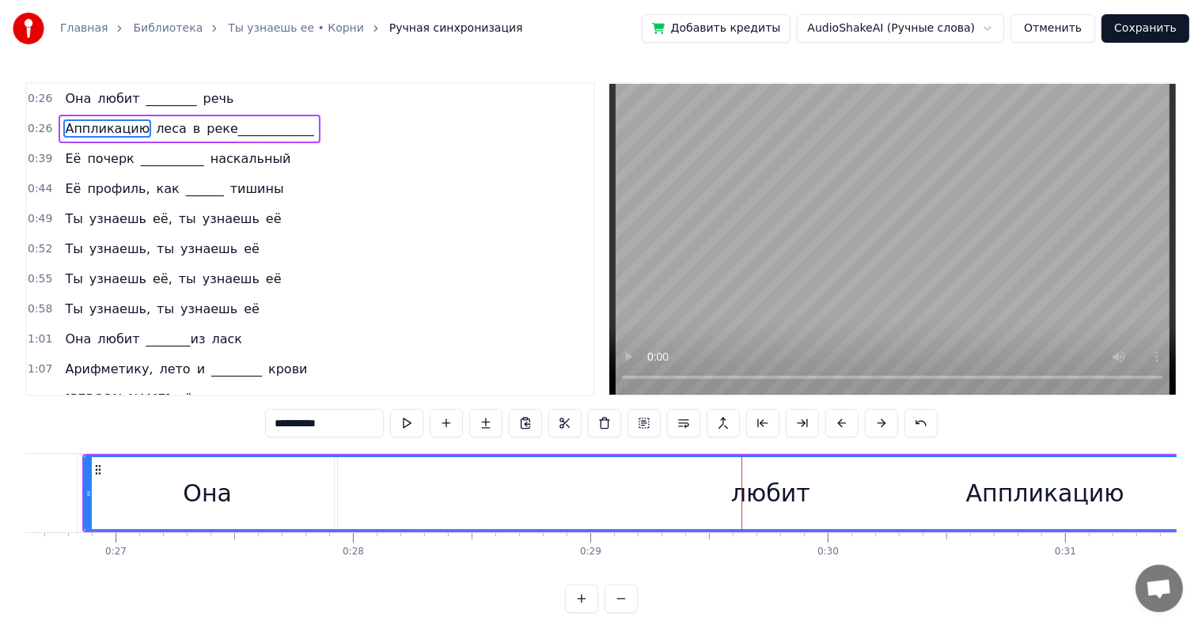
drag, startPoint x: 742, startPoint y: 498, endPoint x: 719, endPoint y: 503, distance: 23.4
click at [719, 503] on div "Аппликацию" at bounding box center [1044, 493] width 1919 height 72
click at [79, 484] on div "Она" at bounding box center [208, 493] width 260 height 78
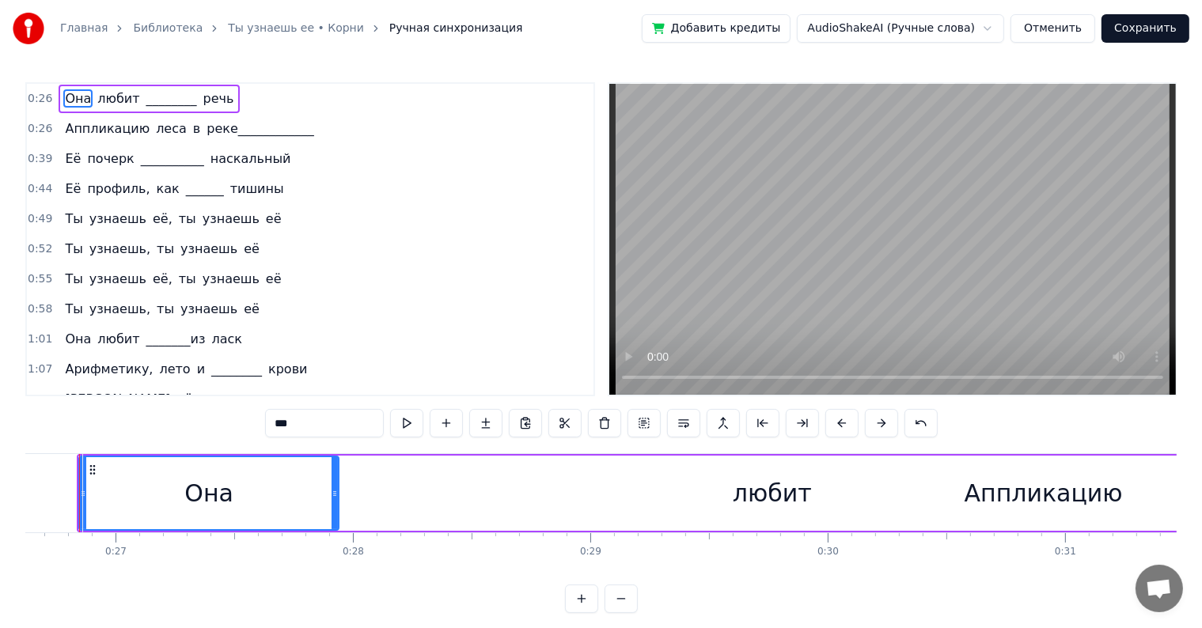
scroll to position [0, 6293]
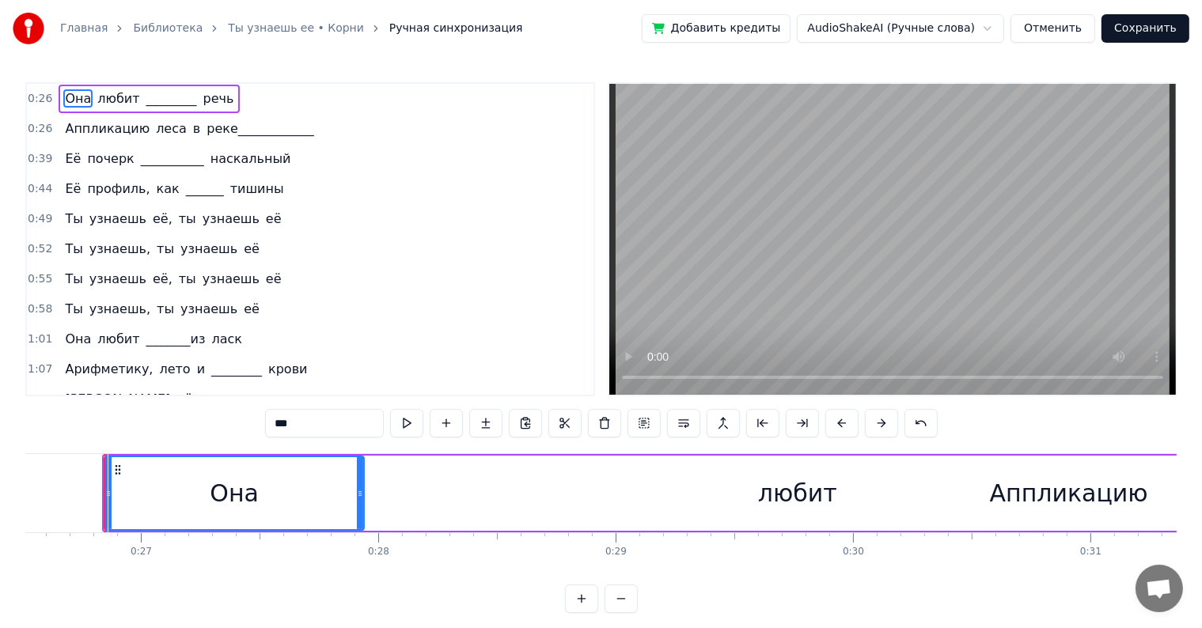
click at [437, 510] on div "Аппликацию" at bounding box center [1068, 493] width 1921 height 78
type input "**********"
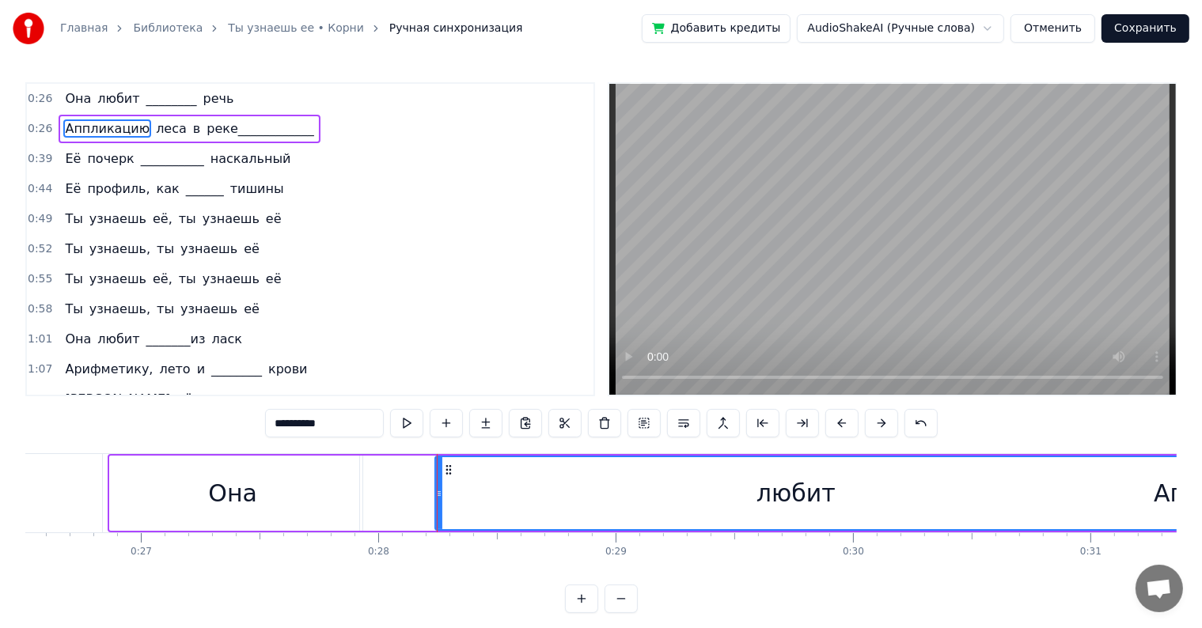
drag, startPoint x: 111, startPoint y: 491, endPoint x: 436, endPoint y: 494, distance: 325.2
click at [436, 494] on icon at bounding box center [439, 493] width 6 height 13
drag, startPoint x: 839, startPoint y: 453, endPoint x: 694, endPoint y: 453, distance: 144.8
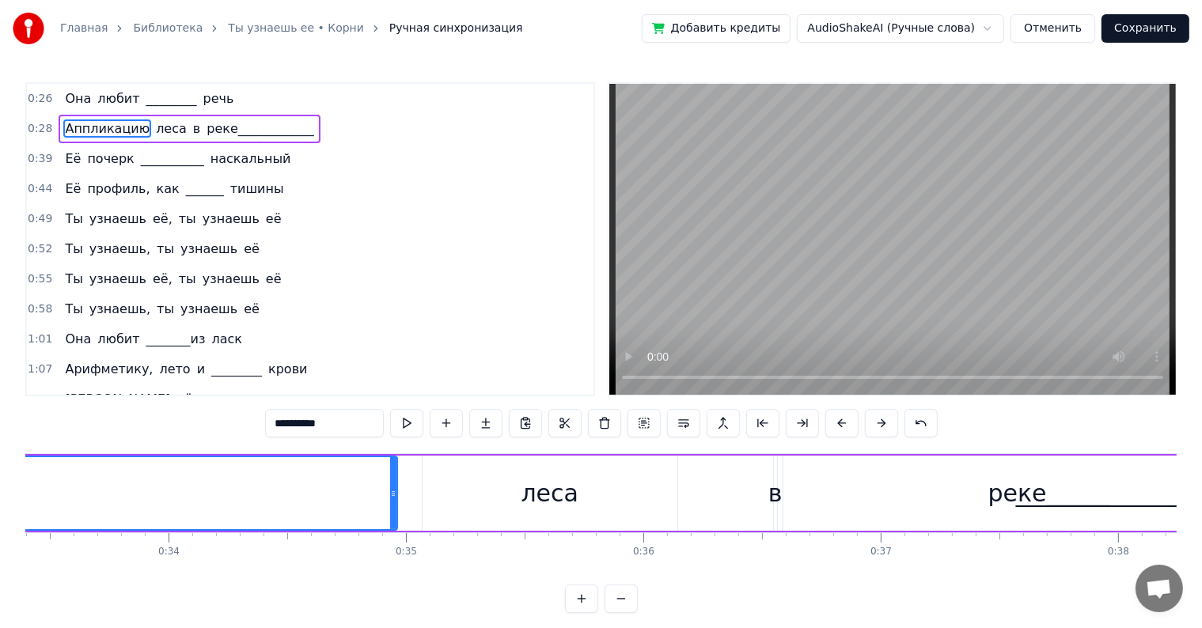
scroll to position [0, 7889]
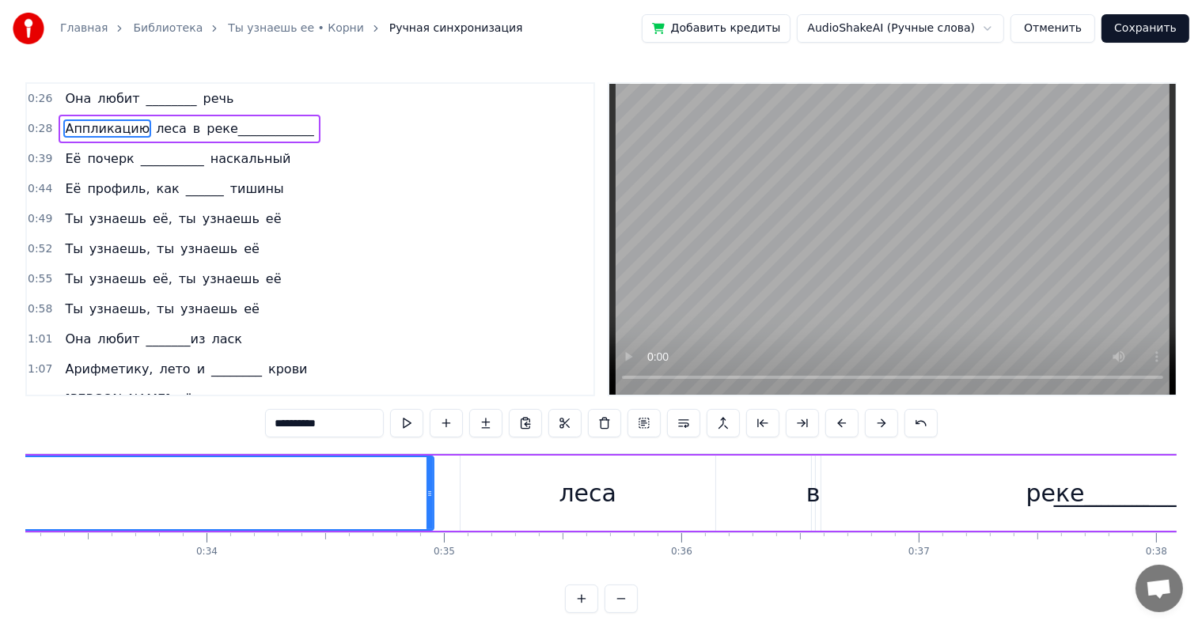
click at [431, 490] on icon at bounding box center [429, 493] width 6 height 13
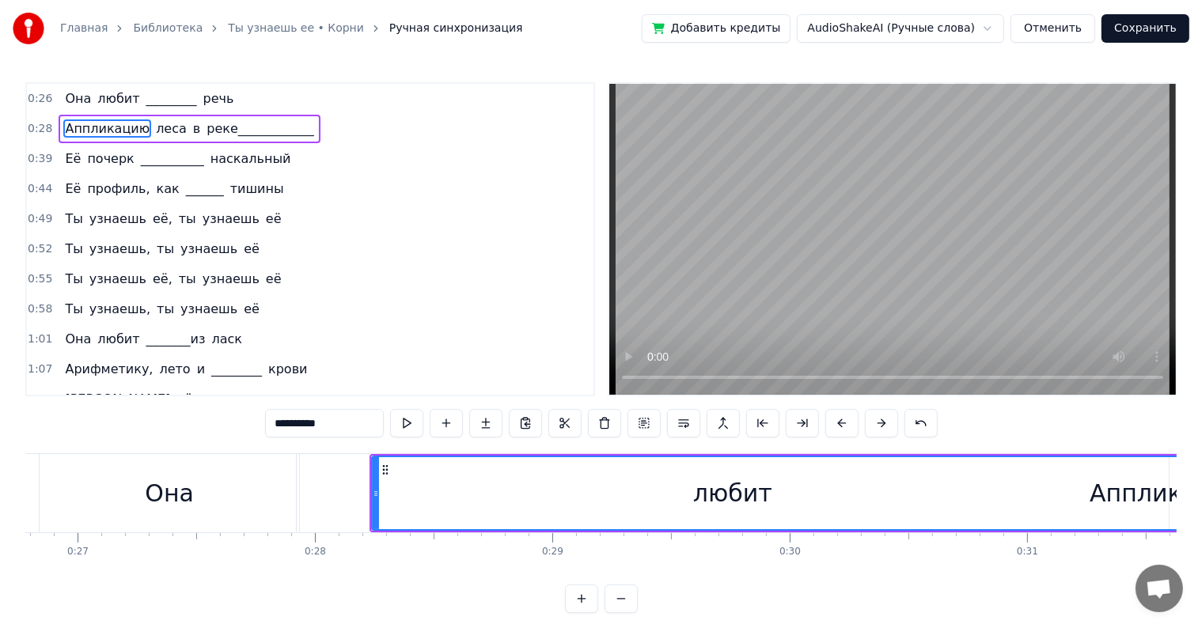
scroll to position [0, 6393]
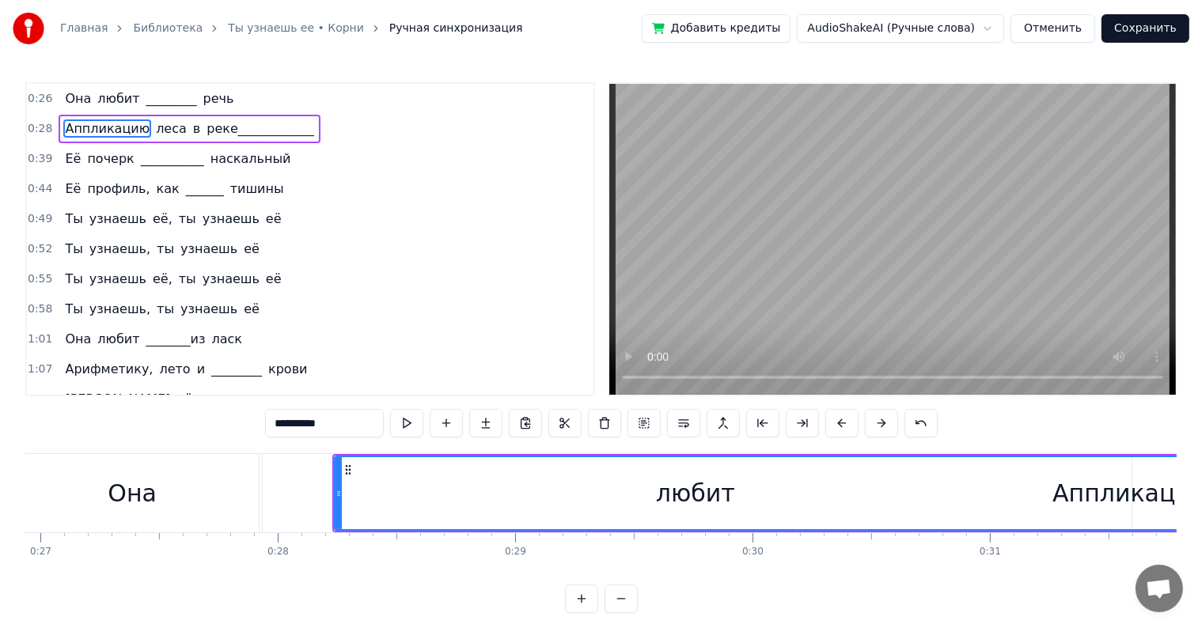
click at [538, 508] on div "Аппликацию" at bounding box center [1131, 493] width 1593 height 72
click at [345, 493] on div "Аппликацию" at bounding box center [1131, 493] width 1593 height 72
click at [564, 421] on button at bounding box center [564, 423] width 33 height 28
click at [336, 492] on icon at bounding box center [339, 493] width 6 height 13
click at [709, 493] on div "Аппликацию" at bounding box center [1132, 493] width 1592 height 72
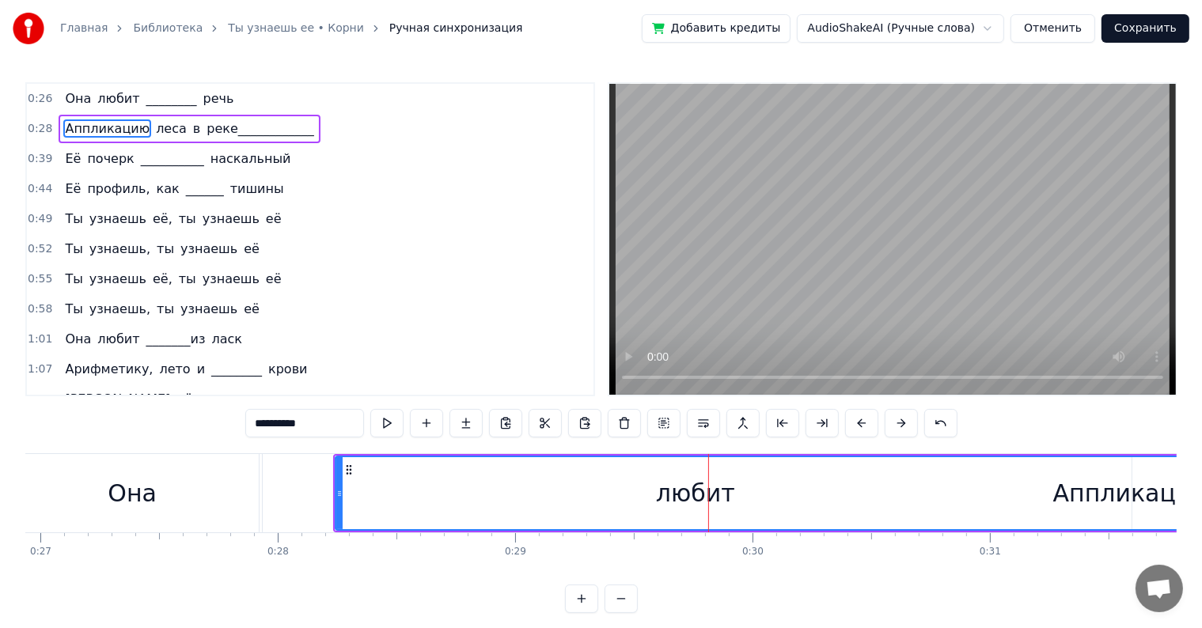
click at [332, 464] on div "любит" at bounding box center [696, 493] width 872 height 78
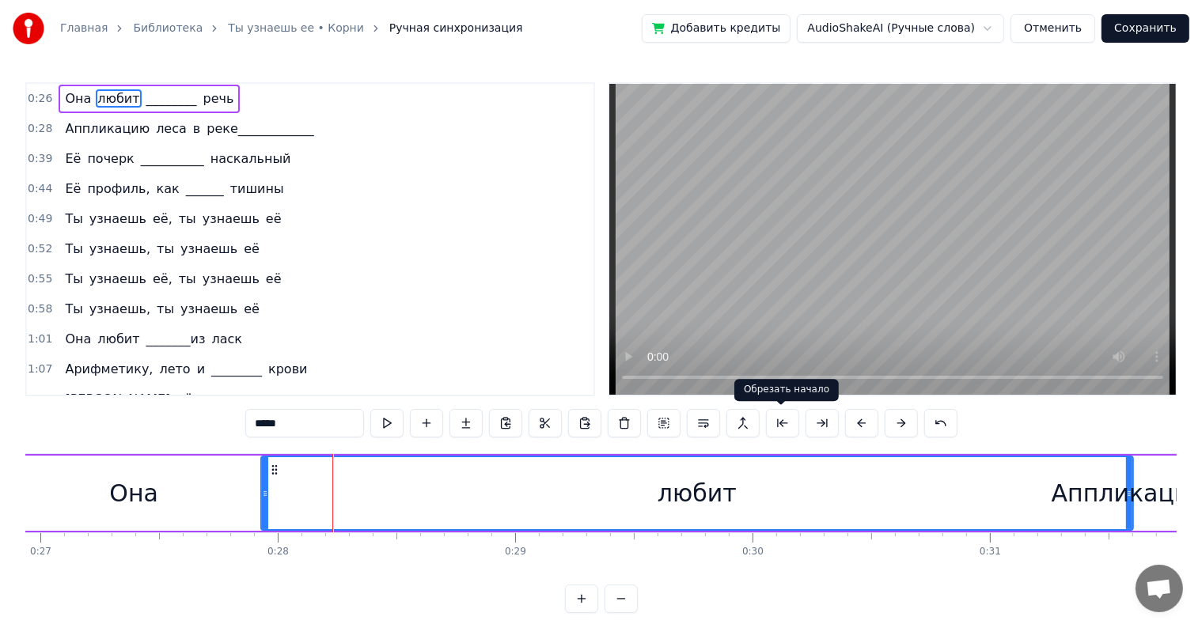
click at [778, 422] on button at bounding box center [782, 423] width 33 height 28
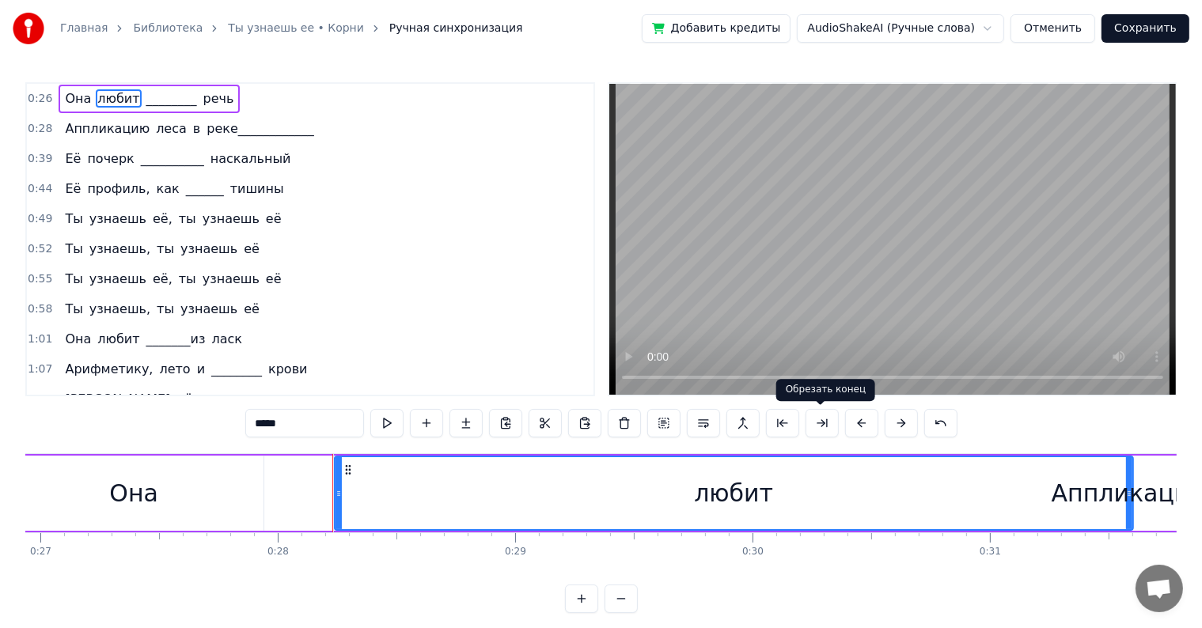
click at [824, 424] on button at bounding box center [821, 423] width 33 height 28
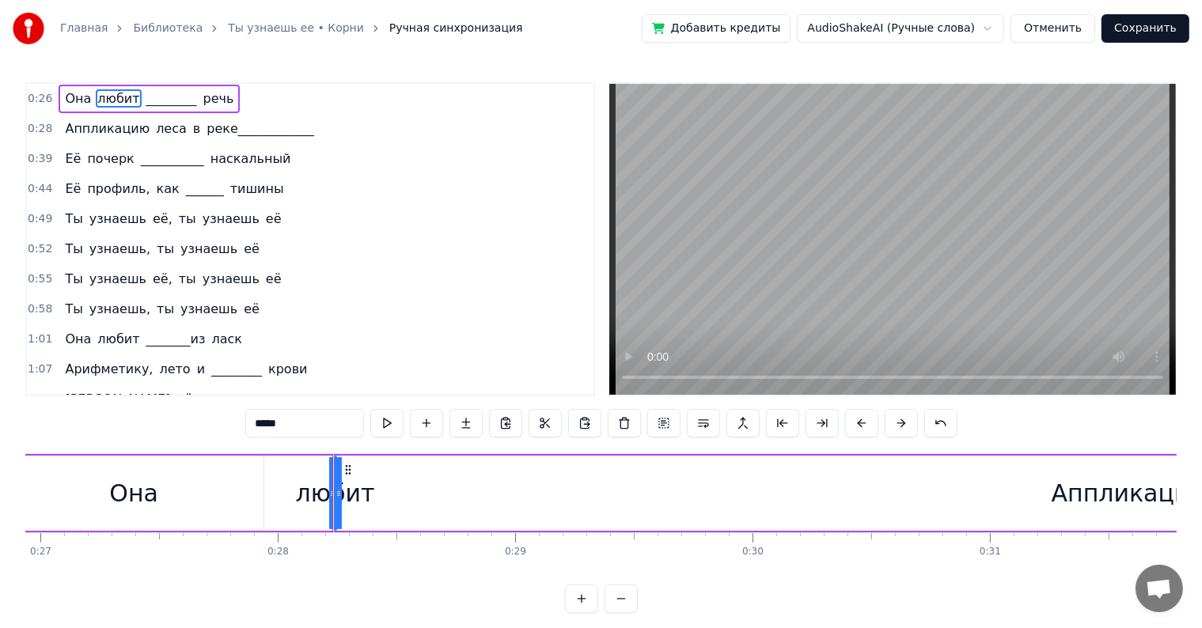
click at [335, 491] on div "Аппликацию" at bounding box center [1130, 493] width 1593 height 78
type input "**********"
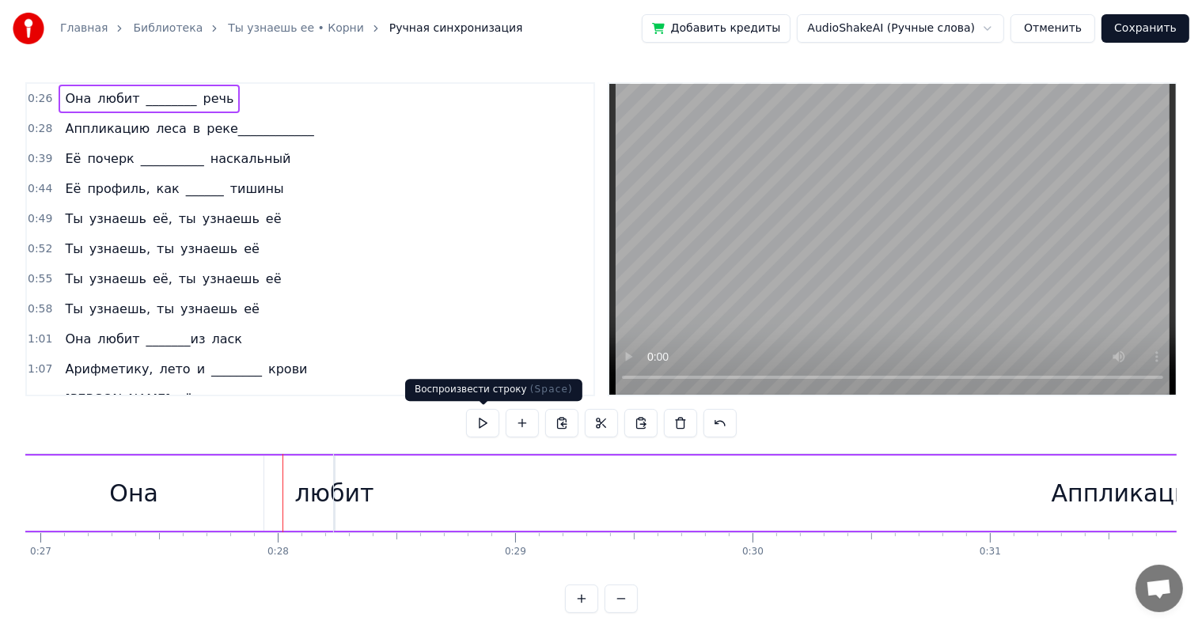
click at [484, 425] on button at bounding box center [482, 423] width 33 height 28
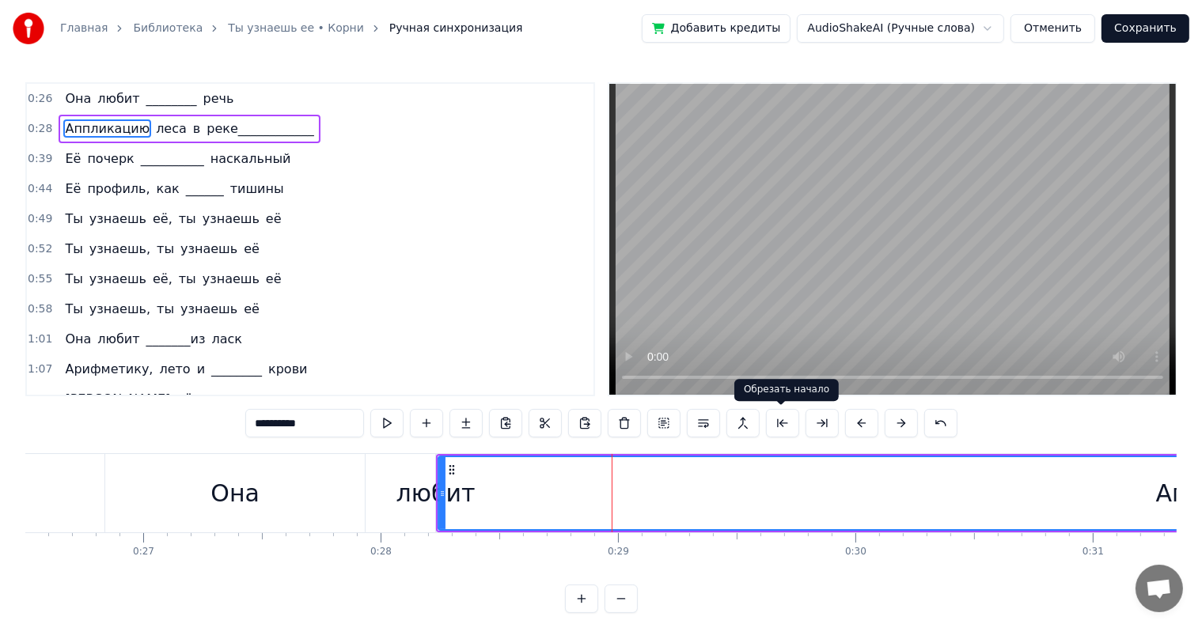
click at [787, 422] on button at bounding box center [782, 423] width 33 height 28
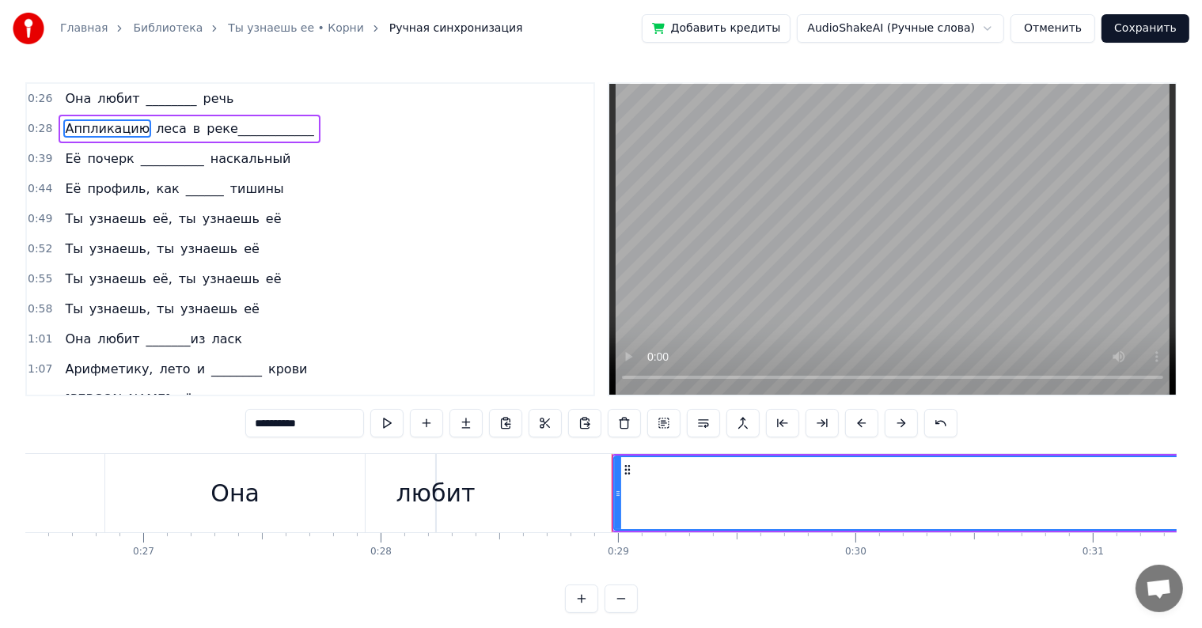
click at [260, 491] on div "Она" at bounding box center [235, 493] width 260 height 78
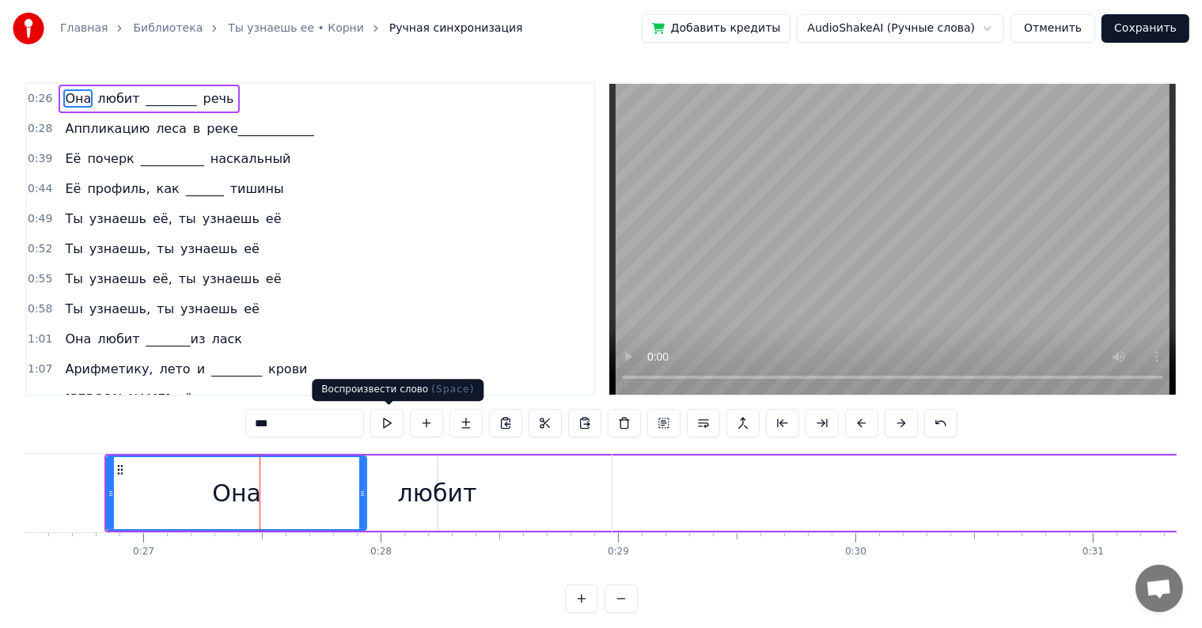
click at [395, 423] on button at bounding box center [386, 423] width 33 height 28
click at [384, 422] on button at bounding box center [386, 423] width 33 height 28
click at [427, 510] on div "любит" at bounding box center [438, 493] width 79 height 36
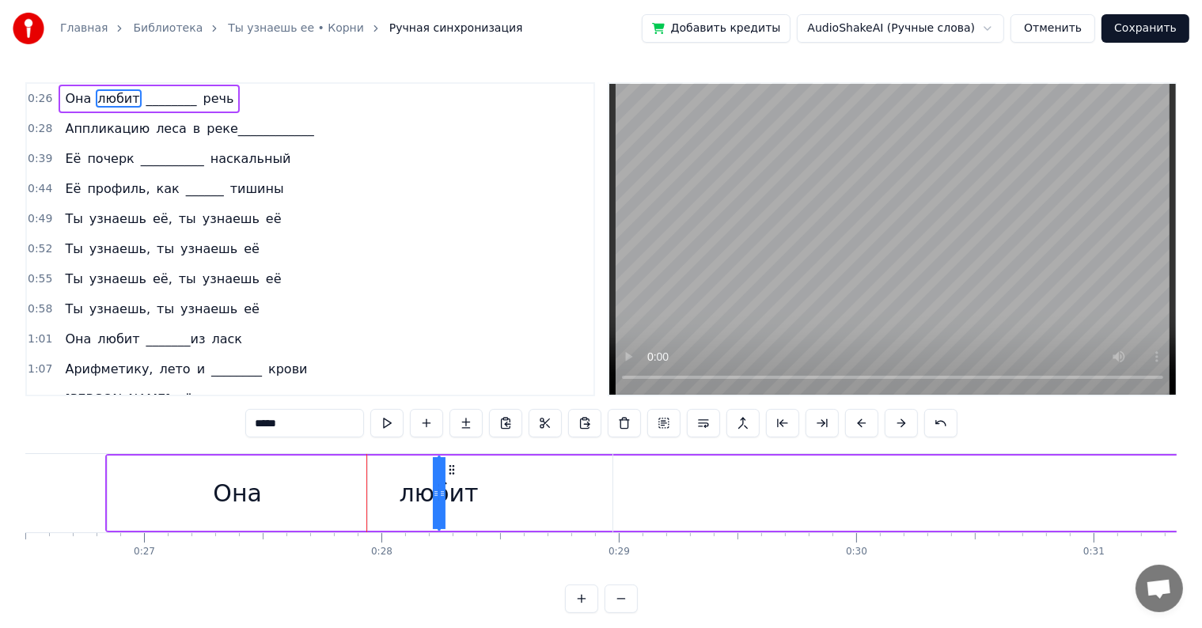
click at [402, 447] on div "0:26 Она любит ________ речь 0:28 Аппликацию леса в реке____________ 0:39 Её по…" at bounding box center [600, 347] width 1151 height 531
click at [269, 447] on div "0:26 Она любит ________ речь 0:28 Аппликацию леса в реке____________ 0:39 Её по…" at bounding box center [600, 347] width 1151 height 531
click at [250, 463] on div "Она" at bounding box center [238, 493] width 260 height 75
type input "***"
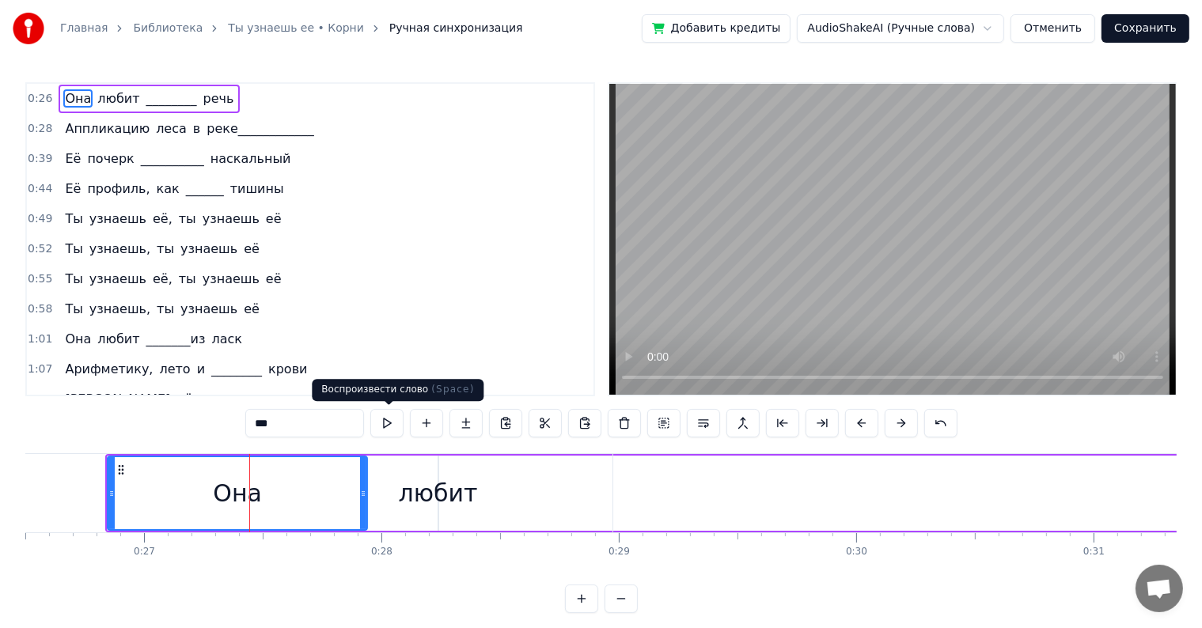
click at [386, 386] on div "Воспроизвести слово ( Space ) Воспроизвести слово ( Space )" at bounding box center [398, 390] width 172 height 22
click at [385, 357] on div "1:07 Арифметику, лето и ________ крови" at bounding box center [310, 369] width 566 height 30
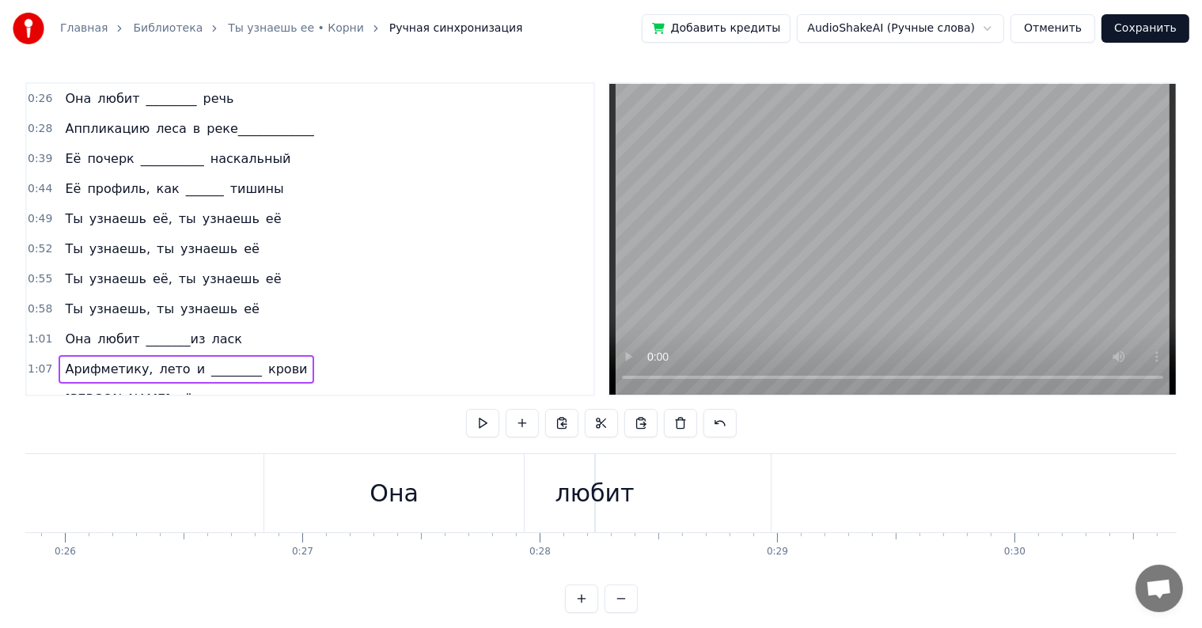
scroll to position [0, 6206]
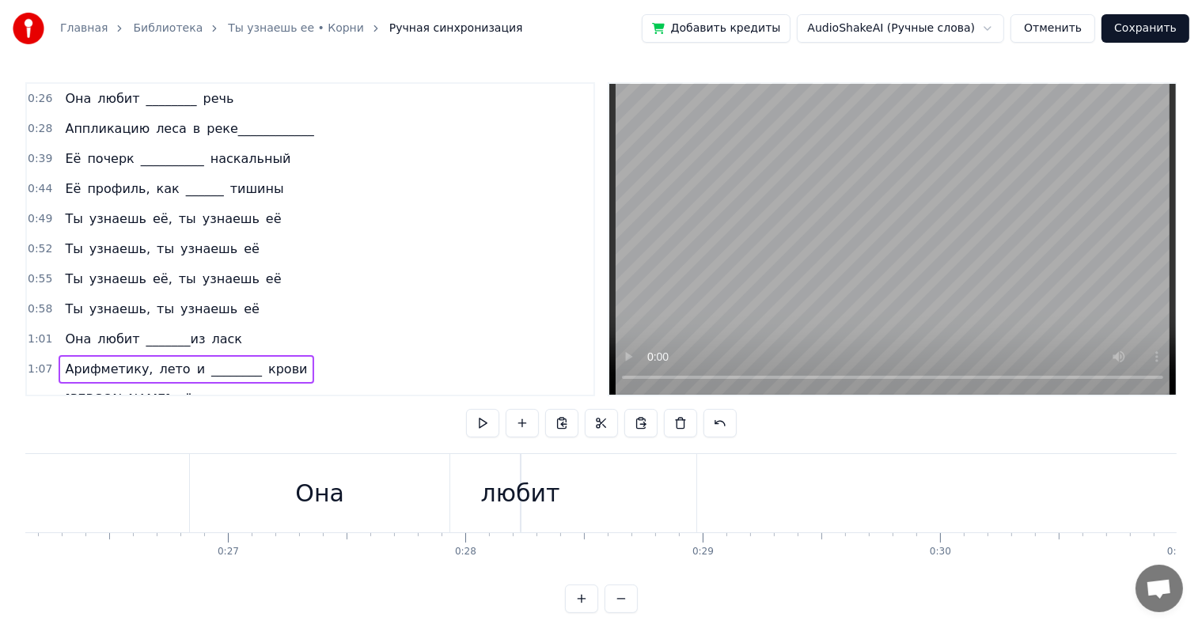
click at [190, 469] on div "Она" at bounding box center [320, 493] width 260 height 78
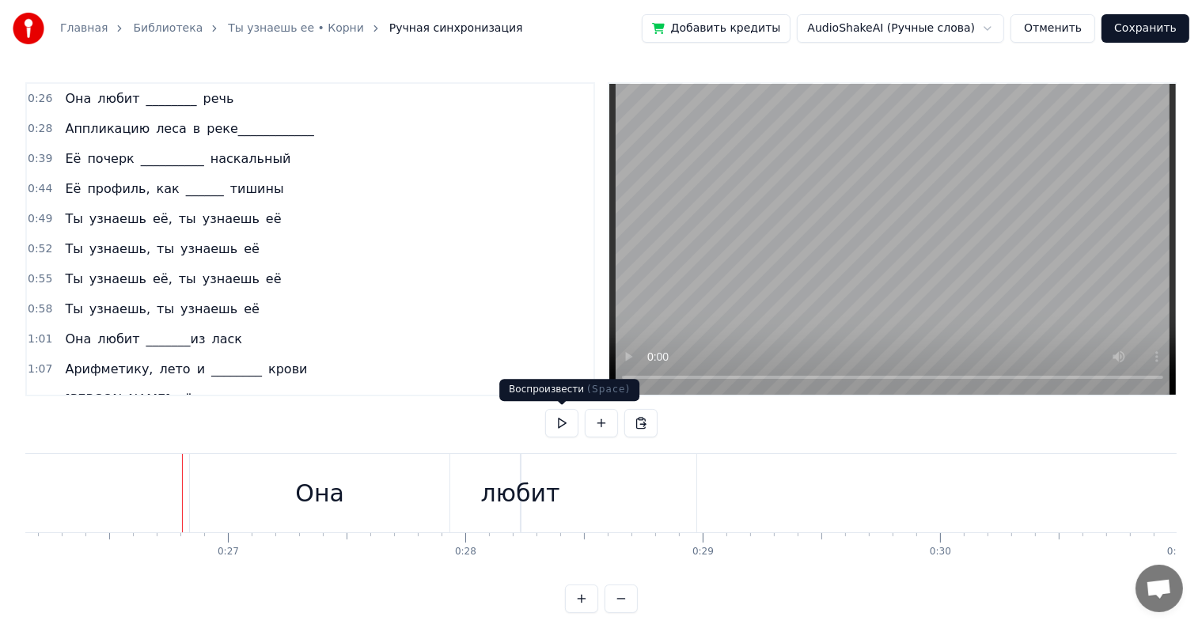
click at [556, 425] on button at bounding box center [561, 423] width 33 height 28
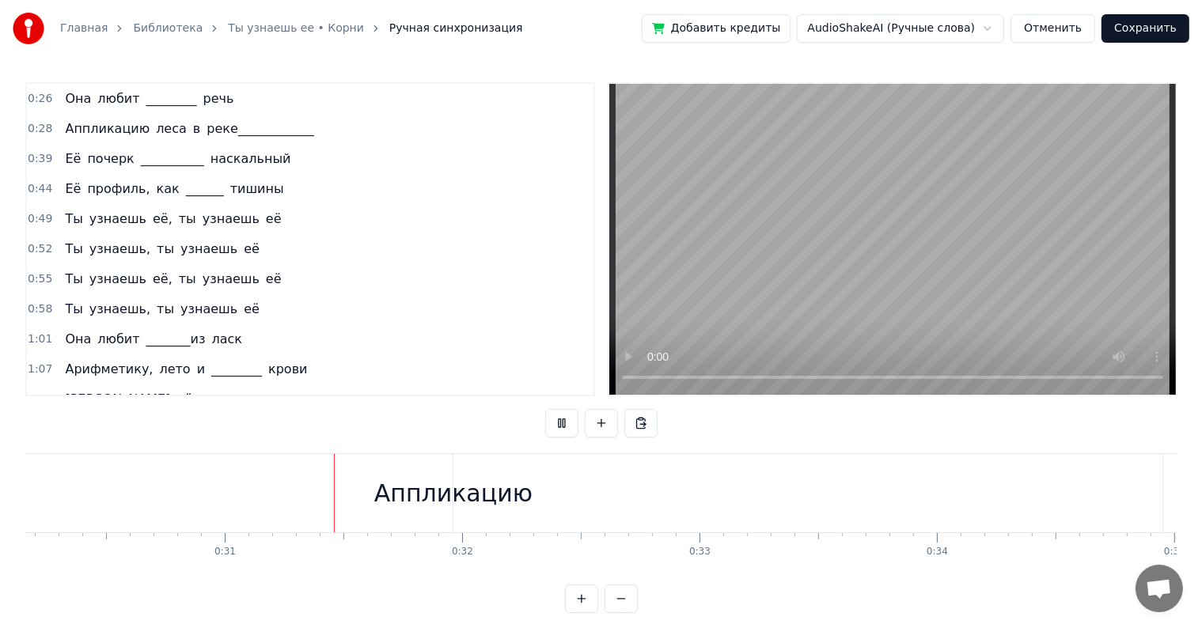
scroll to position [0, 7222]
click at [413, 500] on div "Аппликацию" at bounding box center [390, 493] width 158 height 36
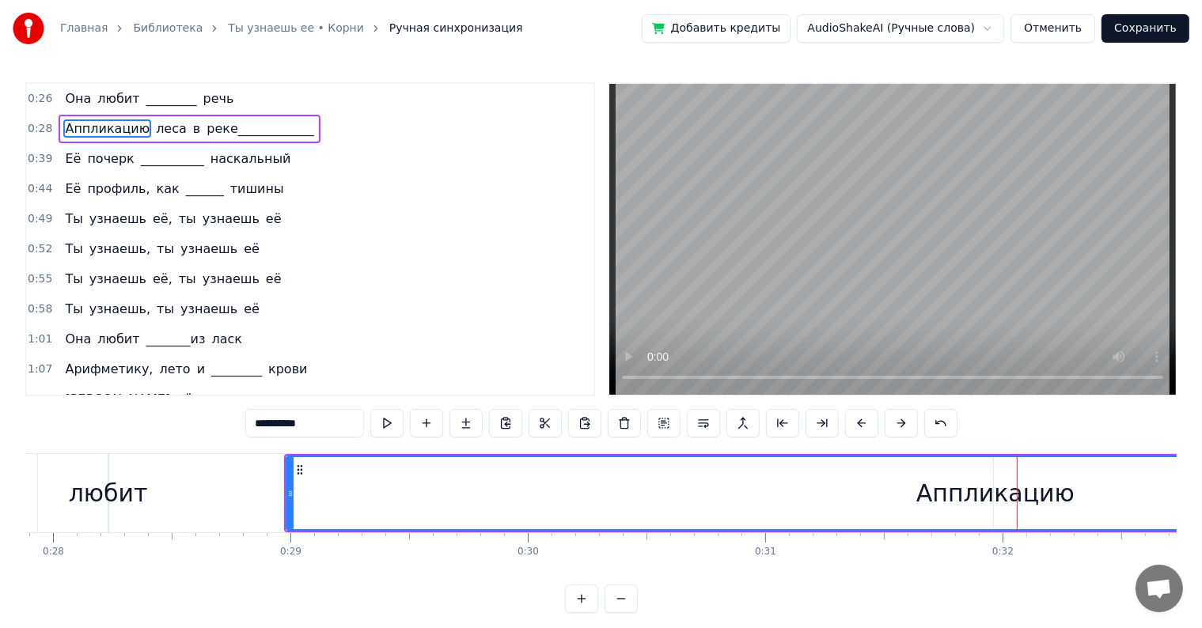
scroll to position [0, 6655]
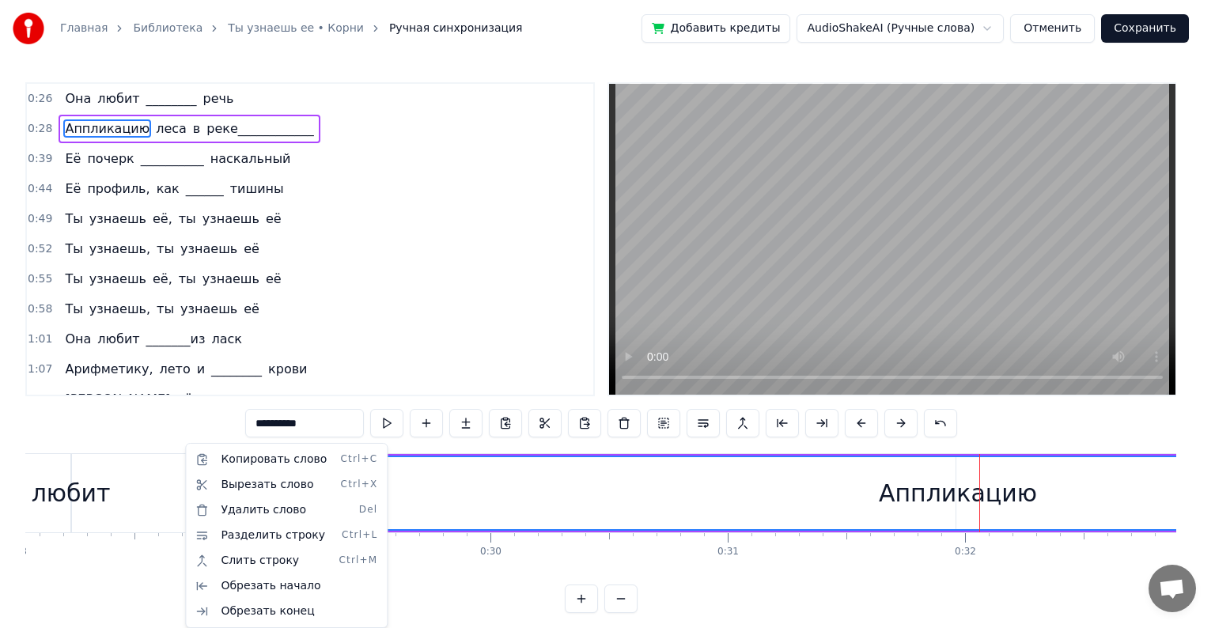
click at [133, 484] on html "Главная Библиотека Ты узнаешь ее • Корни Ручная синхронизация Добавить кредиты …" at bounding box center [607, 319] width 1215 height 638
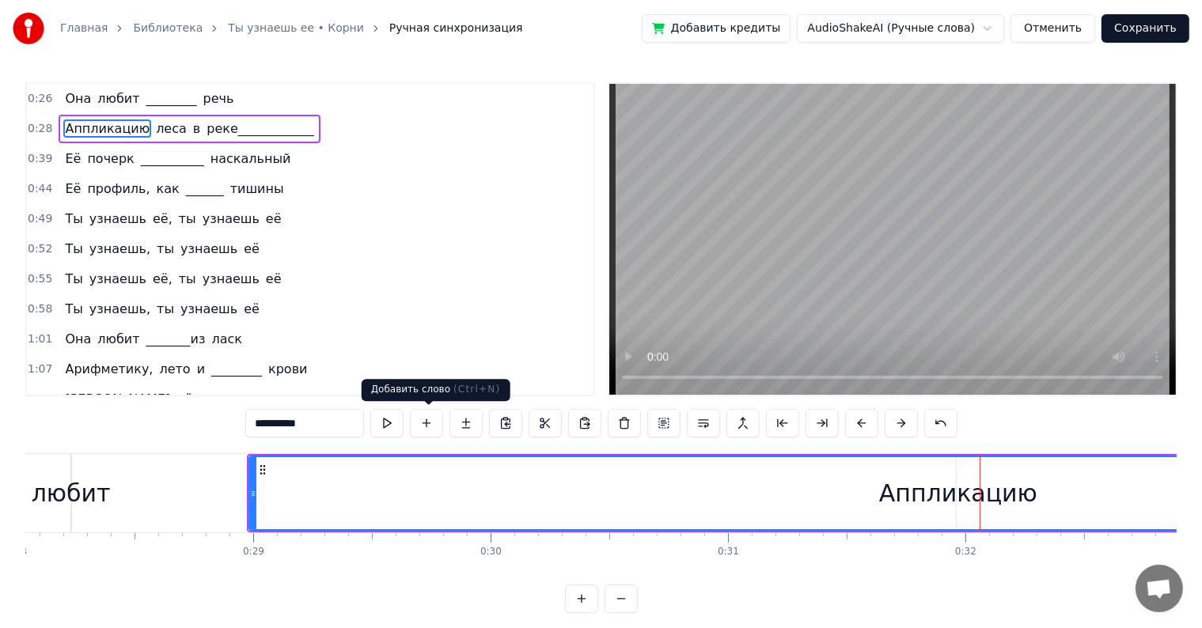
click at [437, 421] on button at bounding box center [426, 423] width 33 height 28
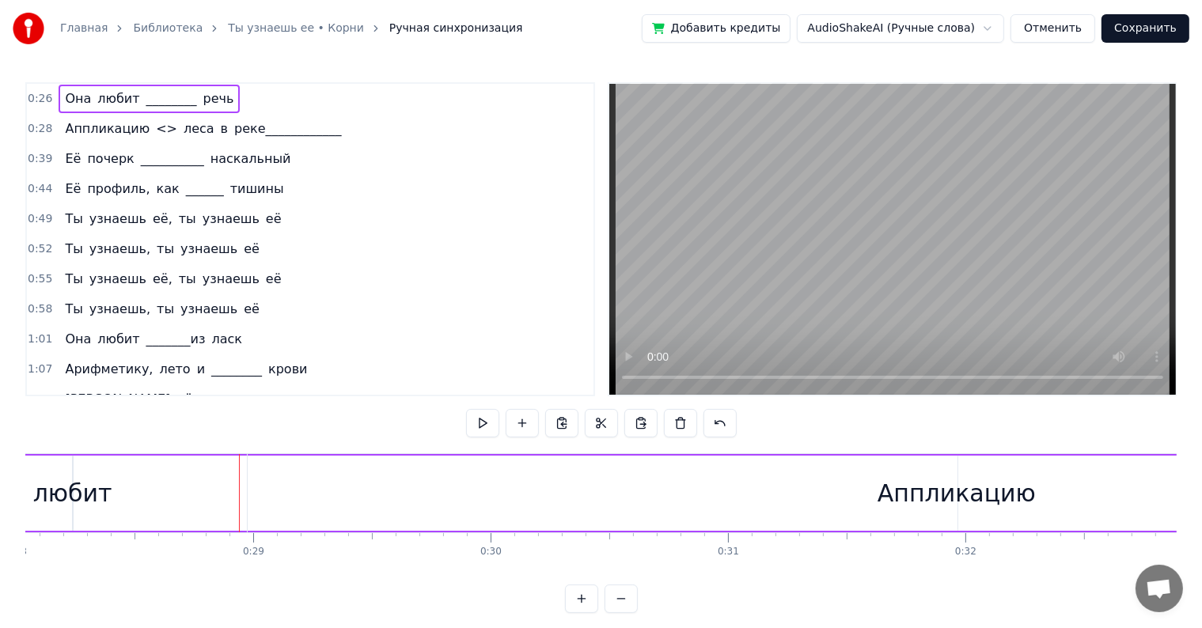
click at [250, 490] on div "Аппликацию" at bounding box center [957, 493] width 1418 height 78
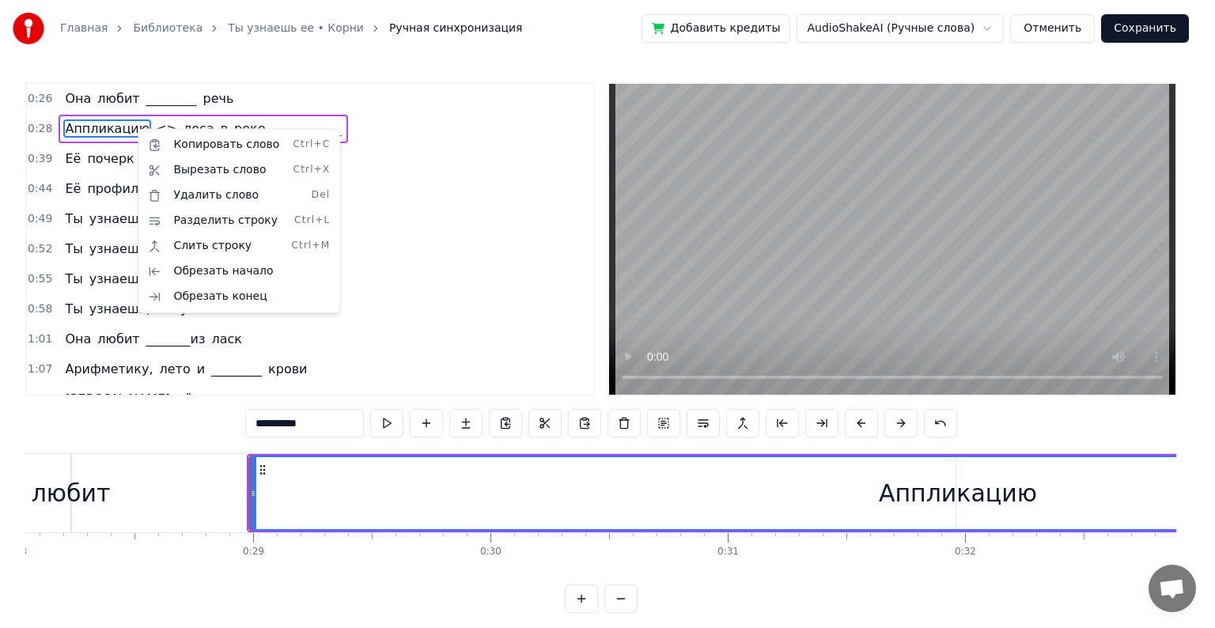
click at [148, 128] on div "Копировать слово Ctrl+C Вырезать слово Ctrl+X Удалить слово Del Разделить строк…" at bounding box center [239, 220] width 203 height 185
click at [149, 119] on html "Главная Библиотека Ты узнаешь ее • Корни Ручная синхронизация Добавить кредиты …" at bounding box center [607, 319] width 1215 height 638
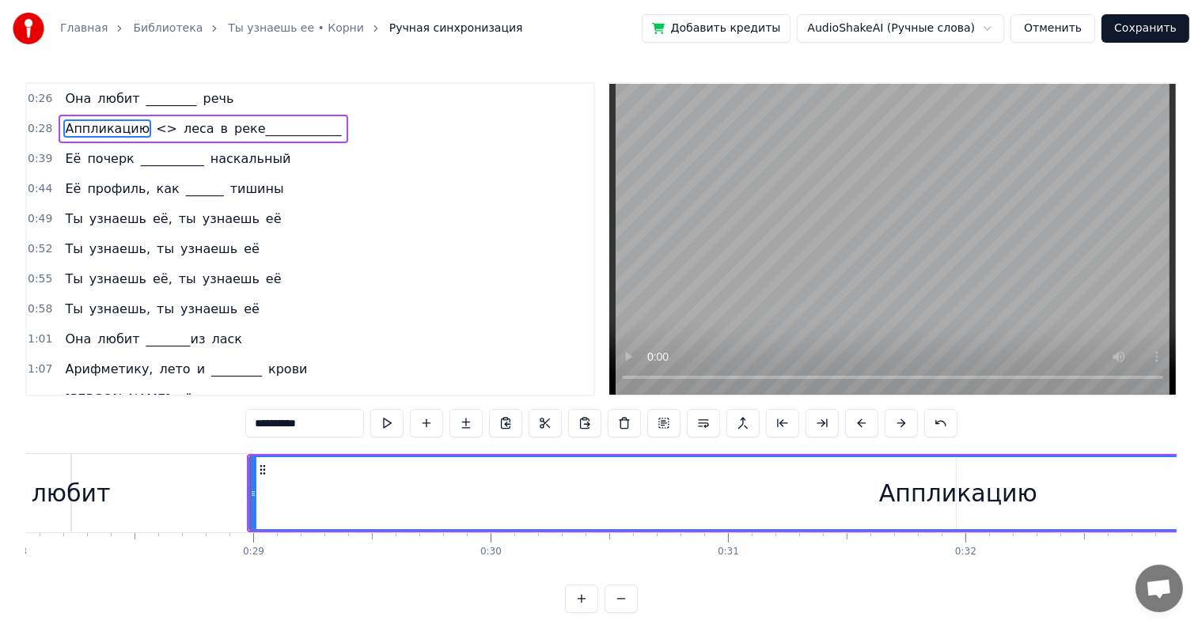
click at [154, 119] on span "<>" at bounding box center [166, 128] width 25 height 18
type input "**"
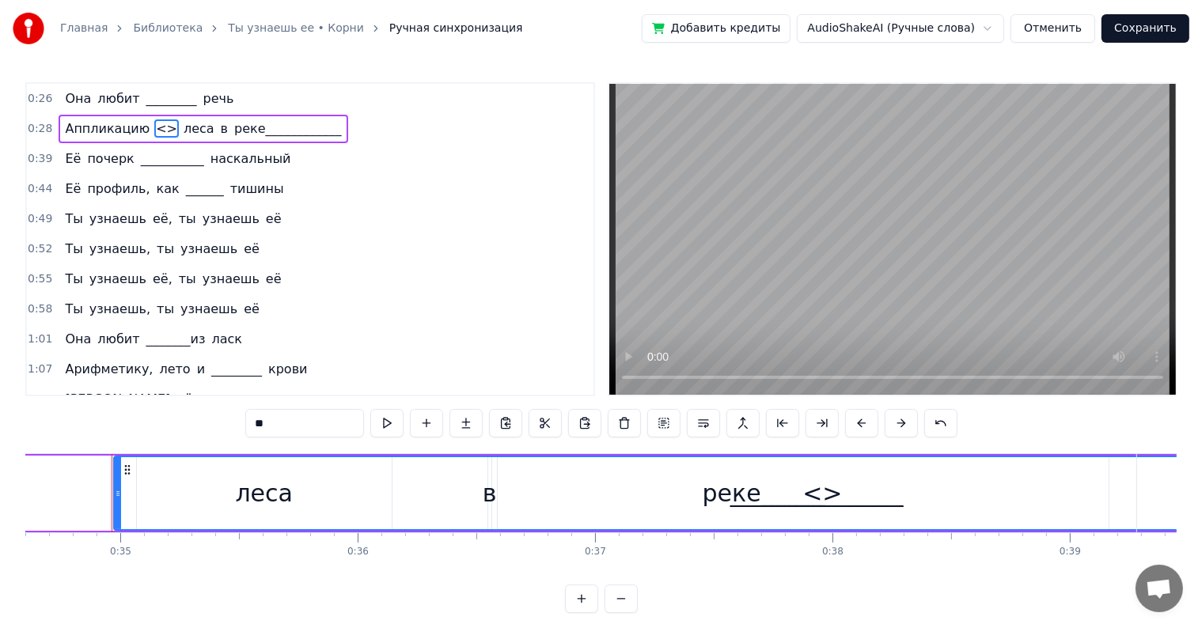
scroll to position [0, 8219]
click at [154, 119] on span "<>" at bounding box center [166, 128] width 25 height 18
click at [154, 127] on span "<>" at bounding box center [166, 128] width 25 height 18
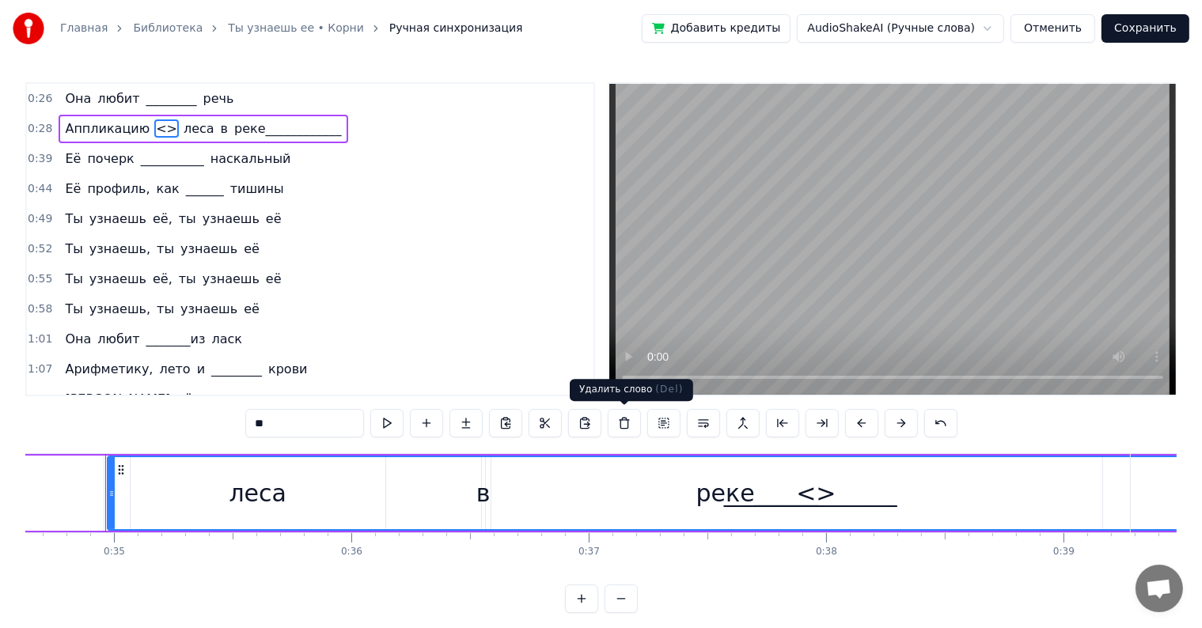
click at [631, 427] on button at bounding box center [624, 423] width 33 height 28
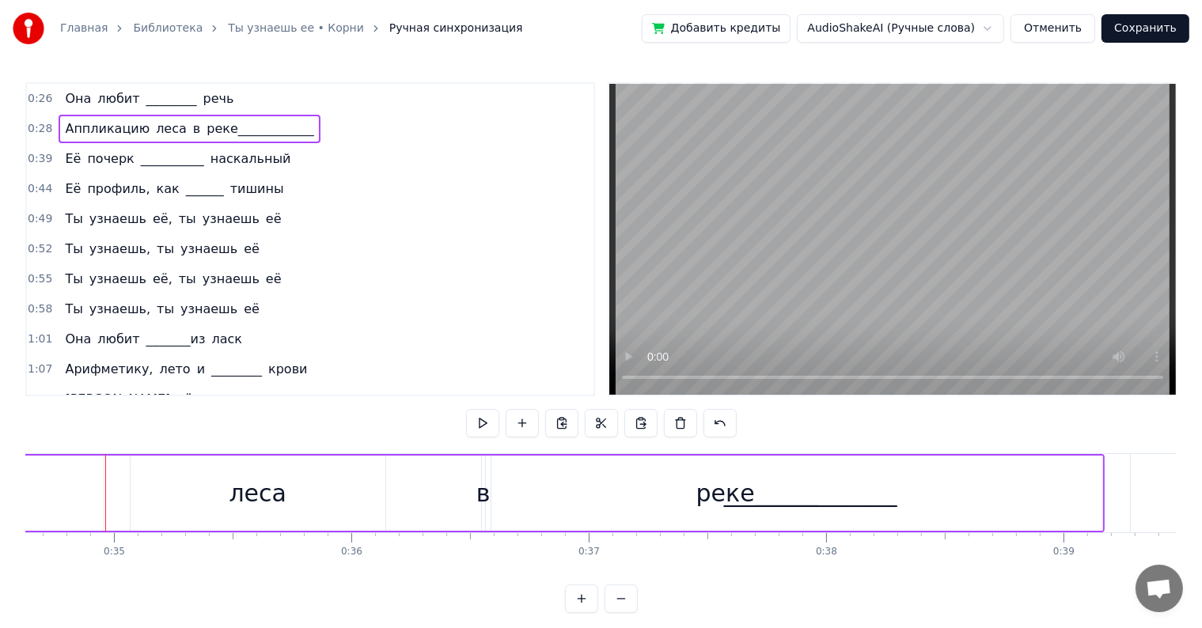
click at [145, 103] on span "________" at bounding box center [172, 98] width 54 height 18
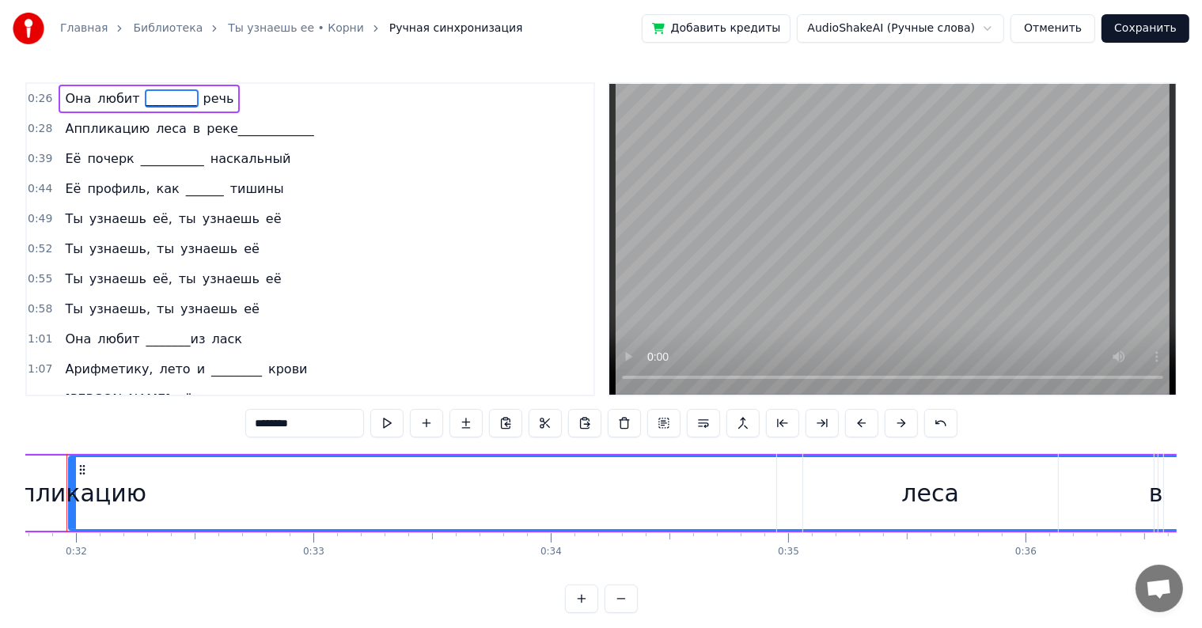
scroll to position [0, 7506]
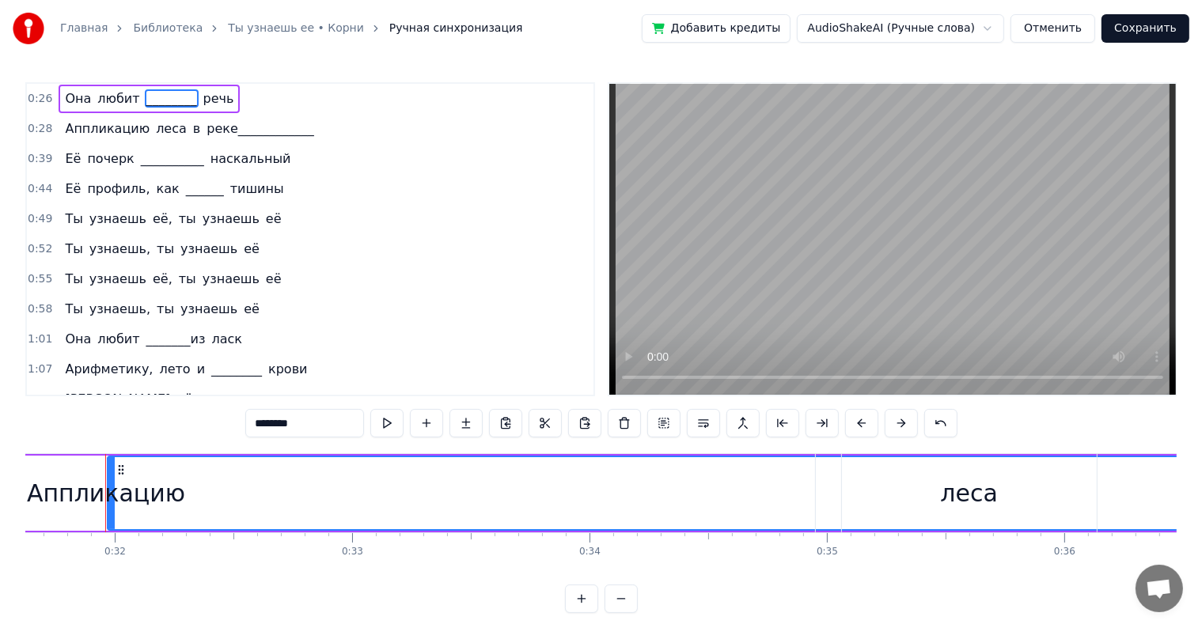
click at [70, 478] on div "Аппликацию" at bounding box center [106, 493] width 158 height 36
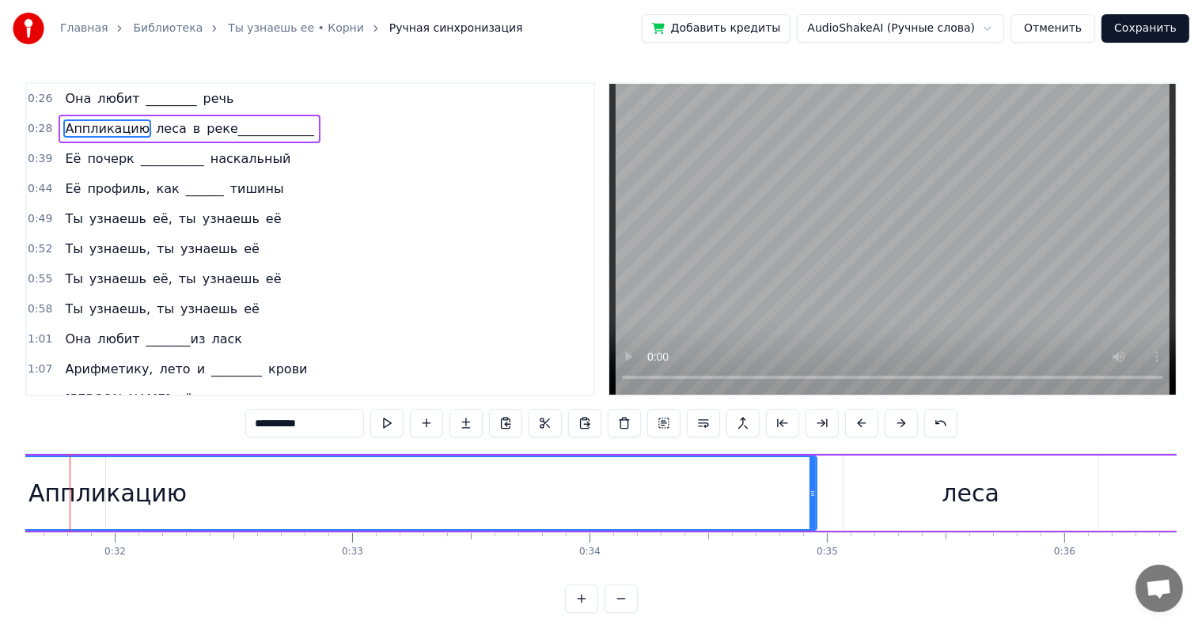
scroll to position [0, 7471]
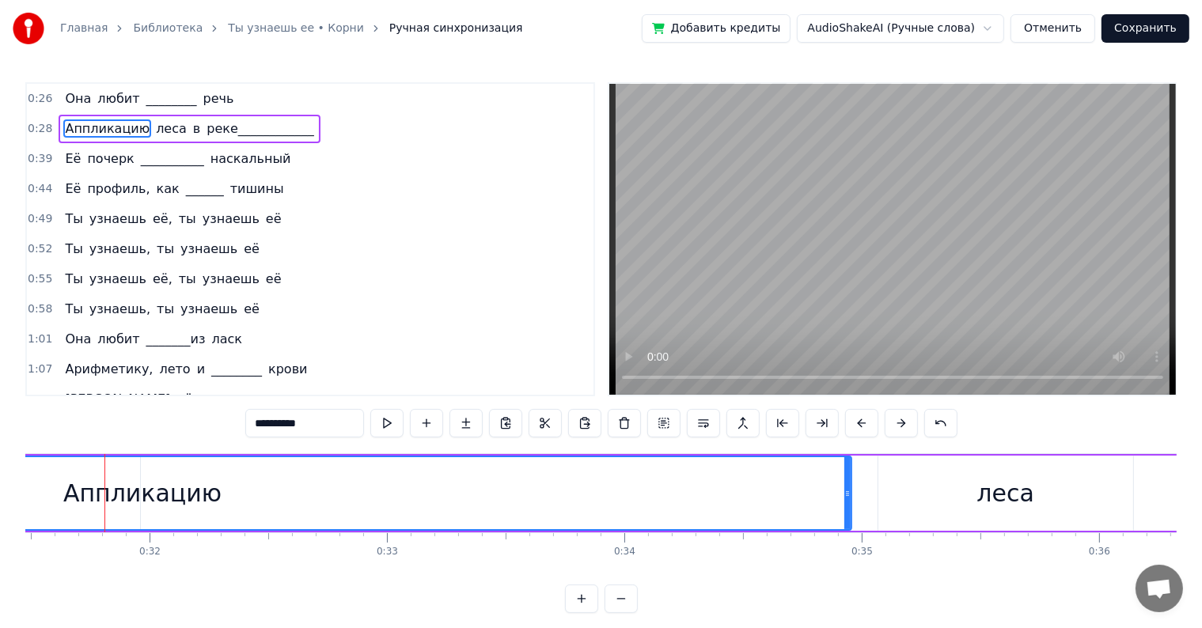
drag, startPoint x: 210, startPoint y: 462, endPoint x: 328, endPoint y: 476, distance: 119.5
click at [328, 476] on div "Аппликацию" at bounding box center [142, 493] width 1416 height 72
click at [899, 418] on button at bounding box center [901, 423] width 33 height 28
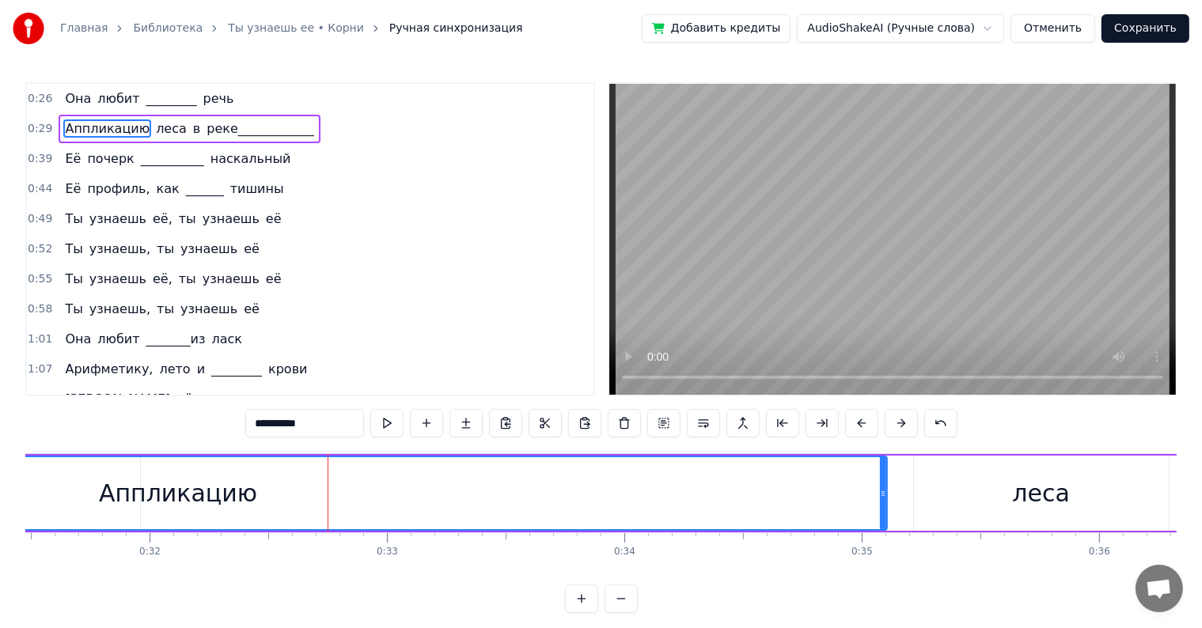
click at [899, 418] on button at bounding box center [901, 423] width 33 height 28
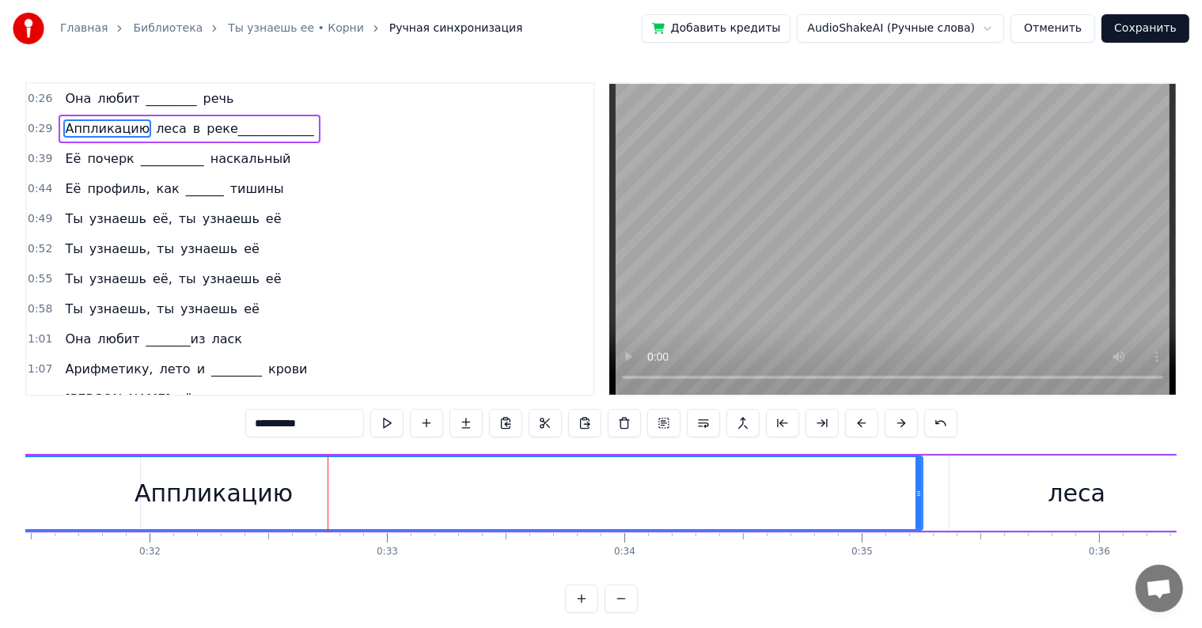
click at [899, 418] on button at bounding box center [901, 423] width 33 height 28
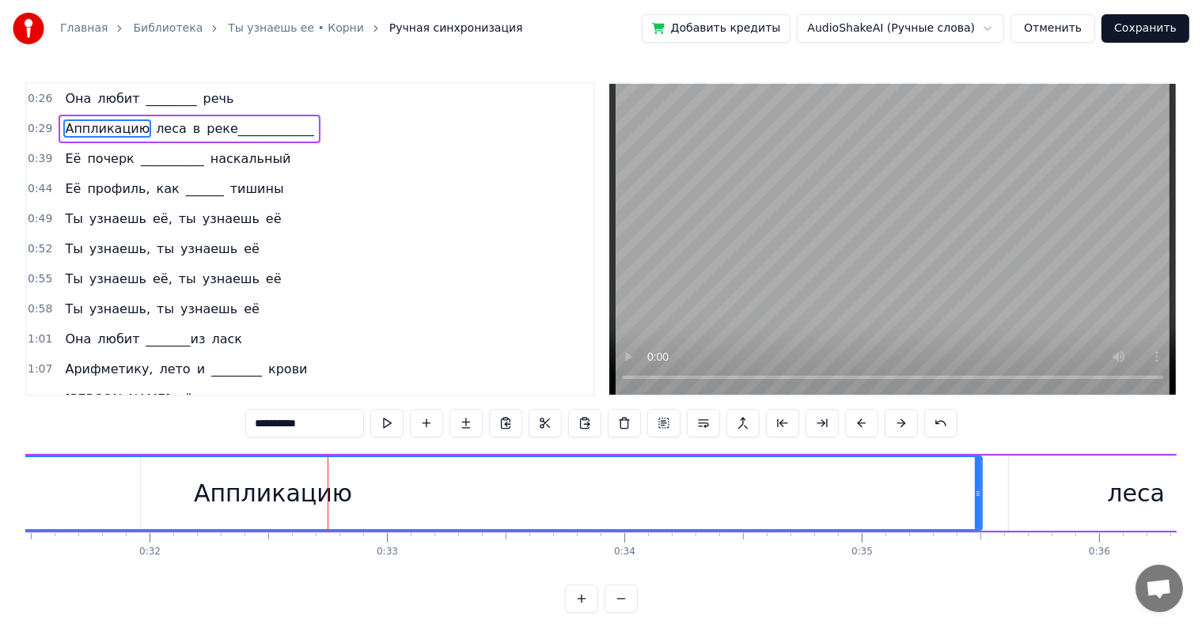
click at [899, 418] on button at bounding box center [901, 423] width 33 height 28
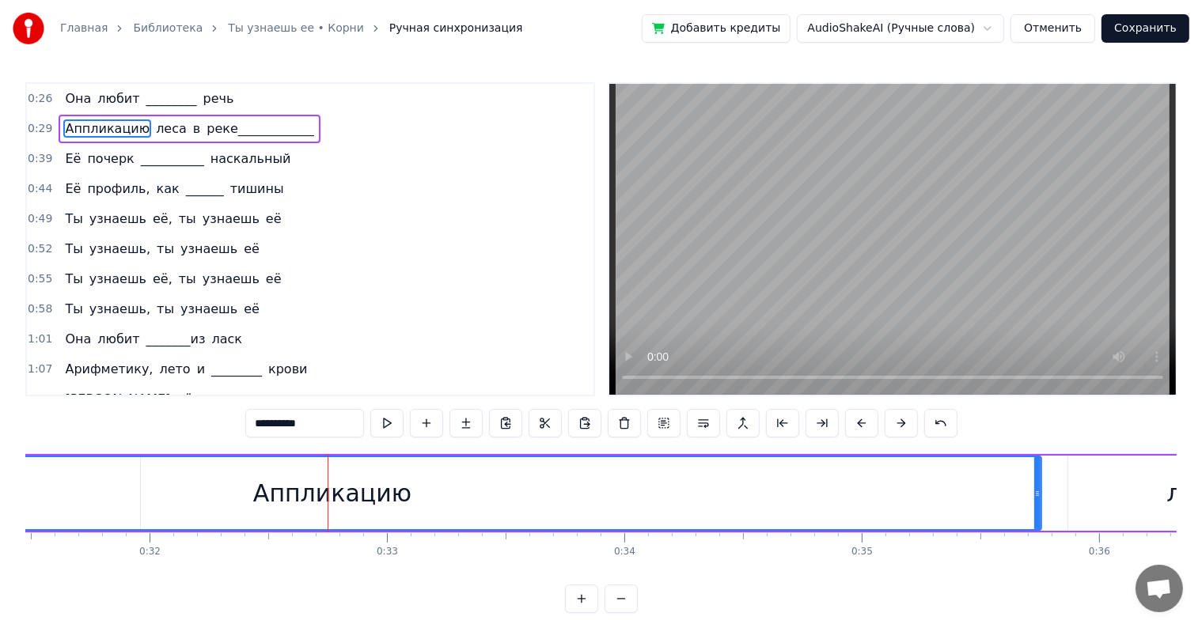
click at [899, 418] on button at bounding box center [901, 423] width 33 height 28
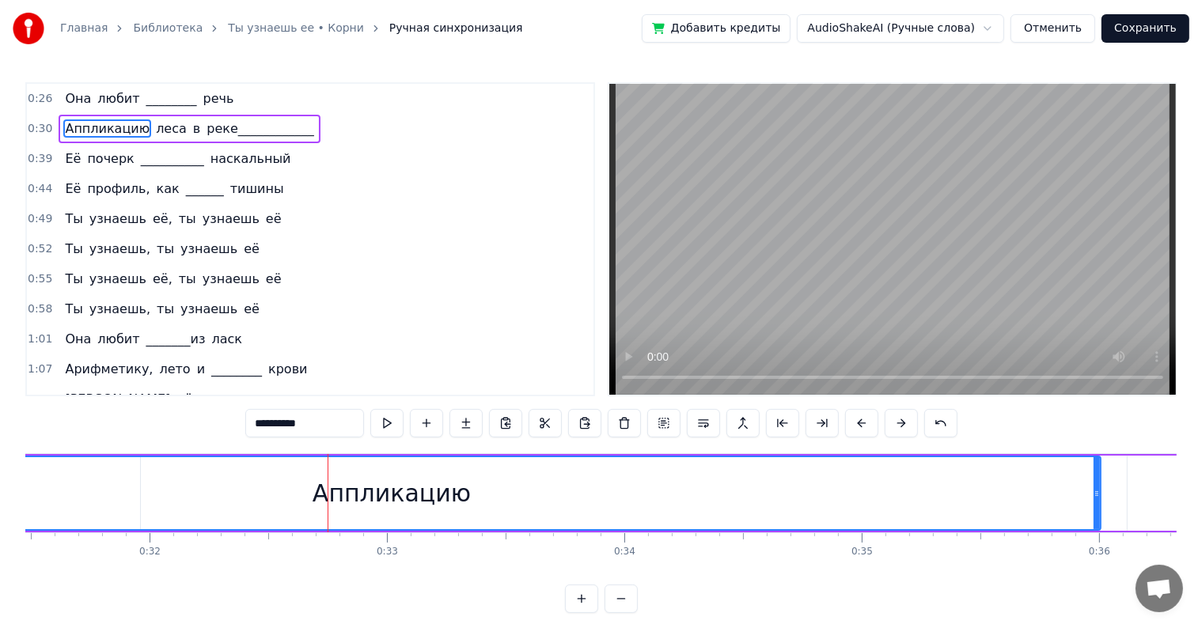
click at [899, 418] on button at bounding box center [901, 423] width 33 height 28
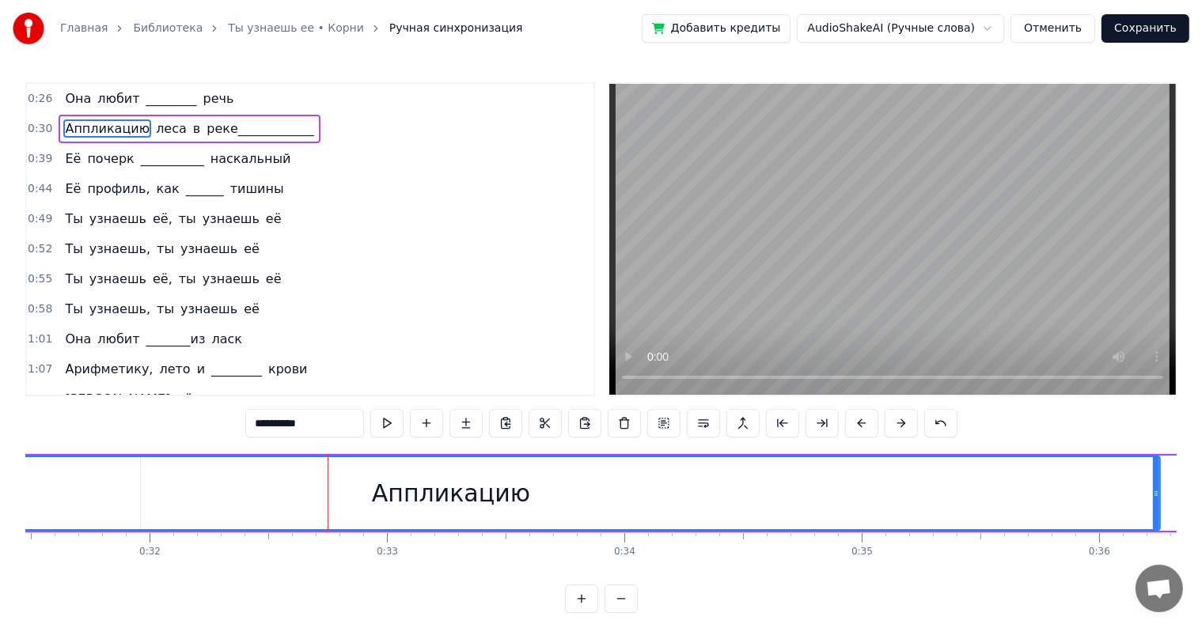
click at [899, 418] on button at bounding box center [901, 423] width 33 height 28
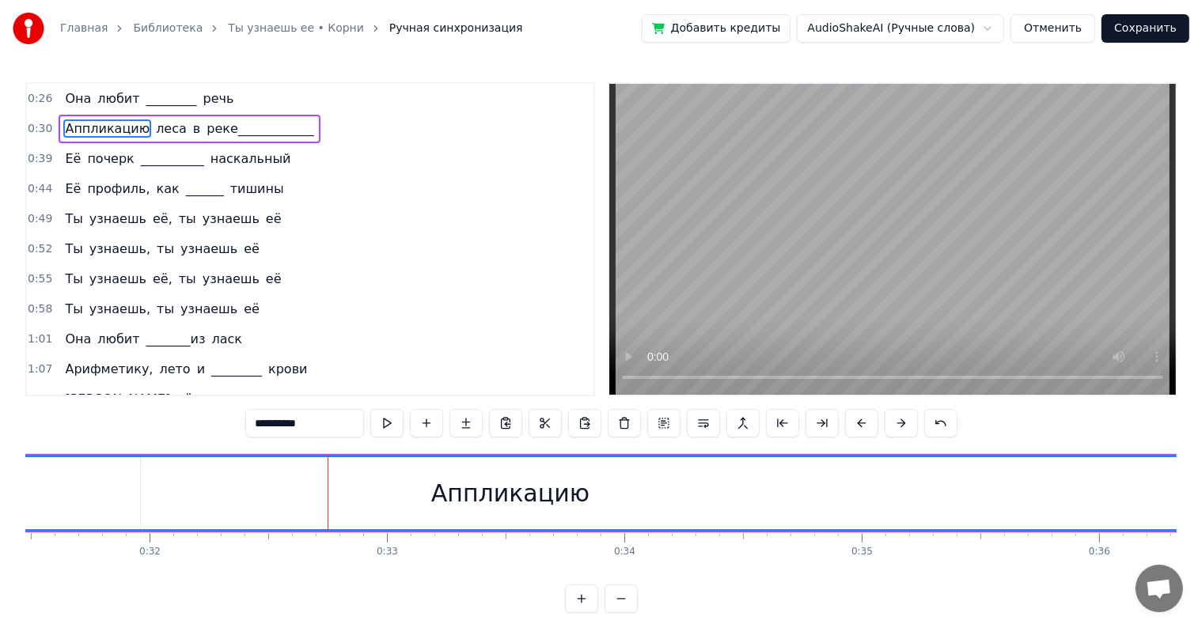
click at [899, 418] on button at bounding box center [901, 423] width 33 height 28
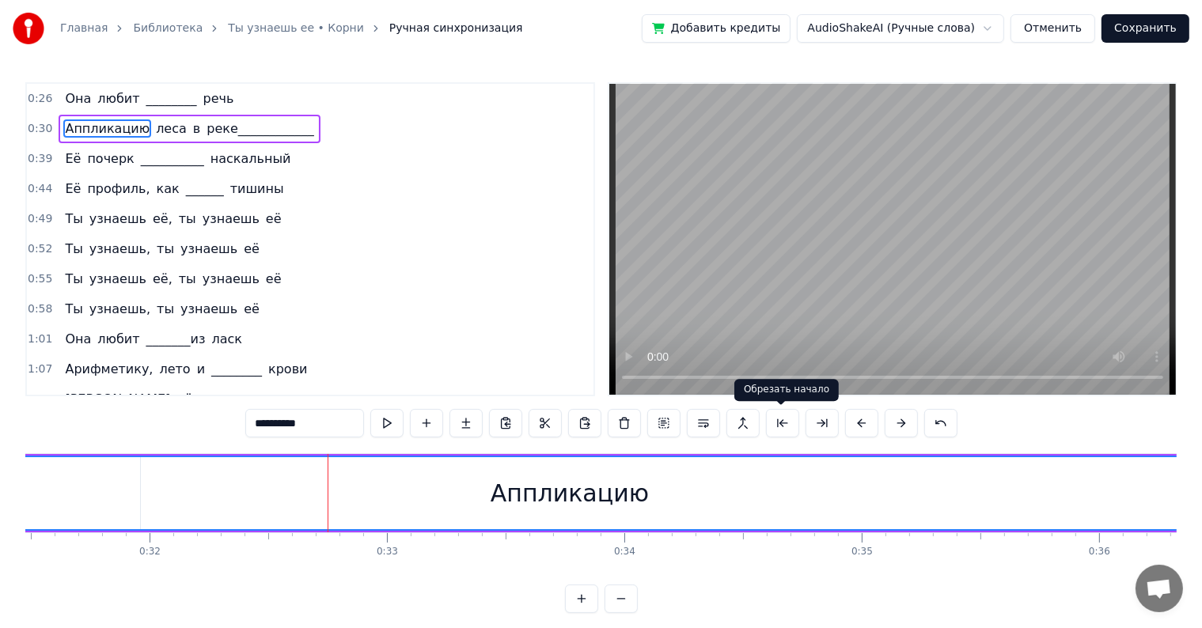
click at [782, 422] on button at bounding box center [782, 423] width 33 height 28
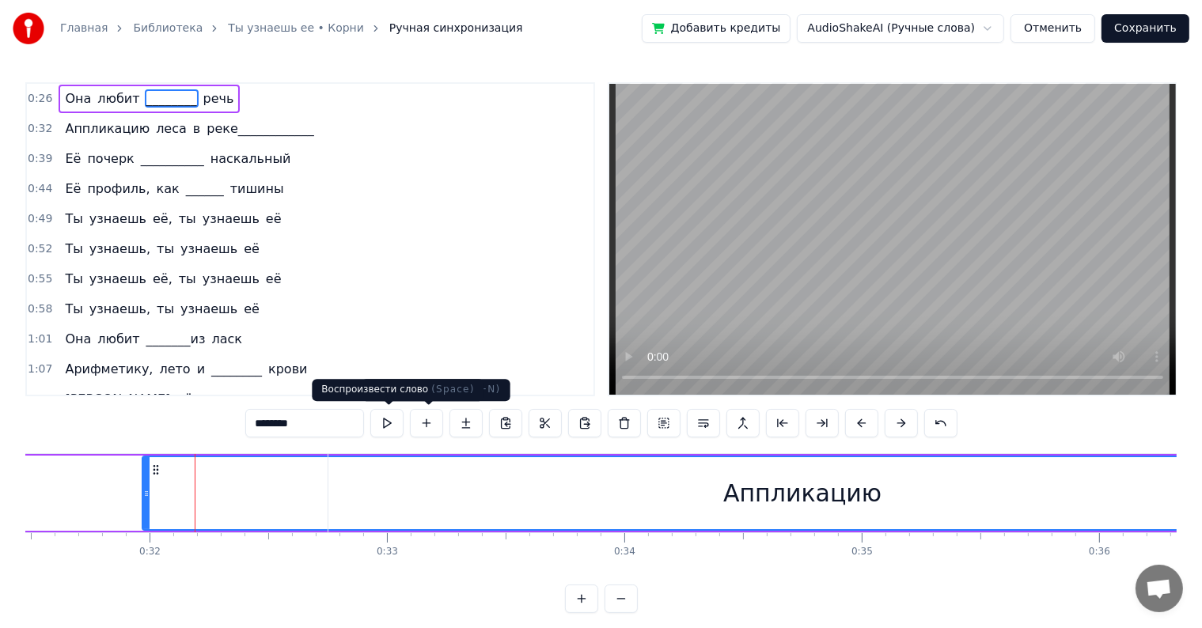
click at [394, 427] on button at bounding box center [386, 423] width 33 height 28
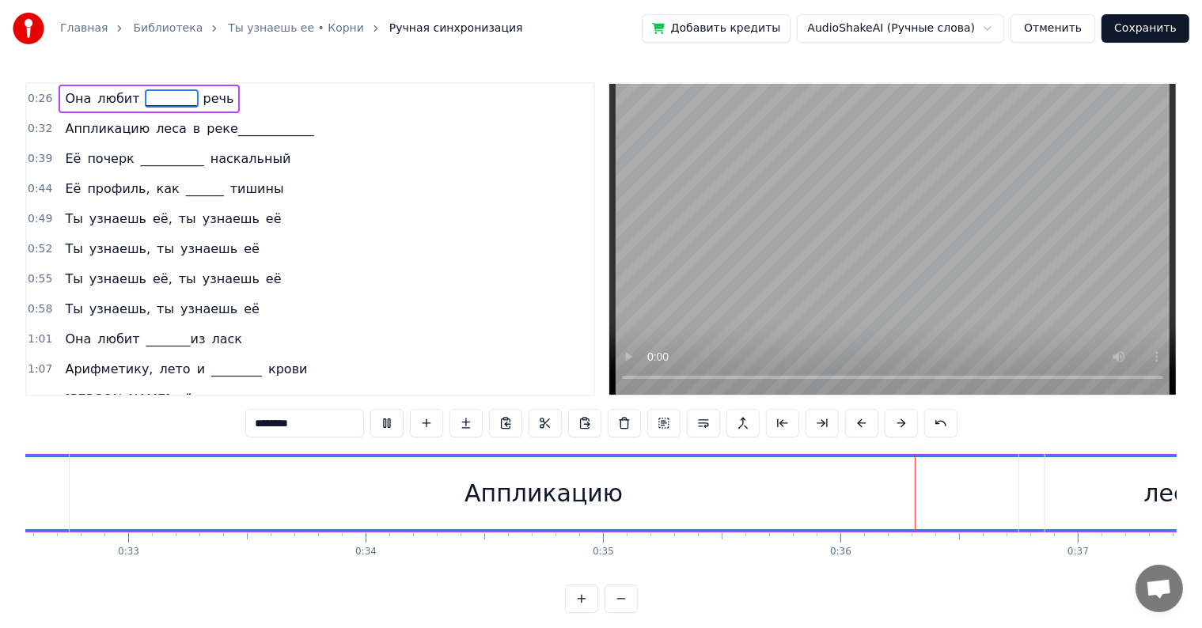
click at [636, 487] on div "Аппликацию" at bounding box center [544, 493] width 949 height 78
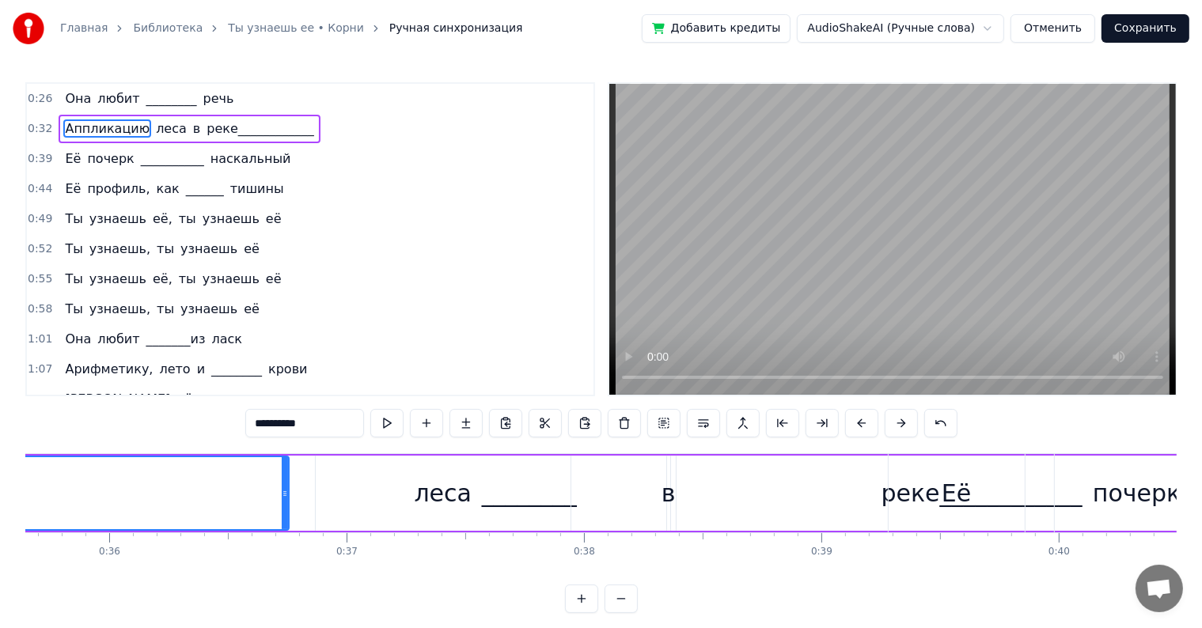
scroll to position [0, 8517]
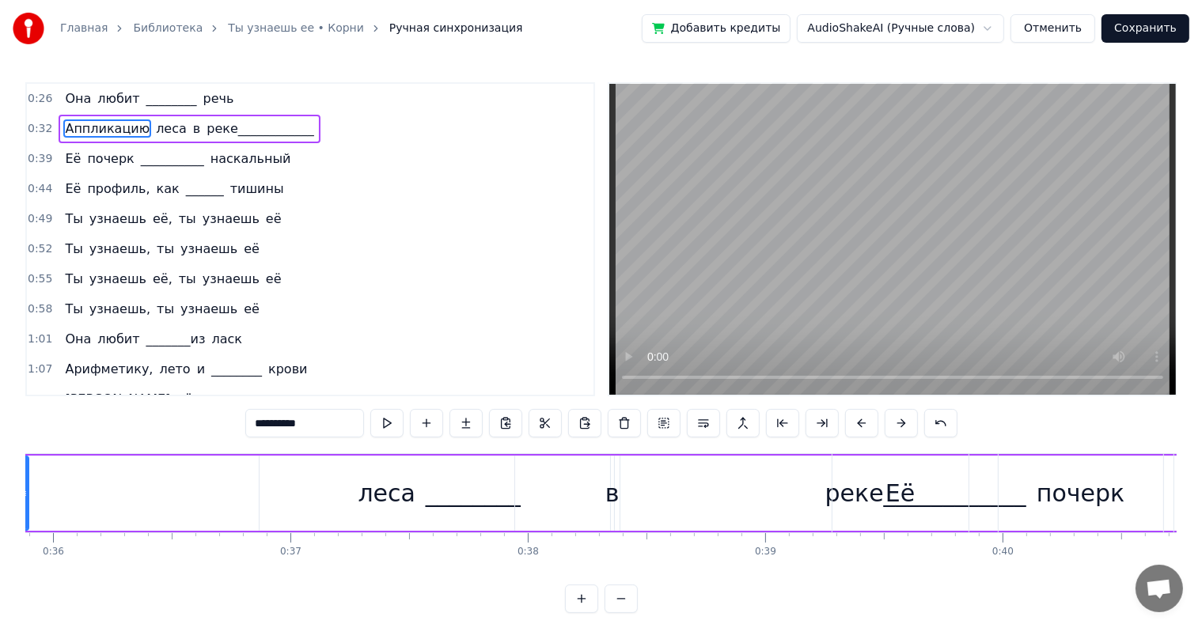
drag, startPoint x: 226, startPoint y: 491, endPoint x: 22, endPoint y: 479, distance: 204.5
click at [22, 479] on div "Главная Библиотека Ты узнаешь ее • Корни Ручная синхронизация Добавить кредиты …" at bounding box center [601, 306] width 1202 height 613
click at [418, 510] on div "леса" at bounding box center [387, 493] width 255 height 75
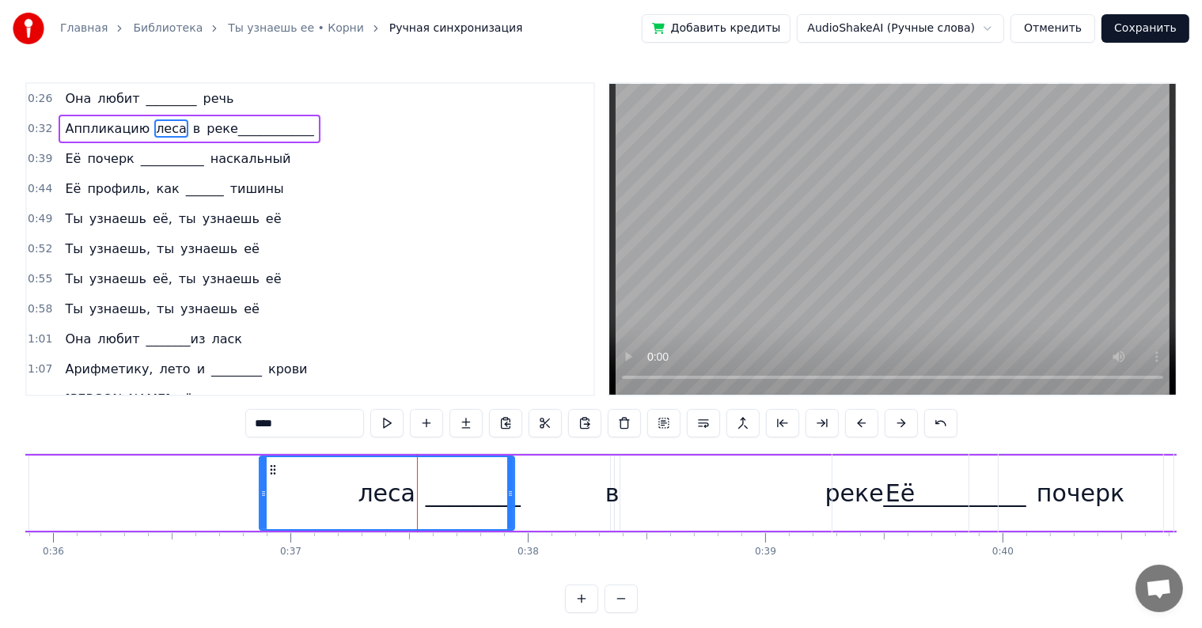
click at [845, 488] on div "Её" at bounding box center [900, 493] width 136 height 78
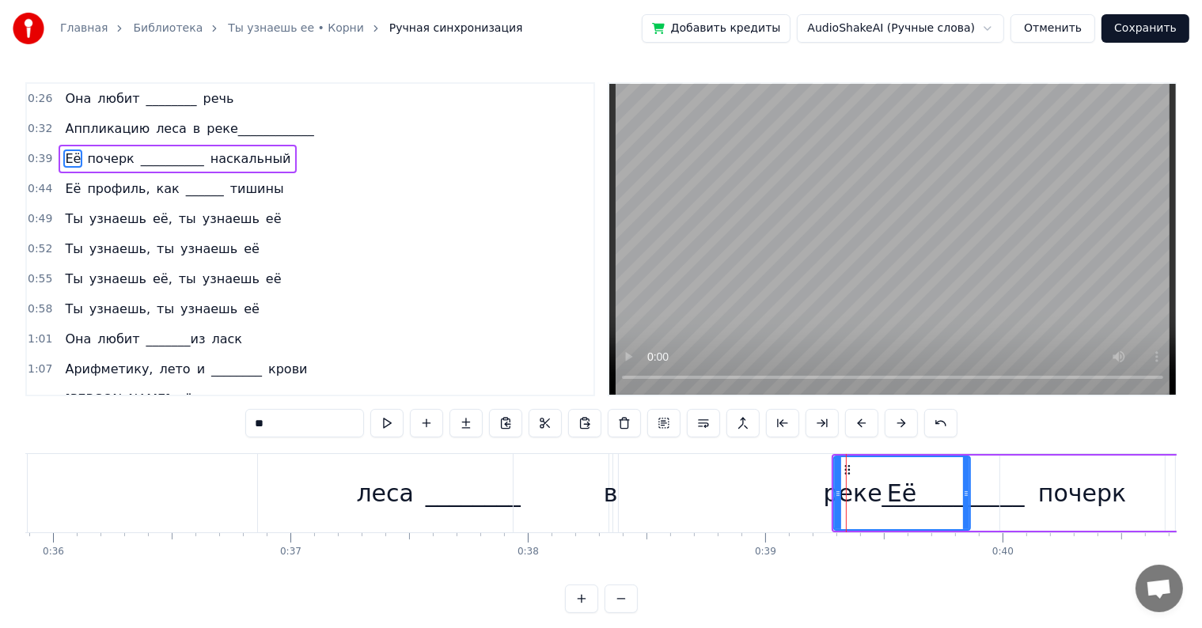
drag, startPoint x: 782, startPoint y: 490, endPoint x: 744, endPoint y: 497, distance: 38.6
click at [744, 497] on div "реке____________" at bounding box center [924, 493] width 611 height 78
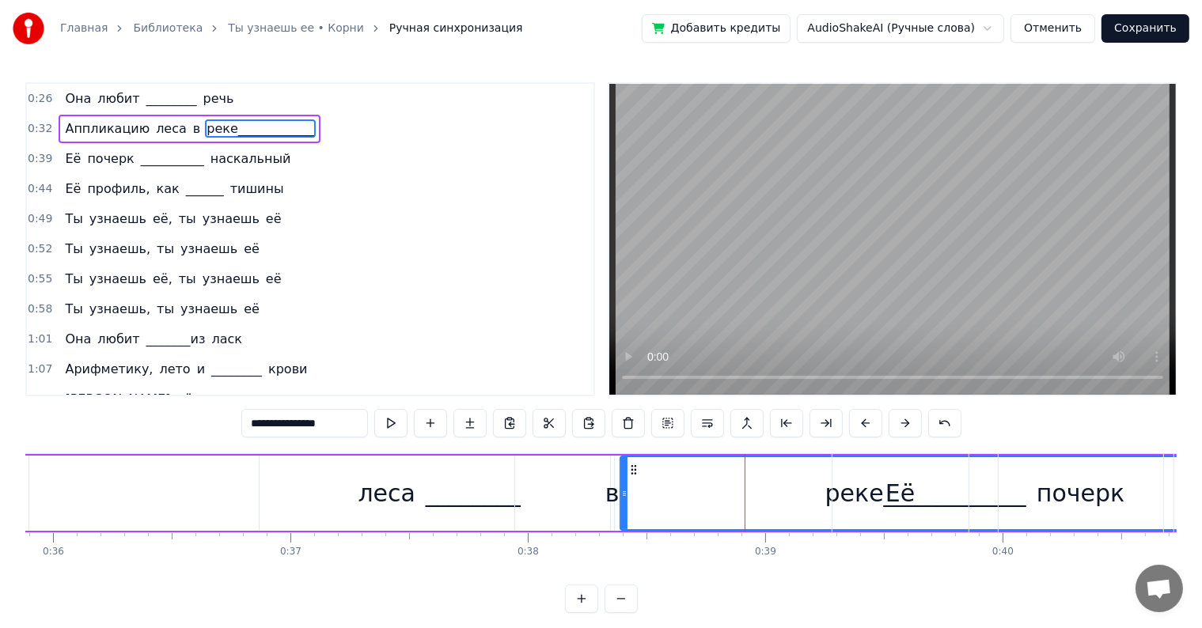
click at [861, 492] on div "Её" at bounding box center [900, 493] width 136 height 78
type input "**"
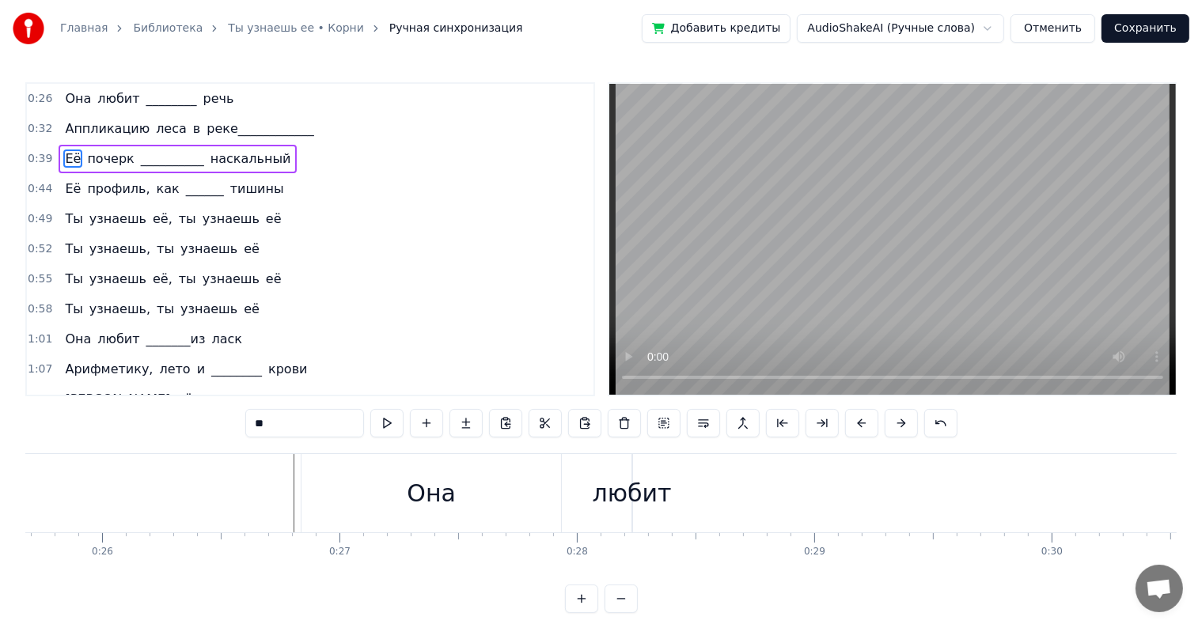
scroll to position [0, 5982]
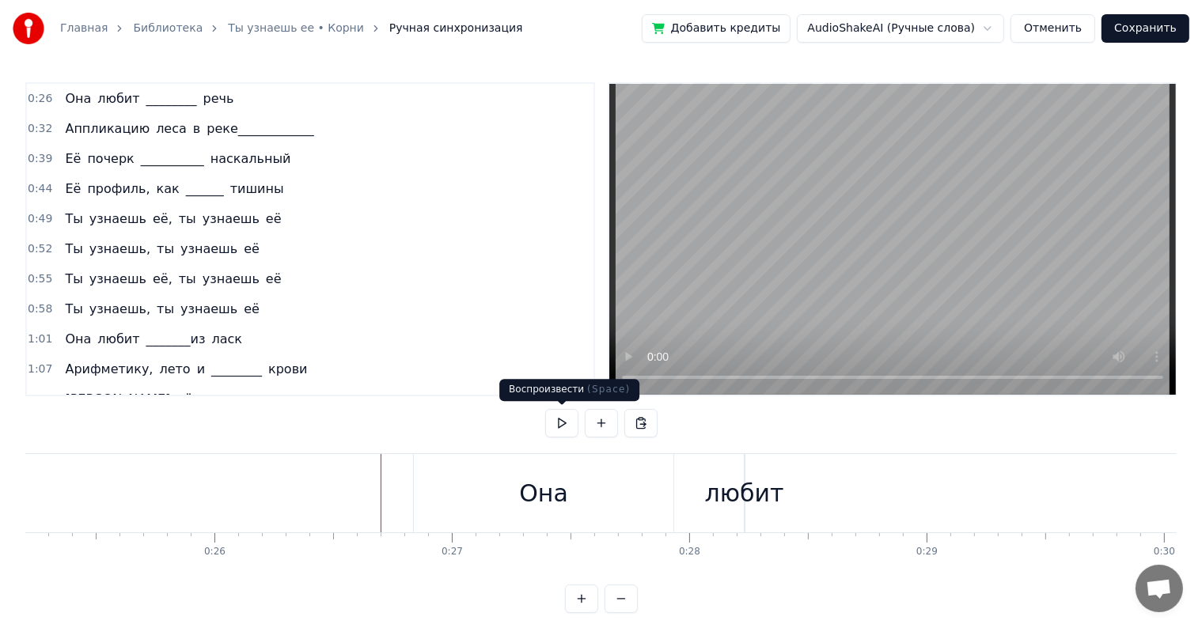
click at [563, 423] on button at bounding box center [561, 423] width 33 height 28
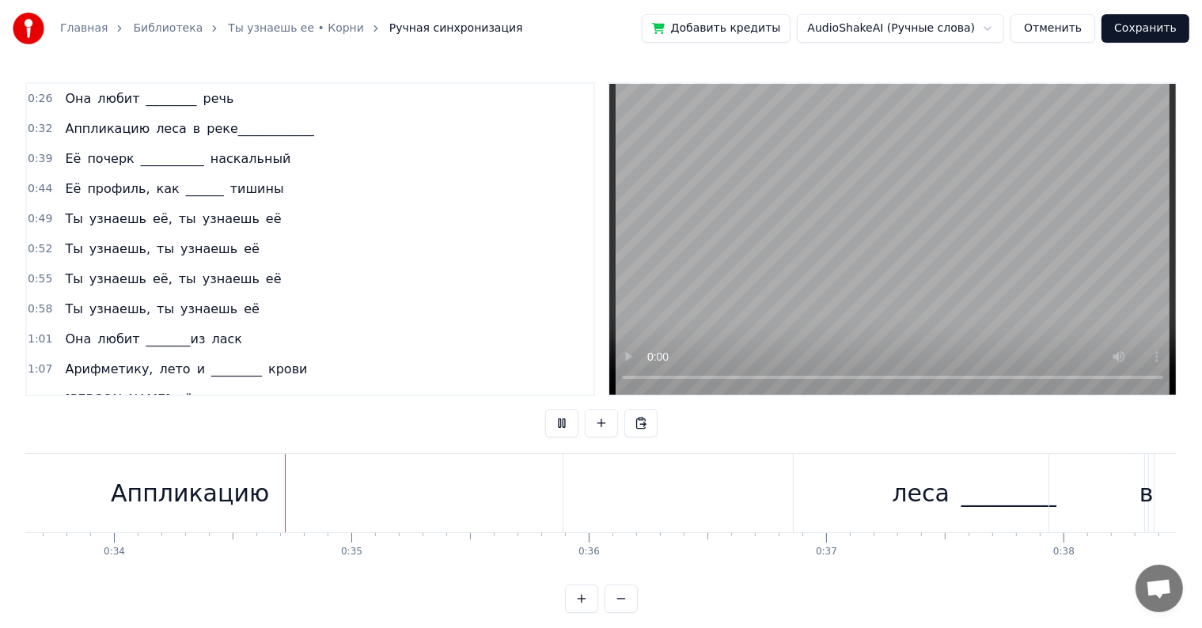
scroll to position [0, 8026]
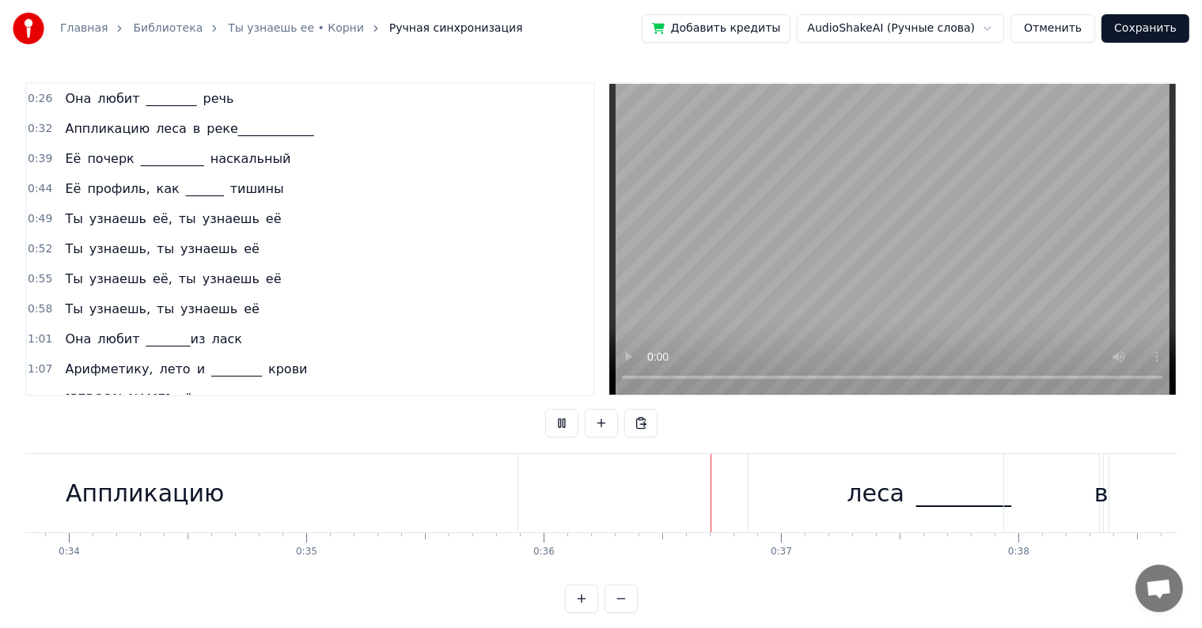
click at [516, 498] on div "Аппликацию" at bounding box center [145, 493] width 746 height 78
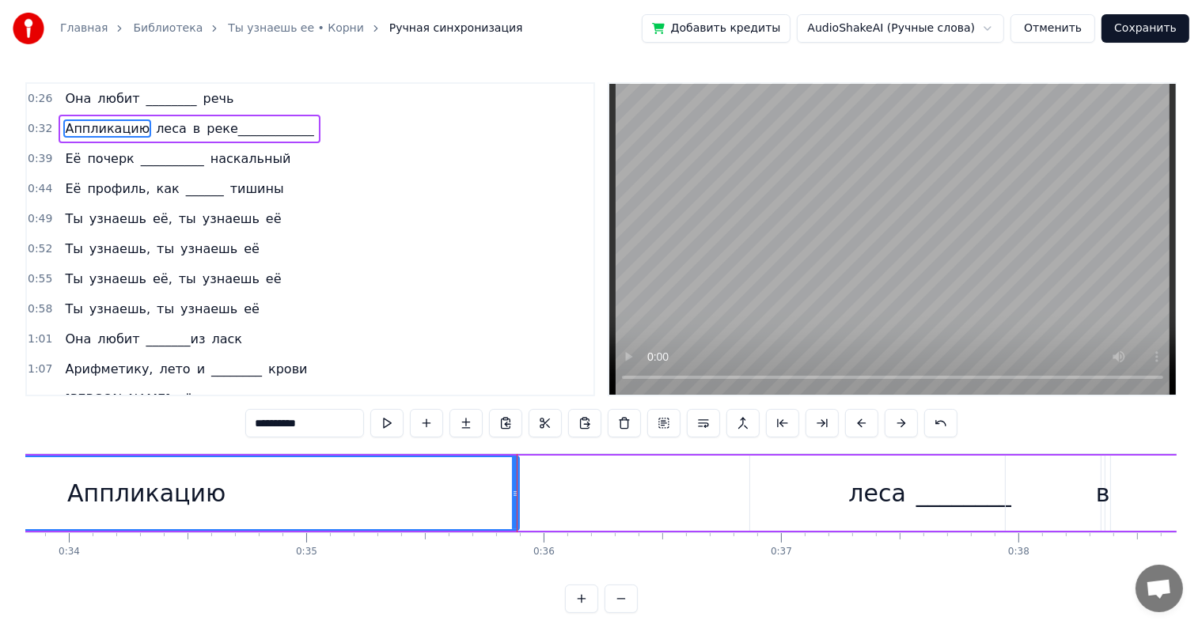
click at [791, 506] on div "леса" at bounding box center [877, 493] width 255 height 75
type input "****"
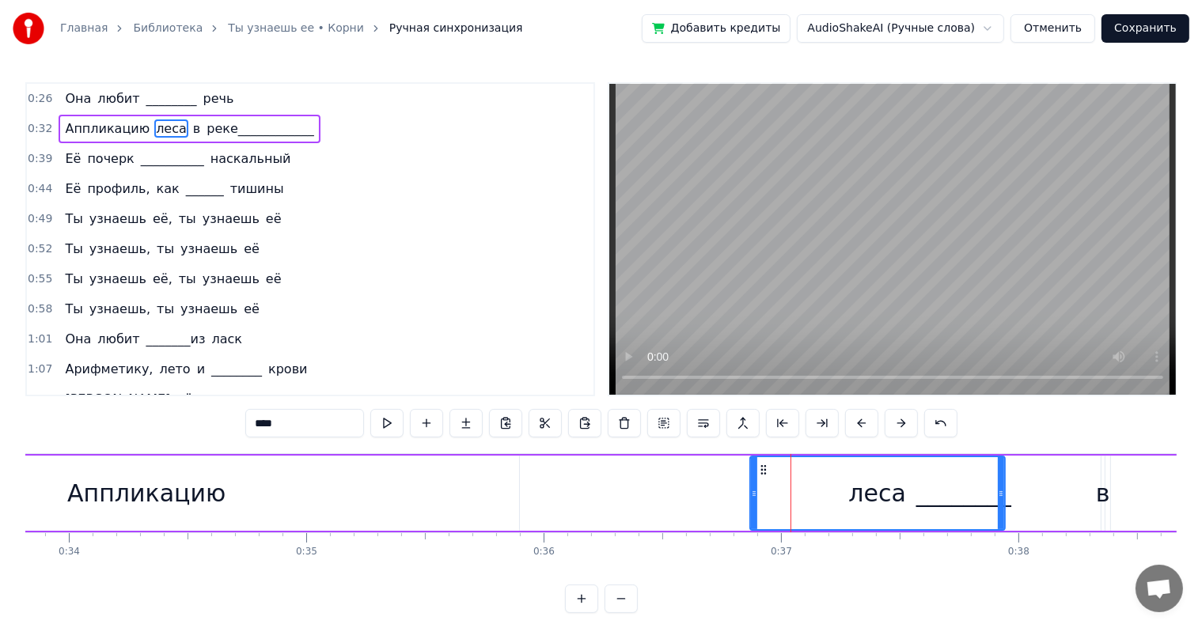
click at [559, 487] on div "Аппликацию леса в реке____________" at bounding box center [748, 493] width 1952 height 78
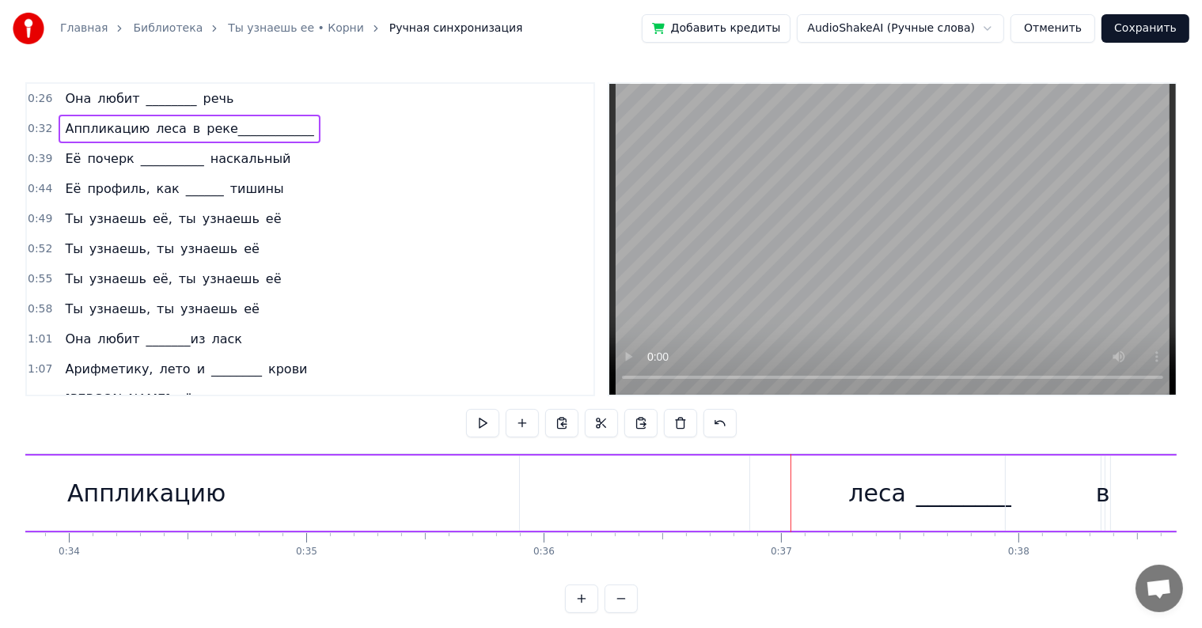
click at [480, 493] on div "Аппликацию" at bounding box center [147, 493] width 744 height 75
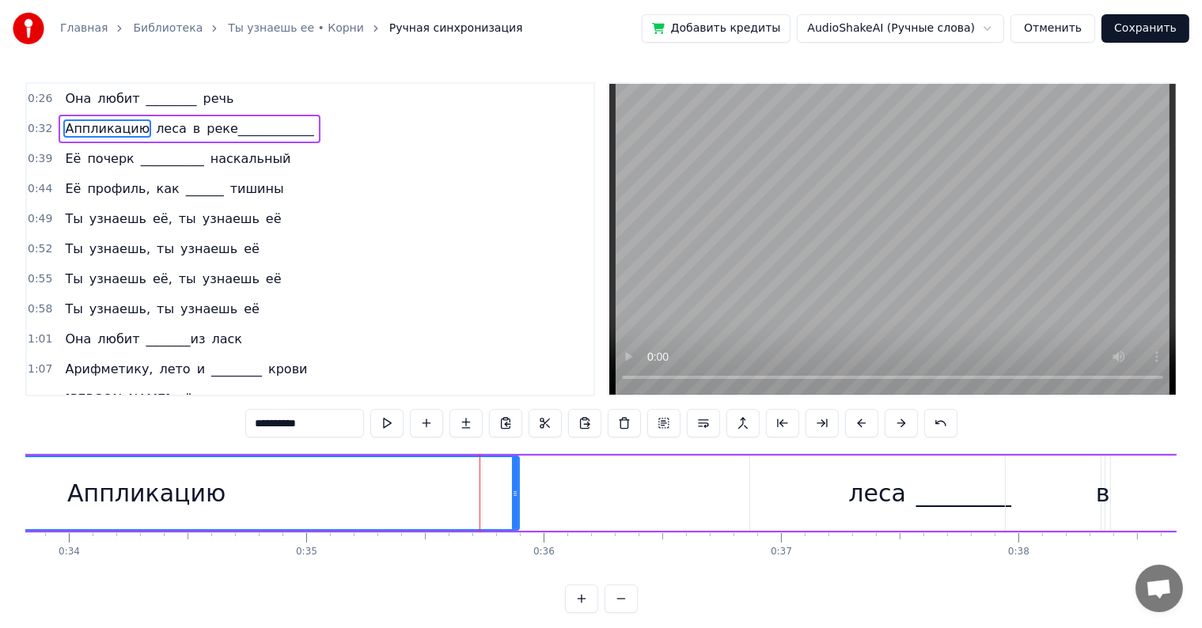
click at [582, 484] on div "Аппликацию леса в реке____________" at bounding box center [748, 493] width 1952 height 78
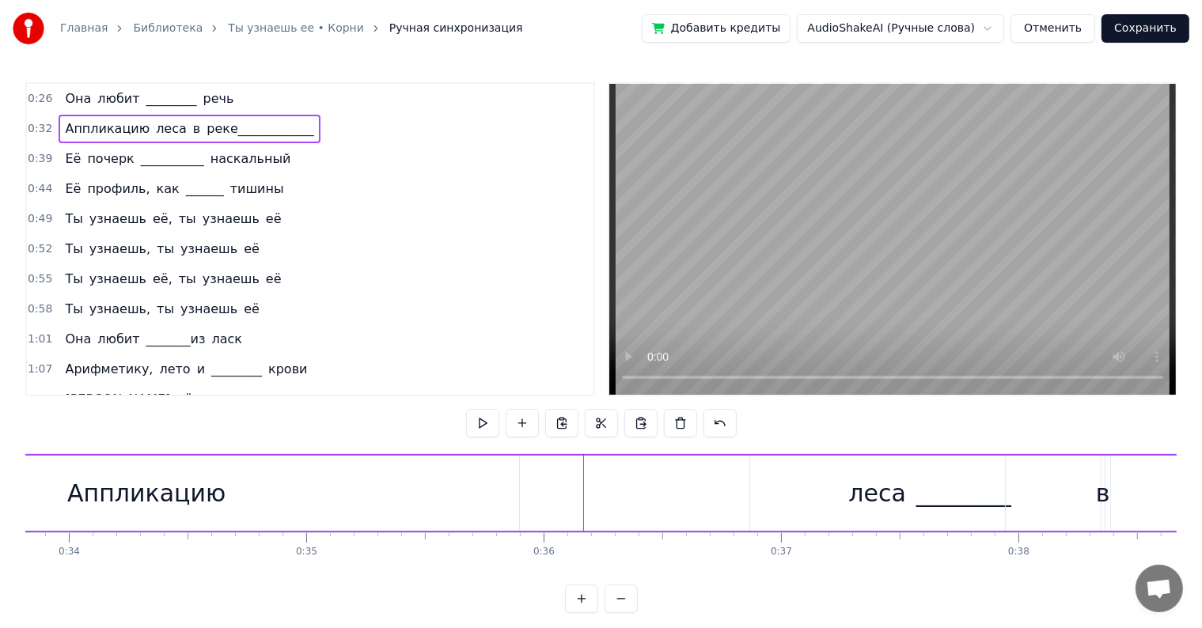
click at [753, 479] on div "леса" at bounding box center [877, 493] width 255 height 75
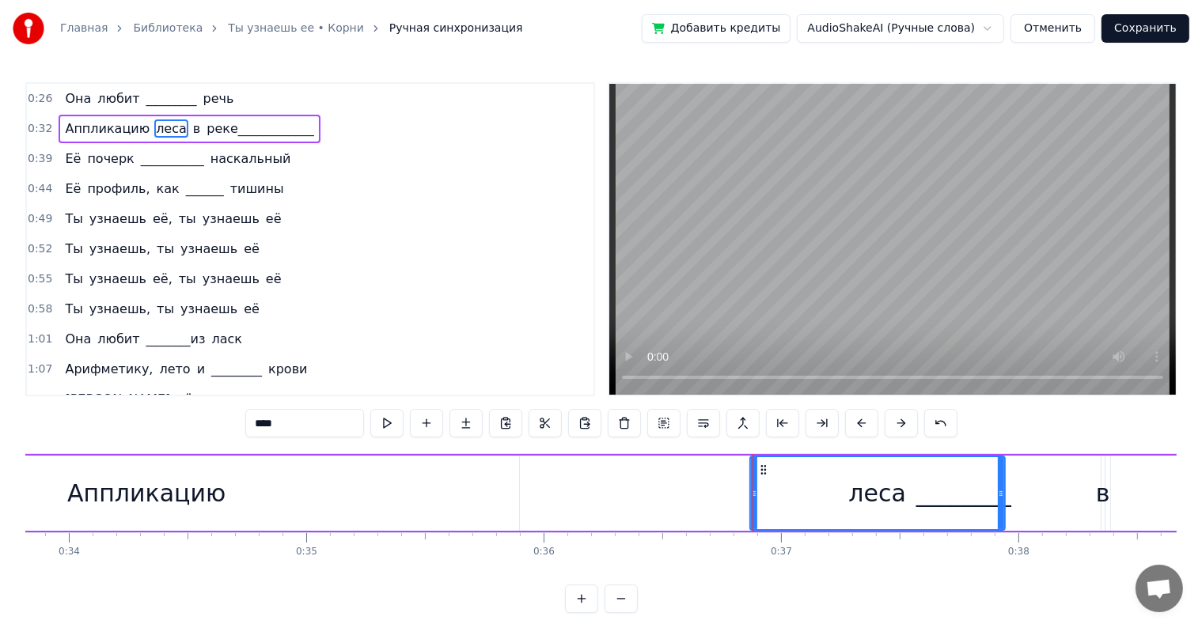
drag, startPoint x: 767, startPoint y: 483, endPoint x: 741, endPoint y: 484, distance: 26.1
click at [738, 484] on div "Аппликацию леса в реке____________" at bounding box center [748, 493] width 1952 height 78
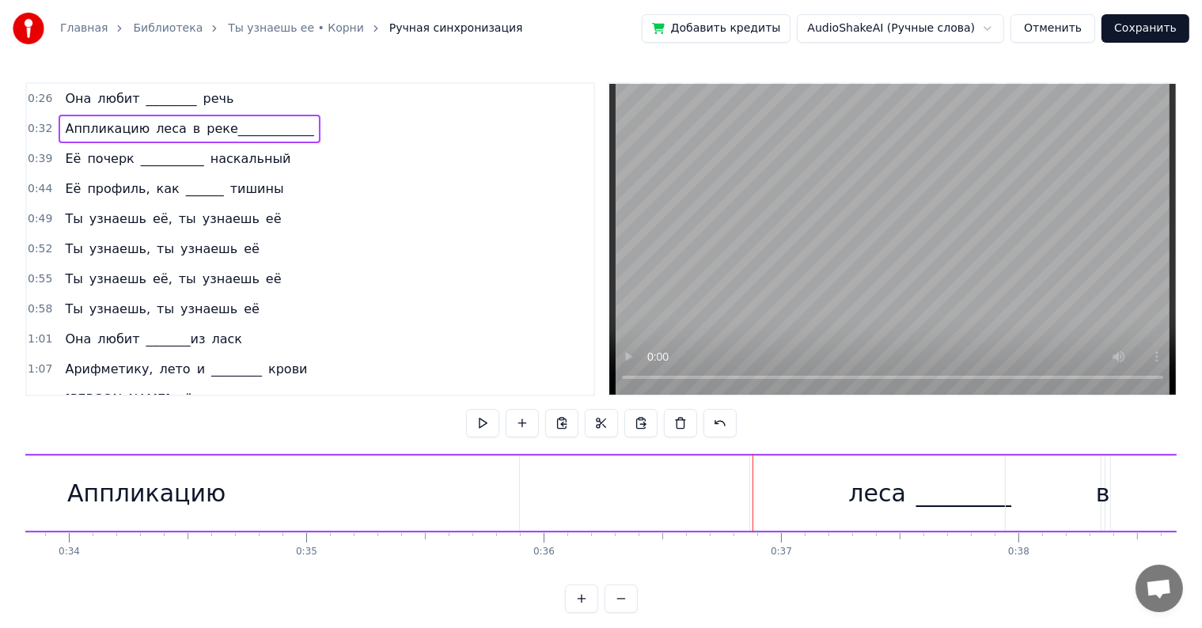
click at [759, 471] on div "леса" at bounding box center [877, 493] width 255 height 75
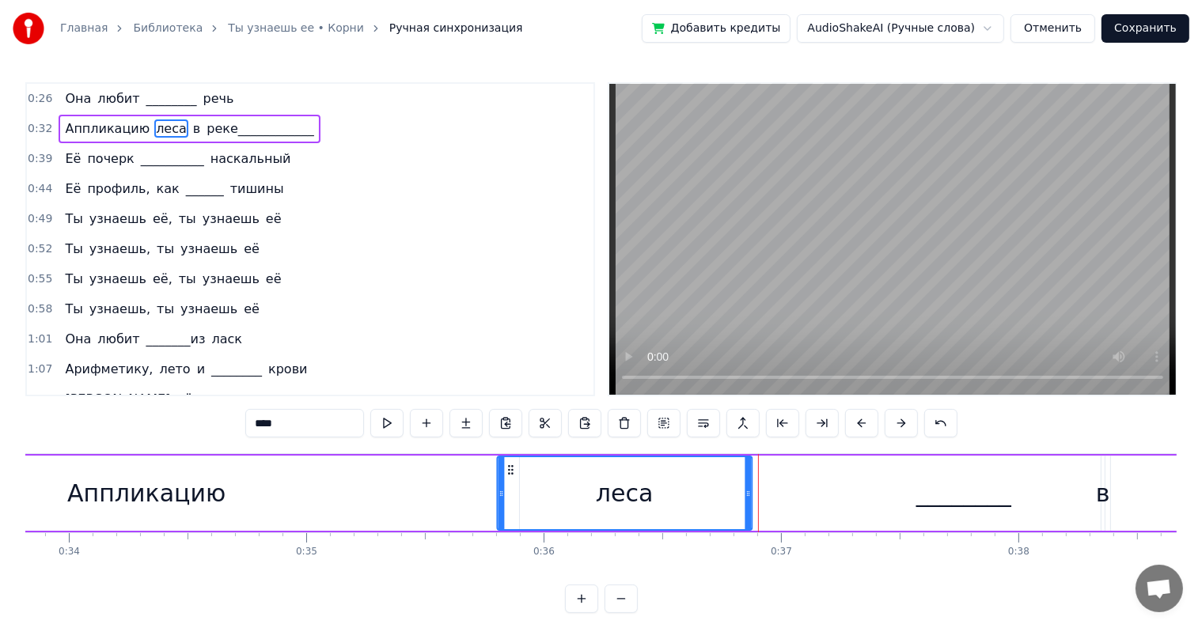
drag, startPoint x: 759, startPoint y: 471, endPoint x: 507, endPoint y: 479, distance: 251.7
click at [507, 479] on div "леса" at bounding box center [624, 493] width 253 height 72
click at [411, 500] on div "Аппликацию" at bounding box center [147, 493] width 744 height 75
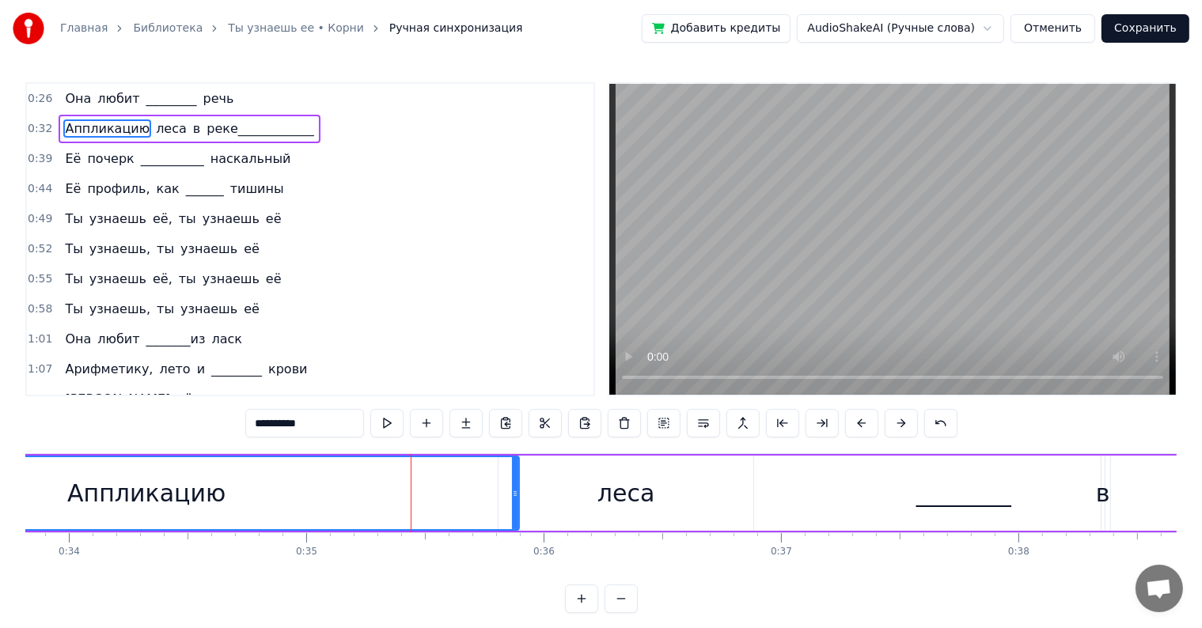
click at [552, 465] on div "леса" at bounding box center [625, 493] width 255 height 75
type input "****"
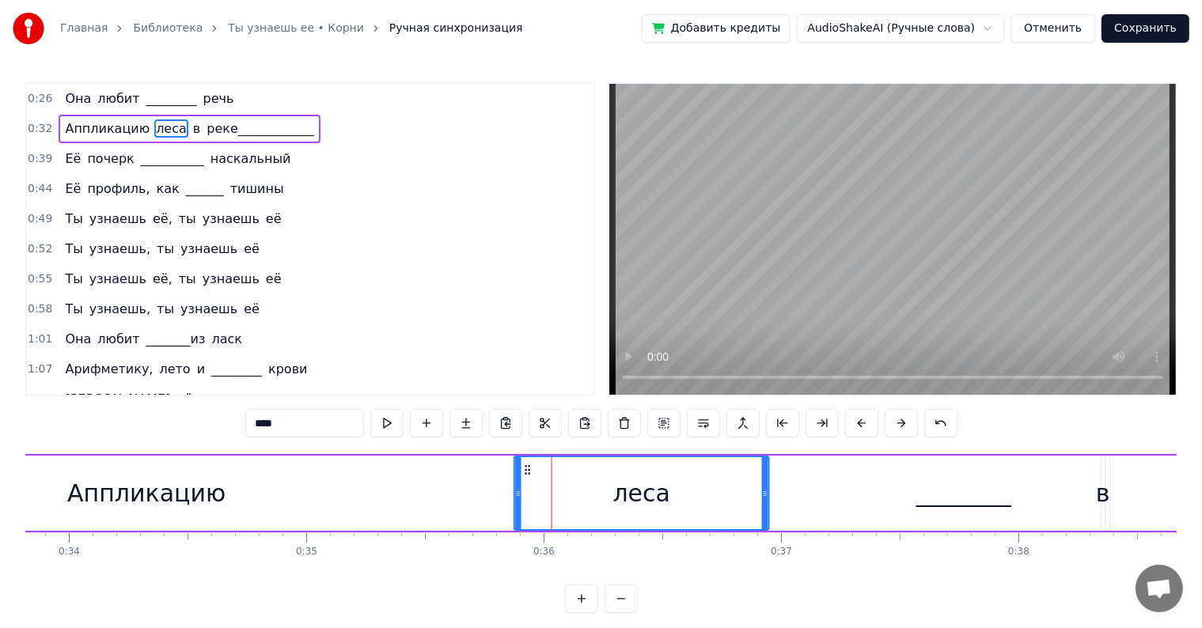
drag, startPoint x: 509, startPoint y: 465, endPoint x: 524, endPoint y: 468, distance: 15.4
click at [524, 468] on icon at bounding box center [527, 470] width 13 height 13
click at [979, 500] on div "Аппликацию леса в реке____________" at bounding box center [748, 493] width 1952 height 78
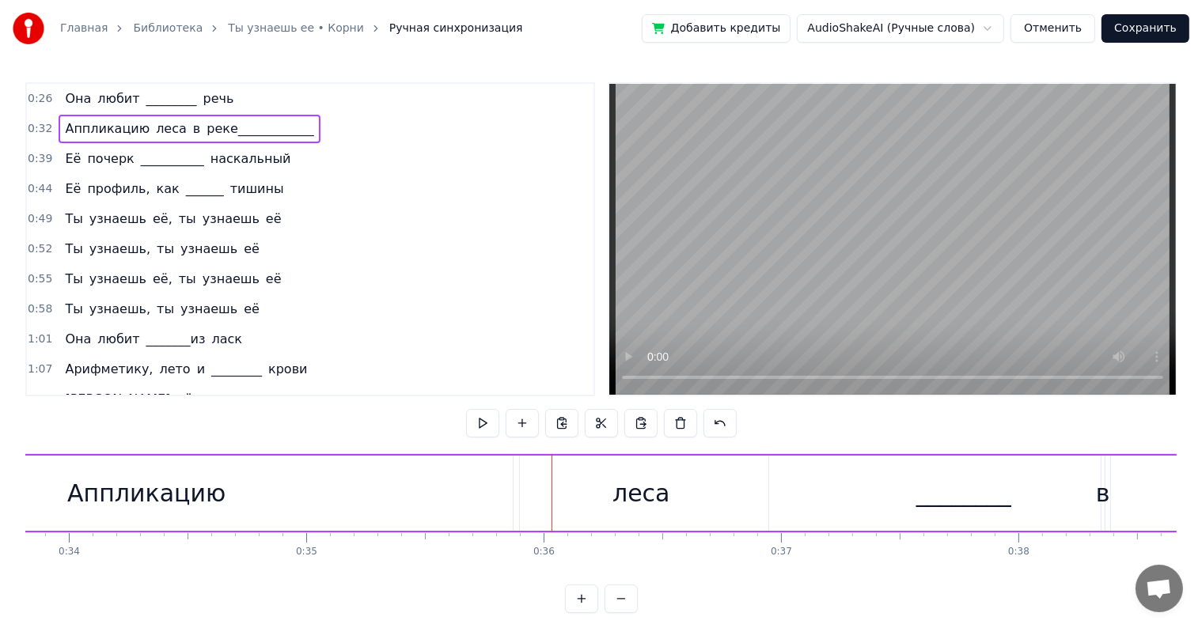
click at [1070, 507] on div "Аппликацию леса в реке____________" at bounding box center [748, 493] width 1952 height 78
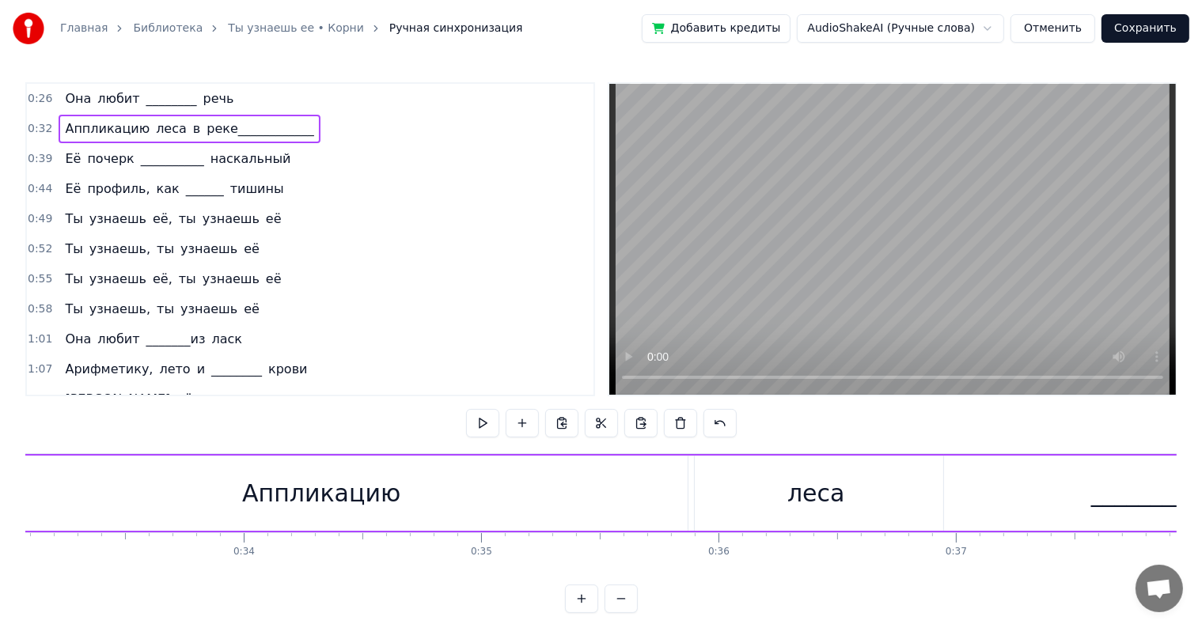
scroll to position [0, 7739]
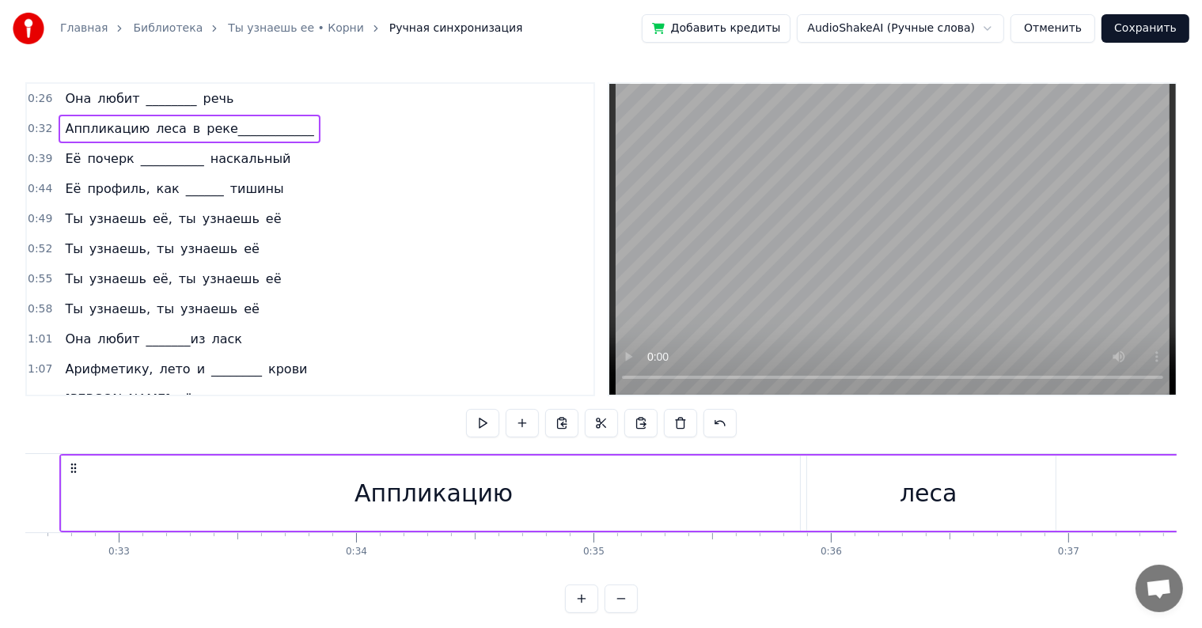
click at [38, 127] on span "0:32" at bounding box center [40, 129] width 25 height 16
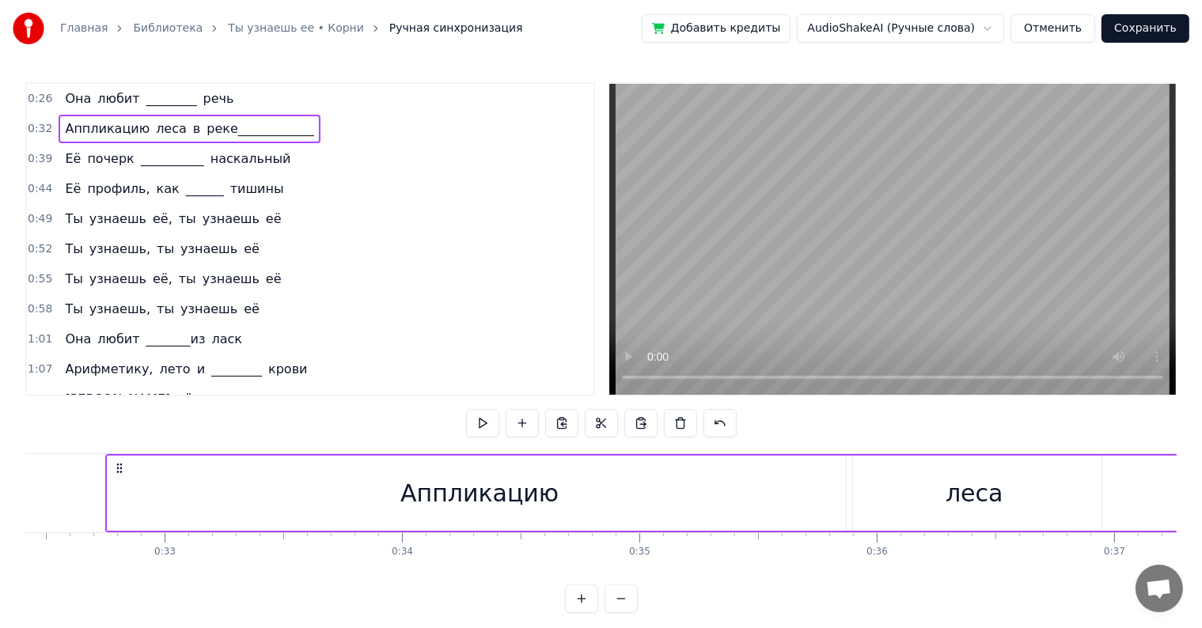
click at [35, 121] on span "0:32" at bounding box center [40, 129] width 25 height 16
click at [39, 123] on span "0:32" at bounding box center [40, 129] width 25 height 16
click at [130, 132] on span "Аппликацию" at bounding box center [107, 128] width 88 height 18
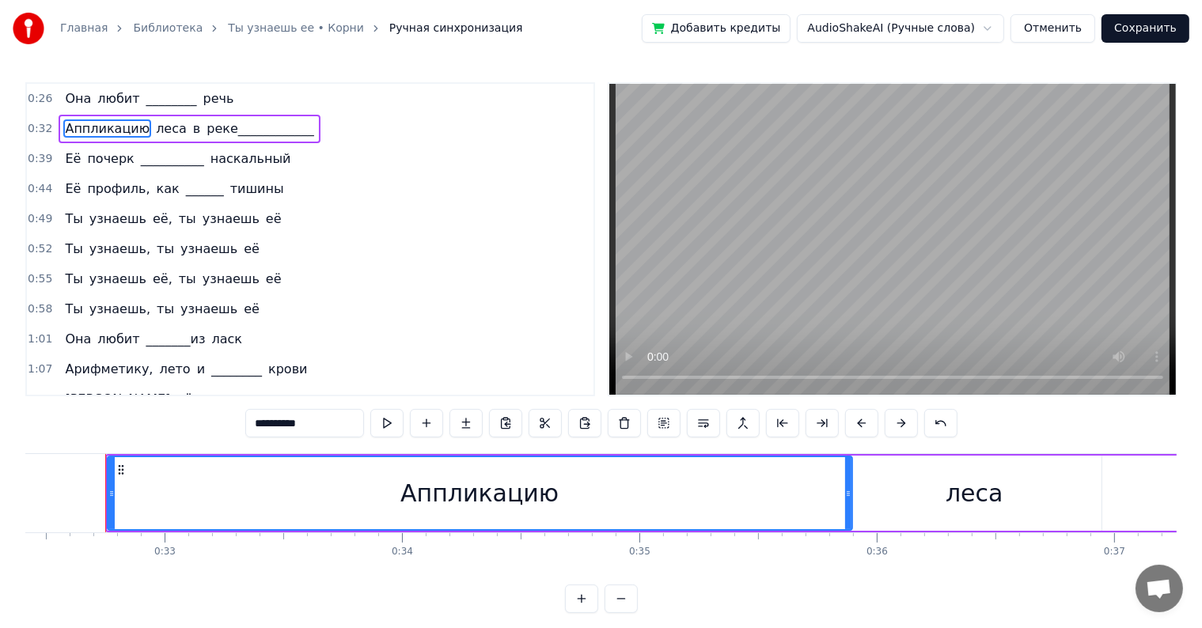
click at [168, 127] on div "Аппликацию леса в реке____________" at bounding box center [189, 129] width 261 height 28
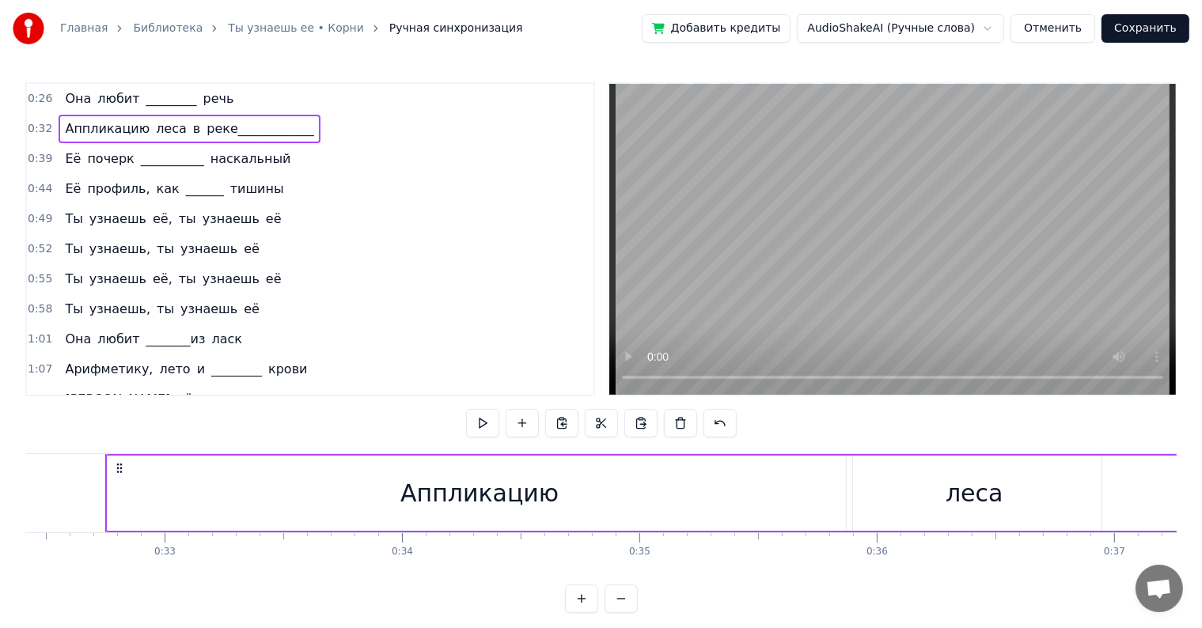
click at [131, 129] on span "Аппликацию" at bounding box center [107, 128] width 88 height 18
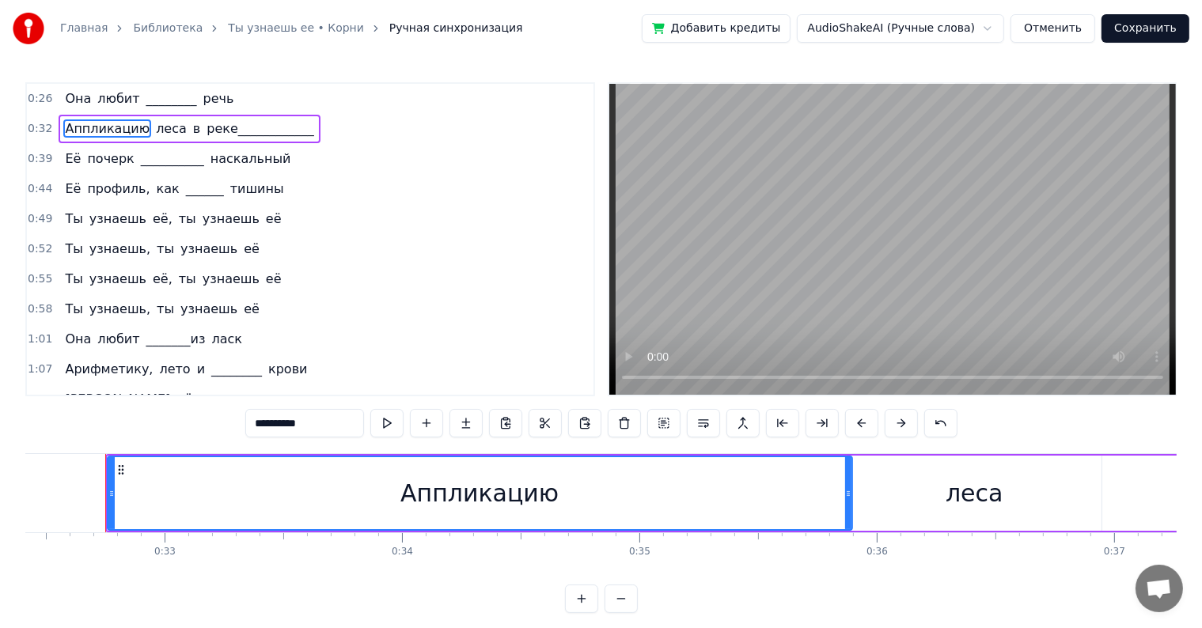
click at [166, 129] on span "леса" at bounding box center [171, 128] width 34 height 18
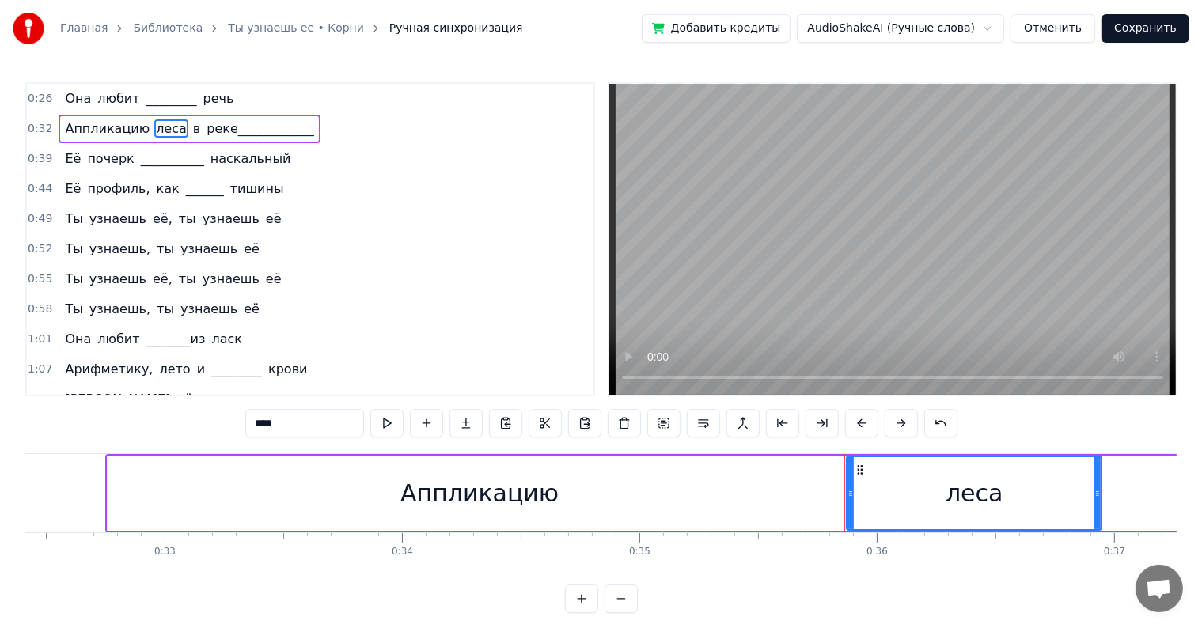
click at [191, 131] on span "в" at bounding box center [196, 128] width 10 height 18
type input "*"
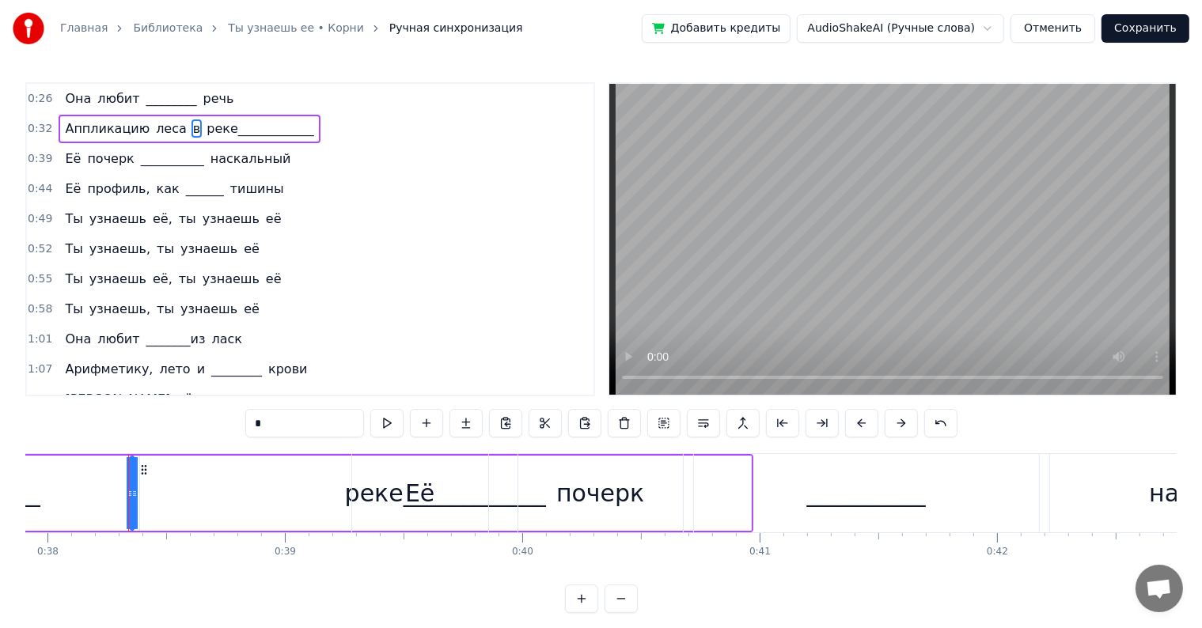
scroll to position [0, 9020]
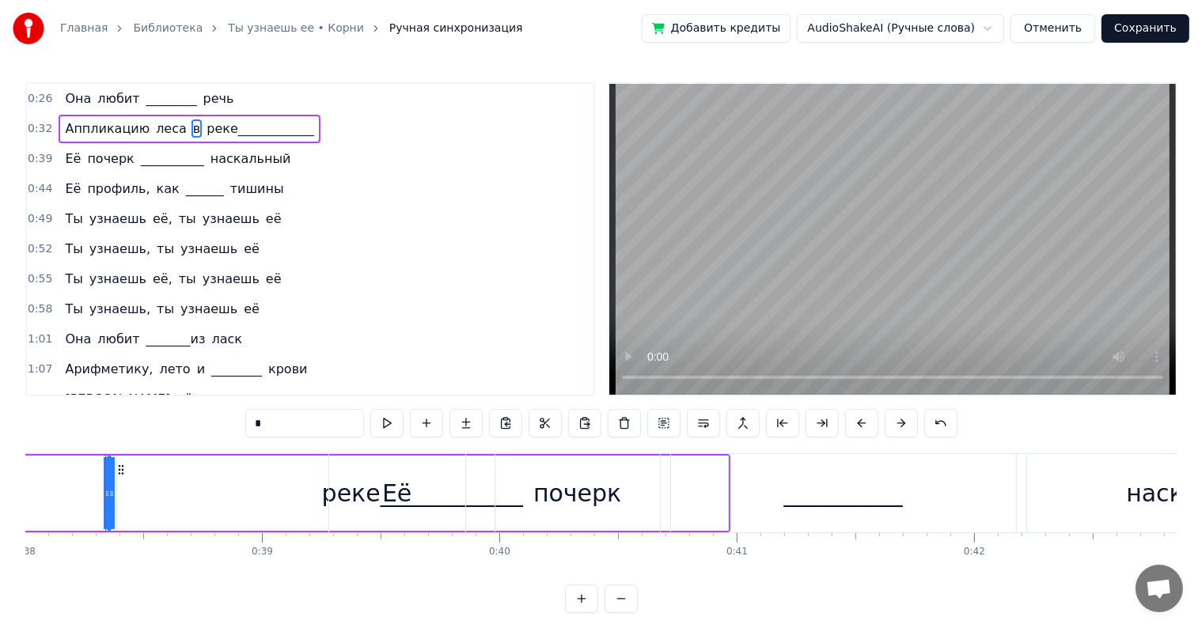
drag, startPoint x: 190, startPoint y: 457, endPoint x: 66, endPoint y: 468, distance: 123.9
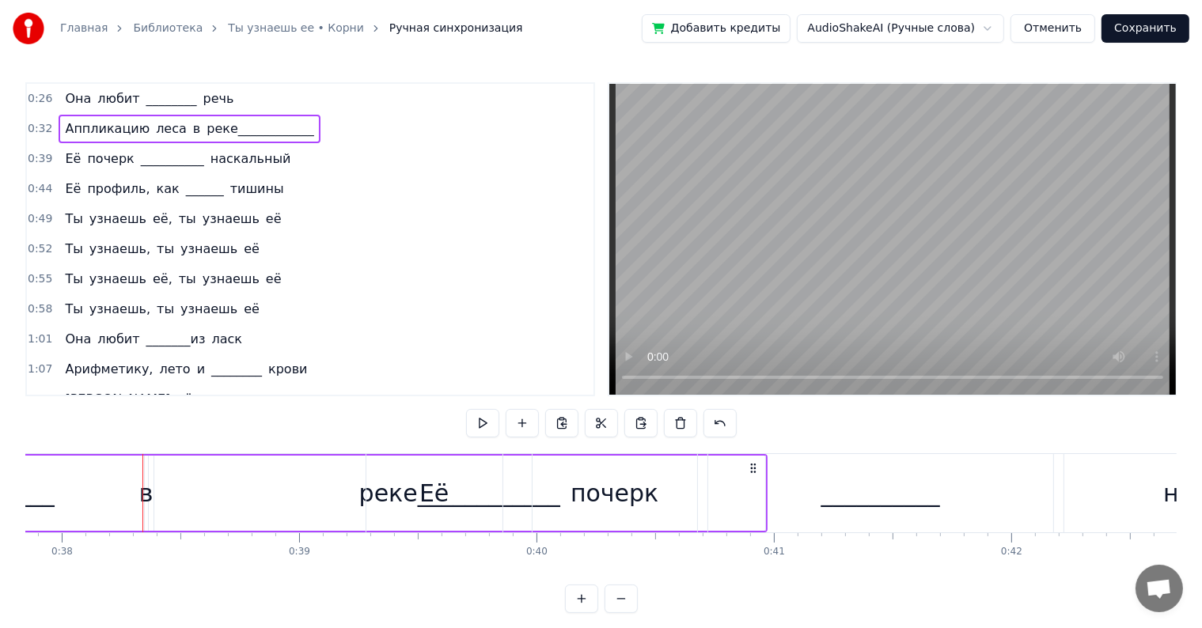
scroll to position [0, 8982]
click at [149, 499] on div "в" at bounding box center [147, 493] width 14 height 36
click at [146, 497] on icon at bounding box center [145, 493] width 6 height 13
click at [159, 436] on div "0:26 Она любит ________ речь 0:32 Аппликацию леса в реке____________ 0:39 Её по…" at bounding box center [600, 347] width 1151 height 531
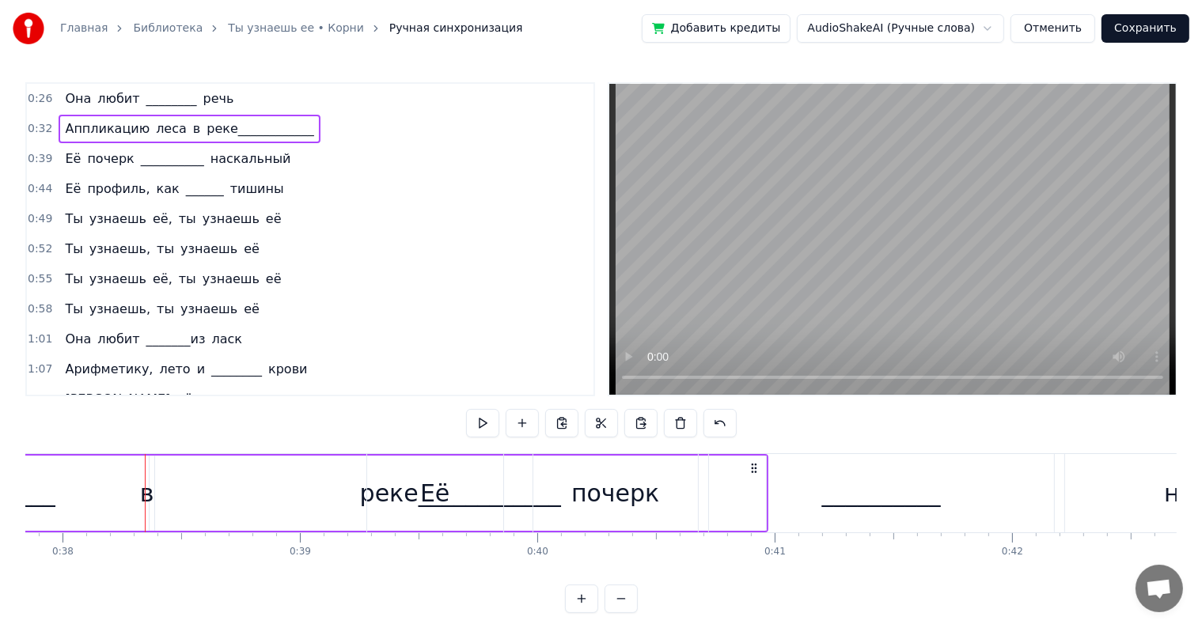
scroll to position [0, 8958]
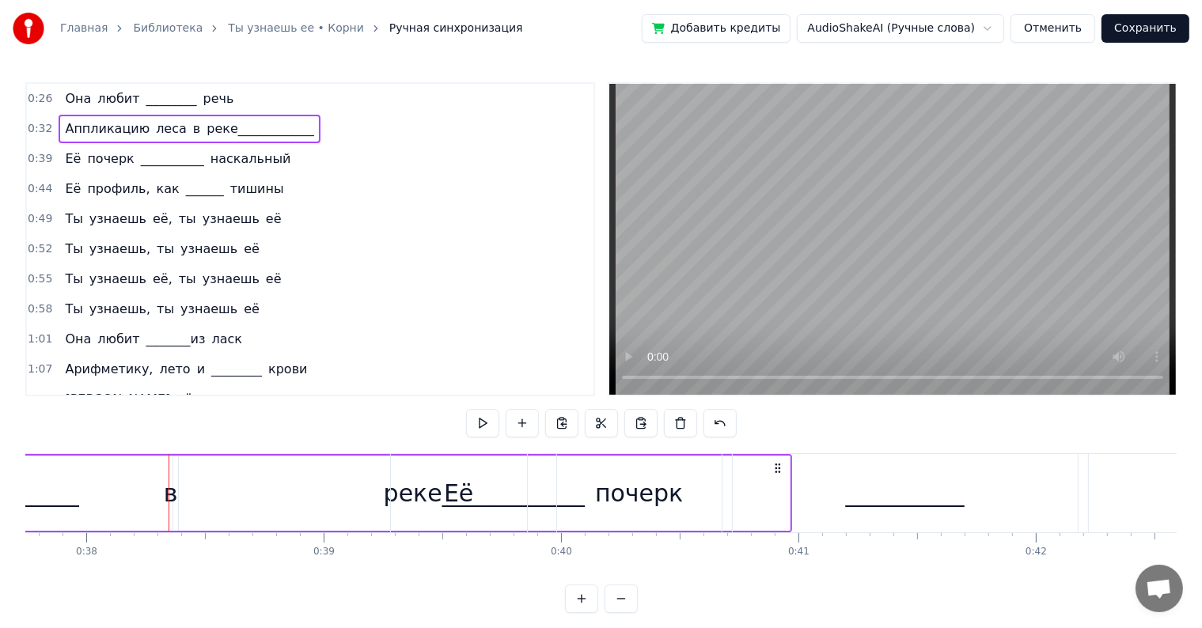
click at [169, 494] on div "в" at bounding box center [171, 493] width 14 height 36
click at [169, 494] on icon at bounding box center [168, 493] width 6 height 13
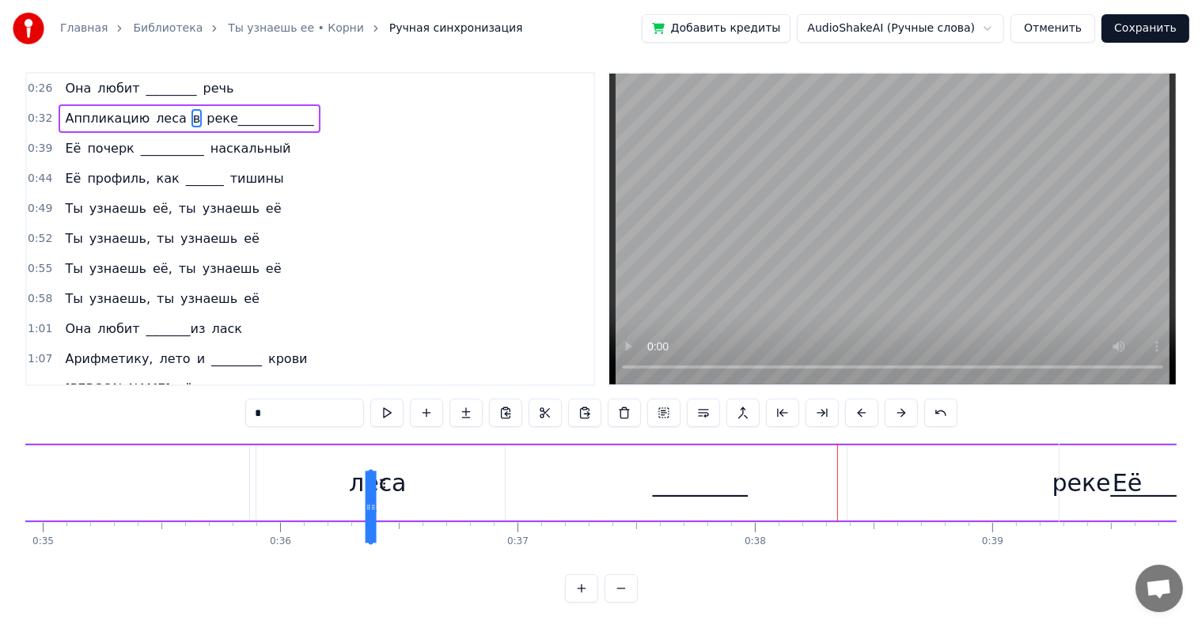
scroll to position [24, 0]
drag, startPoint x: 180, startPoint y: 468, endPoint x: 516, endPoint y: 440, distance: 337.4
click at [516, 444] on div "Аппликацию леса в реке____________" at bounding box center [485, 483] width 1952 height 78
click at [383, 483] on div "леса" at bounding box center [378, 483] width 58 height 36
type input "****"
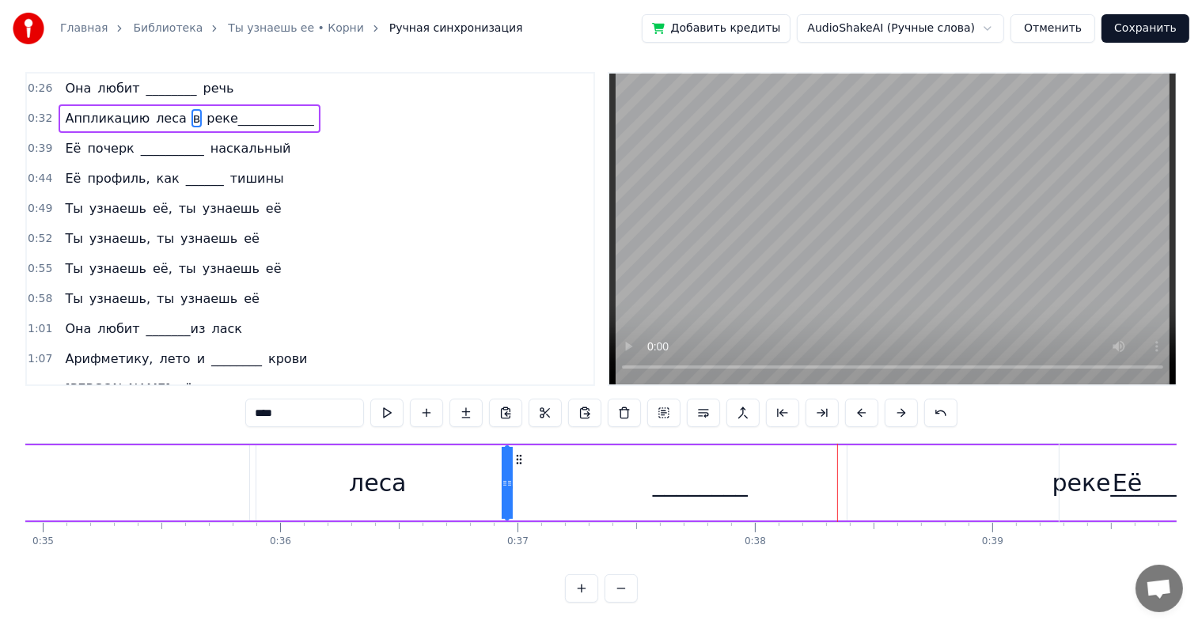
scroll to position [0, 0]
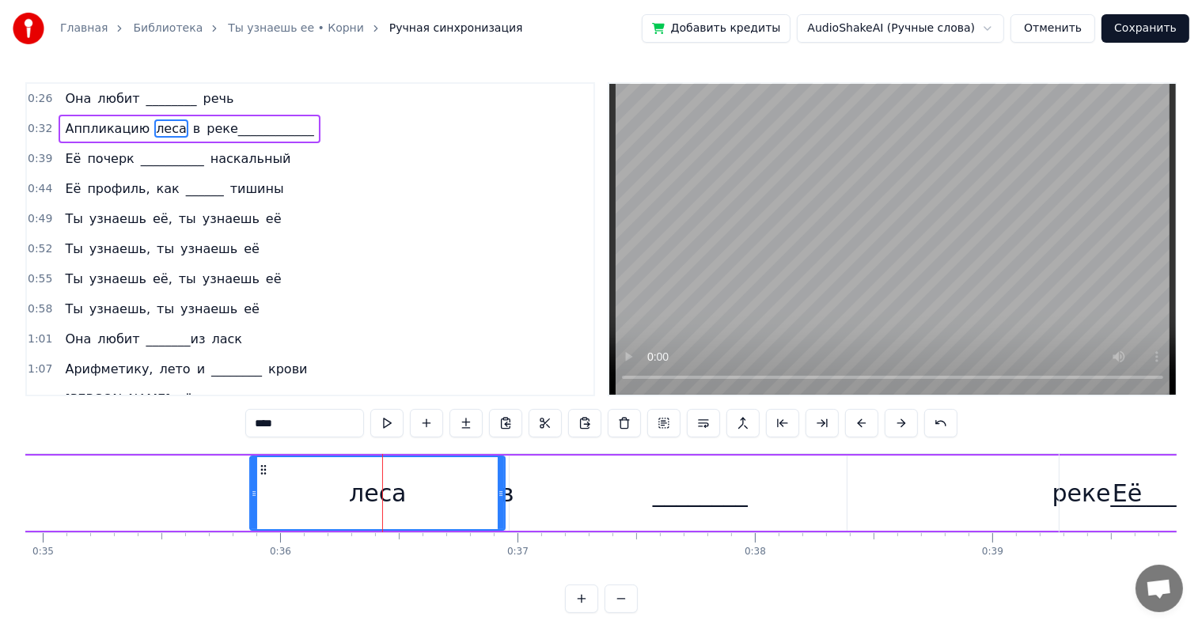
click at [587, 506] on div "Аппликацию леса в реке____________" at bounding box center [485, 493] width 1952 height 78
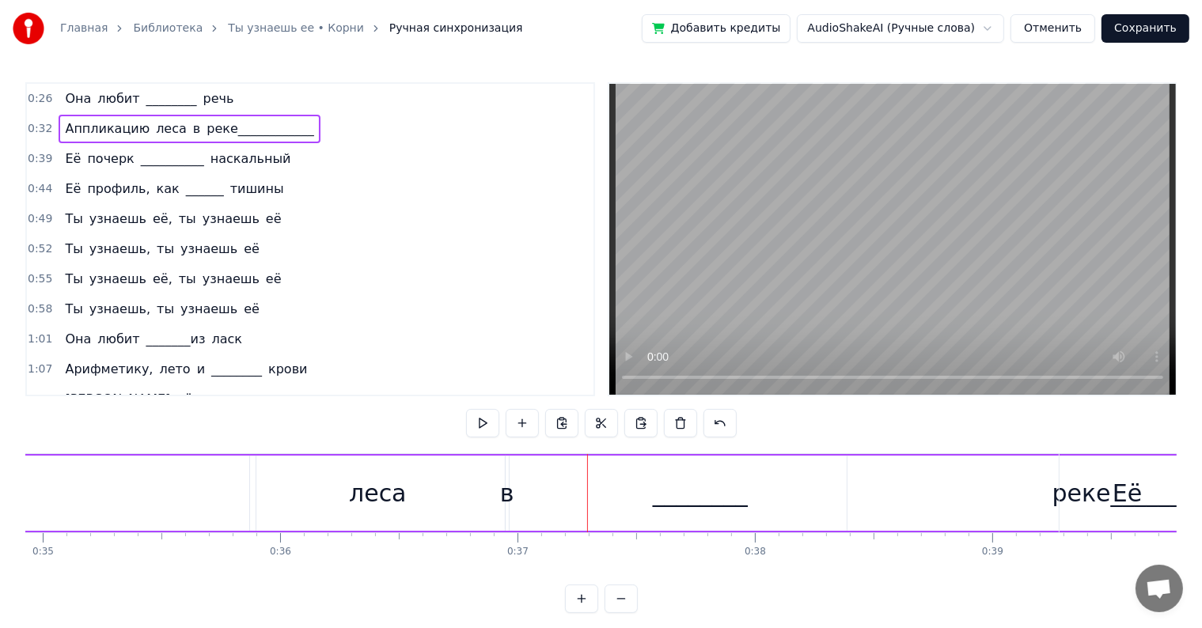
click at [503, 496] on div "в" at bounding box center [507, 493] width 14 height 36
click at [372, 417] on button at bounding box center [386, 423] width 33 height 28
click at [386, 420] on button at bounding box center [386, 423] width 33 height 28
click at [396, 485] on div "леса" at bounding box center [378, 493] width 58 height 36
type input "****"
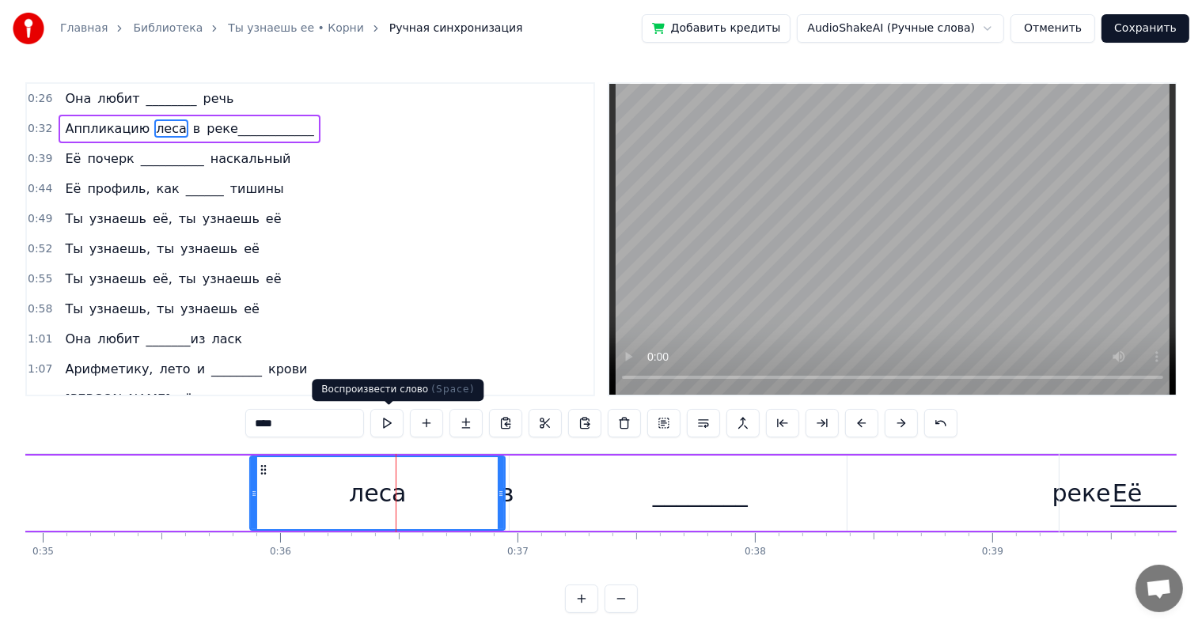
click at [396, 424] on button at bounding box center [386, 423] width 33 height 28
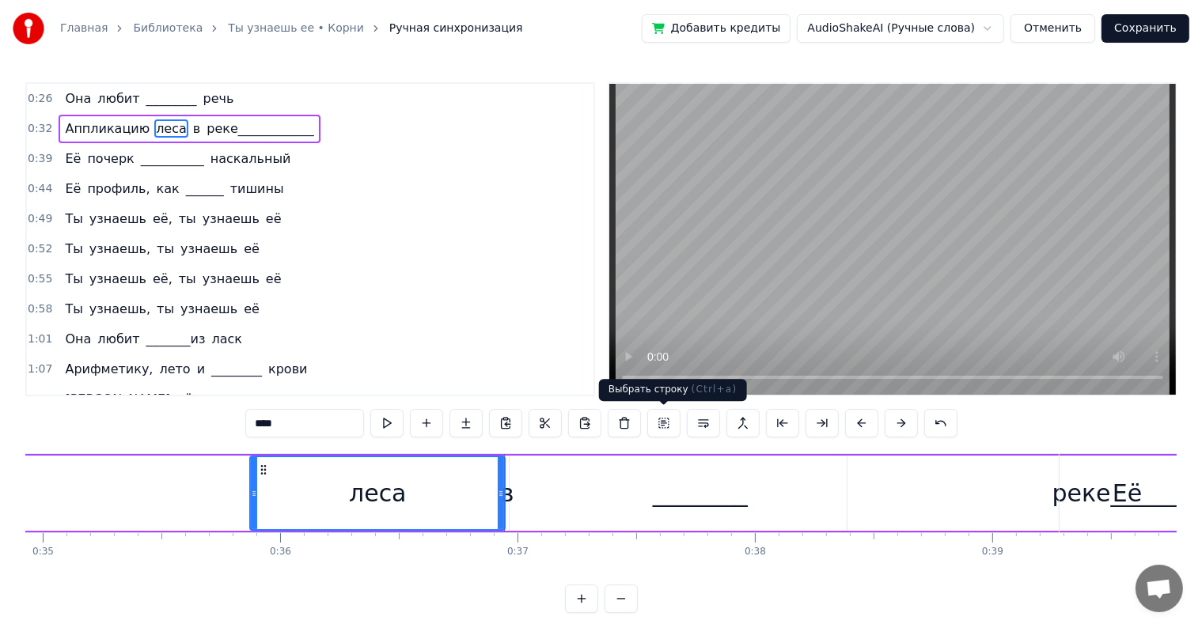
click at [658, 423] on button at bounding box center [663, 423] width 33 height 28
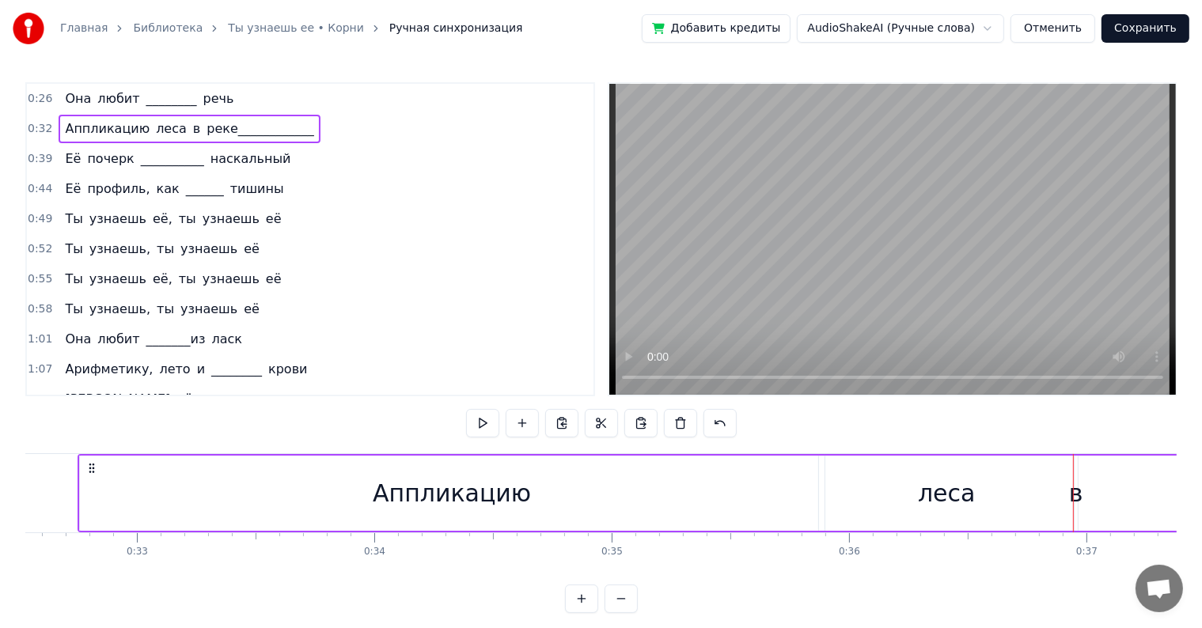
scroll to position [0, 7693]
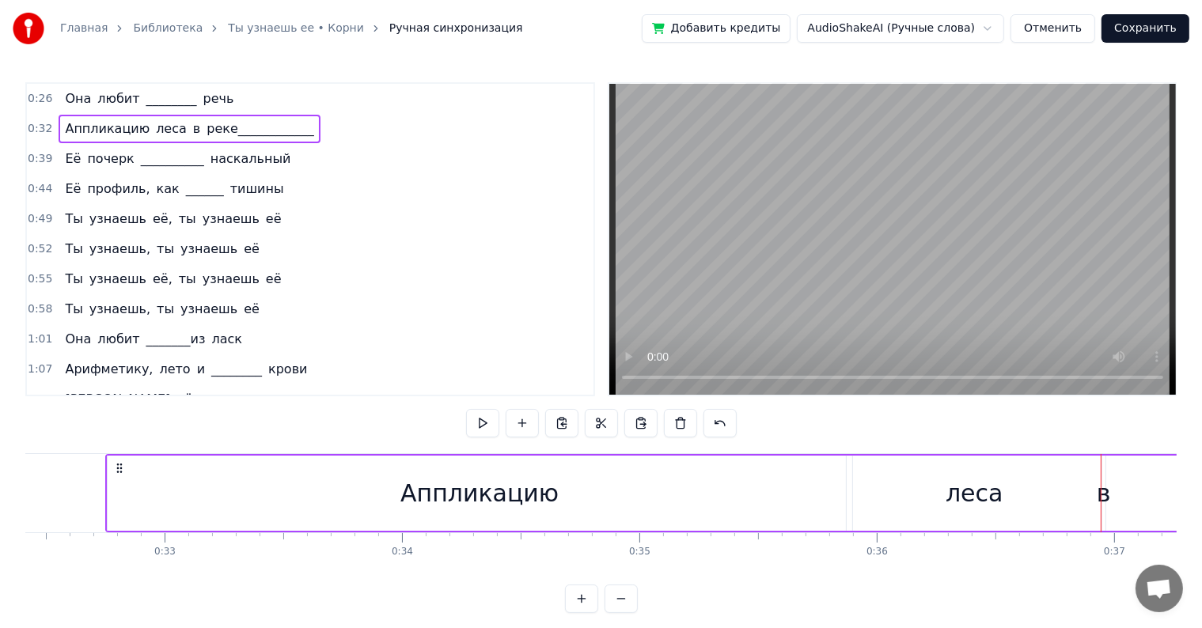
click at [469, 429] on button at bounding box center [482, 423] width 33 height 28
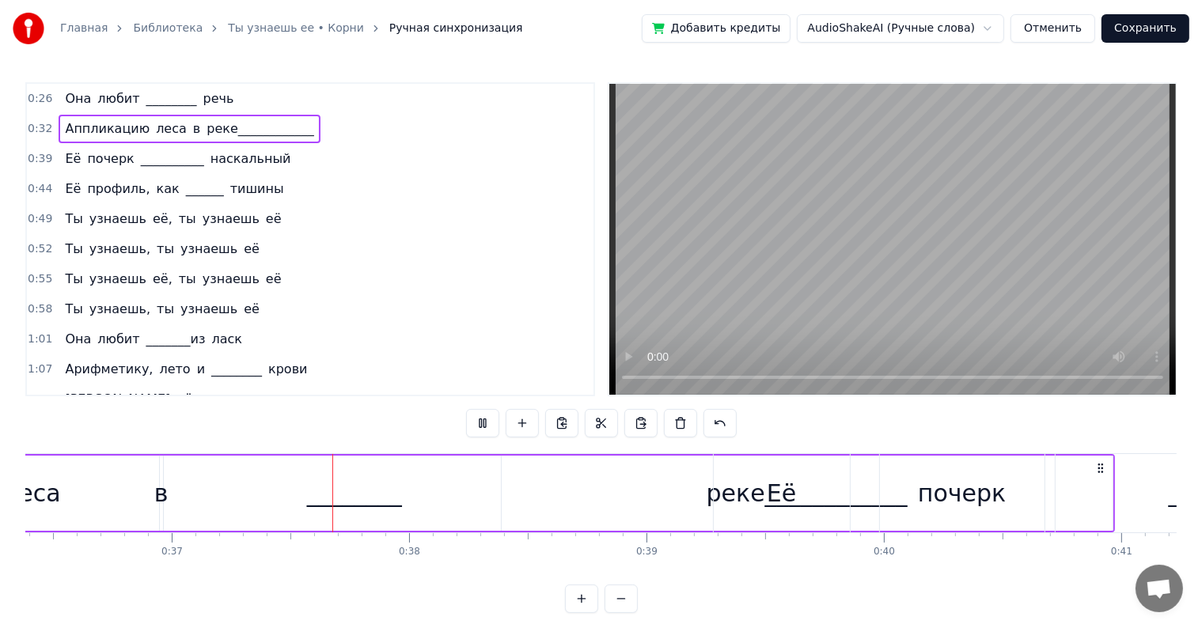
scroll to position [0, 8693]
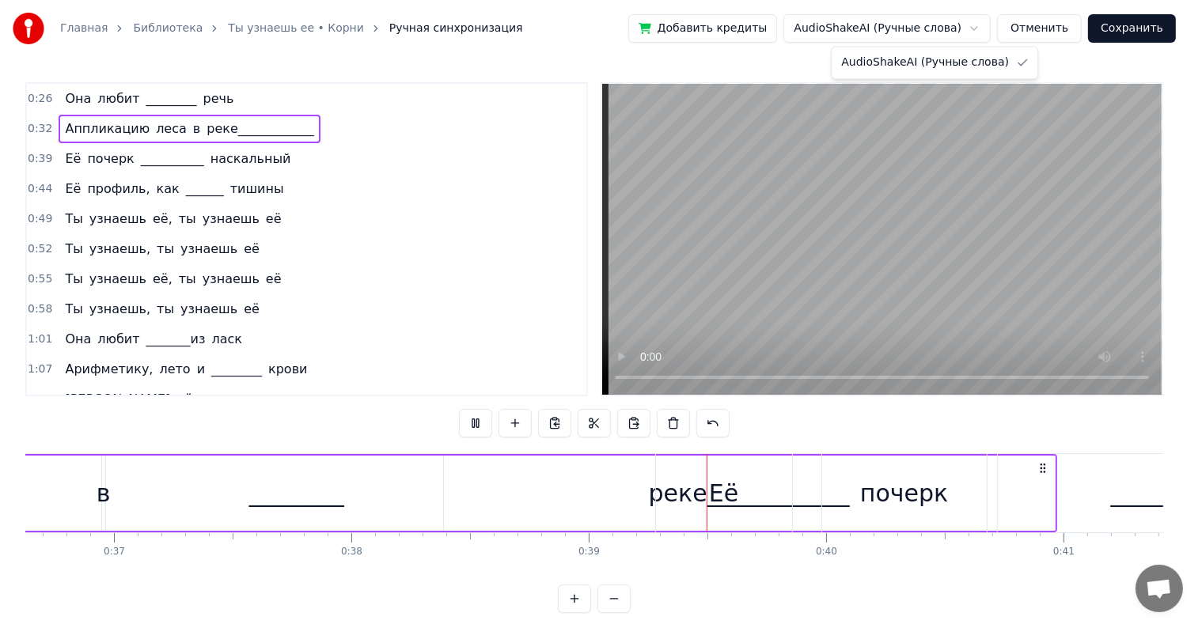
click at [995, 34] on html "Главная Библиотека Ты узнаешь ее • Корни Ручная синхронизация Добавить кредиты …" at bounding box center [601, 319] width 1202 height 638
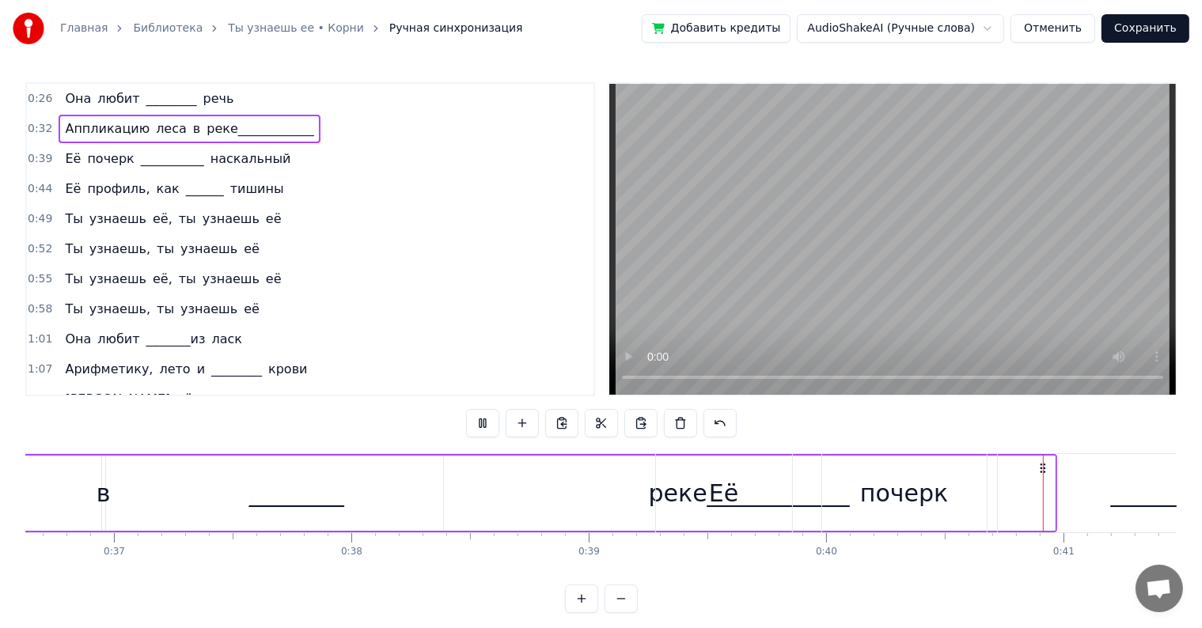
click at [1065, 32] on html "Главная Библиотека Ты узнаешь ее • Корни Ручная синхронизация Добавить кредиты …" at bounding box center [601, 319] width 1202 height 638
click at [1076, 21] on button "Отменить" at bounding box center [1052, 28] width 85 height 28
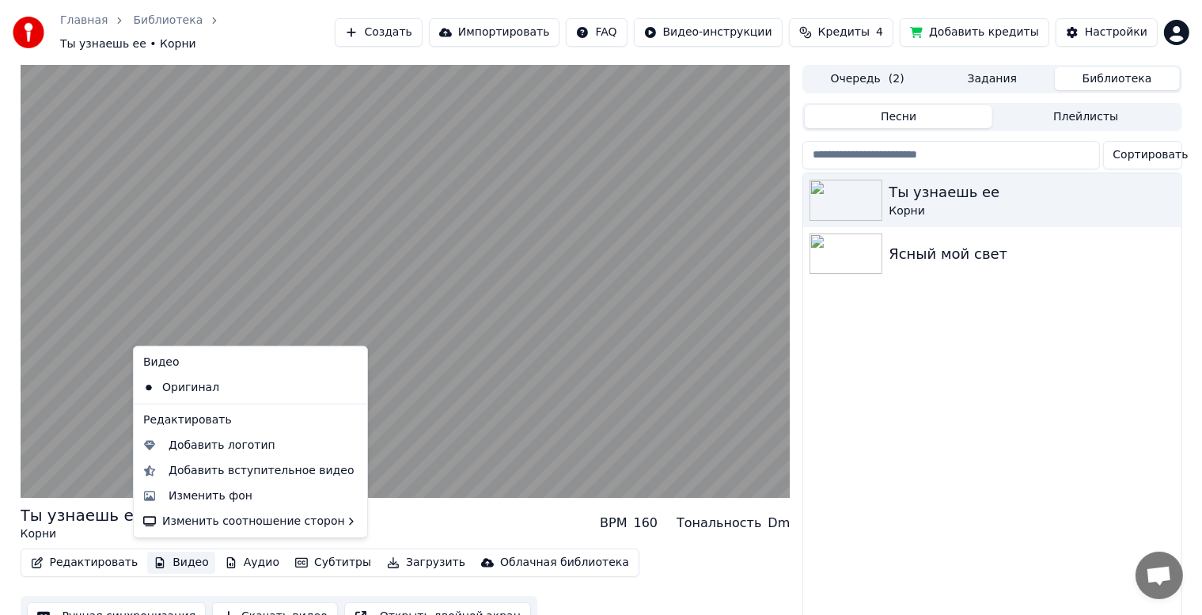
click at [183, 560] on button "Видео" at bounding box center [181, 562] width 68 height 22
click at [210, 392] on div "Оригинал" at bounding box center [238, 387] width 203 height 25
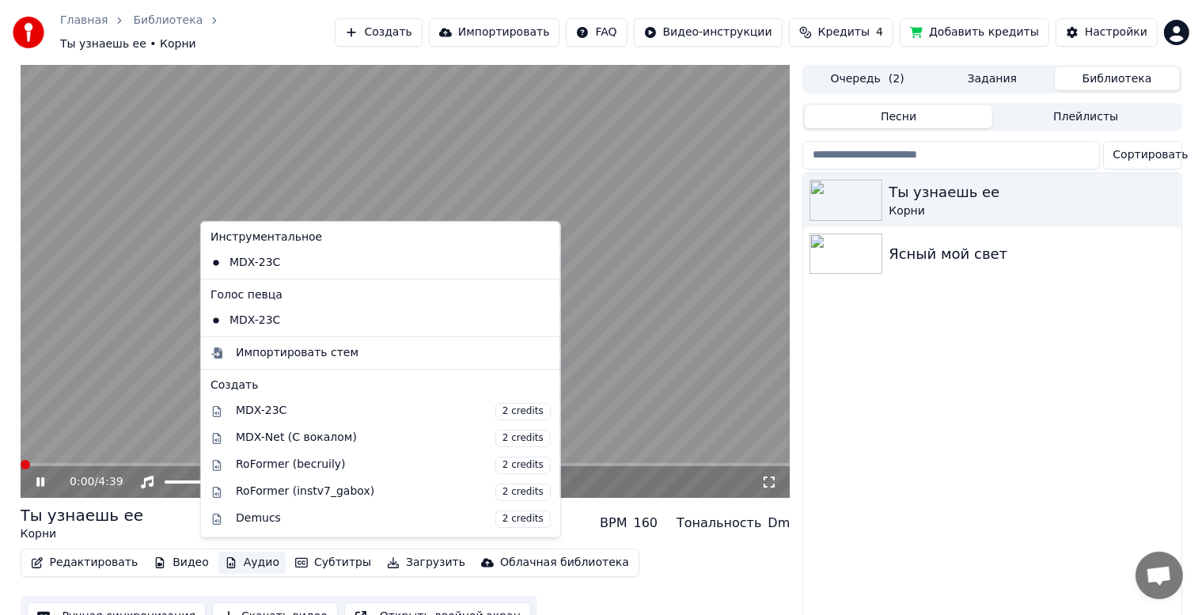
click at [225, 551] on button "Аудио" at bounding box center [251, 562] width 67 height 22
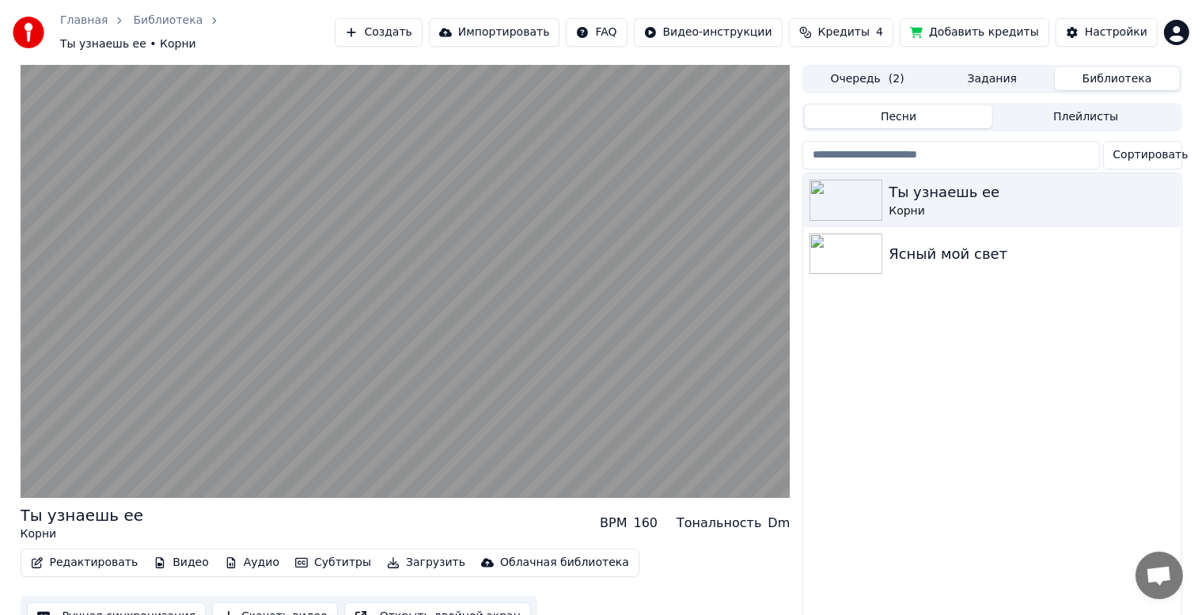
click at [996, 361] on div "Ты узнаешь ее Корни Ясный мой свет" at bounding box center [991, 403] width 377 height 460
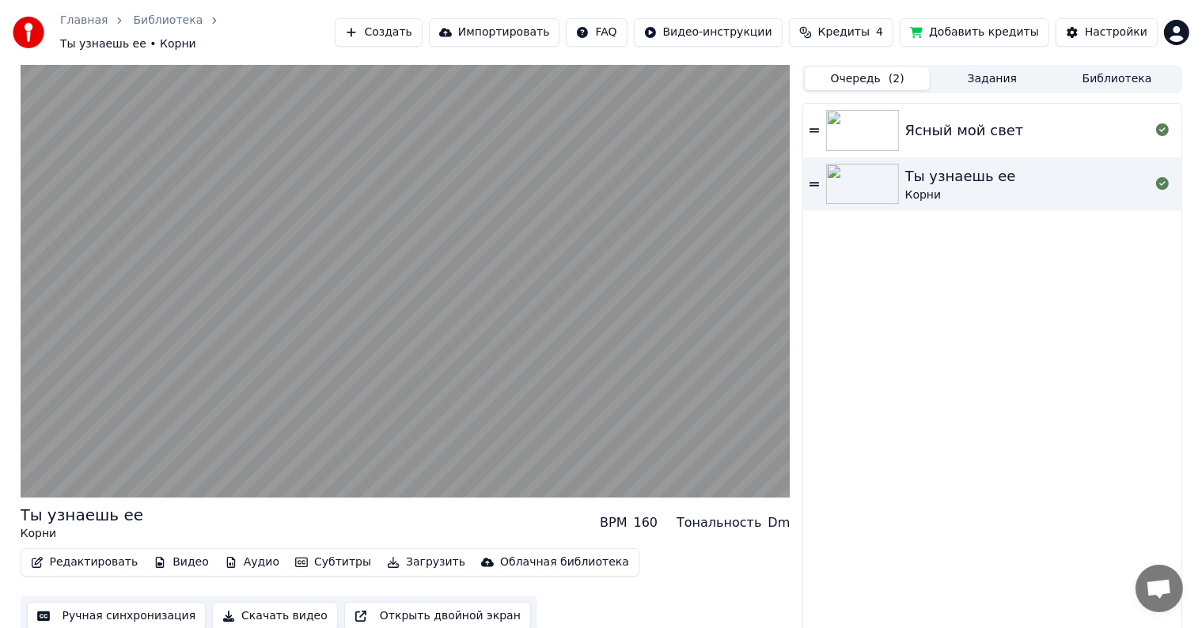
click at [891, 71] on span "( 2 )" at bounding box center [896, 79] width 16 height 16
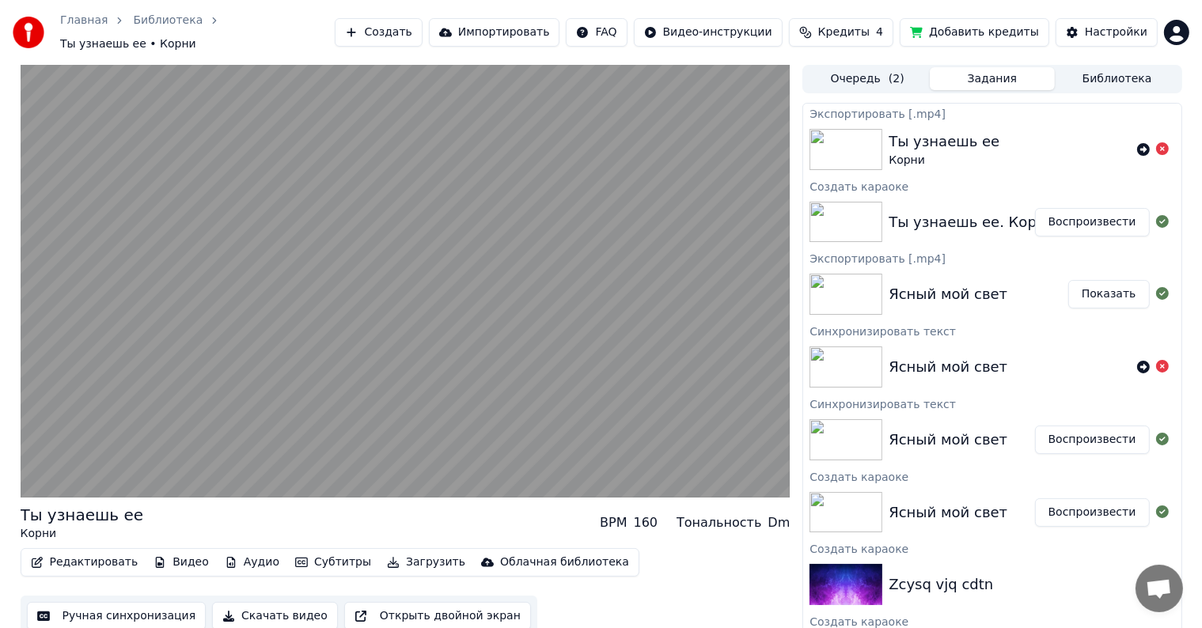
click at [985, 78] on button "Задания" at bounding box center [992, 78] width 125 height 23
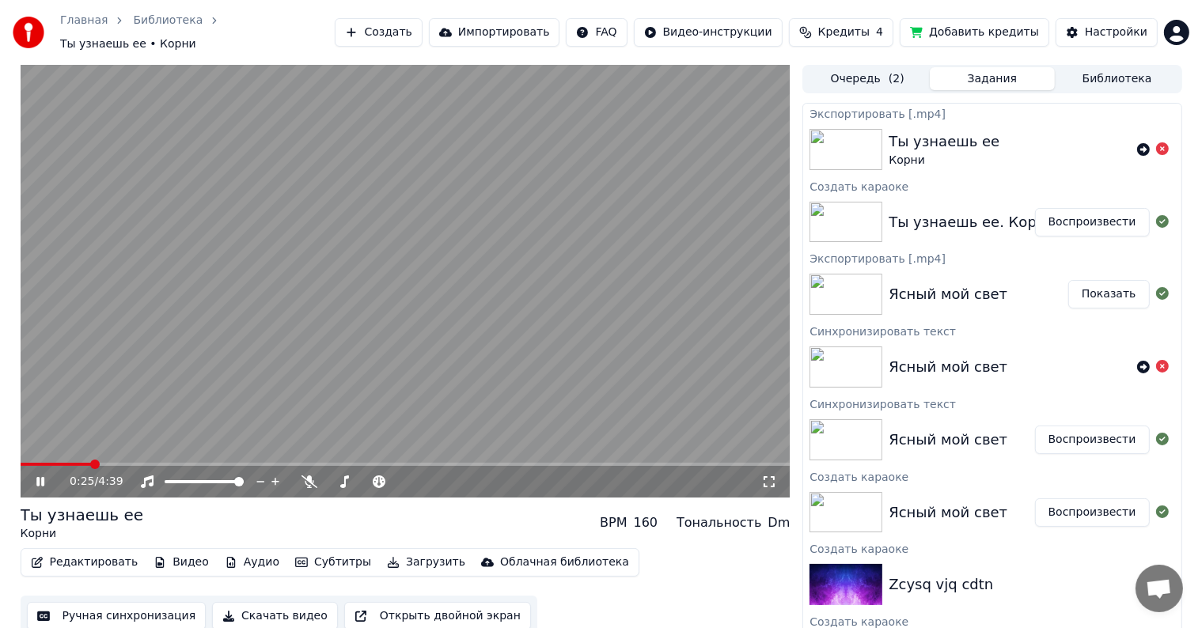
click at [165, 607] on button "Ручная синхронизация" at bounding box center [117, 616] width 180 height 28
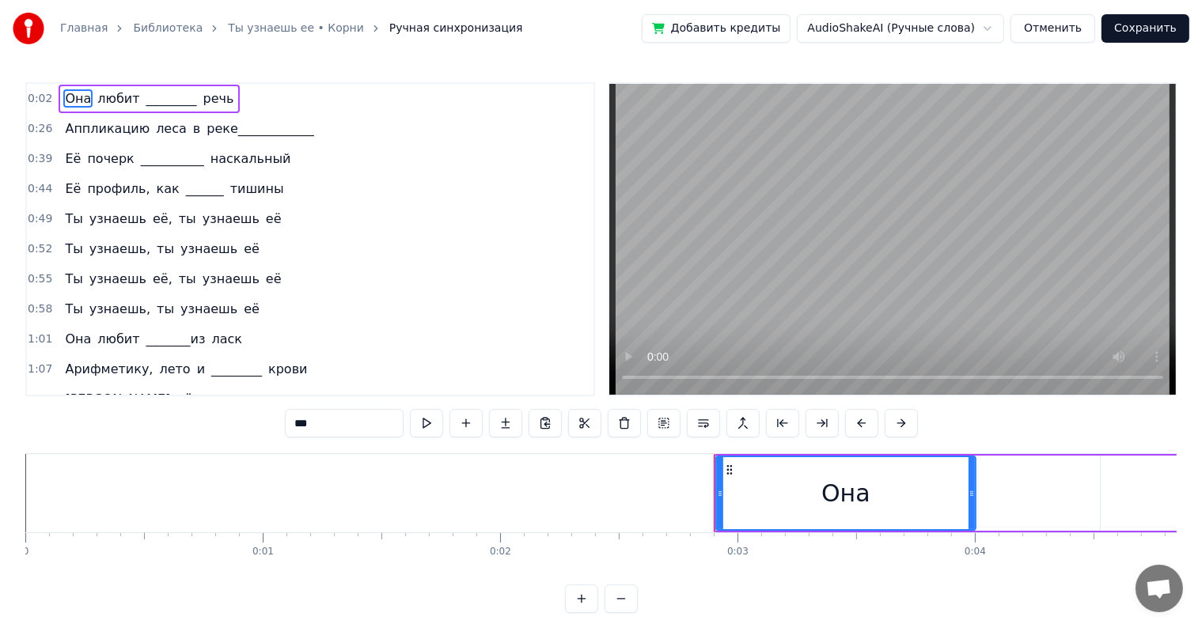
drag, startPoint x: 52, startPoint y: 83, endPoint x: 93, endPoint y: 104, distance: 46.0
click at [93, 104] on div "0:02 Она любит ________ речь" at bounding box center [310, 99] width 566 height 30
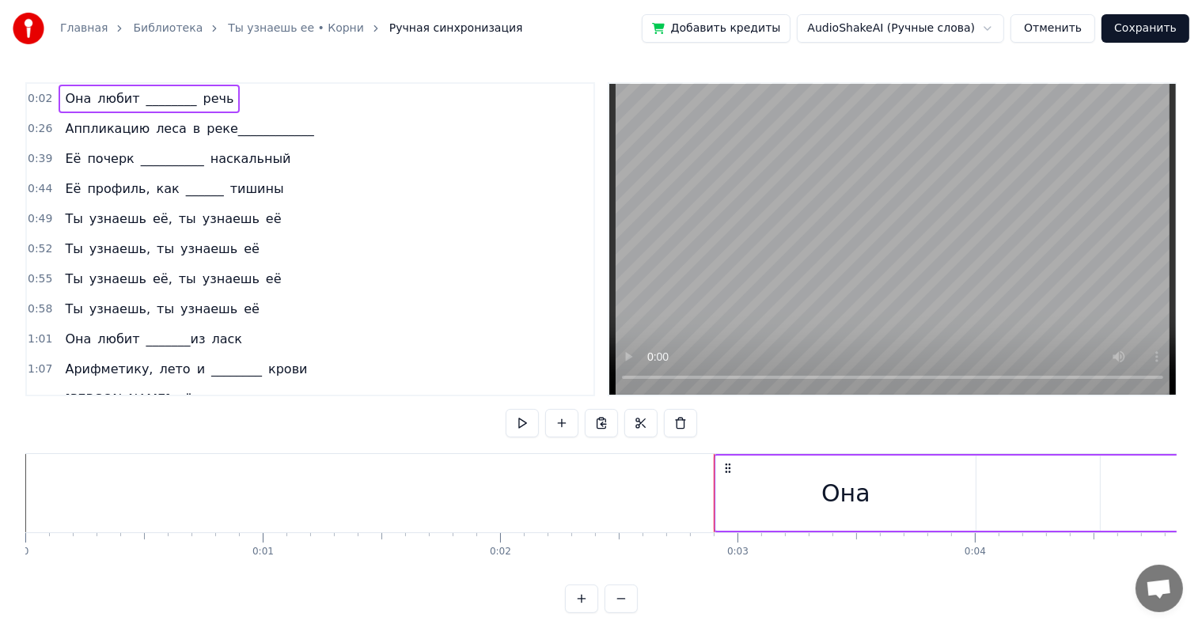
click at [78, 97] on span "Она" at bounding box center [77, 98] width 29 height 18
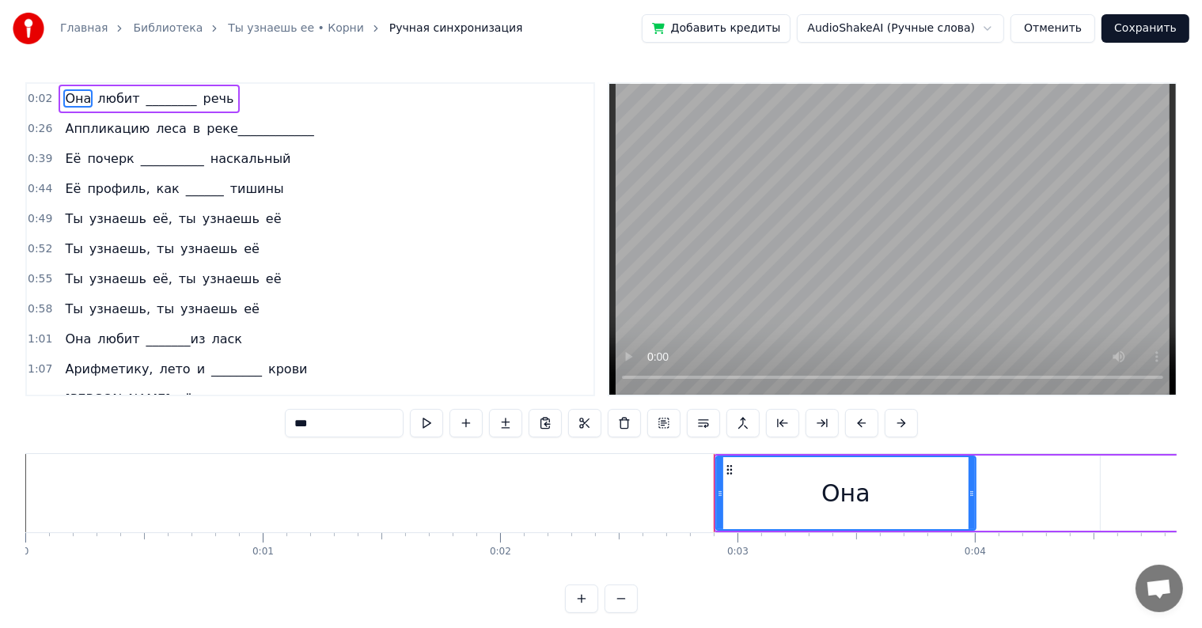
click at [44, 103] on span "0:02" at bounding box center [40, 99] width 25 height 16
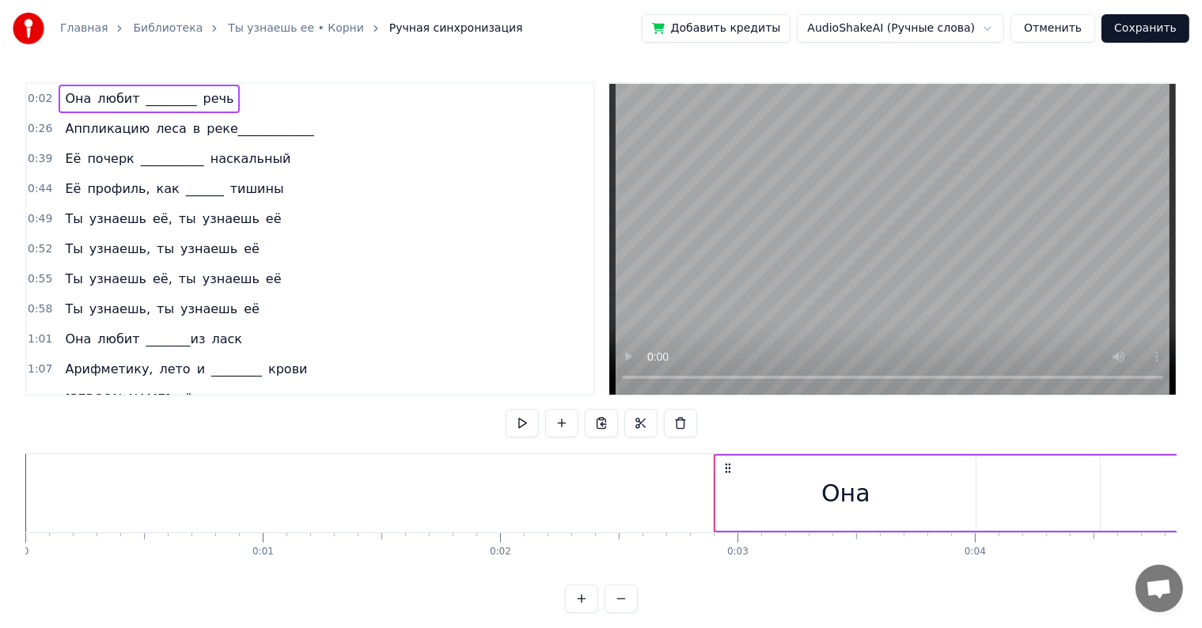
click at [44, 130] on span "0:26" at bounding box center [40, 129] width 25 height 16
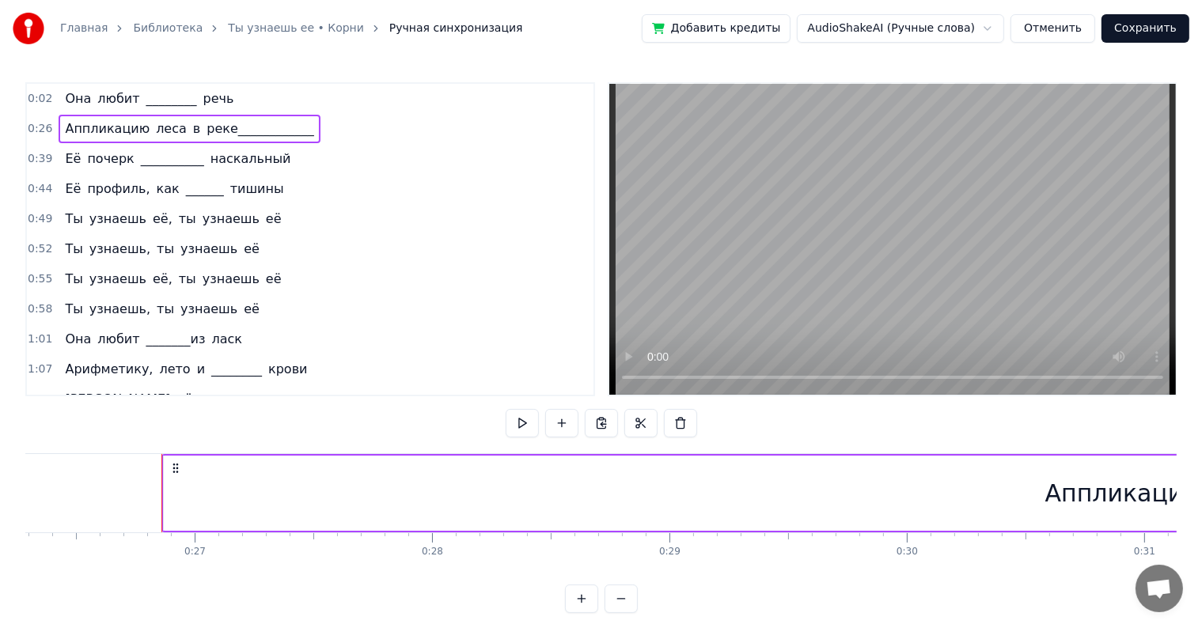
scroll to position [0, 6295]
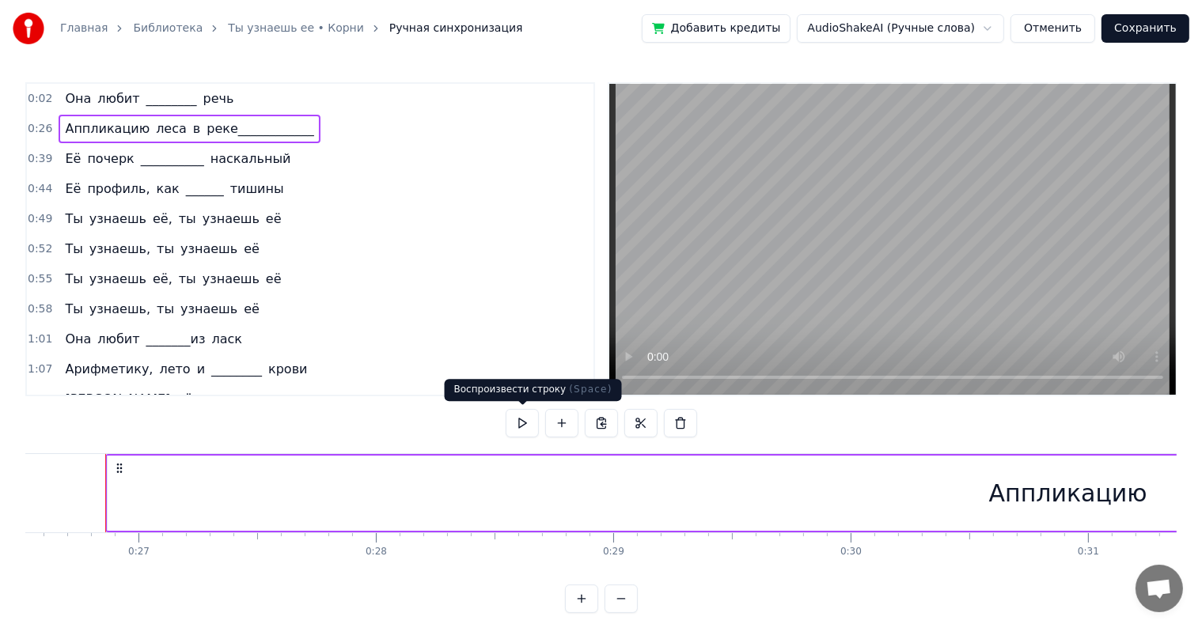
click at [529, 431] on button at bounding box center [522, 423] width 33 height 28
click at [33, 244] on span "0:52" at bounding box center [40, 249] width 25 height 16
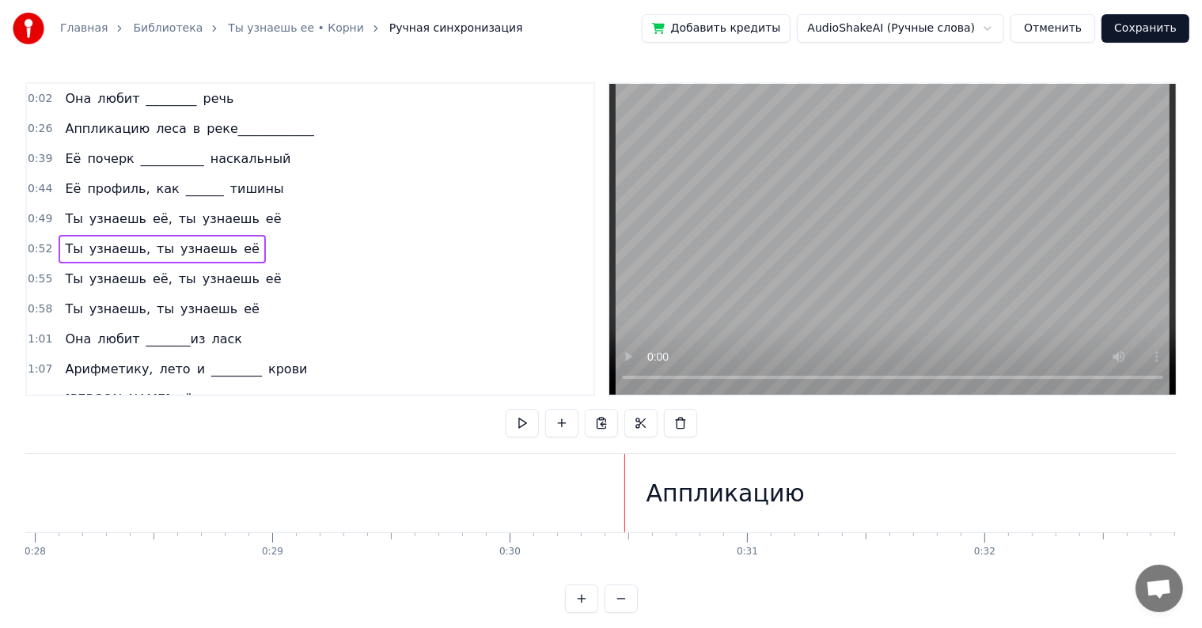
click at [33, 244] on span "0:52" at bounding box center [40, 249] width 25 height 16
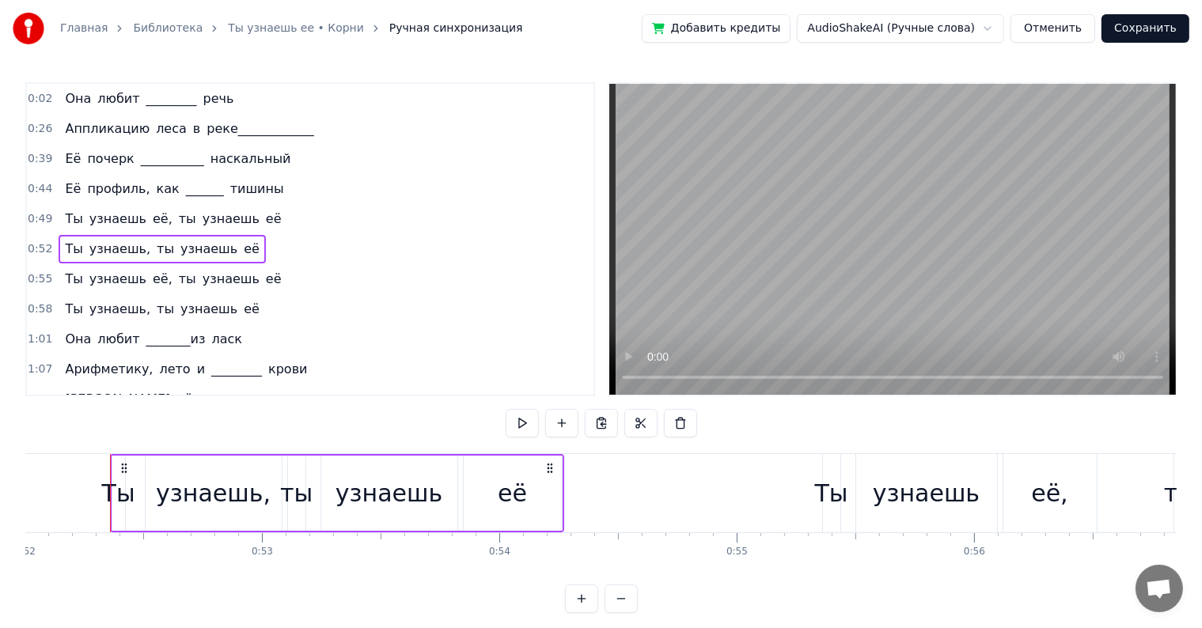
scroll to position [0, 12348]
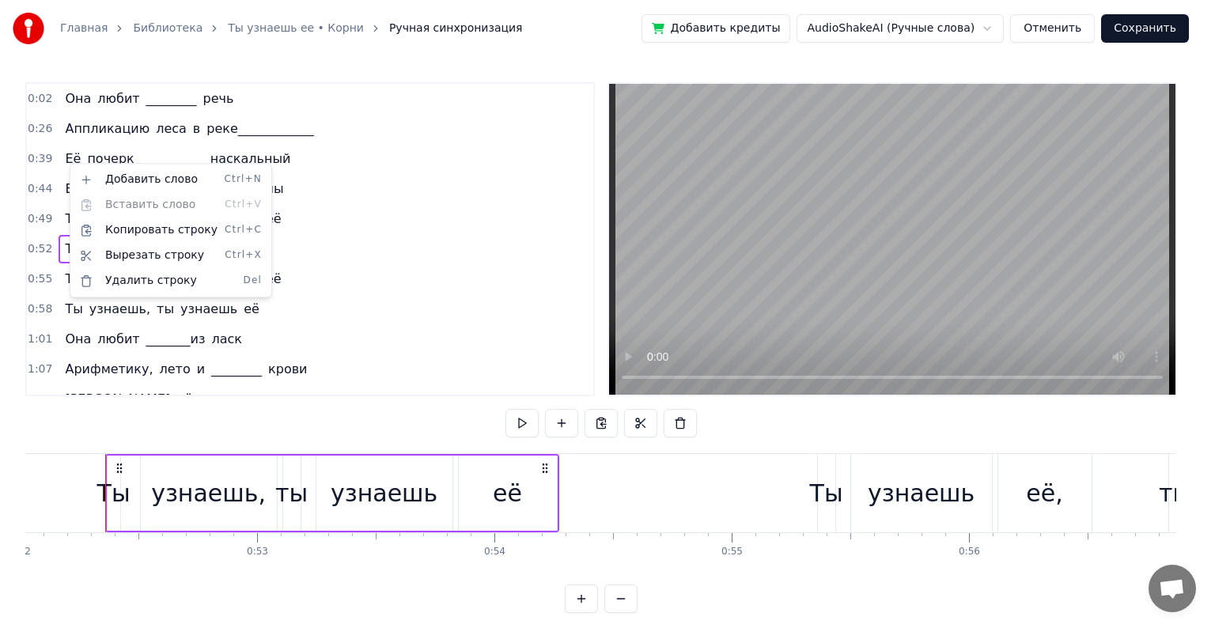
click at [85, 150] on span "почерк" at bounding box center [110, 159] width 50 height 18
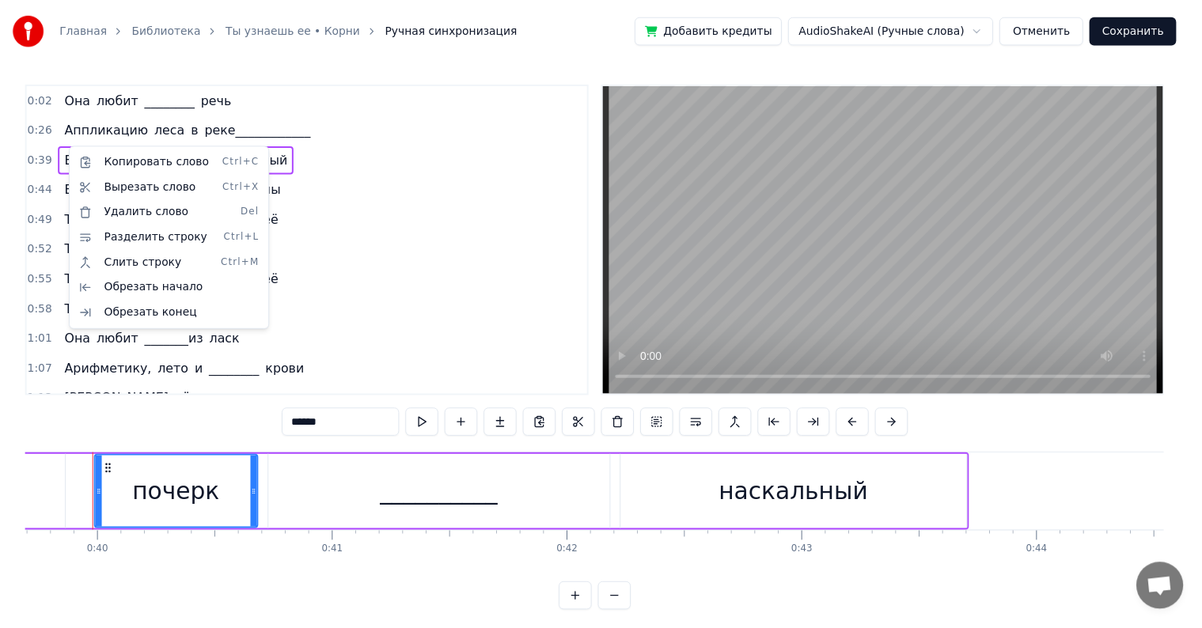
scroll to position [0, 9409]
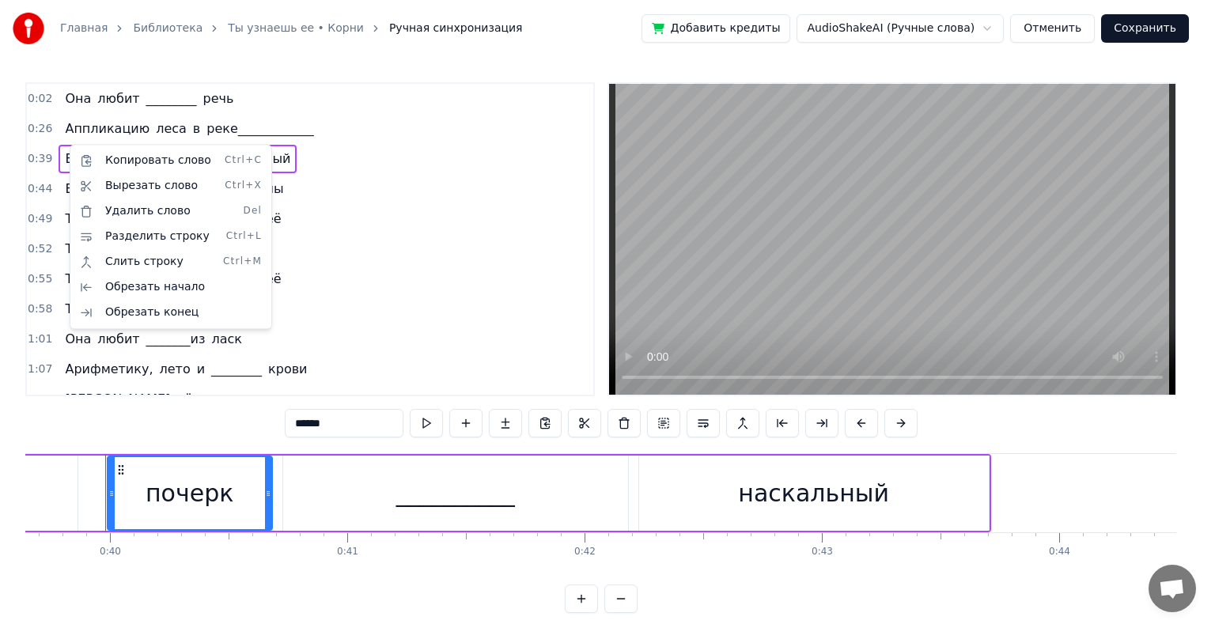
click at [368, 242] on div "0:52 Ты узнаешь, ты узнаешь её" at bounding box center [310, 249] width 566 height 30
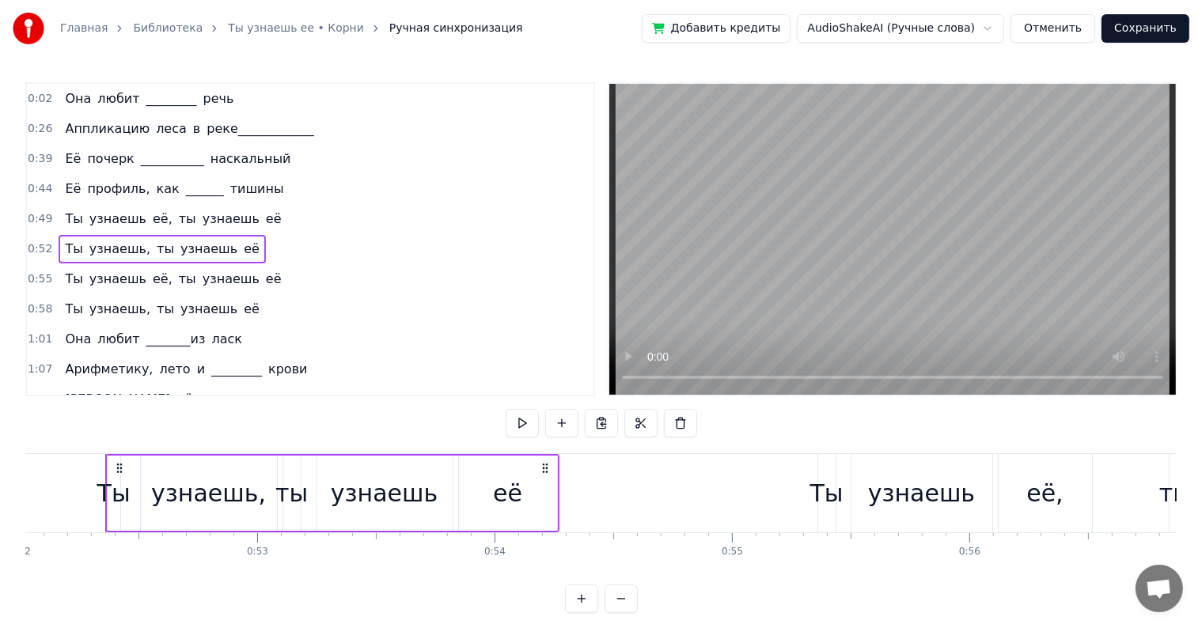
click at [85, 158] on span "почерк" at bounding box center [110, 159] width 50 height 18
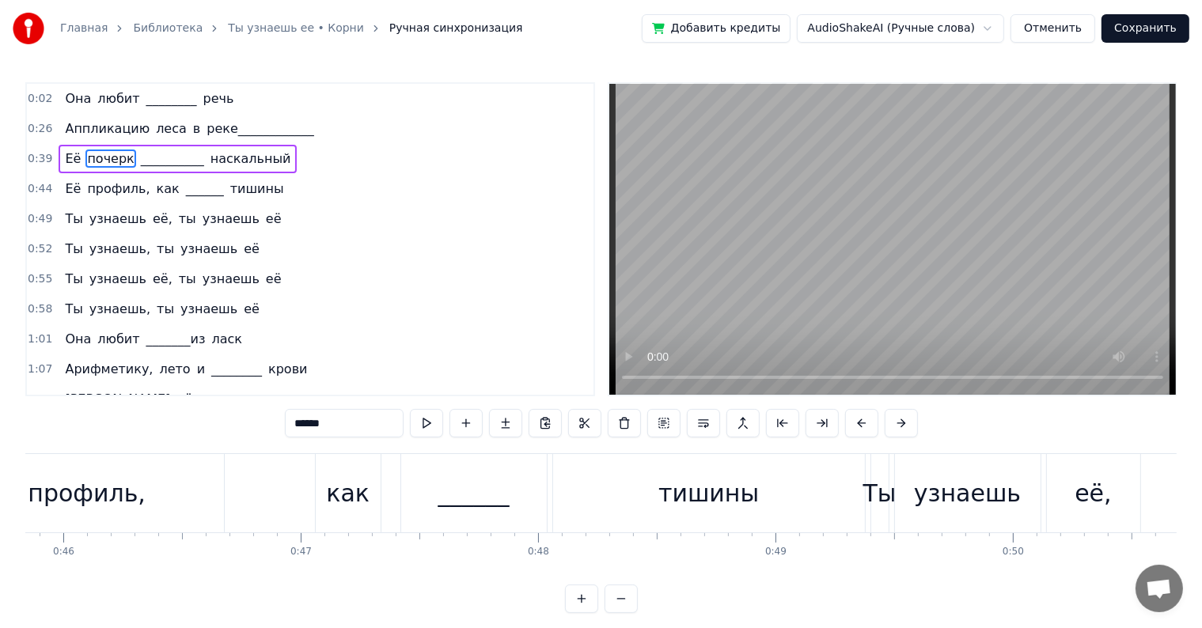
click at [63, 153] on span "Её" at bounding box center [72, 159] width 19 height 18
type input "**"
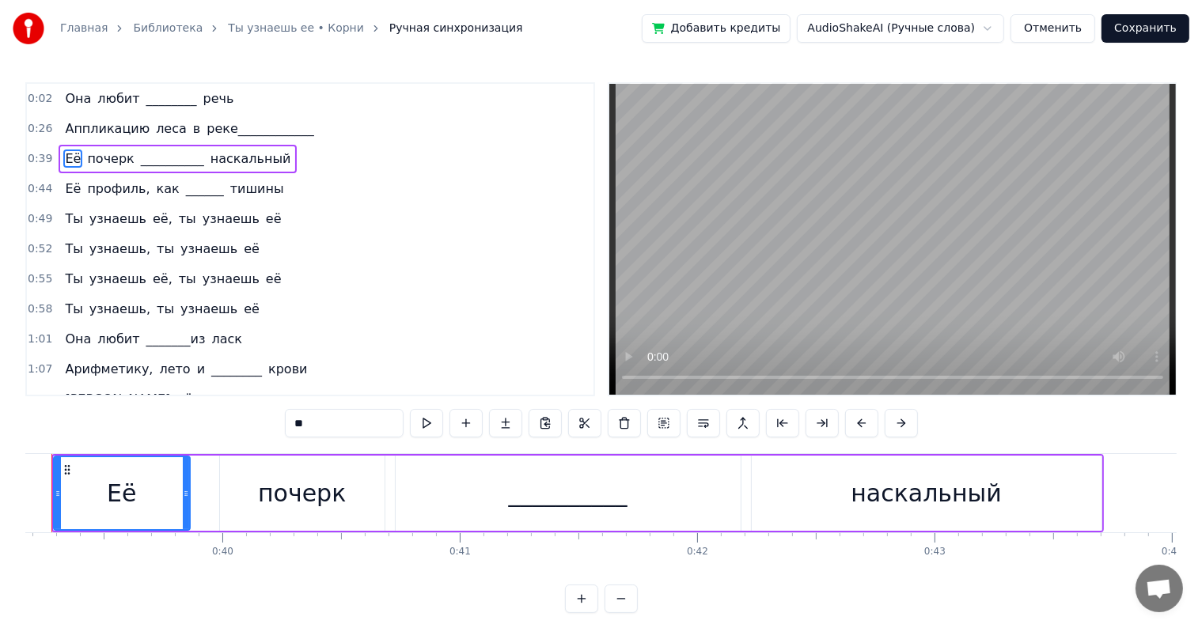
scroll to position [0, 9243]
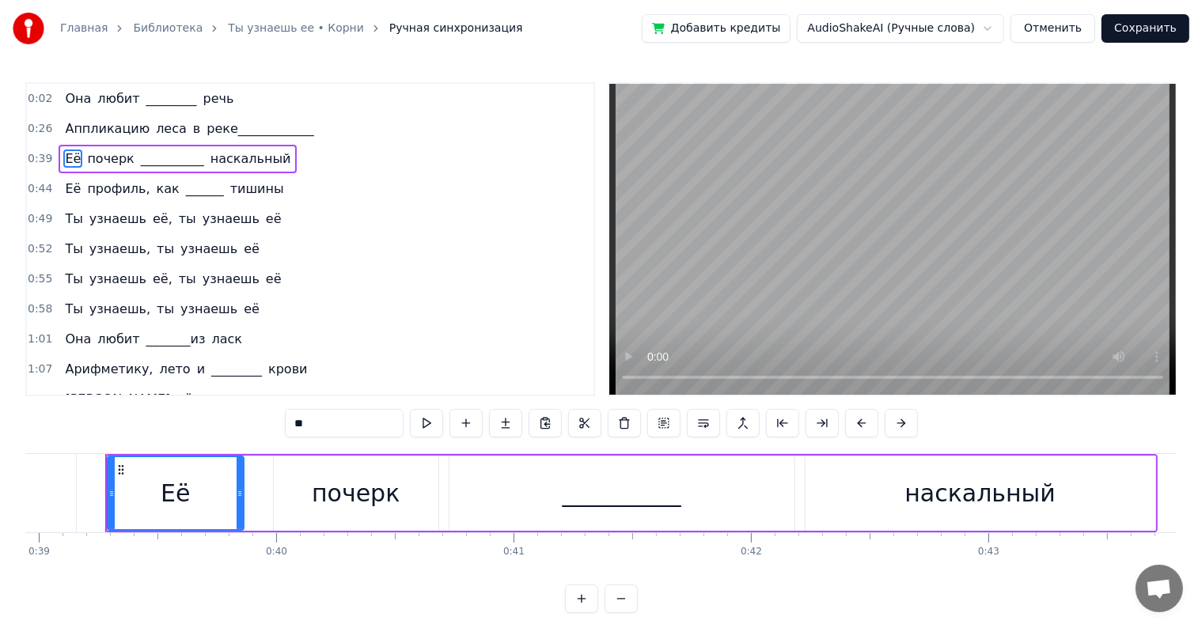
click at [436, 434] on button at bounding box center [426, 423] width 33 height 28
click at [327, 277] on div "0:55 Ты узнаешь её, ты узнаешь её" at bounding box center [310, 279] width 566 height 30
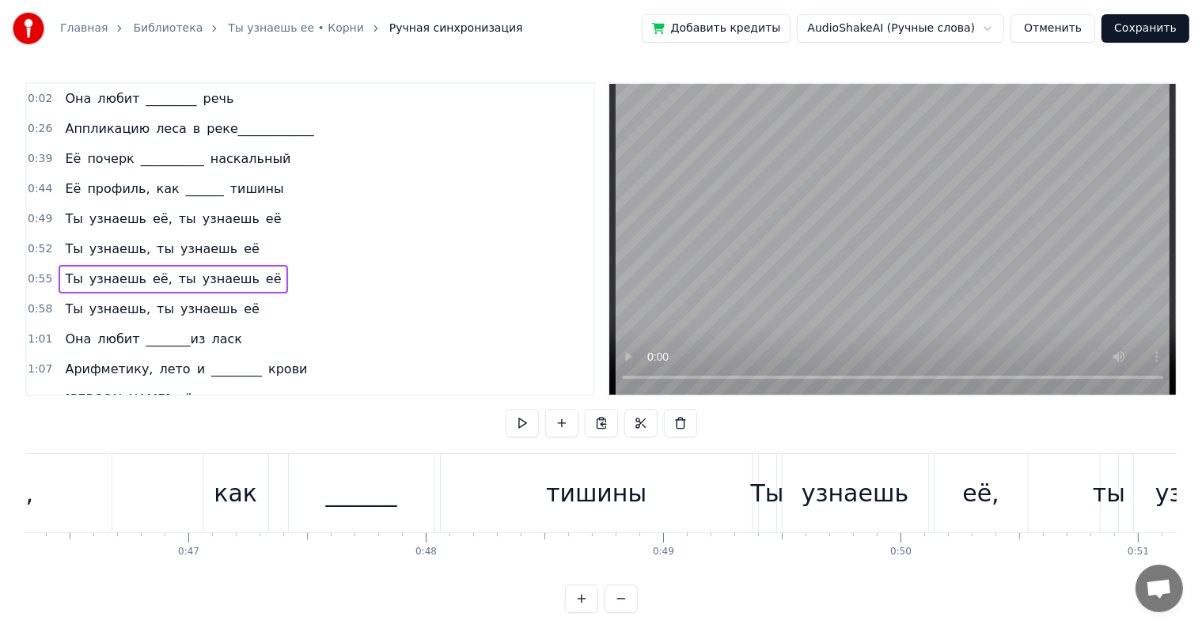
scroll to position [0, 10955]
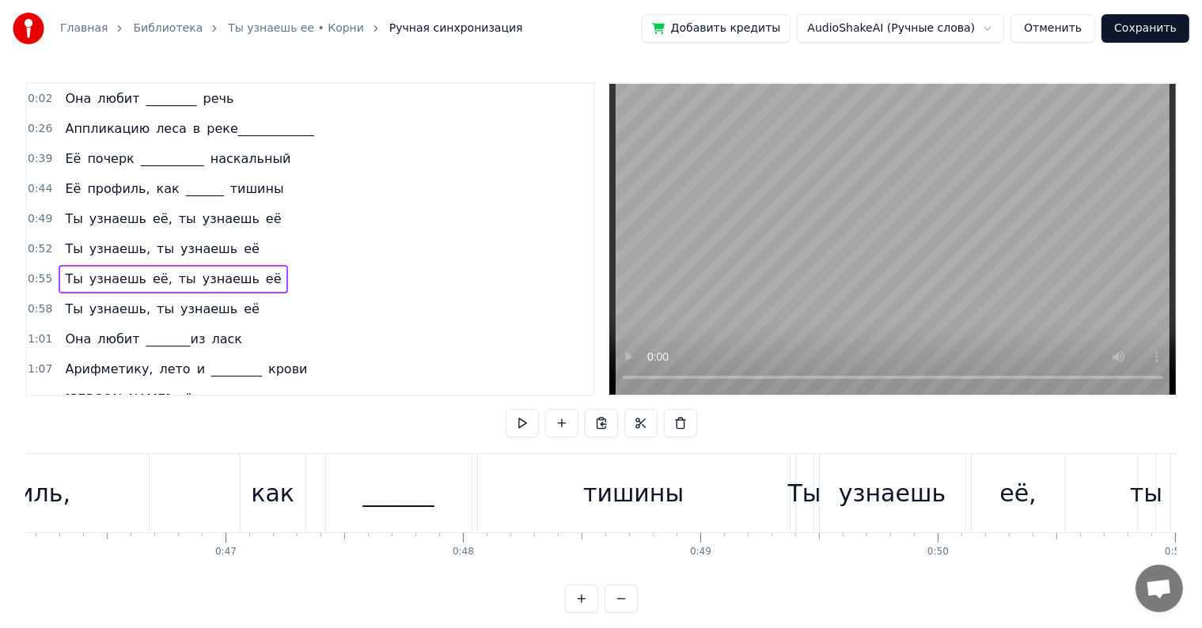
click at [63, 94] on span "Она" at bounding box center [77, 98] width 29 height 18
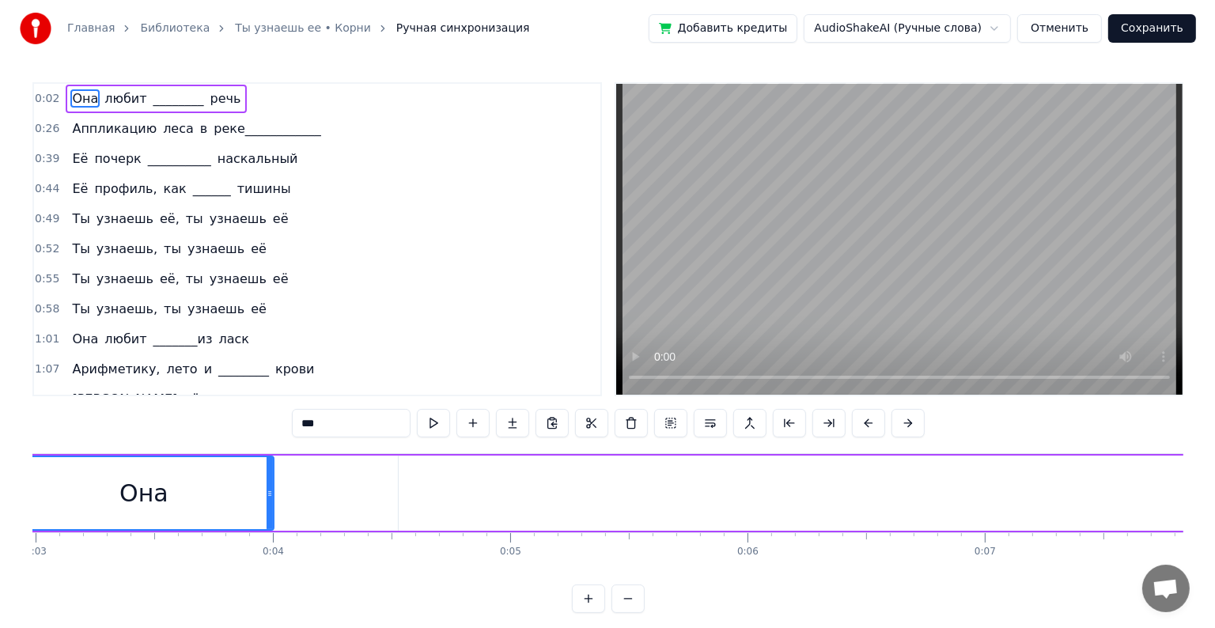
scroll to position [0, 608]
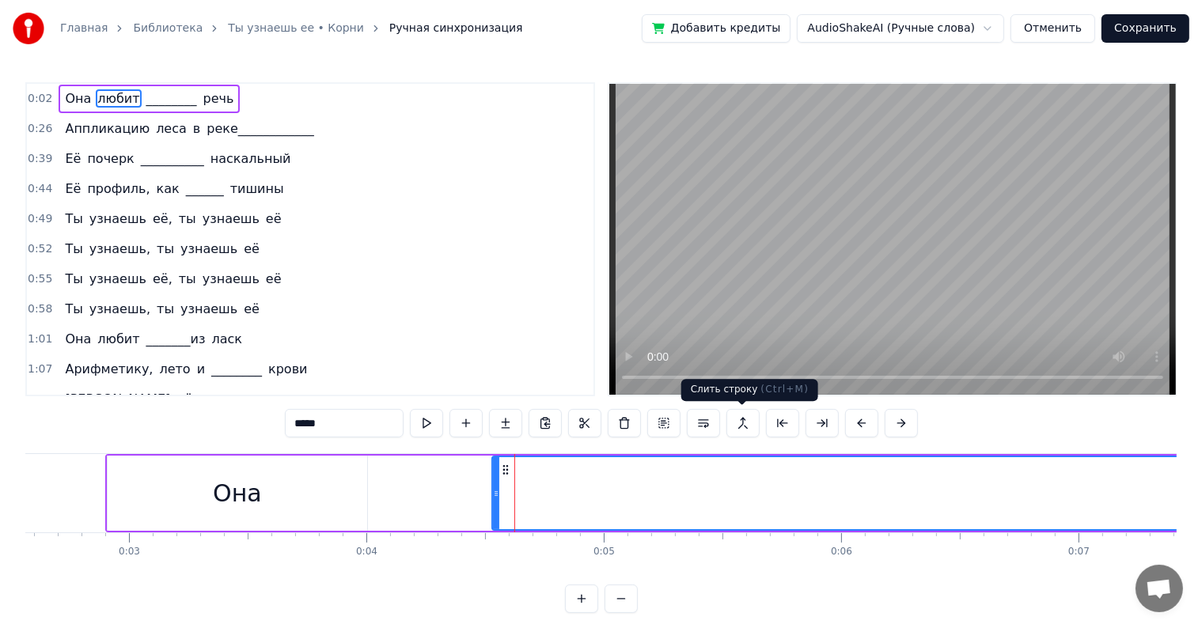
click at [750, 423] on button at bounding box center [742, 423] width 33 height 28
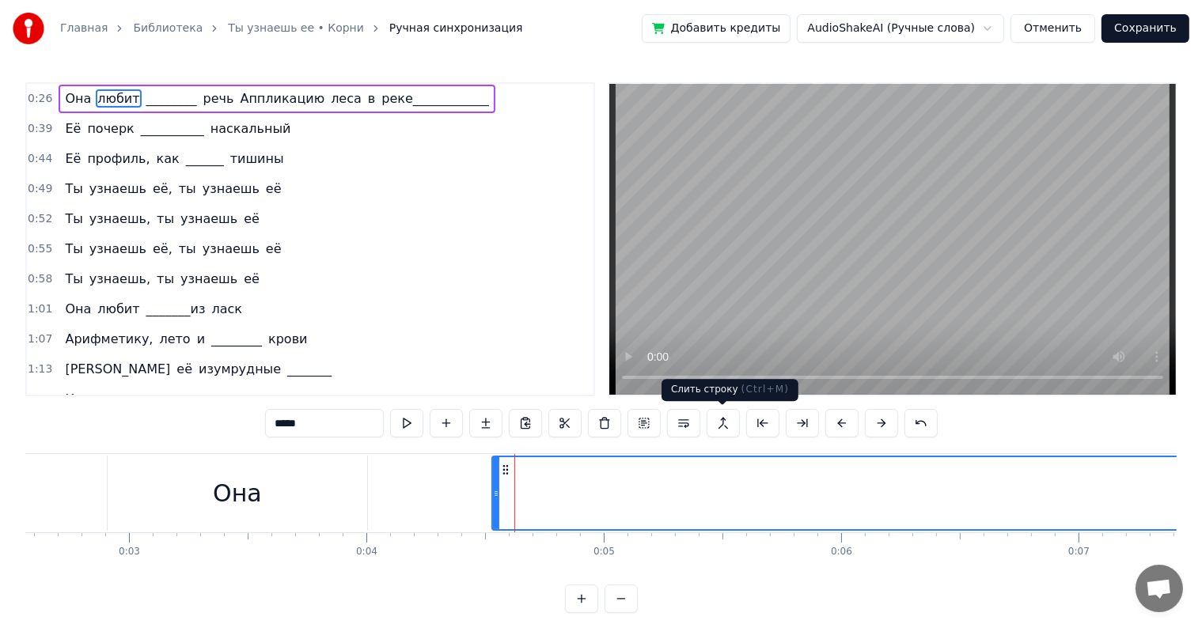
click at [722, 421] on button at bounding box center [723, 423] width 33 height 28
click at [611, 613] on button at bounding box center [620, 599] width 33 height 28
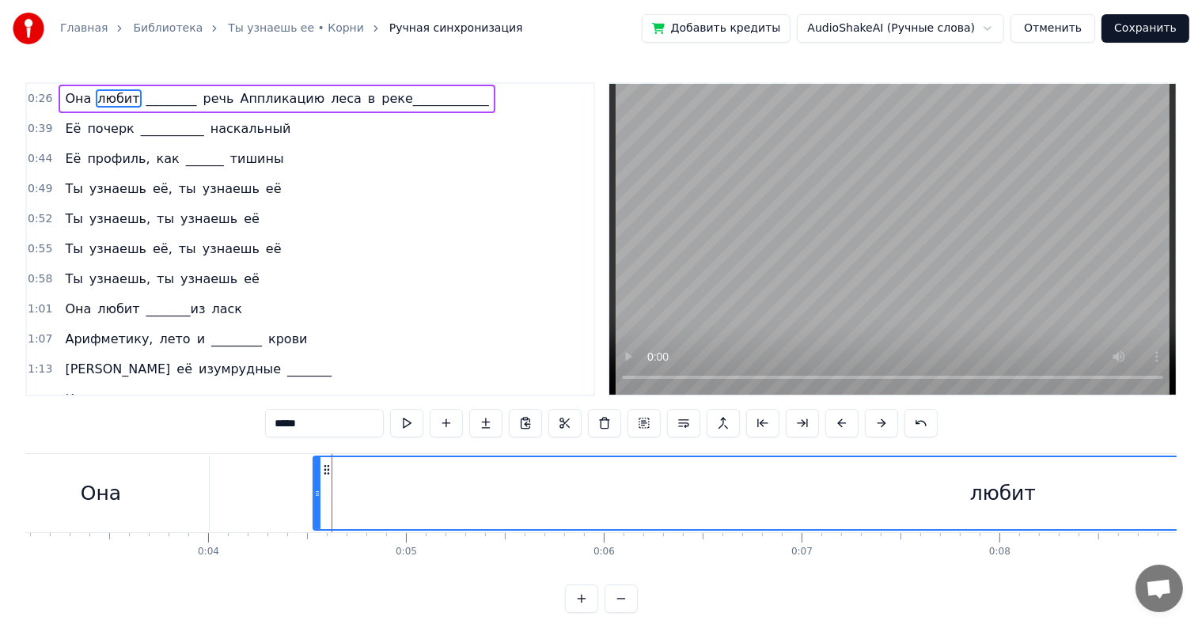
click at [1059, 31] on button "Отменить" at bounding box center [1052, 28] width 85 height 28
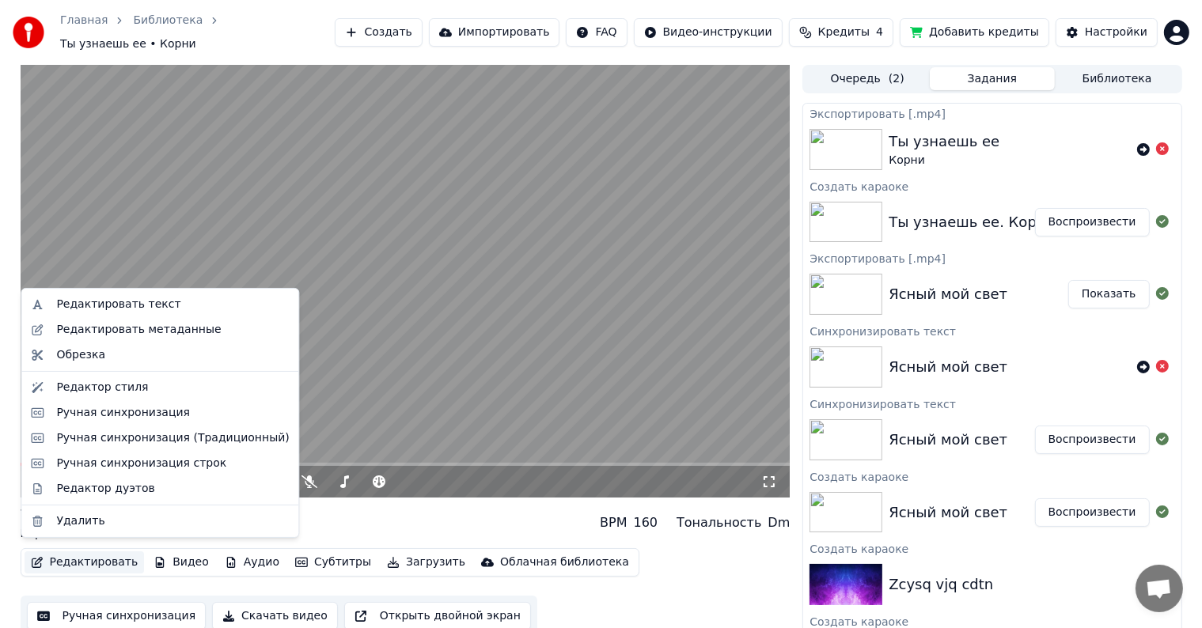
click at [82, 554] on button "Редактировать" at bounding box center [85, 562] width 120 height 22
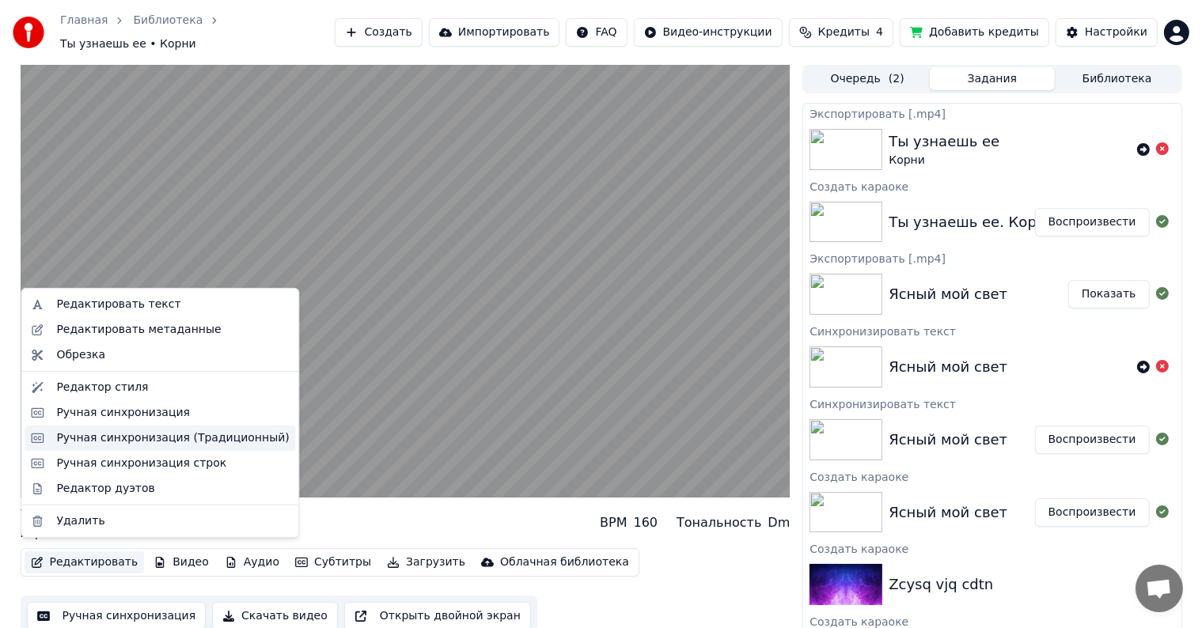
click at [125, 430] on div "Ручная синхронизация (Традиционный)" at bounding box center [172, 438] width 233 height 16
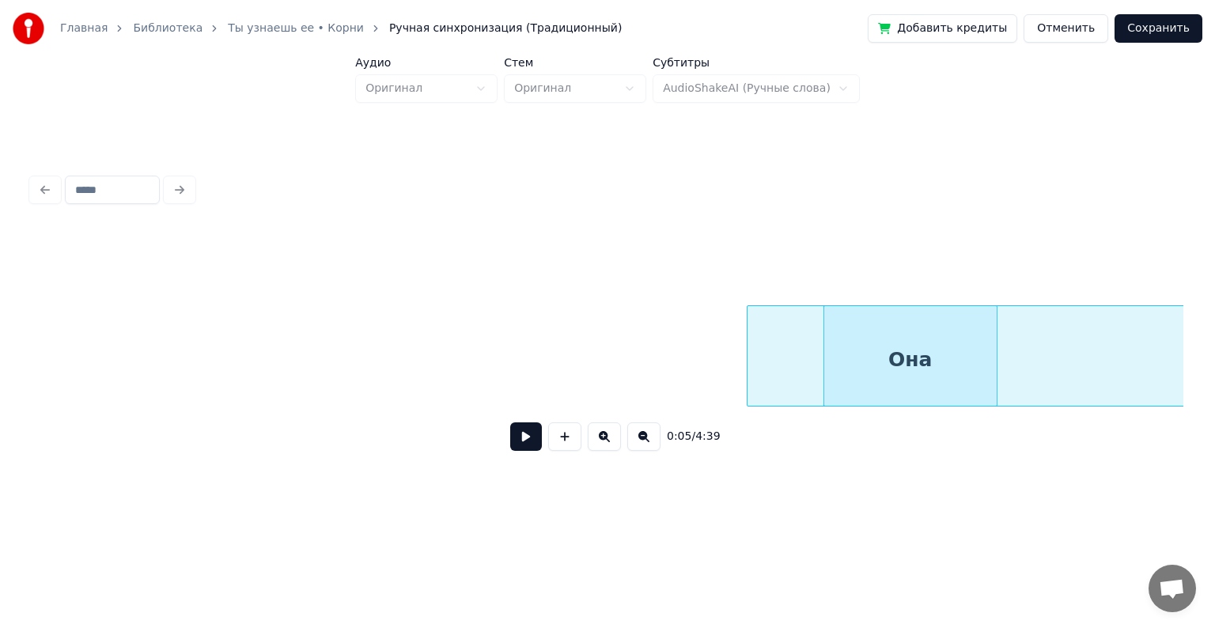
scroll to position [0, 809]
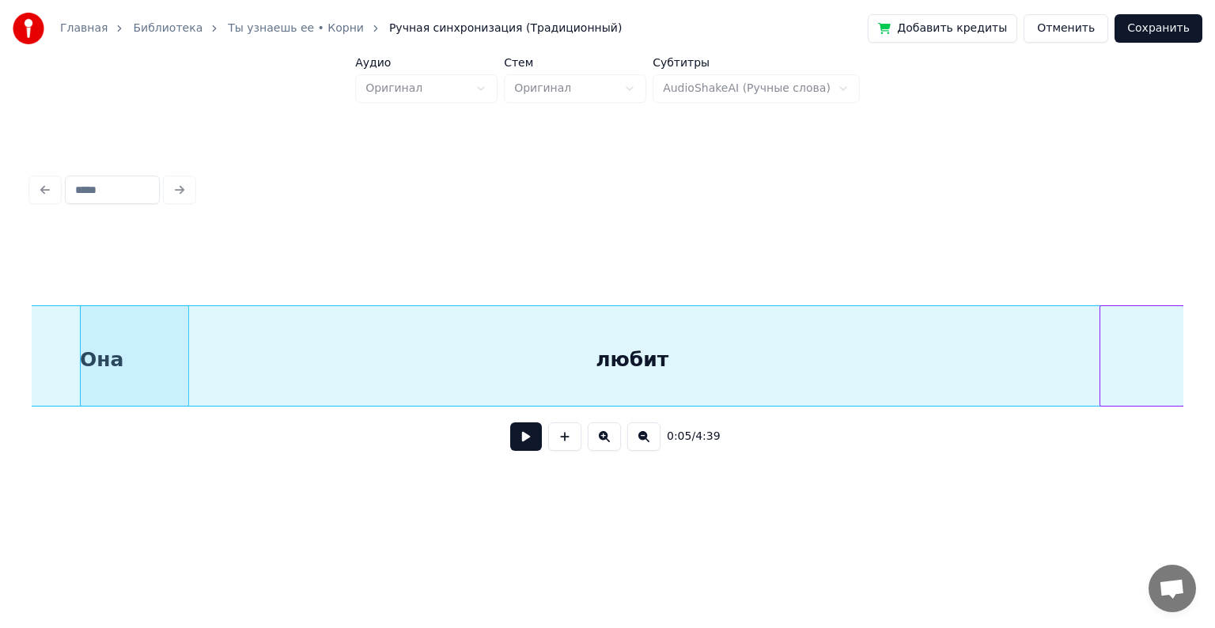
click at [1049, 369] on div "любит" at bounding box center [632, 360] width 1103 height 108
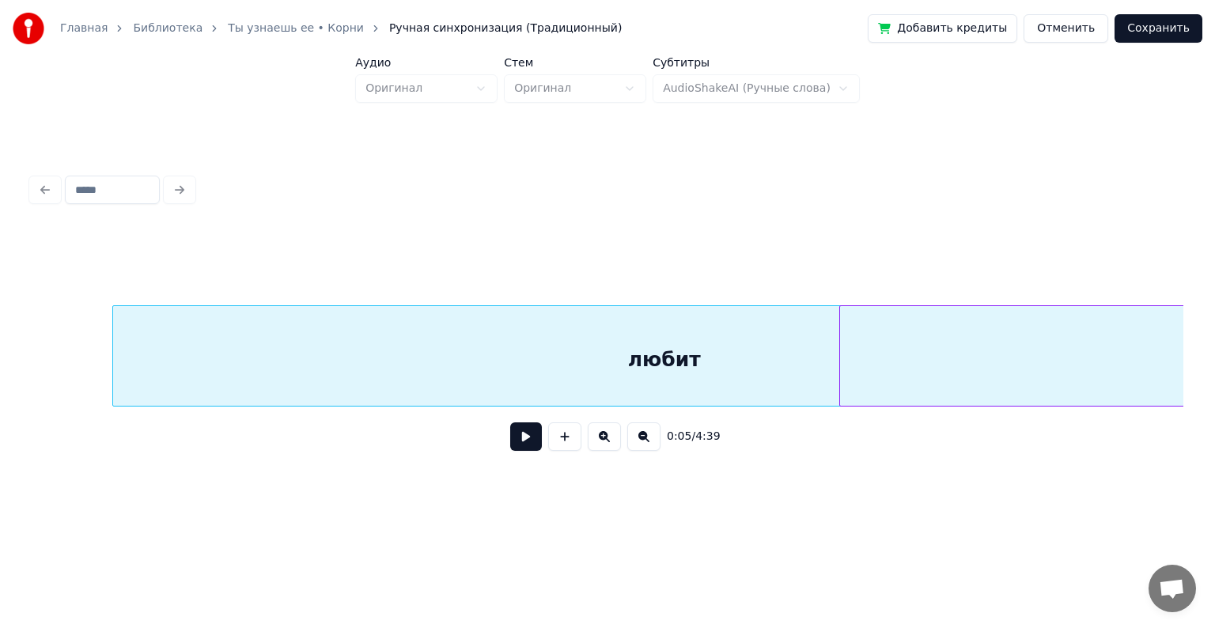
scroll to position [0, 1104]
click at [783, 354] on div "любит" at bounding box center [632, 360] width 1103 height 108
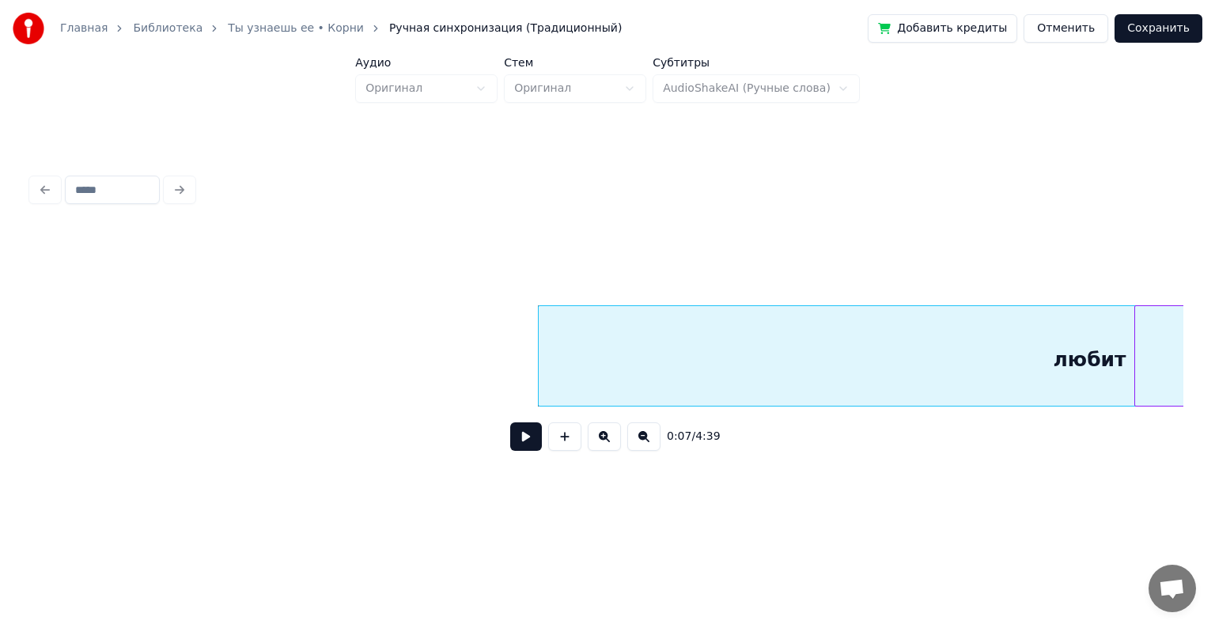
scroll to position [0, 771]
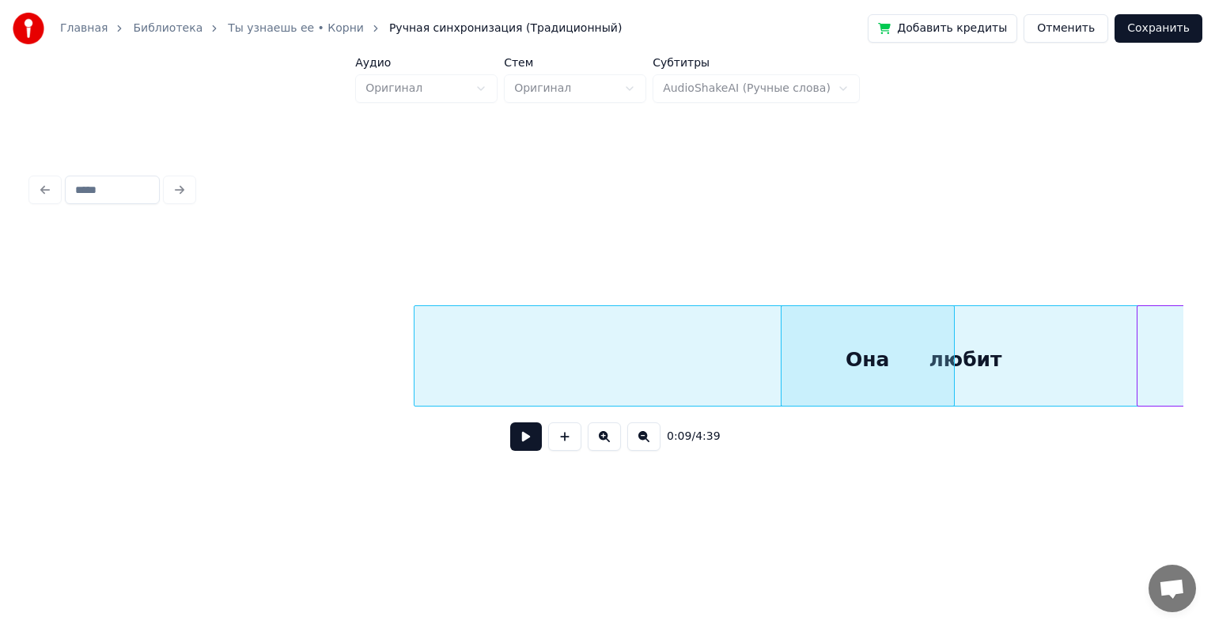
scroll to position [0, 1143]
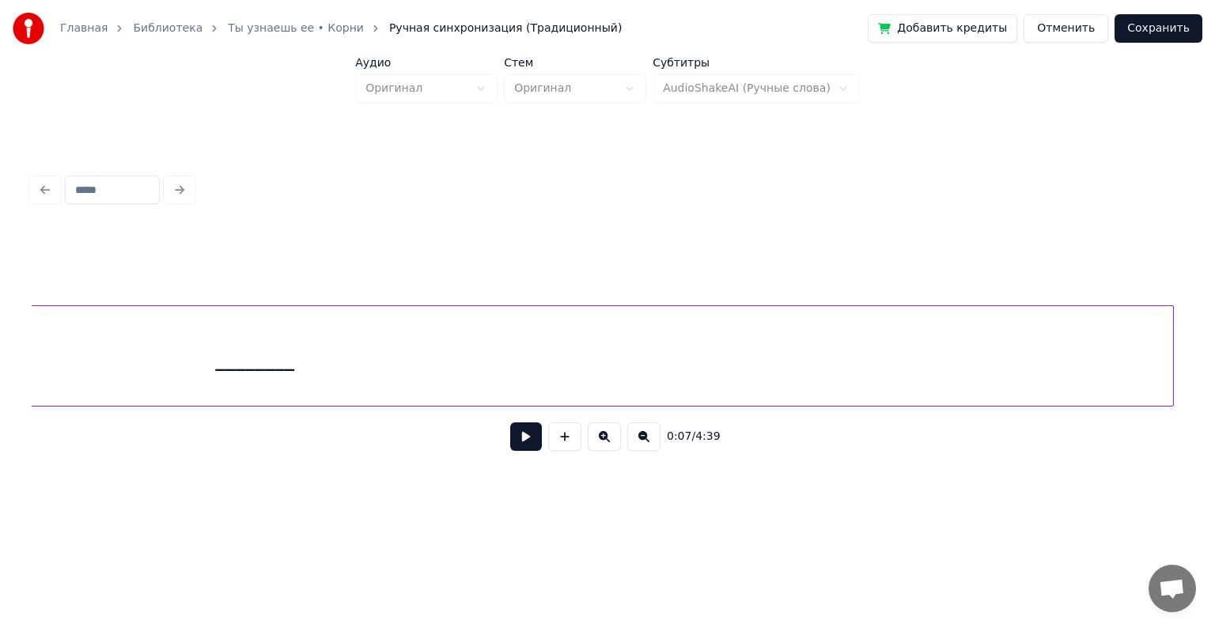
click at [921, 374] on div "________" at bounding box center [254, 360] width 1837 height 108
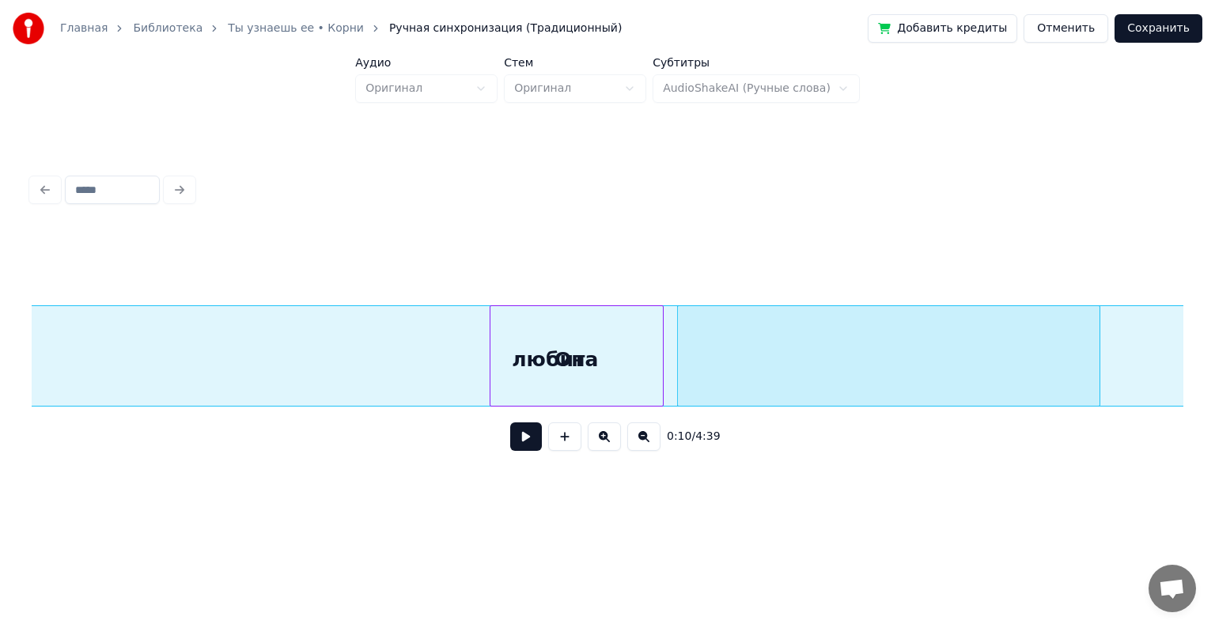
scroll to position [0, 964]
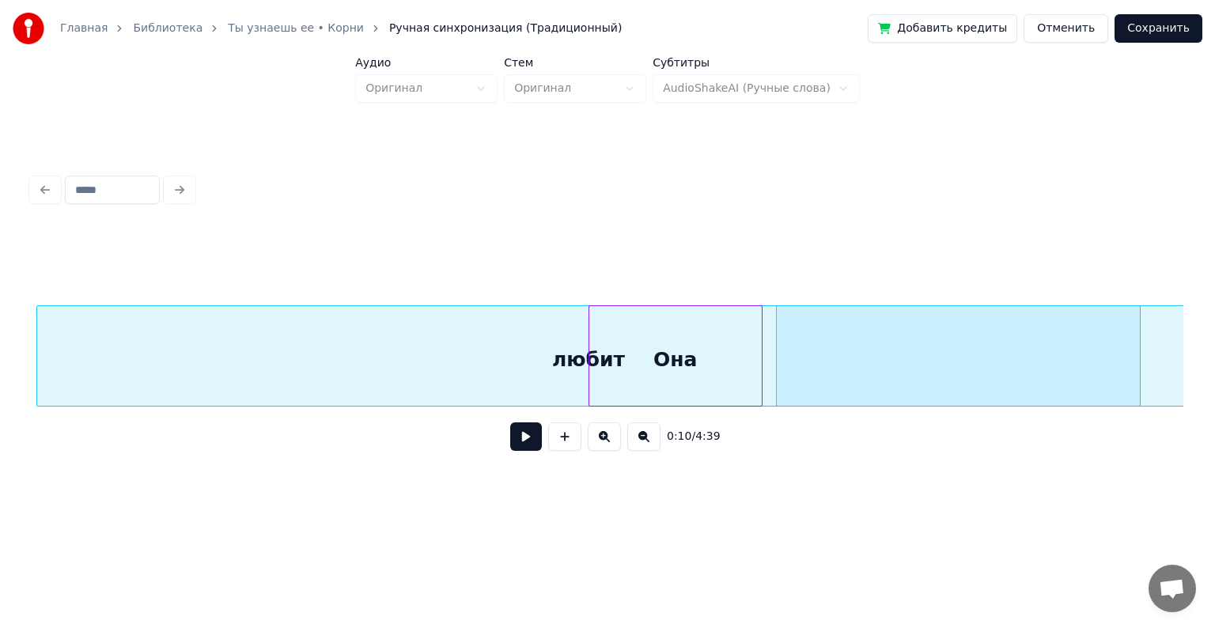
click at [294, 333] on div "любит" at bounding box center [588, 360] width 1103 height 108
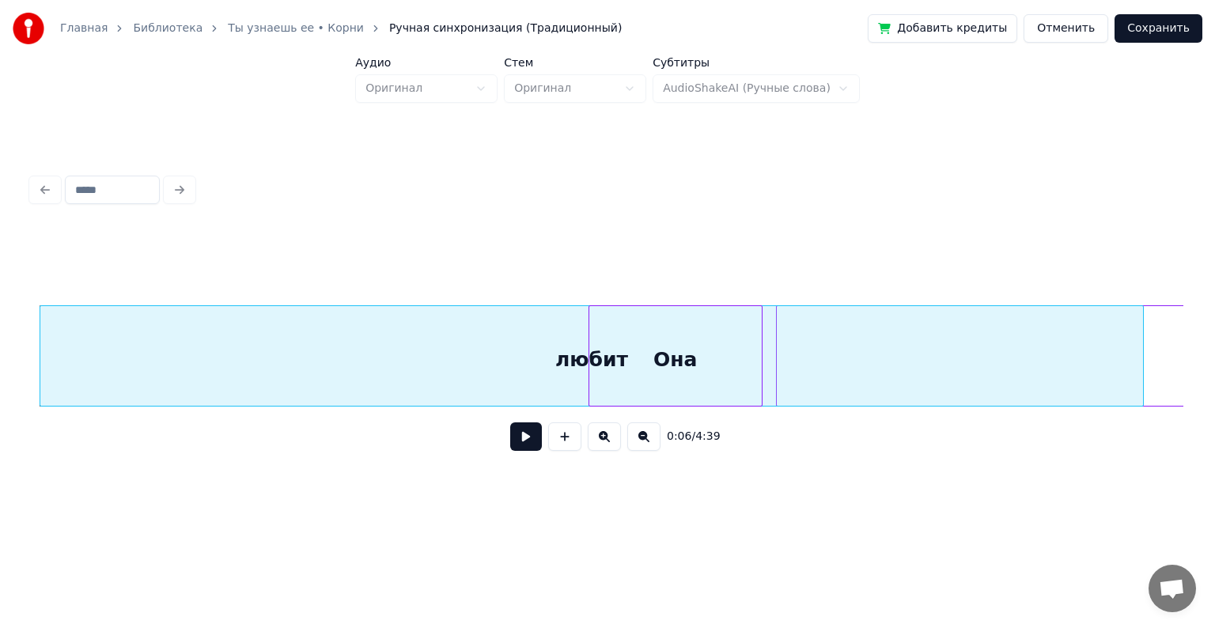
click at [40, 351] on div at bounding box center [42, 356] width 5 height 100
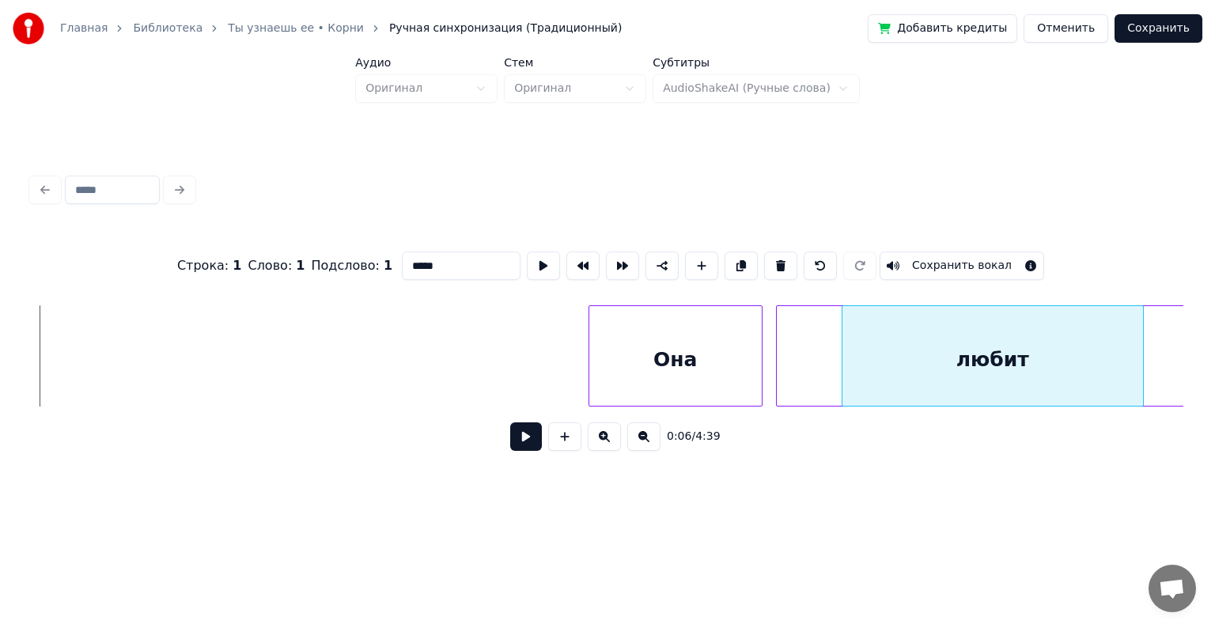
click at [843, 316] on div at bounding box center [845, 356] width 5 height 100
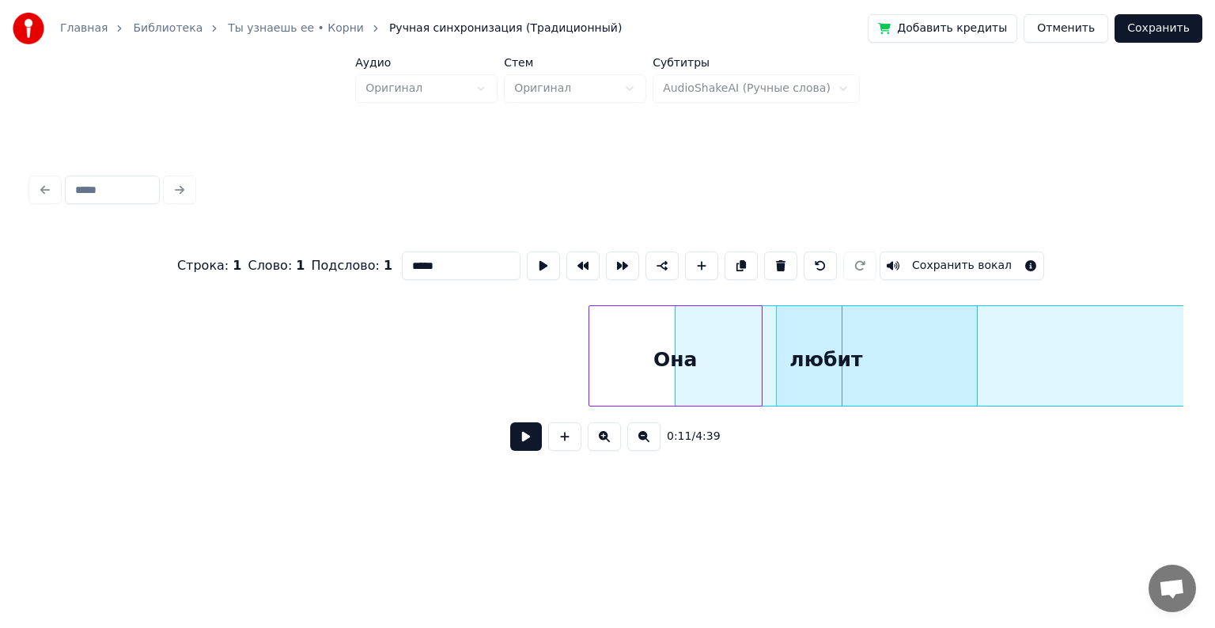
click at [842, 358] on div "любит" at bounding box center [826, 360] width 301 height 108
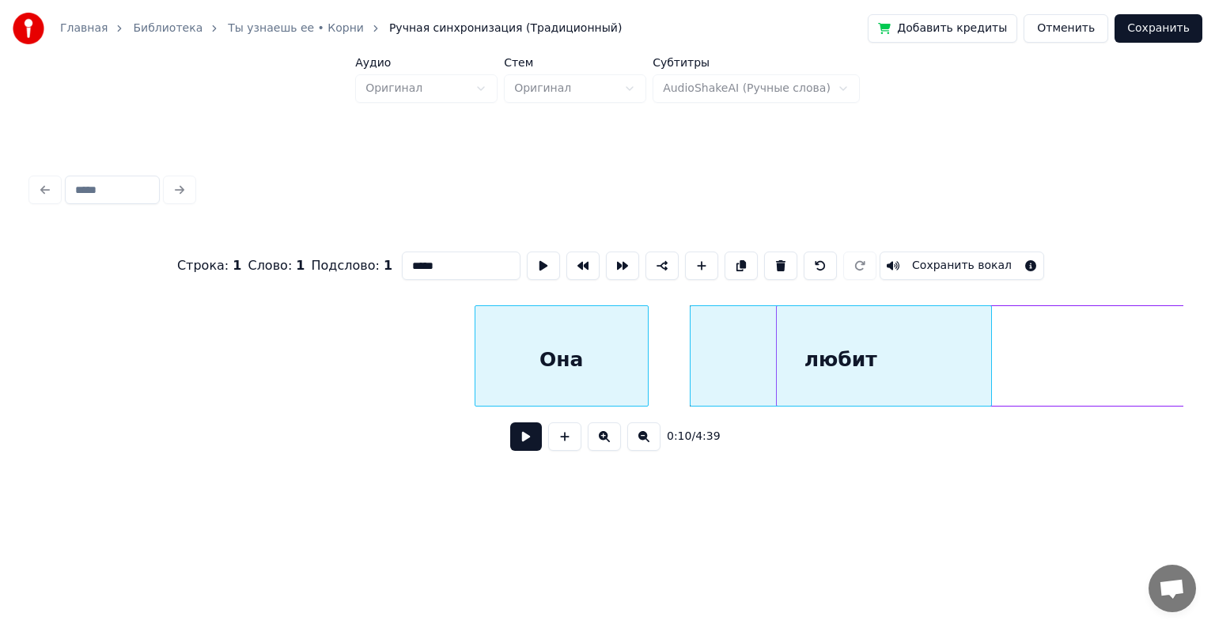
click at [540, 354] on div "Она" at bounding box center [561, 360] width 172 height 108
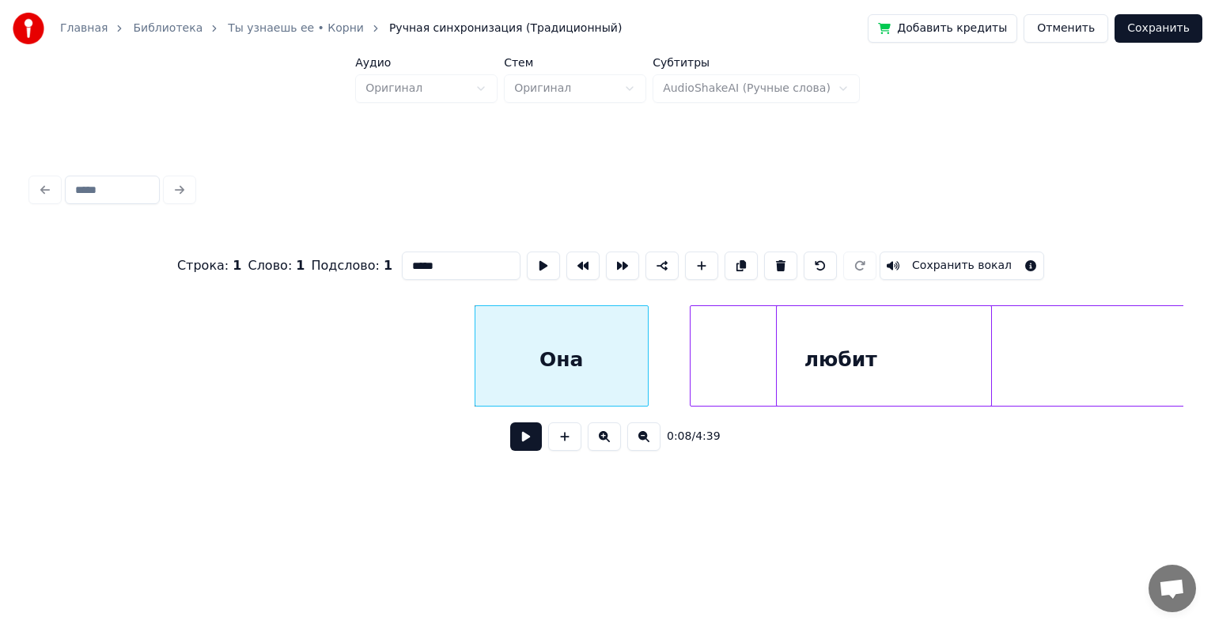
click at [532, 354] on div "Она" at bounding box center [561, 360] width 172 height 108
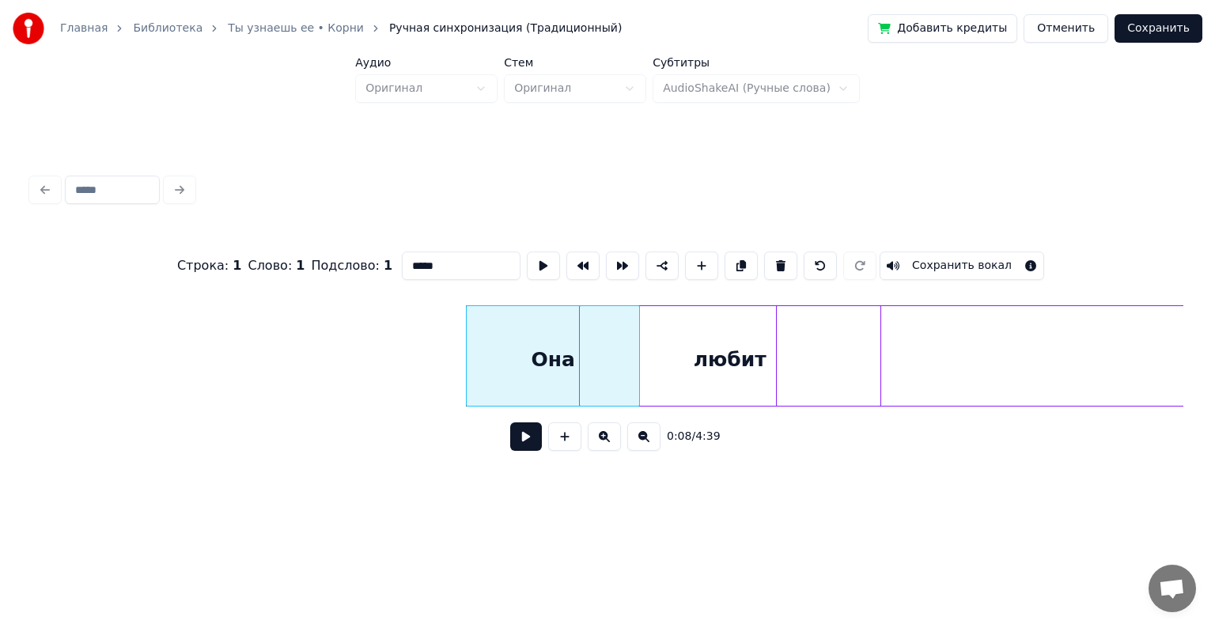
click at [674, 380] on div "любит" at bounding box center [730, 360] width 301 height 108
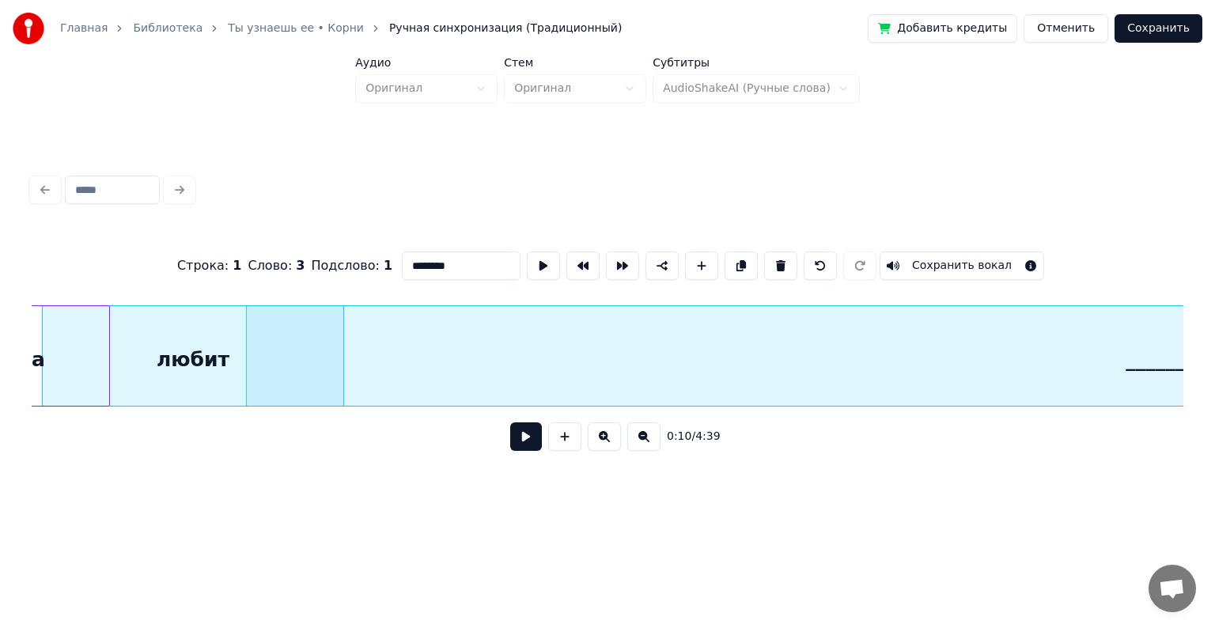
scroll to position [0, 1468]
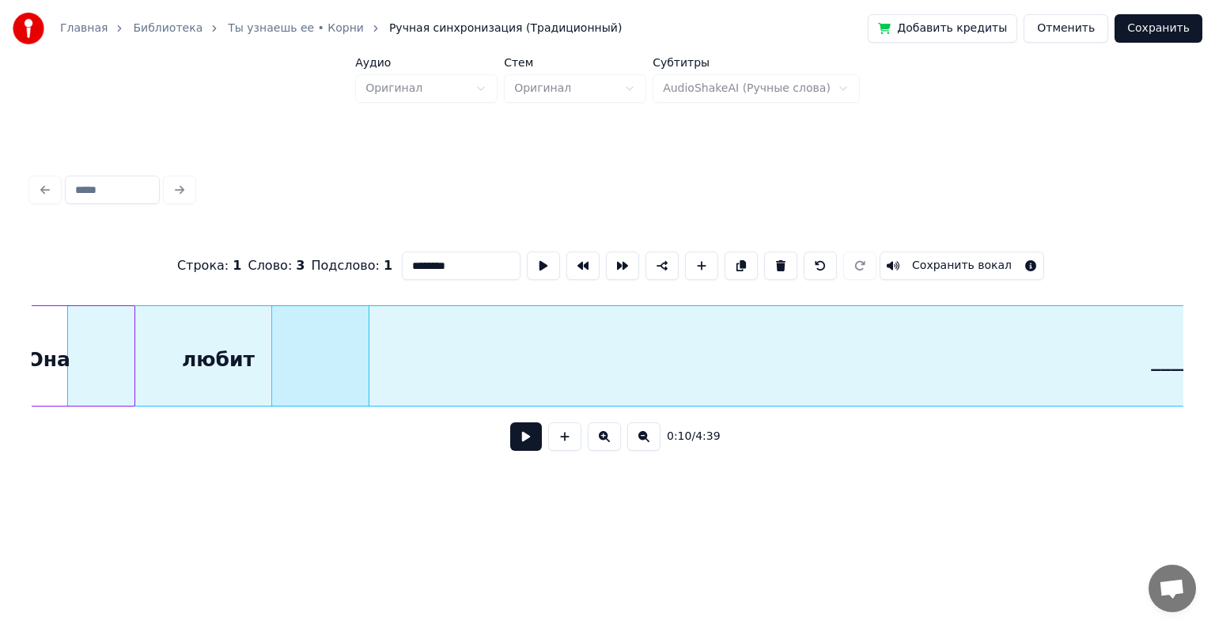
click at [440, 359] on div "________" at bounding box center [1190, 360] width 1837 height 108
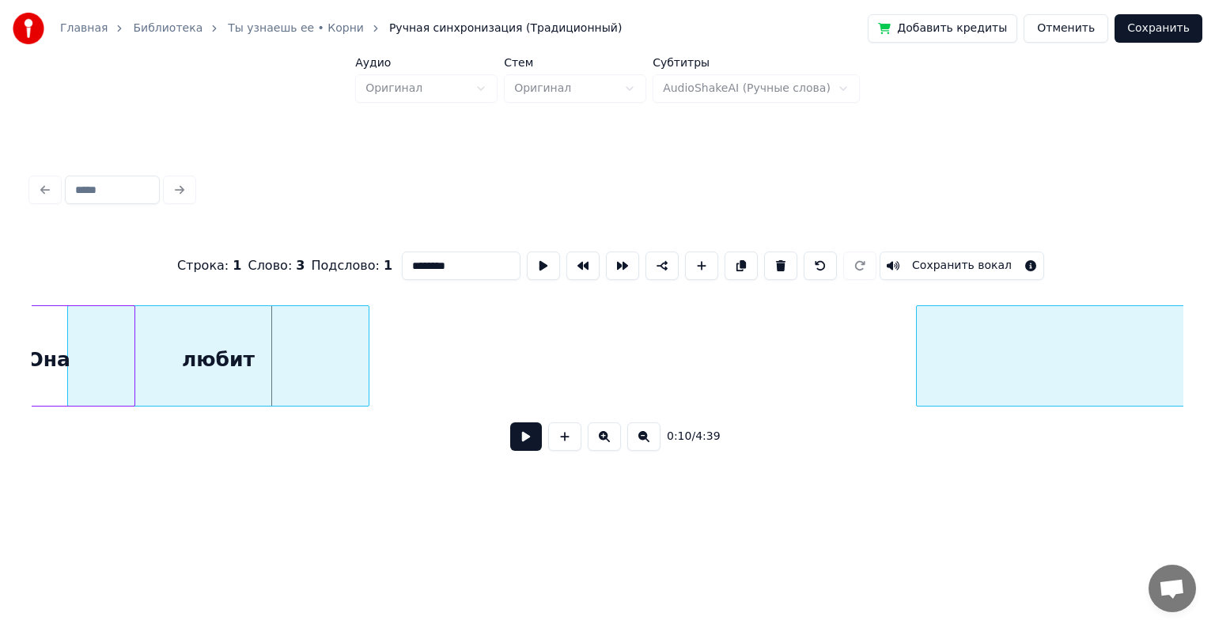
click at [922, 358] on div at bounding box center [919, 356] width 5 height 100
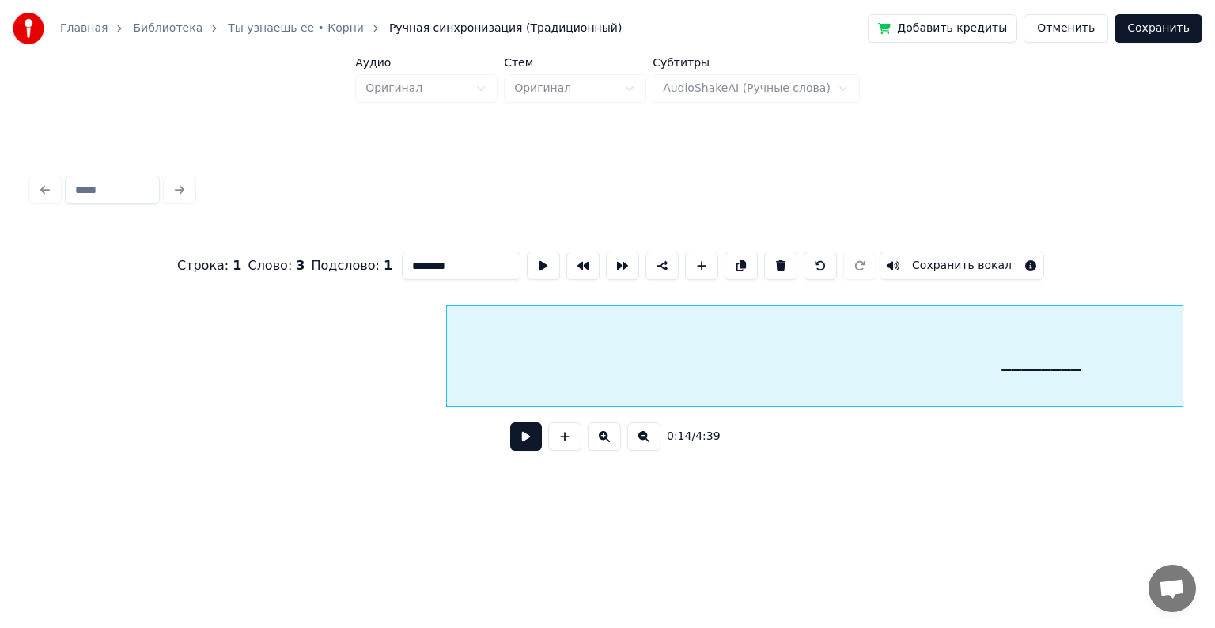
scroll to position [0, 2041]
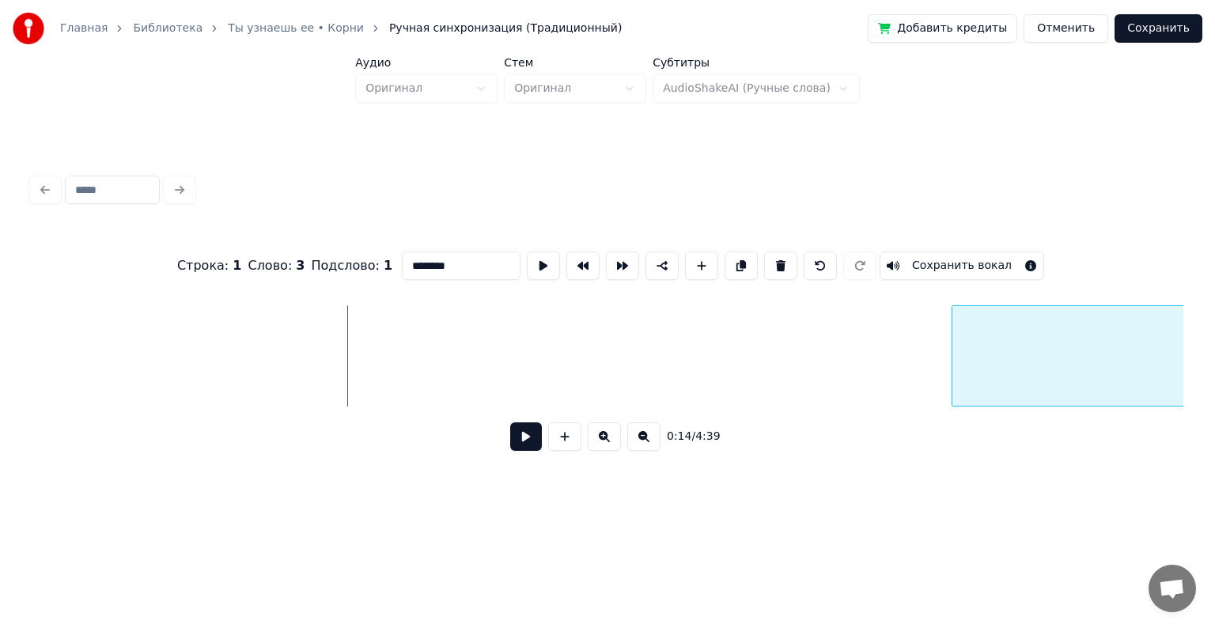
click at [954, 381] on div at bounding box center [955, 356] width 5 height 100
click at [105, 415] on div "0:18 / 4:39" at bounding box center [608, 437] width 1152 height 60
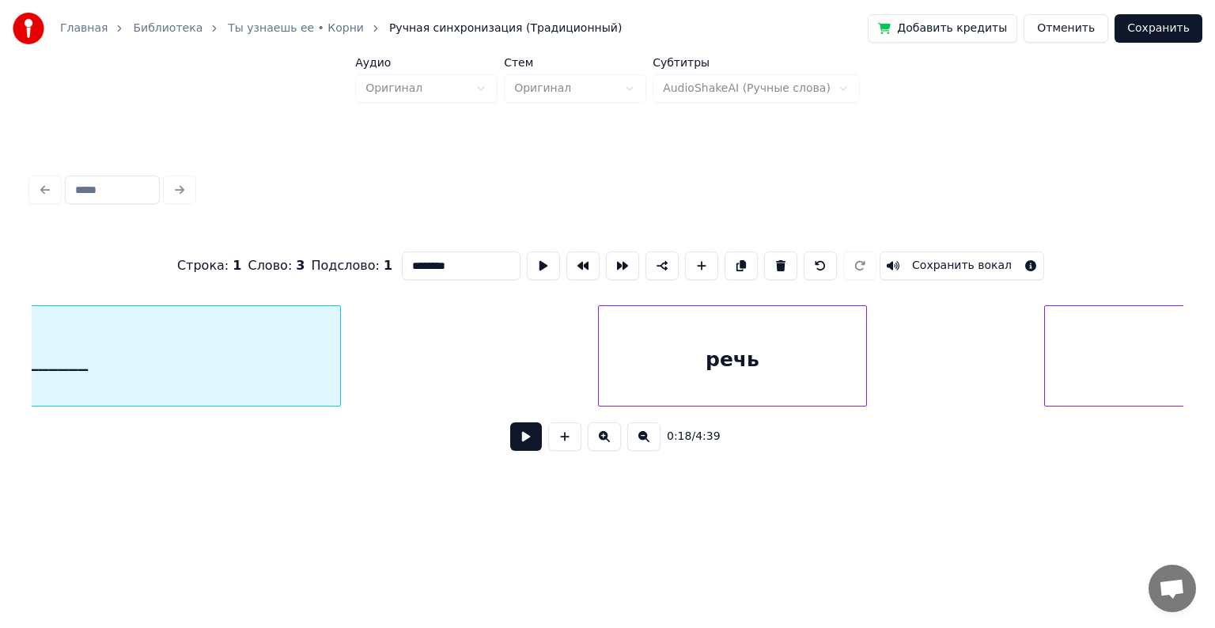
scroll to position [0, 3361]
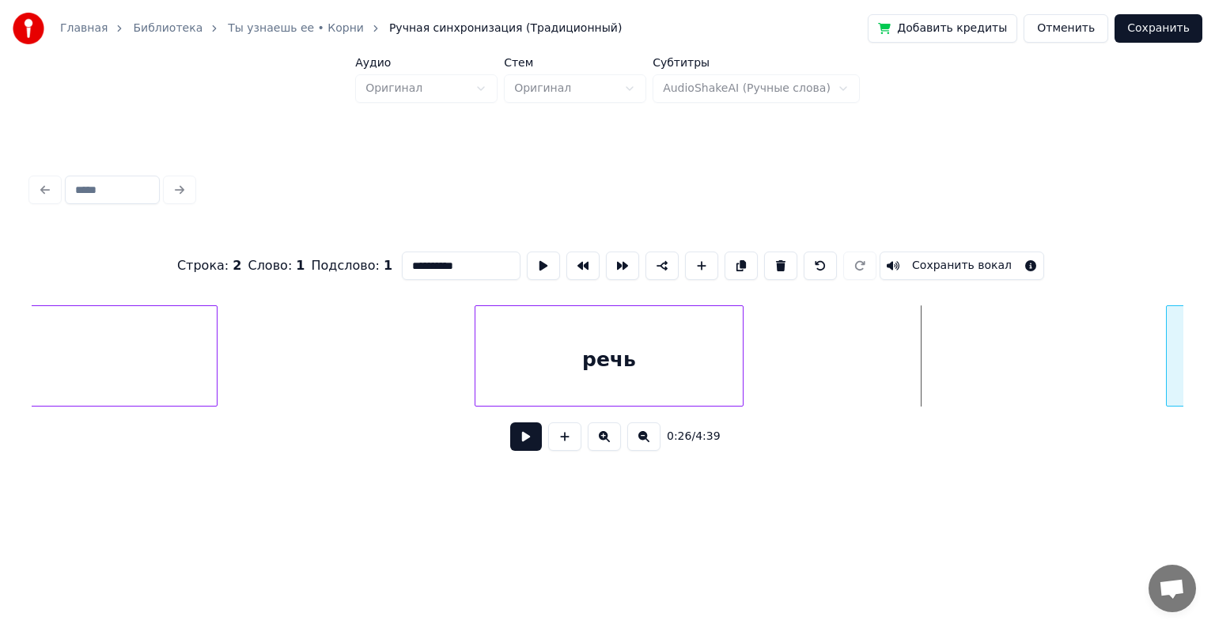
click at [1167, 348] on div at bounding box center [1169, 356] width 5 height 100
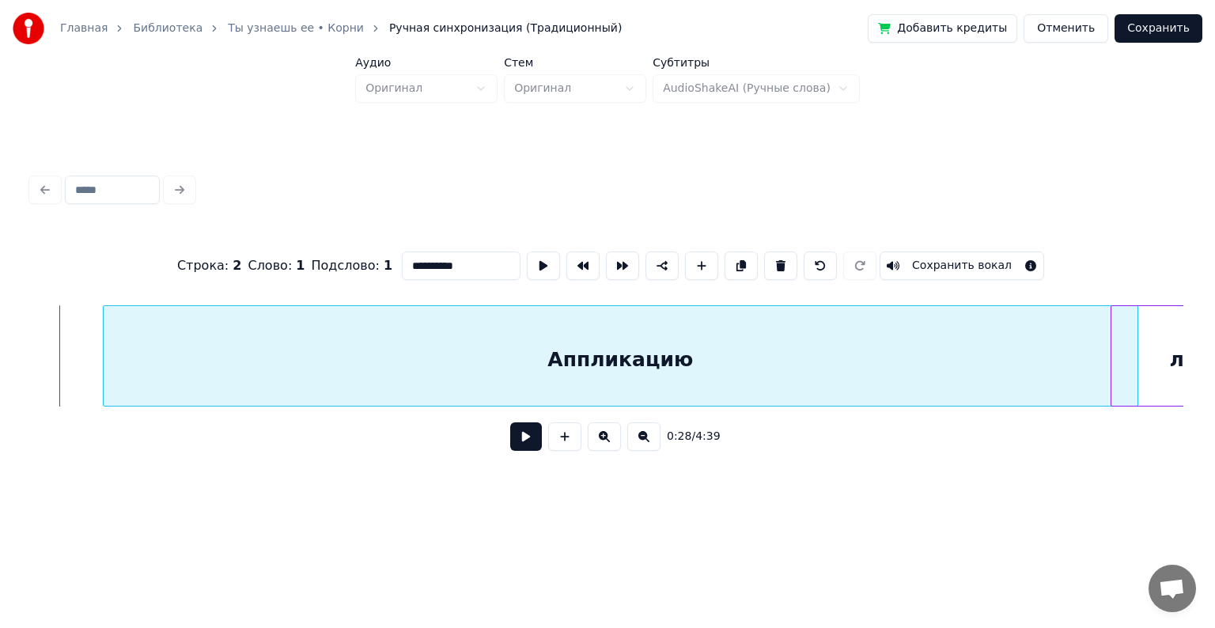
scroll to position [0, 4489]
click at [153, 363] on div "Аппликацию" at bounding box center [600, 355] width 1036 height 101
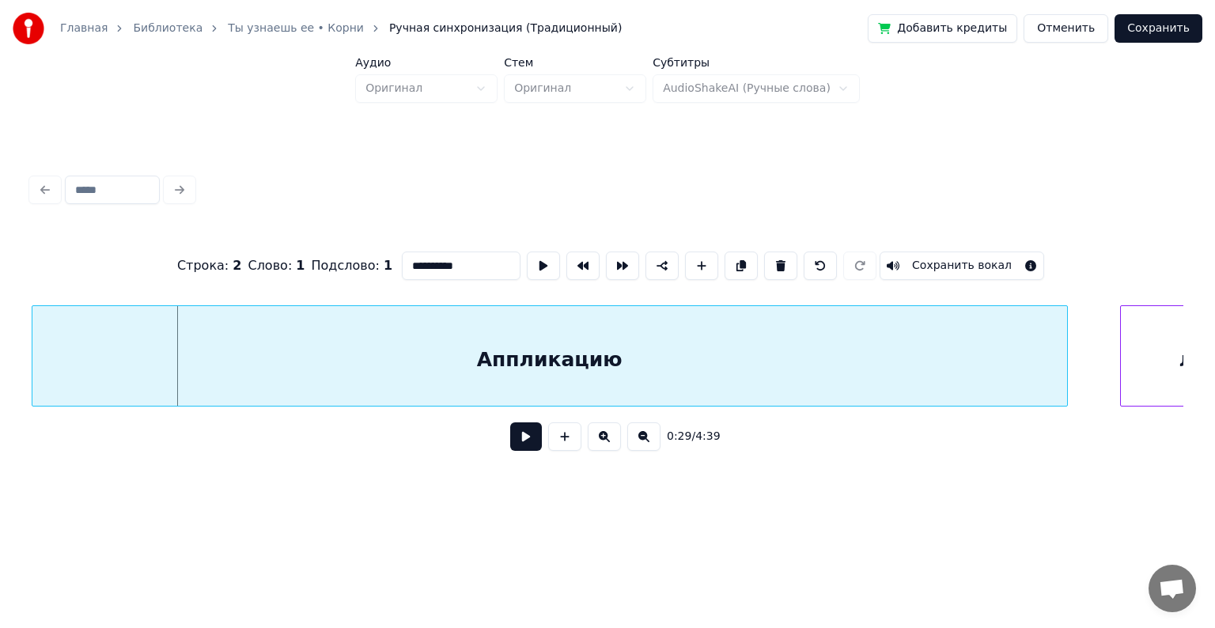
scroll to position [0, 4458]
click at [749, 353] on div "Аппликацию" at bounding box center [550, 360] width 1035 height 108
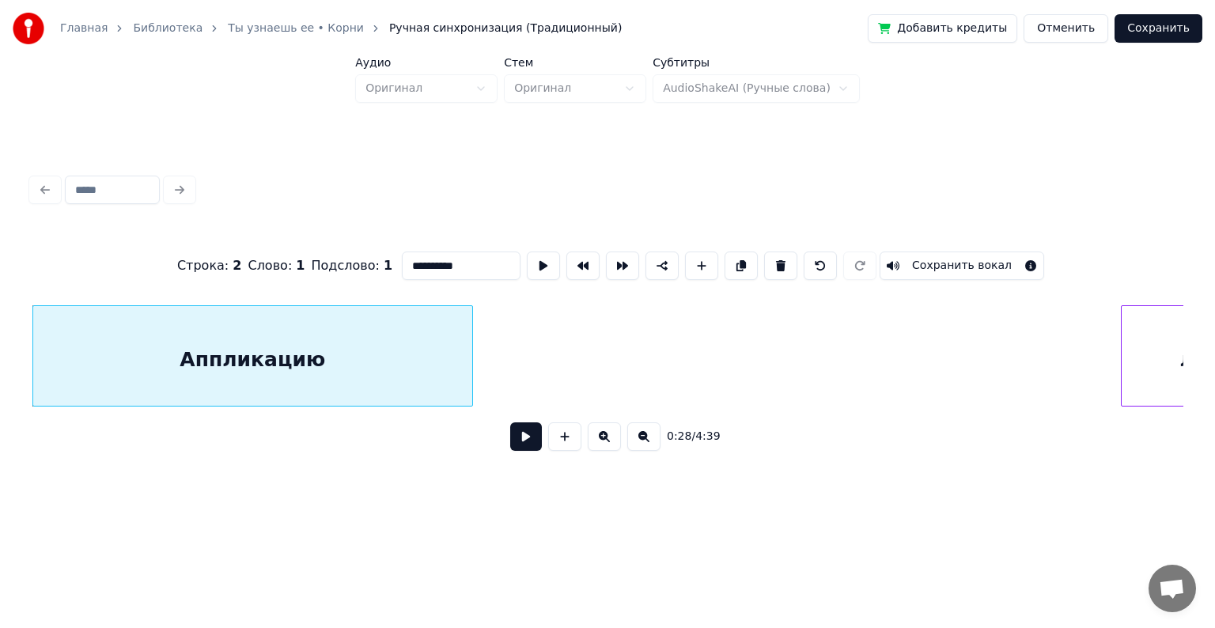
click at [471, 362] on div at bounding box center [470, 356] width 5 height 100
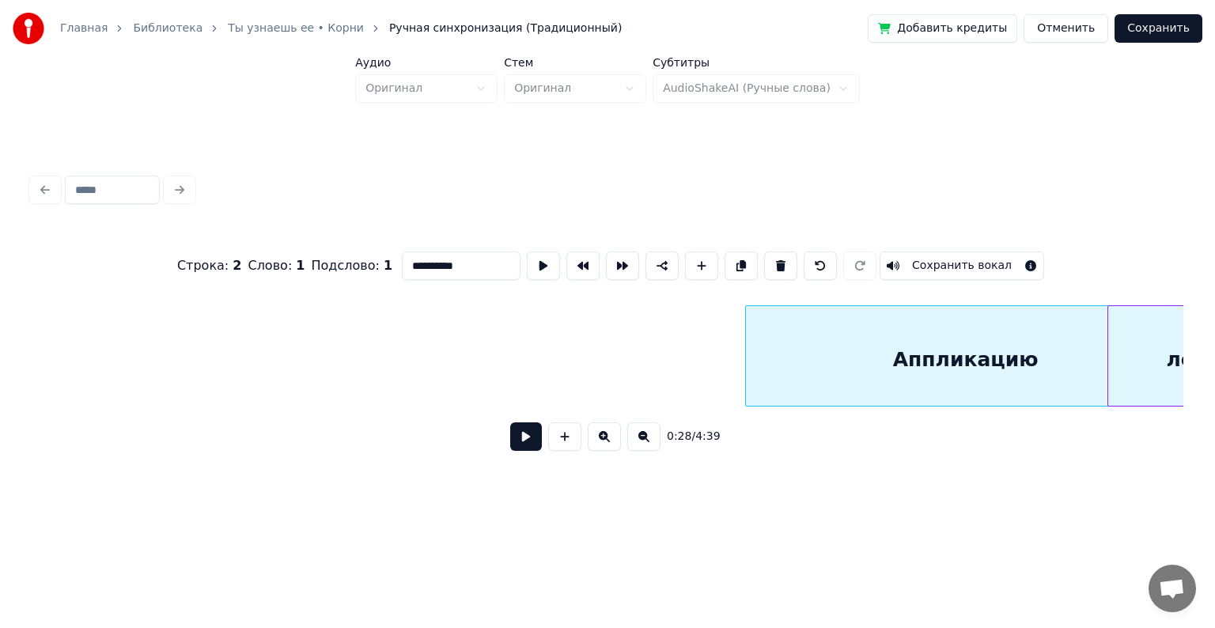
scroll to position [0, 4479]
click at [994, 320] on div "Аппликацию" at bounding box center [958, 360] width 439 height 108
click at [766, 352] on div "Аппликацию" at bounding box center [960, 360] width 439 height 108
click at [741, 346] on div "Аппликацию" at bounding box center [961, 355] width 441 height 101
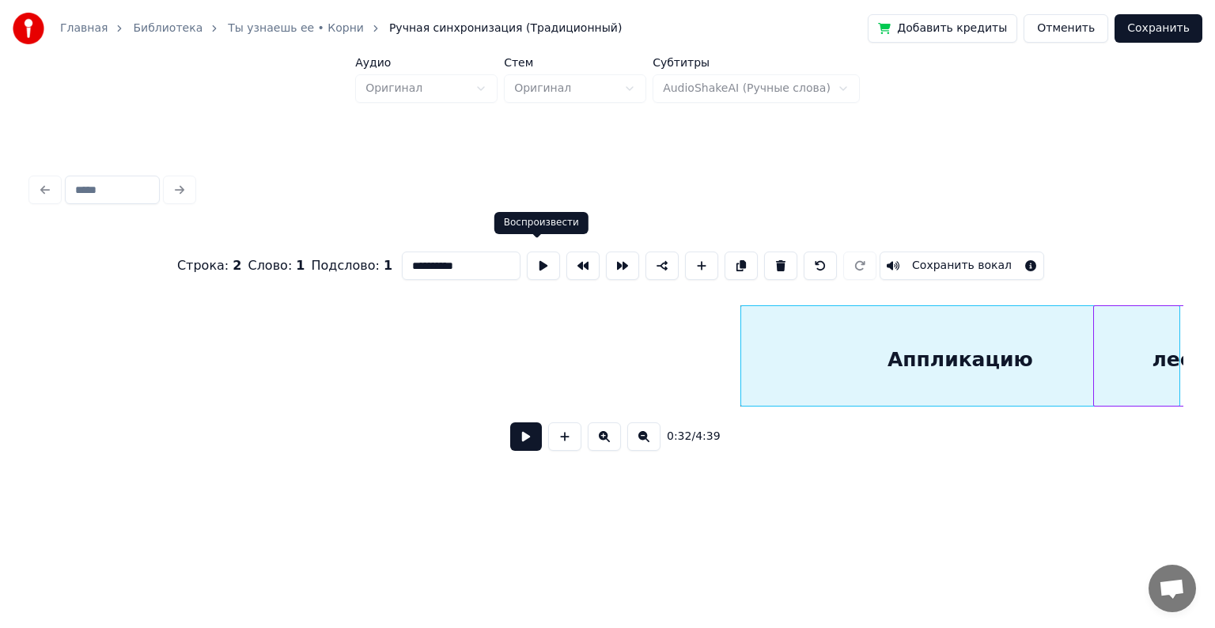
click at [532, 256] on button at bounding box center [543, 266] width 33 height 28
click at [900, 364] on div "Аппликацию" at bounding box center [960, 360] width 439 height 108
click at [541, 259] on button at bounding box center [543, 266] width 33 height 28
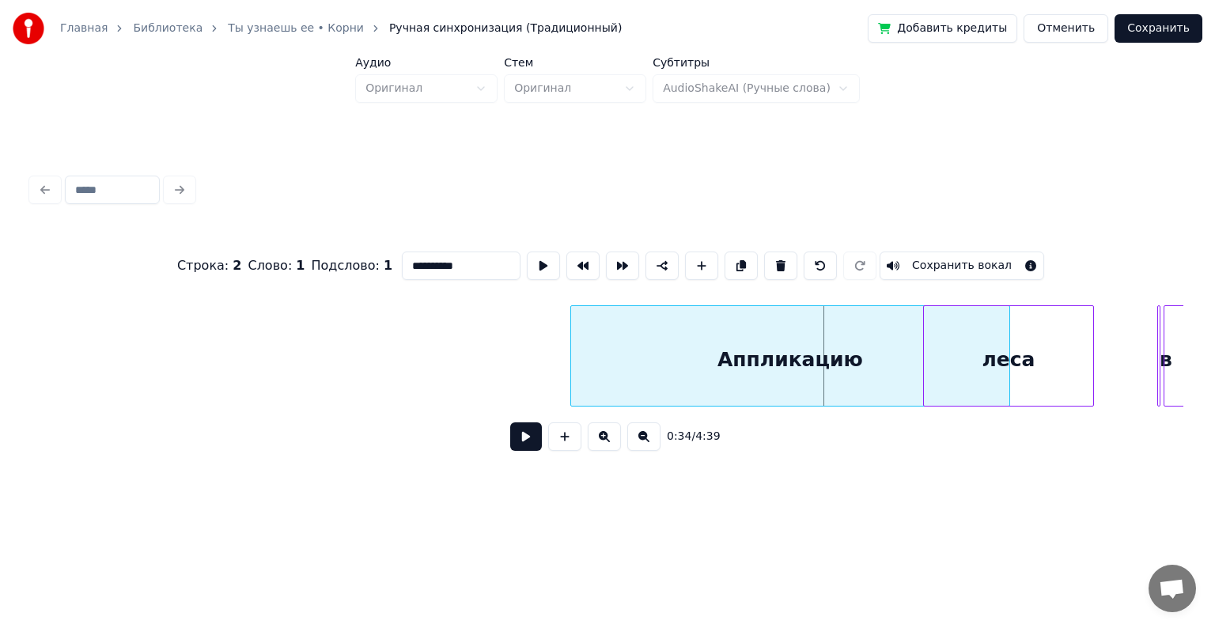
scroll to position [0, 4681]
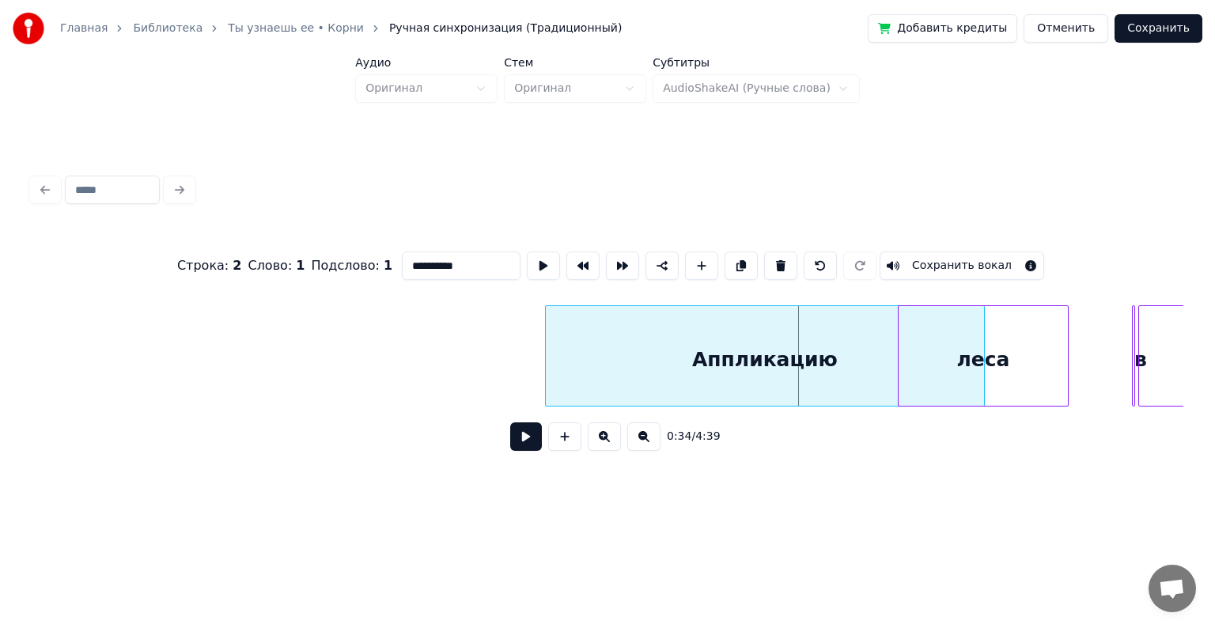
click at [972, 345] on div "леса" at bounding box center [983, 360] width 169 height 108
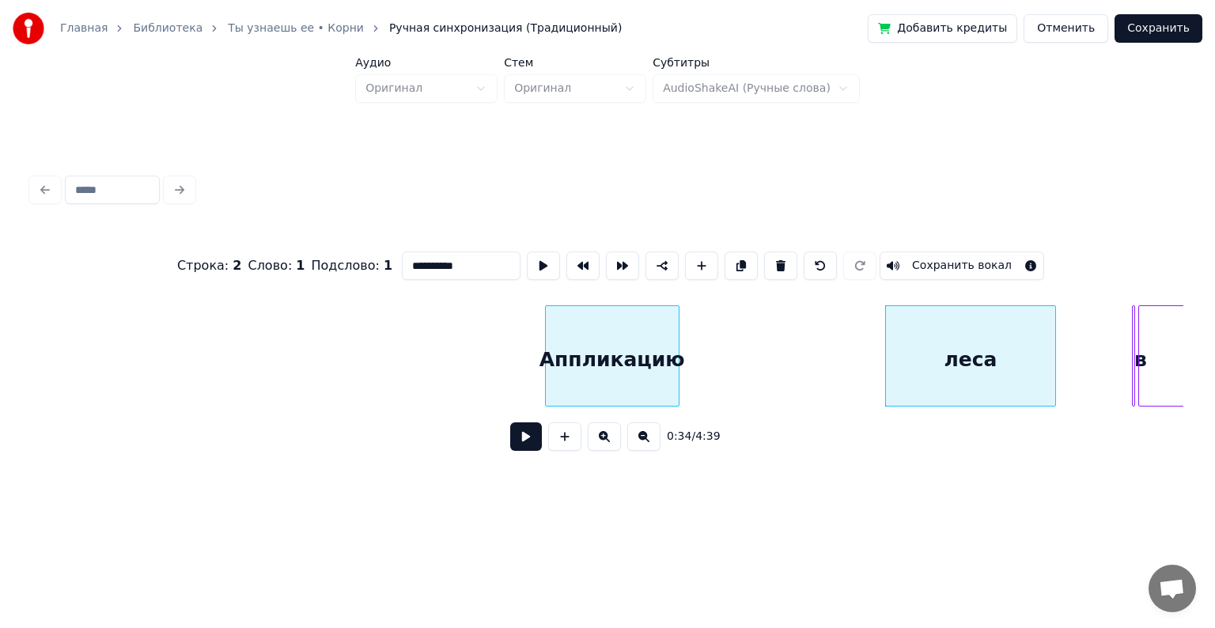
click at [677, 341] on div at bounding box center [676, 356] width 5 height 100
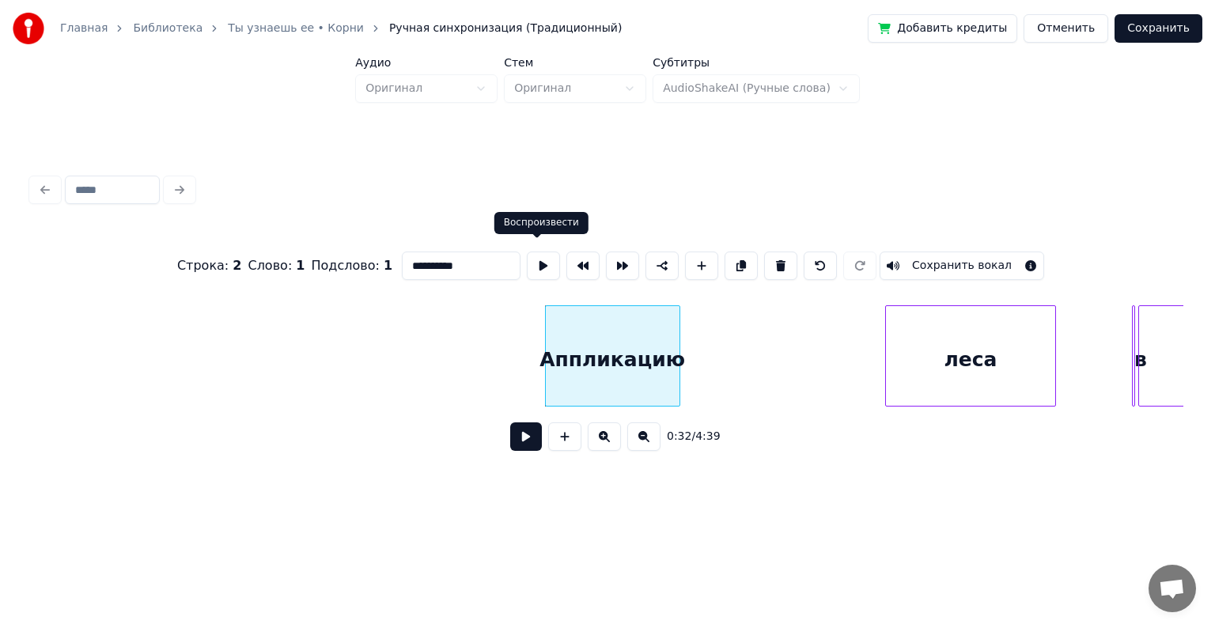
click at [540, 263] on button at bounding box center [543, 266] width 33 height 28
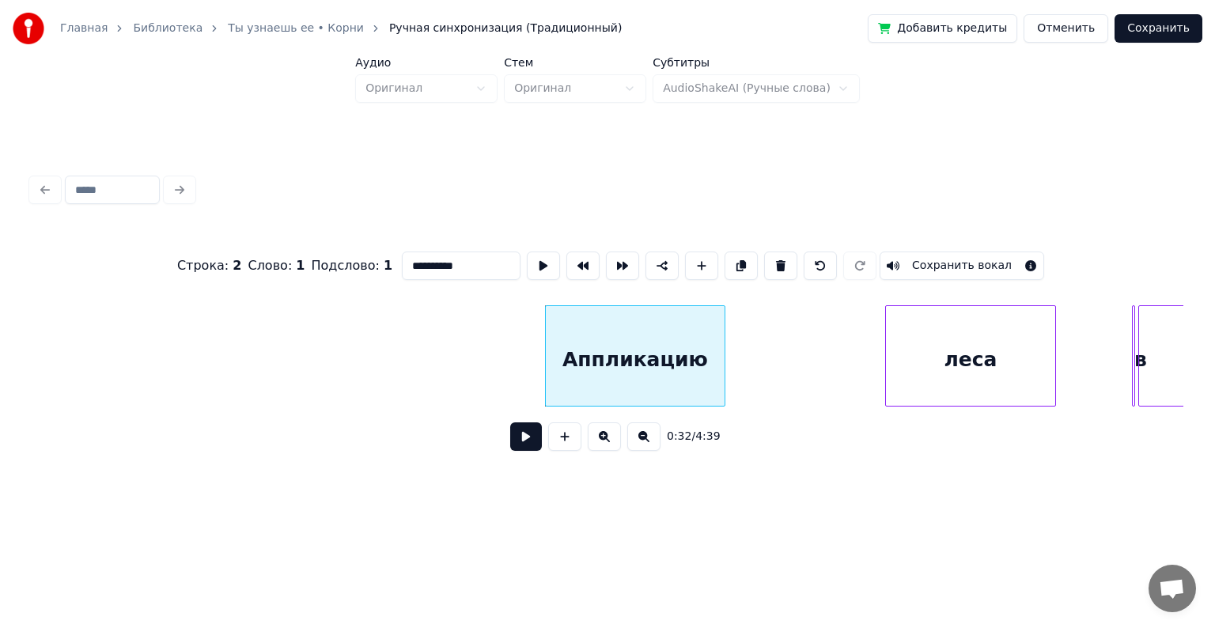
click at [722, 347] on div at bounding box center [722, 356] width 5 height 100
click at [536, 256] on button at bounding box center [543, 266] width 33 height 28
click at [762, 361] on div at bounding box center [759, 356] width 5 height 100
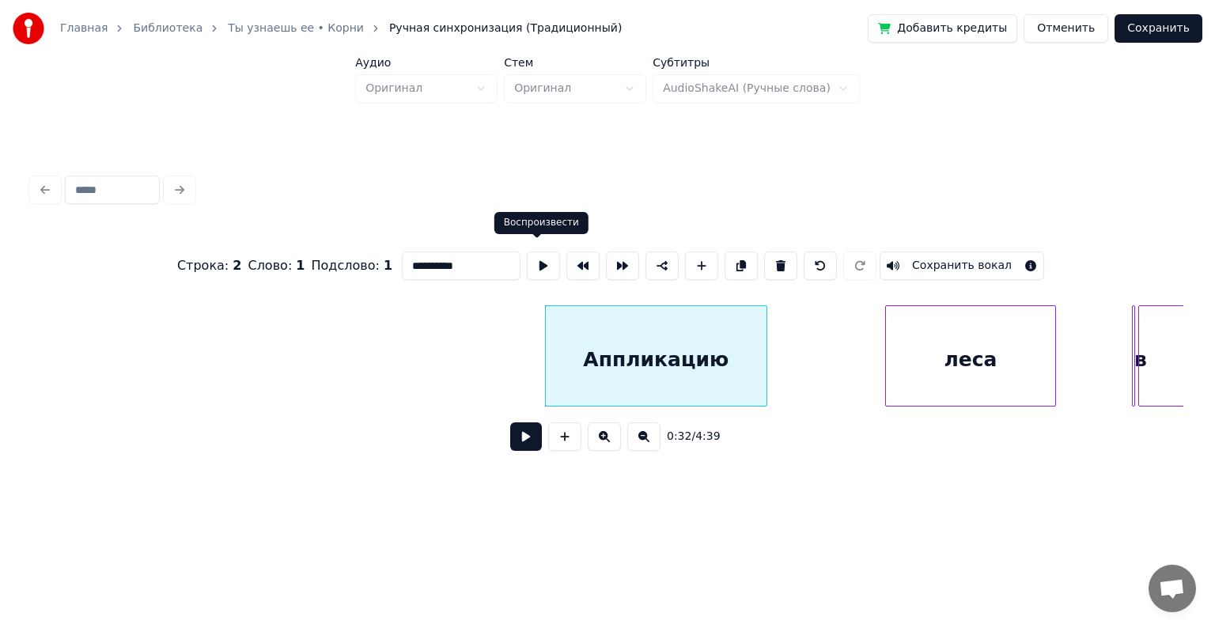
click at [539, 267] on button at bounding box center [543, 266] width 33 height 28
click at [779, 342] on div at bounding box center [780, 356] width 5 height 100
click at [529, 252] on button at bounding box center [543, 266] width 33 height 28
click at [782, 327] on div at bounding box center [780, 356] width 5 height 100
click at [794, 317] on div at bounding box center [792, 356] width 5 height 100
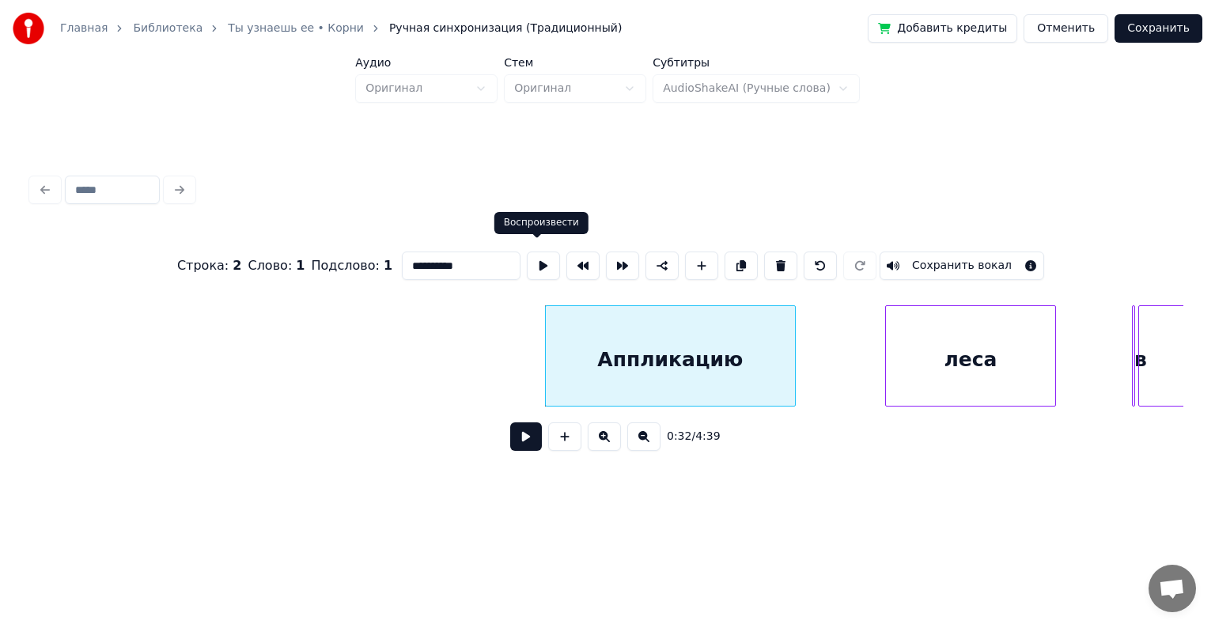
click at [527, 259] on button at bounding box center [543, 266] width 33 height 28
click at [809, 316] on div at bounding box center [807, 356] width 5 height 100
click at [533, 253] on button at bounding box center [543, 266] width 33 height 28
click at [828, 307] on div at bounding box center [829, 356] width 5 height 100
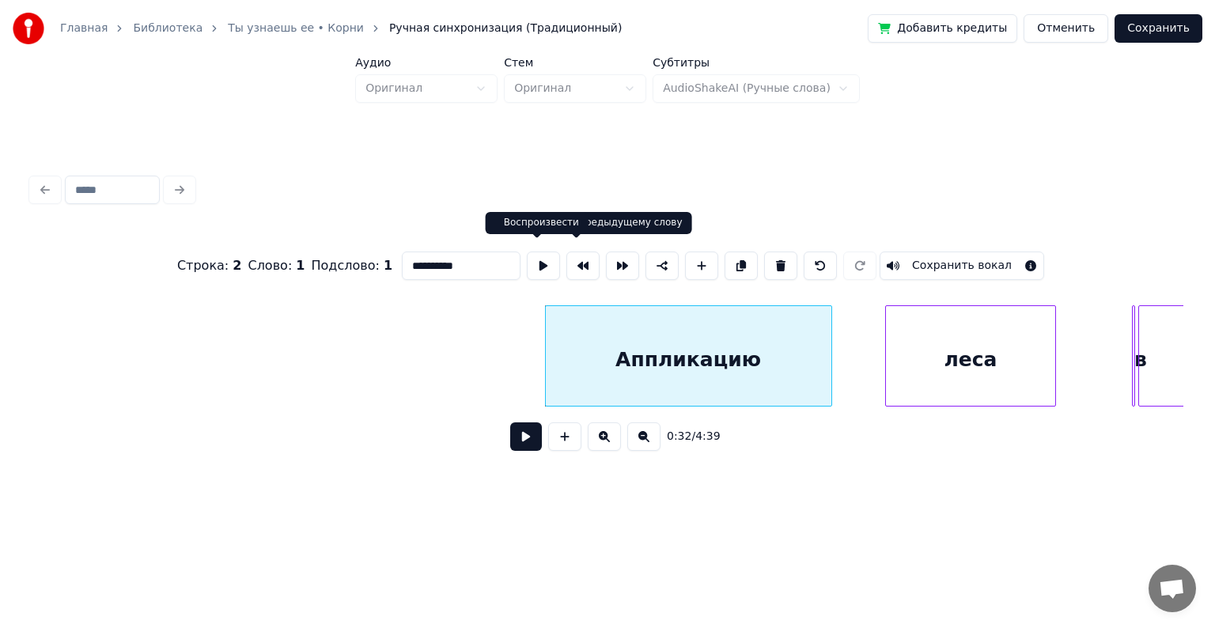
click at [536, 256] on button at bounding box center [543, 266] width 33 height 28
click at [845, 308] on div at bounding box center [845, 356] width 5 height 100
click at [541, 256] on button at bounding box center [543, 266] width 33 height 28
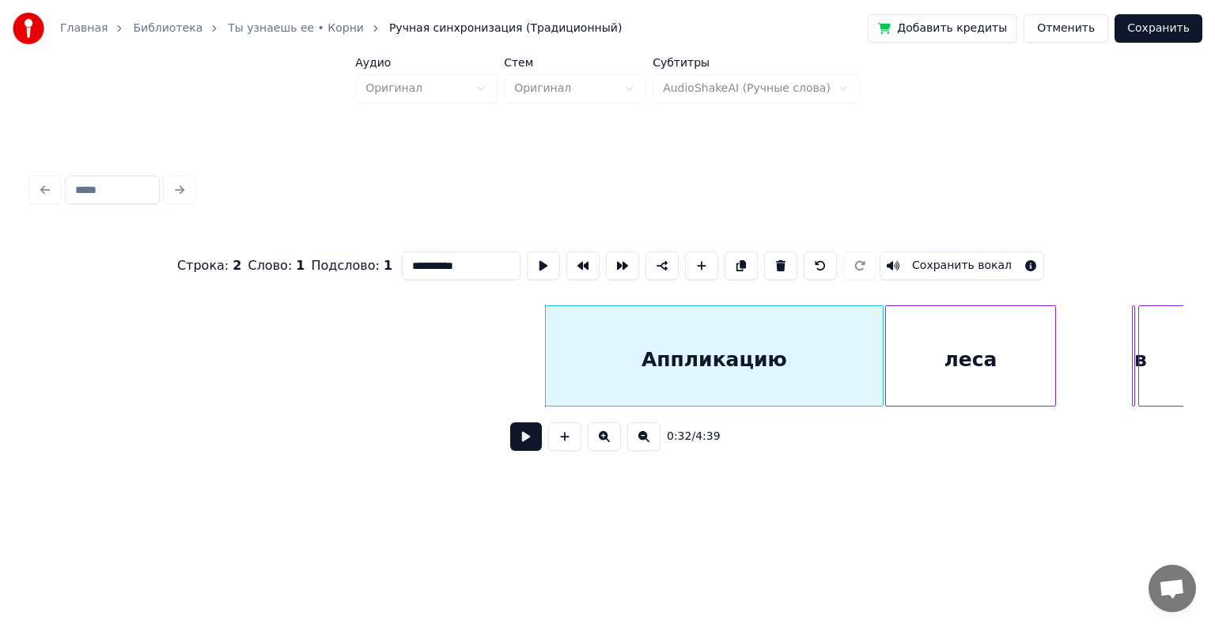
click at [881, 320] on div at bounding box center [880, 356] width 5 height 100
click at [539, 266] on button at bounding box center [543, 266] width 33 height 28
click at [977, 342] on div "леса" at bounding box center [970, 360] width 169 height 108
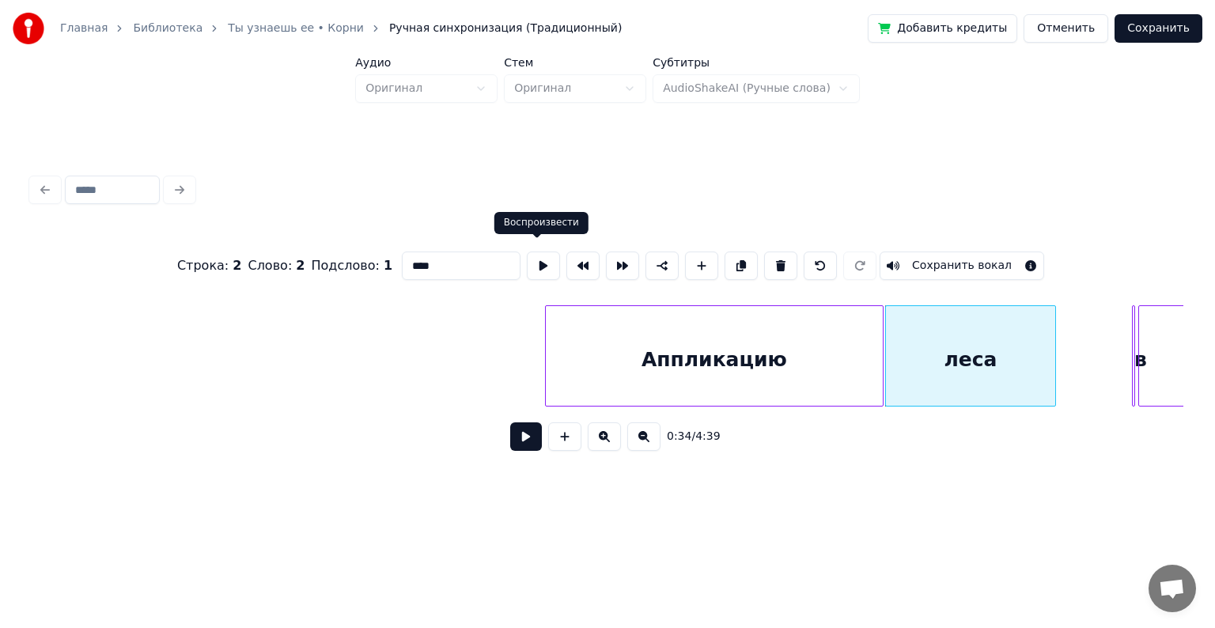
click at [544, 253] on button at bounding box center [543, 266] width 33 height 28
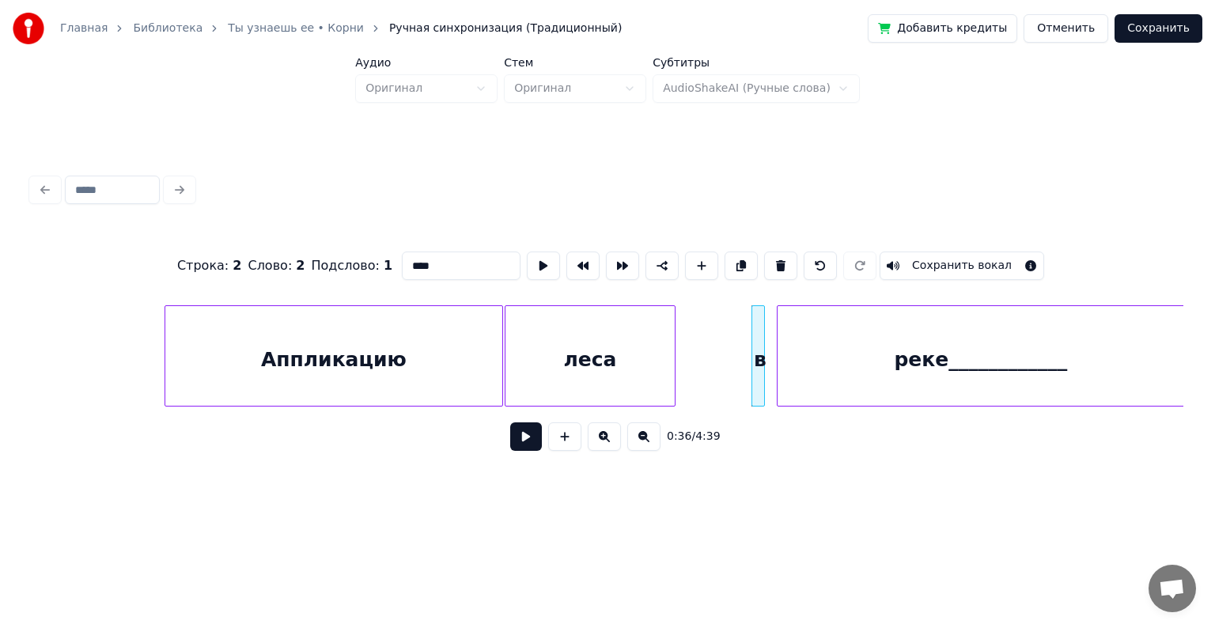
scroll to position [0, 5063]
click at [1155, 305] on div "реке____________" at bounding box center [980, 355] width 408 height 101
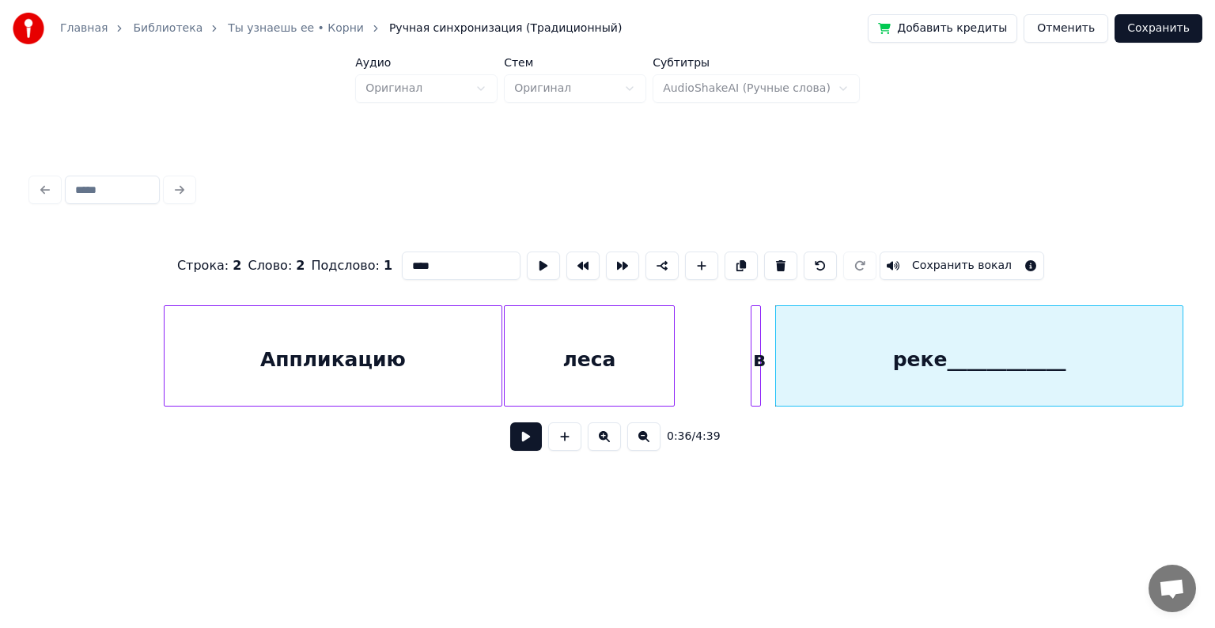
click at [757, 313] on div at bounding box center [758, 356] width 5 height 100
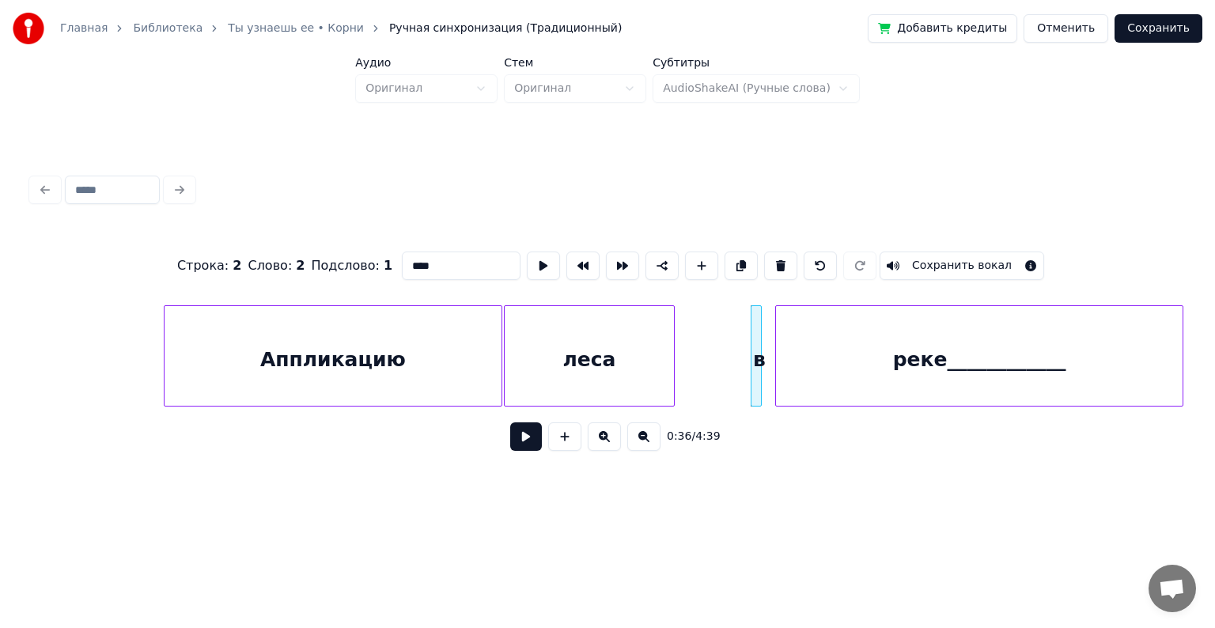
click at [756, 396] on div at bounding box center [758, 356] width 5 height 100
click at [766, 330] on div "в" at bounding box center [760, 360] width 16 height 108
click at [692, 335] on div "в" at bounding box center [685, 360] width 16 height 108
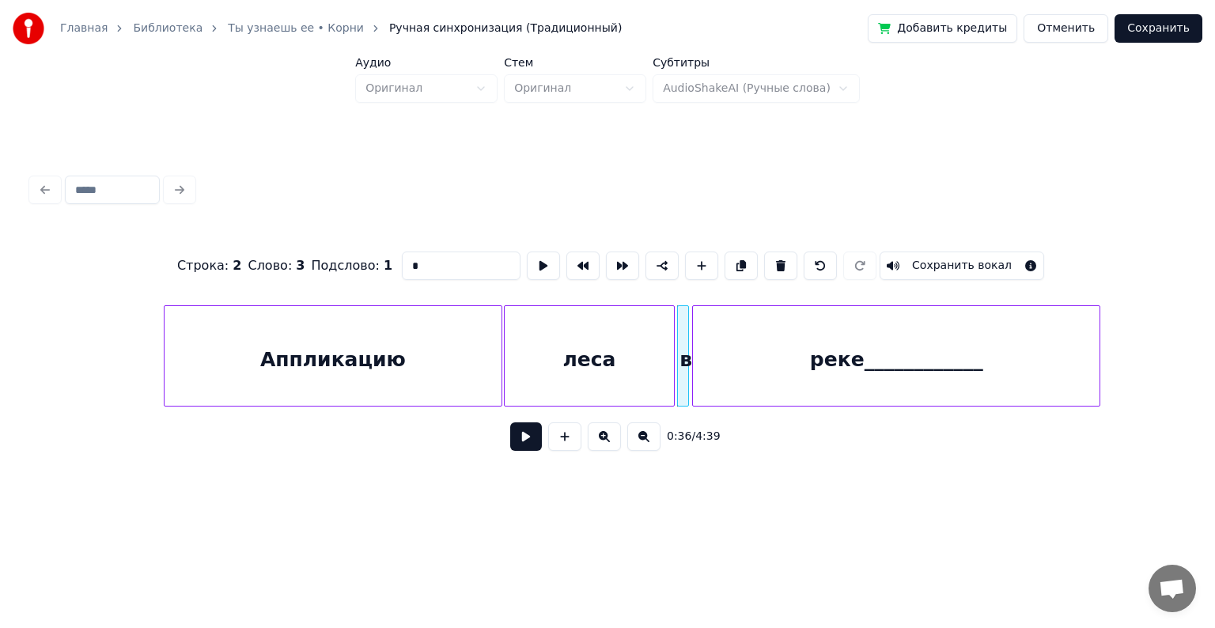
click at [741, 348] on div "реке____________" at bounding box center [896, 360] width 407 height 108
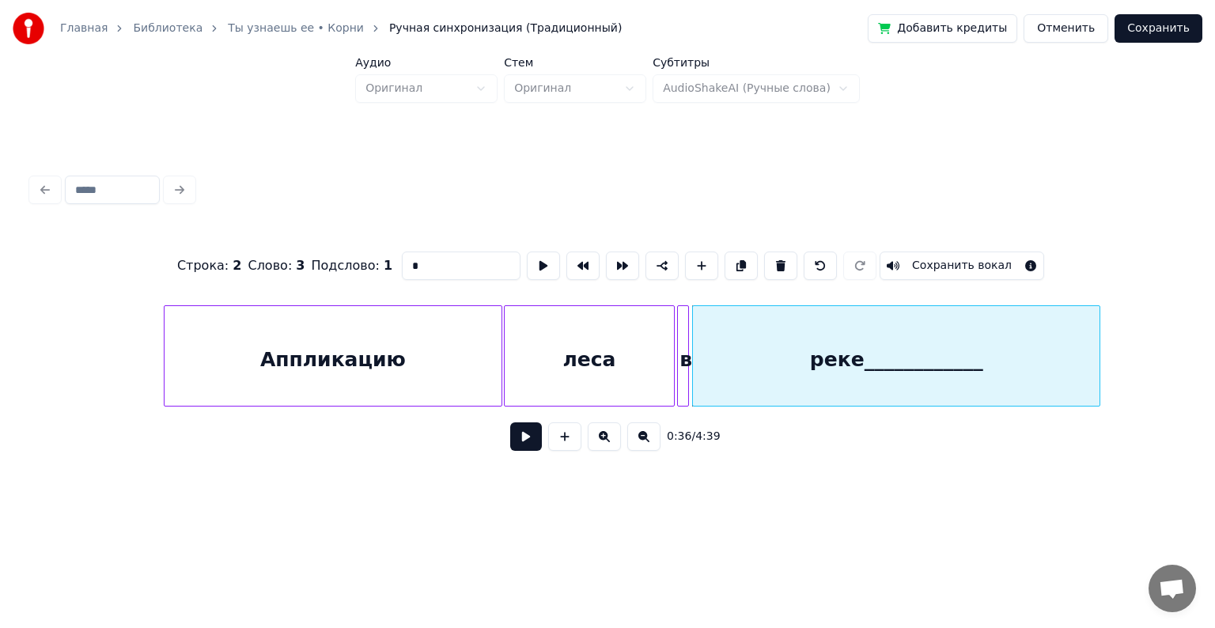
click at [583, 358] on div "леса" at bounding box center [589, 360] width 169 height 108
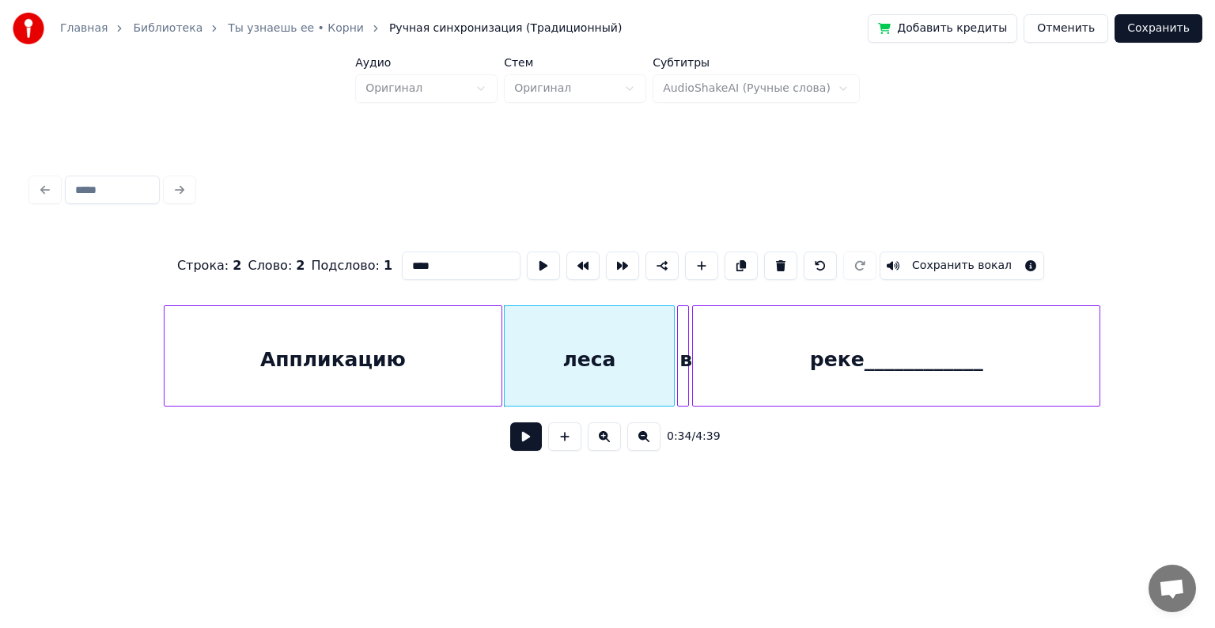
click at [387, 353] on div "Аппликацию" at bounding box center [334, 360] width 338 height 108
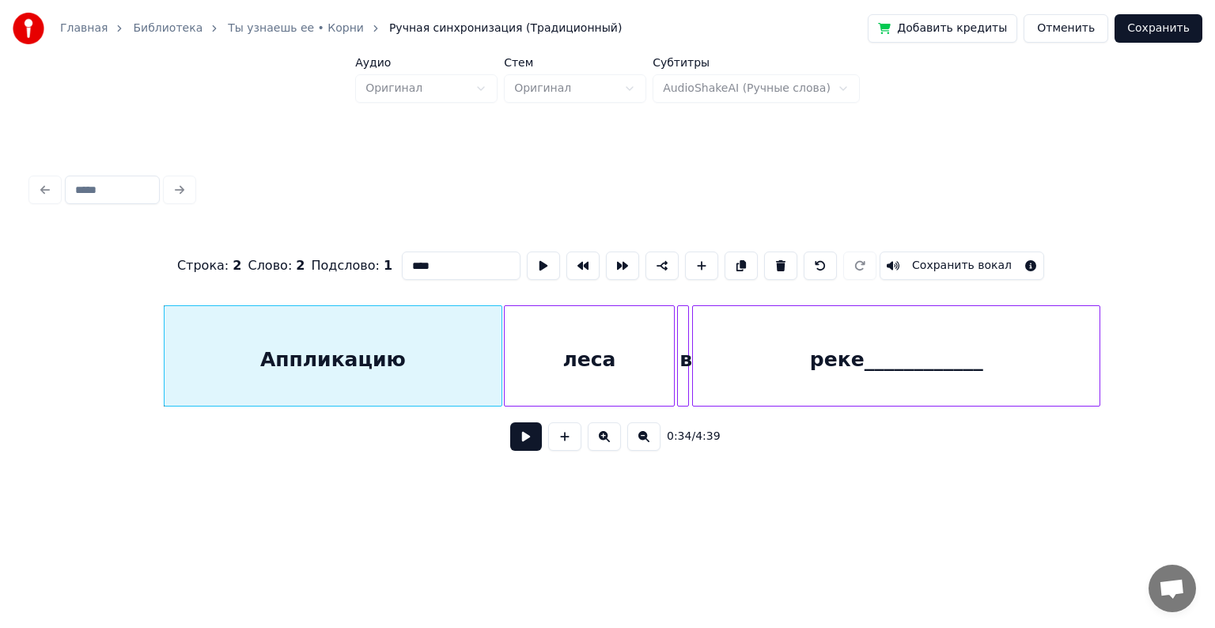
type input "**********"
click at [494, 293] on div "**********" at bounding box center [608, 265] width 1152 height 79
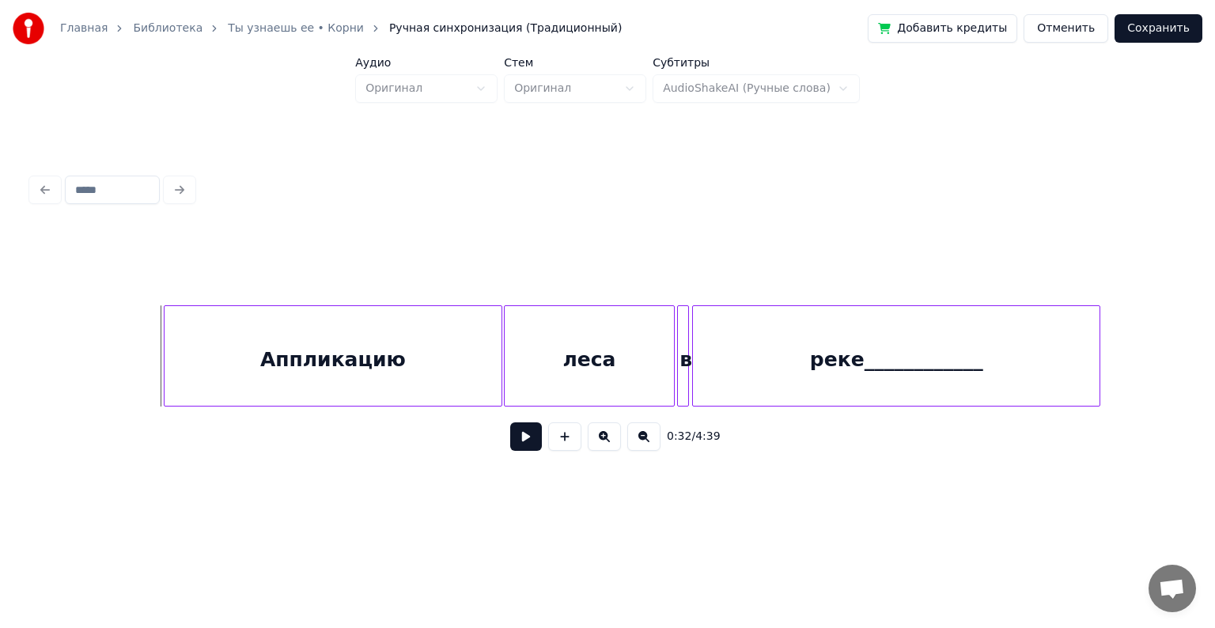
click at [514, 442] on button at bounding box center [526, 436] width 32 height 28
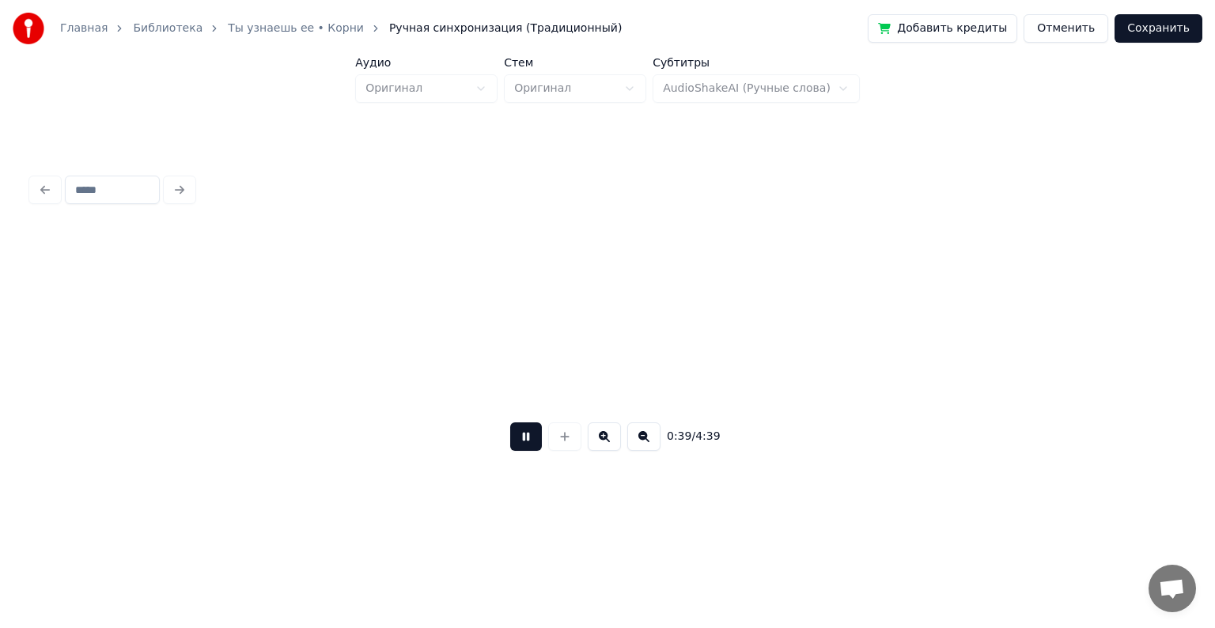
scroll to position [0, 6215]
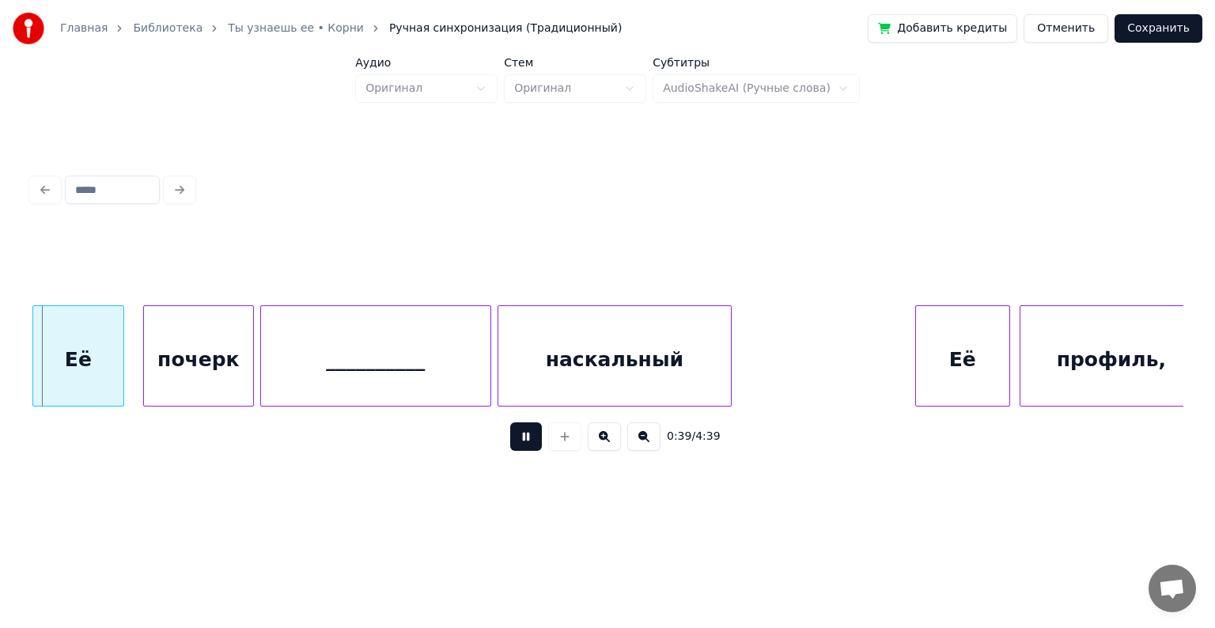
click at [995, 214] on div "0:39 / 4:39" at bounding box center [607, 316] width 1165 height 313
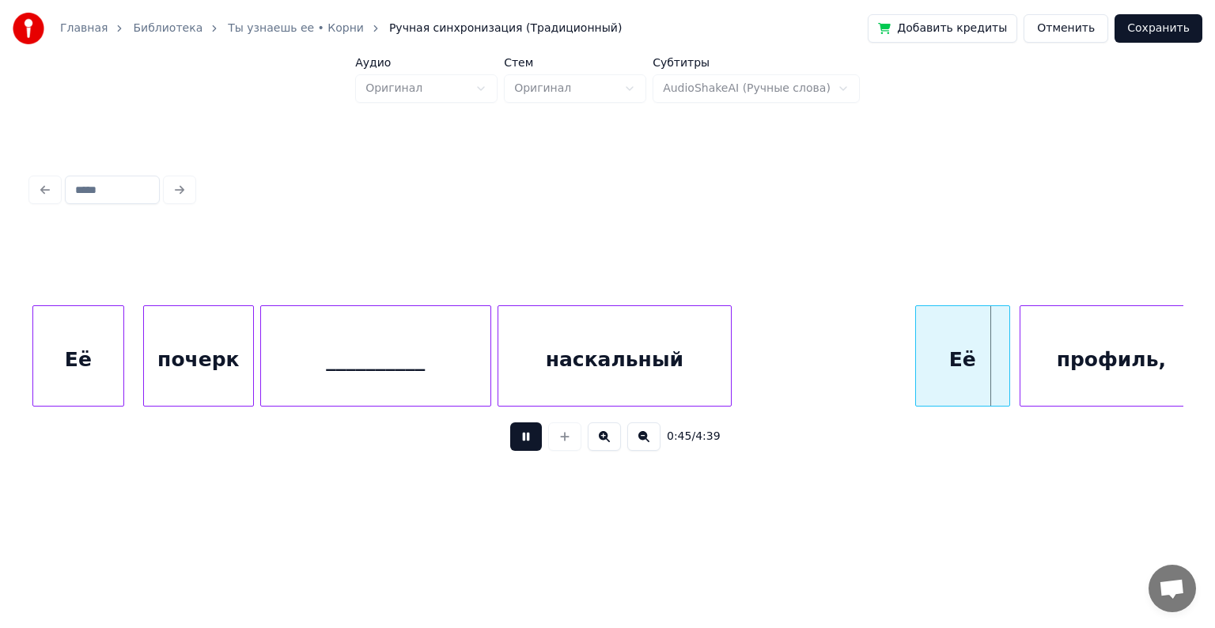
click at [520, 449] on button at bounding box center [526, 436] width 32 height 28
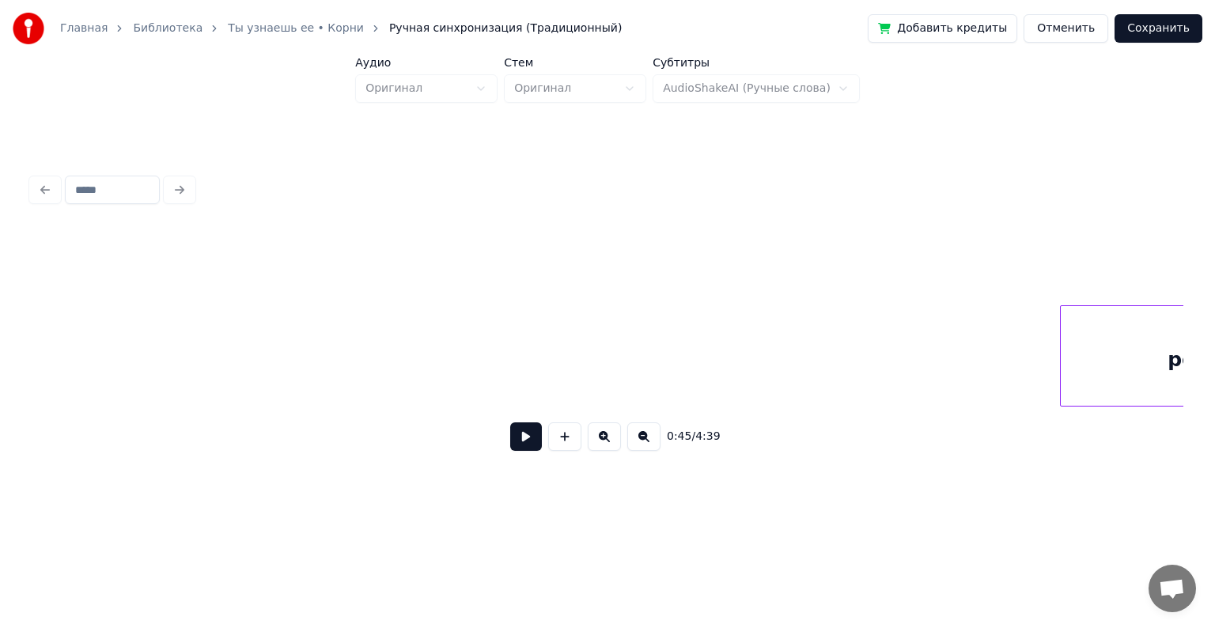
scroll to position [0, 3954]
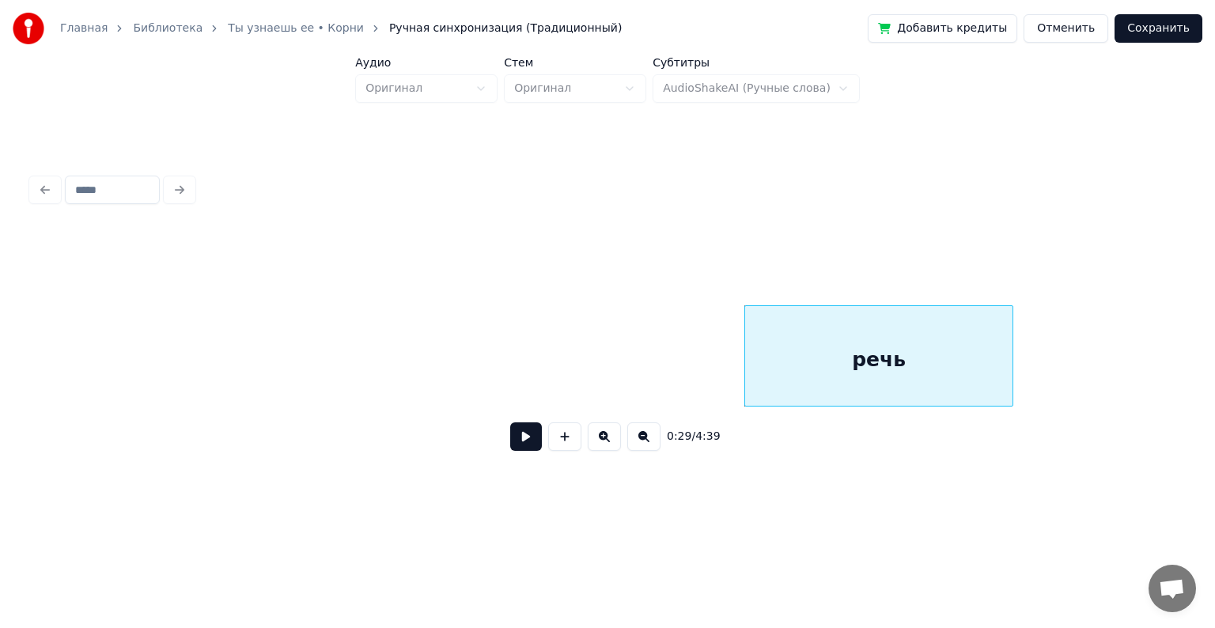
click at [525, 437] on button at bounding box center [526, 436] width 32 height 28
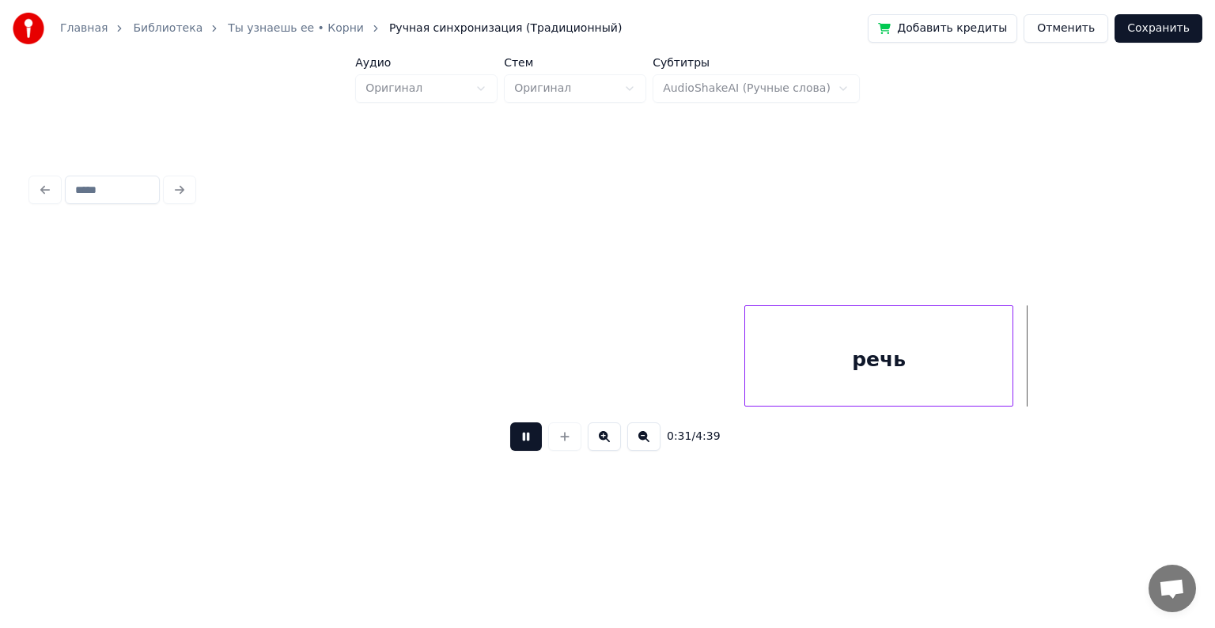
click at [525, 437] on button at bounding box center [526, 436] width 32 height 28
click at [795, 342] on div at bounding box center [797, 356] width 5 height 100
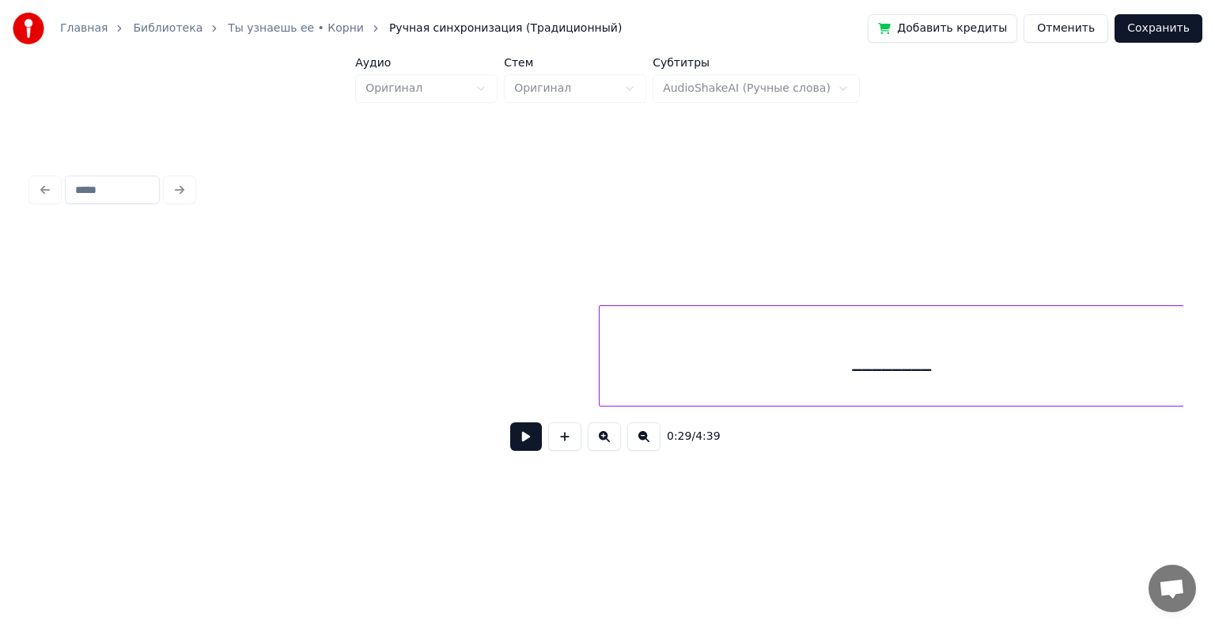
scroll to position [0, 3443]
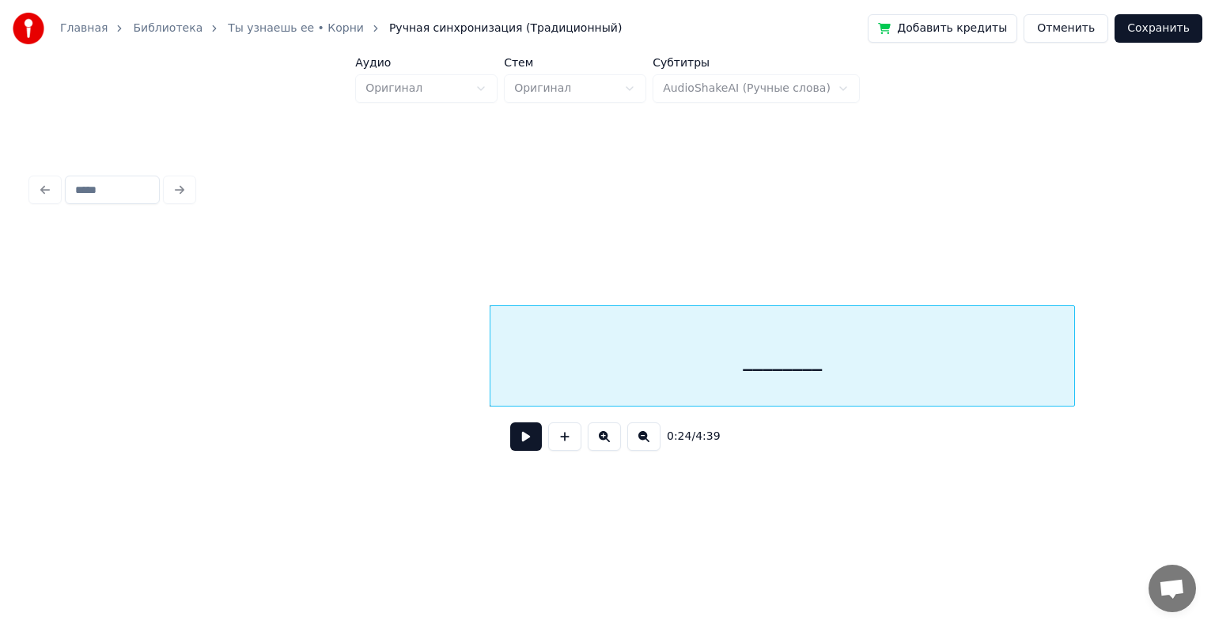
click at [139, 415] on div "0:24 / 4:39" at bounding box center [608, 437] width 1152 height 60
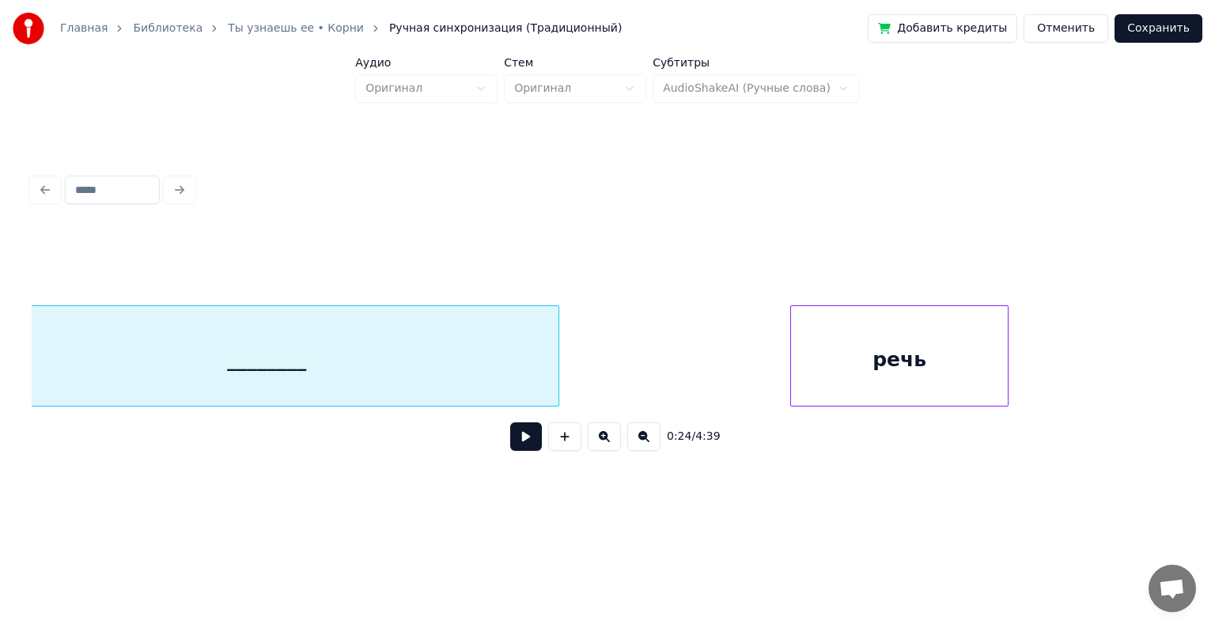
scroll to position [0, 3912]
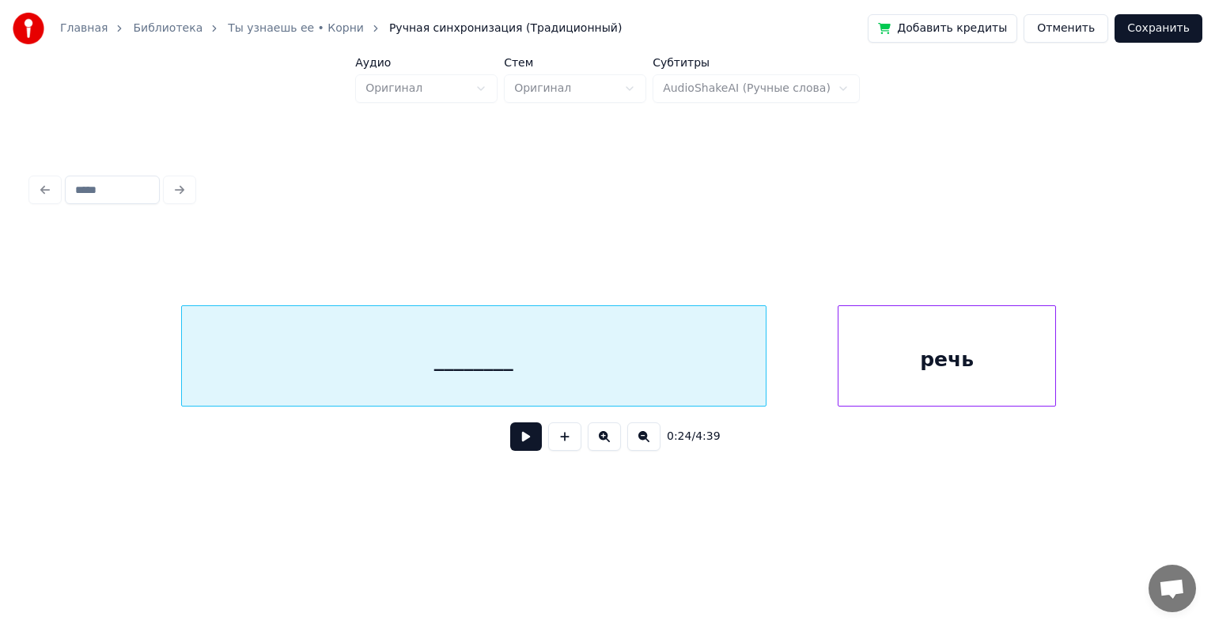
click at [267, 354] on div "________" at bounding box center [474, 360] width 584 height 108
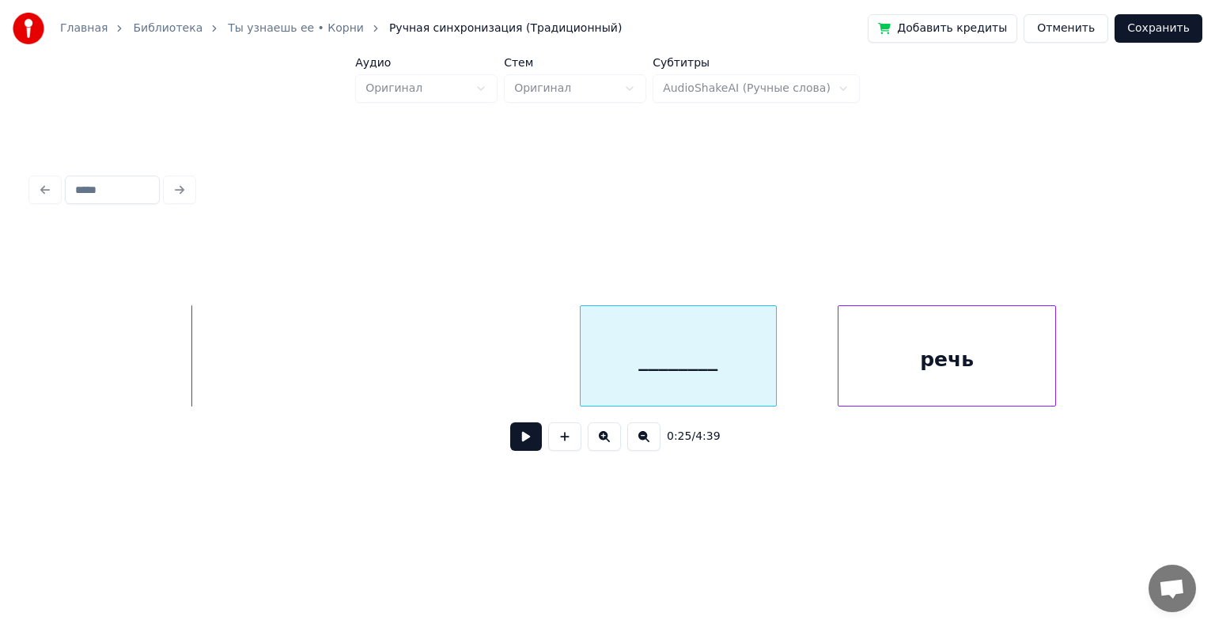
click at [581, 327] on div at bounding box center [583, 356] width 5 height 100
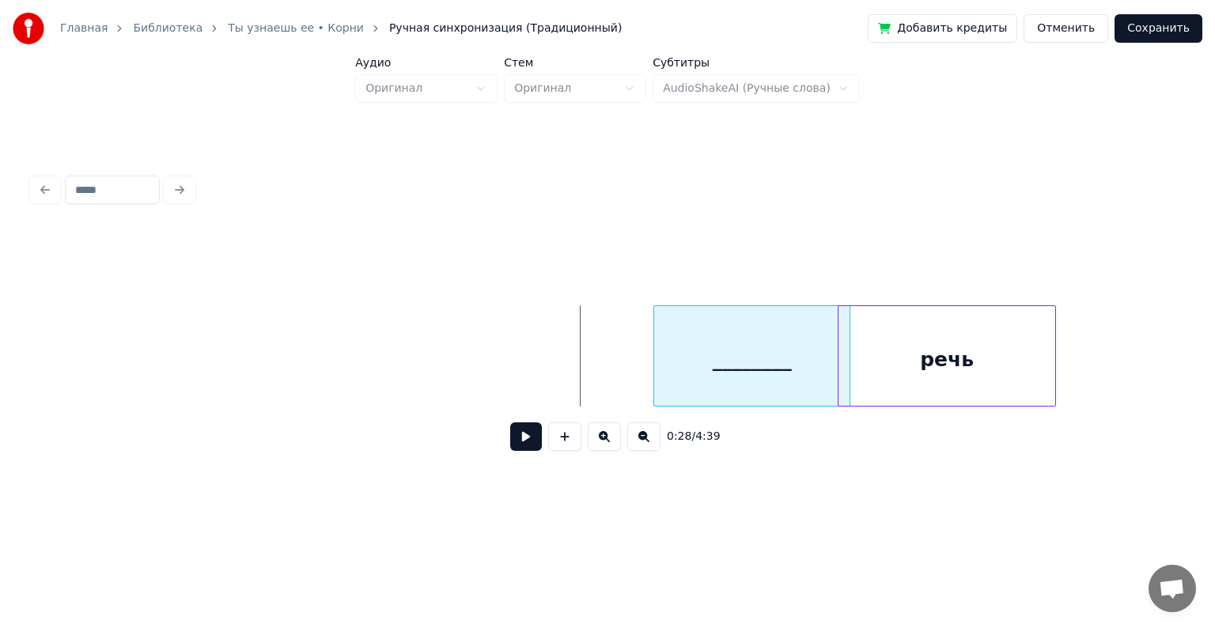
click at [752, 323] on div "________" at bounding box center [751, 360] width 195 height 108
click
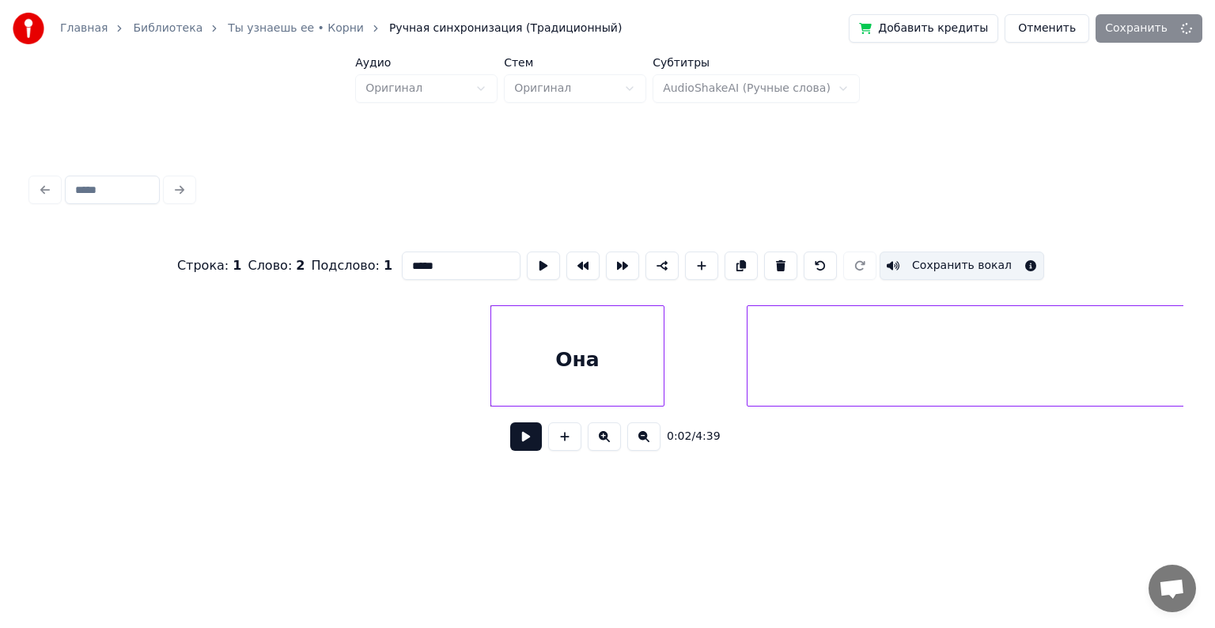
scroll to position [0, 458]
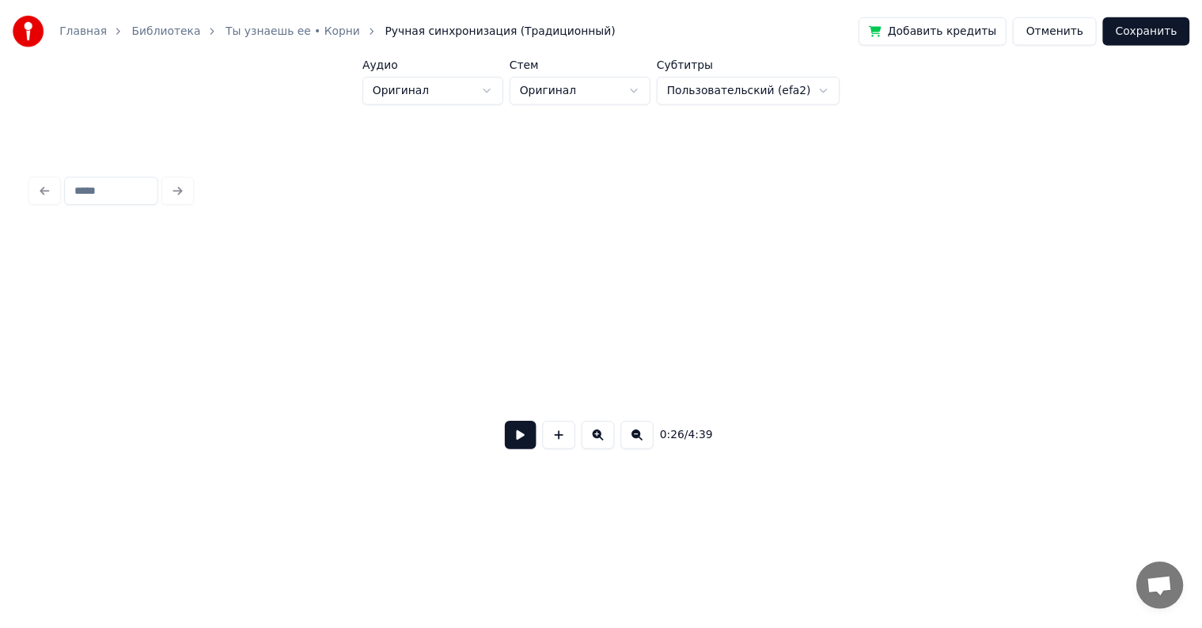
scroll to position [0, 4246]
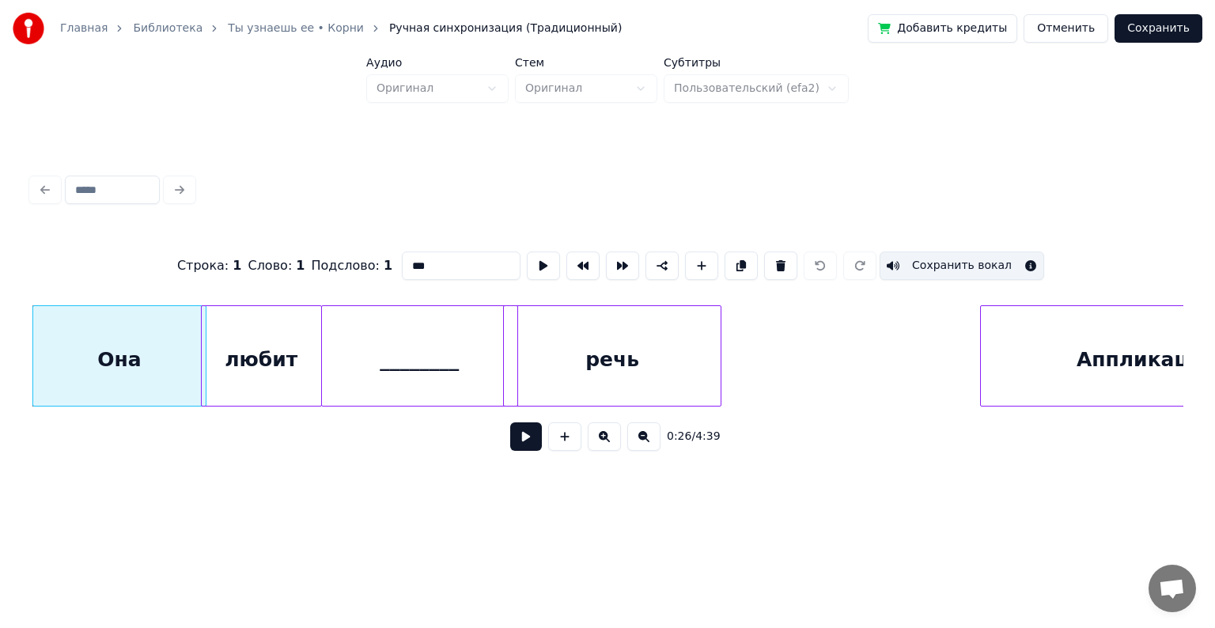
drag, startPoint x: 899, startPoint y: 253, endPoint x: 921, endPoint y: 213, distance: 46.0
